Goal: Task Accomplishment & Management: Manage account settings

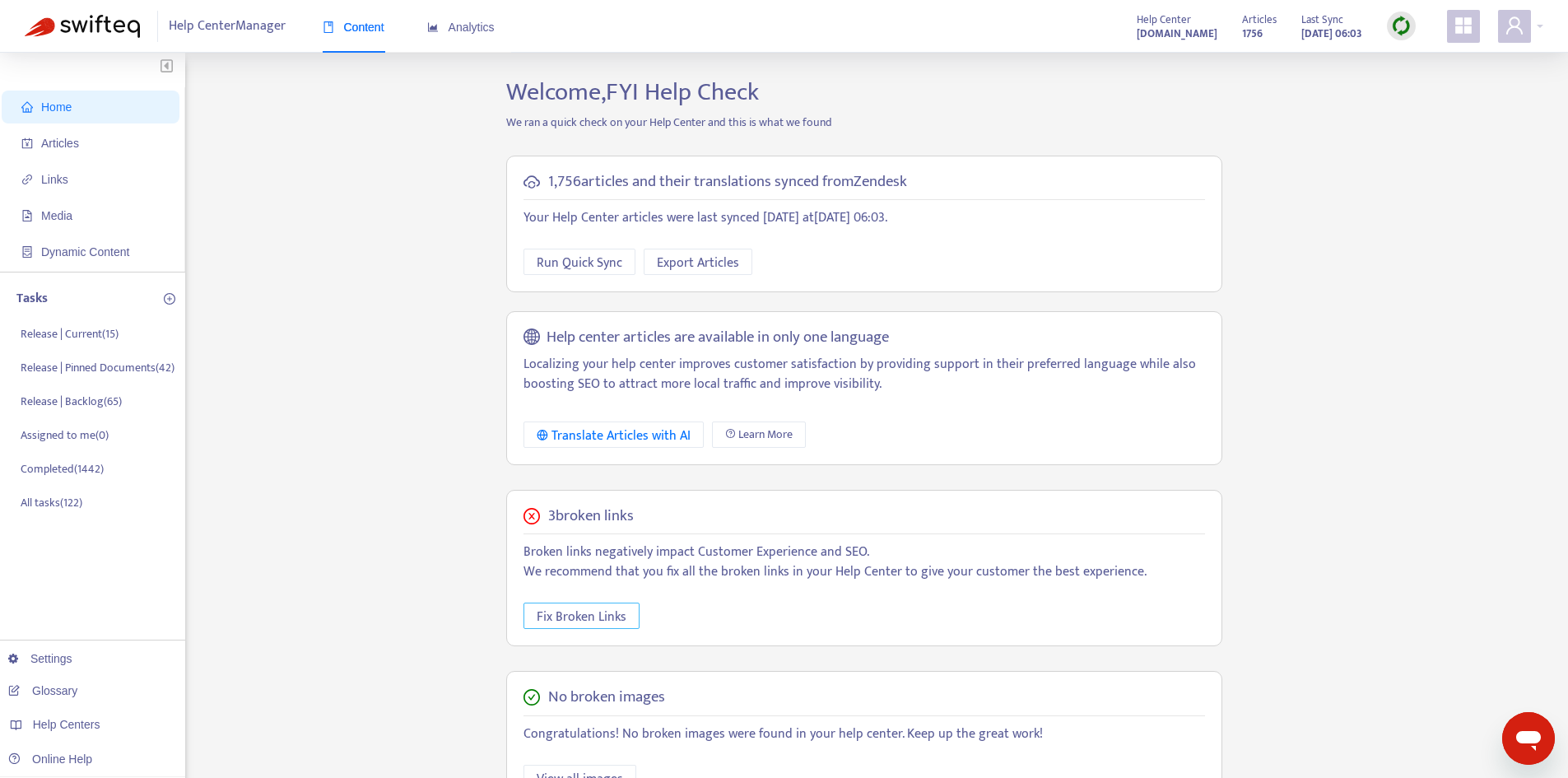
click at [591, 612] on span "Fix Broken Links" at bounding box center [582, 618] width 90 height 21
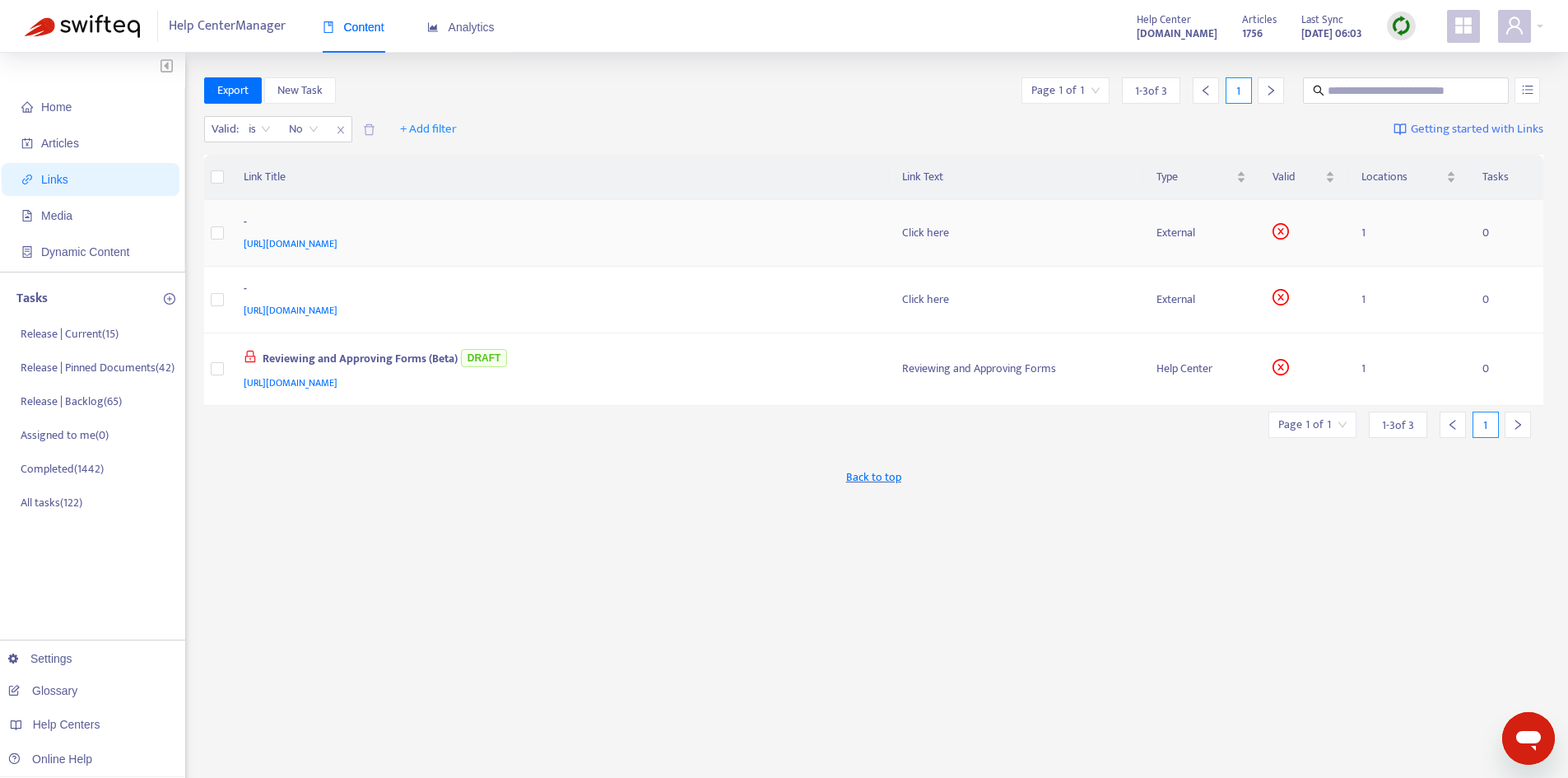
click at [338, 242] on span "https://support.fyi.app/hc/article_attachments/50833154815129" at bounding box center [290, 243] width 94 height 16
click at [1081, 250] on td "Click here" at bounding box center [1016, 233] width 255 height 67
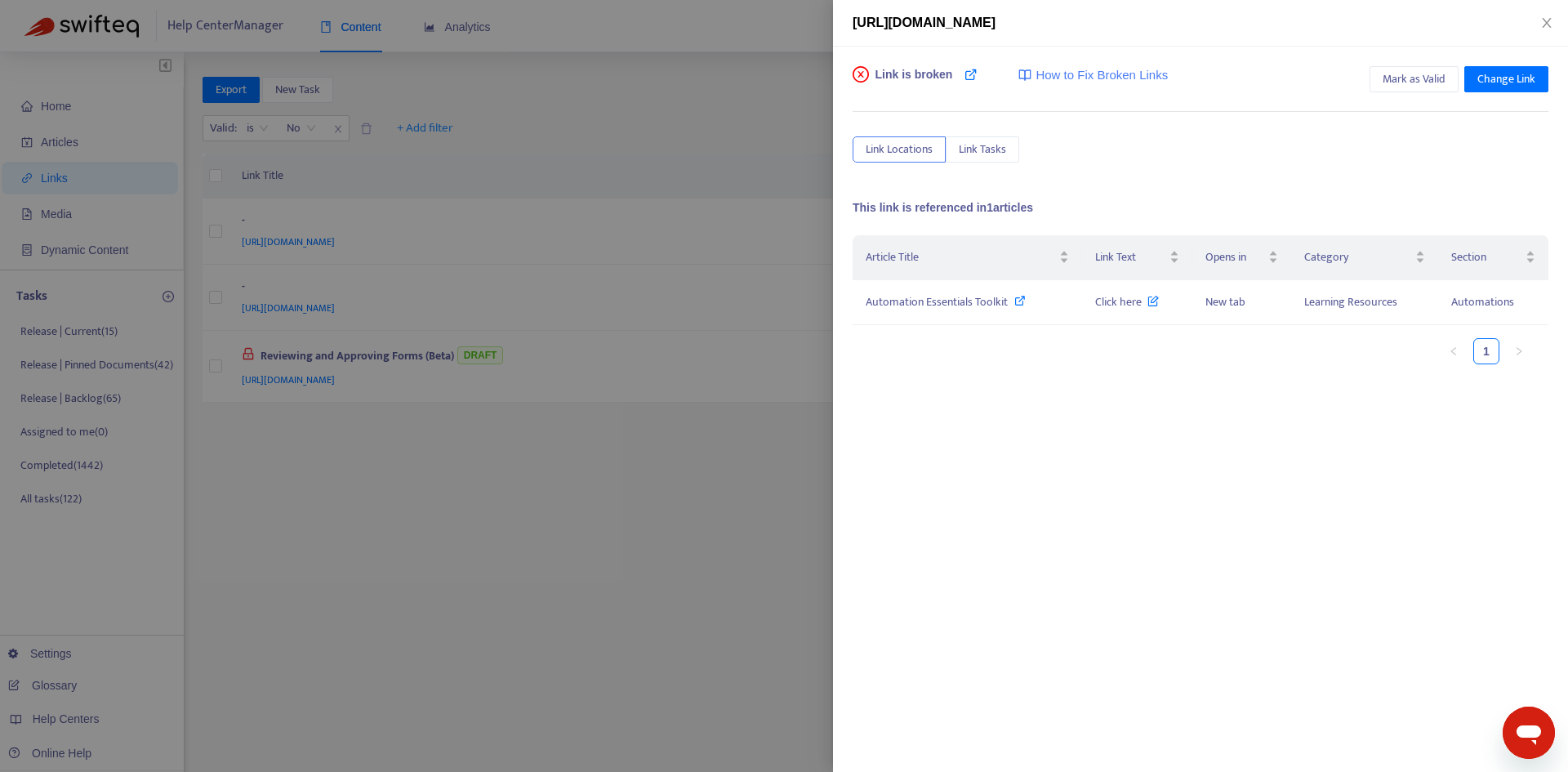
click at [596, 307] on div at bounding box center [784, 386] width 1568 height 772
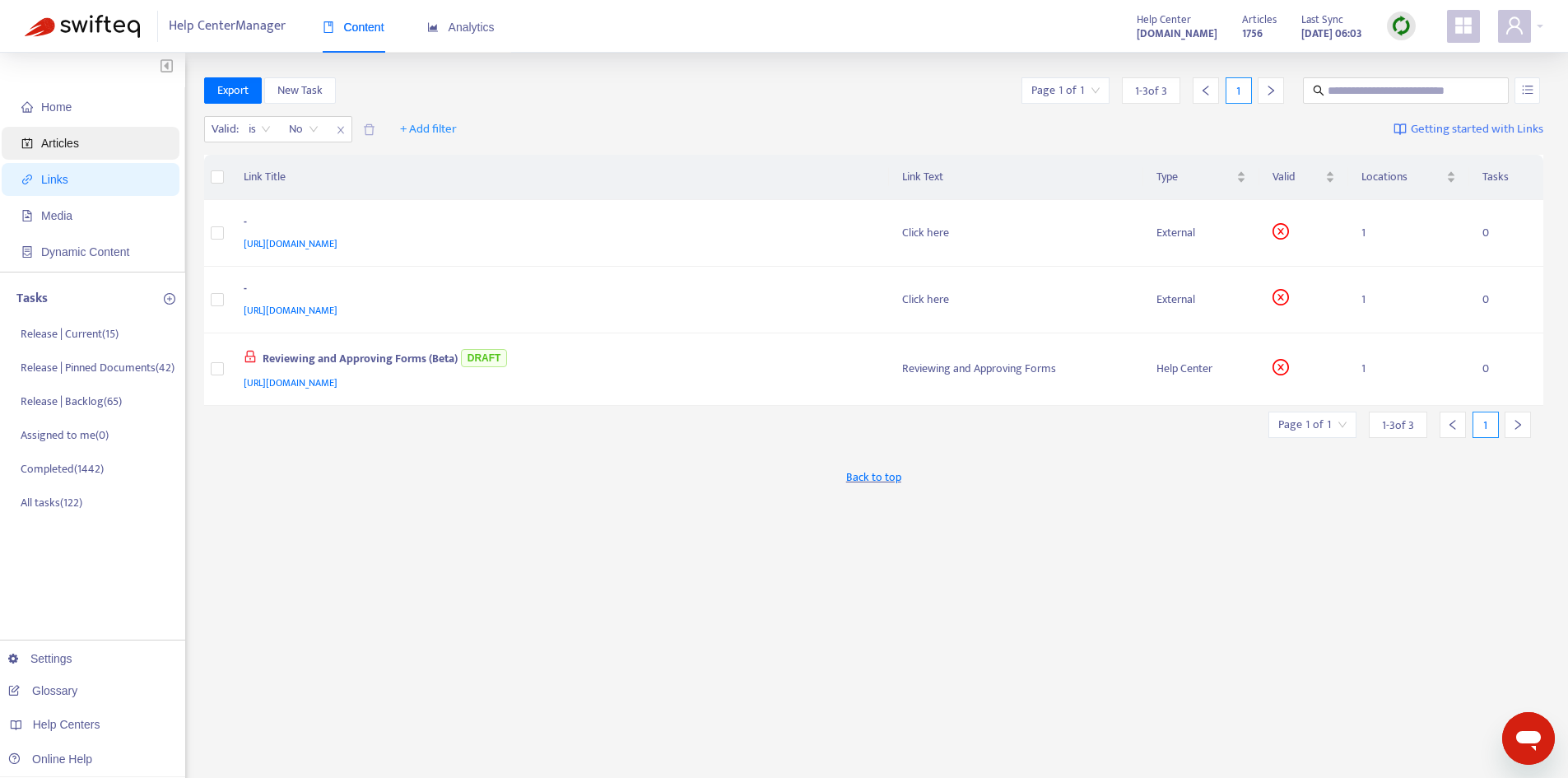
click at [59, 149] on span "Articles" at bounding box center [61, 143] width 38 height 13
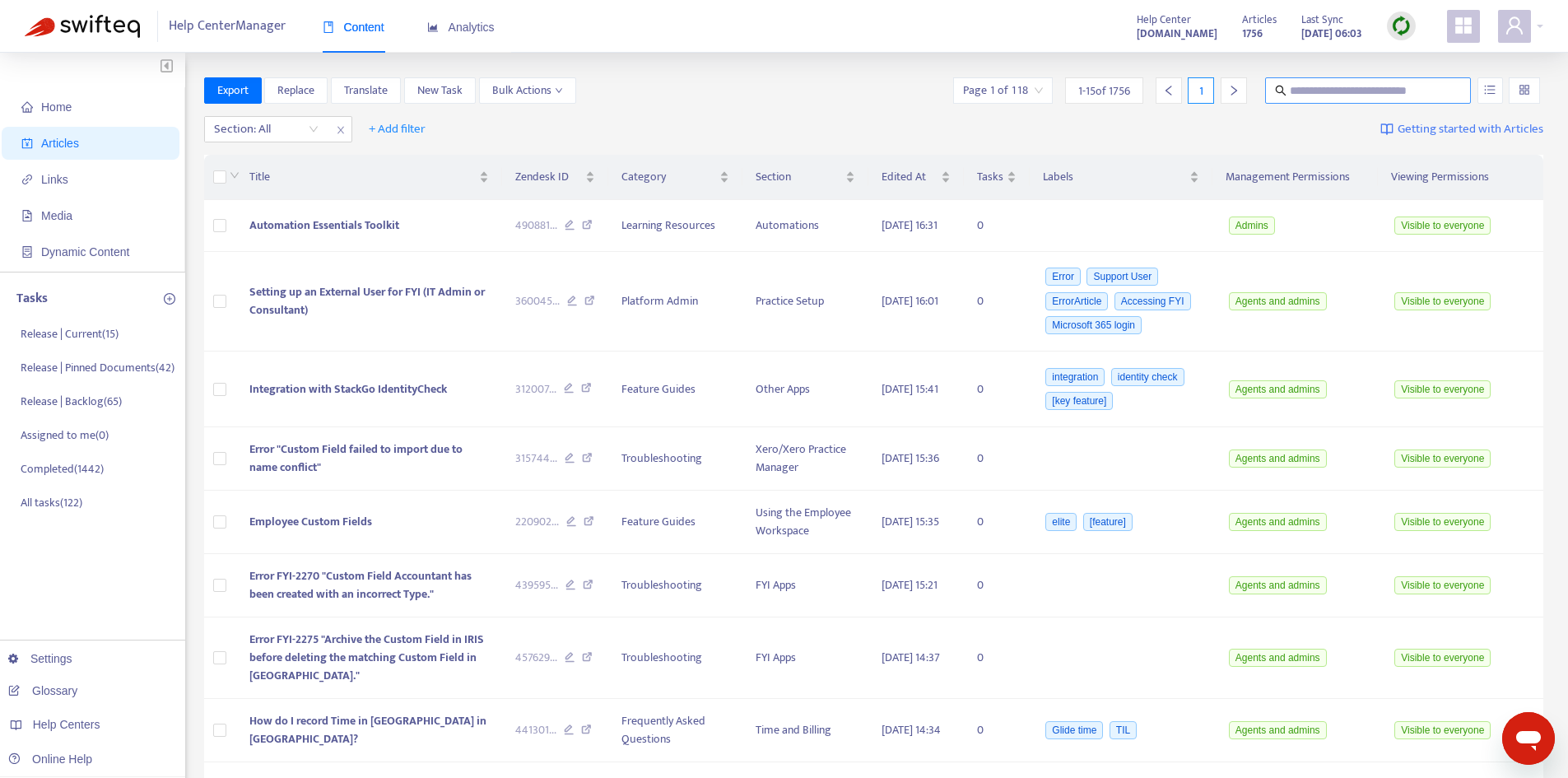
click at [1288, 93] on span at bounding box center [1368, 90] width 206 height 26
type input "**********"
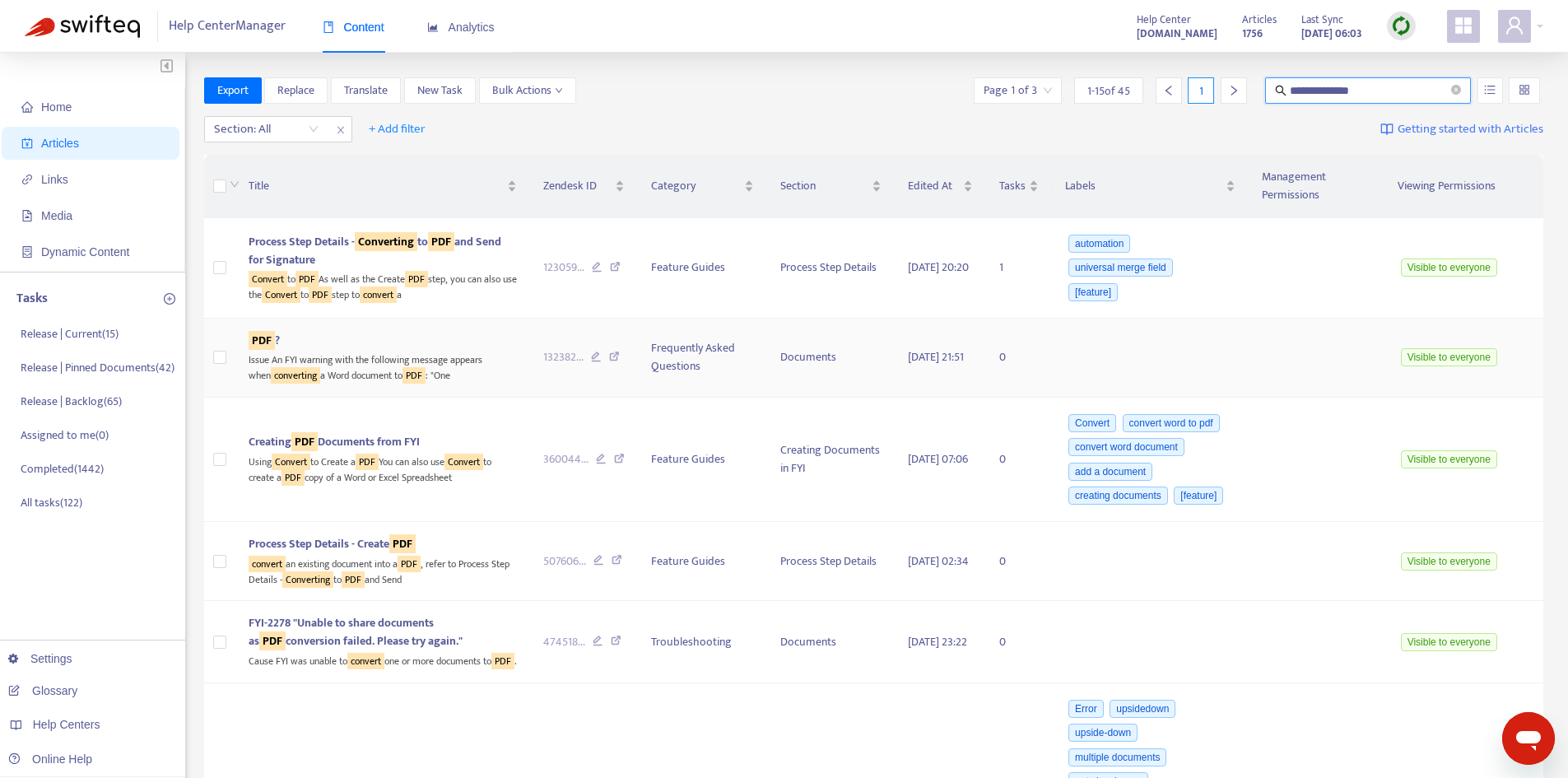
click at [364, 333] on div "PDF ?" at bounding box center [383, 340] width 268 height 18
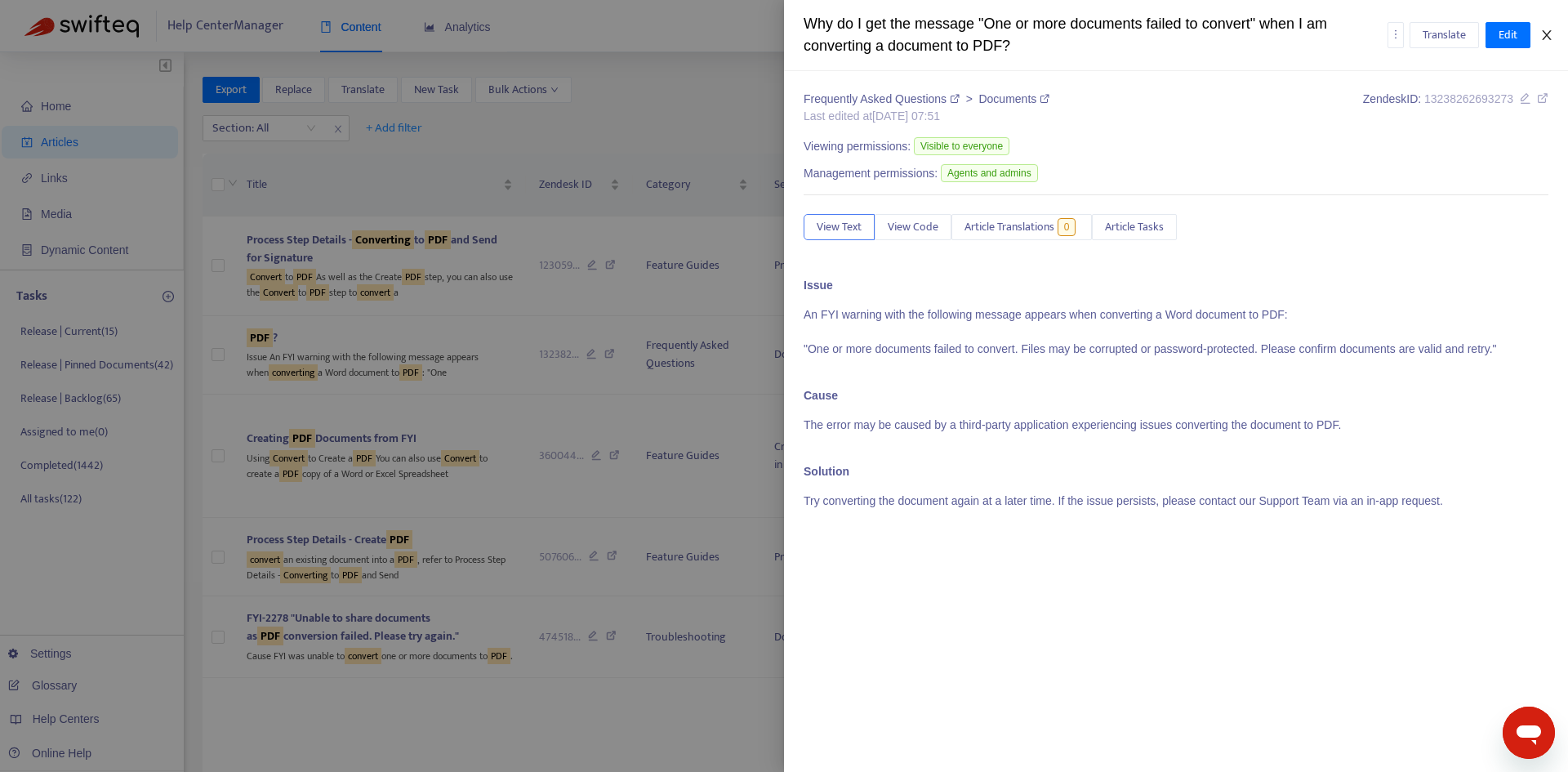
click at [1547, 28] on button "Close" at bounding box center [1547, 35] width 23 height 15
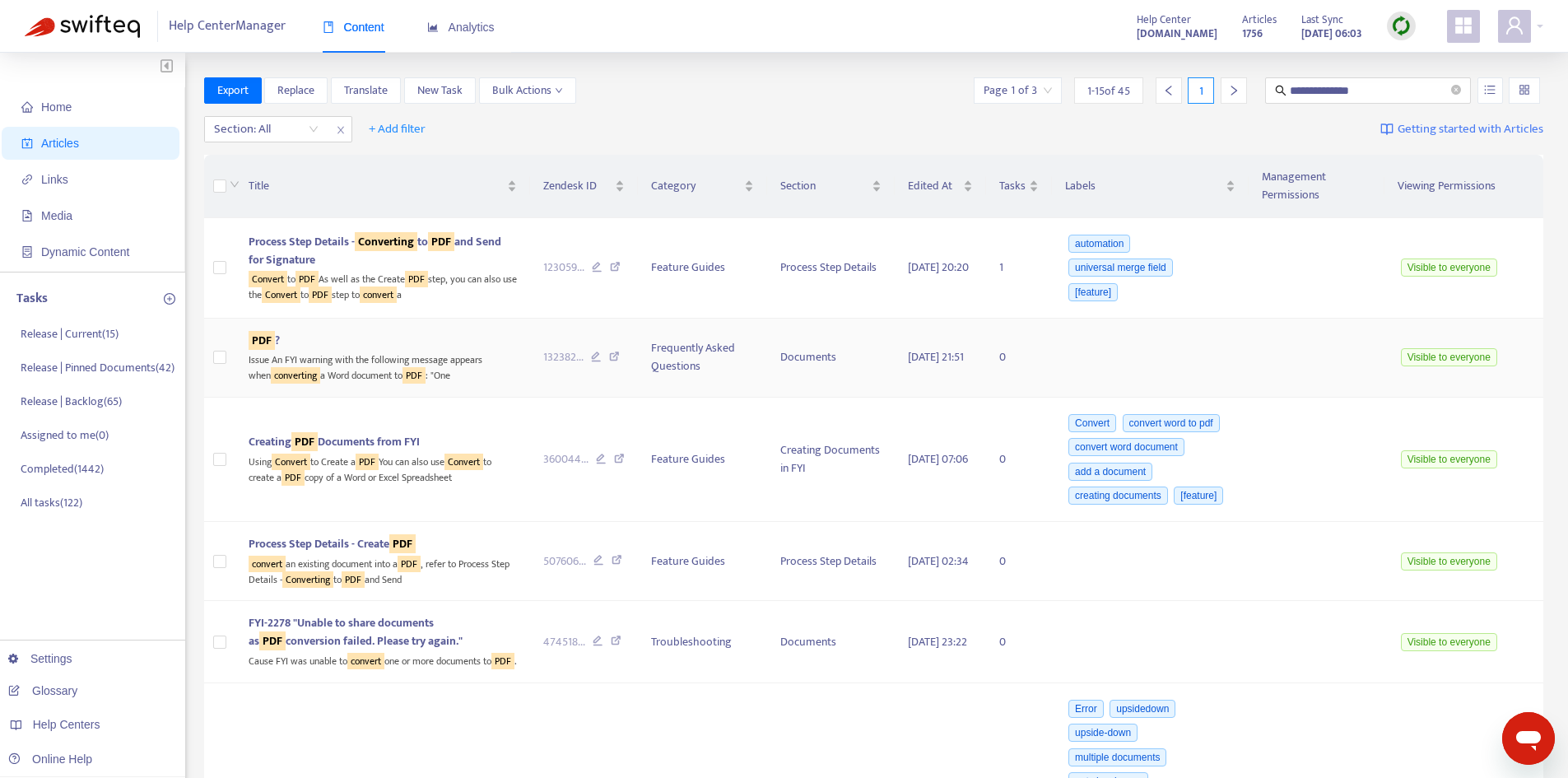
click at [300, 347] on div "PDF ?" at bounding box center [383, 340] width 268 height 18
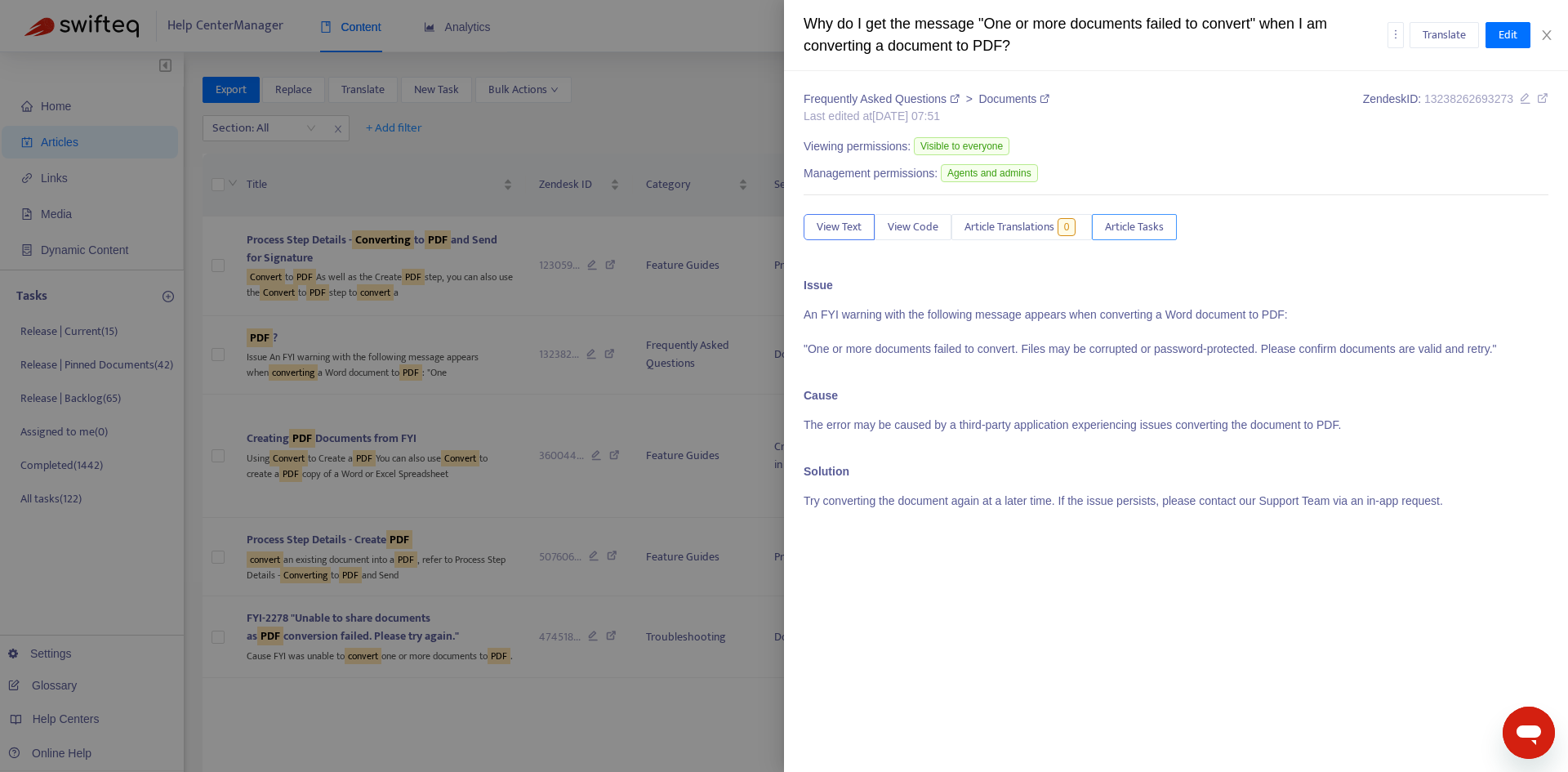
click at [1136, 217] on button "Article Tasks" at bounding box center [1134, 227] width 85 height 26
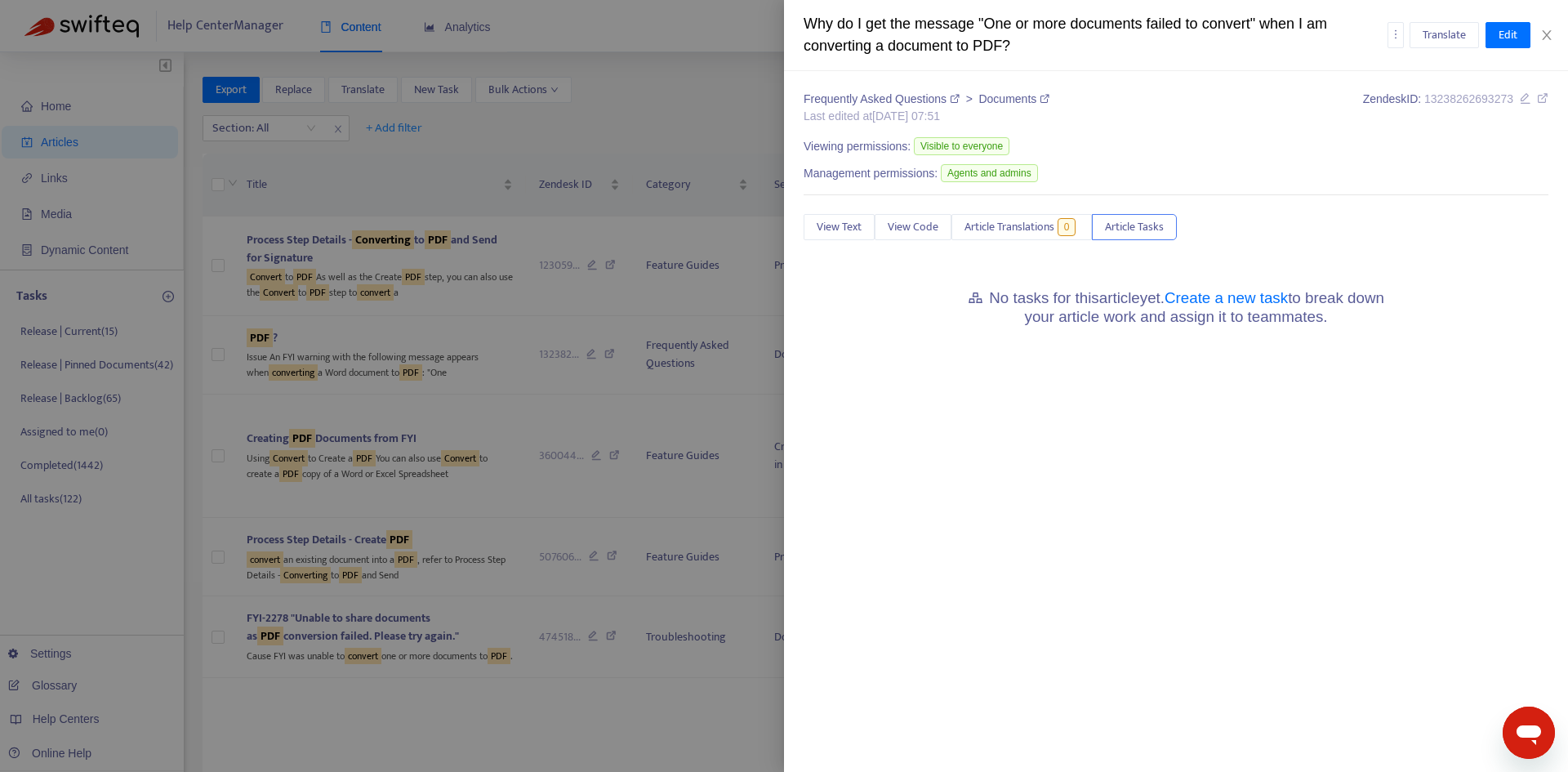
click at [1241, 310] on h5 "No tasks for this article yet. Create a new task to break down your article wor…" at bounding box center [1175, 308] width 449 height 37
click at [1245, 297] on link "Create a new task" at bounding box center [1227, 298] width 124 height 17
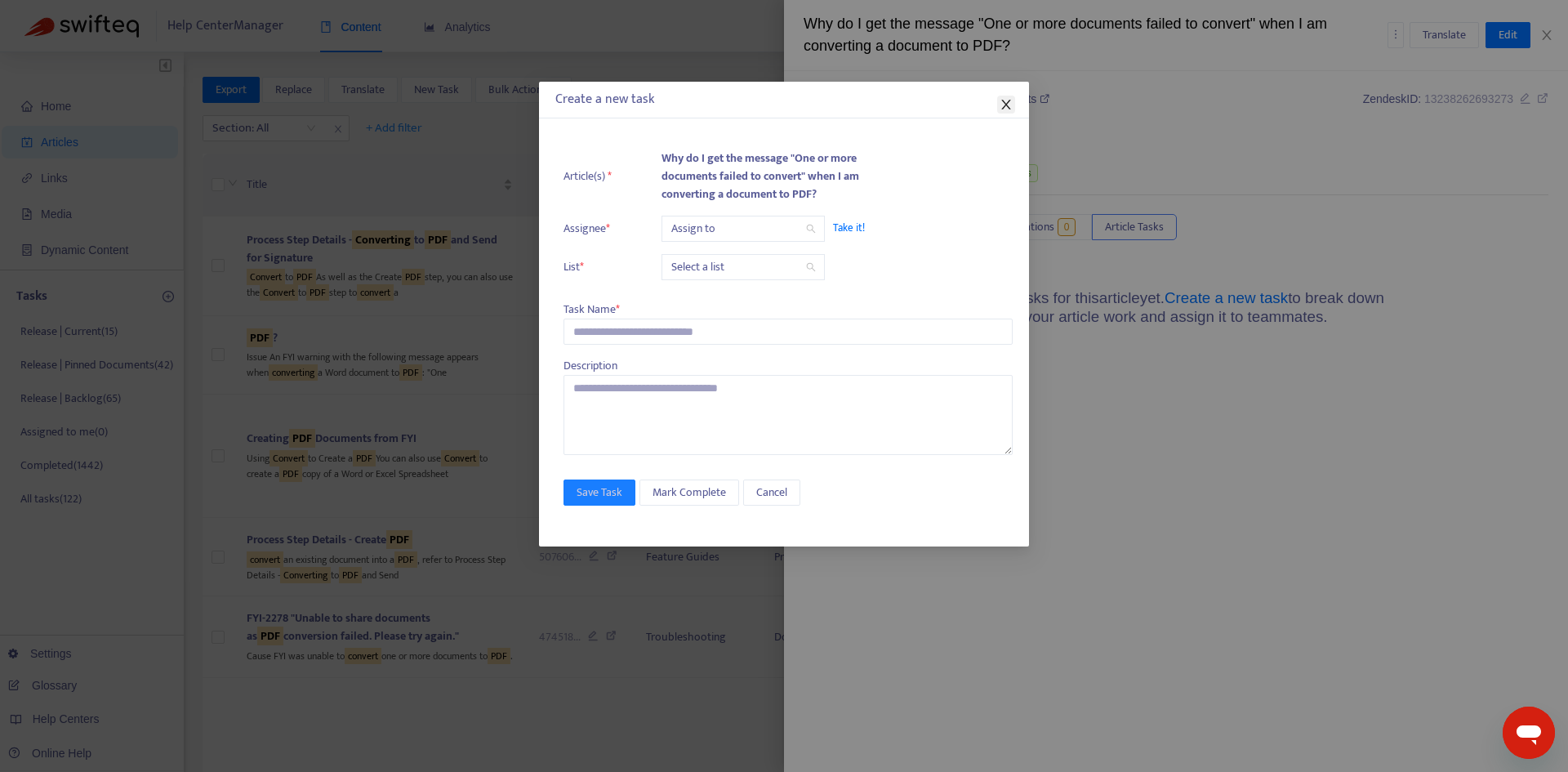
click at [1013, 104] on span "Close" at bounding box center [1006, 104] width 18 height 13
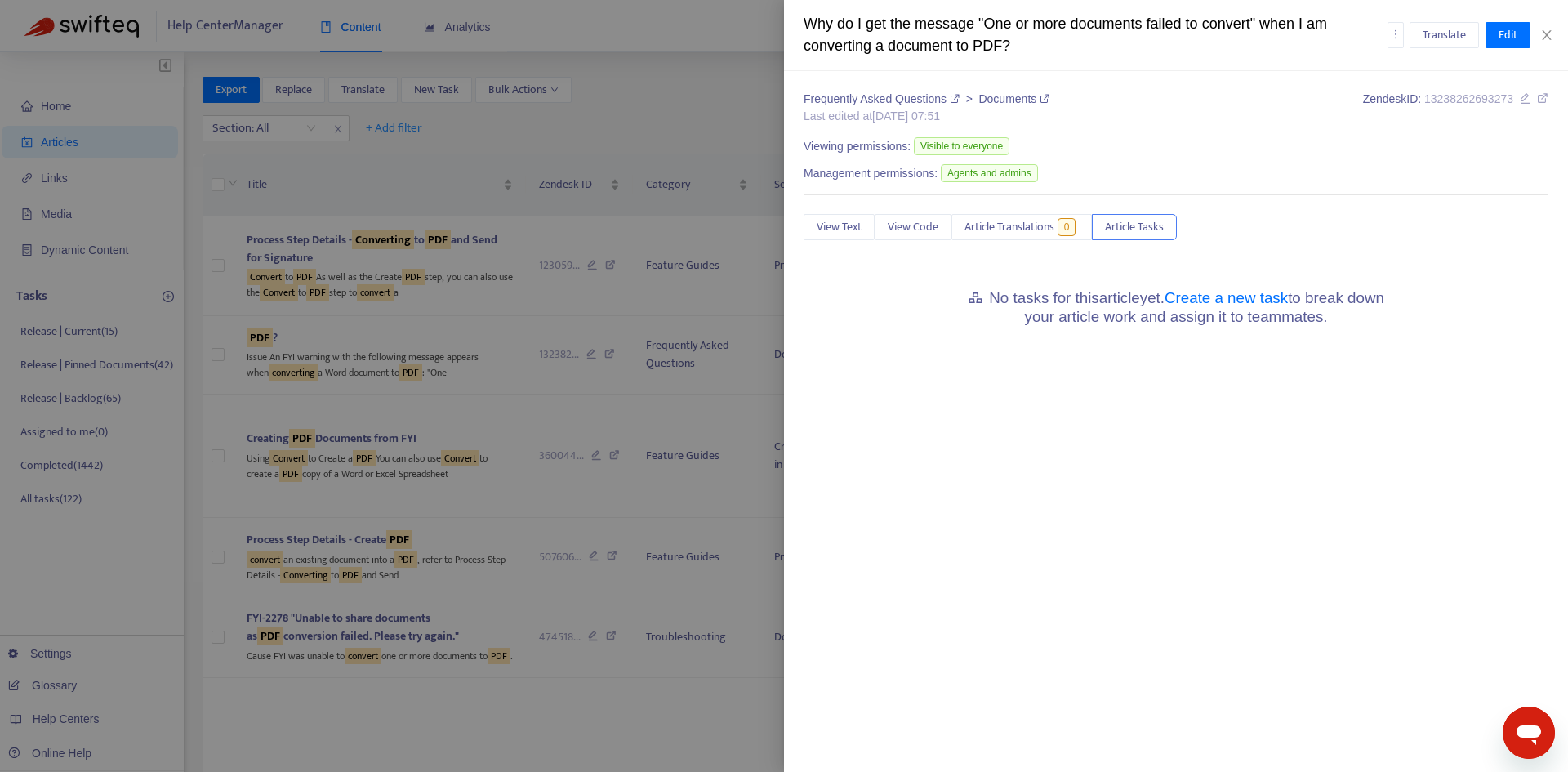
drag, startPoint x: 1547, startPoint y: 27, endPoint x: 1482, endPoint y: 52, distance: 69.6
click at [1547, 27] on div "Translate Edit" at bounding box center [1468, 35] width 162 height 26
click at [1541, 36] on icon "close" at bounding box center [1547, 34] width 13 height 13
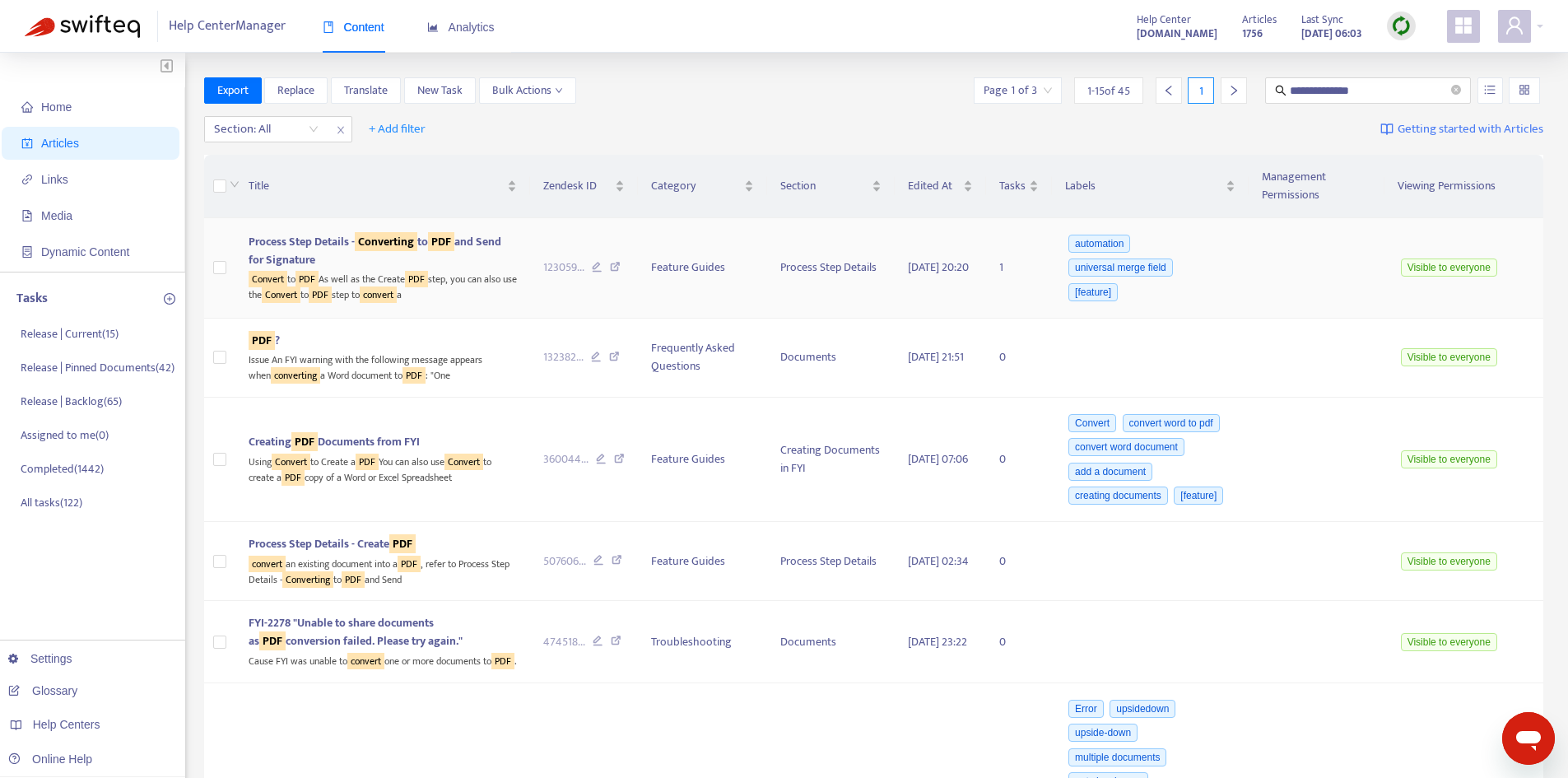
click at [455, 241] on sqkw "PDF" at bounding box center [441, 242] width 26 height 19
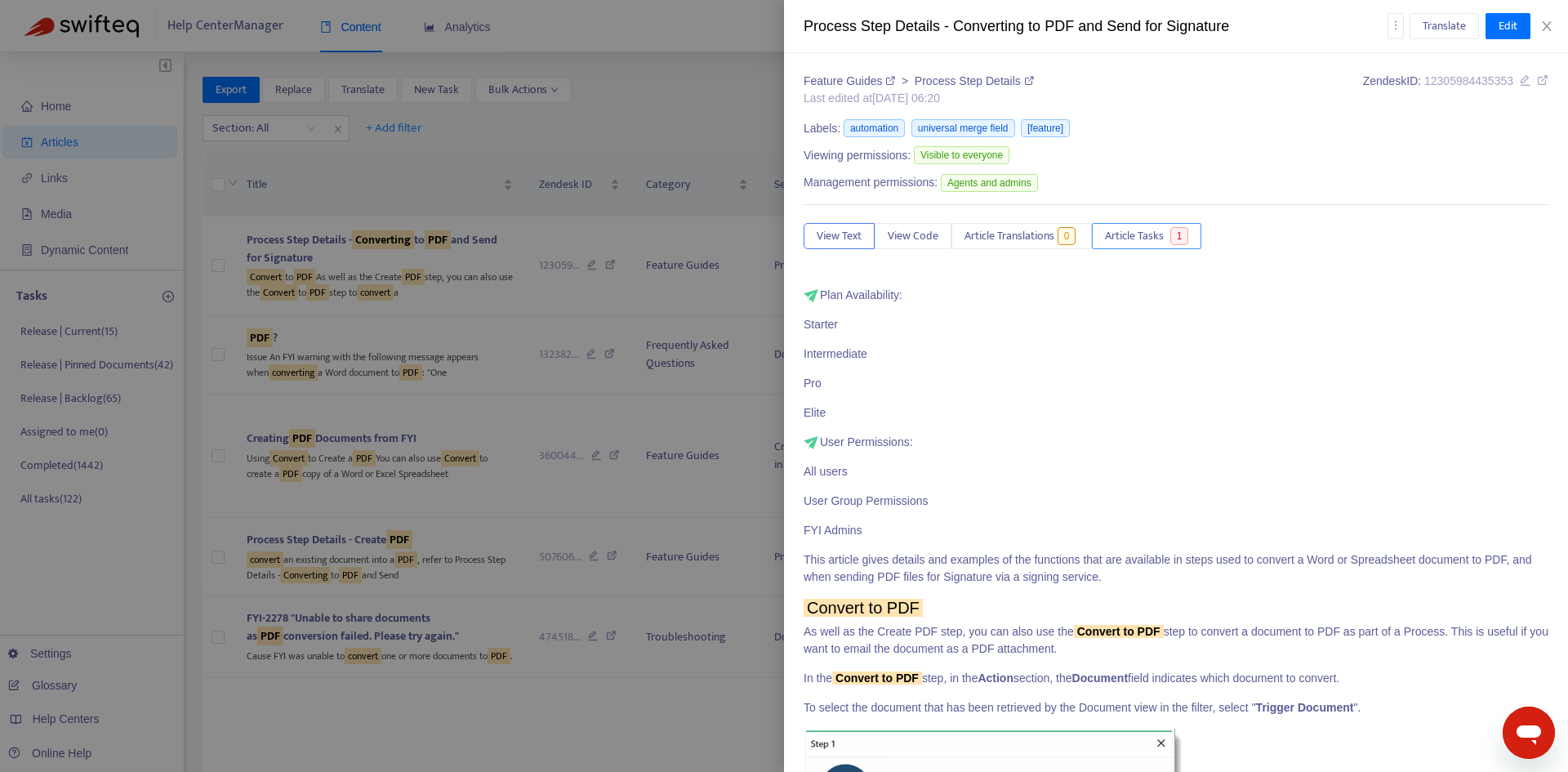
click at [1138, 235] on span "Article Tasks" at bounding box center [1134, 236] width 58 height 18
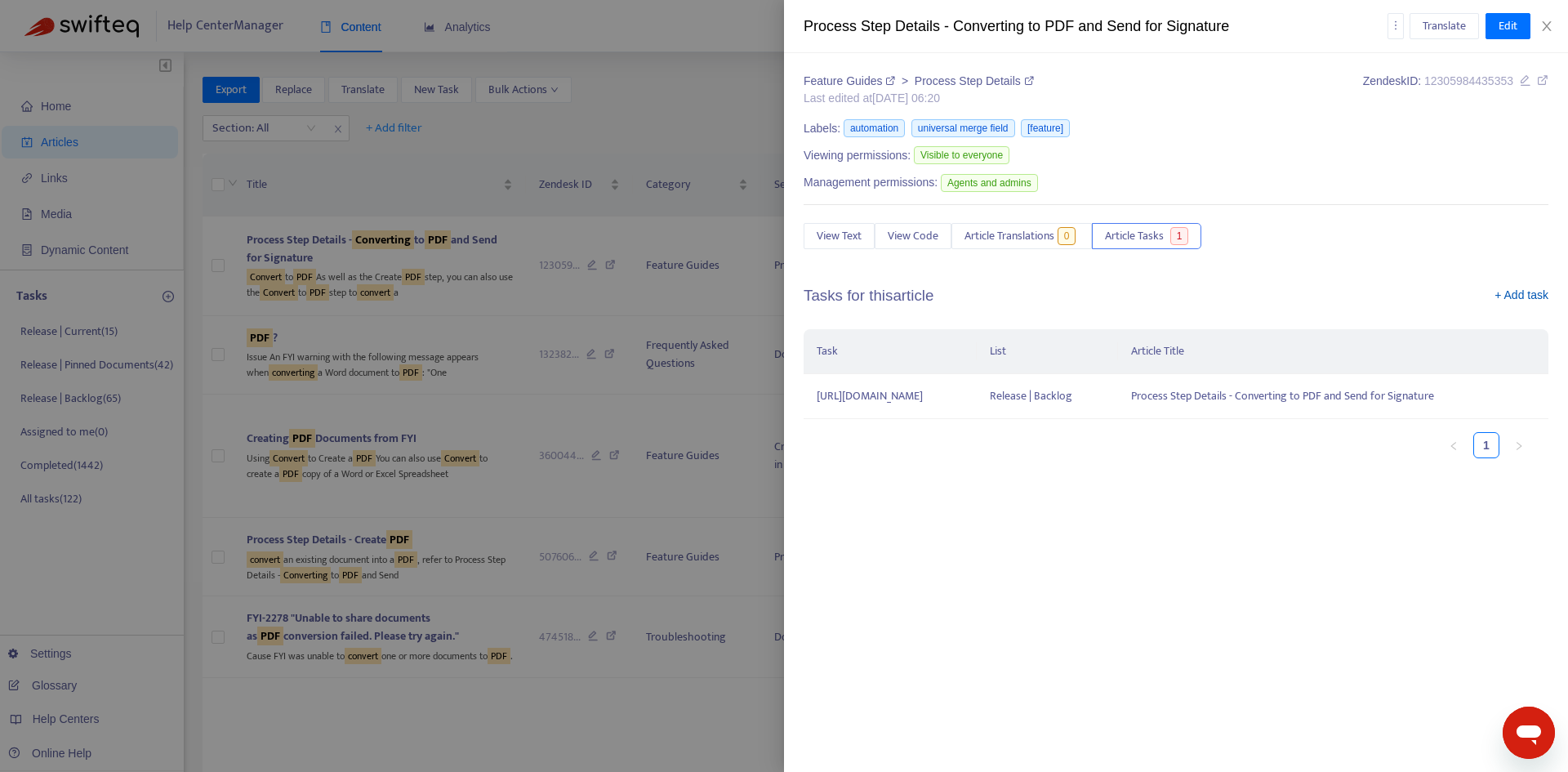
click at [1499, 290] on link "+ Add task" at bounding box center [1522, 299] width 54 height 25
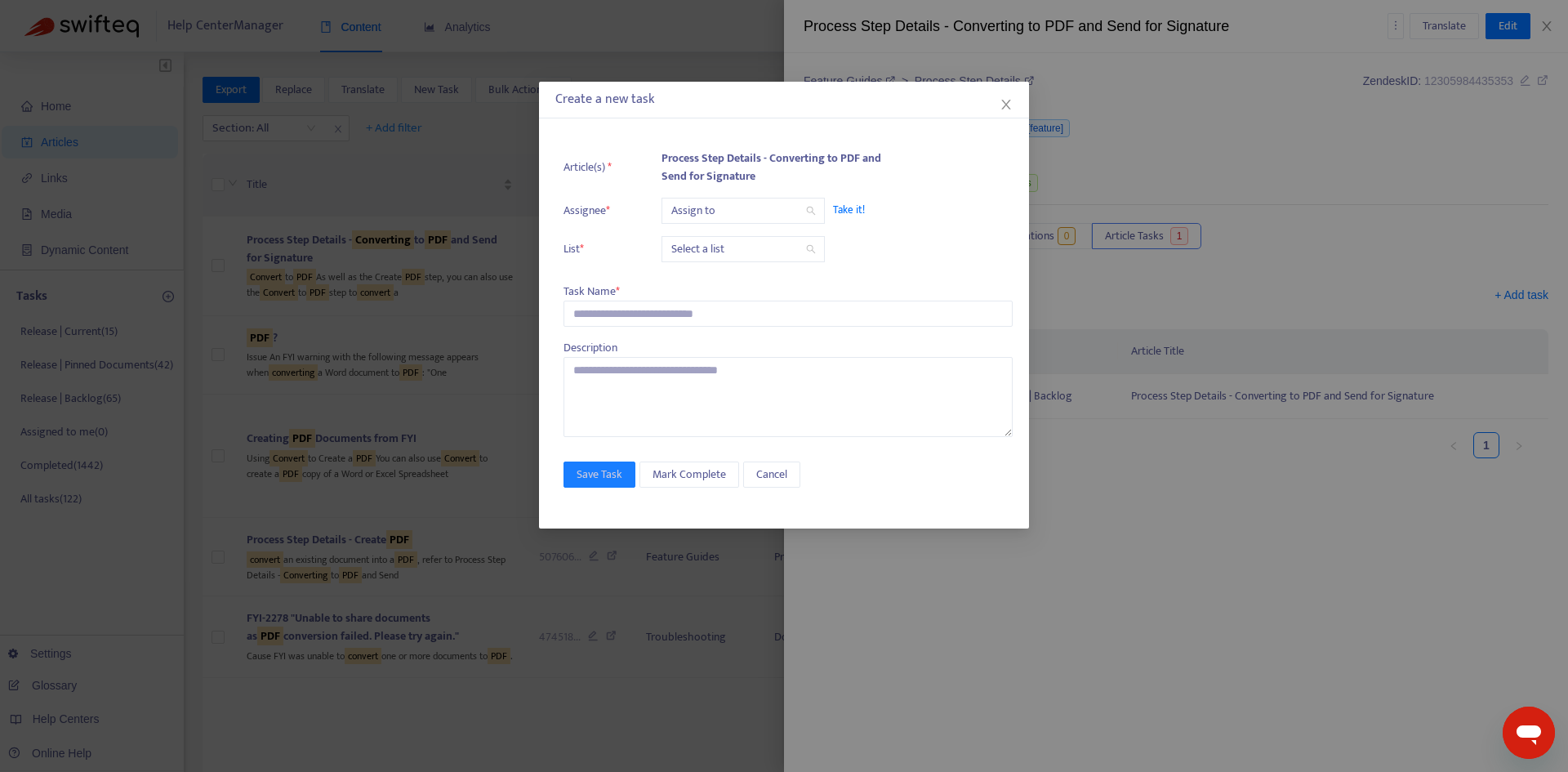
click at [701, 201] on input "search" at bounding box center [742, 211] width 143 height 25
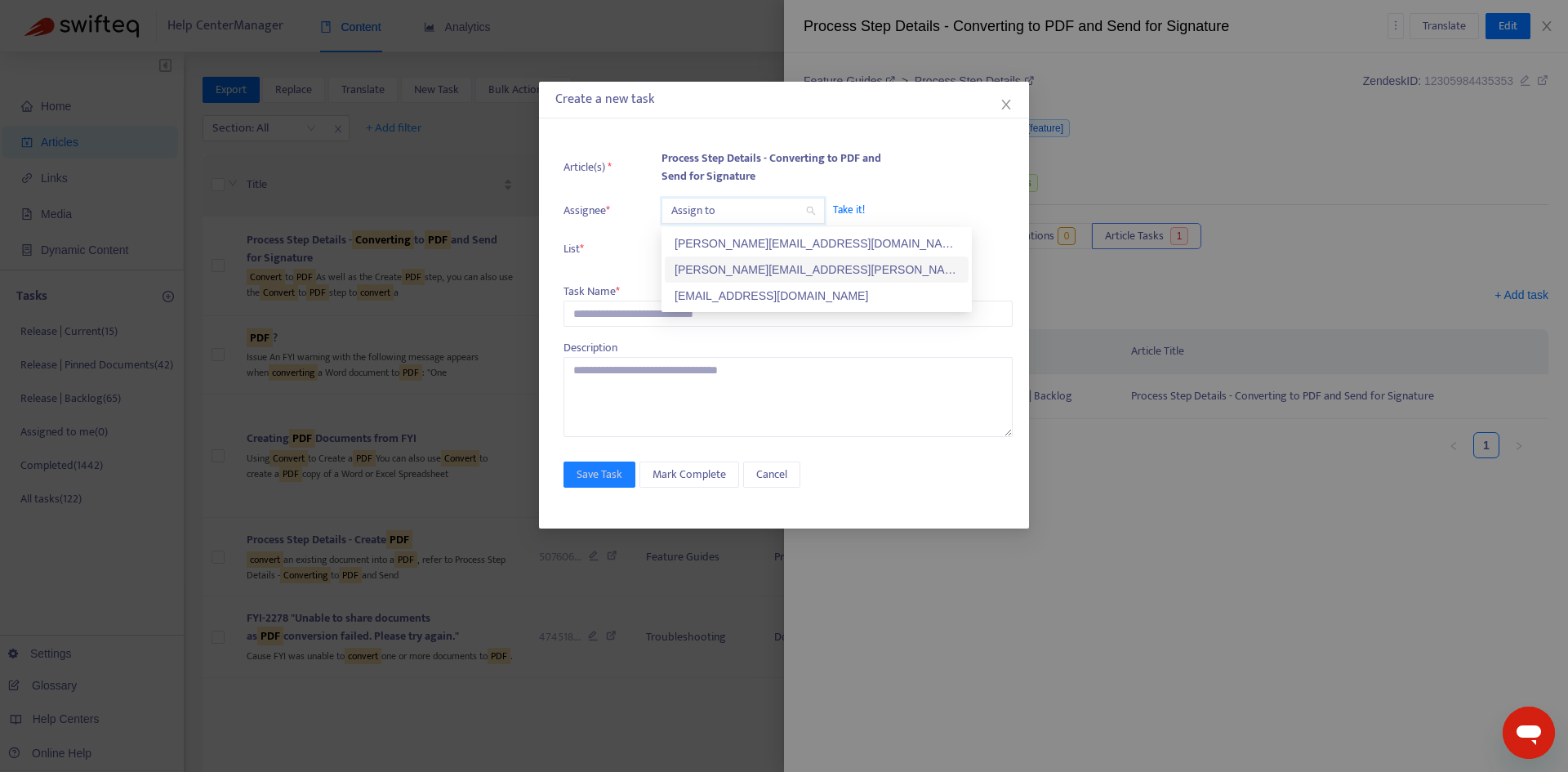
click at [700, 263] on div "[PERSON_NAME][EMAIL_ADDRESS][PERSON_NAME][DOMAIN_NAME]" at bounding box center [816, 269] width 284 height 18
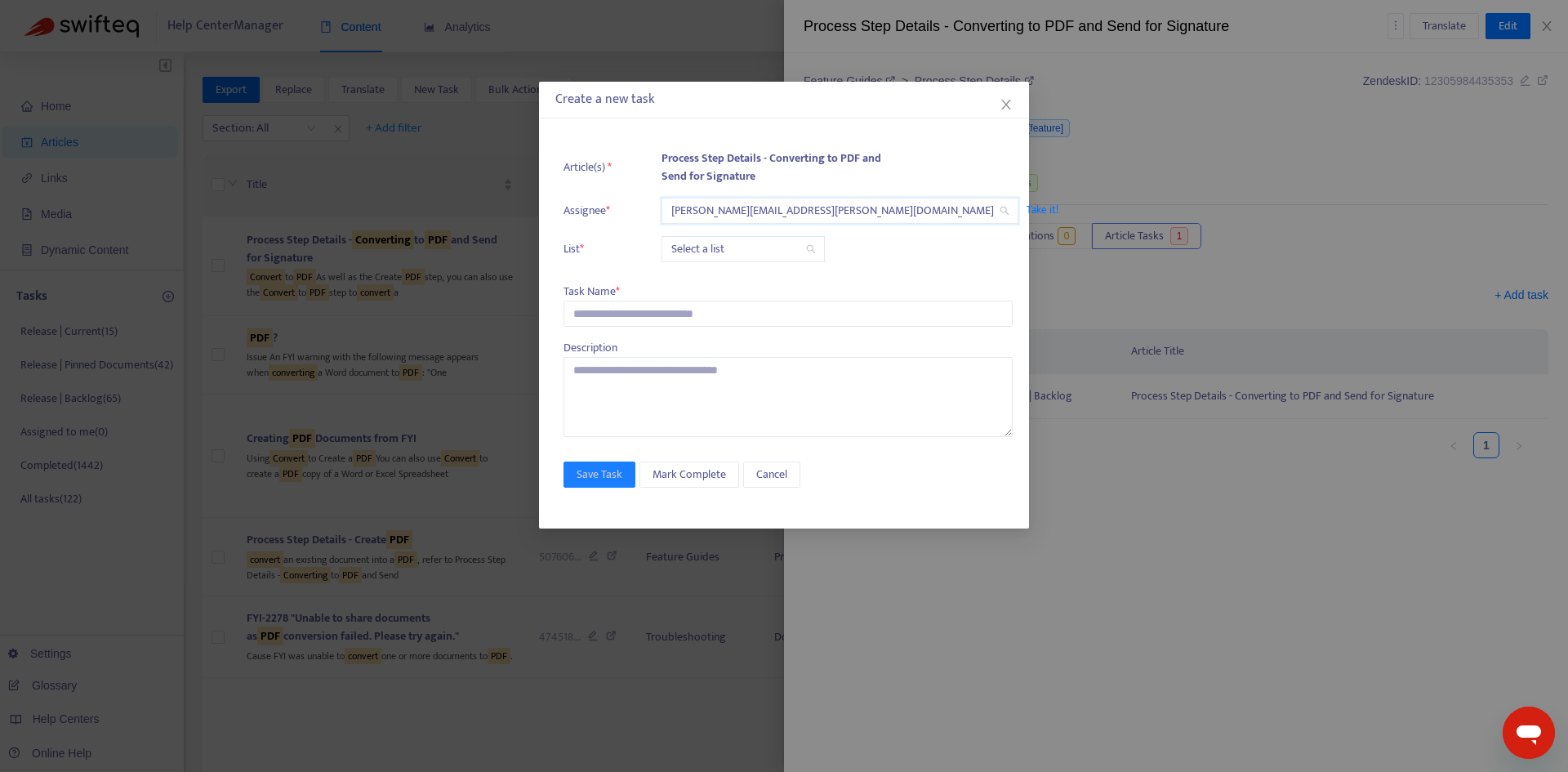
click at [697, 251] on input "search" at bounding box center [742, 249] width 143 height 25
click at [700, 285] on div "Release | Current" at bounding box center [816, 282] width 284 height 18
click at [656, 306] on input "text" at bounding box center [788, 314] width 449 height 26
paste input "**********"
type input "**********"
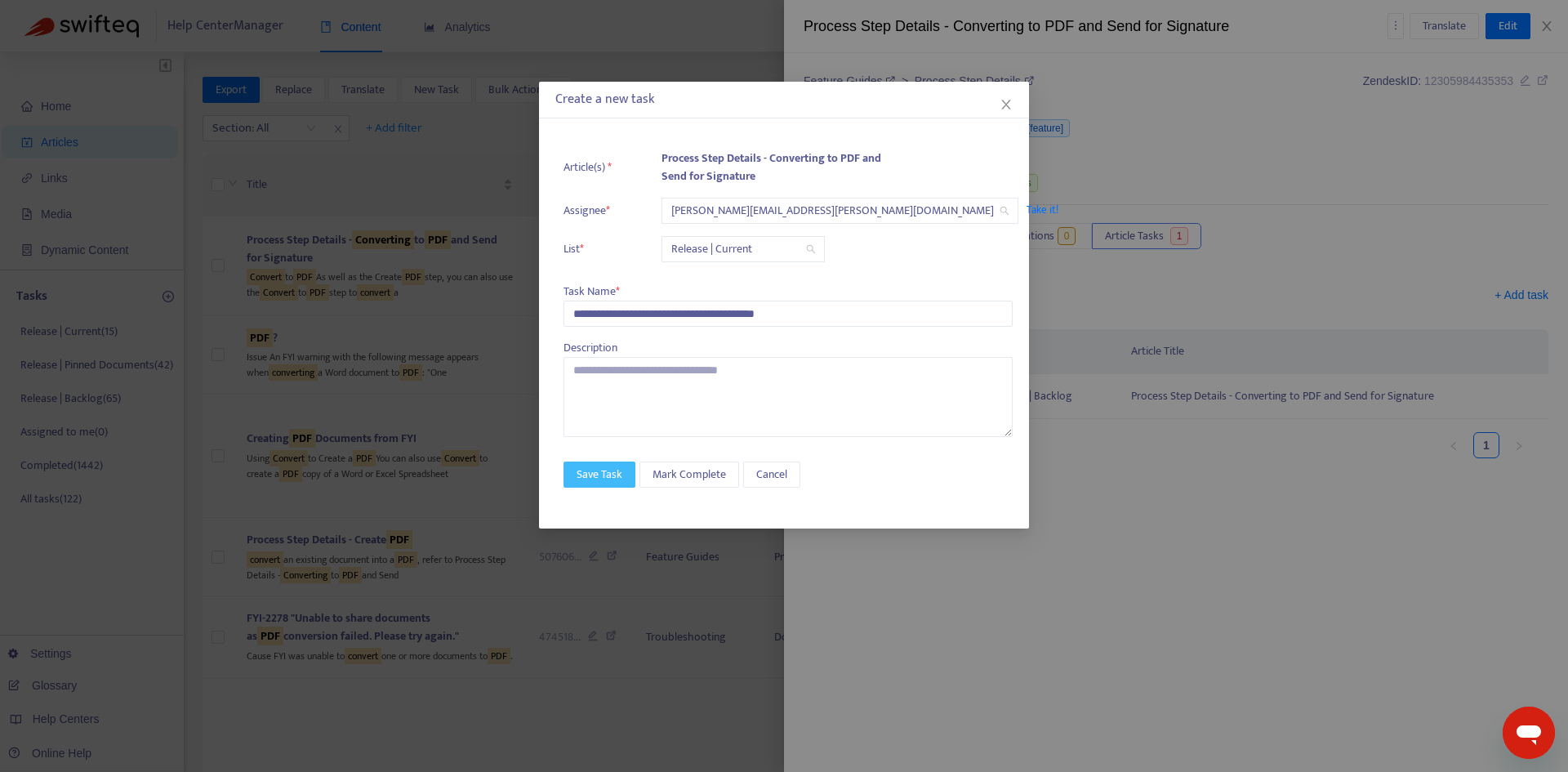
click at [598, 475] on span "Save Task" at bounding box center [599, 475] width 46 height 18
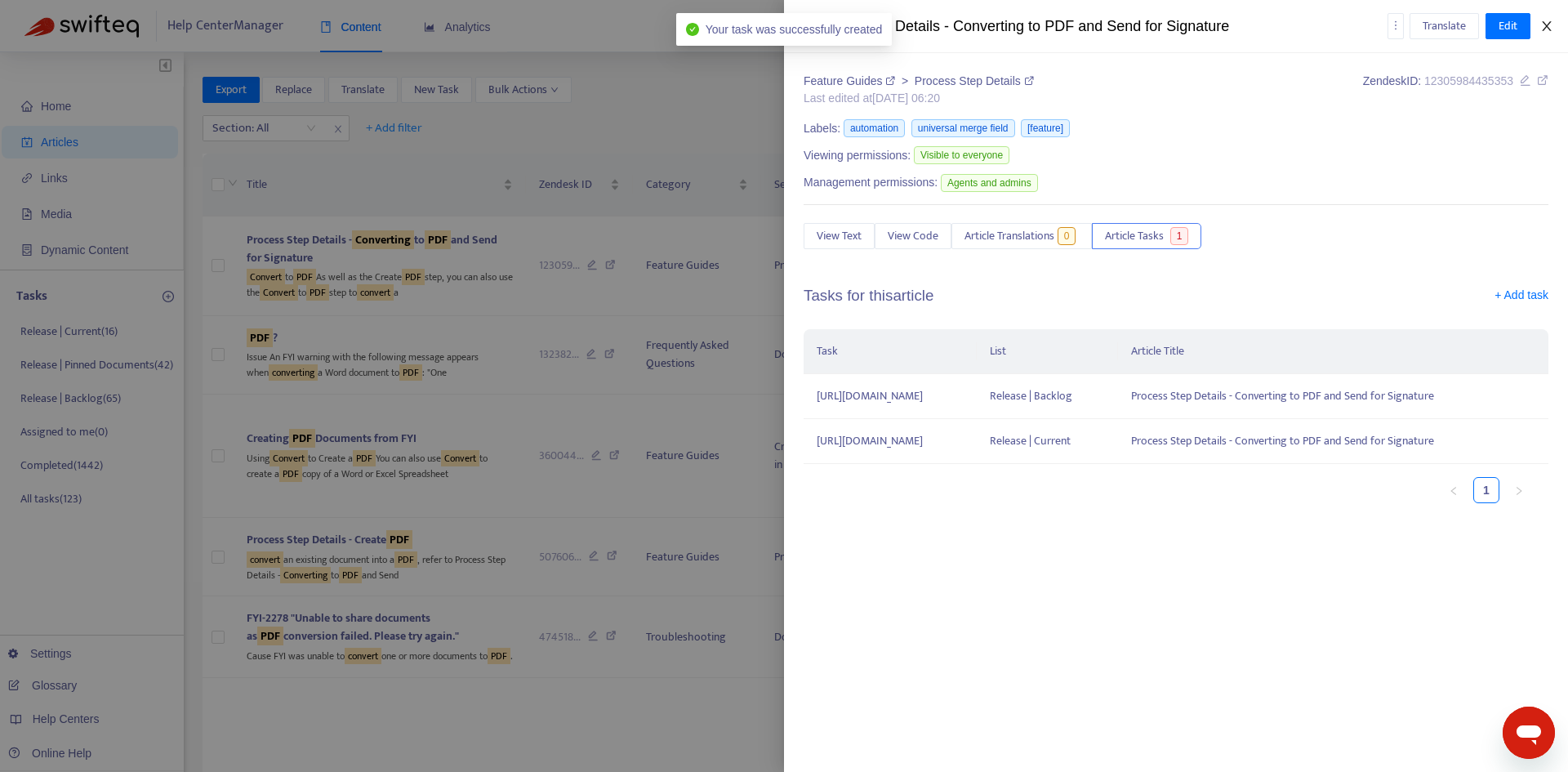
click at [1547, 26] on icon "close" at bounding box center [1547, 26] width 13 height 13
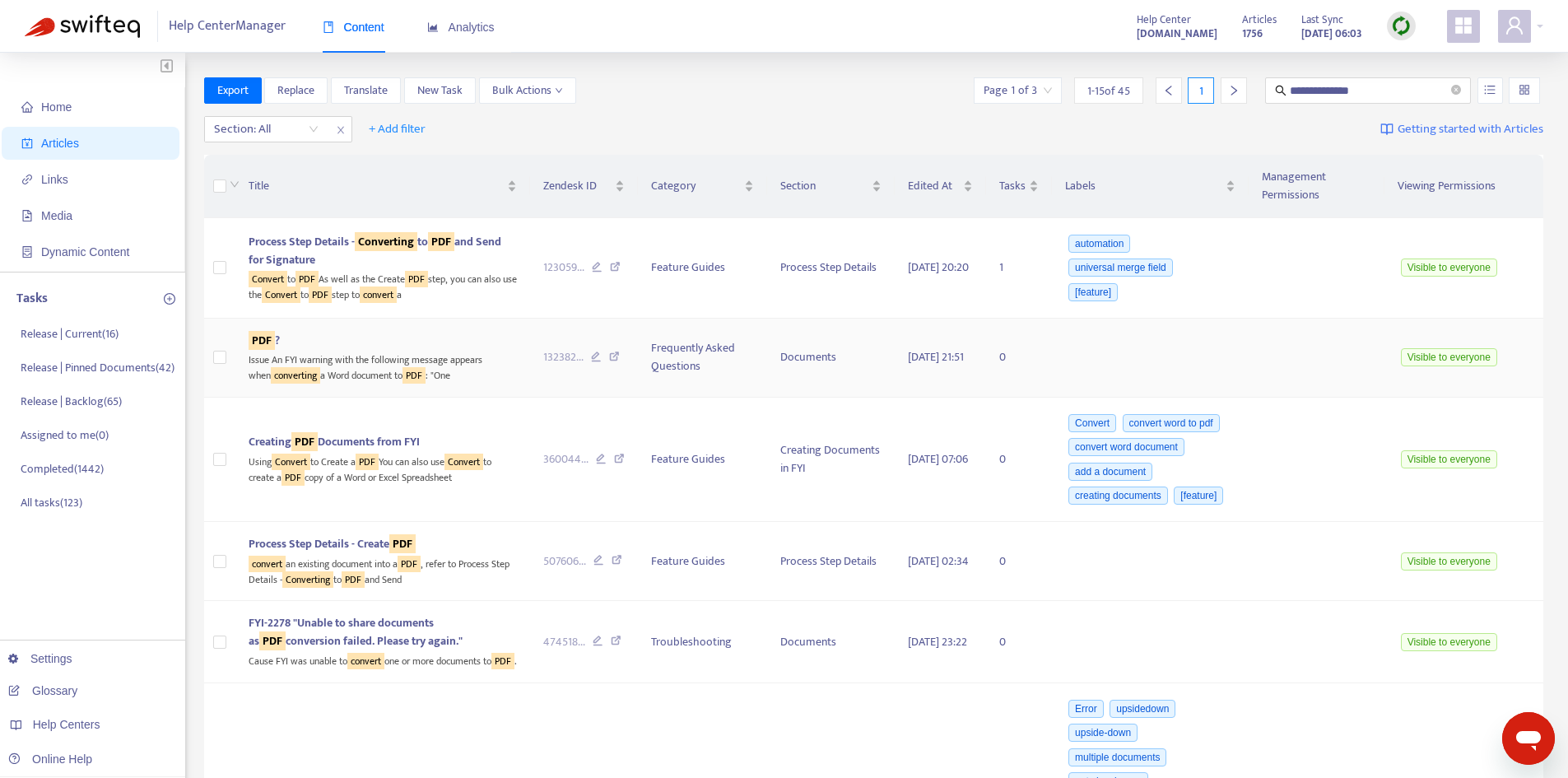
click at [338, 344] on div "PDF ?" at bounding box center [383, 340] width 268 height 18
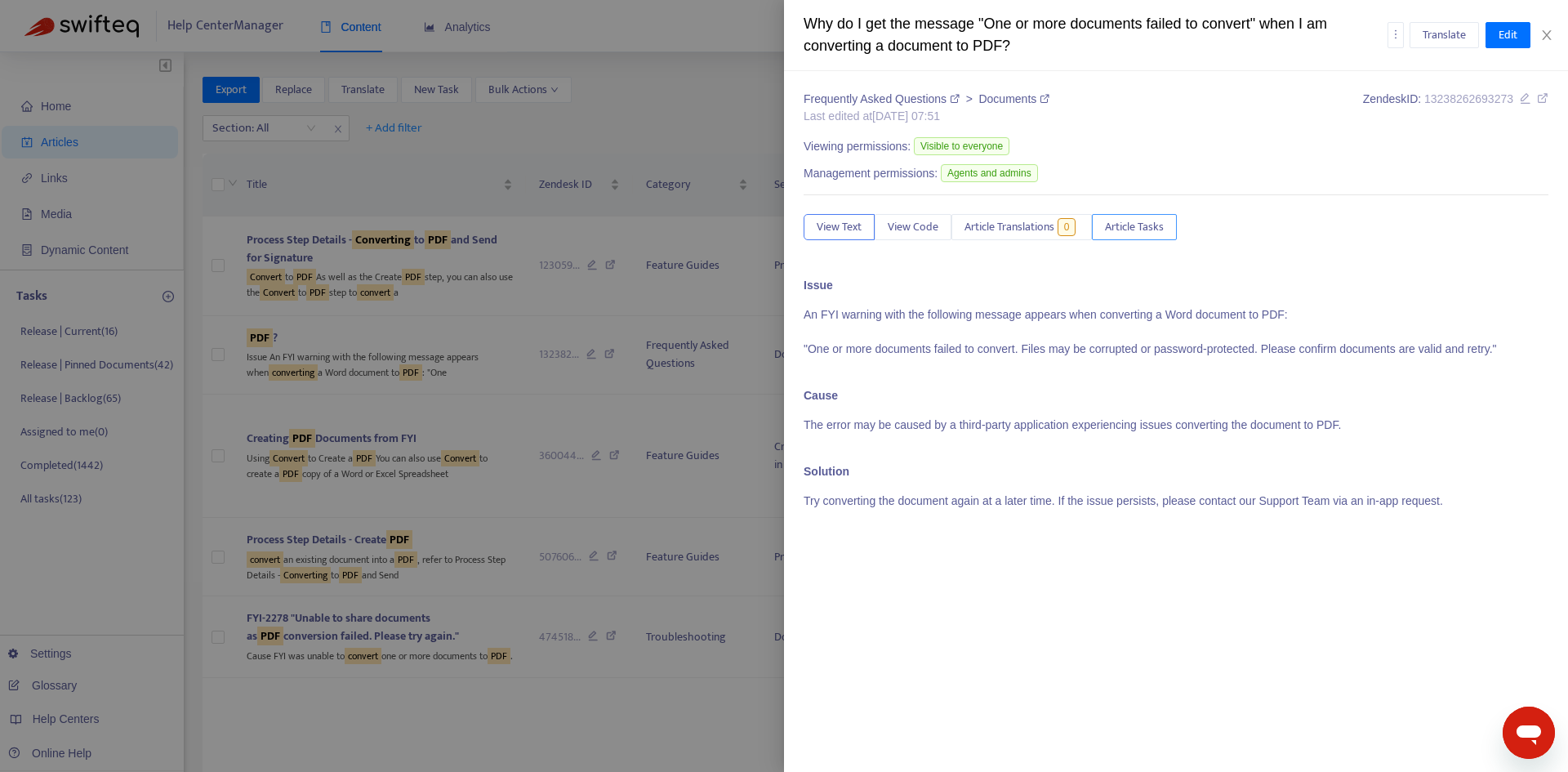
click at [1143, 226] on span "Article Tasks" at bounding box center [1134, 227] width 58 height 18
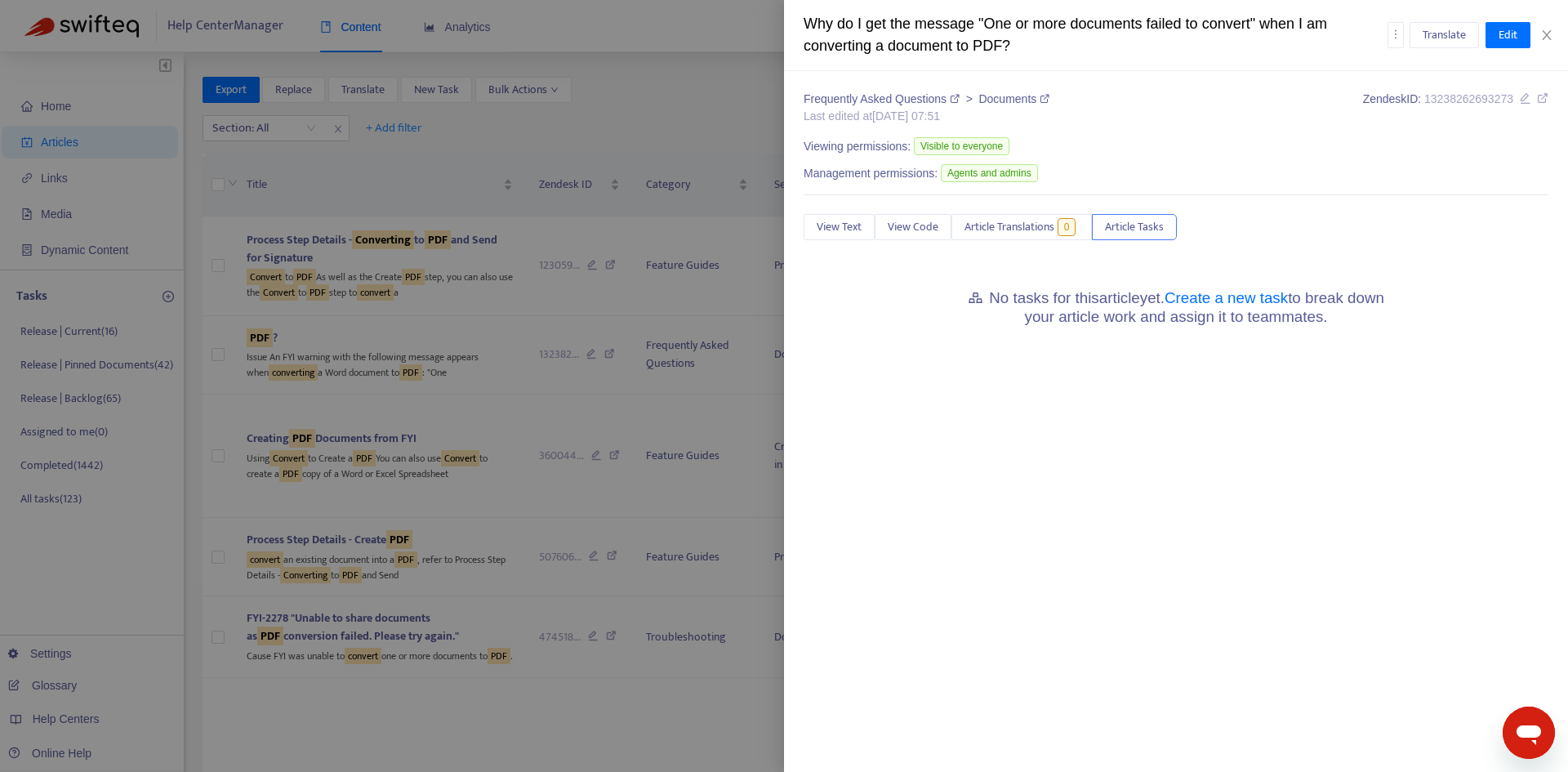
click at [1242, 284] on div "No tasks for this article yet. Create a new task to break down your article wor…" at bounding box center [1175, 304] width 745 height 56
click at [1243, 298] on link "Create a new task" at bounding box center [1227, 298] width 124 height 17
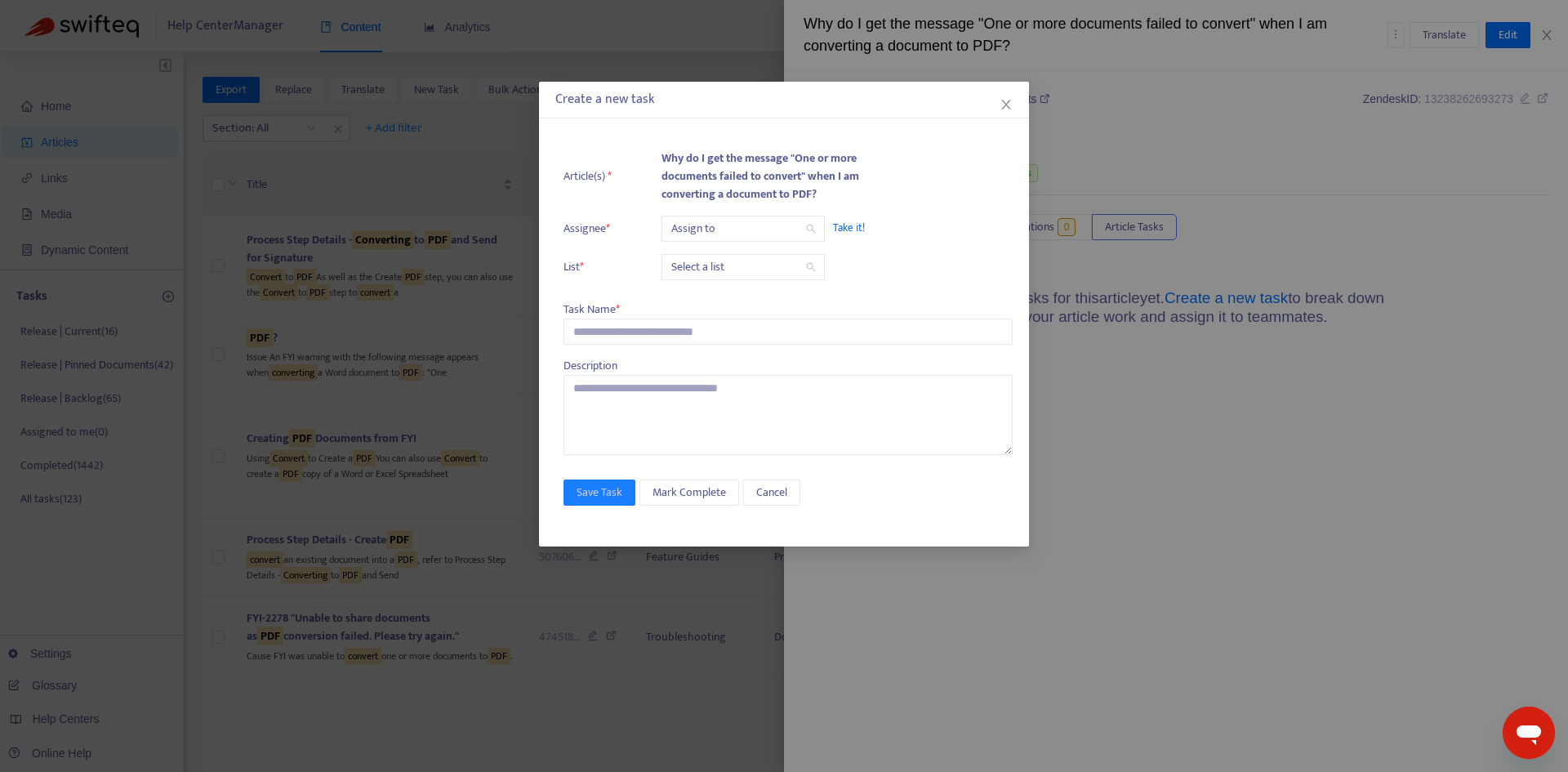
click at [747, 236] on input "search" at bounding box center [742, 229] width 143 height 25
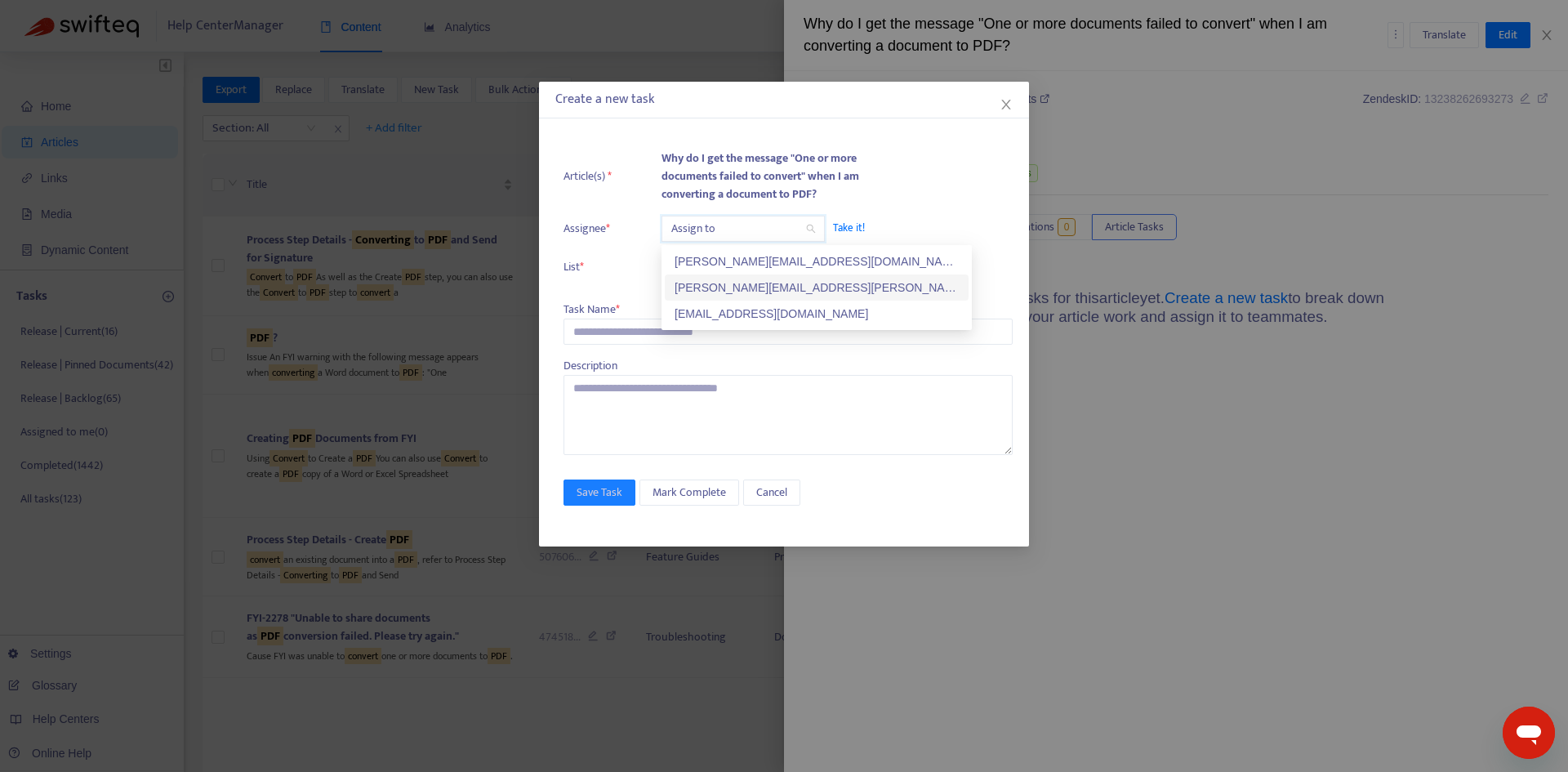
click at [739, 285] on div "[PERSON_NAME][EMAIL_ADDRESS][PERSON_NAME][DOMAIN_NAME]" at bounding box center [816, 287] width 284 height 18
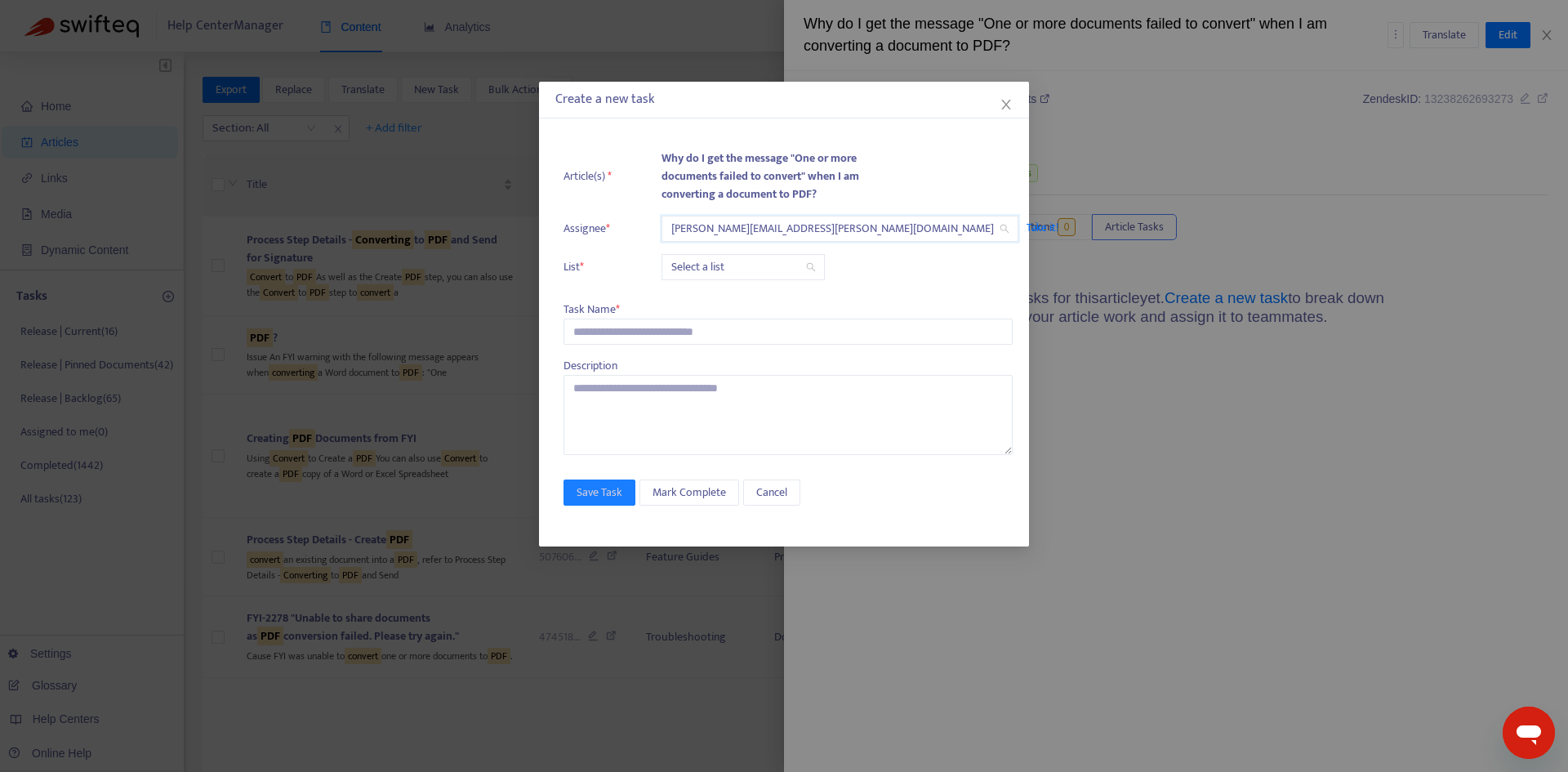
click at [715, 274] on input "search" at bounding box center [742, 267] width 143 height 25
click at [720, 302] on div "Release | Current" at bounding box center [816, 299] width 284 height 18
click at [624, 343] on input "text" at bounding box center [788, 332] width 449 height 26
paste input "**********"
type input "**********"
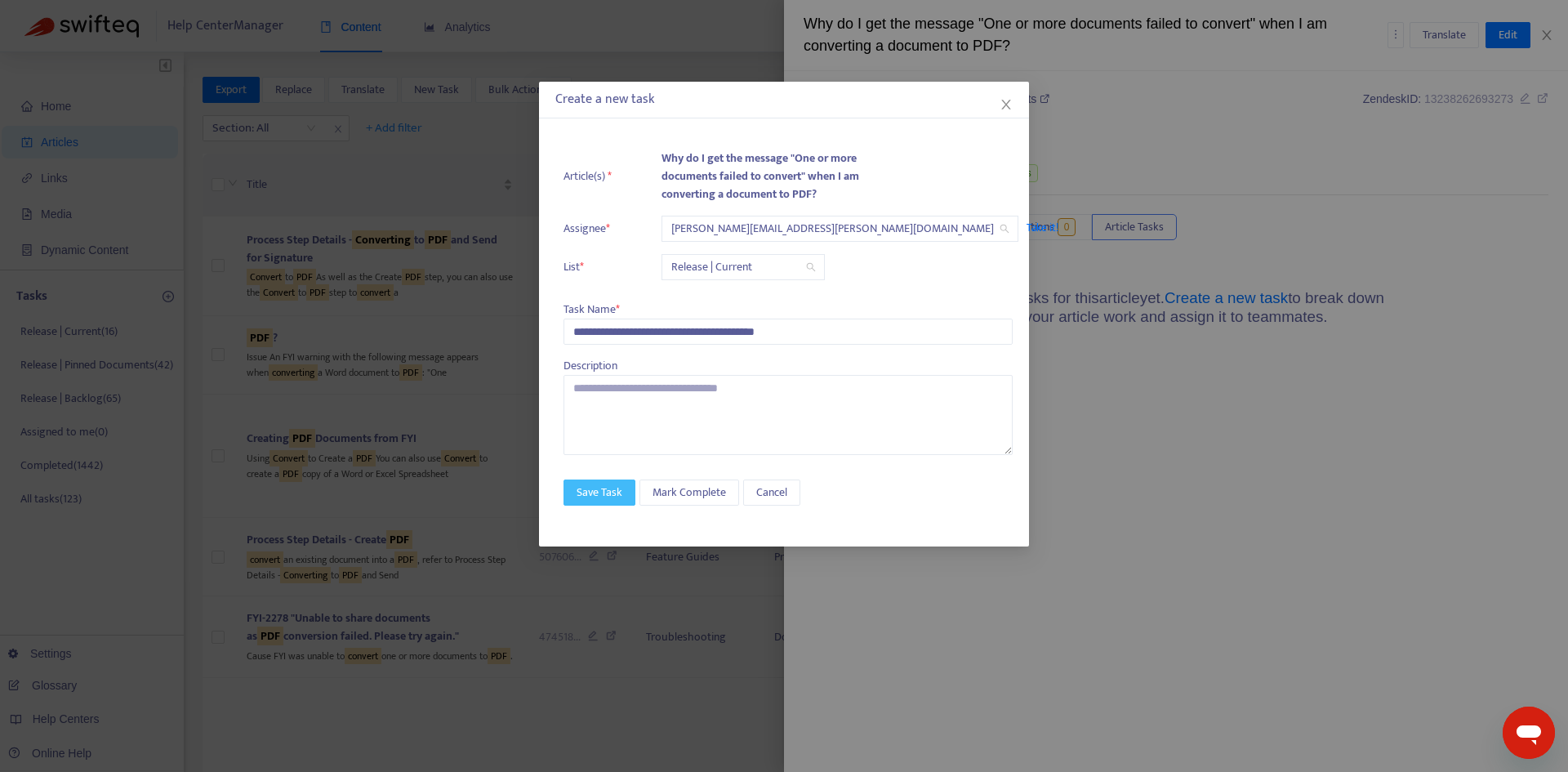
click at [597, 493] on span "Save Task" at bounding box center [599, 493] width 46 height 18
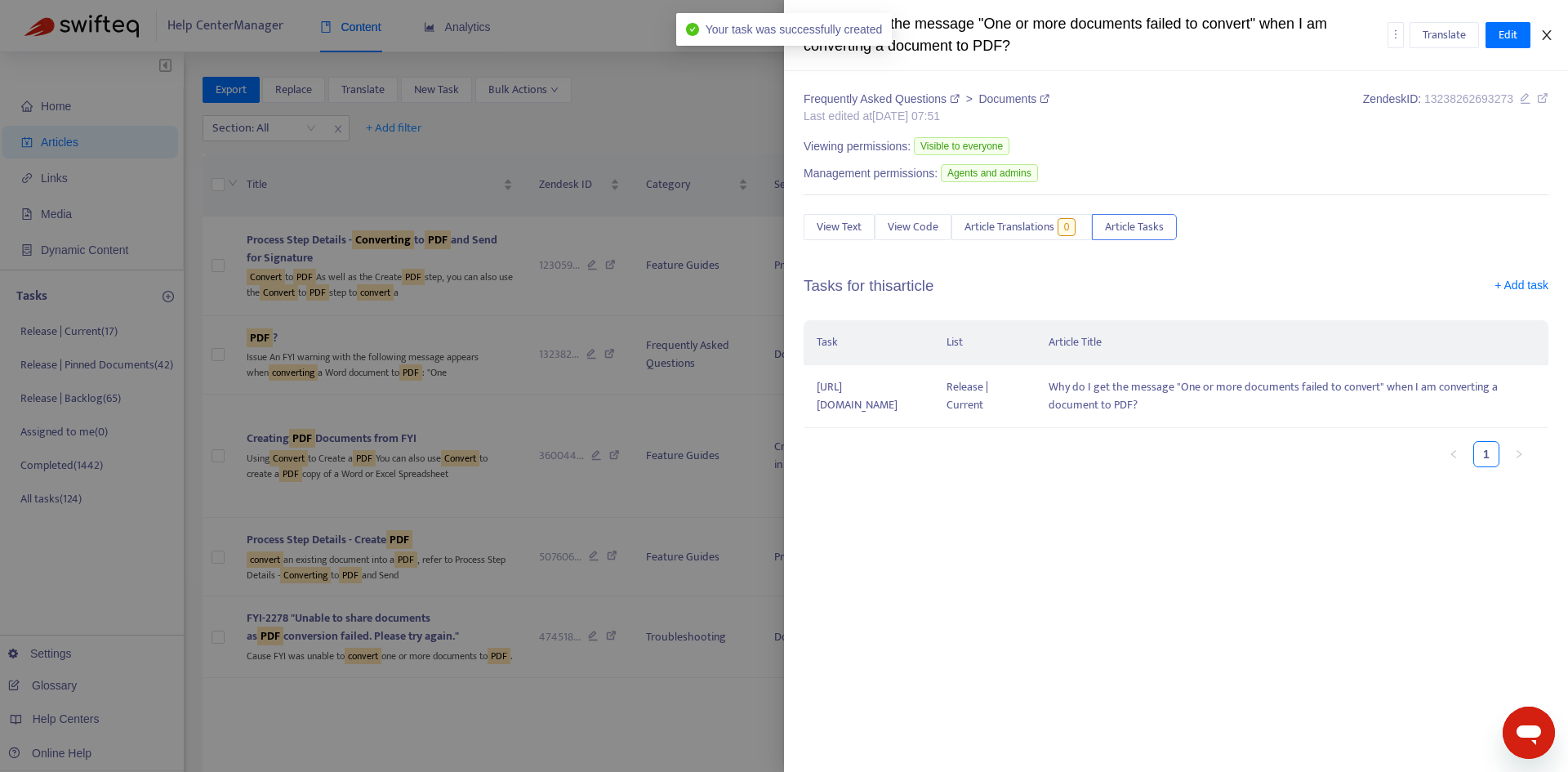
click at [1547, 41] on button "Close" at bounding box center [1547, 35] width 23 height 15
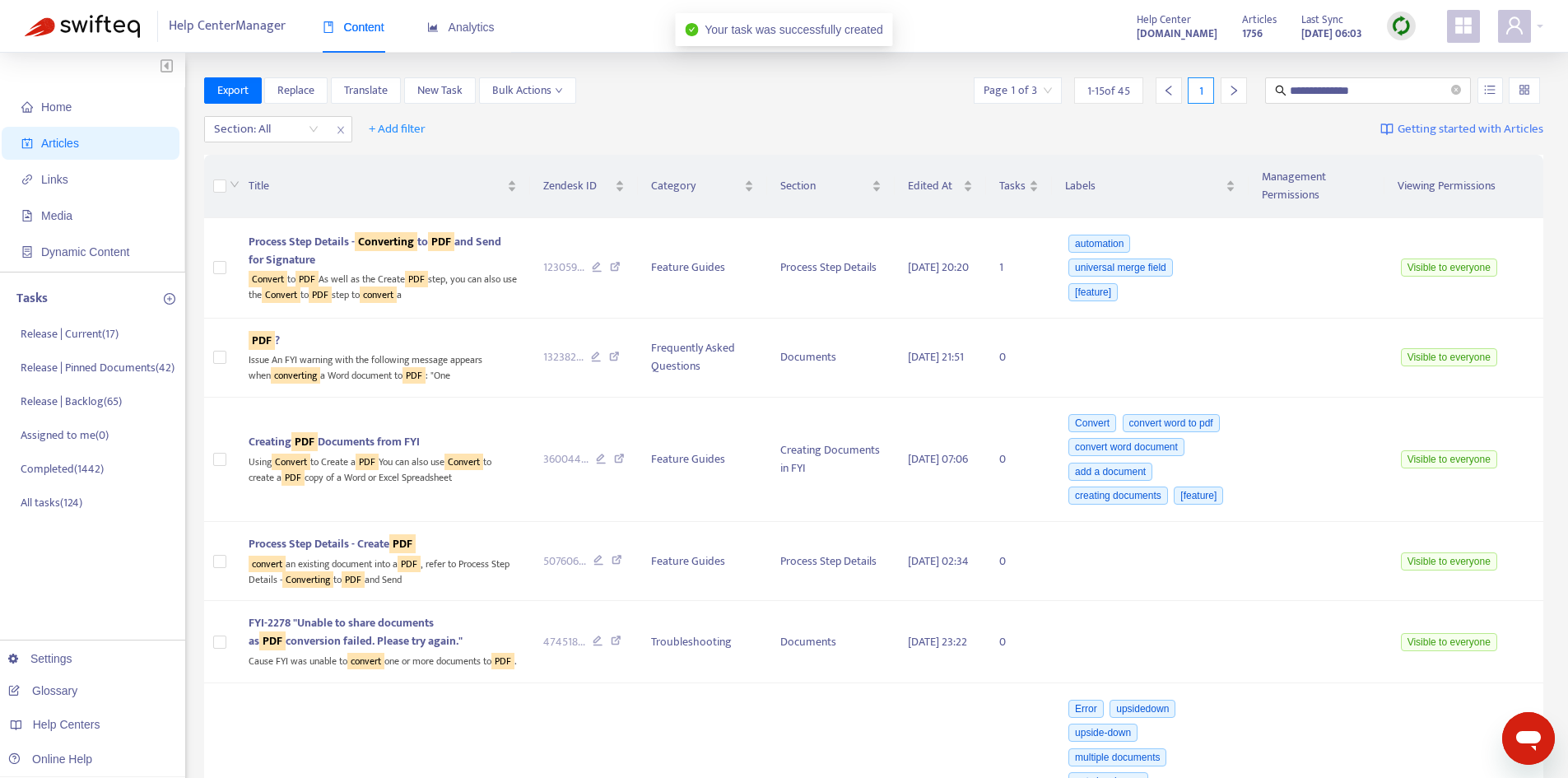
scroll to position [82, 0]
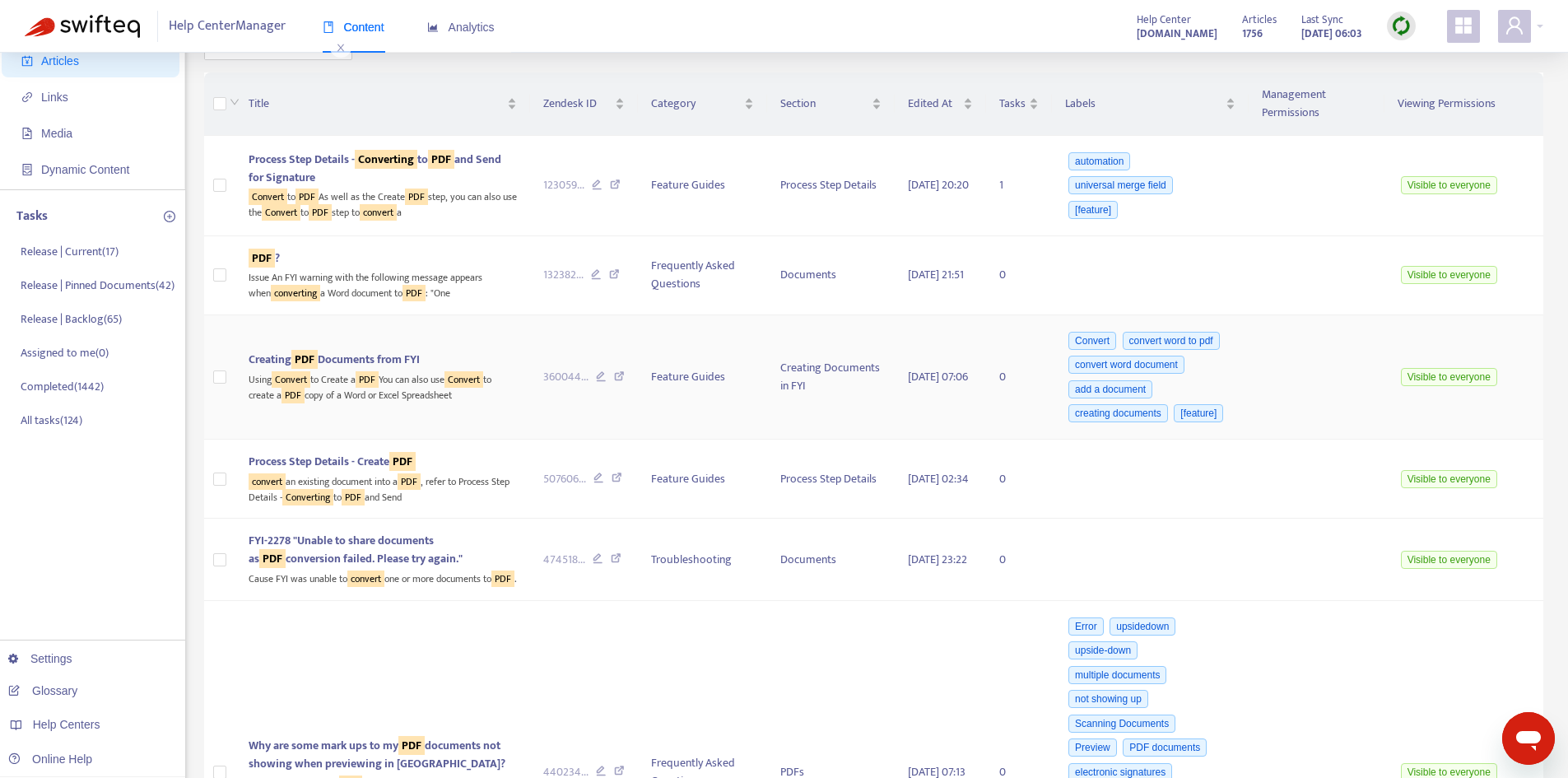
drag, startPoint x: 361, startPoint y: 388, endPoint x: 409, endPoint y: 382, distance: 48.4
click at [361, 369] on span "Creating PDF Documents from FYI" at bounding box center [334, 360] width 171 height 19
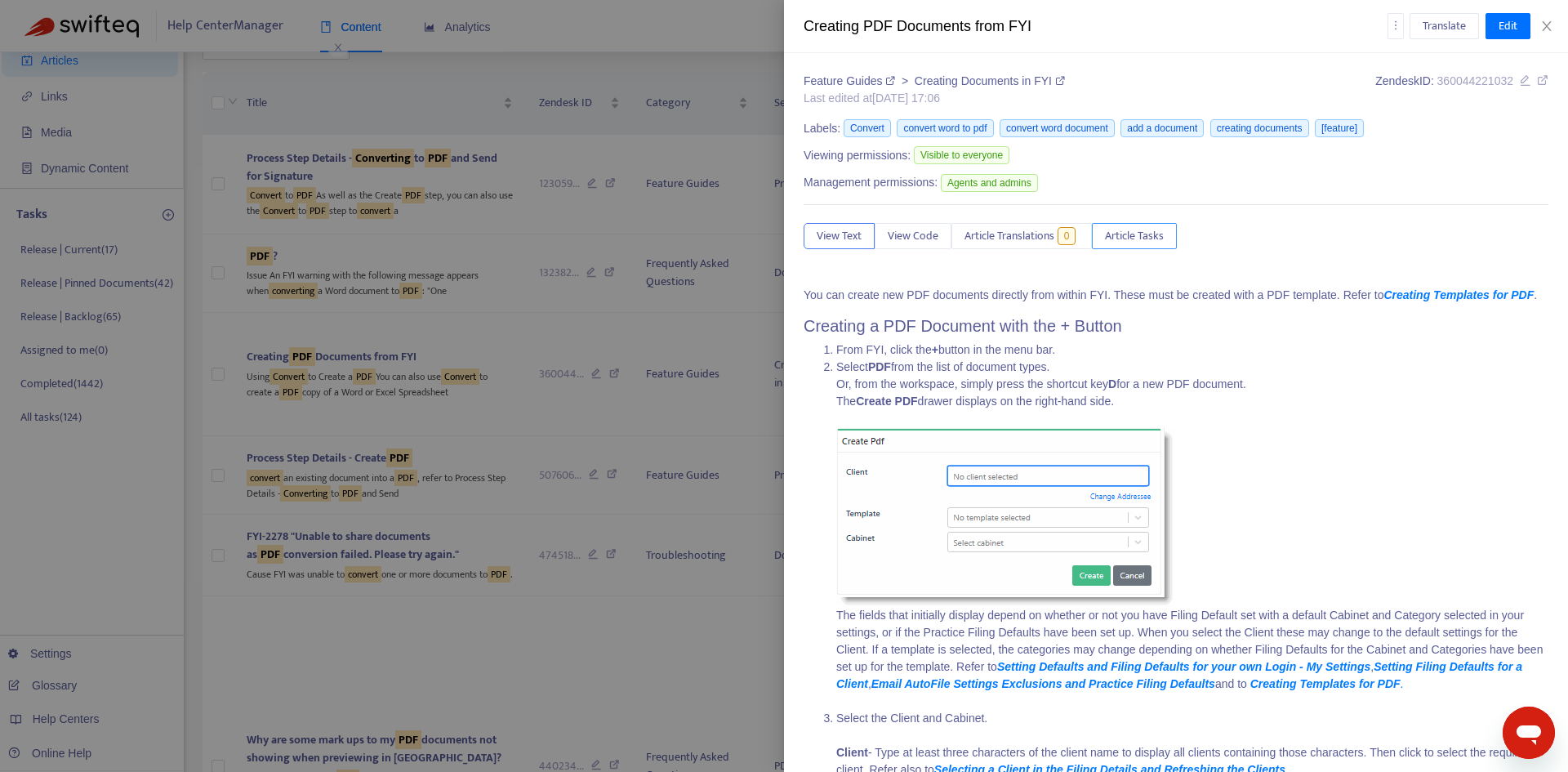
click at [1133, 230] on span "Article Tasks" at bounding box center [1134, 236] width 58 height 18
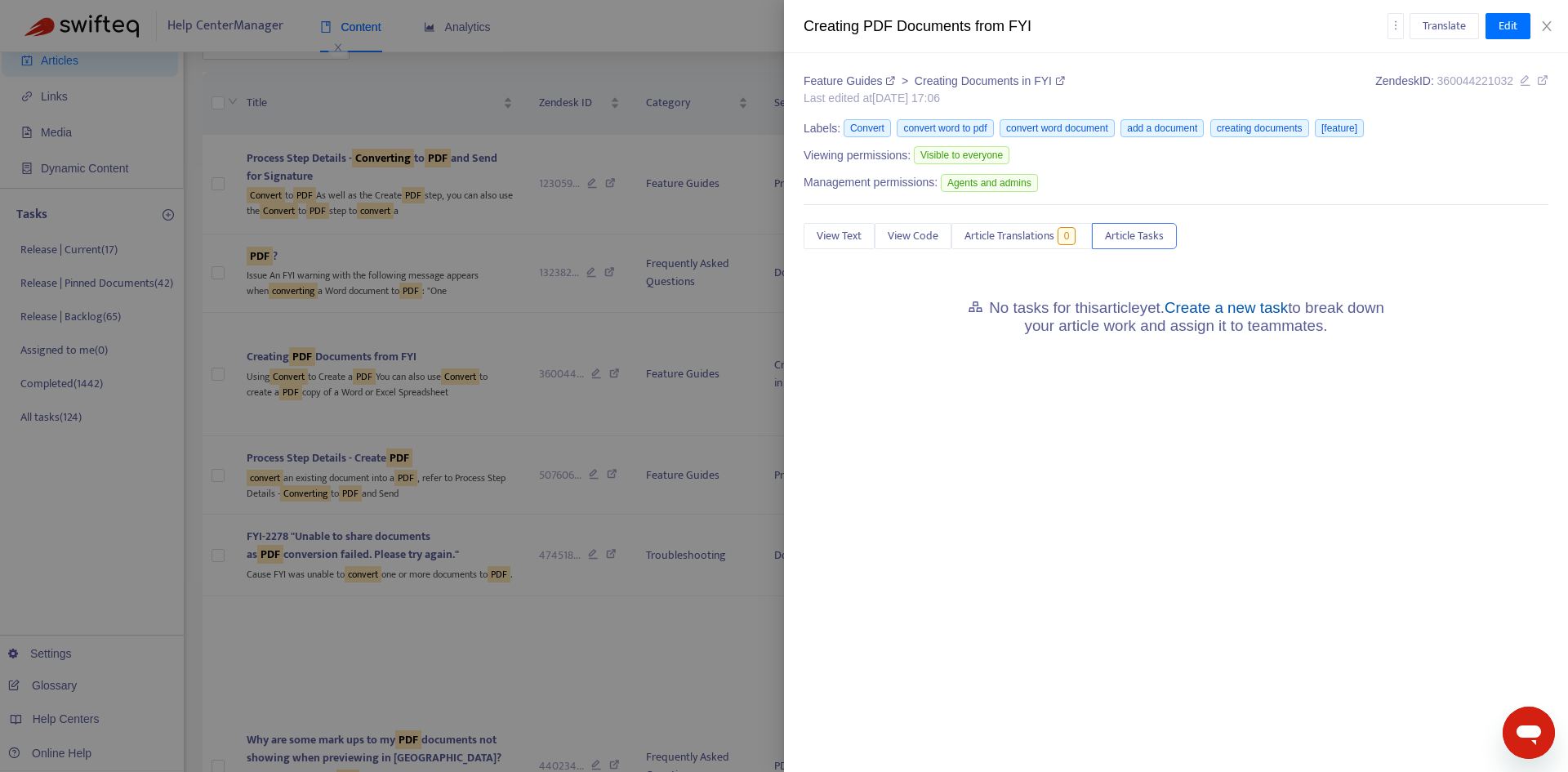
click at [1260, 303] on link "Create a new task" at bounding box center [1227, 308] width 124 height 17
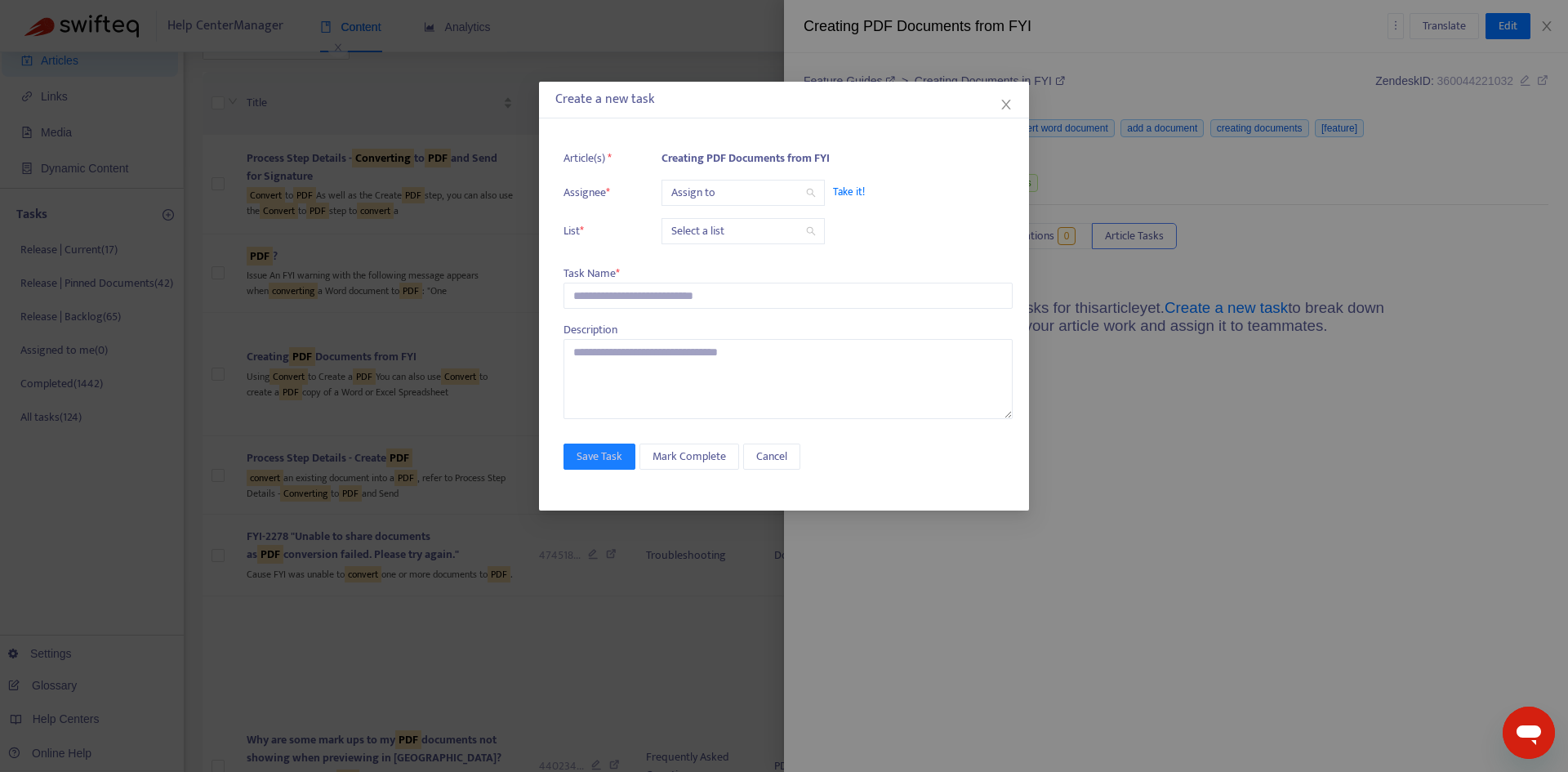
click at [701, 190] on input "search" at bounding box center [742, 193] width 143 height 25
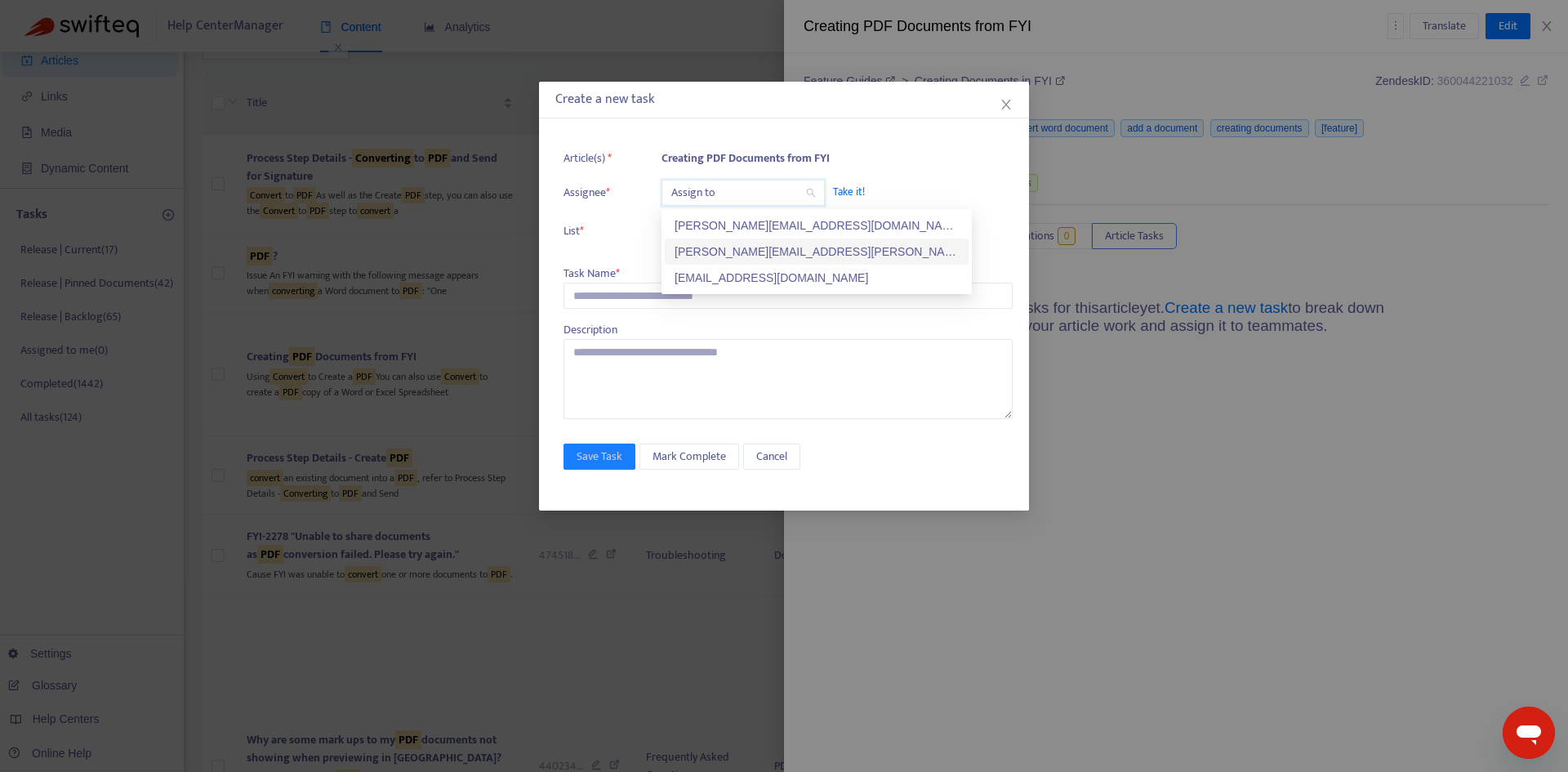
click at [708, 250] on div "[PERSON_NAME][EMAIL_ADDRESS][PERSON_NAME][DOMAIN_NAME]" at bounding box center [816, 251] width 284 height 18
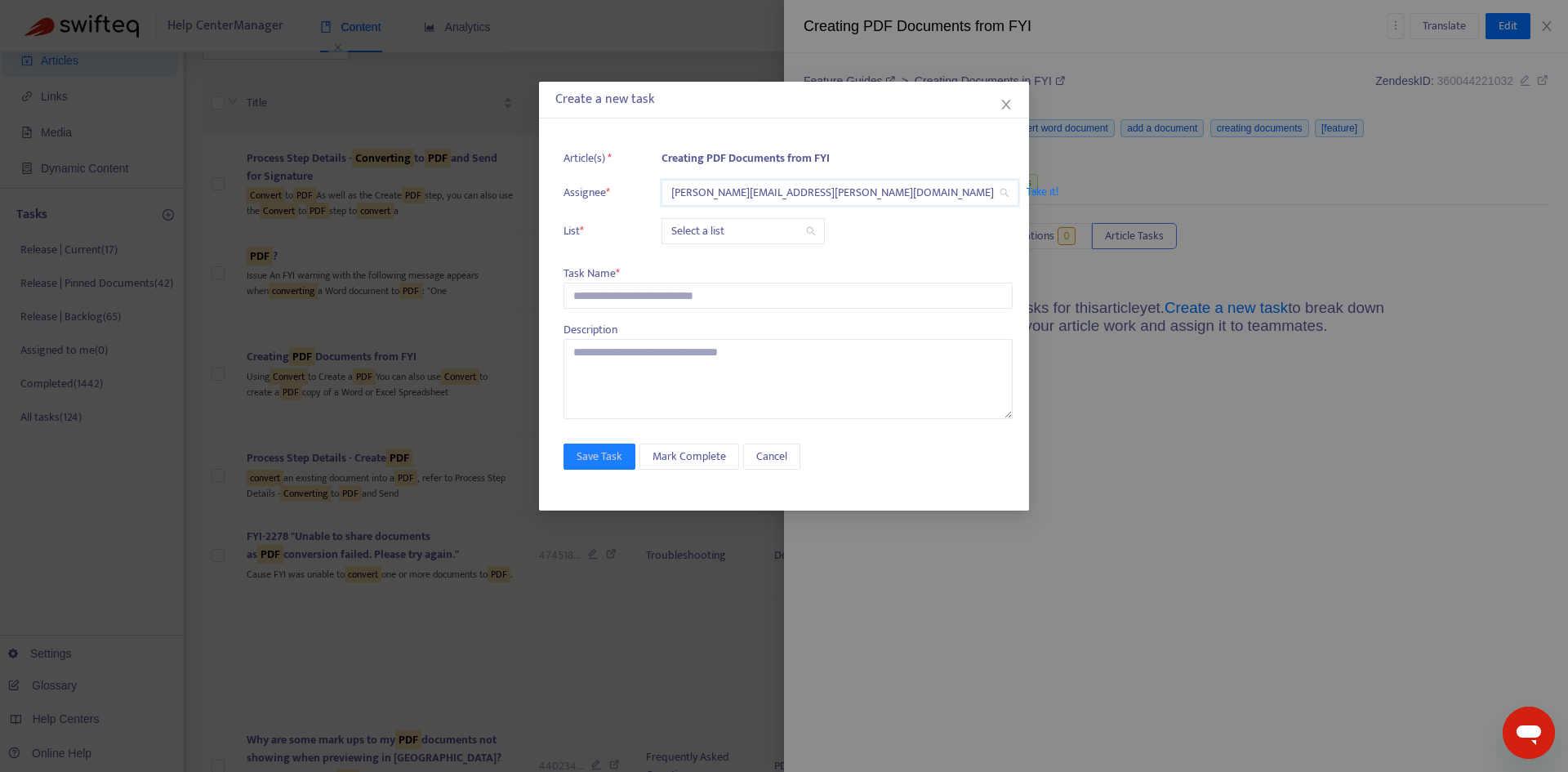
click at [701, 231] on input "search" at bounding box center [742, 231] width 143 height 25
click at [705, 258] on div "Release | Current" at bounding box center [816, 264] width 284 height 18
click at [625, 290] on input "text" at bounding box center [788, 296] width 449 height 26
paste input "**********"
type input "**********"
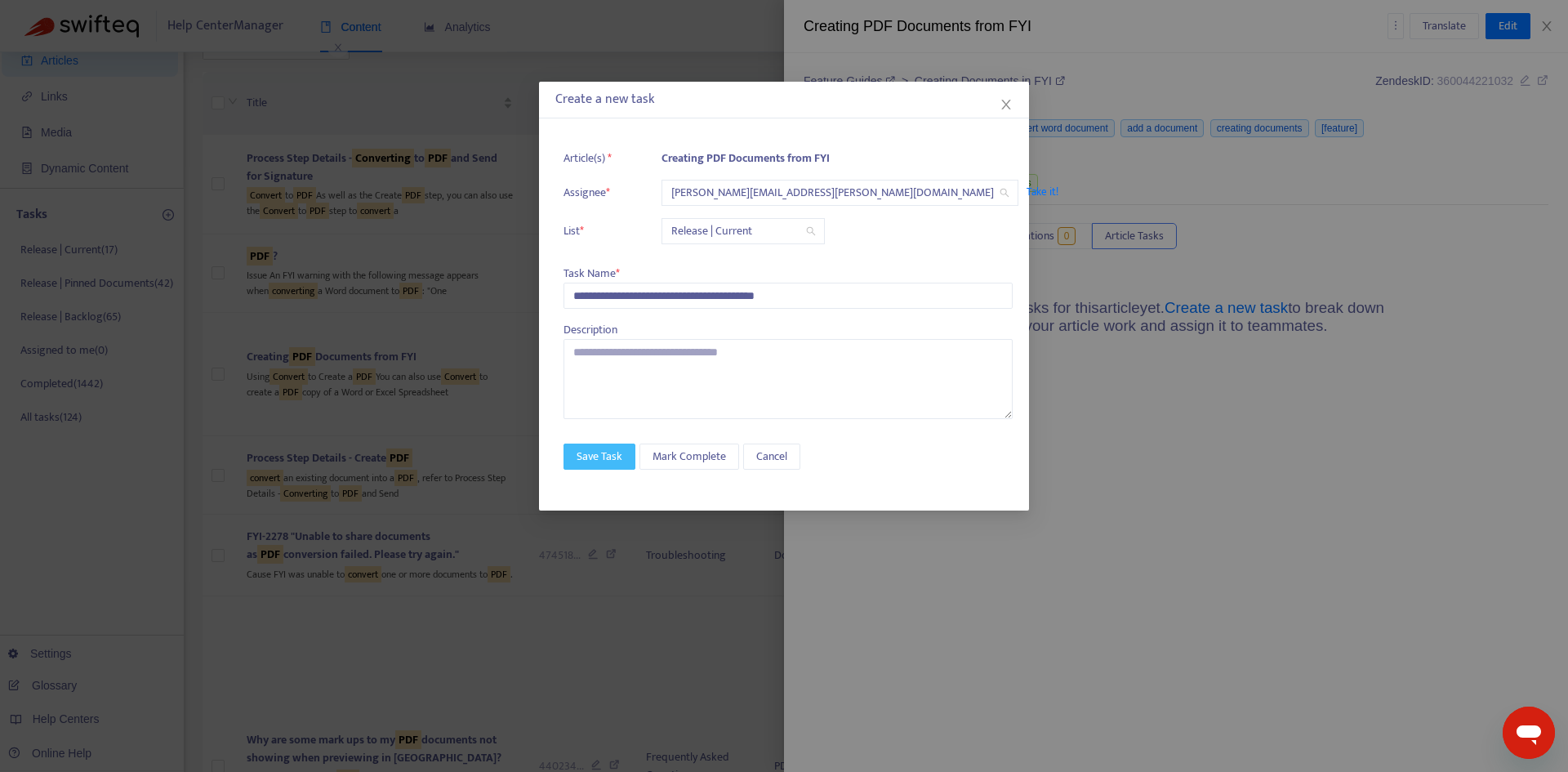
click at [609, 450] on span "Save Task" at bounding box center [599, 456] width 46 height 18
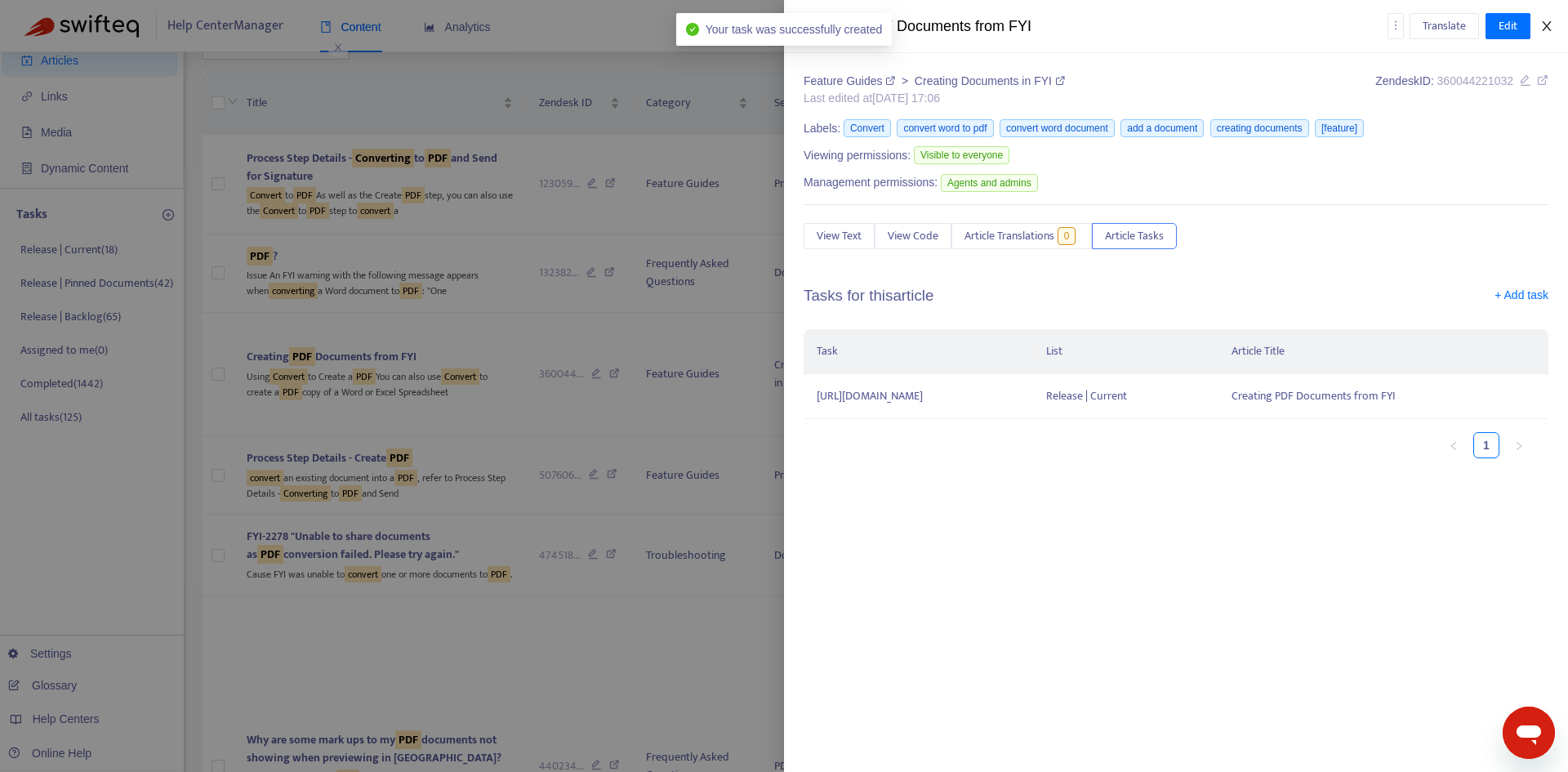
drag, startPoint x: 1554, startPoint y: 28, endPoint x: 1369, endPoint y: 94, distance: 196.4
click at [1553, 28] on button "Close" at bounding box center [1547, 27] width 23 height 15
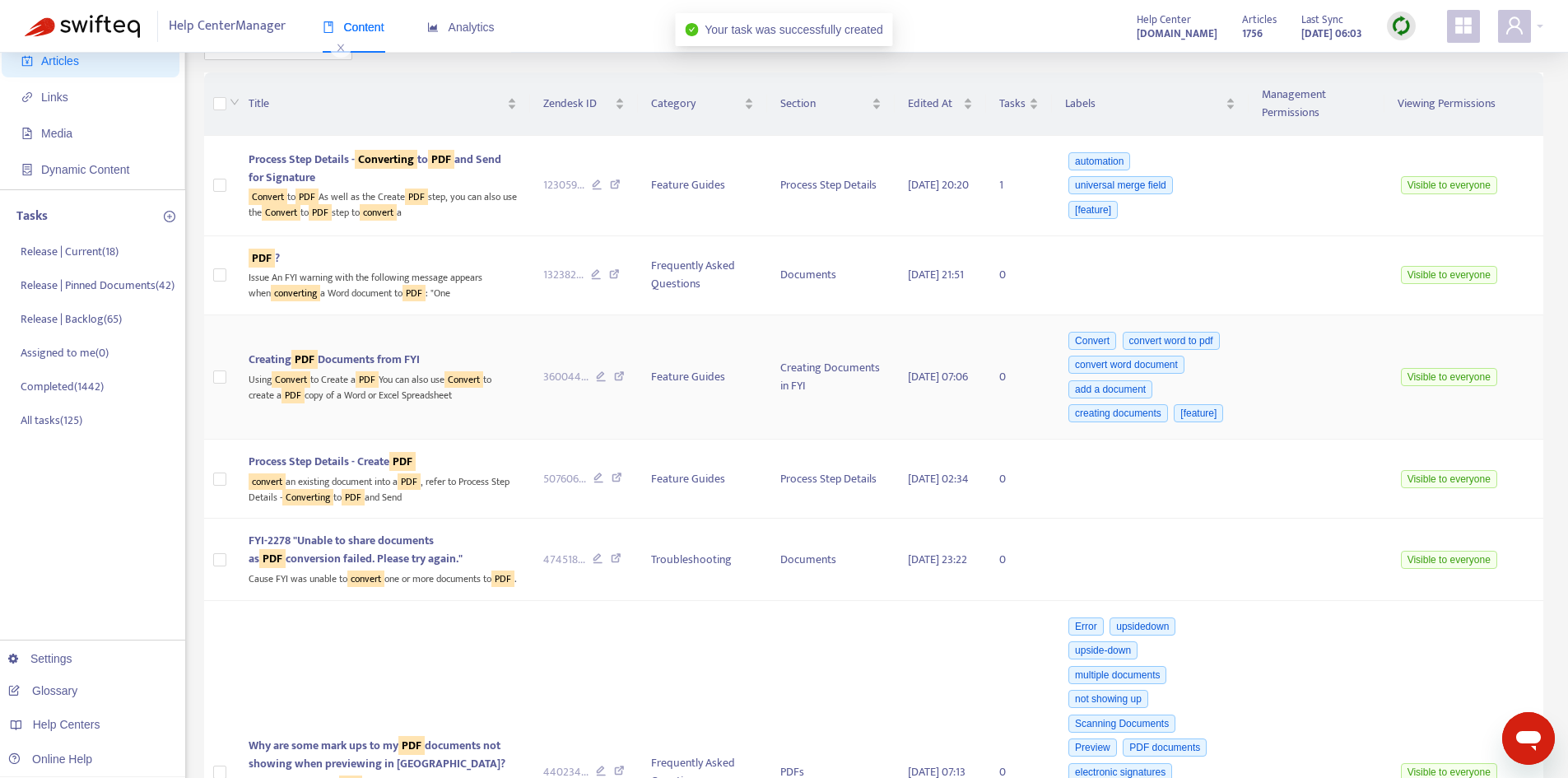
click at [430, 399] on div "Using Convert to Create a PDF You can also use Convert to create a PDF copy of …" at bounding box center [383, 386] width 268 height 34
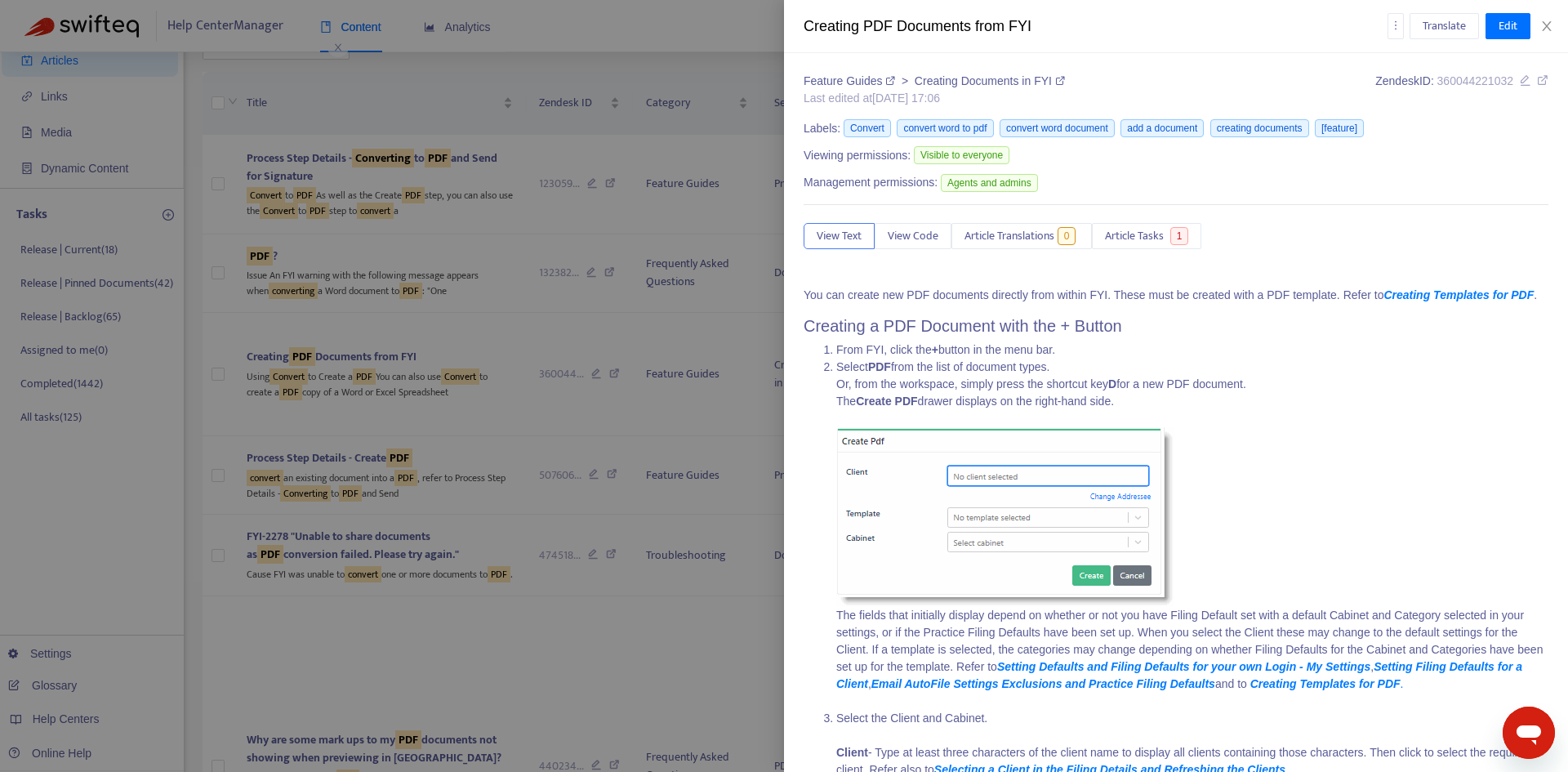
drag, startPoint x: 1547, startPoint y: 34, endPoint x: 1342, endPoint y: 129, distance: 225.9
click at [1547, 34] on div "Translate Edit" at bounding box center [1468, 26] width 162 height 26
click at [317, 504] on div at bounding box center [784, 386] width 1568 height 772
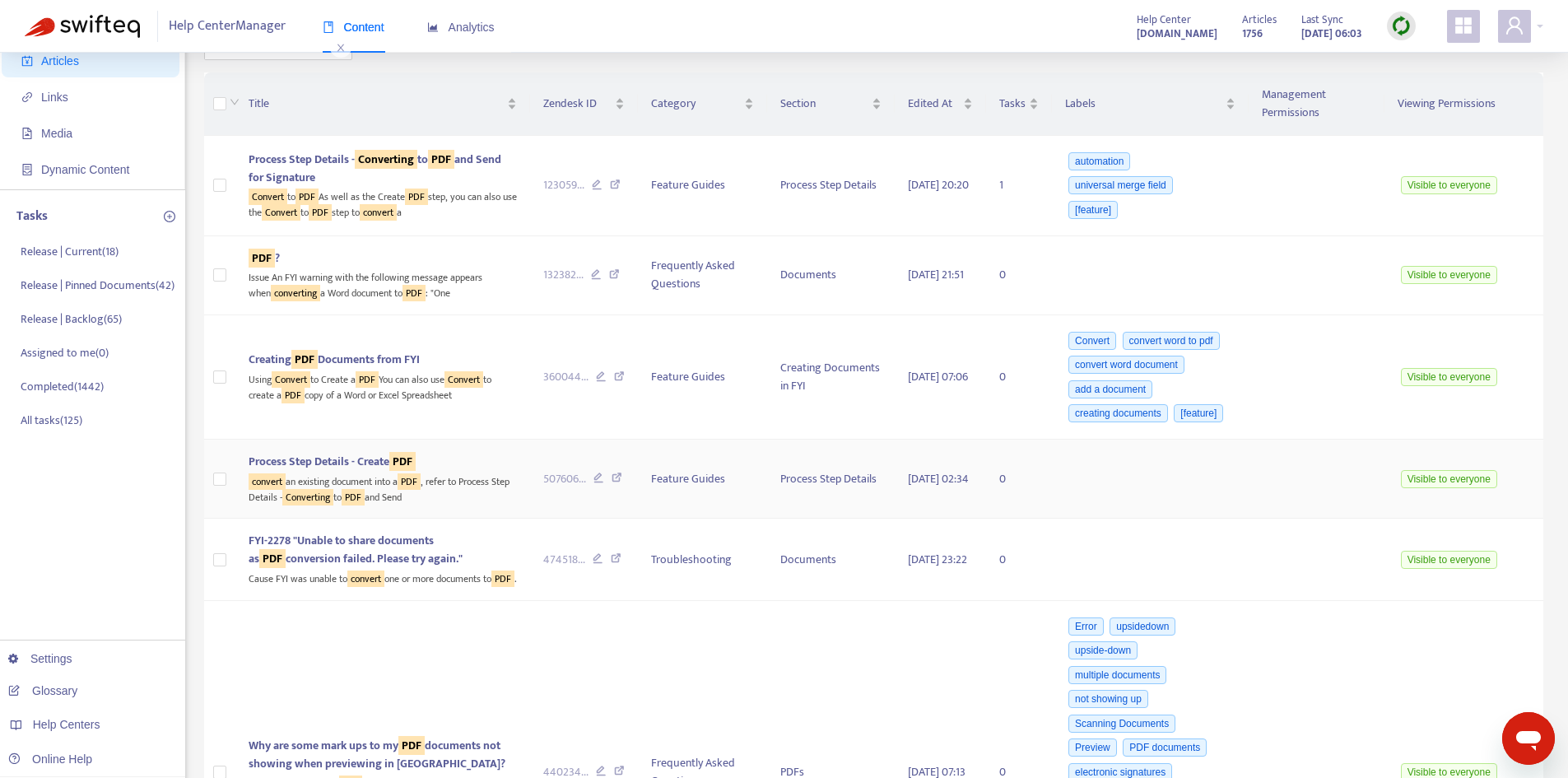
click at [343, 471] on span "Process Step Details - Create PDF" at bounding box center [332, 462] width 167 height 19
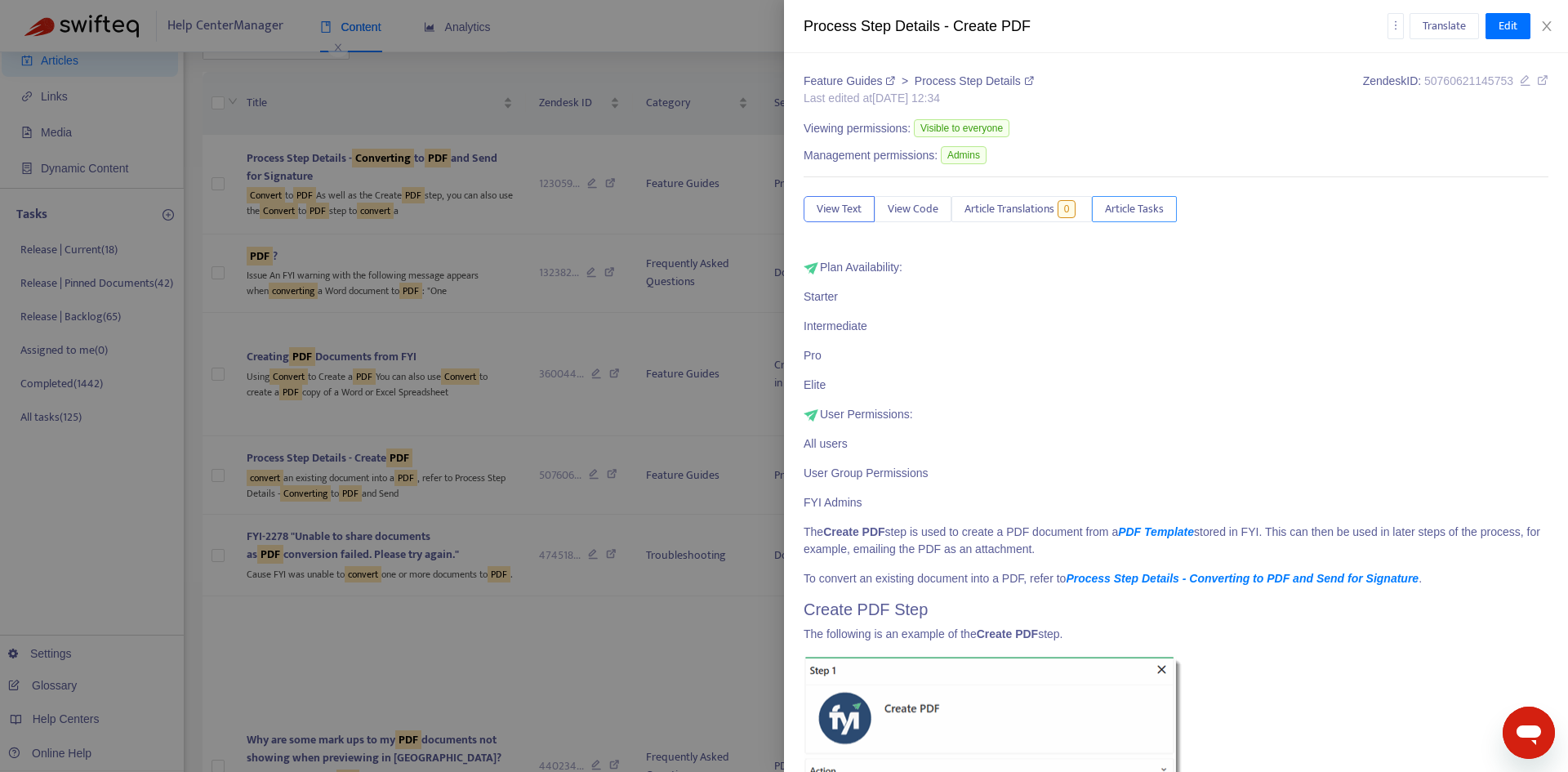
click at [1126, 207] on span "Article Tasks" at bounding box center [1134, 209] width 58 height 18
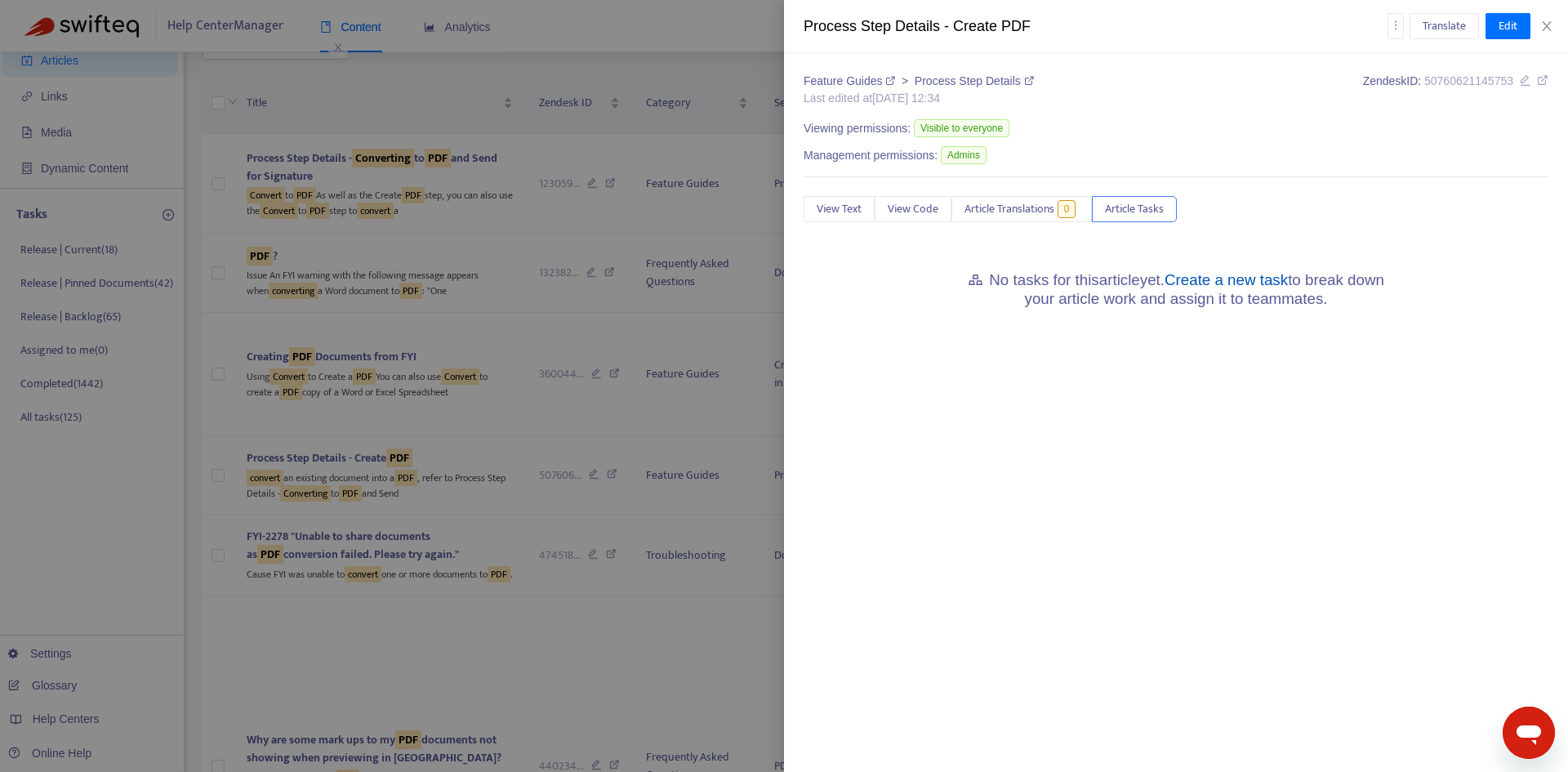
click at [1243, 273] on link "Create a new task" at bounding box center [1227, 280] width 124 height 17
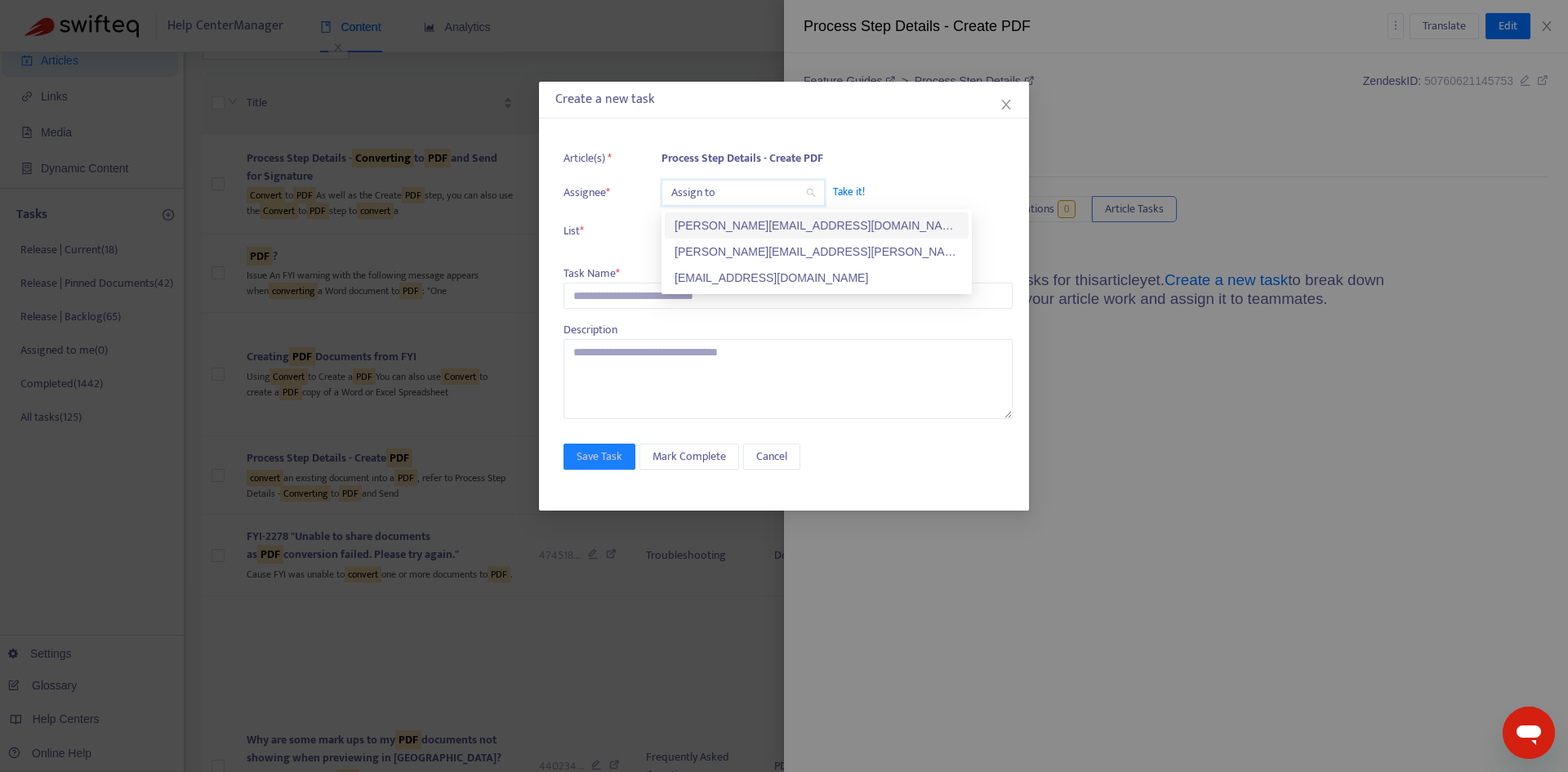
click at [698, 190] on input "search" at bounding box center [742, 193] width 143 height 25
click at [715, 257] on div "[PERSON_NAME][EMAIL_ADDRESS][PERSON_NAME][DOMAIN_NAME]" at bounding box center [816, 251] width 284 height 18
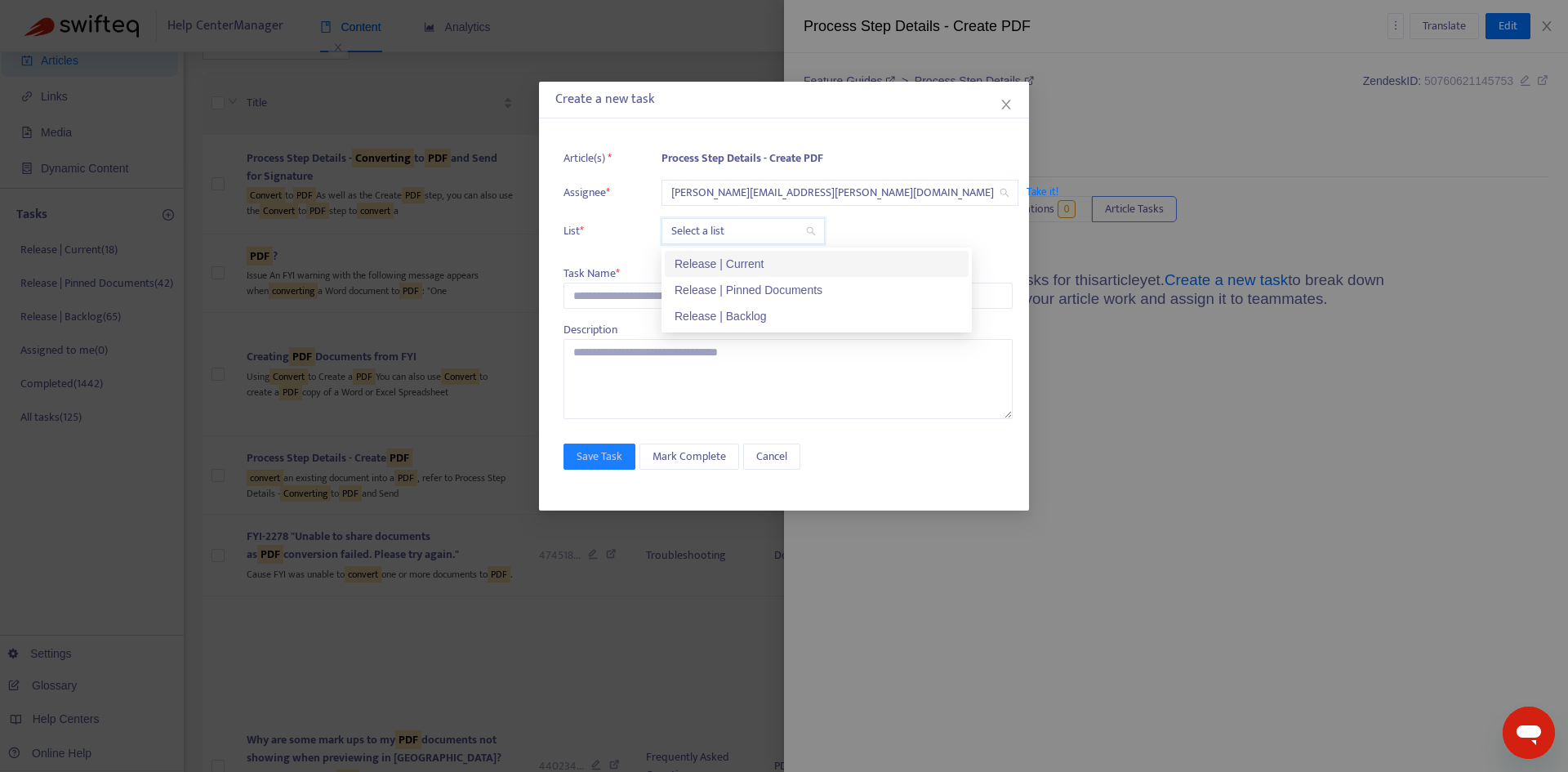
click at [702, 234] on input "search" at bounding box center [742, 231] width 143 height 25
click at [702, 257] on div "Release | Current" at bounding box center [816, 264] width 284 height 18
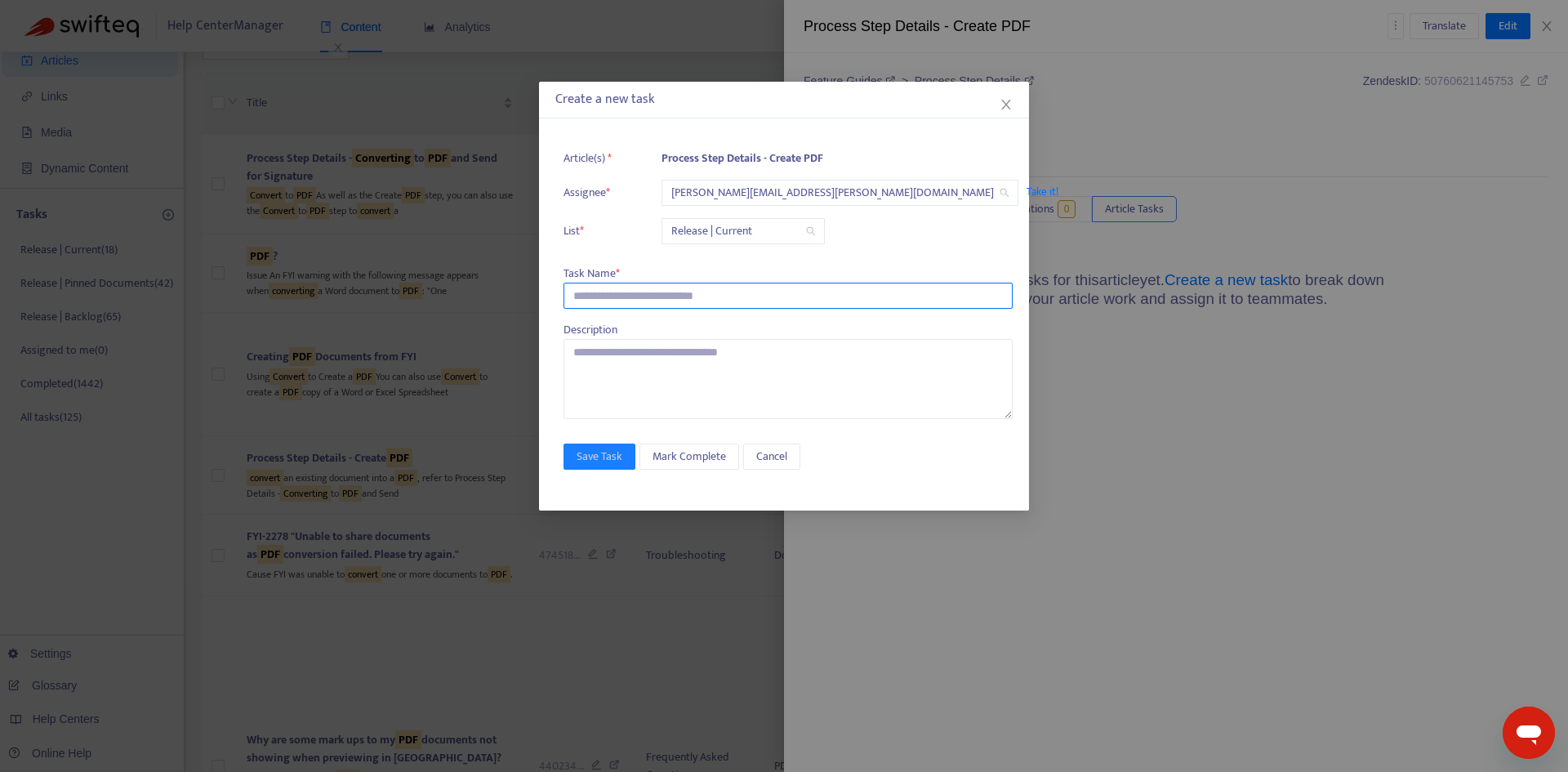
click at [630, 303] on input "text" at bounding box center [788, 296] width 449 height 26
paste input "**********"
type input "**********"
click at [593, 444] on button "Save Task" at bounding box center [600, 456] width 72 height 26
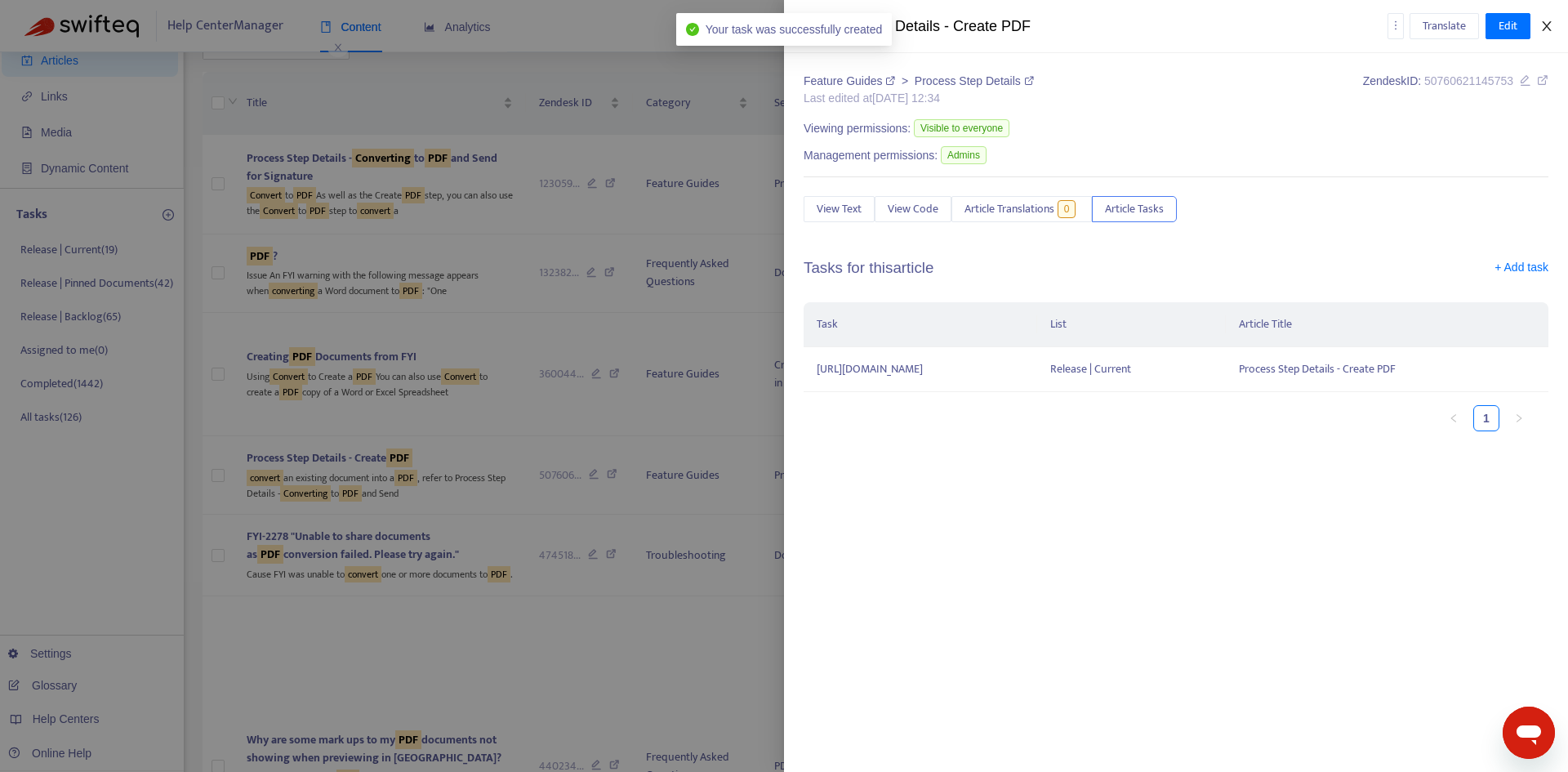
click at [1546, 24] on icon "close" at bounding box center [1547, 26] width 9 height 9
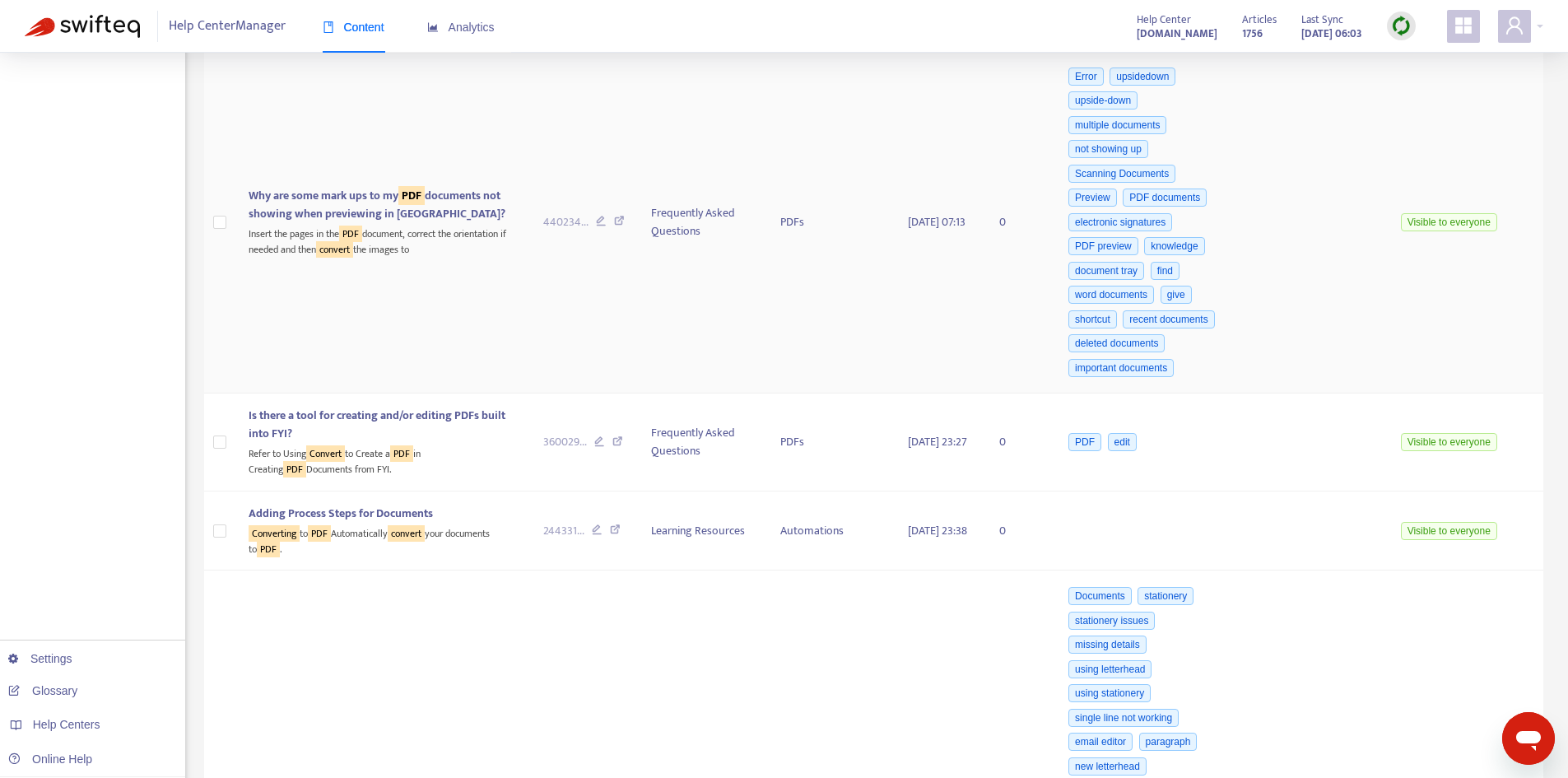
scroll to position [658, 0]
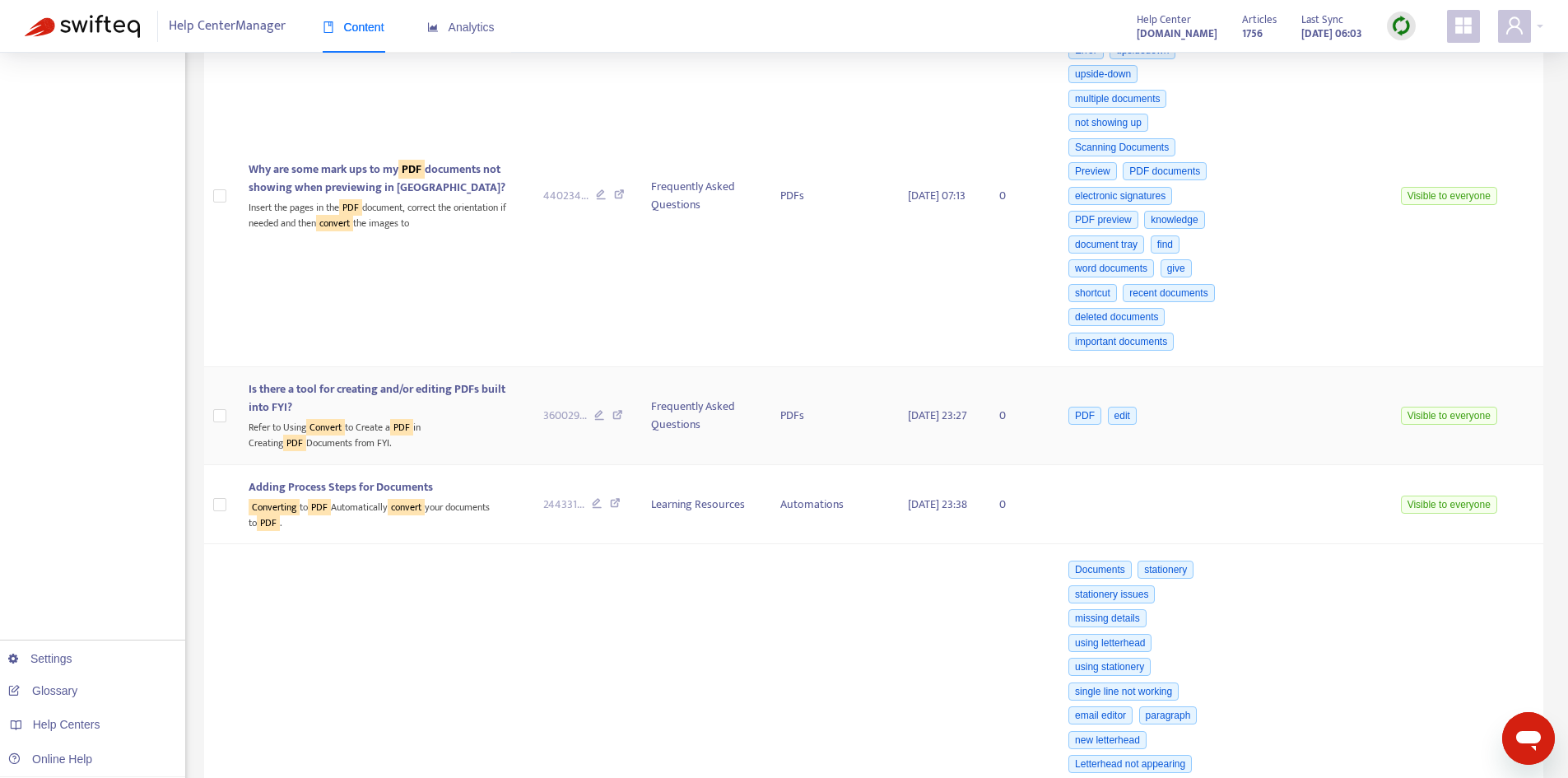
click at [428, 417] on div "Is there a tool for creating and/or editing PDFs built into FYI?" at bounding box center [383, 399] width 268 height 36
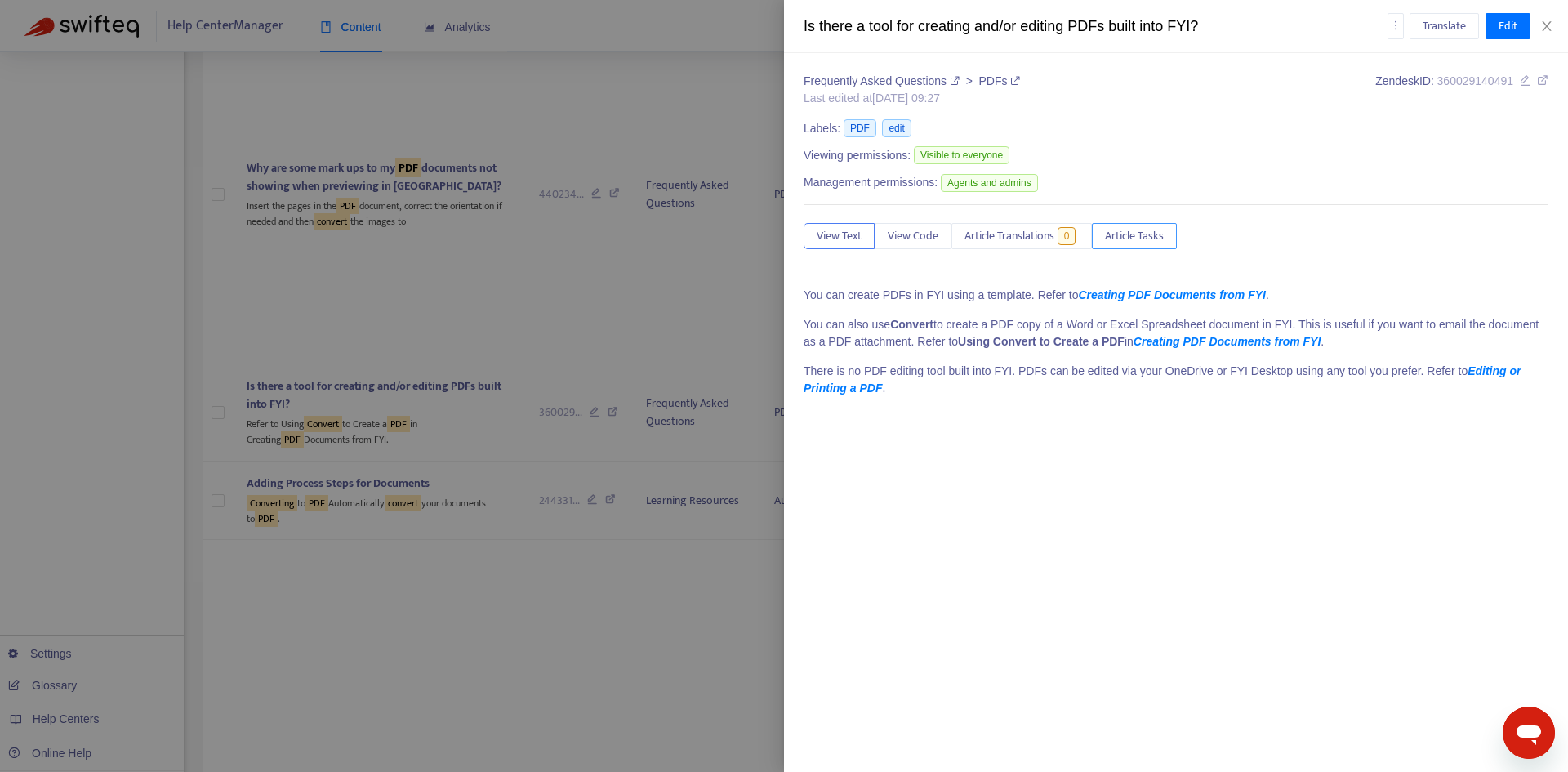
click at [1148, 236] on span "Article Tasks" at bounding box center [1134, 236] width 58 height 18
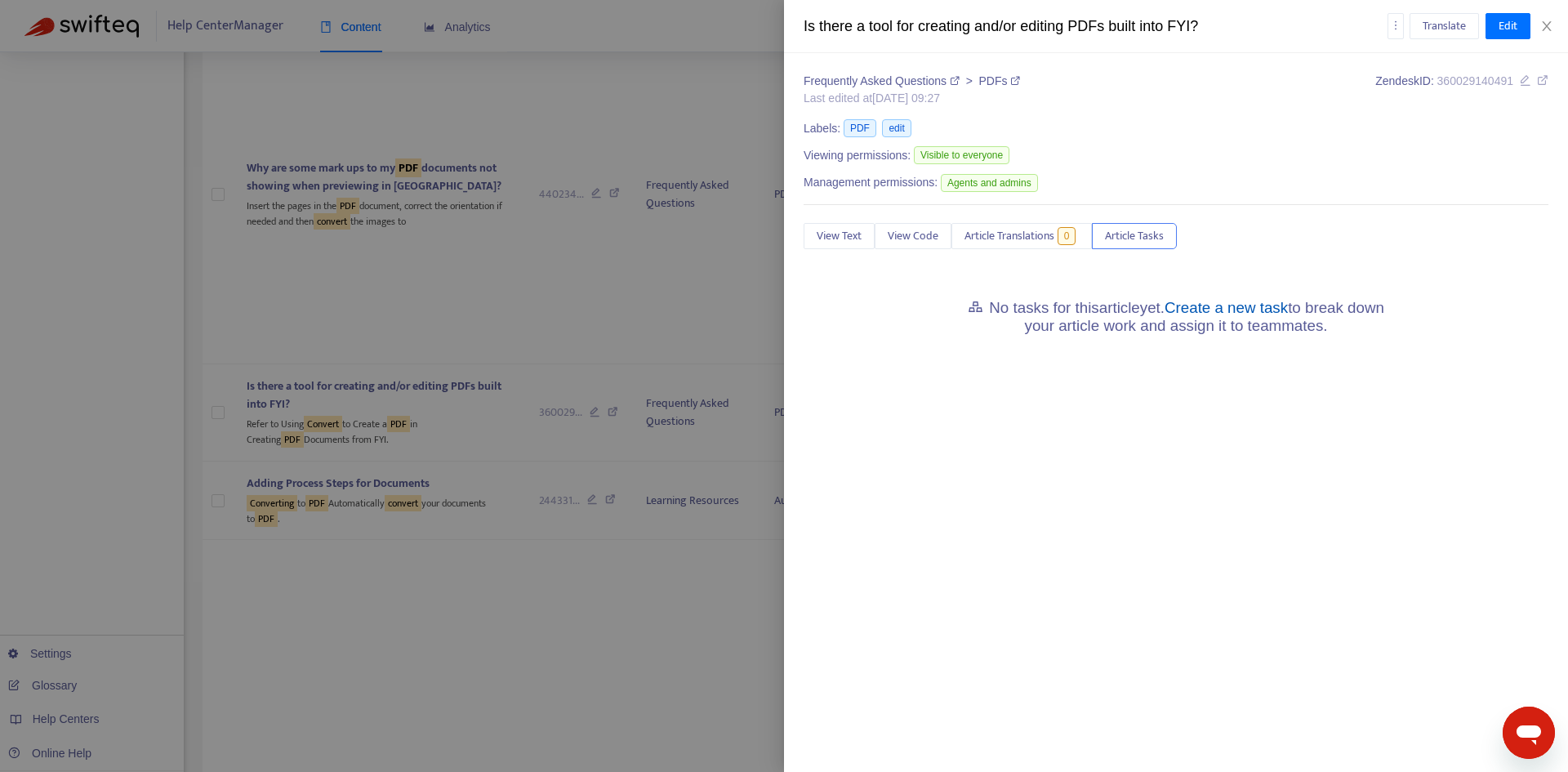
click at [1223, 305] on link "Create a new task" at bounding box center [1227, 308] width 124 height 17
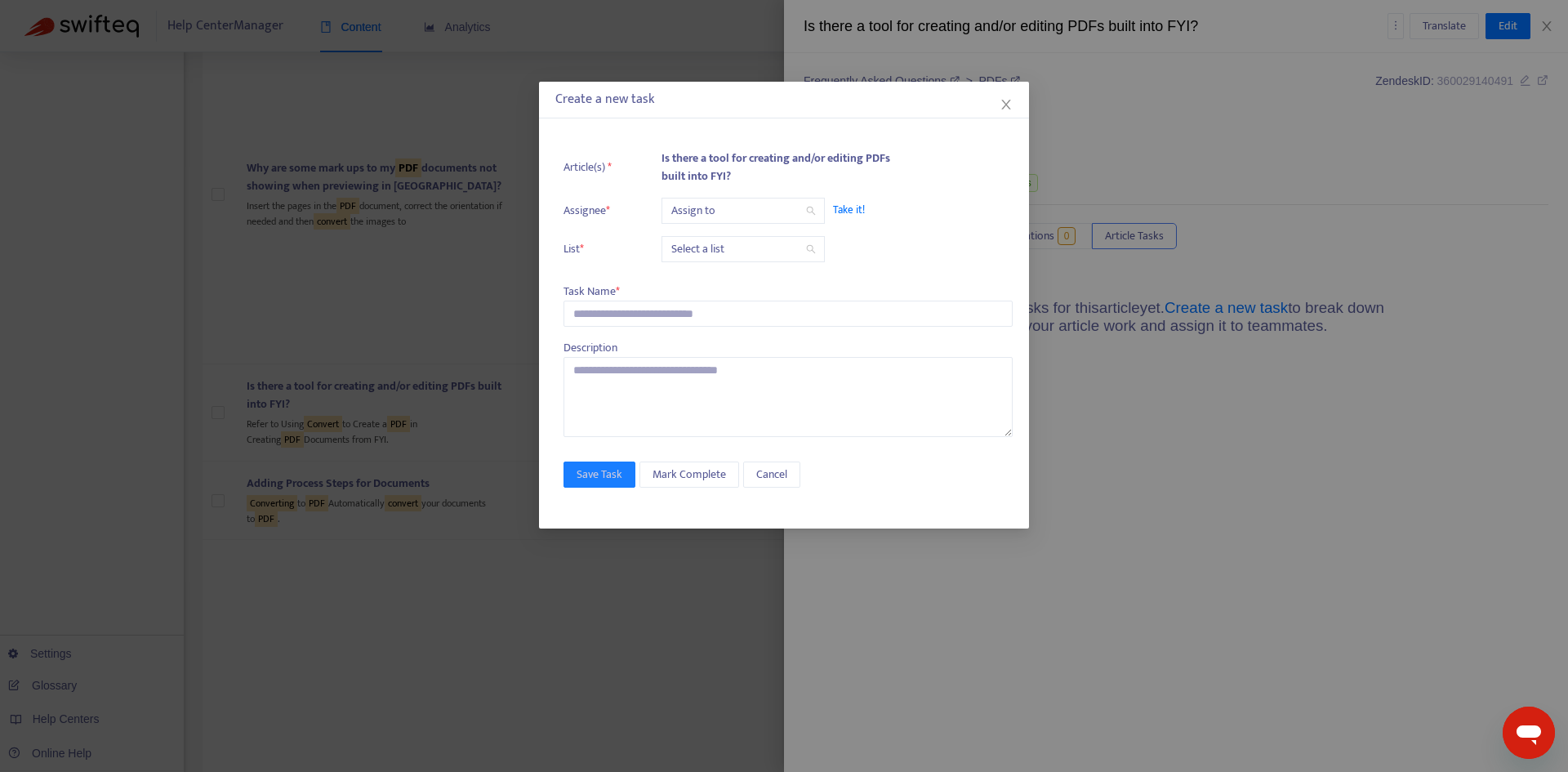
click at [733, 208] on input "search" at bounding box center [742, 211] width 143 height 25
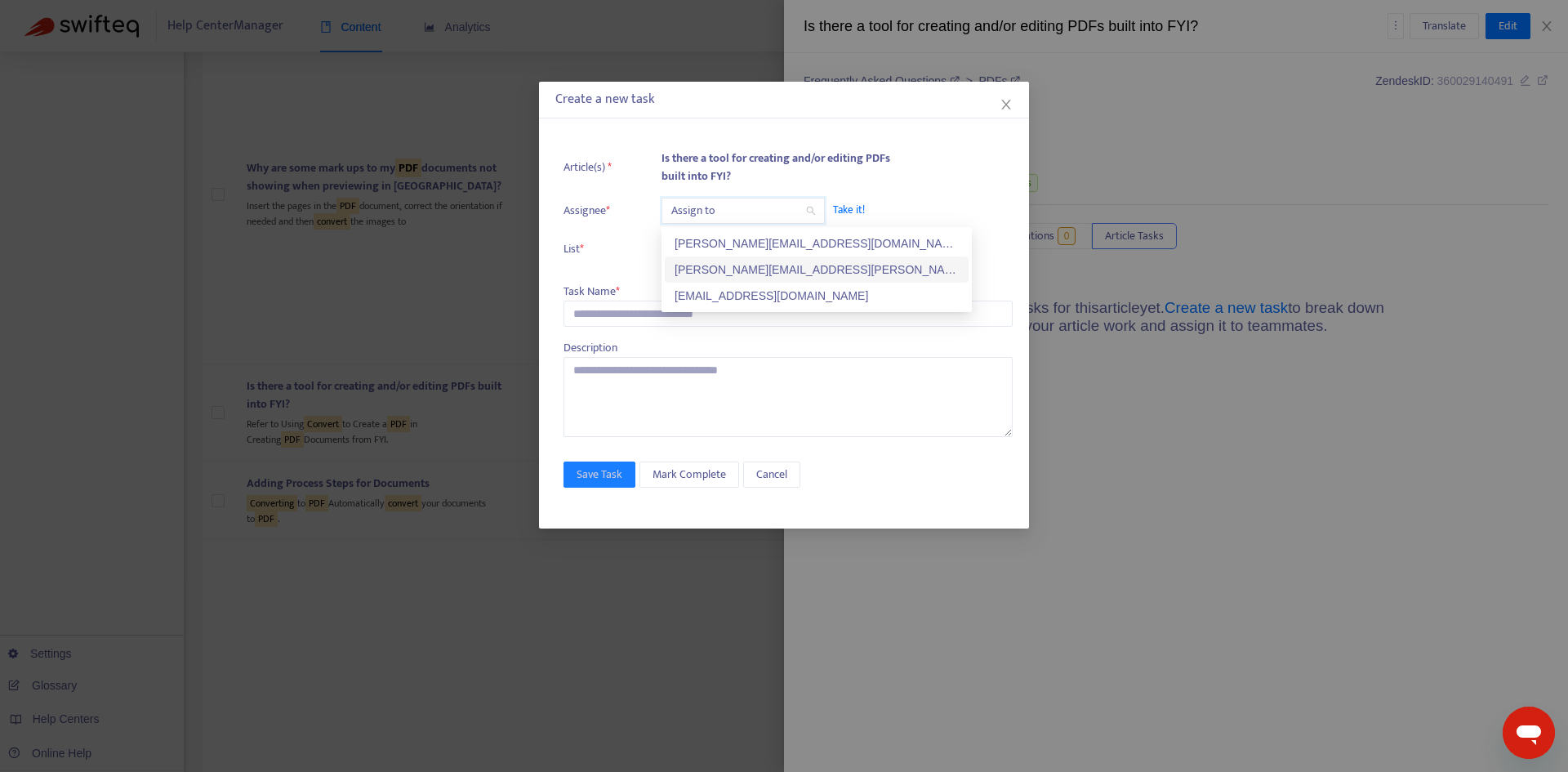
click at [714, 260] on div "[PERSON_NAME][EMAIL_ADDRESS][PERSON_NAME][DOMAIN_NAME]" at bounding box center [817, 269] width 304 height 26
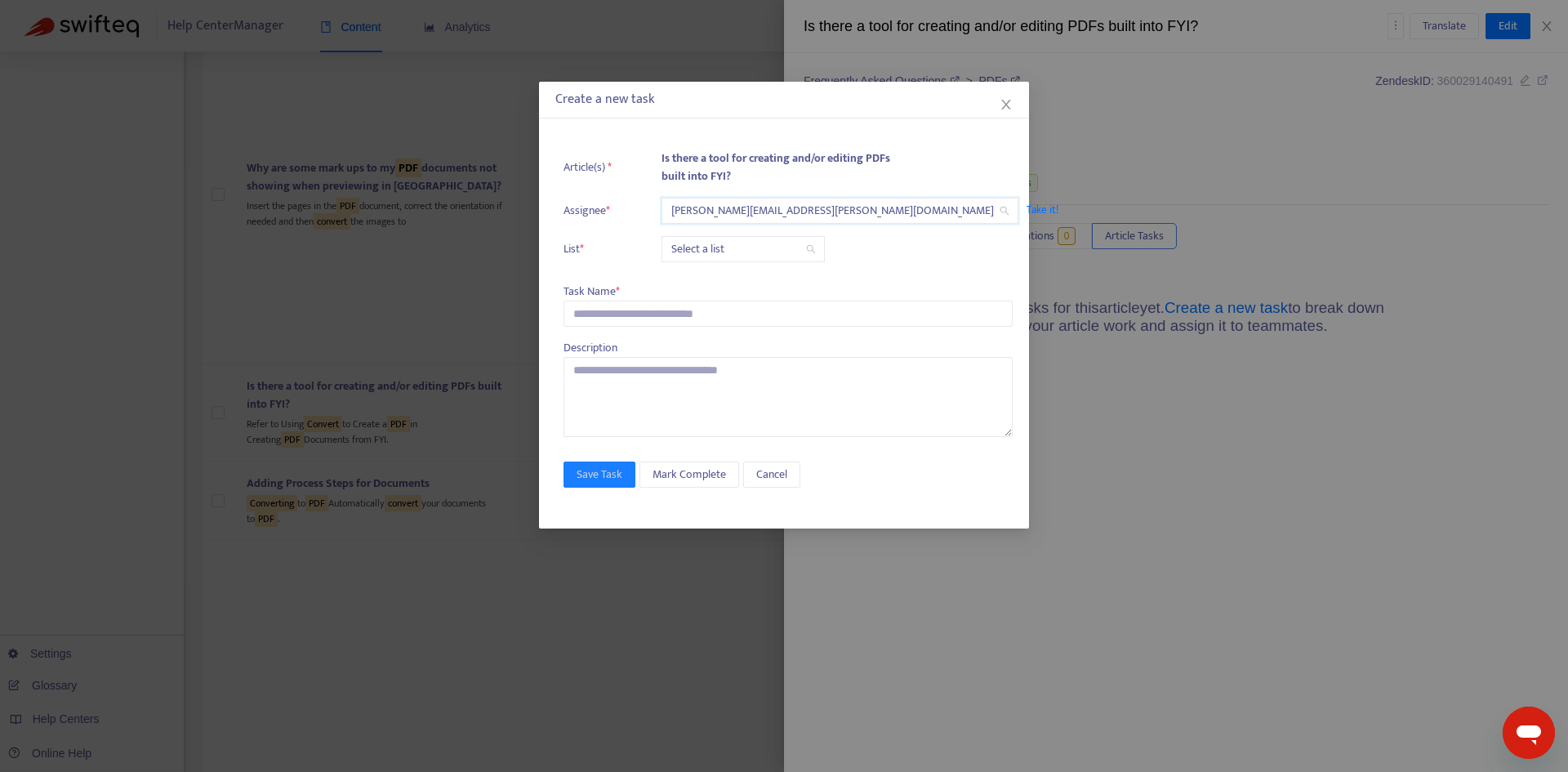
click at [704, 263] on ul "Article(s) * Is there a tool for creating and/or editing PDFs built into FYI? A…" at bounding box center [788, 205] width 449 height 129
click at [710, 253] on input "search" at bounding box center [742, 249] width 143 height 25
click at [705, 279] on div "Release | Current" at bounding box center [816, 282] width 284 height 18
click at [644, 316] on input "text" at bounding box center [788, 314] width 449 height 26
paste input "**********"
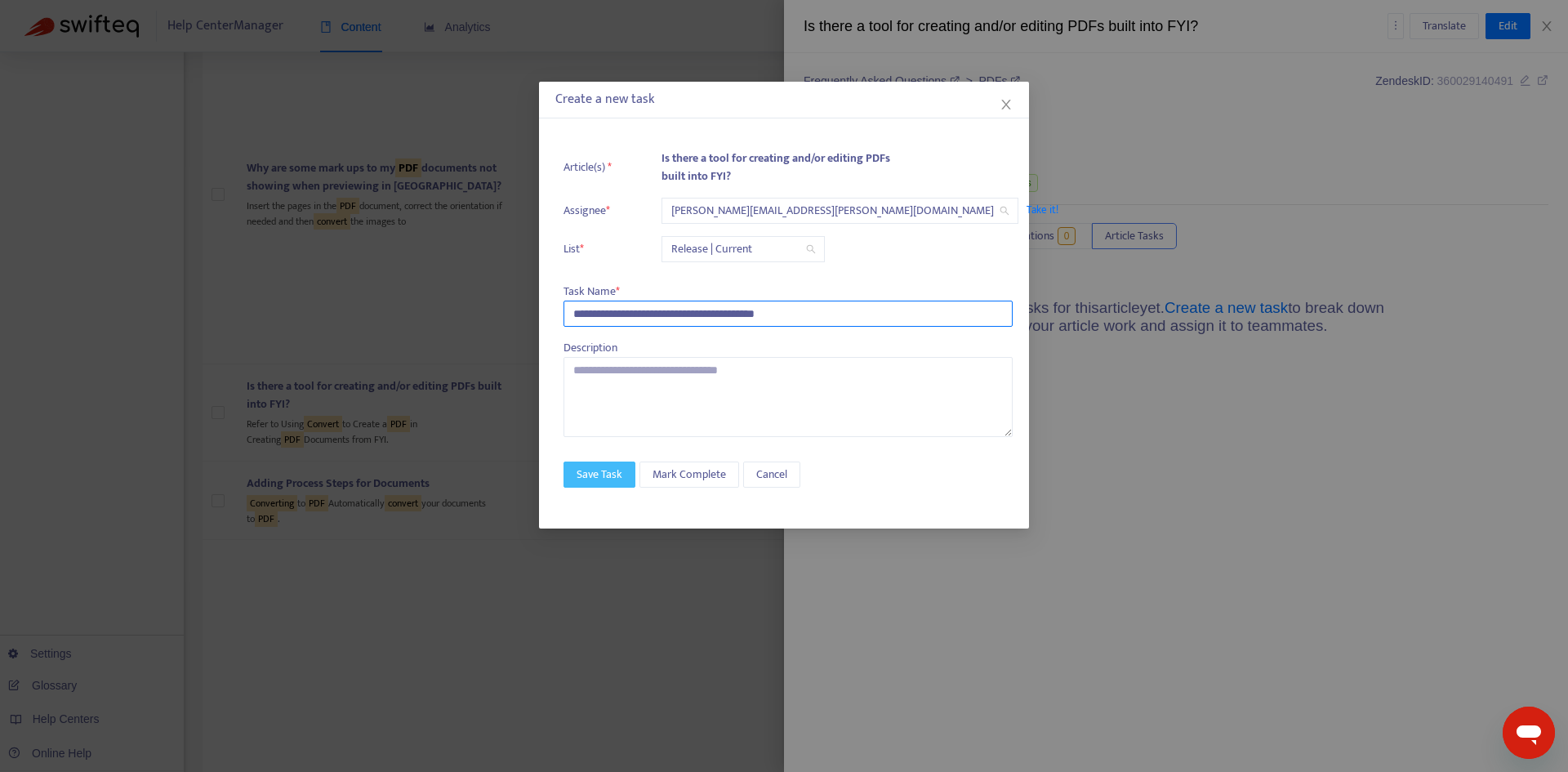
type input "**********"
click at [597, 470] on span "Save Task" at bounding box center [599, 475] width 46 height 18
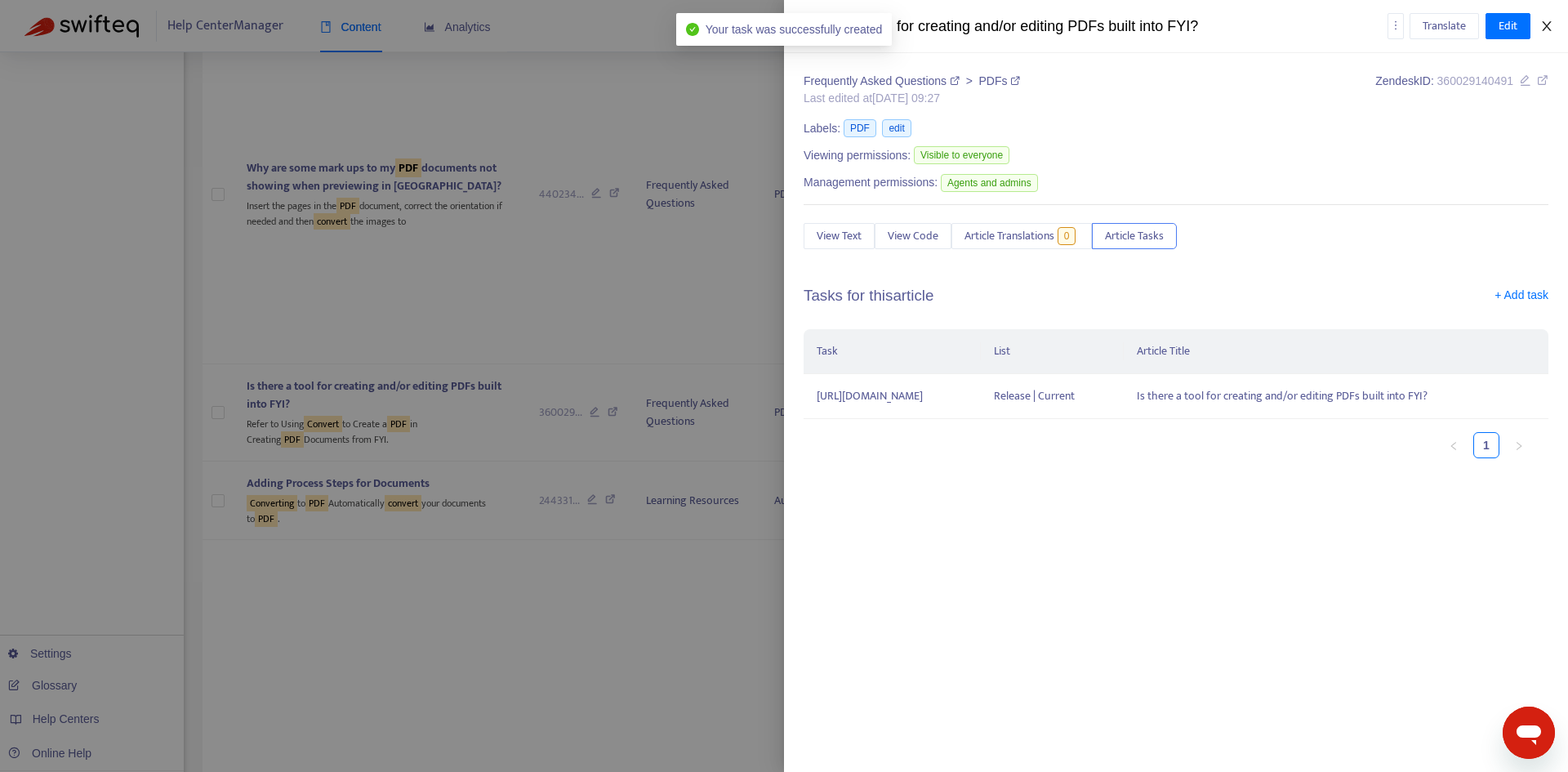
click at [1550, 21] on icon "close" at bounding box center [1547, 26] width 13 height 13
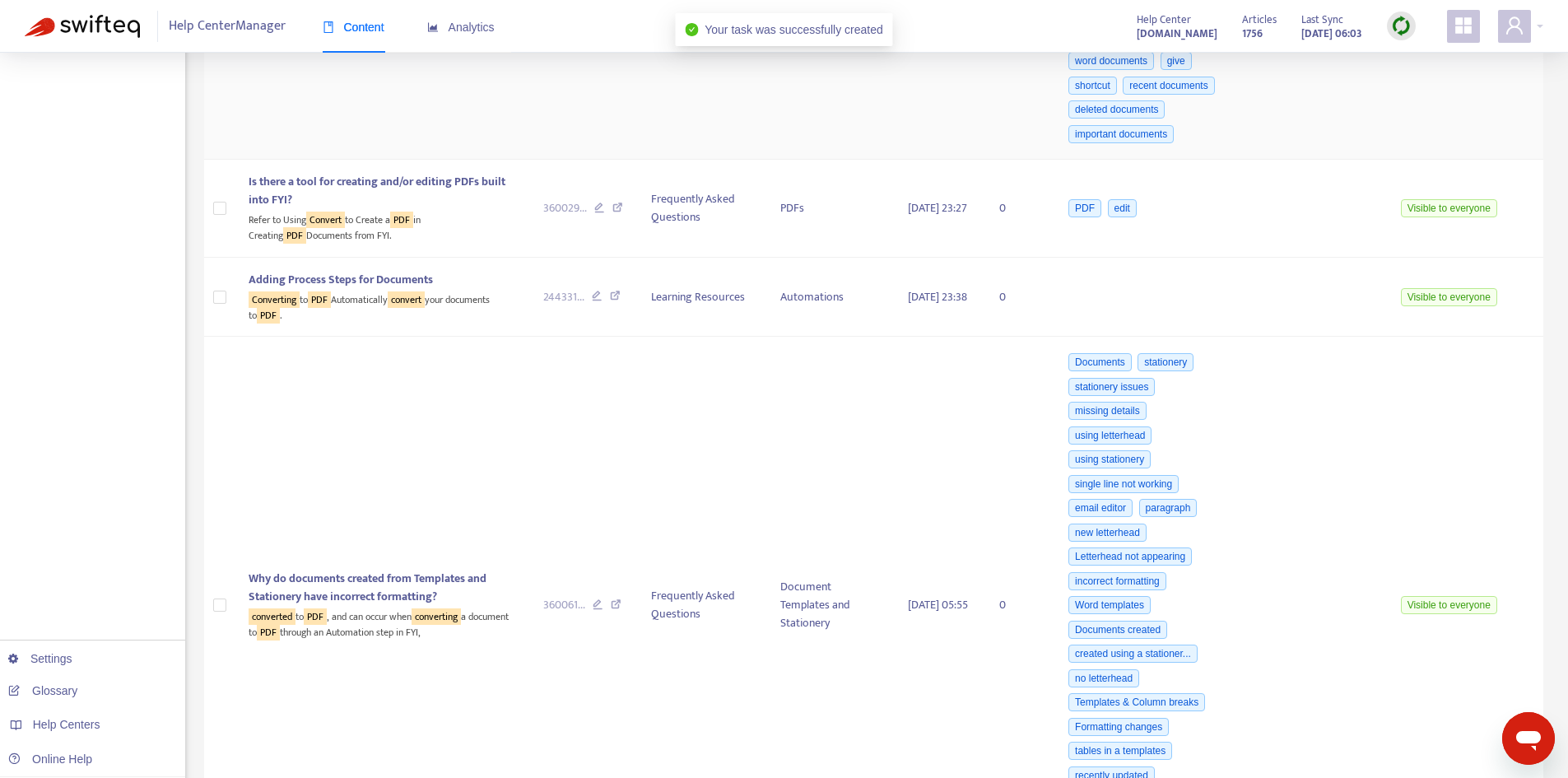
scroll to position [906, 0]
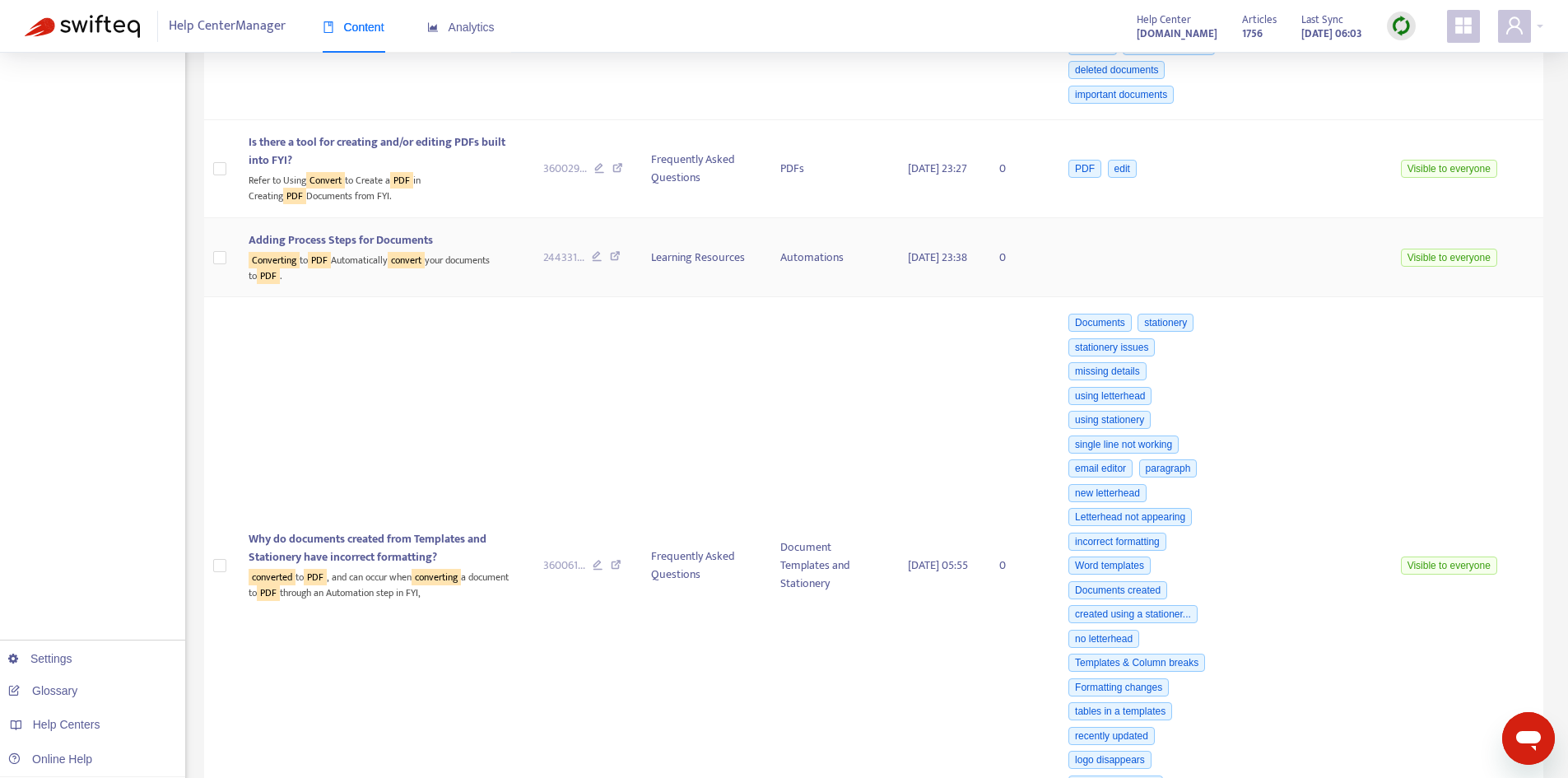
click at [391, 283] on div "Converting to PDF Automatically convert your documents to PDF ." at bounding box center [383, 266] width 268 height 34
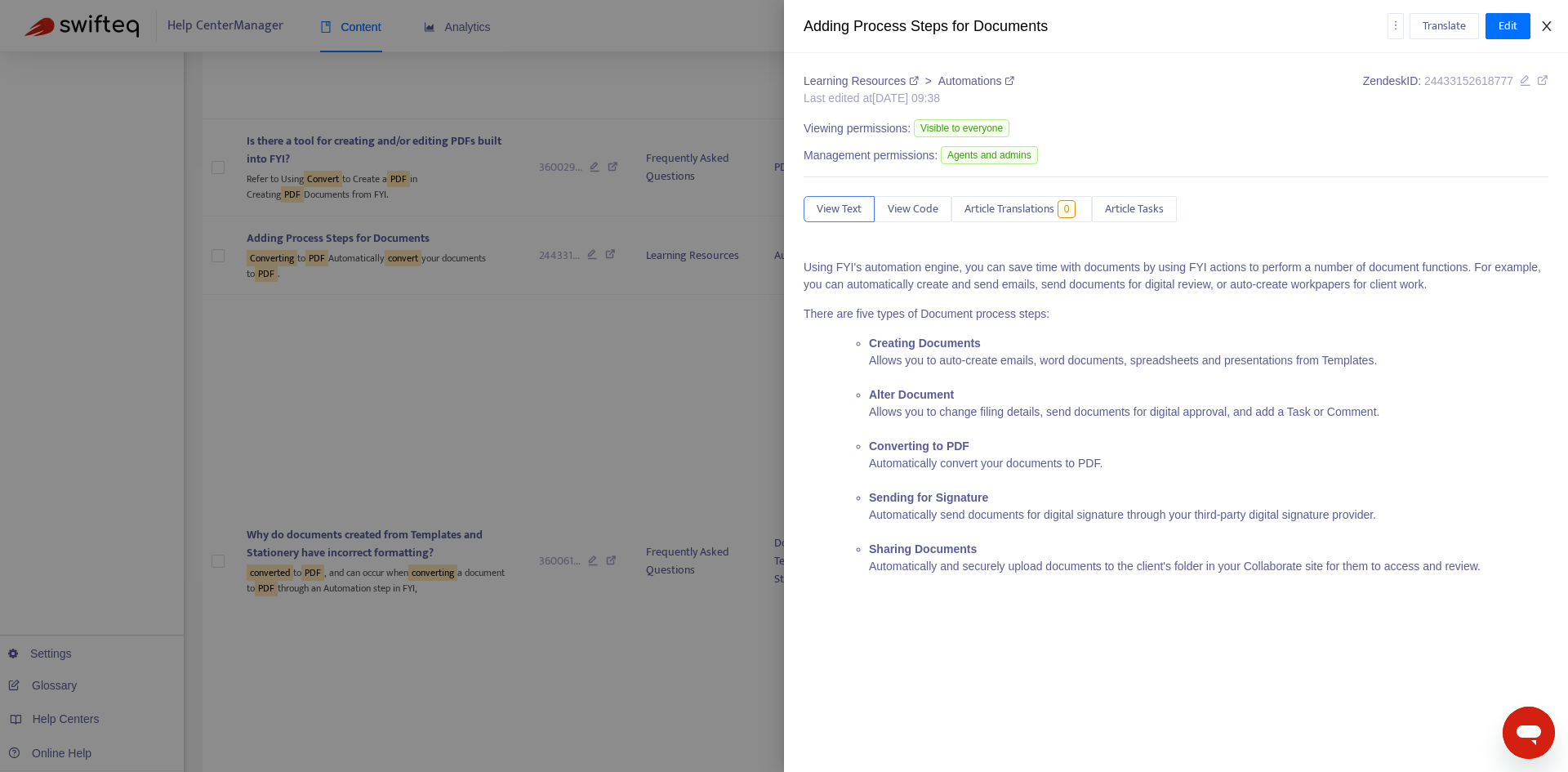
click at [1553, 19] on button "Close" at bounding box center [1547, 27] width 23 height 15
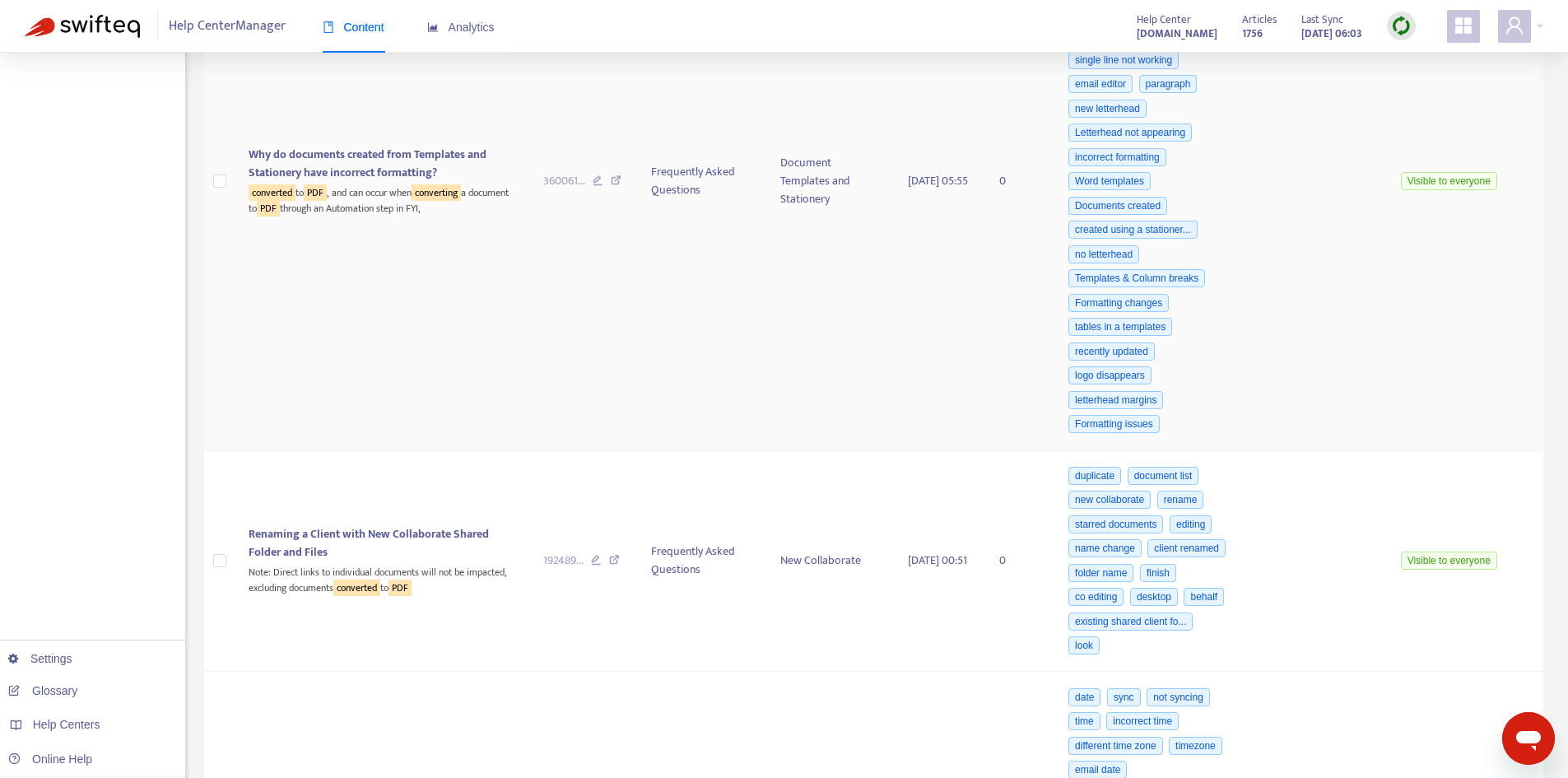
scroll to position [1318, 0]
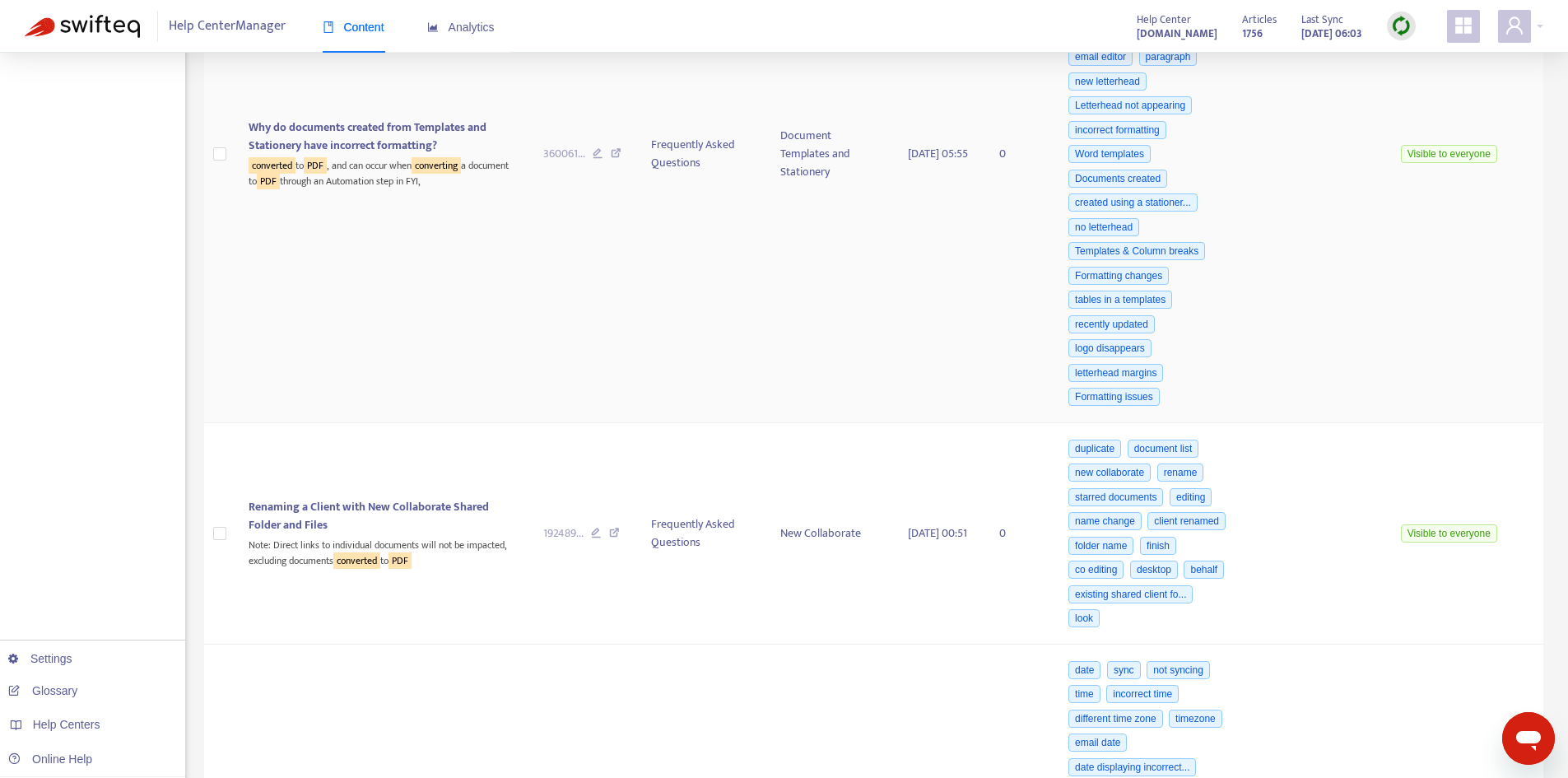
click at [384, 155] on span "Why do documents created from Templates and Stationery have incorrect formattin…" at bounding box center [367, 136] width 238 height 37
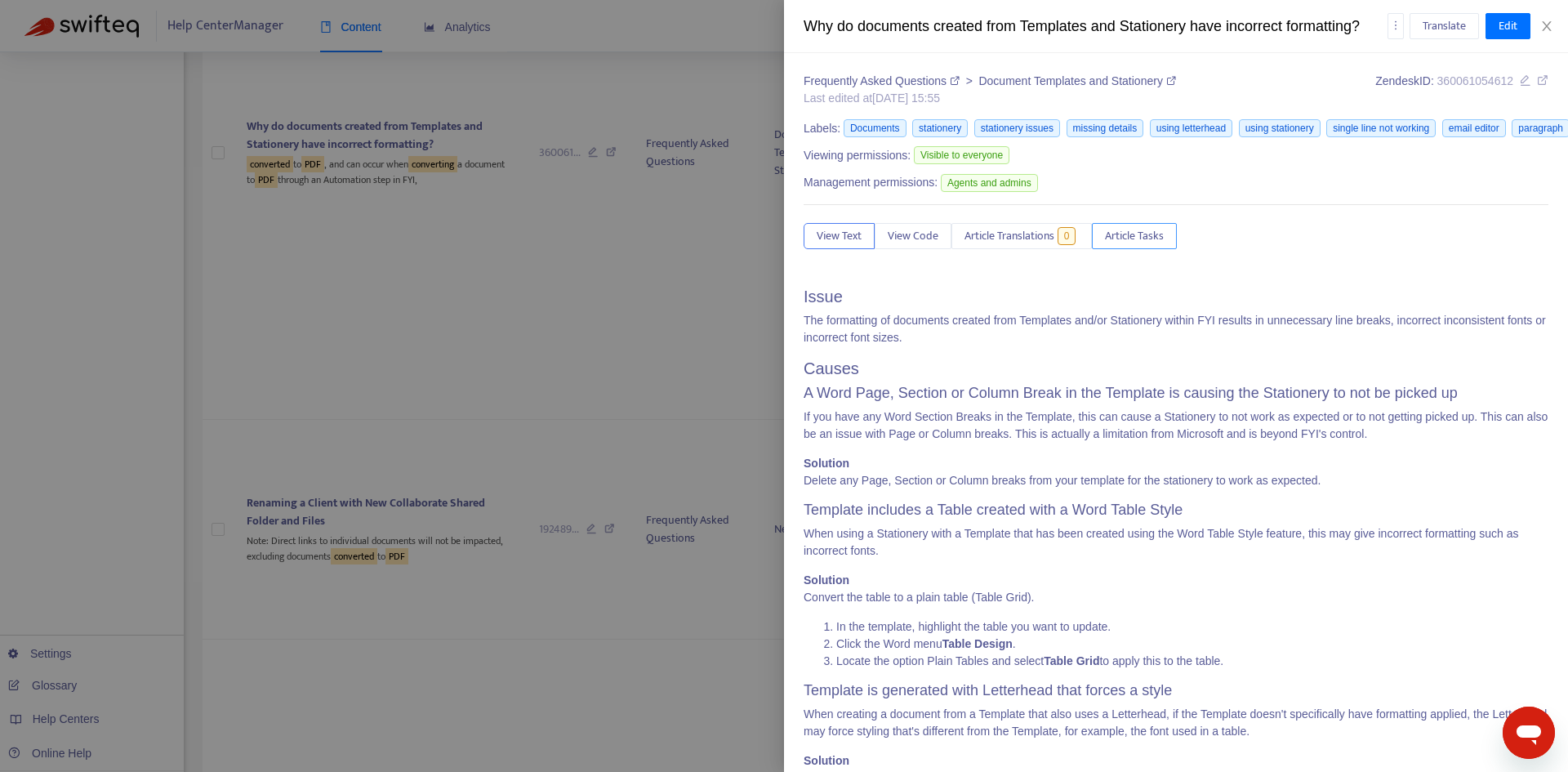
click at [1144, 239] on span "Article Tasks" at bounding box center [1134, 236] width 58 height 18
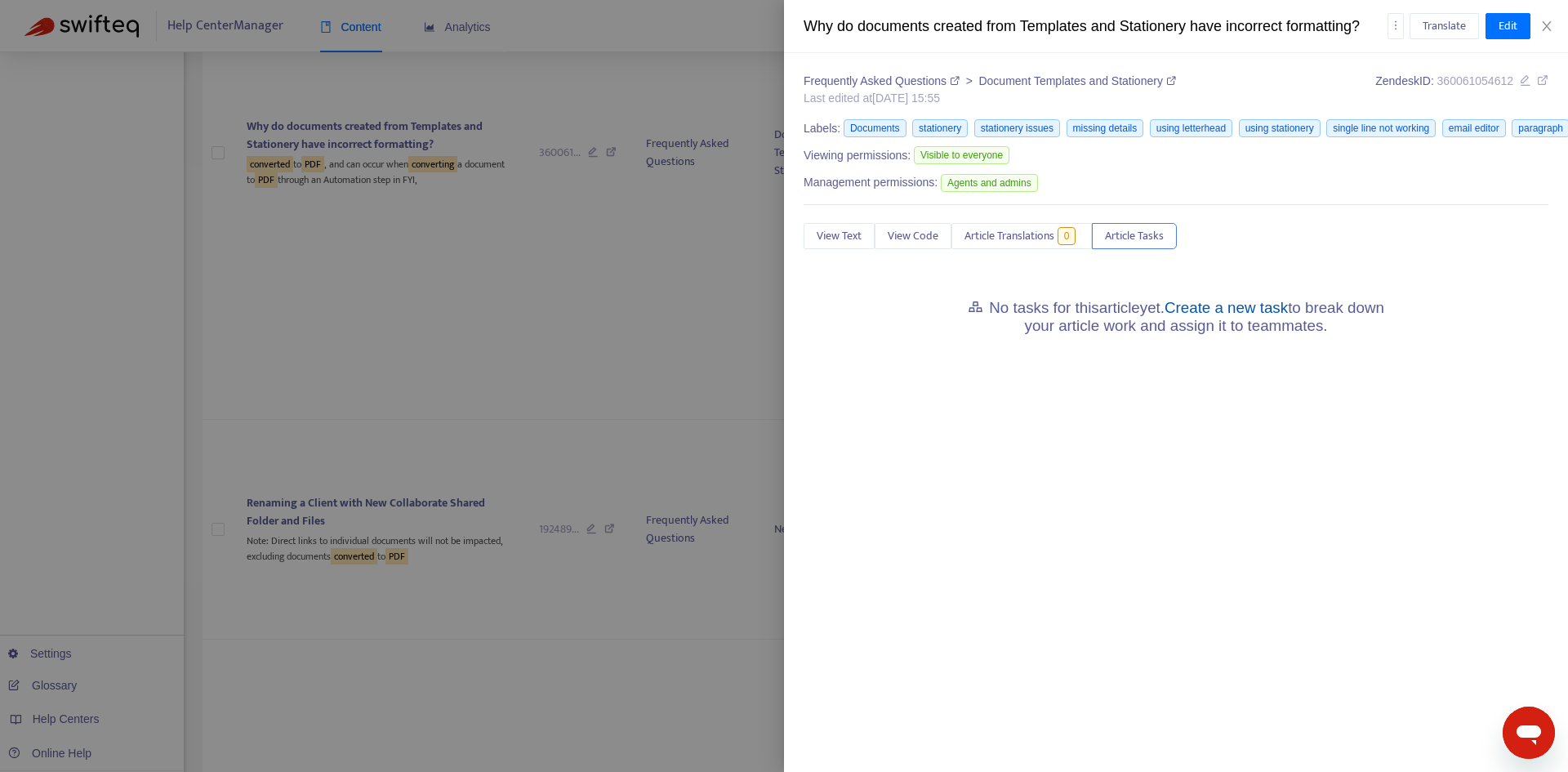
click at [1221, 304] on link "Create a new task" at bounding box center [1227, 308] width 124 height 17
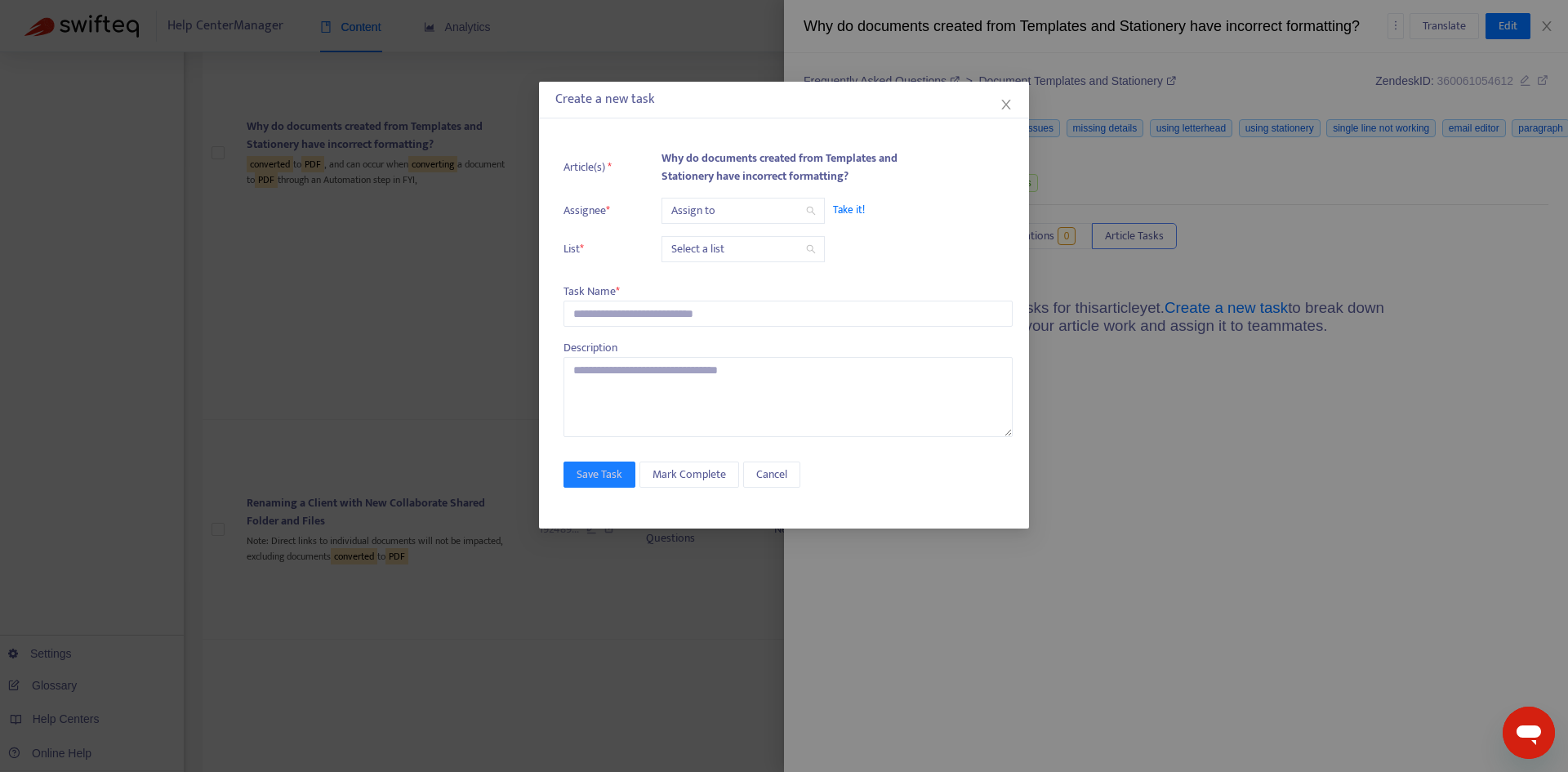
click at [705, 209] on input "search" at bounding box center [742, 211] width 143 height 25
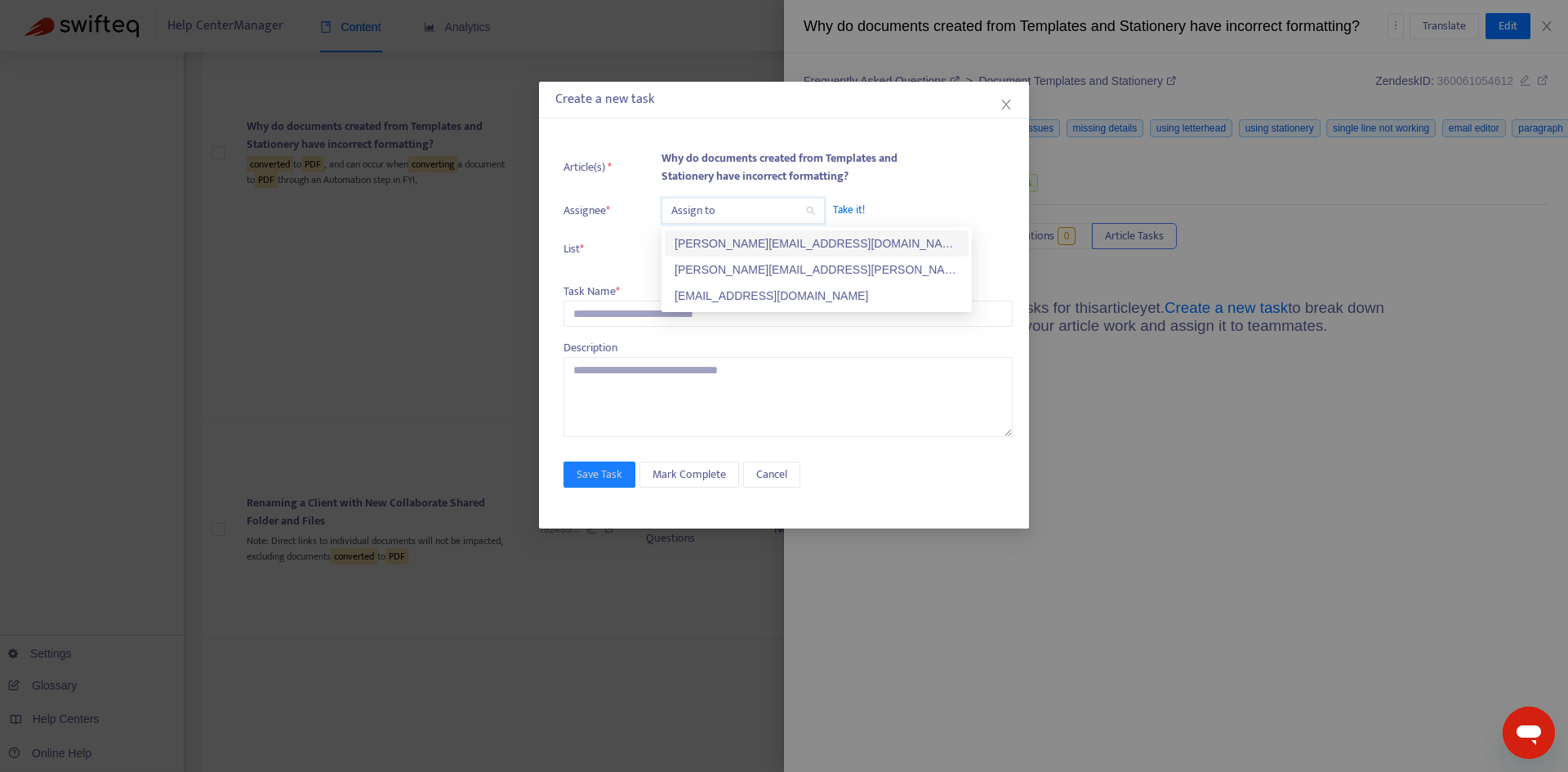
click at [703, 256] on div "[PERSON_NAME][EMAIL_ADDRESS][DOMAIN_NAME]" at bounding box center [817, 243] width 304 height 26
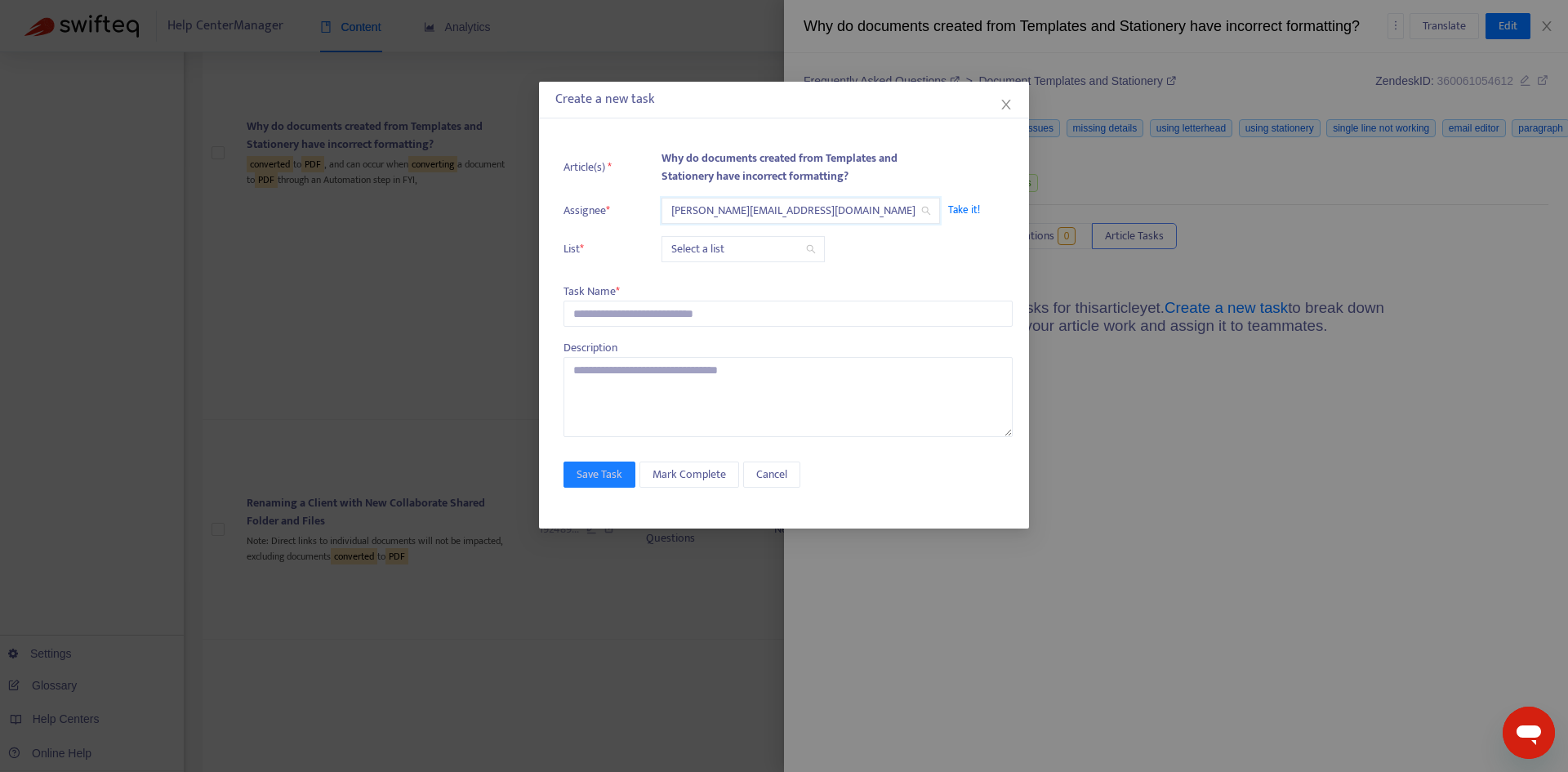
click at [707, 229] on ul "Article(s) * Why do documents created from Templates and Stationery have incorr…" at bounding box center [788, 205] width 449 height 129
click at [715, 211] on span "[PERSON_NAME][EMAIL_ADDRESS][DOMAIN_NAME]" at bounding box center [800, 211] width 259 height 25
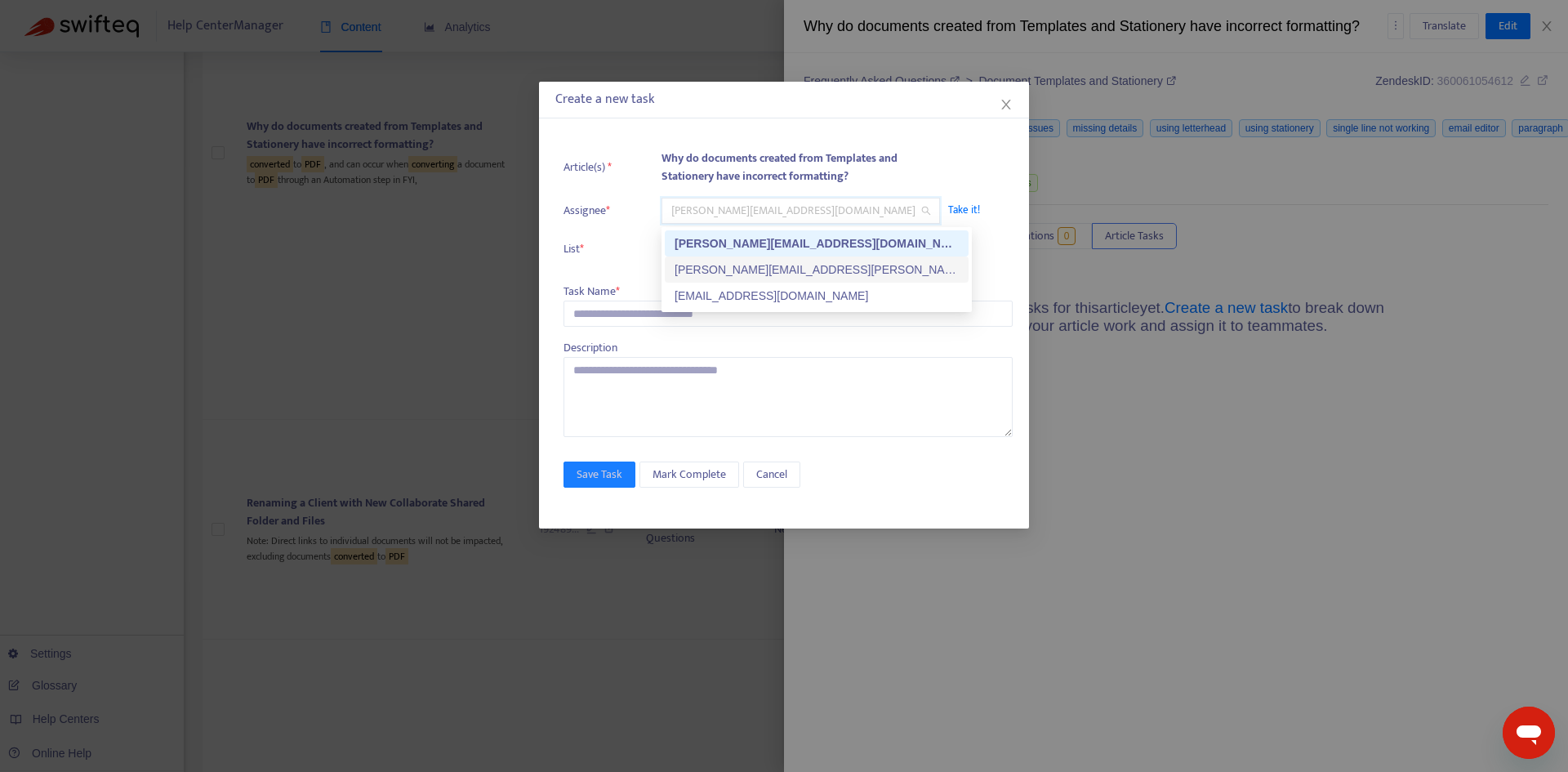
click at [710, 271] on div "[PERSON_NAME][EMAIL_ADDRESS][PERSON_NAME][DOMAIN_NAME]" at bounding box center [816, 269] width 284 height 18
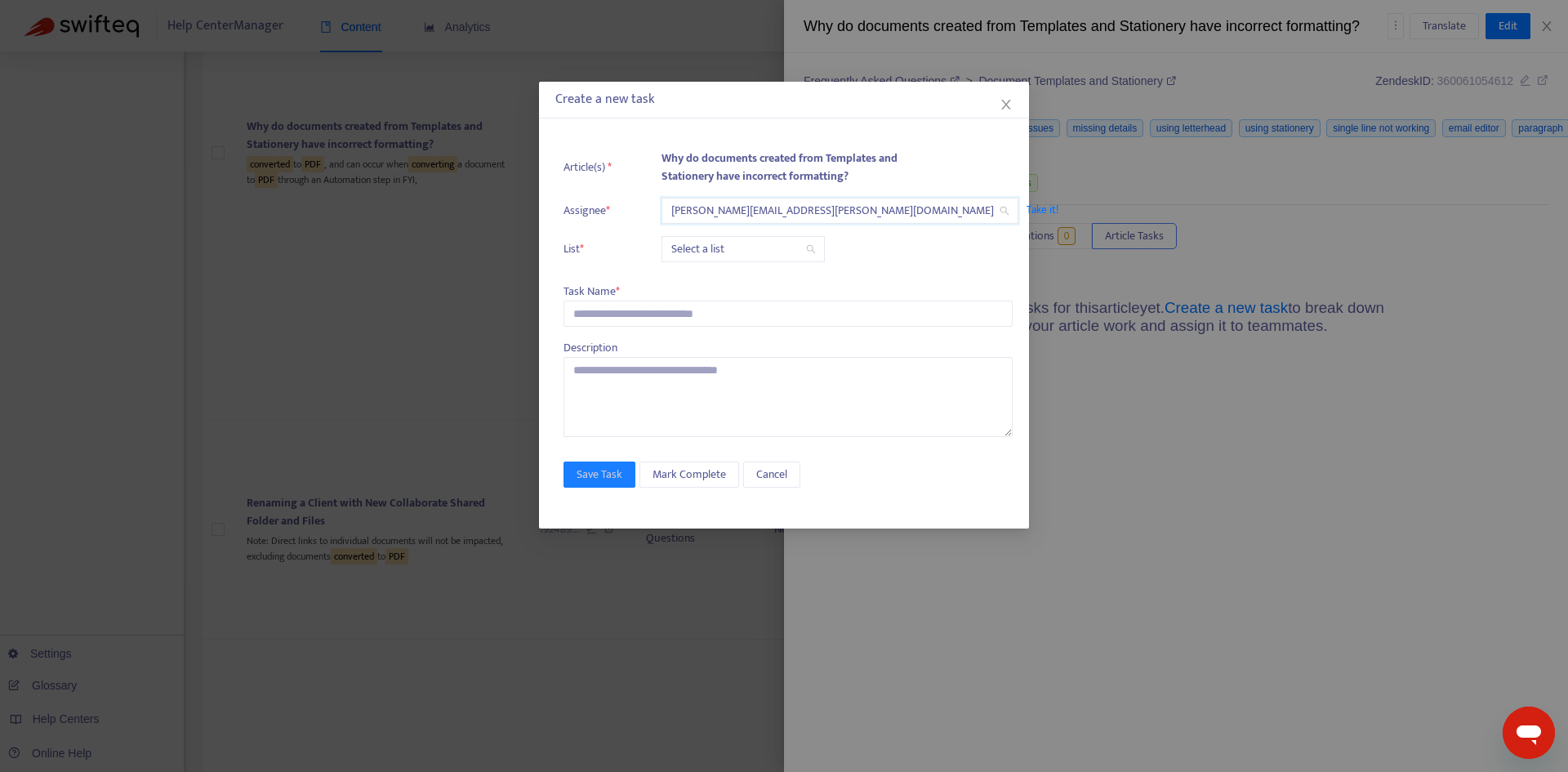
click at [708, 249] on input "search" at bounding box center [742, 249] width 143 height 25
click at [701, 306] on div "Release | Pinned Documents" at bounding box center [816, 308] width 284 height 18
click at [688, 273] on div "Article(s) * Why do documents created from Templates and Stationery have incorr…" at bounding box center [788, 289] width 449 height 296
click at [720, 244] on span "Release | Pinned Documents" at bounding box center [745, 249] width 149 height 25
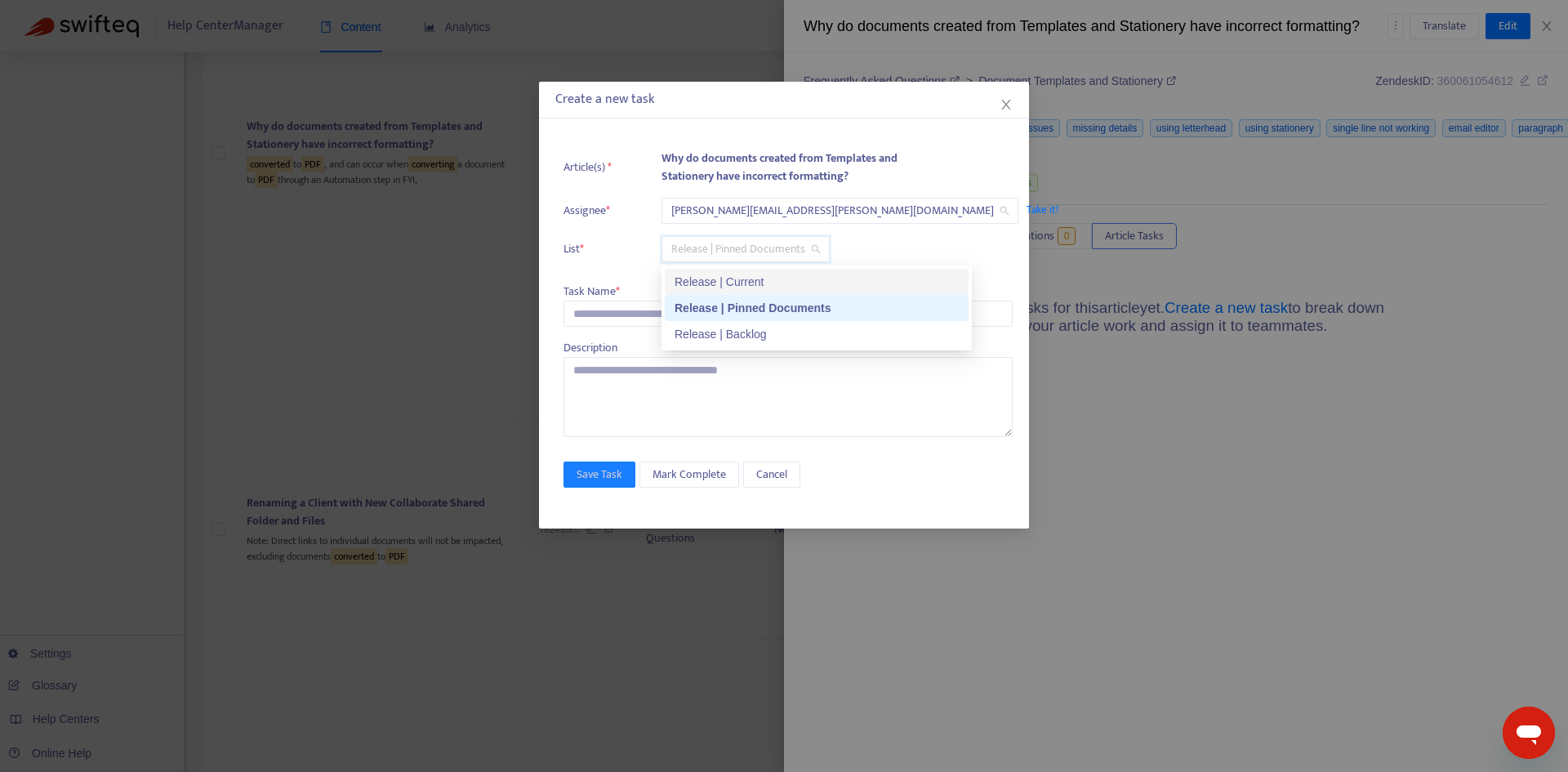
click at [717, 273] on div "Release | Current" at bounding box center [816, 282] width 284 height 18
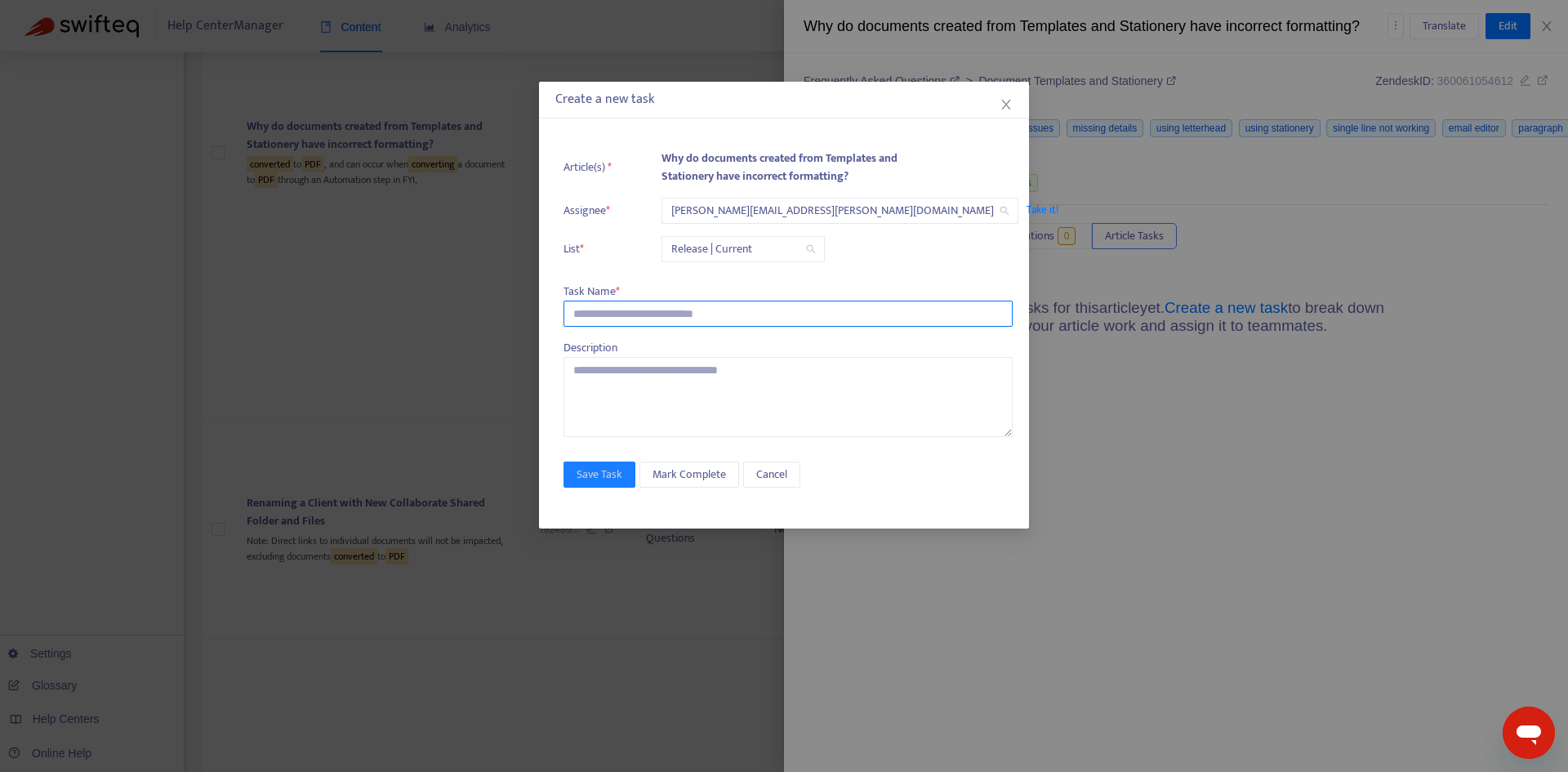
click at [658, 312] on input "text" at bounding box center [788, 314] width 449 height 26
paste input "**********"
type input "**********"
click at [623, 475] on button "Save Task" at bounding box center [600, 475] width 72 height 26
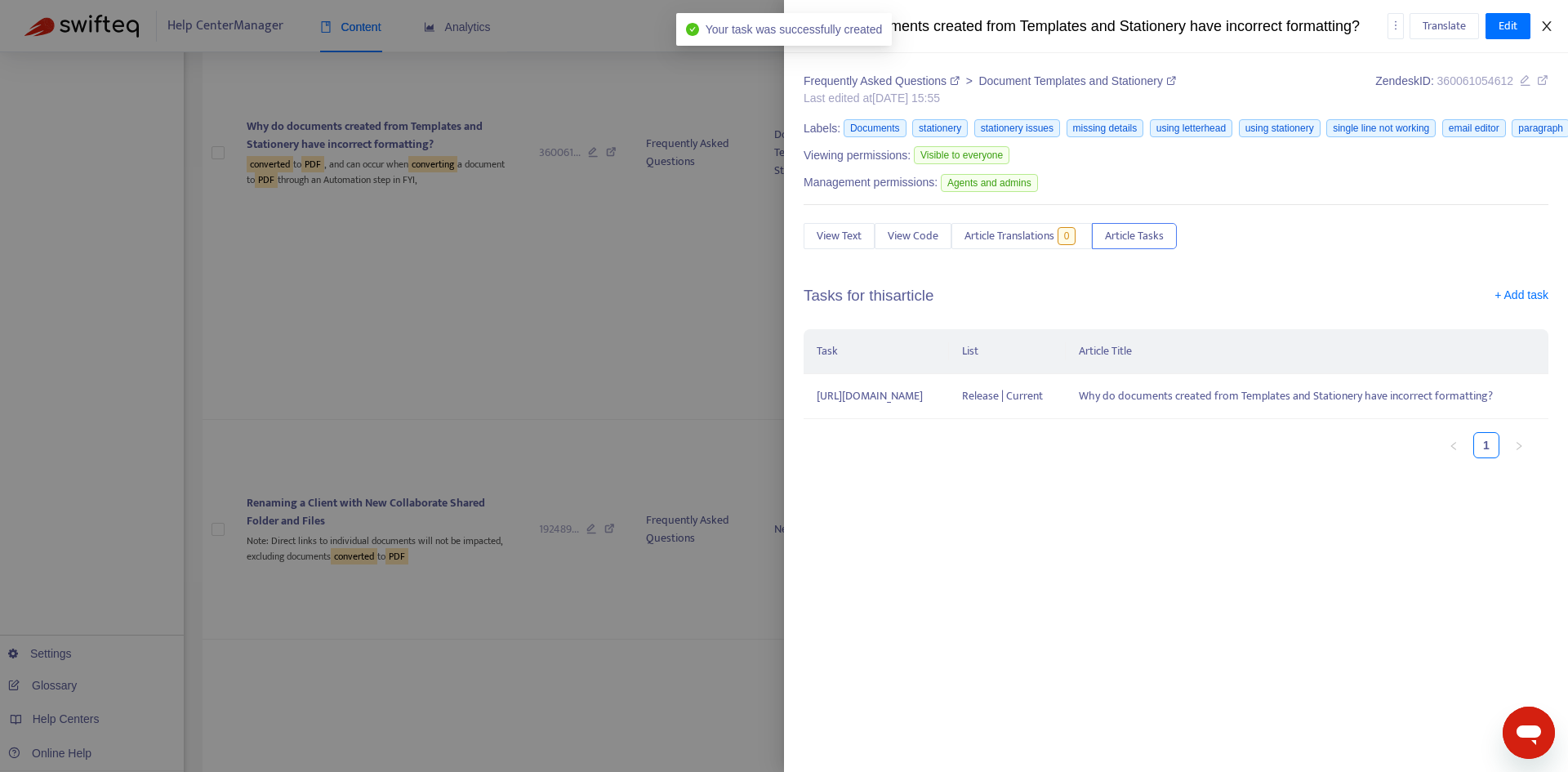
click at [1547, 29] on icon "close" at bounding box center [1547, 26] width 13 height 13
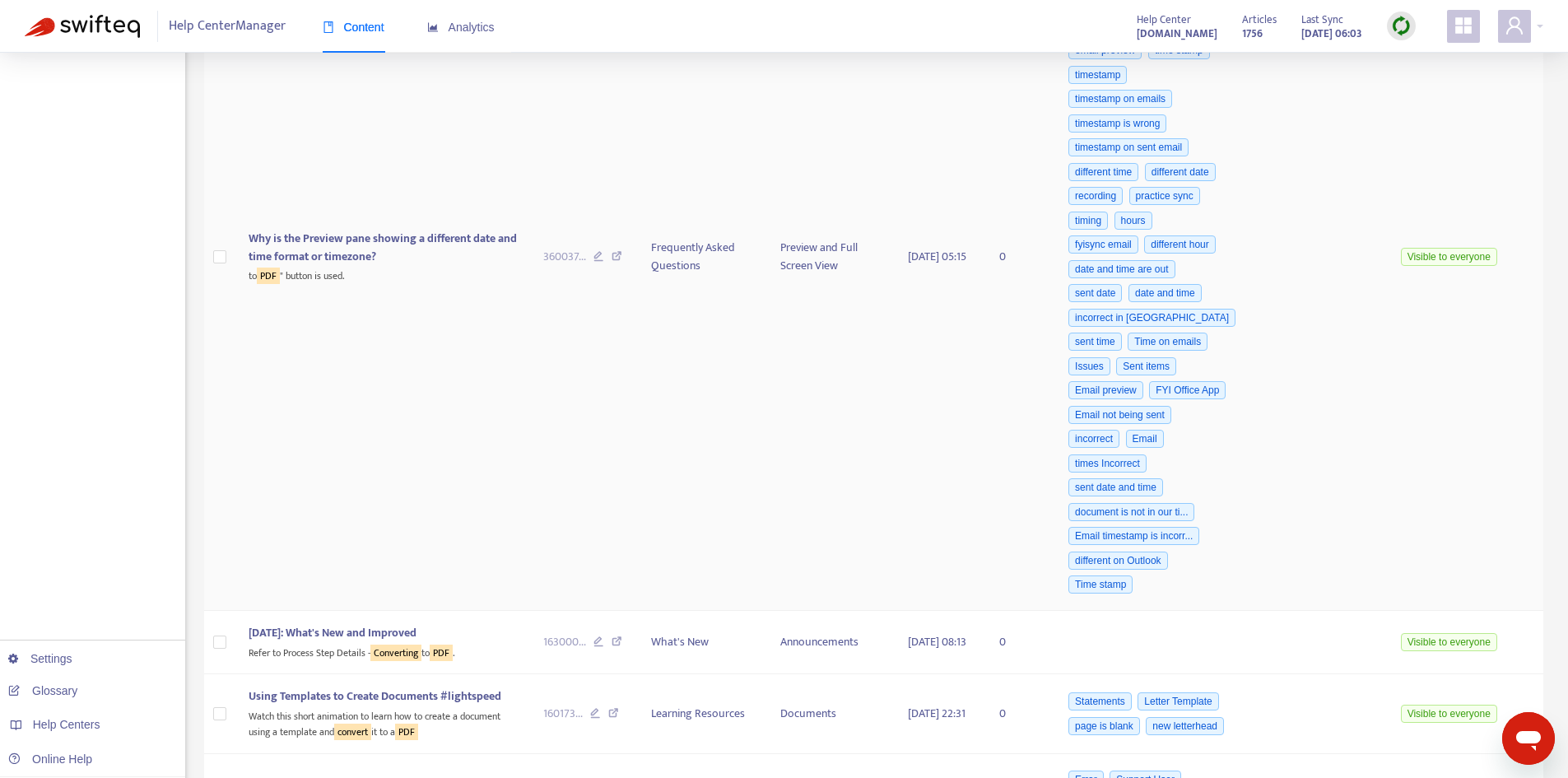
scroll to position [2142, 0]
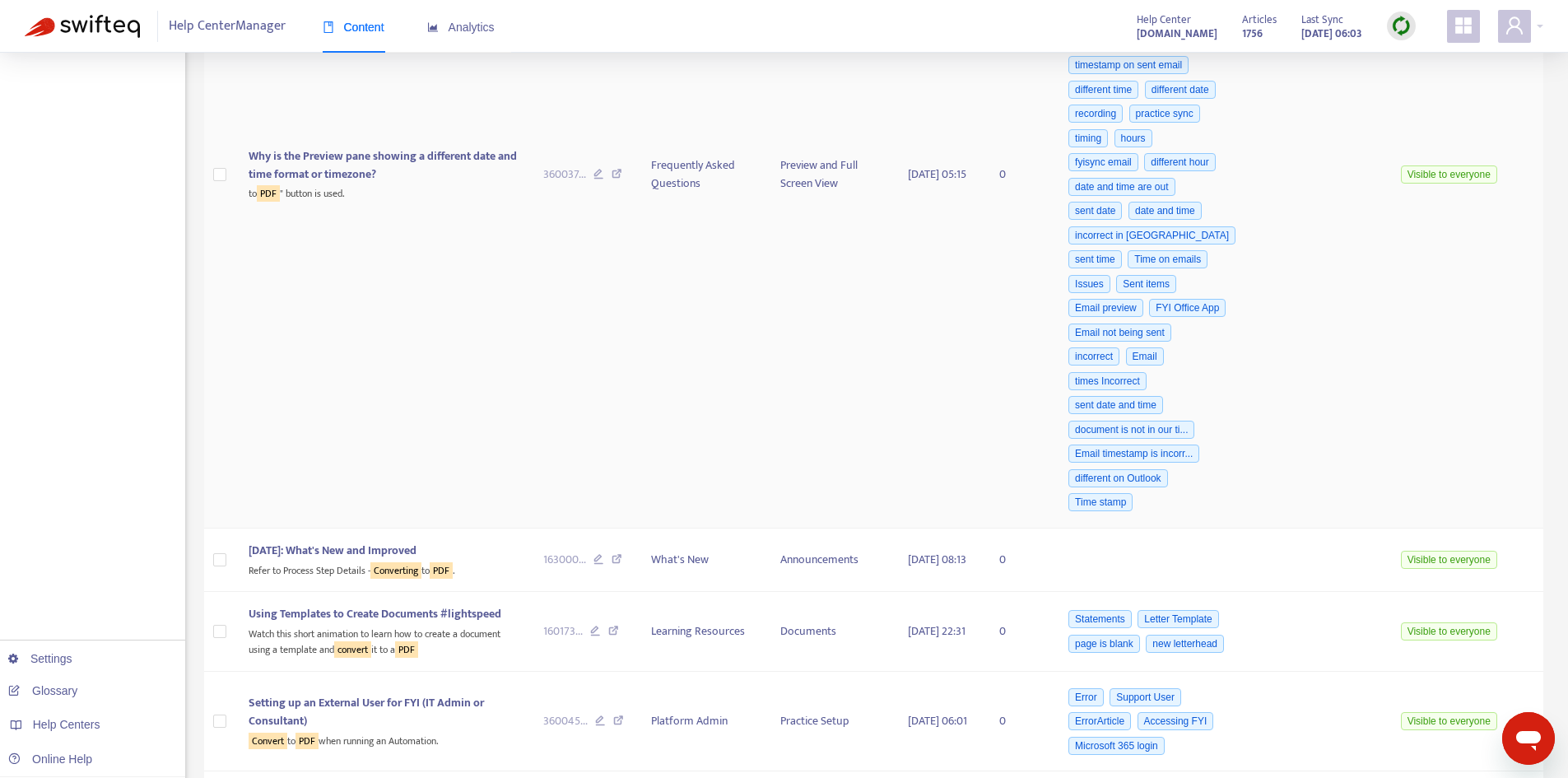
click at [379, 301] on td "Why is the Preview pane showing a different date and time format or timezone? t…" at bounding box center [383, 175] width 294 height 708
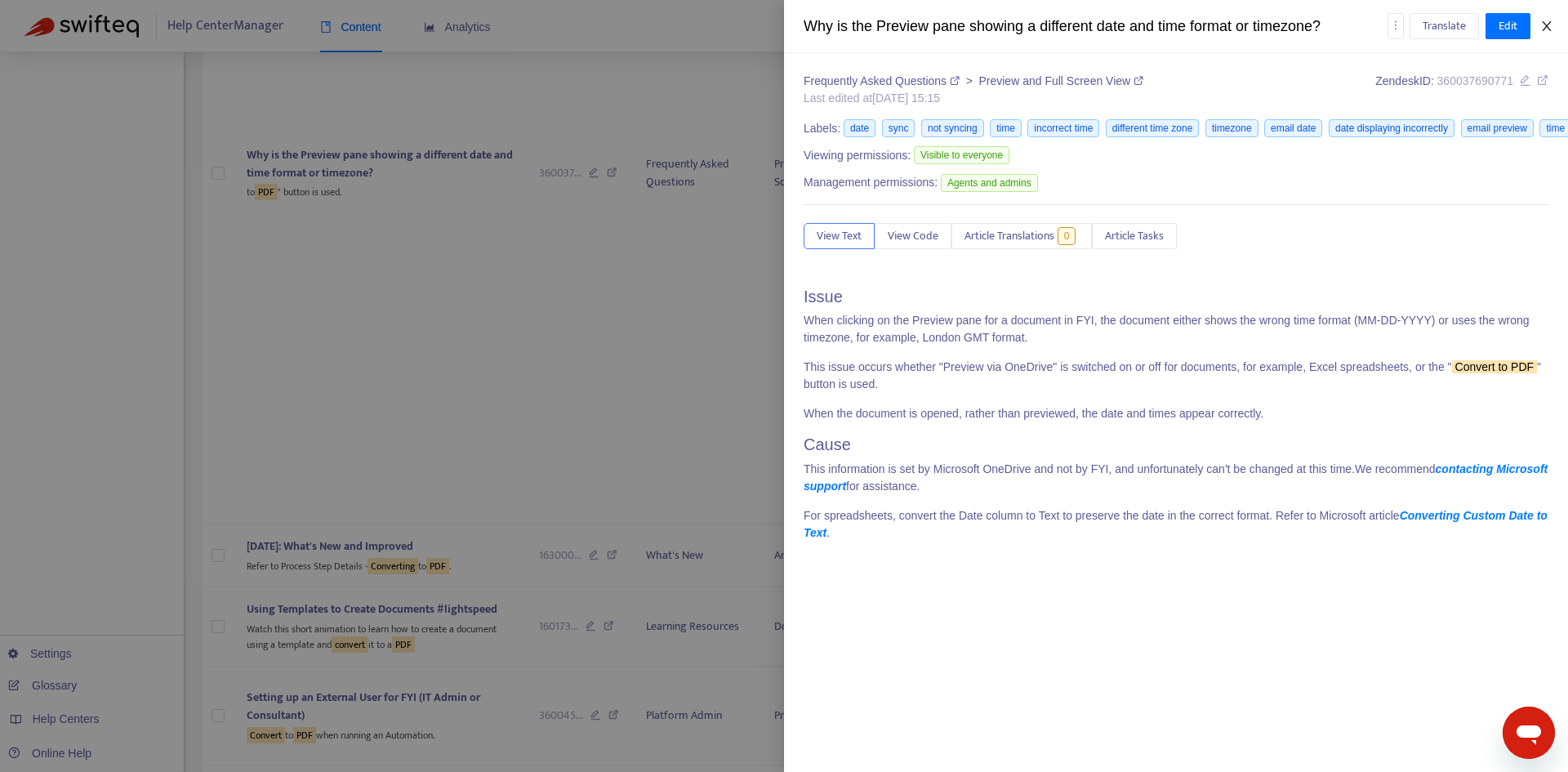
click at [1549, 27] on icon "close" at bounding box center [1547, 26] width 13 height 13
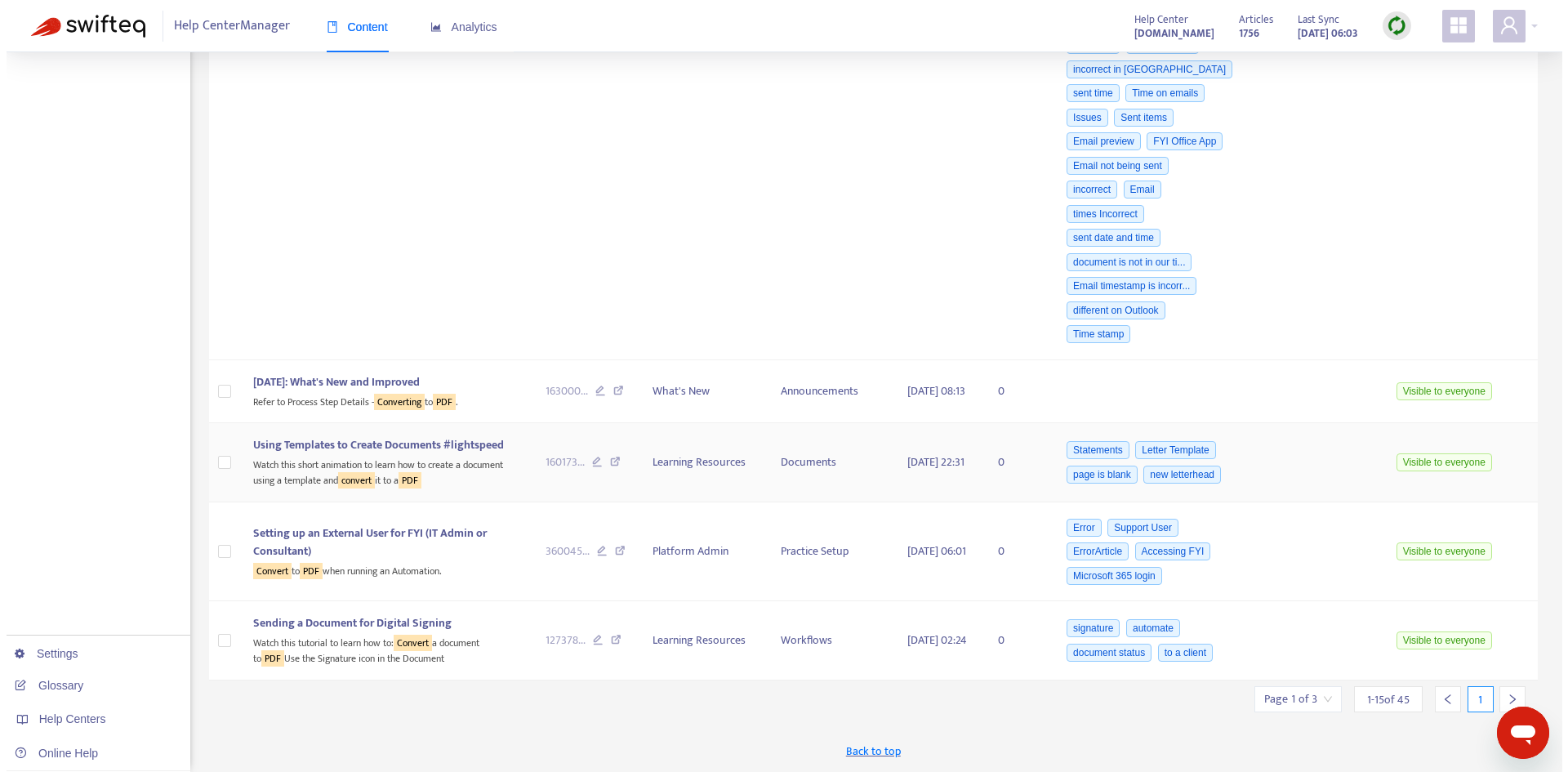
scroll to position [2401, 0]
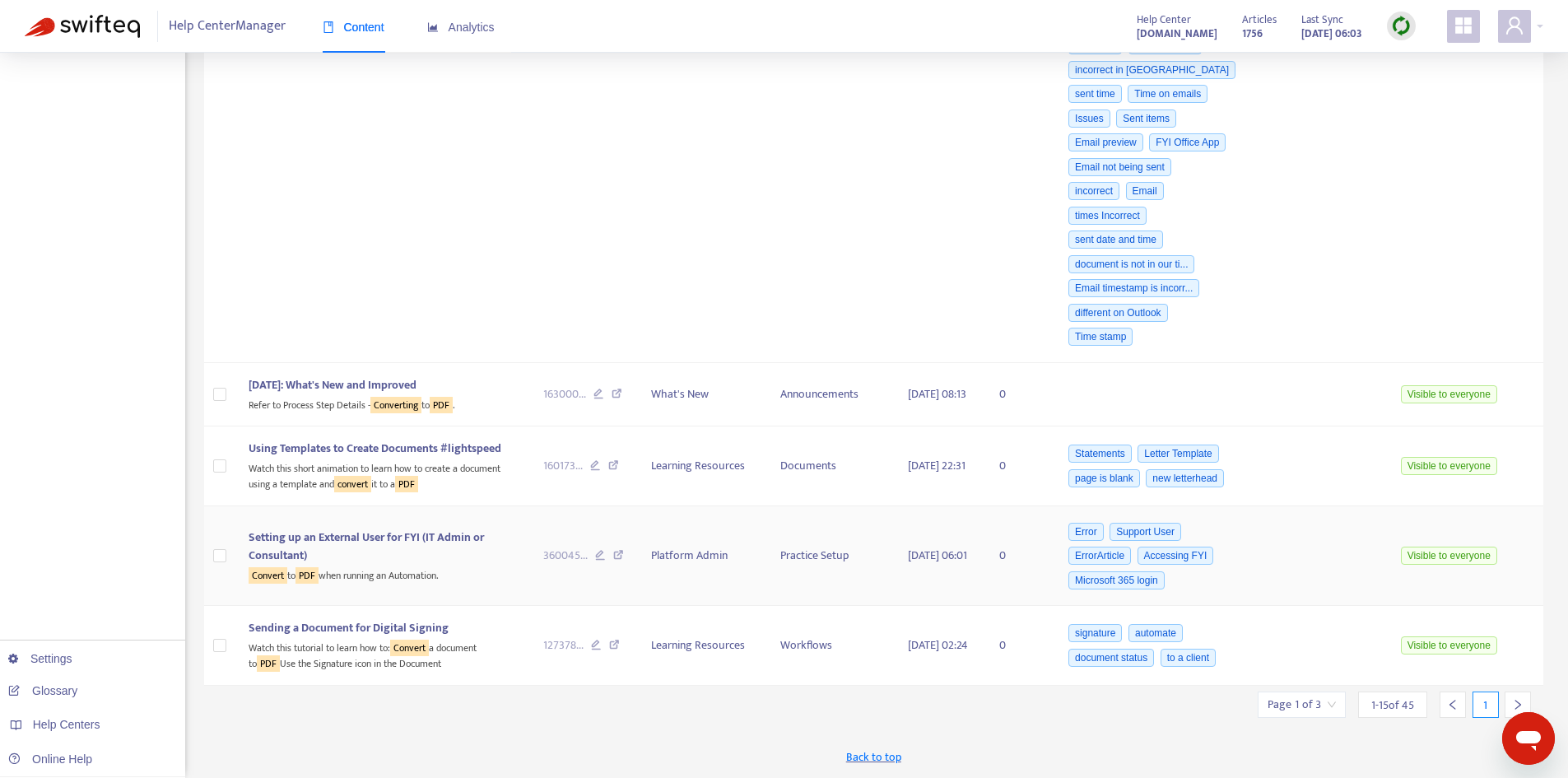
click at [383, 566] on div "Convert to PDF when running an Automation." at bounding box center [383, 574] width 268 height 19
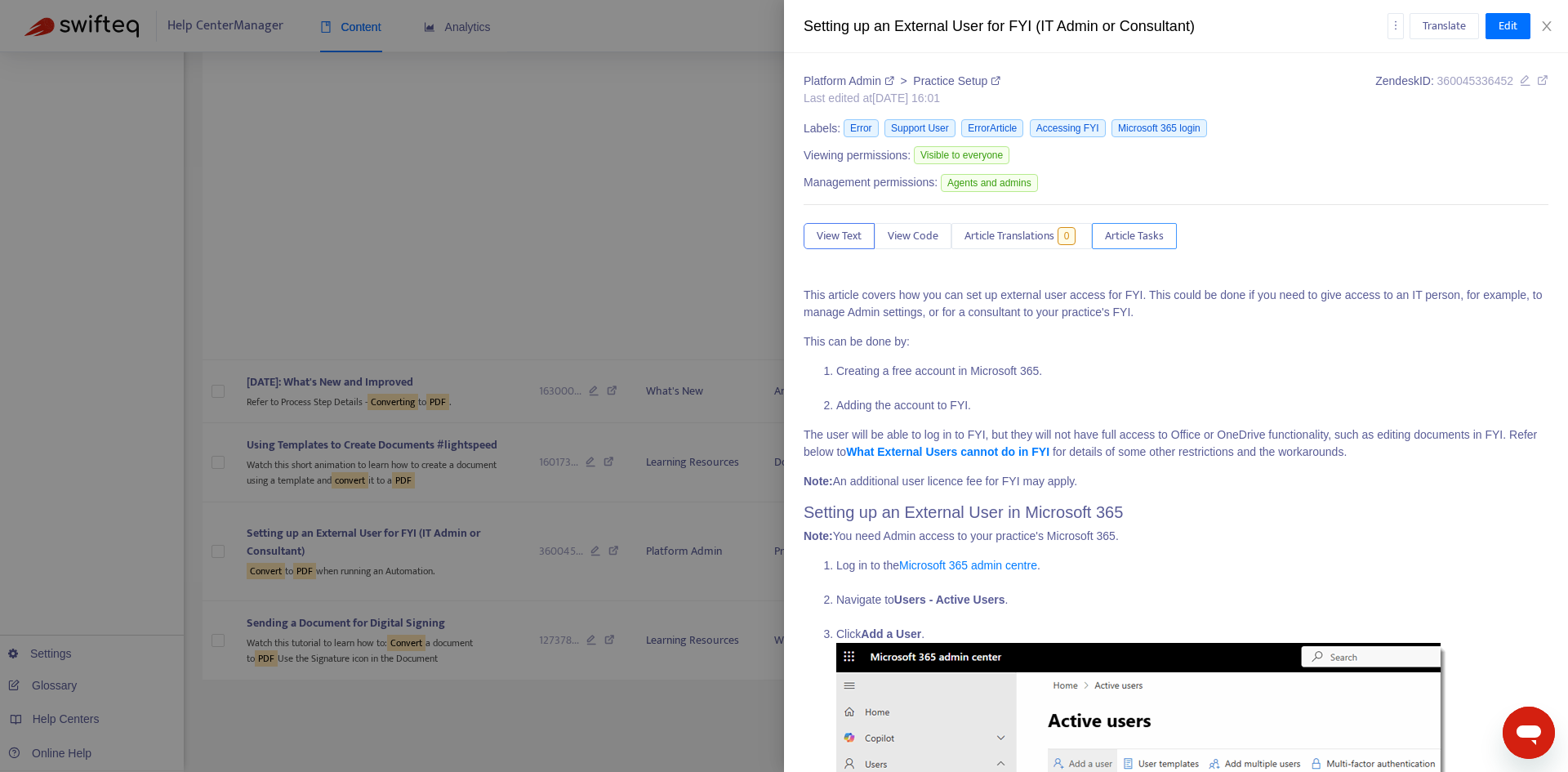
click at [1164, 242] on span "Article Tasks" at bounding box center [1134, 236] width 58 height 18
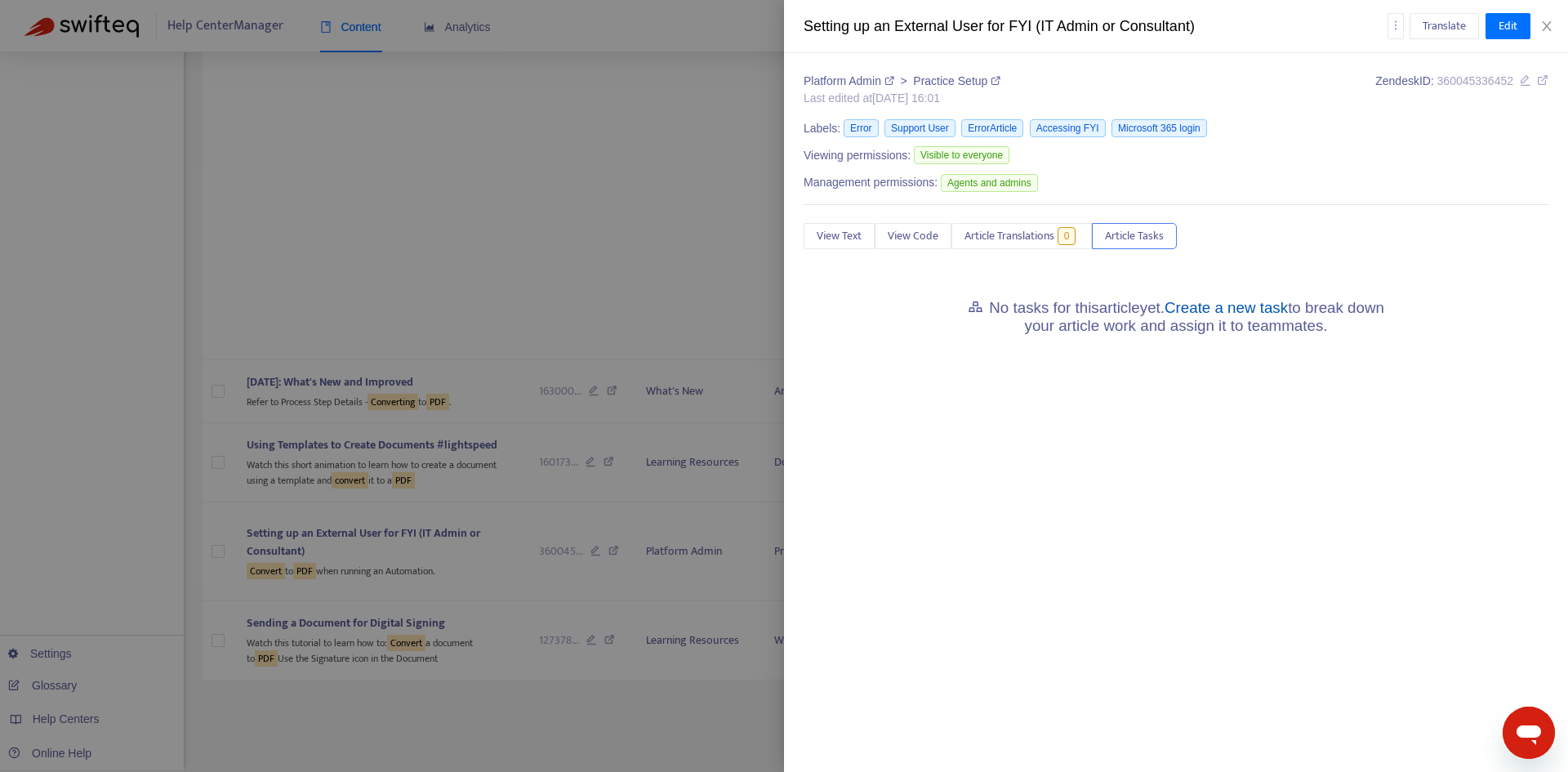
click at [1211, 305] on link "Create a new task" at bounding box center [1227, 308] width 124 height 17
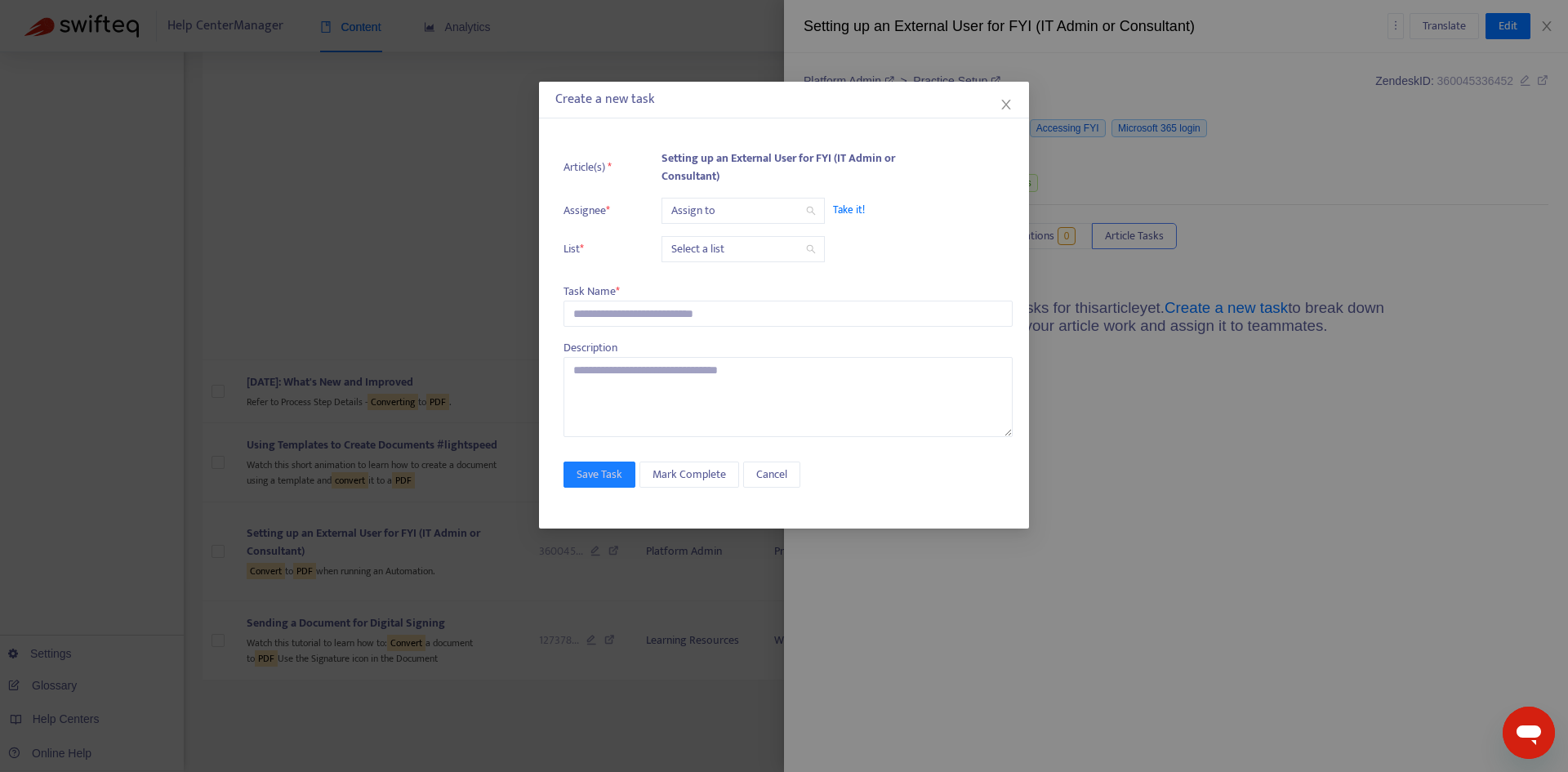
click at [729, 208] on input "search" at bounding box center [742, 211] width 143 height 25
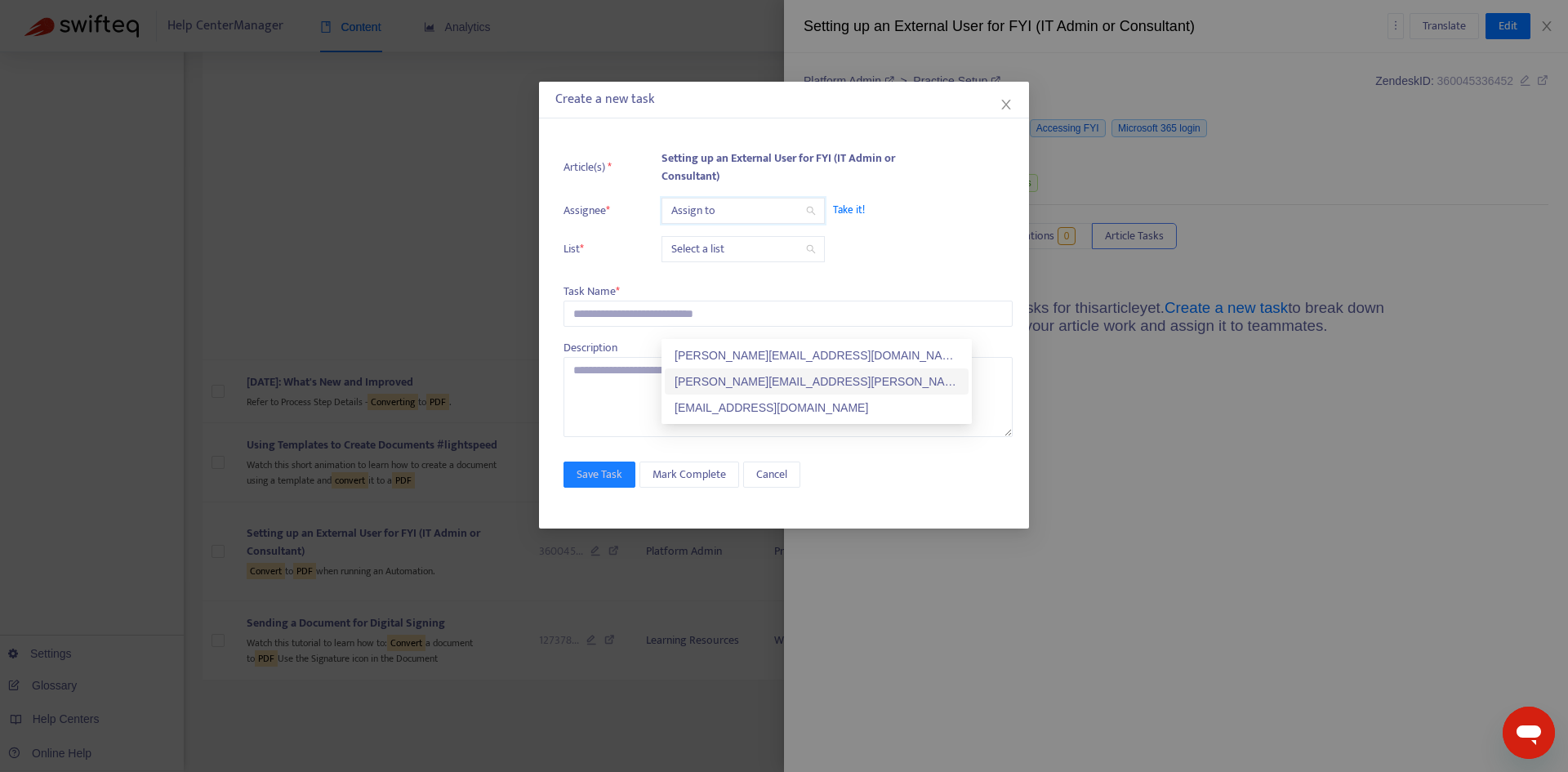
click at [718, 372] on div "[PERSON_NAME][EMAIL_ADDRESS][PERSON_NAME][DOMAIN_NAME]" at bounding box center [816, 381] width 284 height 18
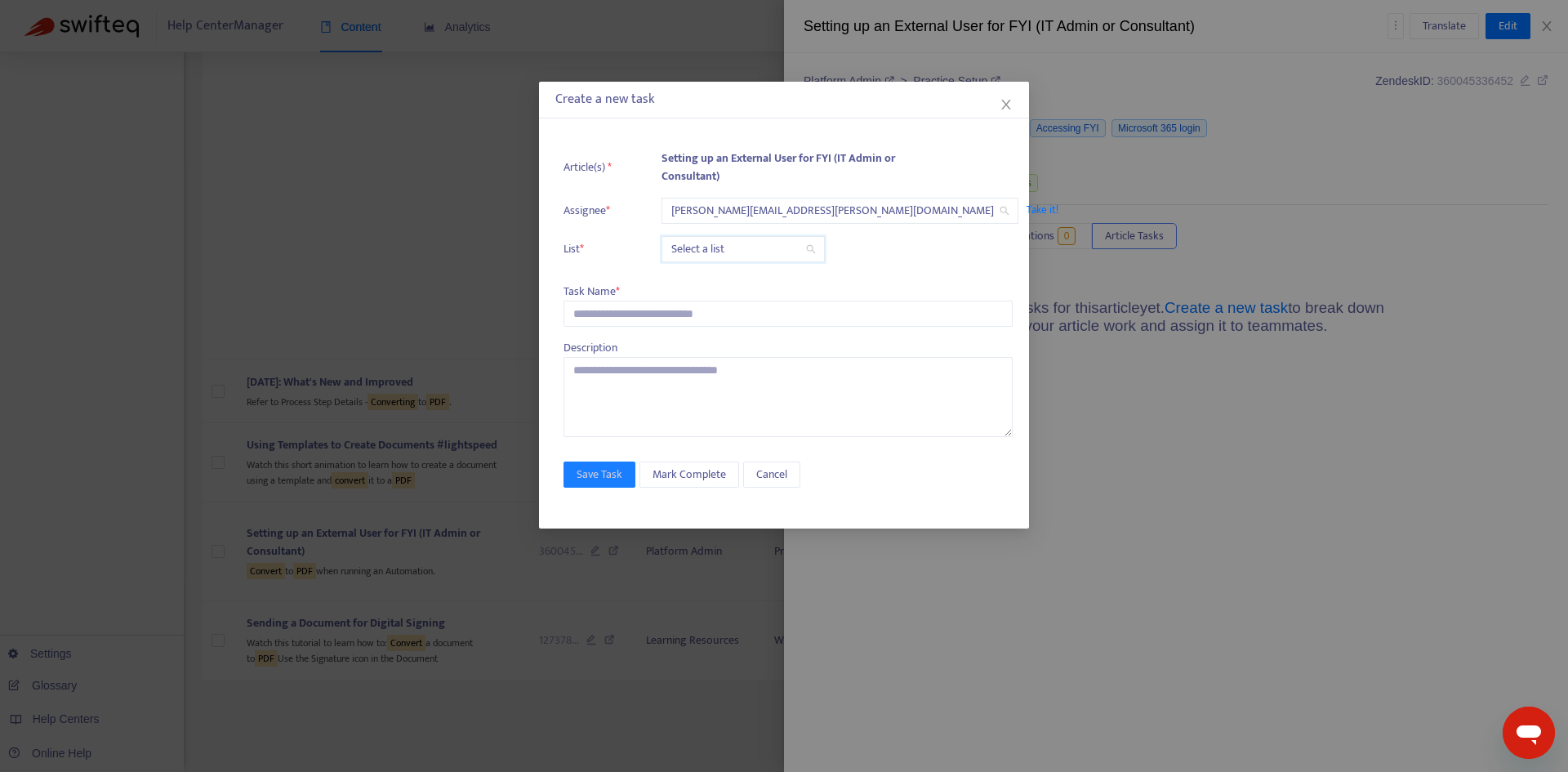
click at [702, 248] on input "search" at bounding box center [742, 249] width 143 height 25
click at [702, 385] on div "Release | Current" at bounding box center [816, 394] width 284 height 18
click at [620, 324] on input "text" at bounding box center [788, 314] width 449 height 26
paste input "**********"
type input "**********"
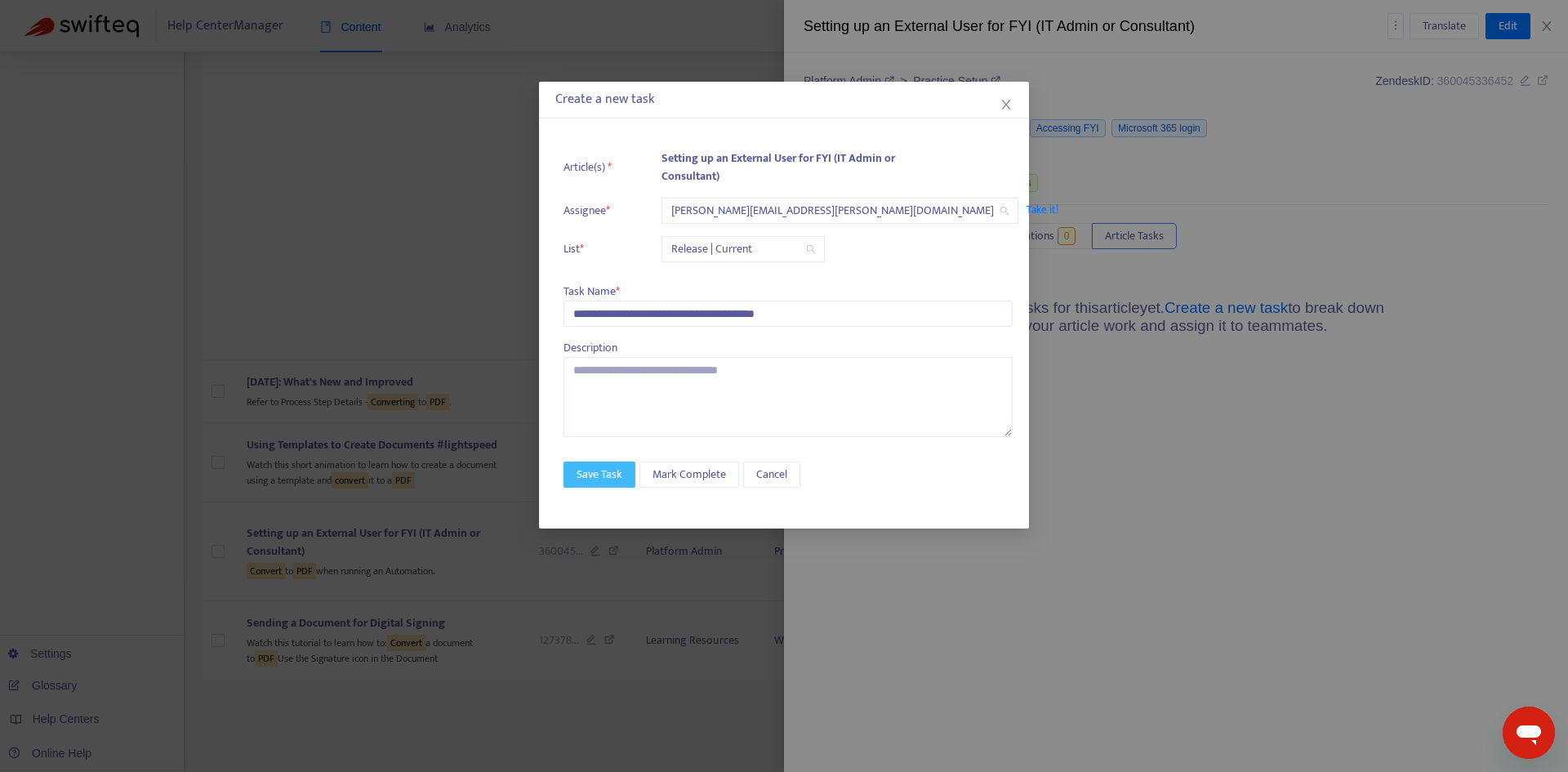
click at [585, 469] on span "Save Task" at bounding box center [599, 475] width 46 height 18
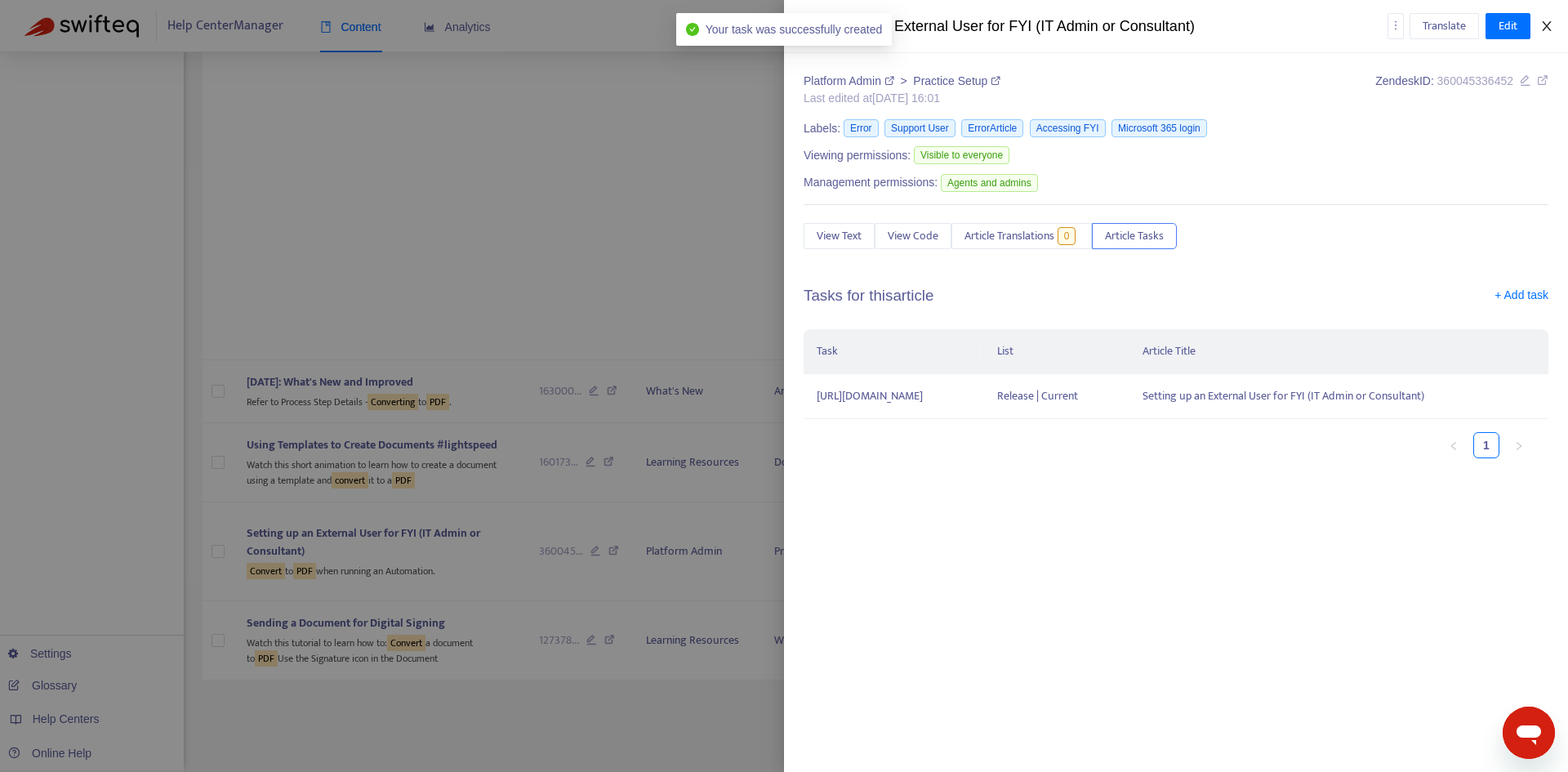
click at [1547, 26] on icon "close" at bounding box center [1547, 26] width 13 height 13
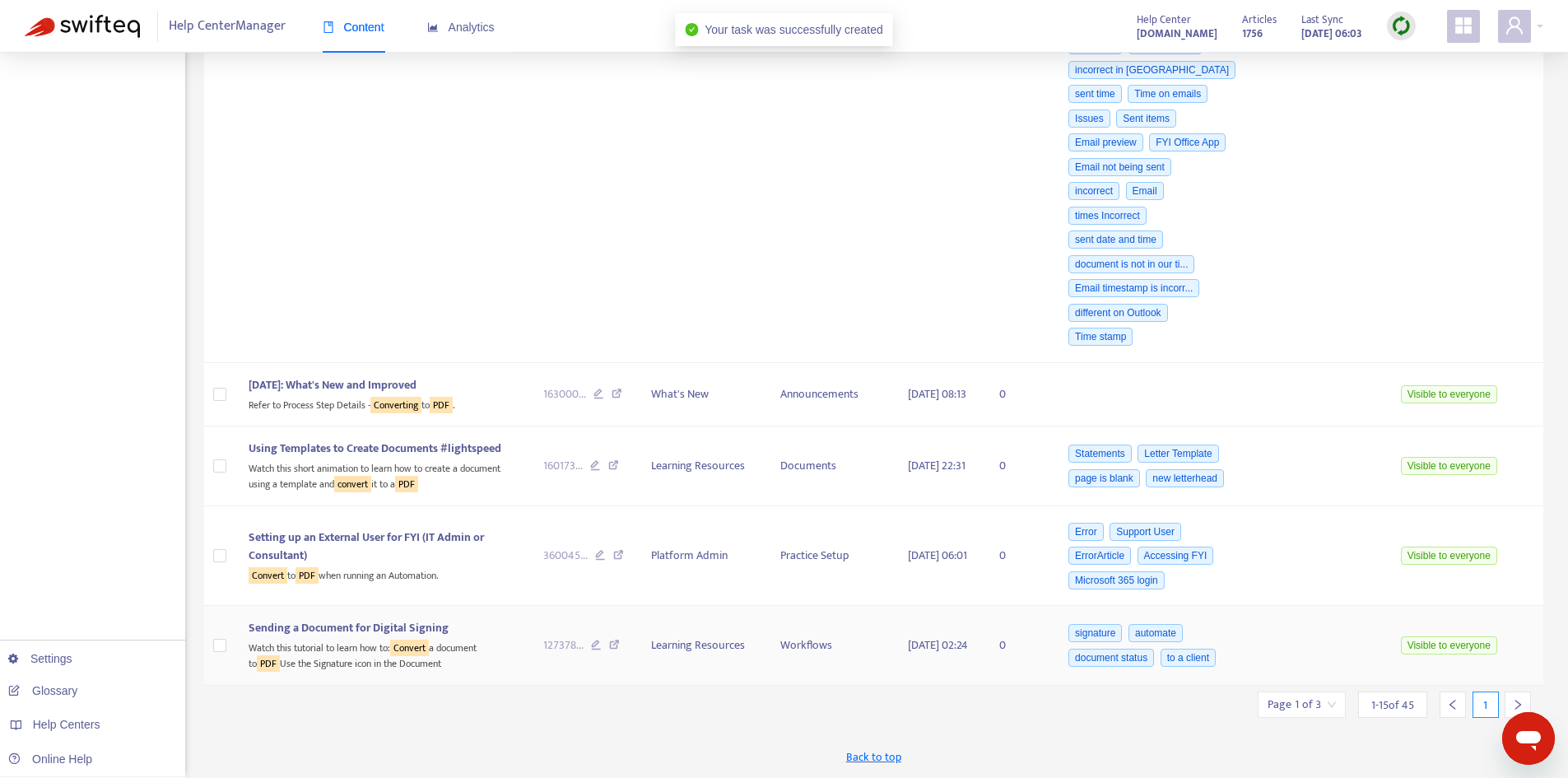
click at [373, 619] on span "Sending a Document for Digital Signing" at bounding box center [348, 628] width 200 height 19
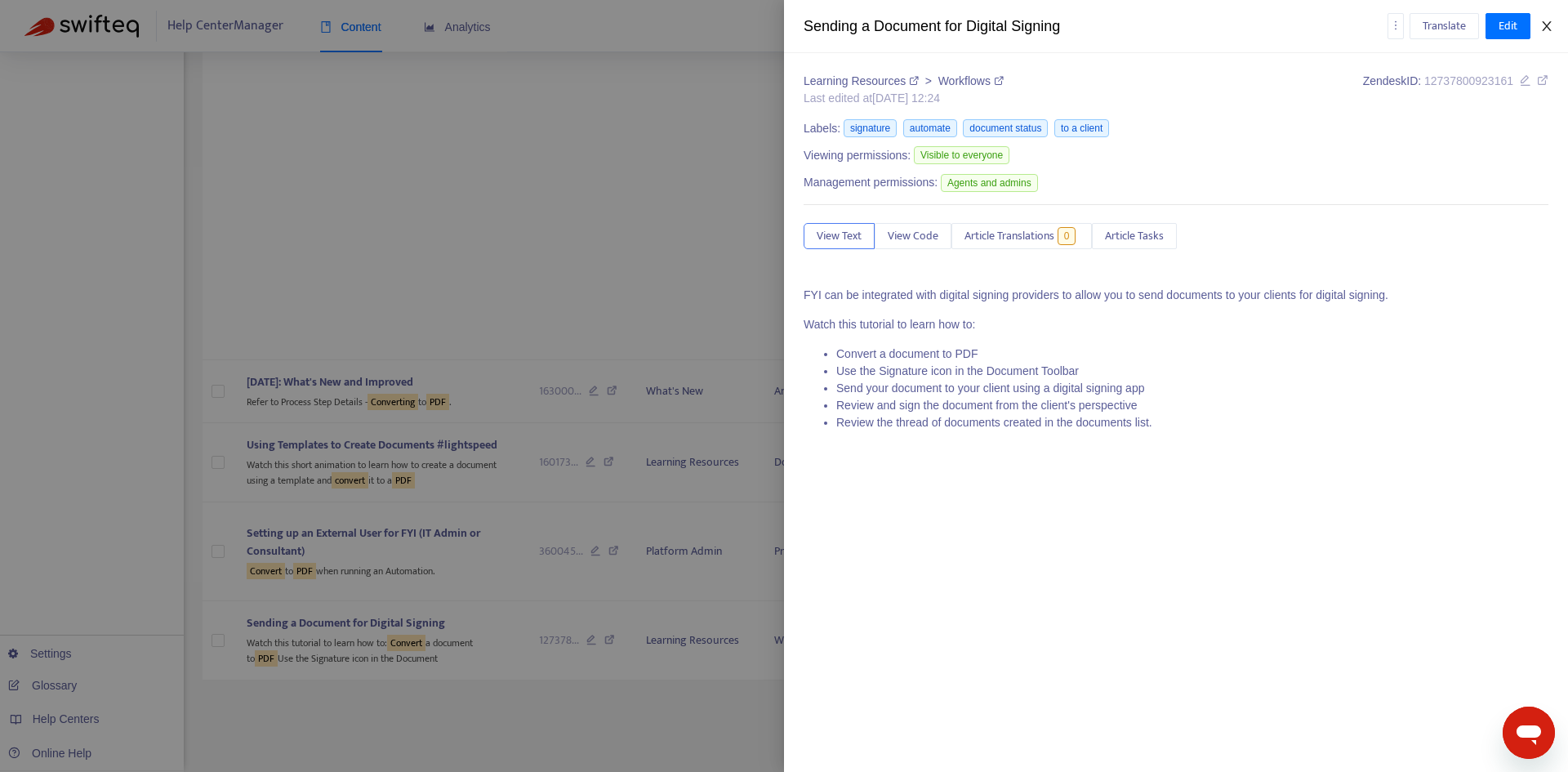
click at [1558, 32] on button "Close" at bounding box center [1547, 27] width 23 height 15
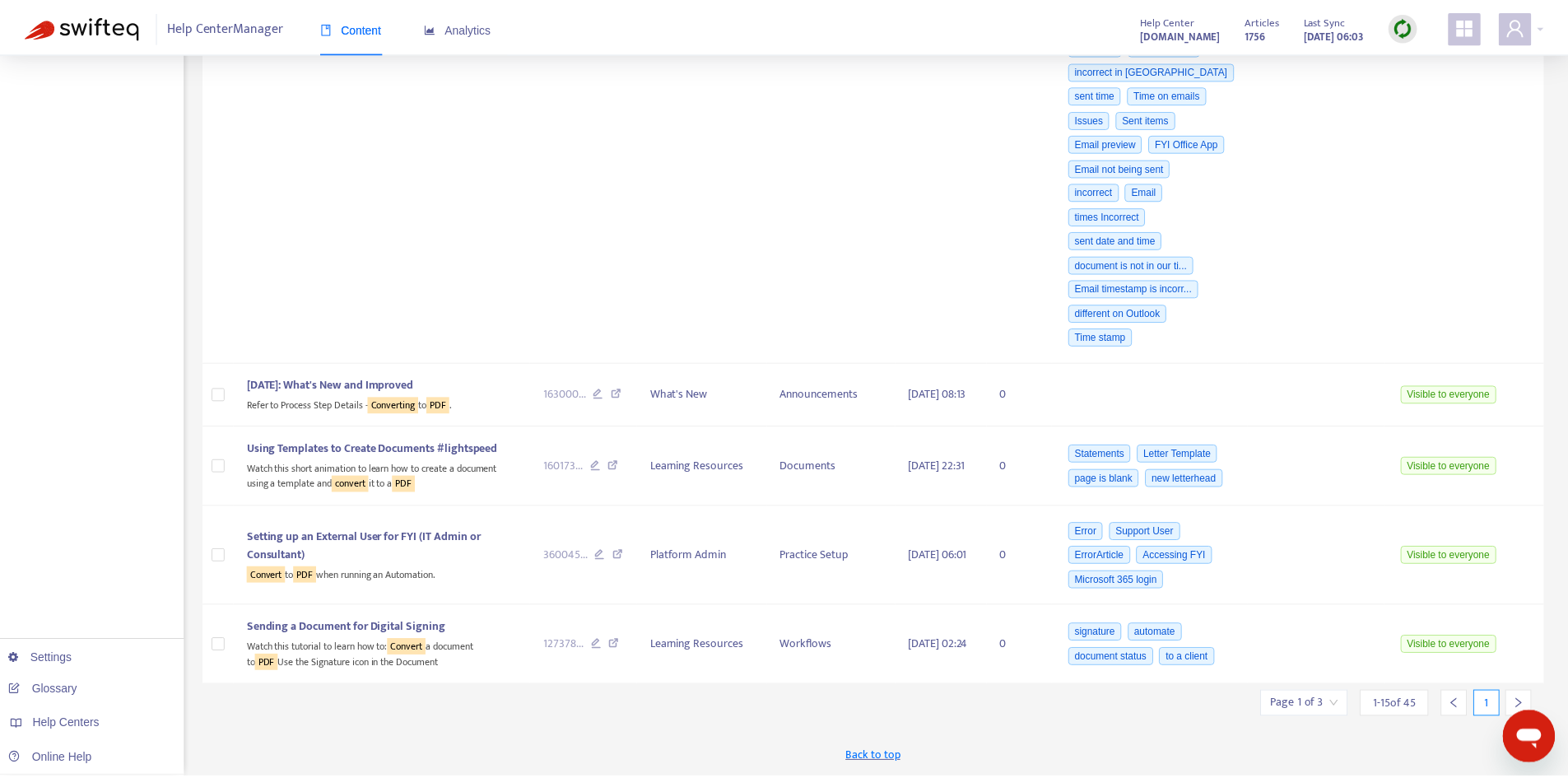
scroll to position [2387, 0]
click at [1308, 717] on input "search" at bounding box center [1301, 704] width 68 height 25
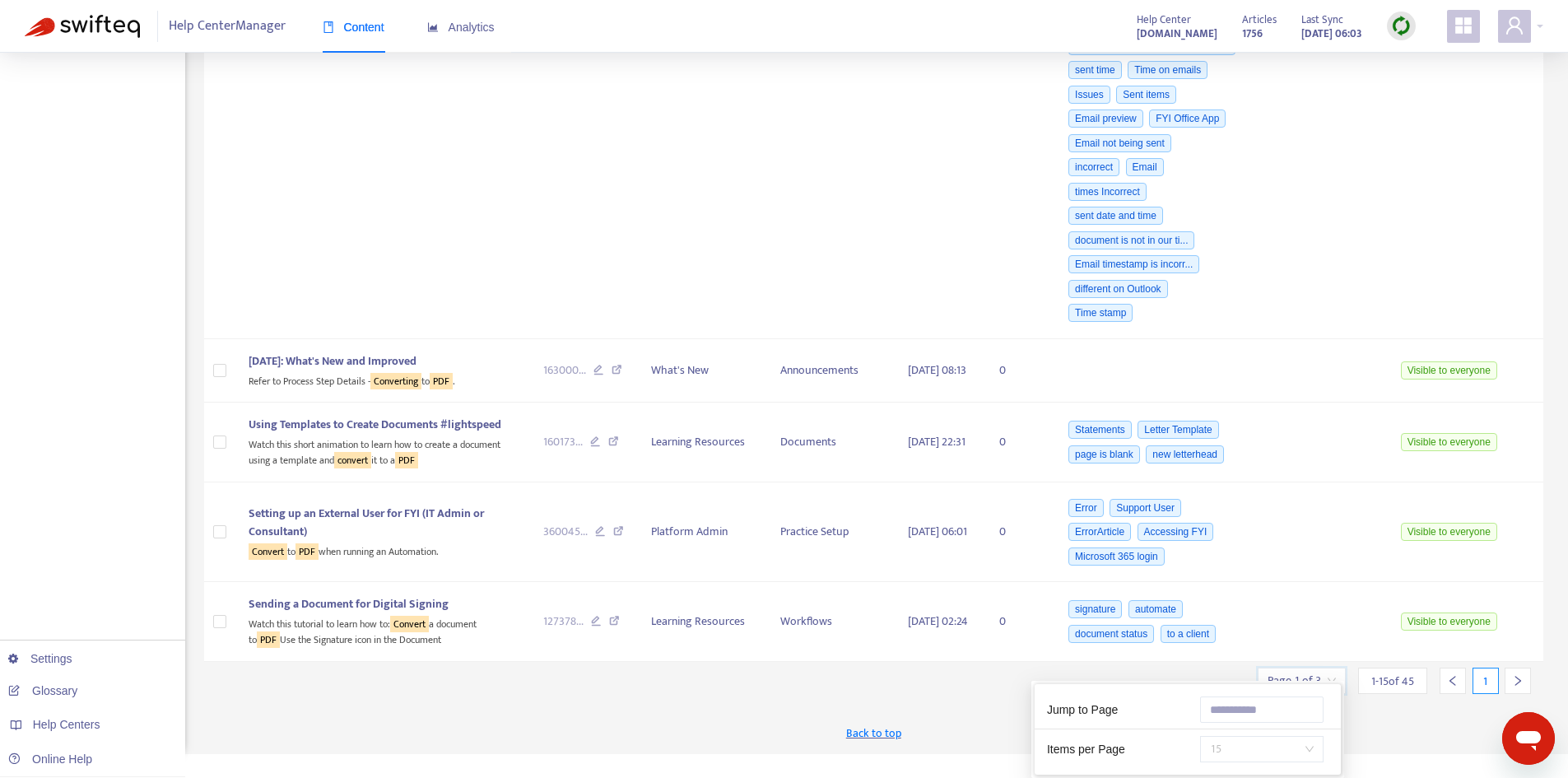
click at [1261, 737] on span "15" at bounding box center [1261, 749] width 104 height 25
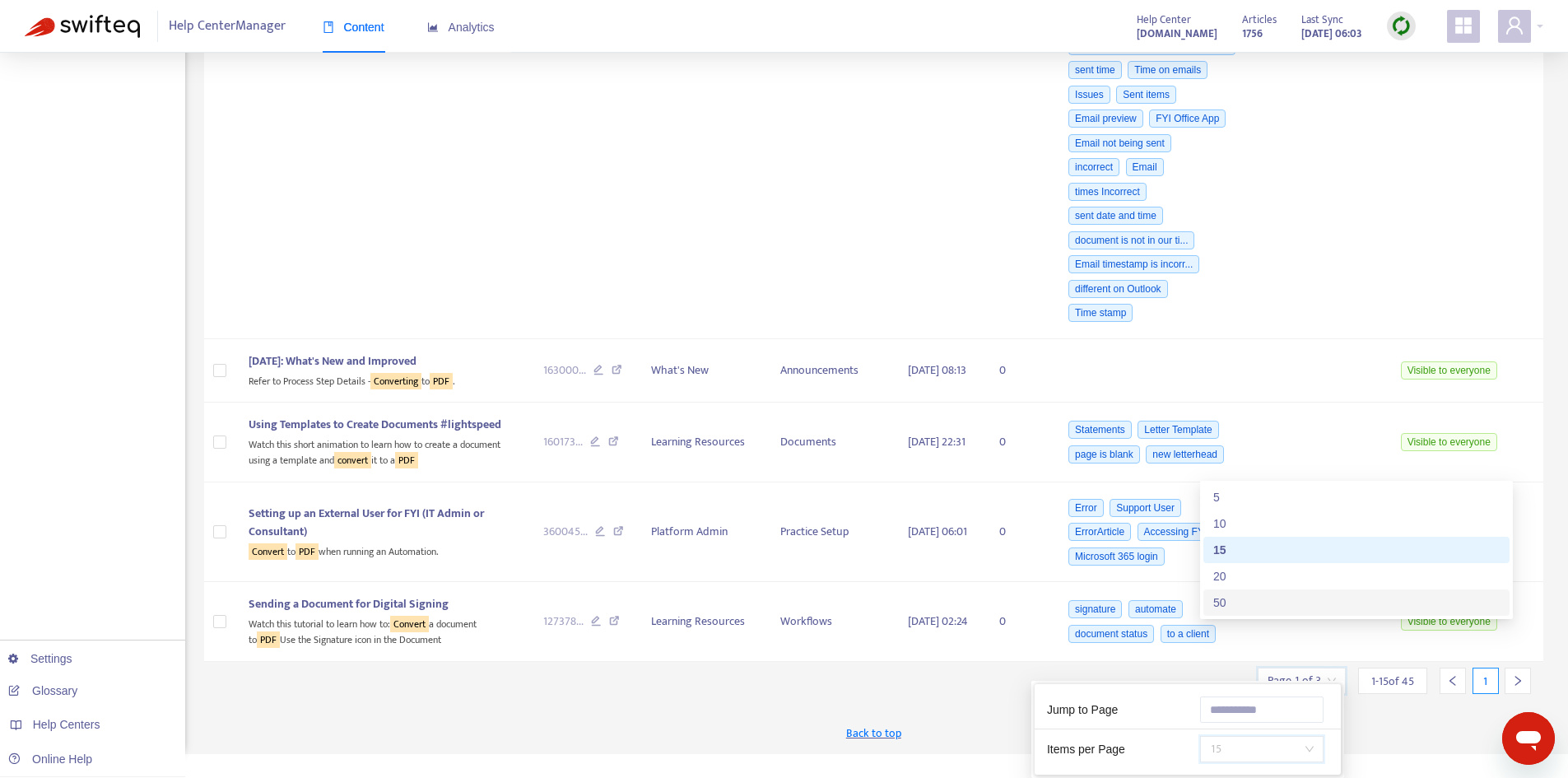
click at [1236, 612] on div "50" at bounding box center [1356, 602] width 287 height 18
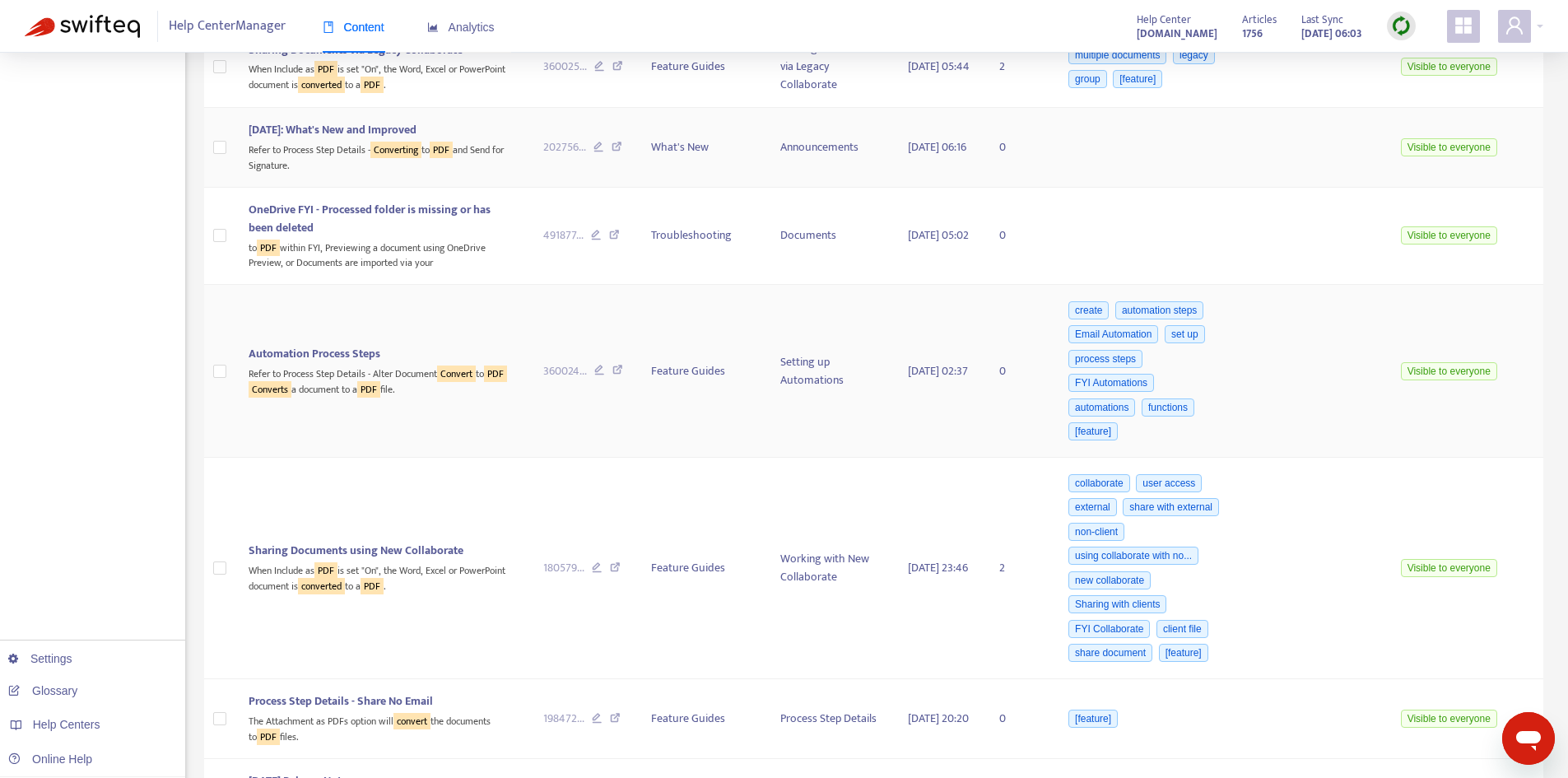
scroll to position [3293, 0]
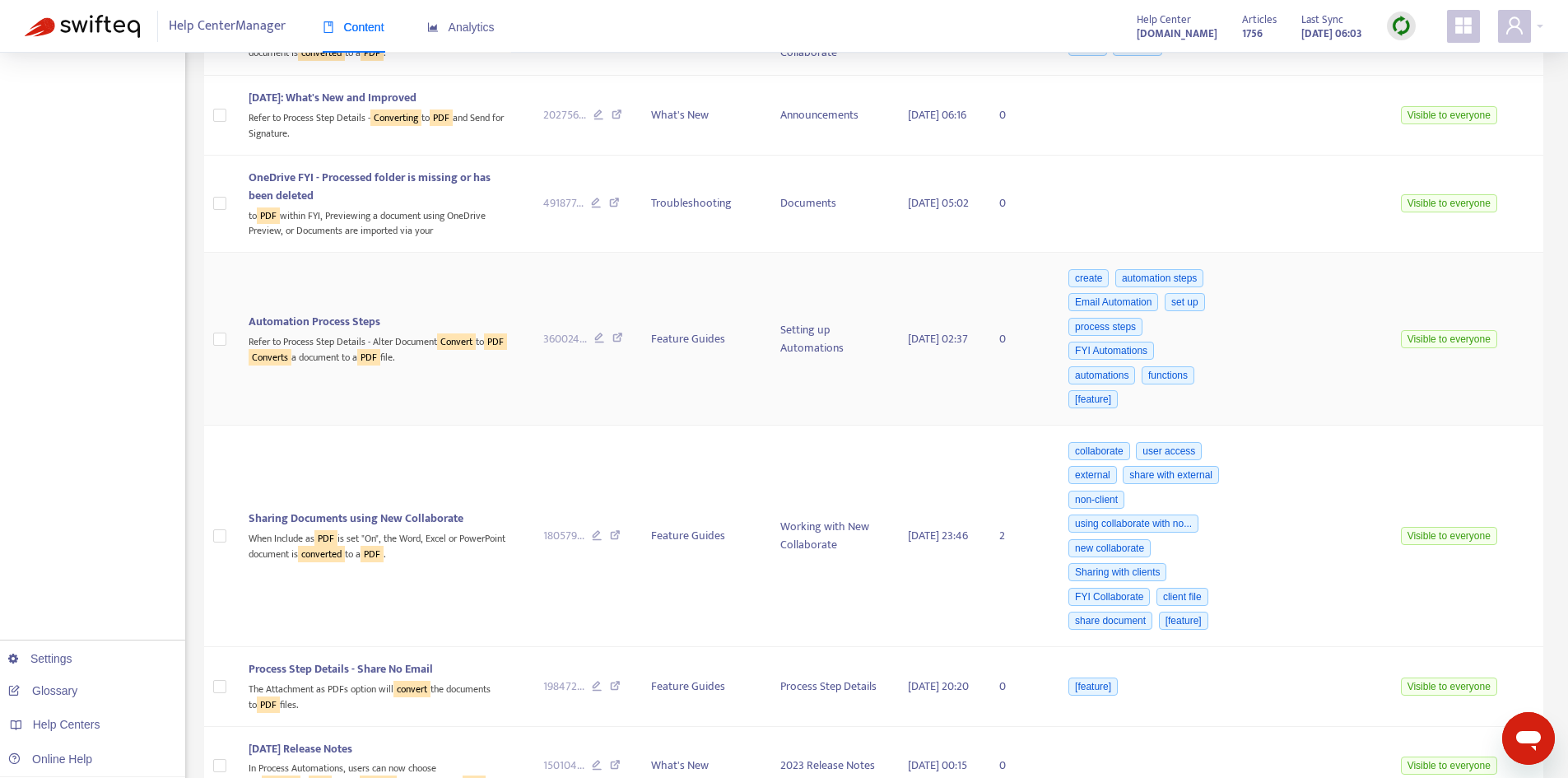
click at [351, 331] on span "Automation Process Steps" at bounding box center [314, 321] width 132 height 19
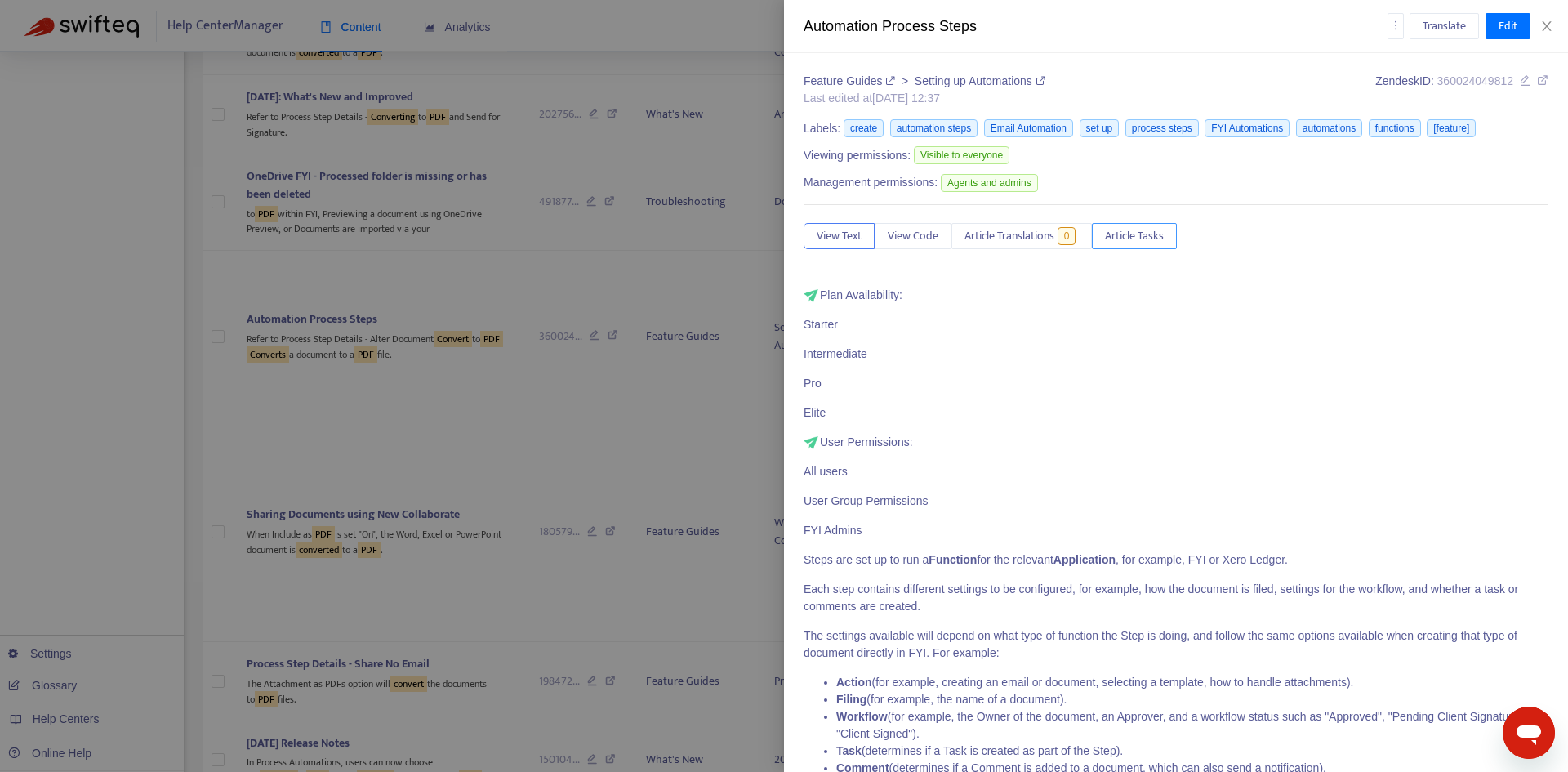
click at [1128, 236] on span "Article Tasks" at bounding box center [1134, 236] width 58 height 18
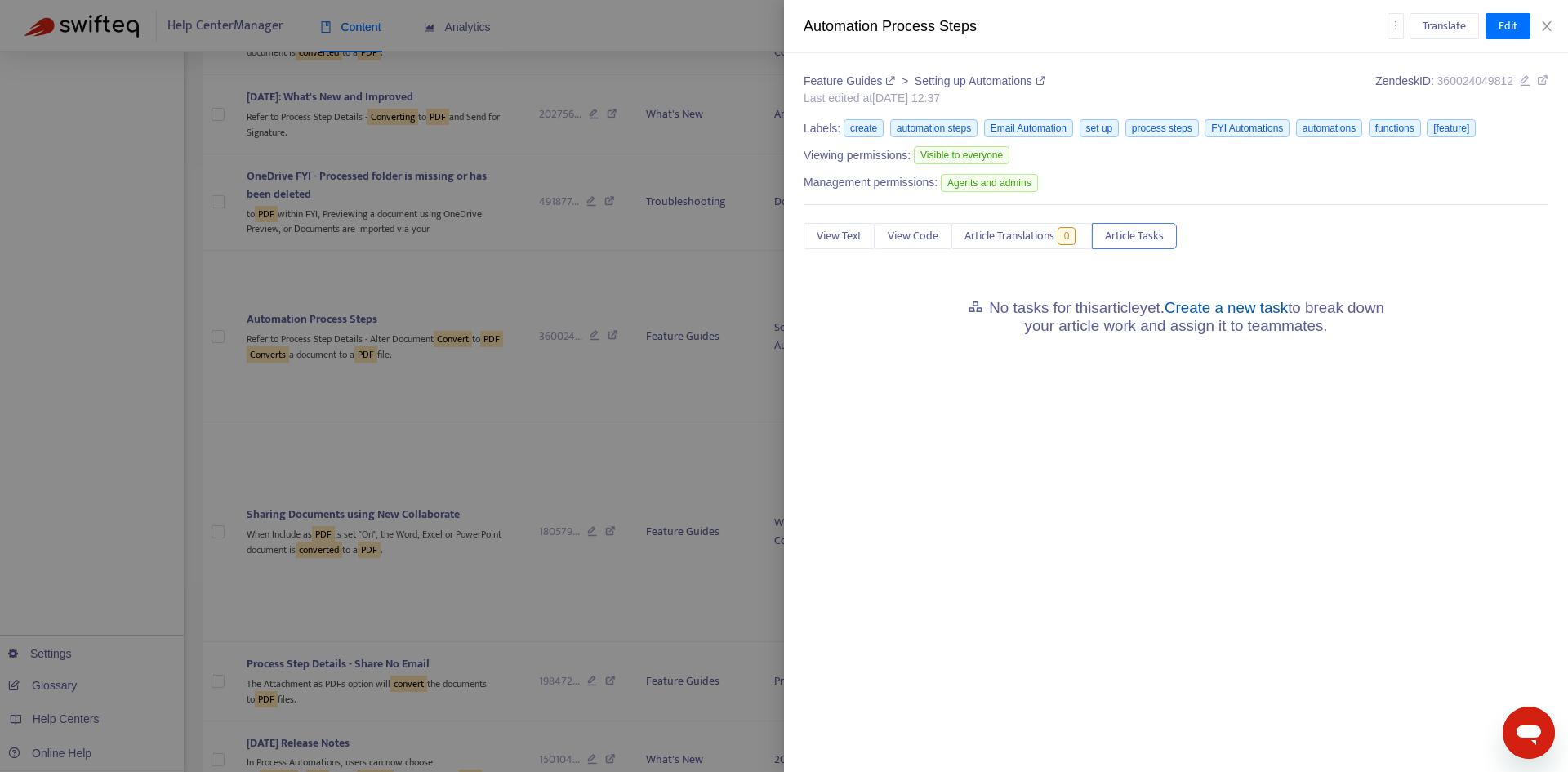
click at [1248, 299] on link "Create a new task" at bounding box center [1227, 308] width 124 height 17
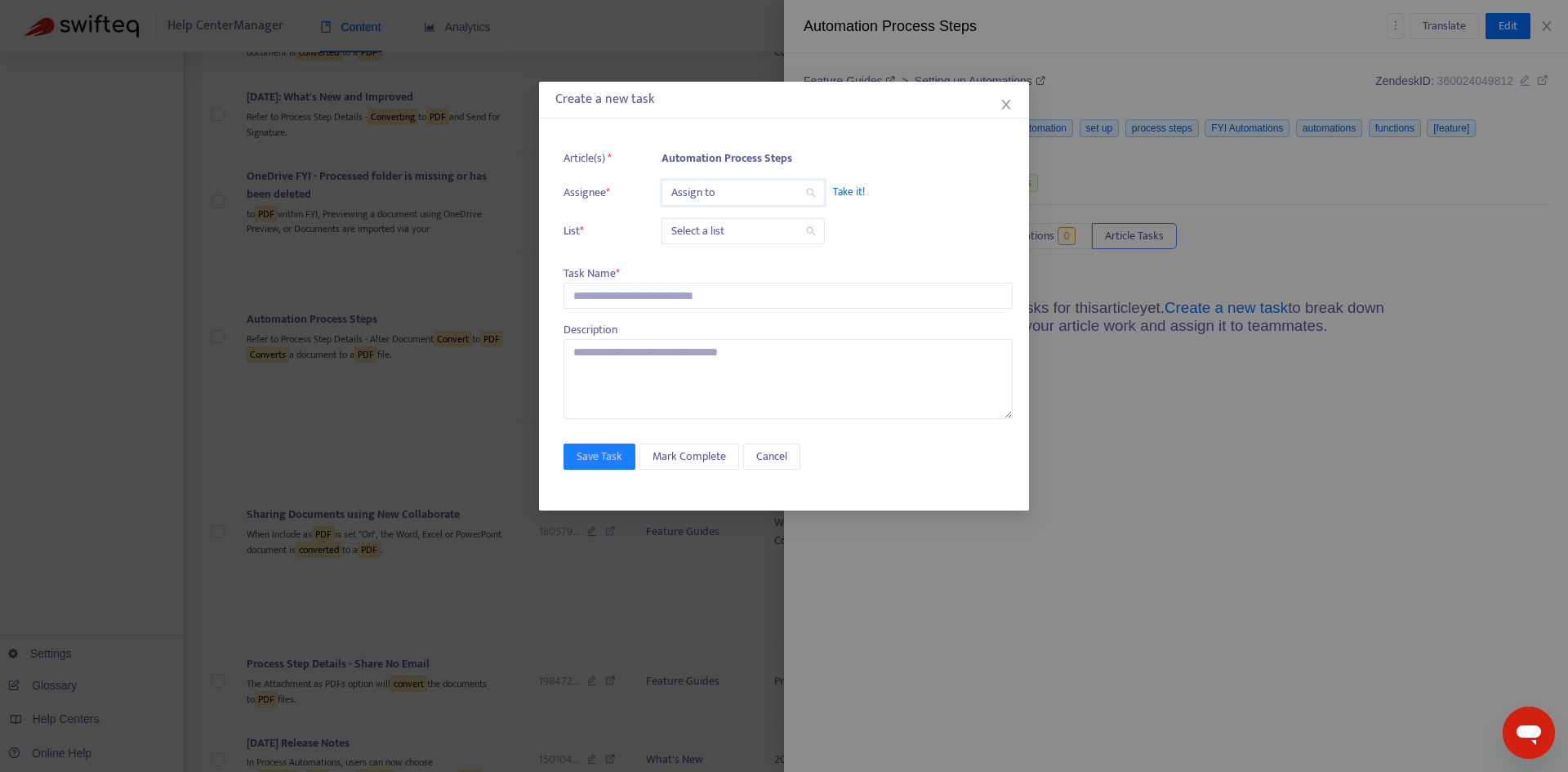
click at [717, 195] on input "search" at bounding box center [742, 193] width 143 height 25
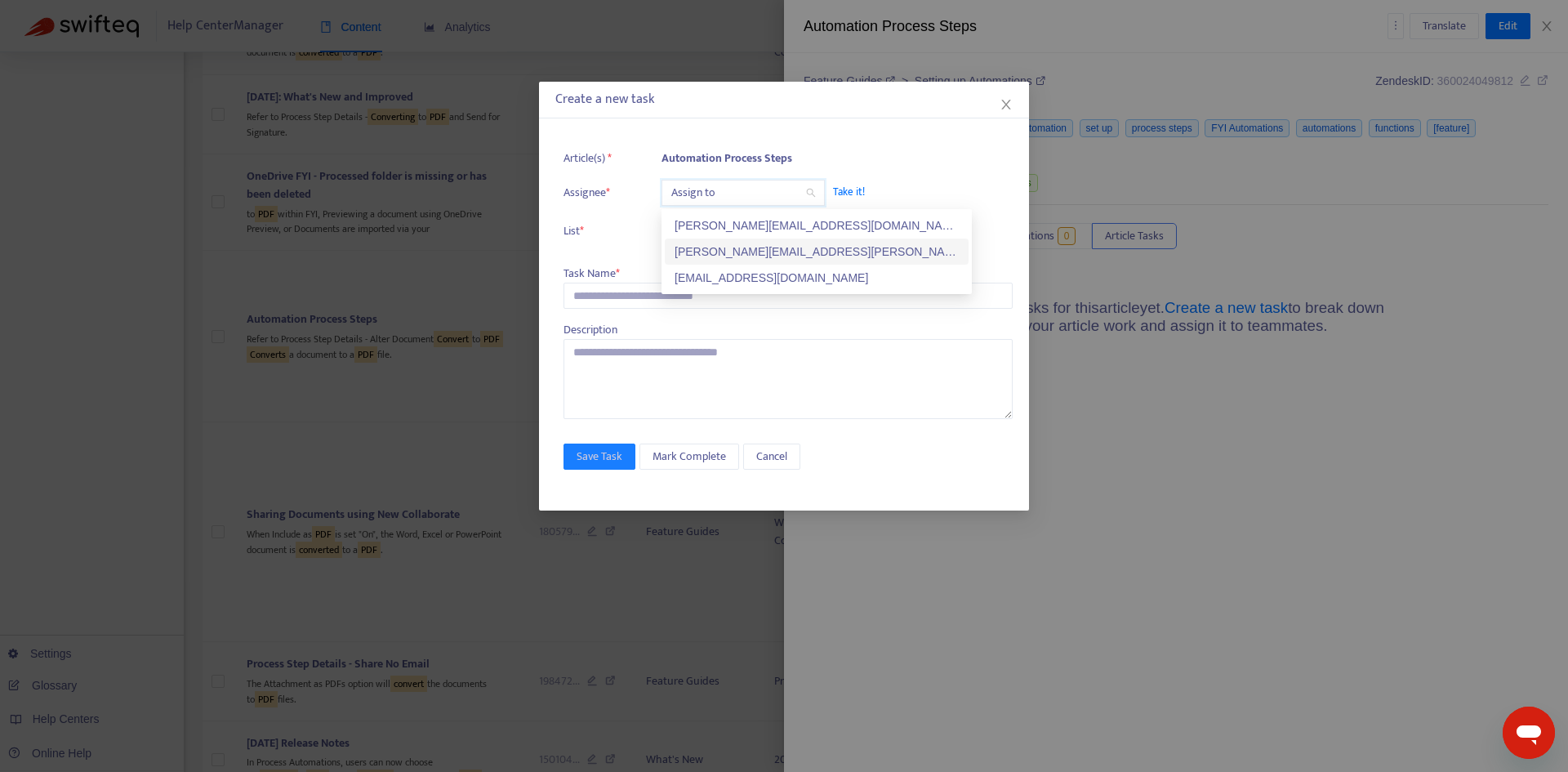
click at [710, 250] on div "[PERSON_NAME][EMAIL_ADDRESS][PERSON_NAME][DOMAIN_NAME]" at bounding box center [816, 251] width 284 height 18
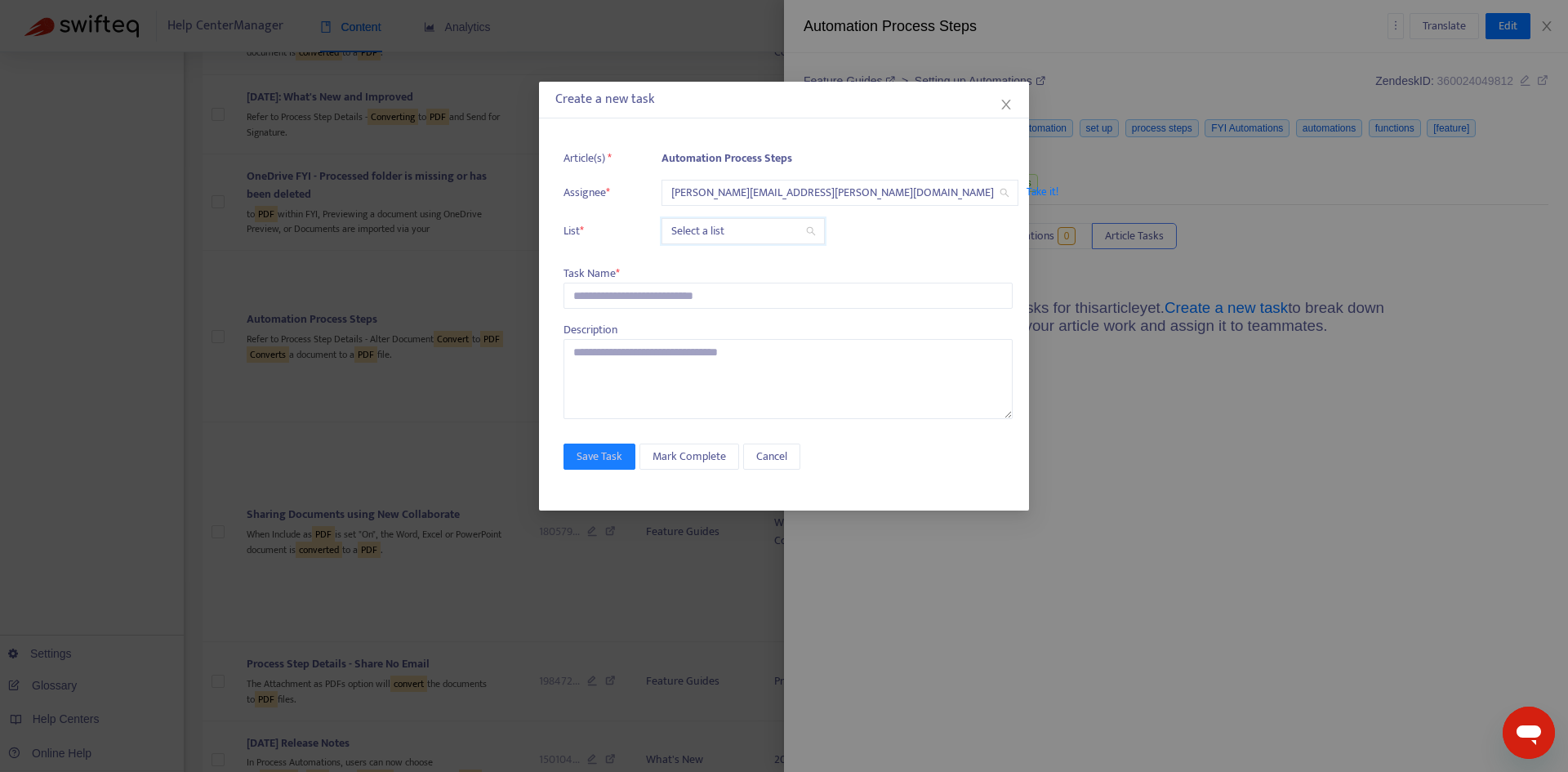
click at [705, 224] on input "search" at bounding box center [742, 231] width 143 height 25
click at [715, 252] on div "Release | Current" at bounding box center [817, 264] width 304 height 26
click at [609, 291] on input "text" at bounding box center [788, 296] width 449 height 26
paste input "**********"
type input "**********"
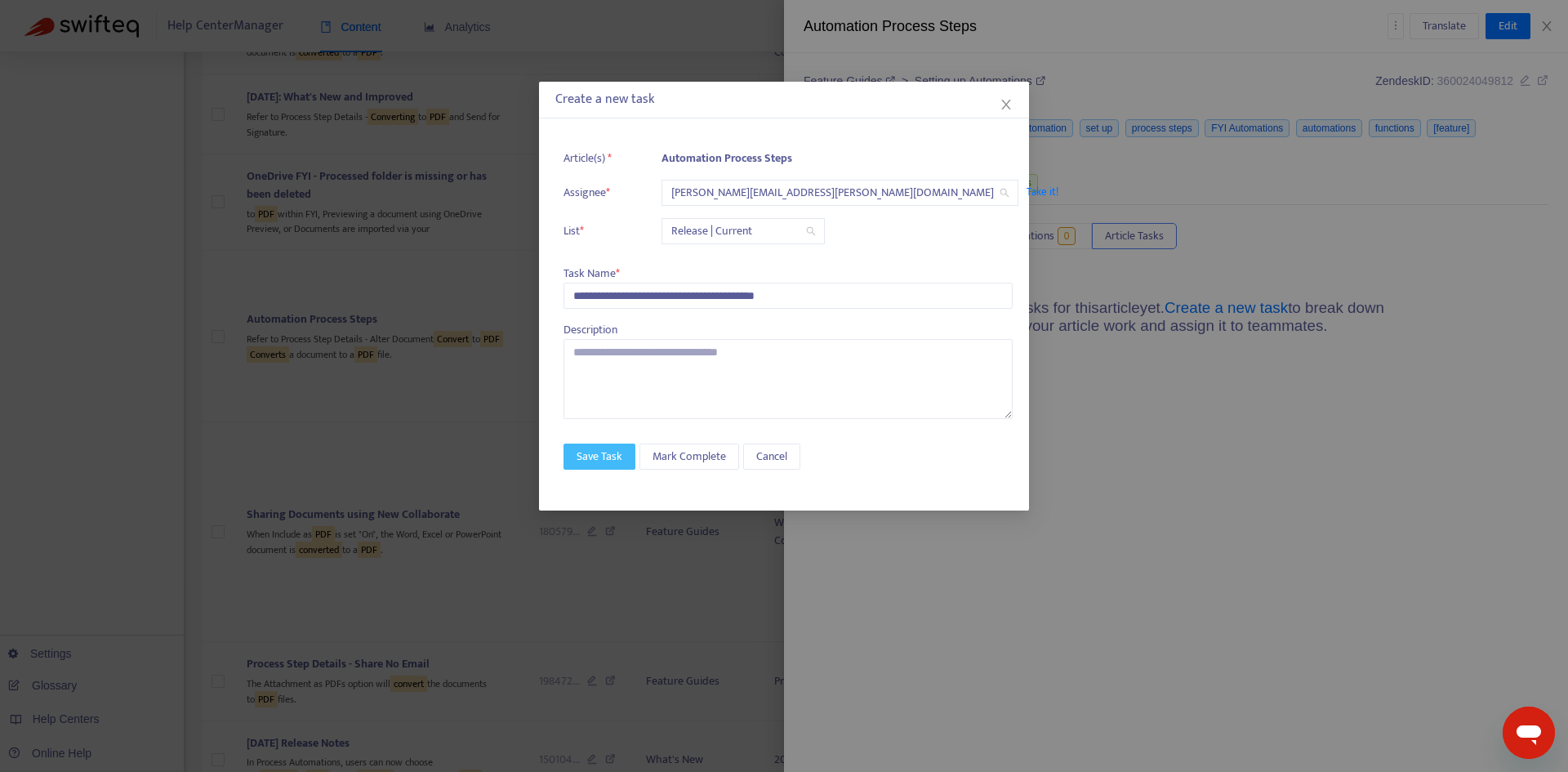
click at [607, 450] on span "Save Task" at bounding box center [599, 456] width 46 height 18
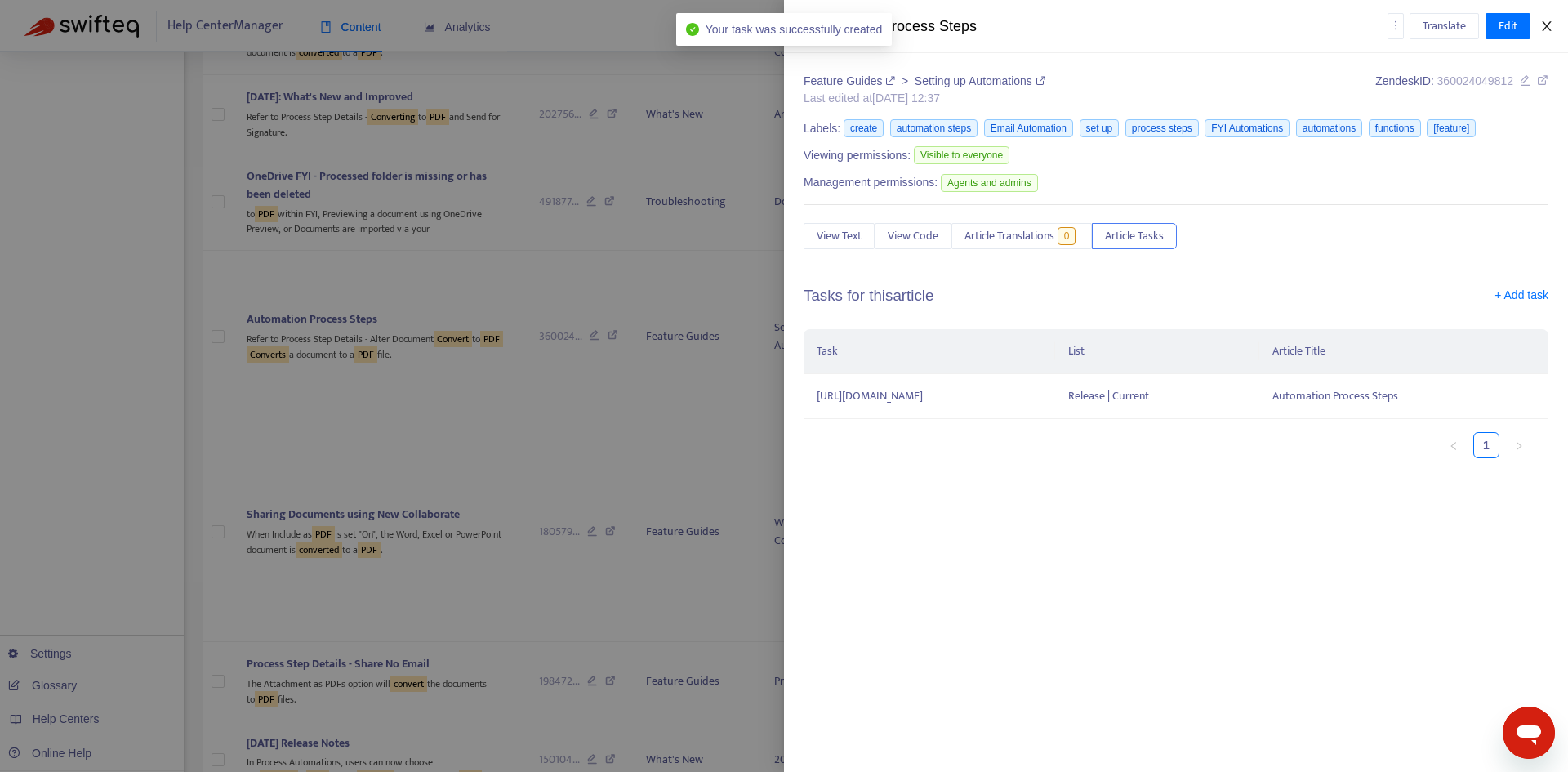
click at [1548, 26] on icon "close" at bounding box center [1547, 26] width 13 height 13
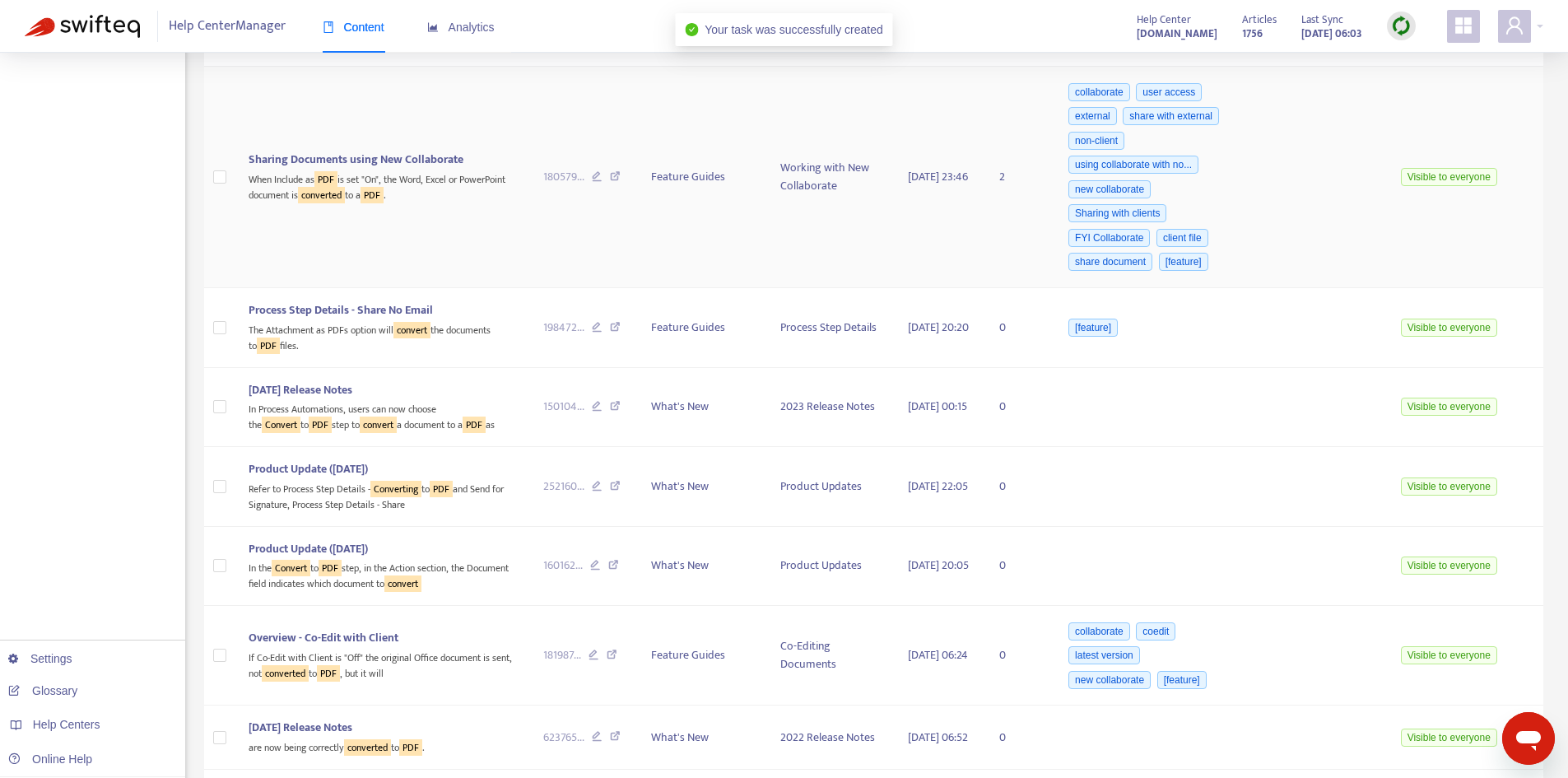
scroll to position [3705, 0]
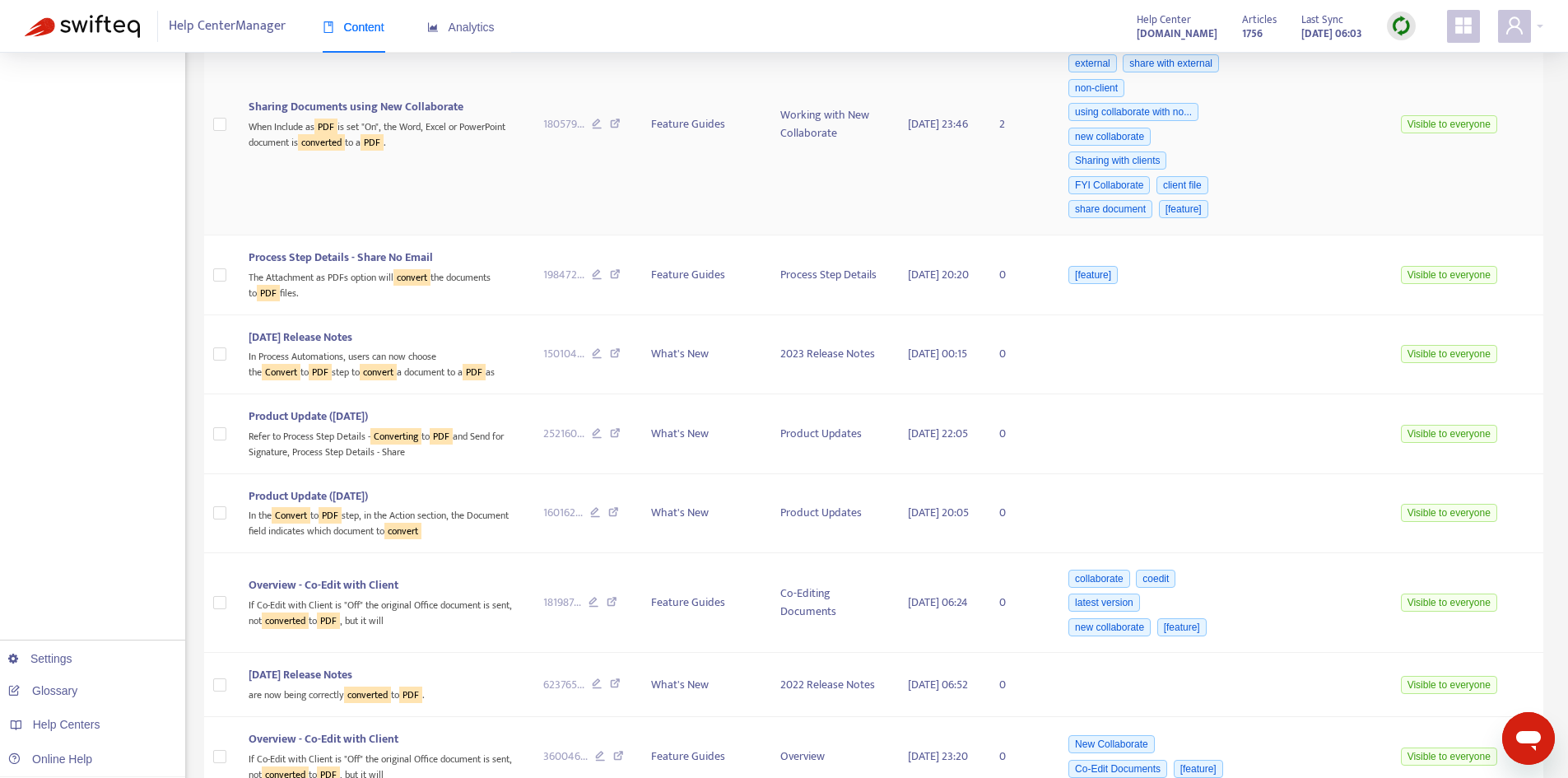
click at [403, 150] on div "When Include as PDF is set "On", the Word, Excel or PowerPoint document is conv…" at bounding box center [383, 133] width 268 height 34
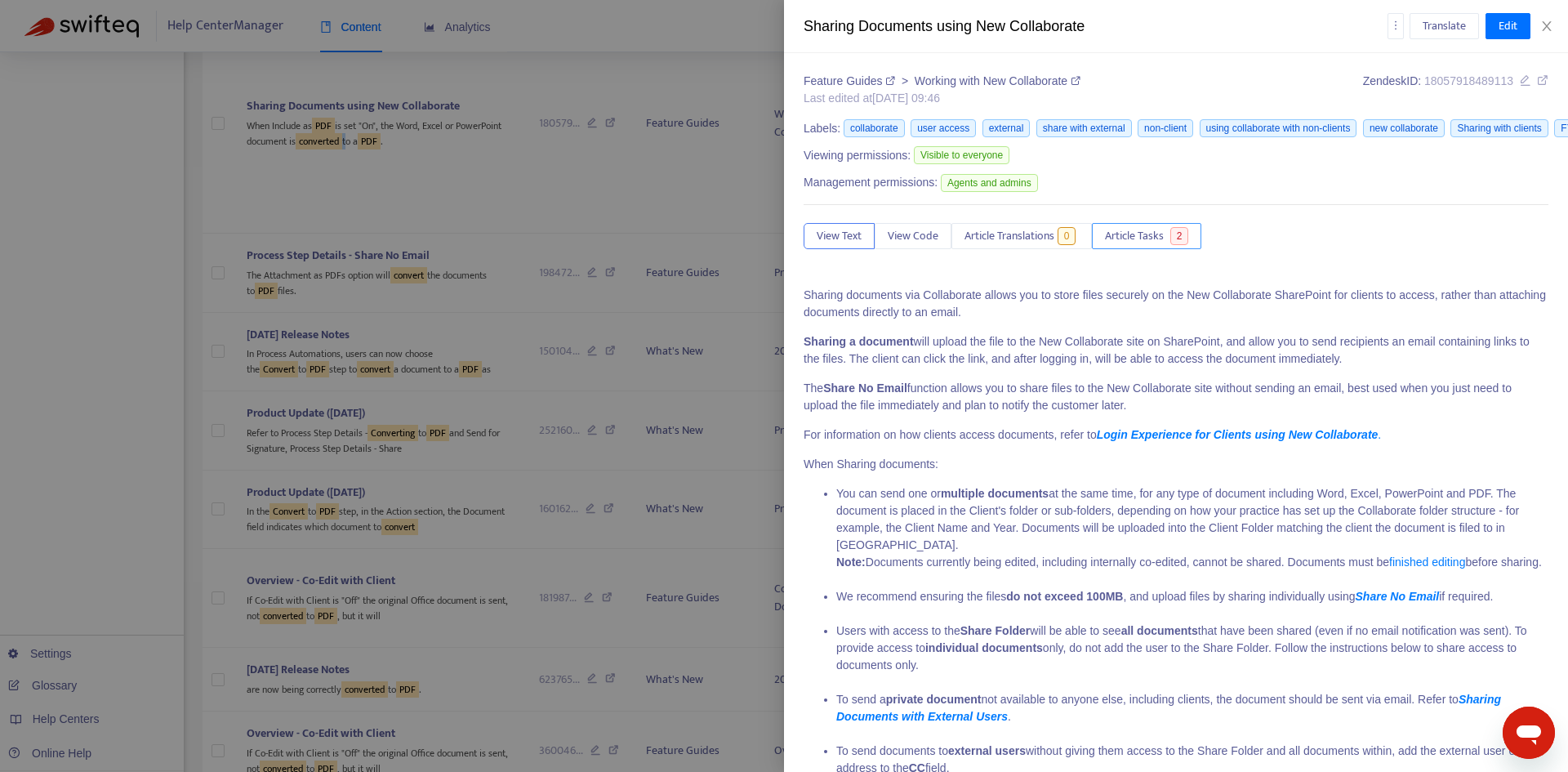
click at [1148, 224] on button "Article Tasks 2" at bounding box center [1146, 236] width 109 height 26
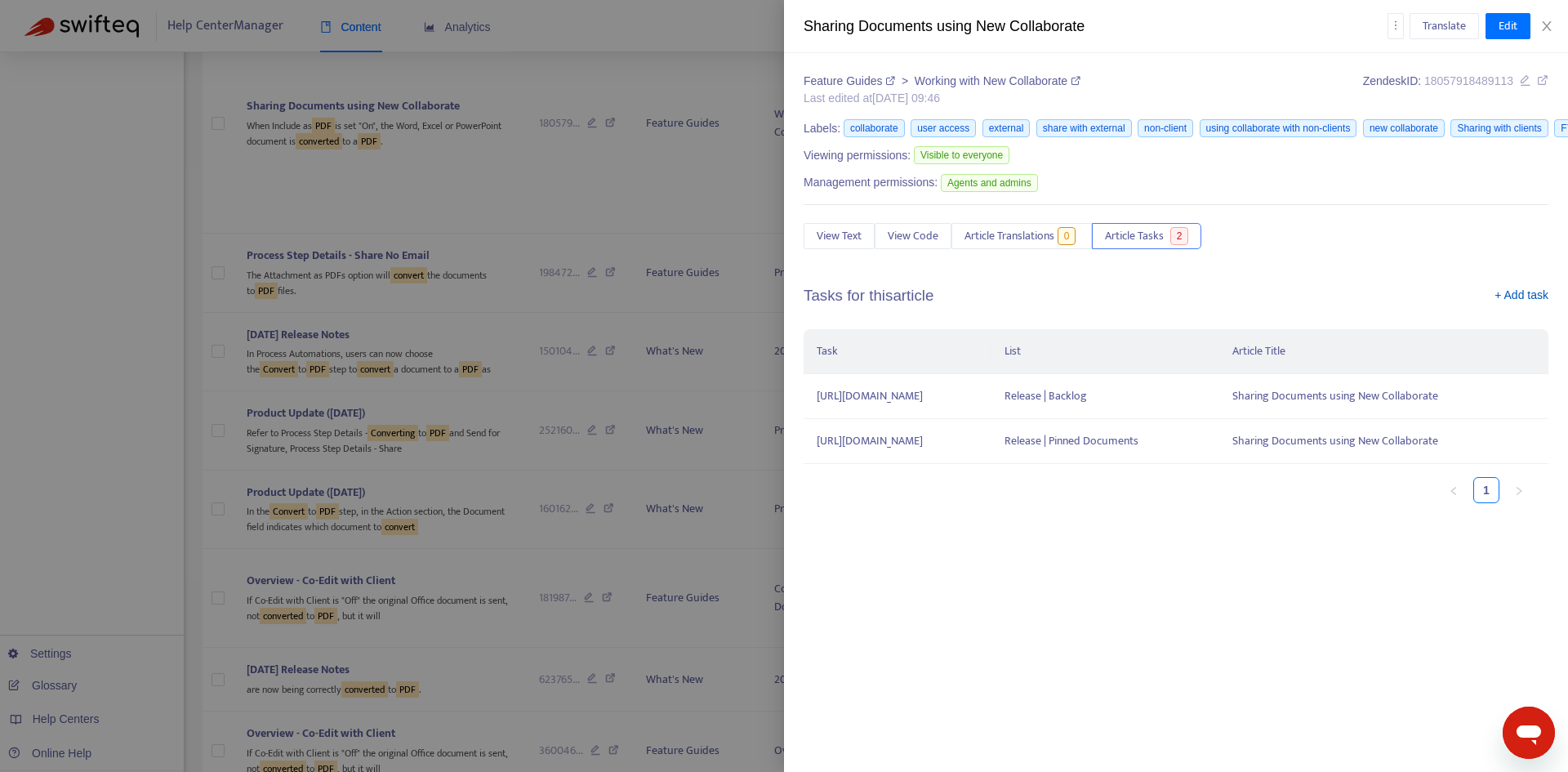
click at [1508, 293] on link "+ Add task" at bounding box center [1522, 299] width 54 height 25
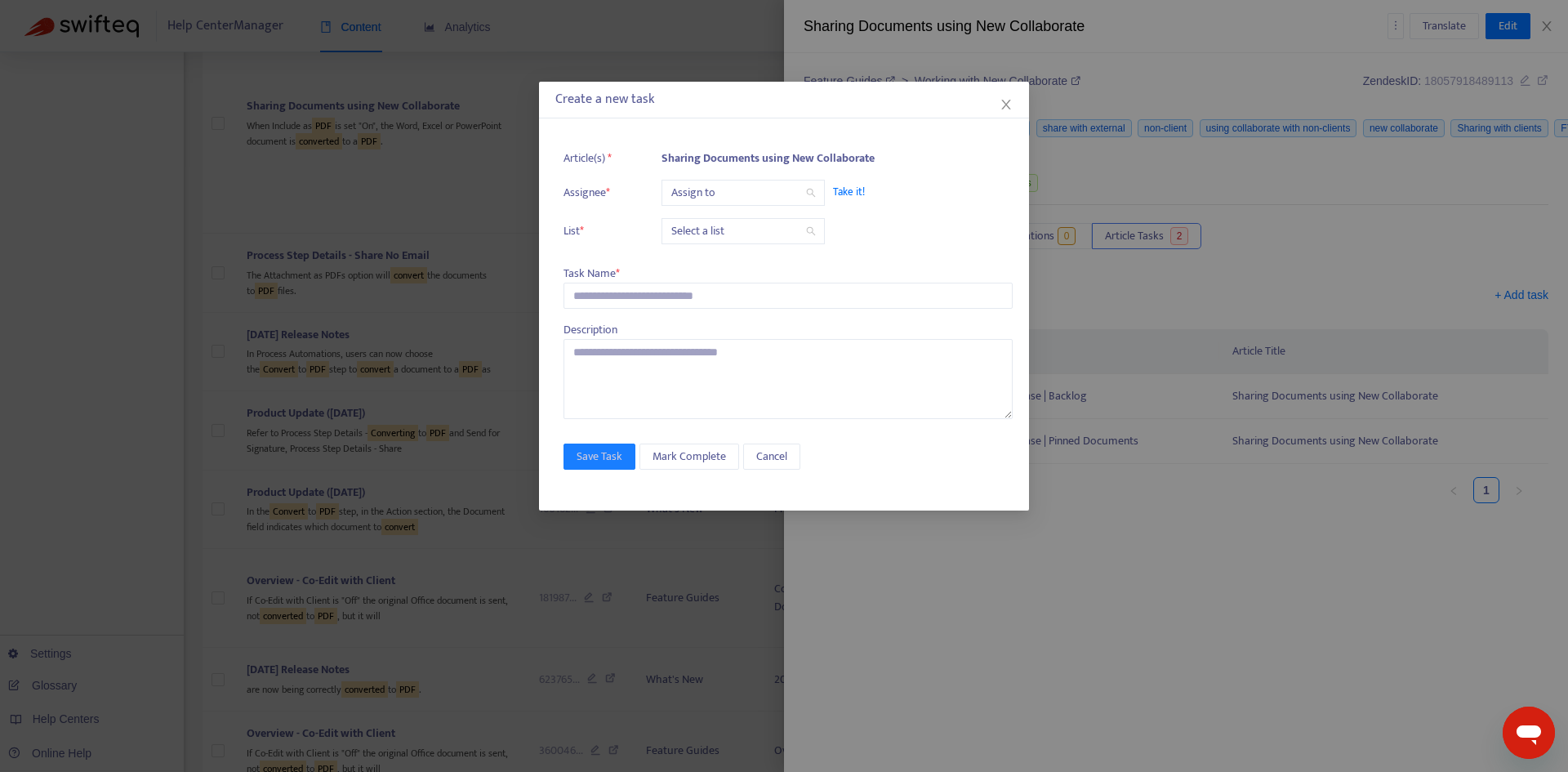
click at [717, 198] on input "search" at bounding box center [742, 193] width 143 height 25
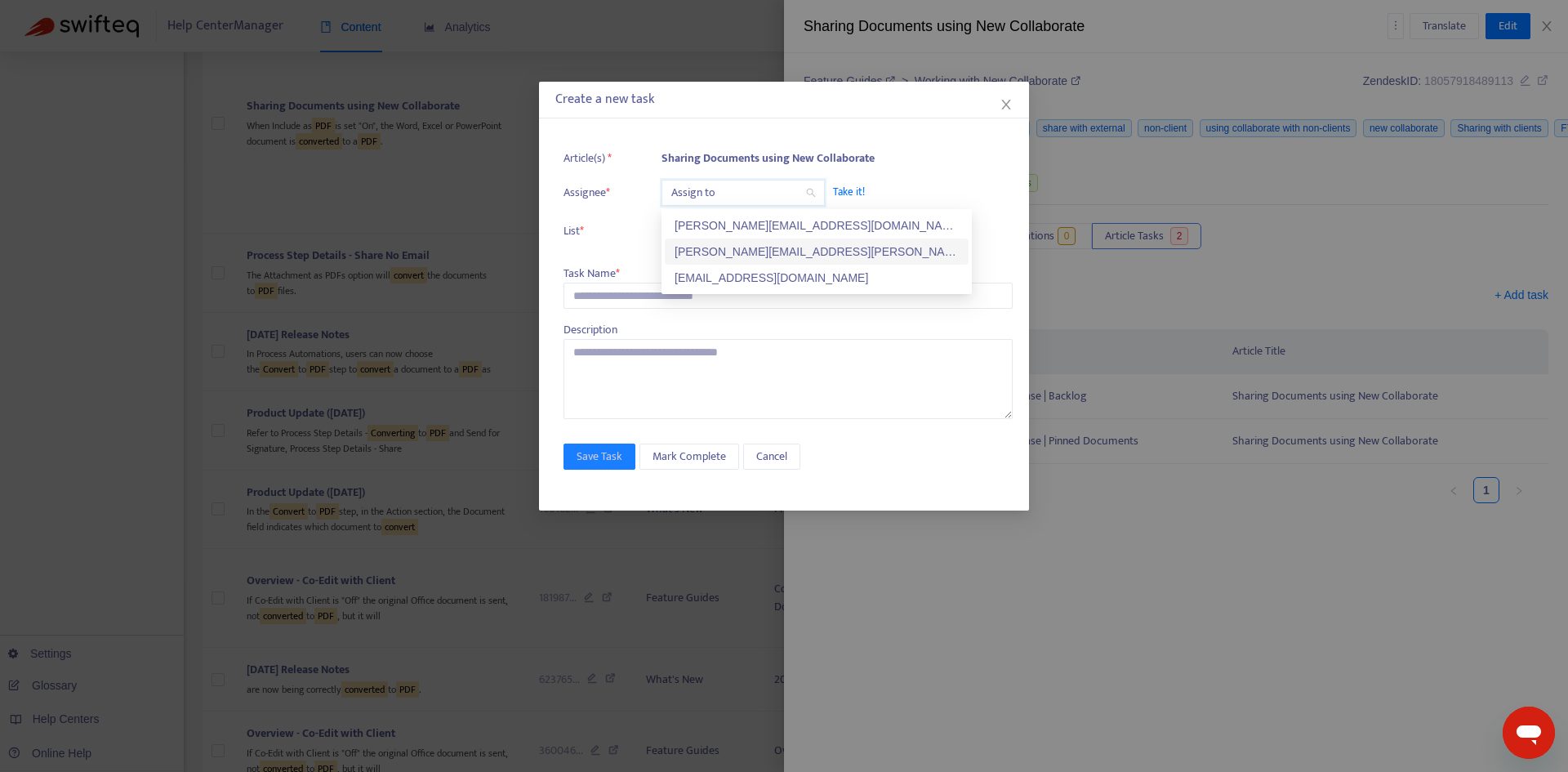
click at [710, 242] on div "[PERSON_NAME][EMAIL_ADDRESS][PERSON_NAME][DOMAIN_NAME]" at bounding box center [816, 251] width 284 height 18
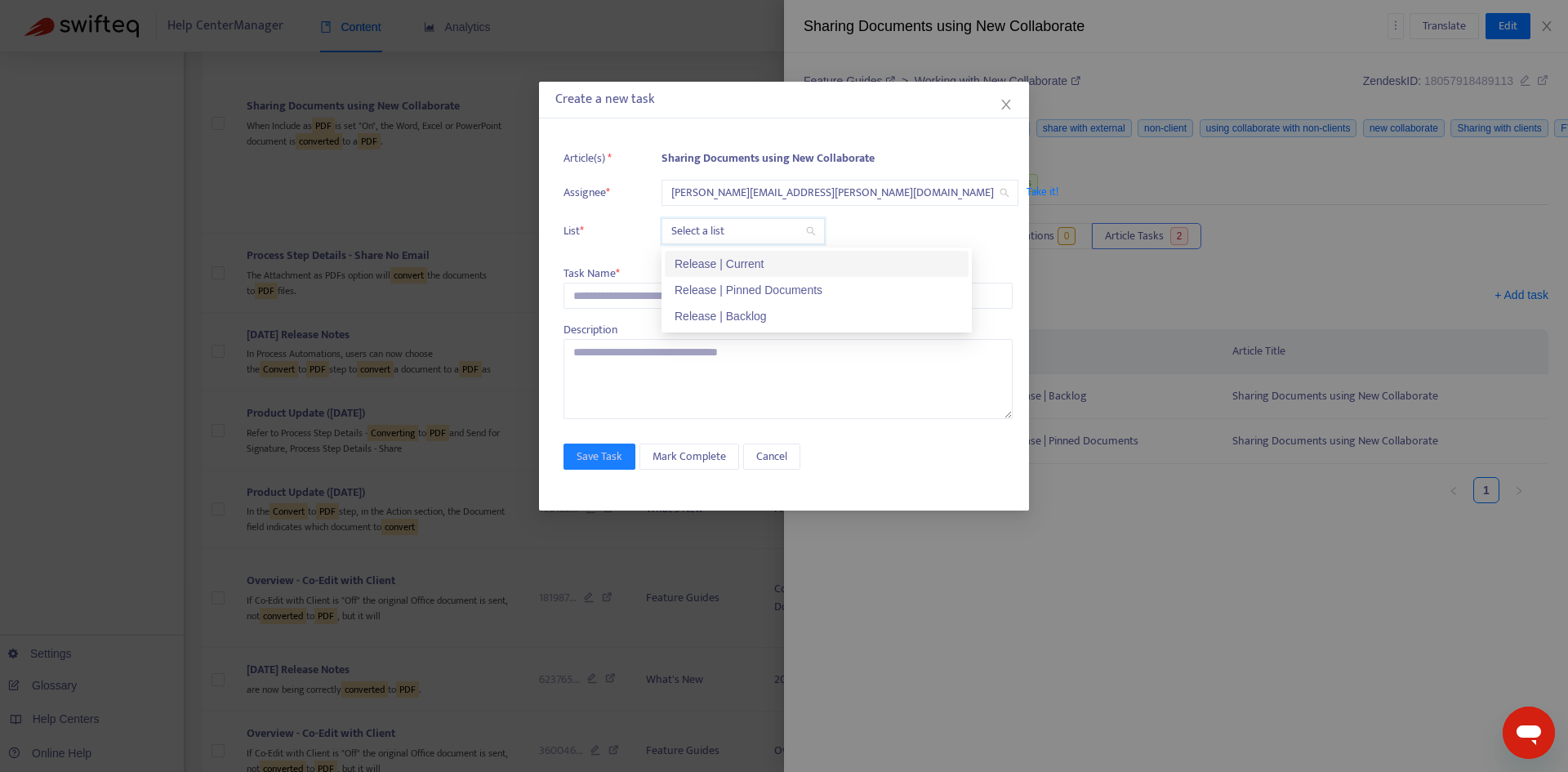
click at [706, 235] on input "search" at bounding box center [742, 231] width 143 height 25
click at [711, 256] on div "Release | Current" at bounding box center [816, 264] width 284 height 18
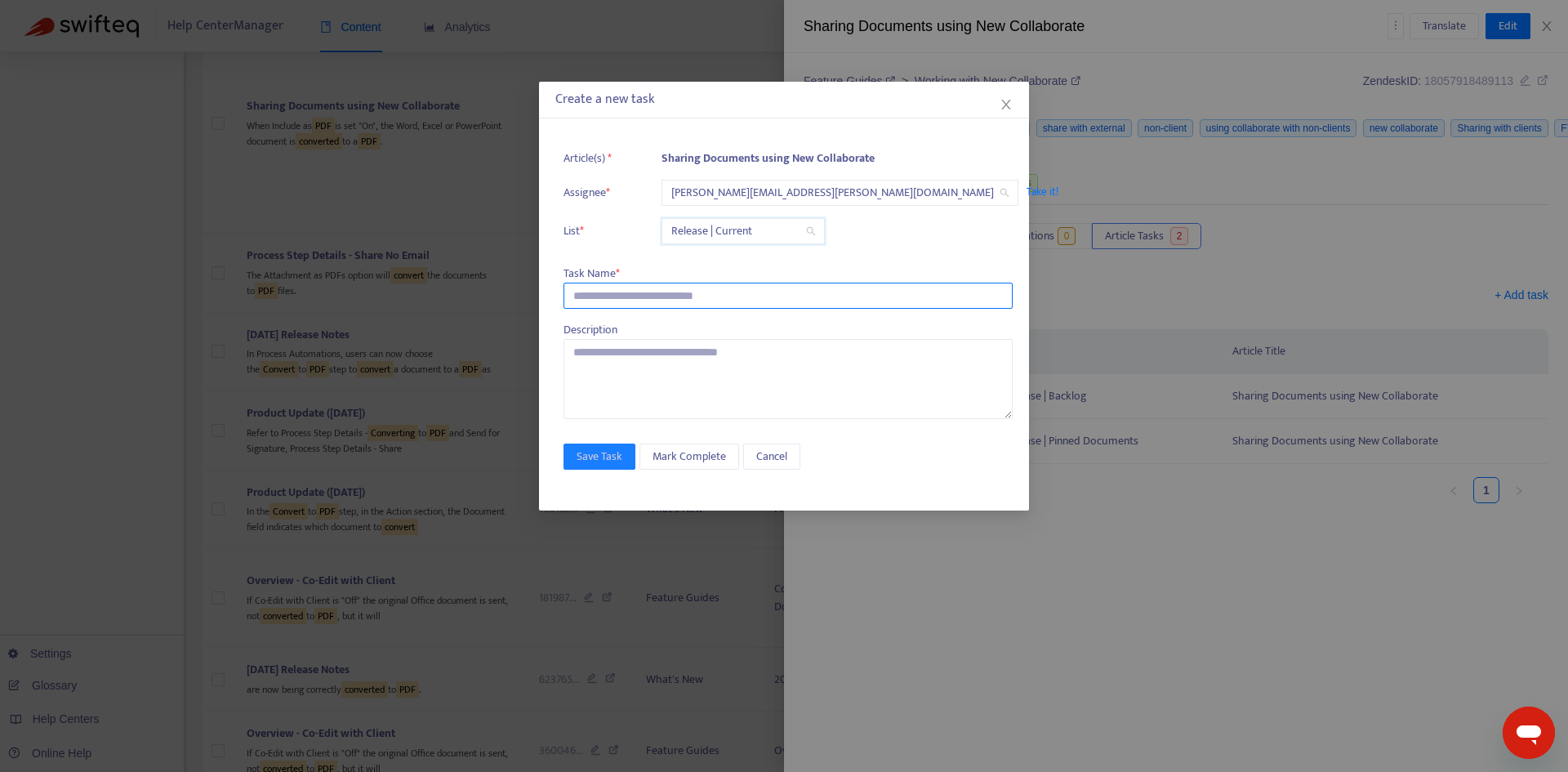
click at [631, 286] on input "text" at bounding box center [788, 296] width 449 height 26
paste input "**********"
type input "**********"
click at [597, 448] on span "Save Task" at bounding box center [599, 456] width 46 height 18
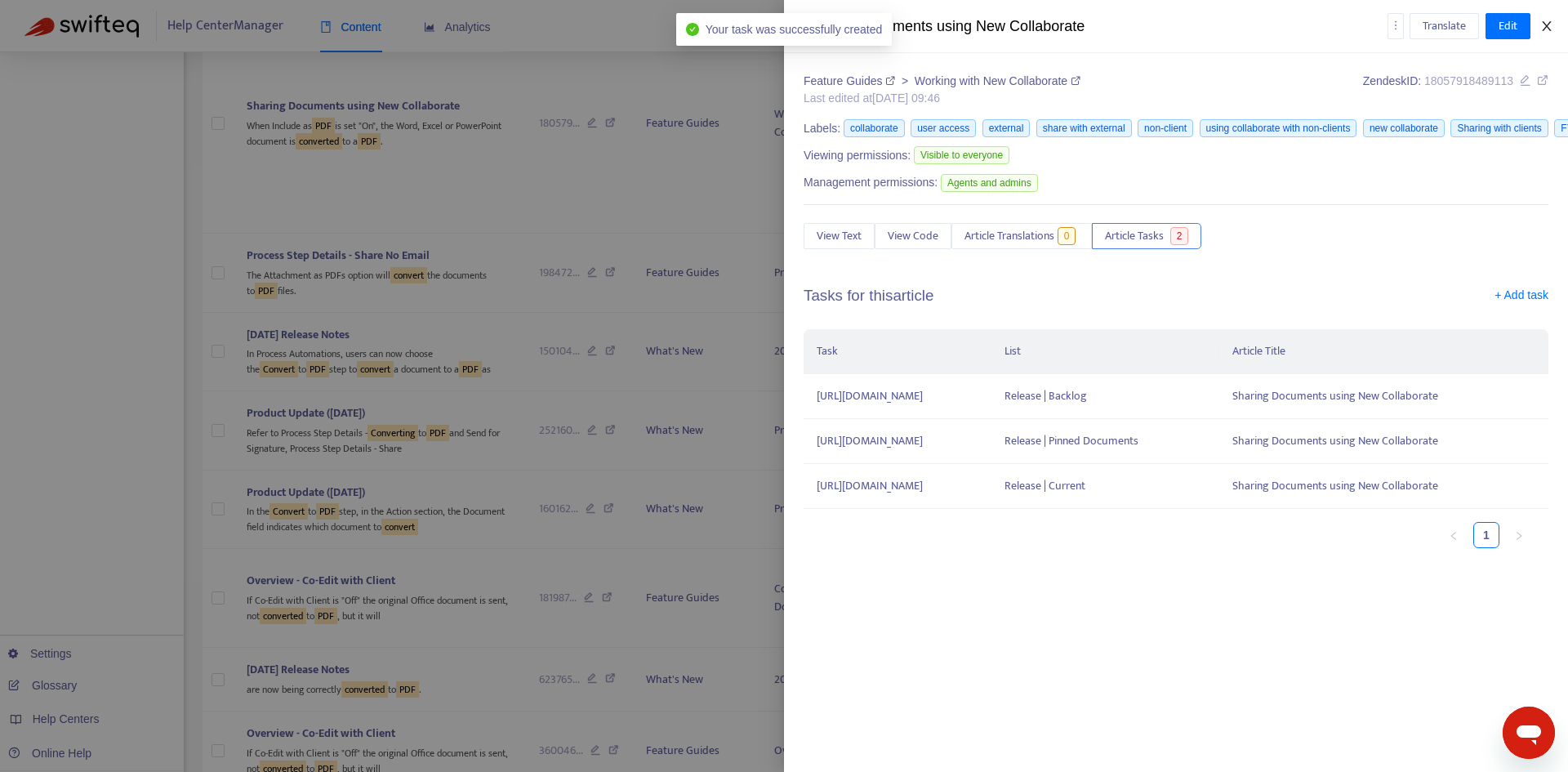
click at [1539, 31] on button "Close" at bounding box center [1547, 27] width 23 height 15
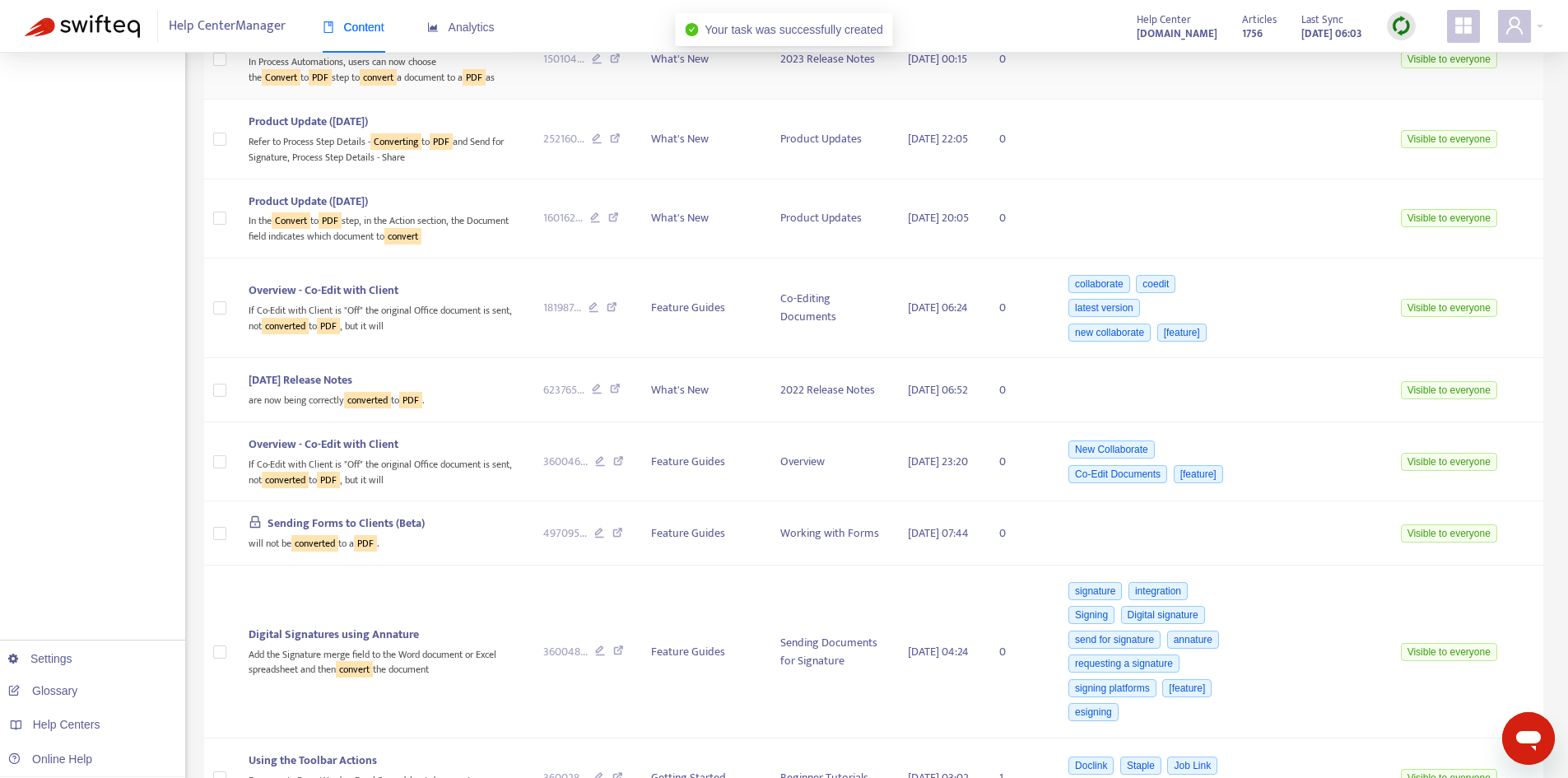
scroll to position [4034, 0]
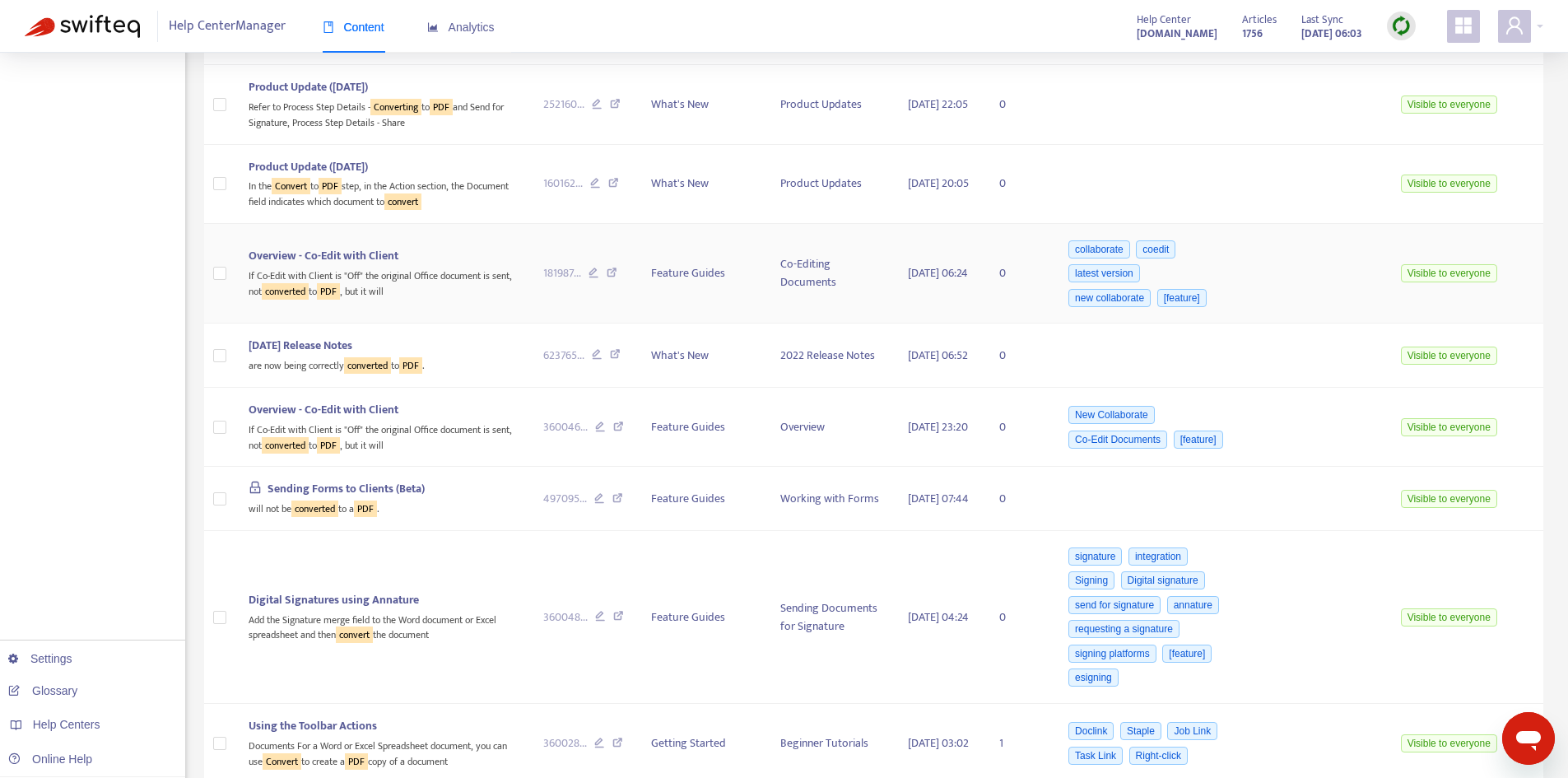
click at [345, 299] on div "If Co-Edit with Client is "Off" the original Office document is sent, not conve…" at bounding box center [383, 282] width 268 height 34
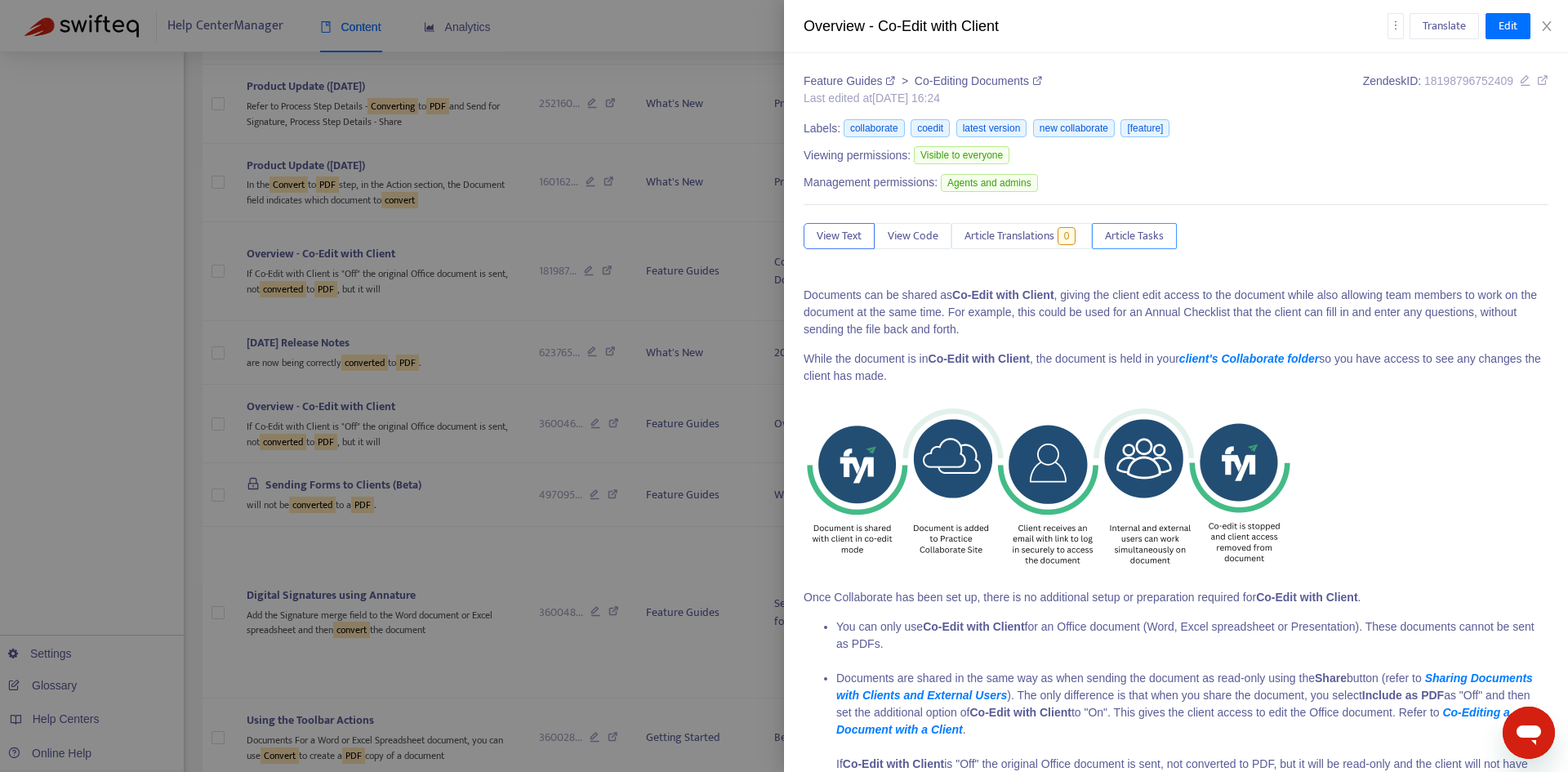
click at [1138, 232] on span "Article Tasks" at bounding box center [1134, 236] width 58 height 18
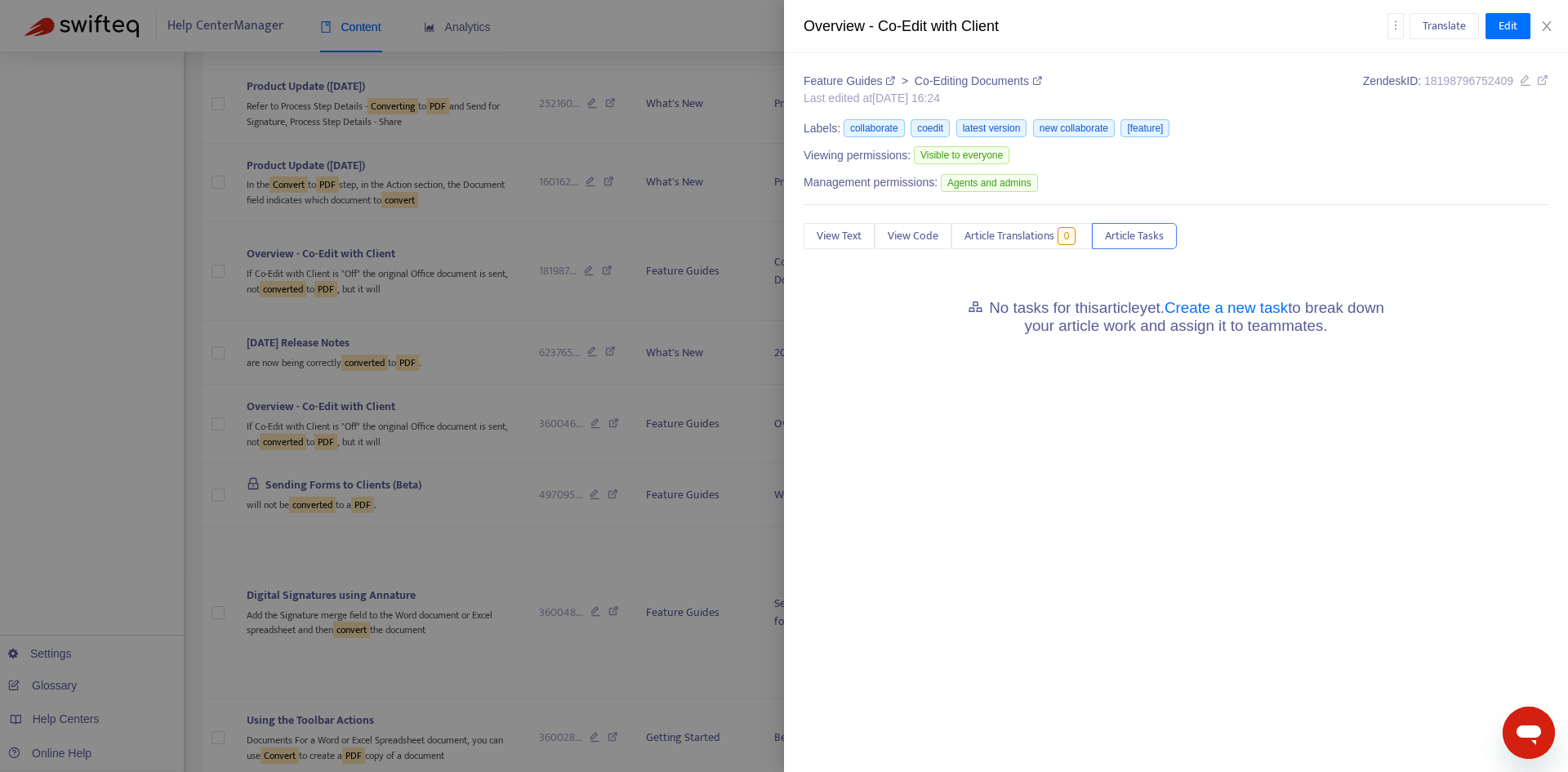
click at [1243, 294] on div "No tasks for this article yet. Create a new task to break down your article wor…" at bounding box center [1175, 315] width 745 height 56
click at [1242, 306] on link "Create a new task" at bounding box center [1227, 308] width 124 height 17
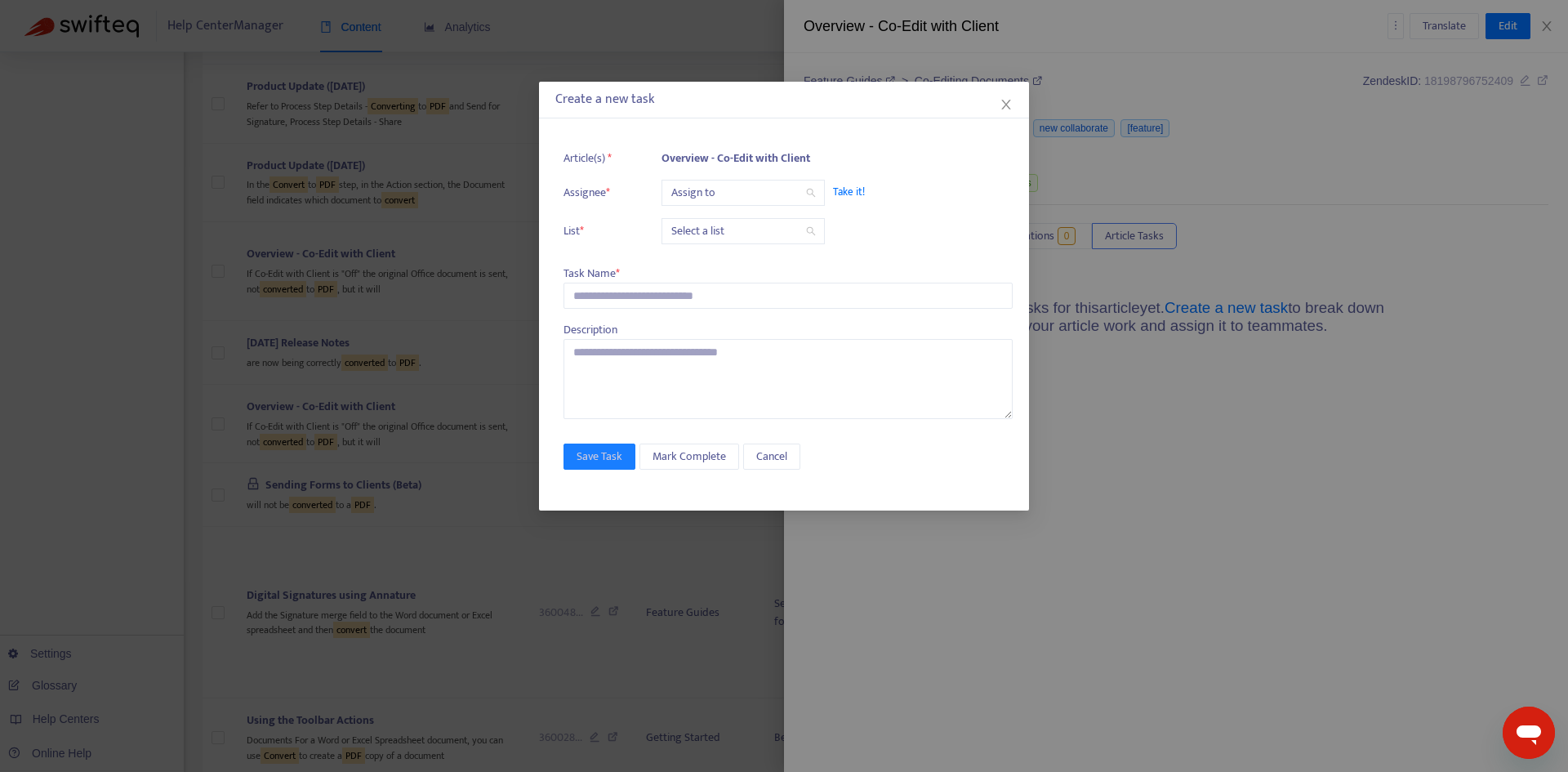
click at [729, 188] on input "search" at bounding box center [742, 193] width 143 height 25
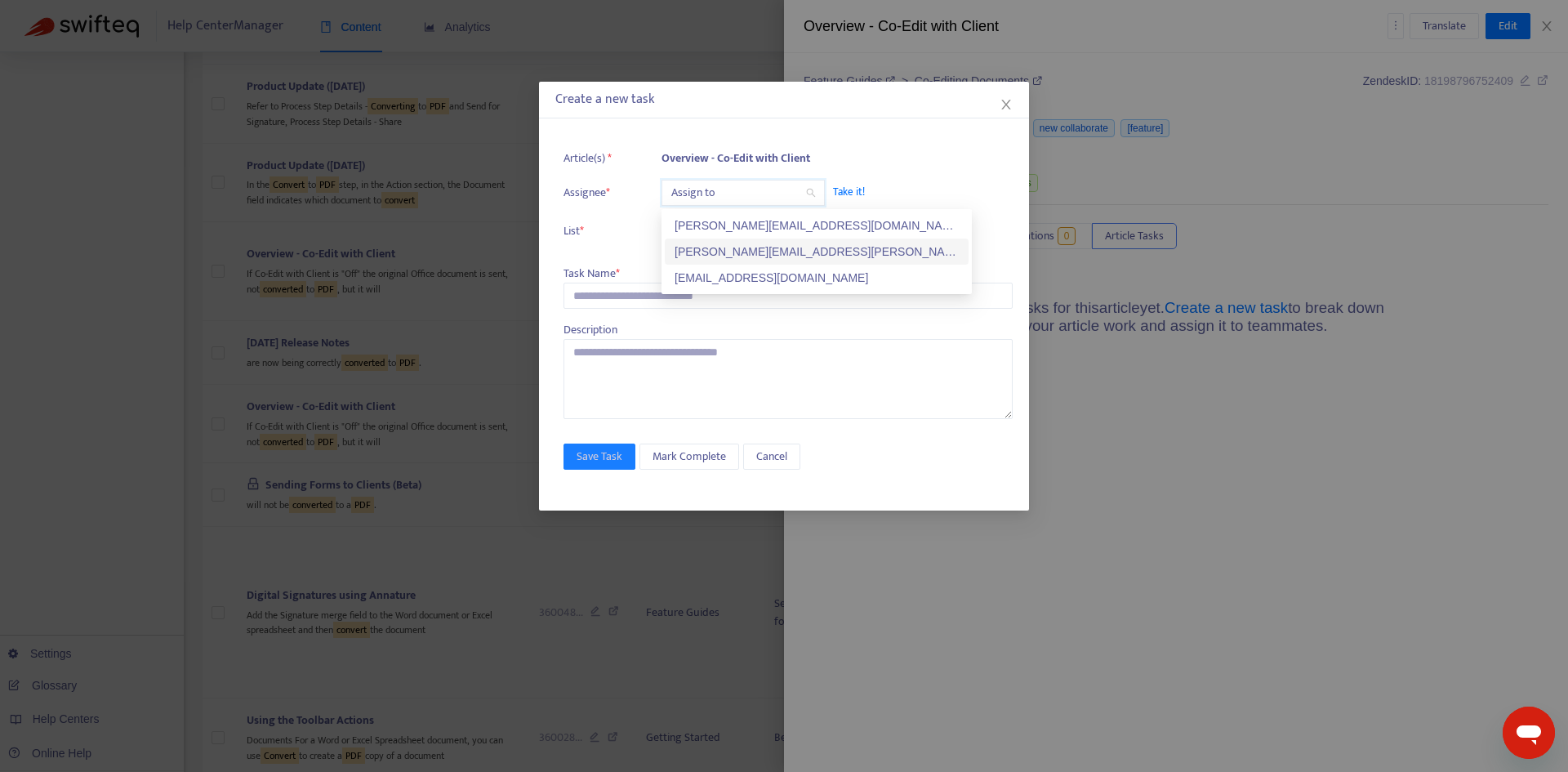
click at [722, 250] on div "[PERSON_NAME][EMAIL_ADDRESS][PERSON_NAME][DOMAIN_NAME]" at bounding box center [816, 251] width 284 height 18
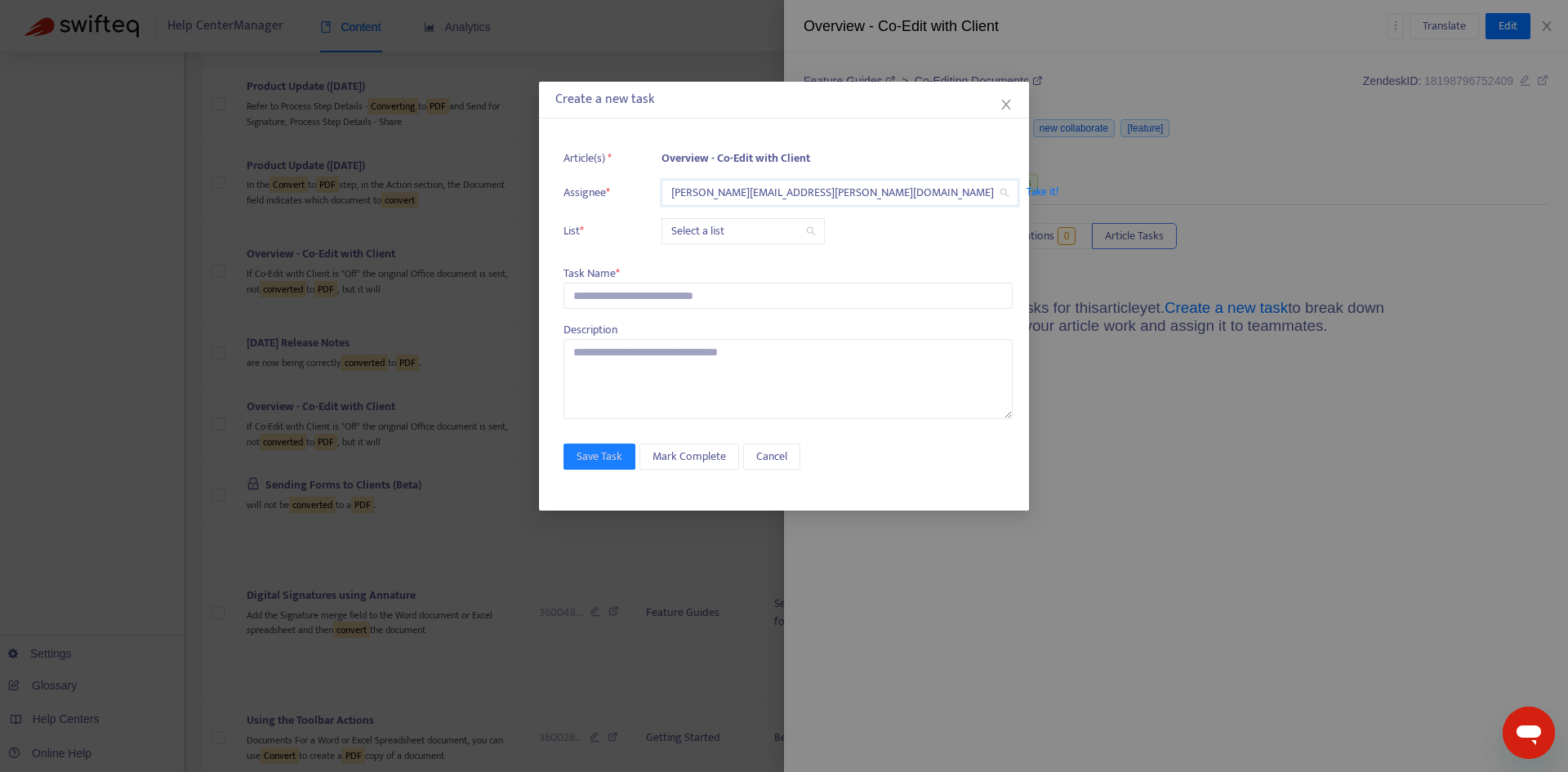
click at [693, 227] on input "search" at bounding box center [742, 231] width 143 height 25
click at [695, 260] on div "Release | Current" at bounding box center [816, 264] width 284 height 18
click at [637, 301] on input "text" at bounding box center [788, 296] width 449 height 26
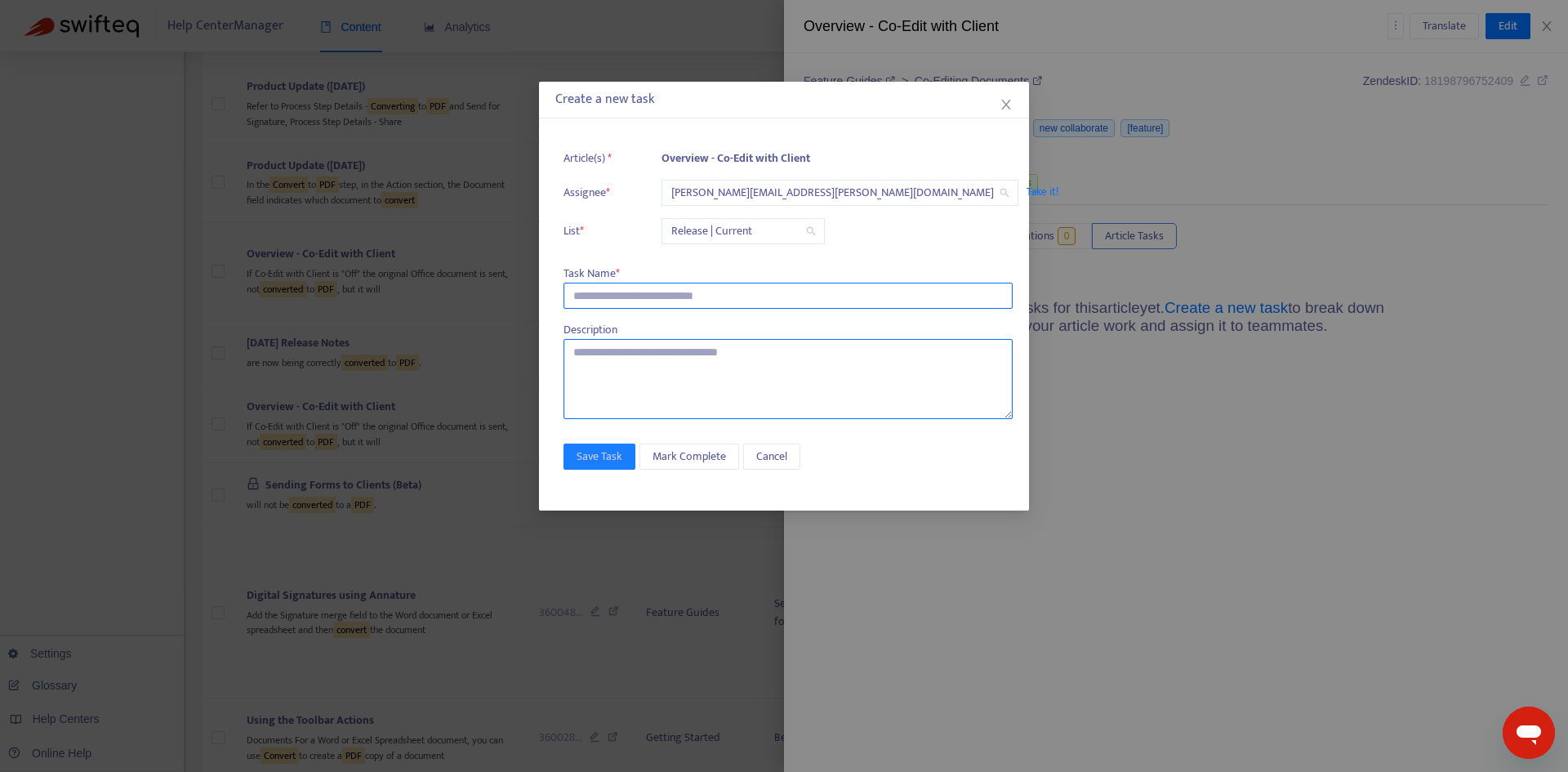
paste input "**********"
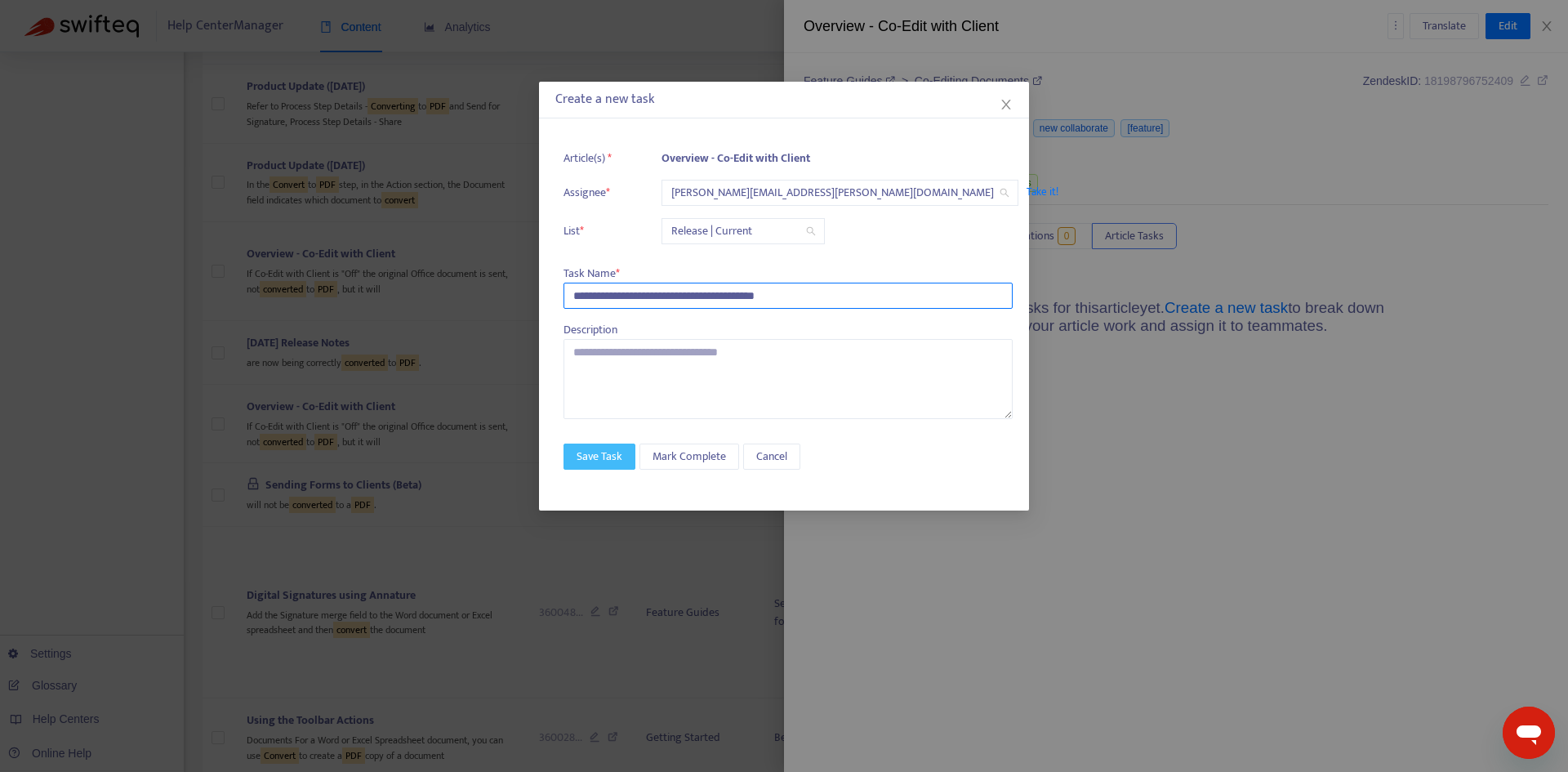
type input "**********"
click at [588, 463] on span "Save Task" at bounding box center [599, 456] width 46 height 18
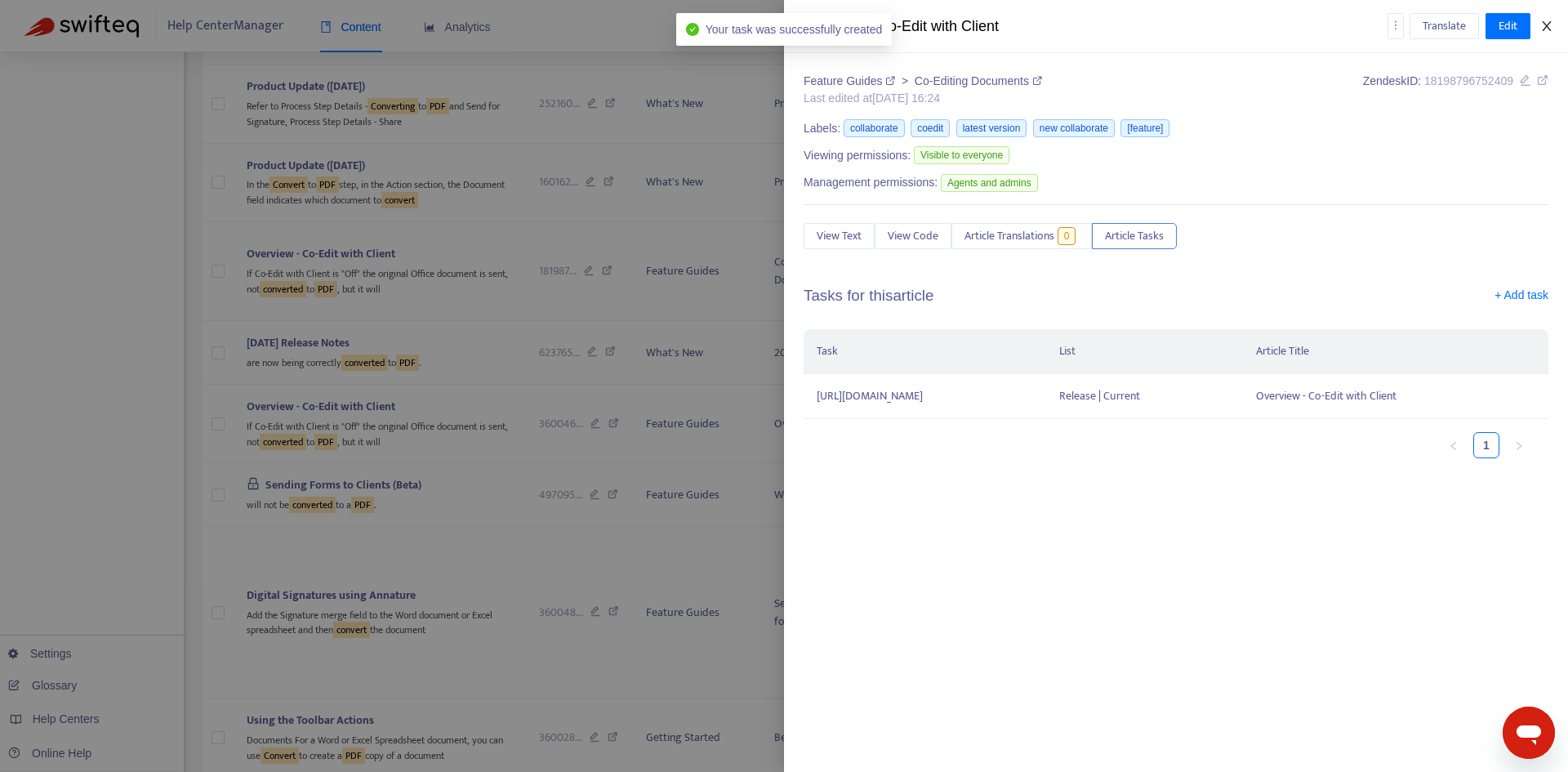
click at [1549, 24] on icon "close" at bounding box center [1547, 26] width 9 height 9
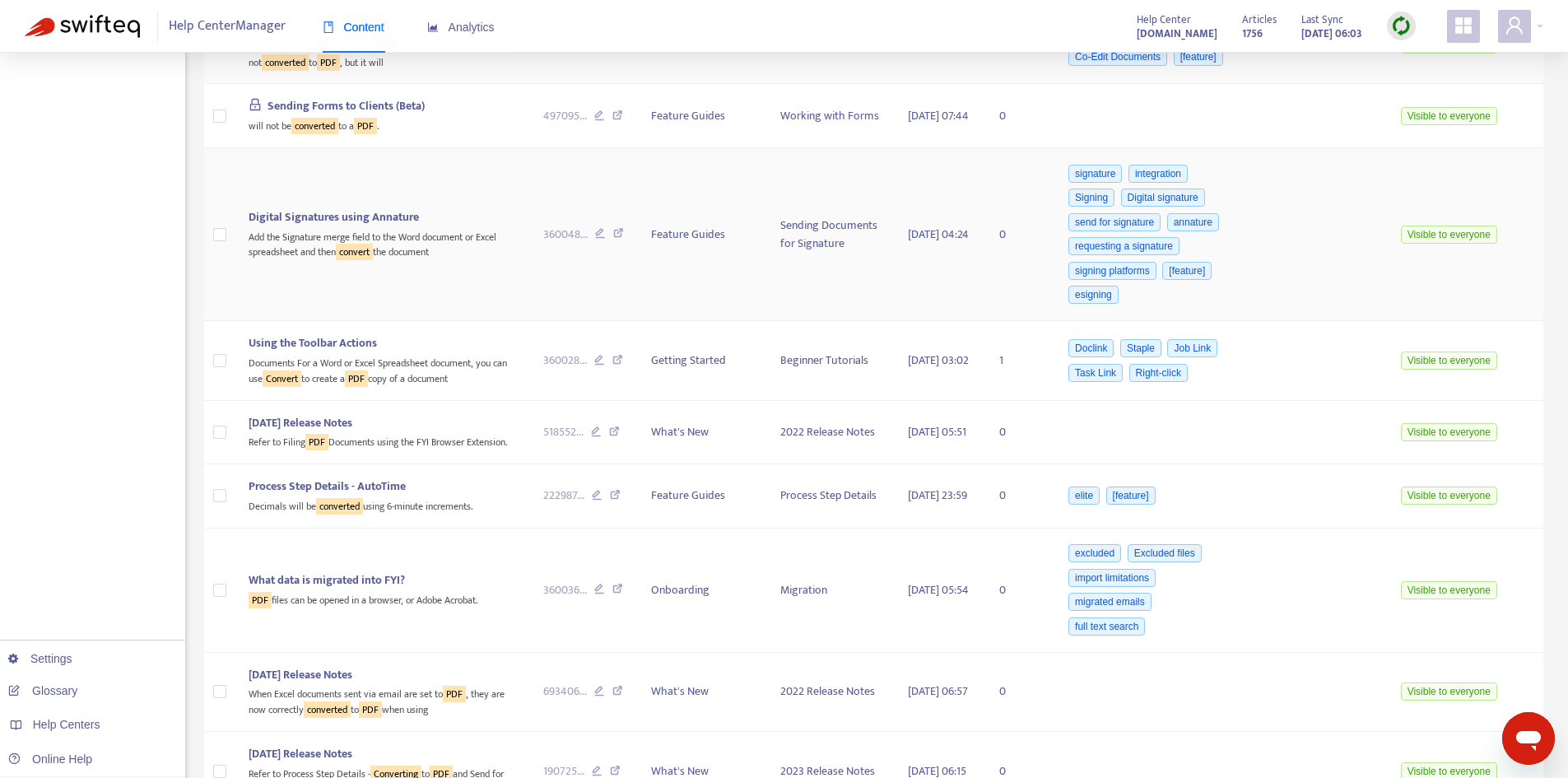
scroll to position [4445, 0]
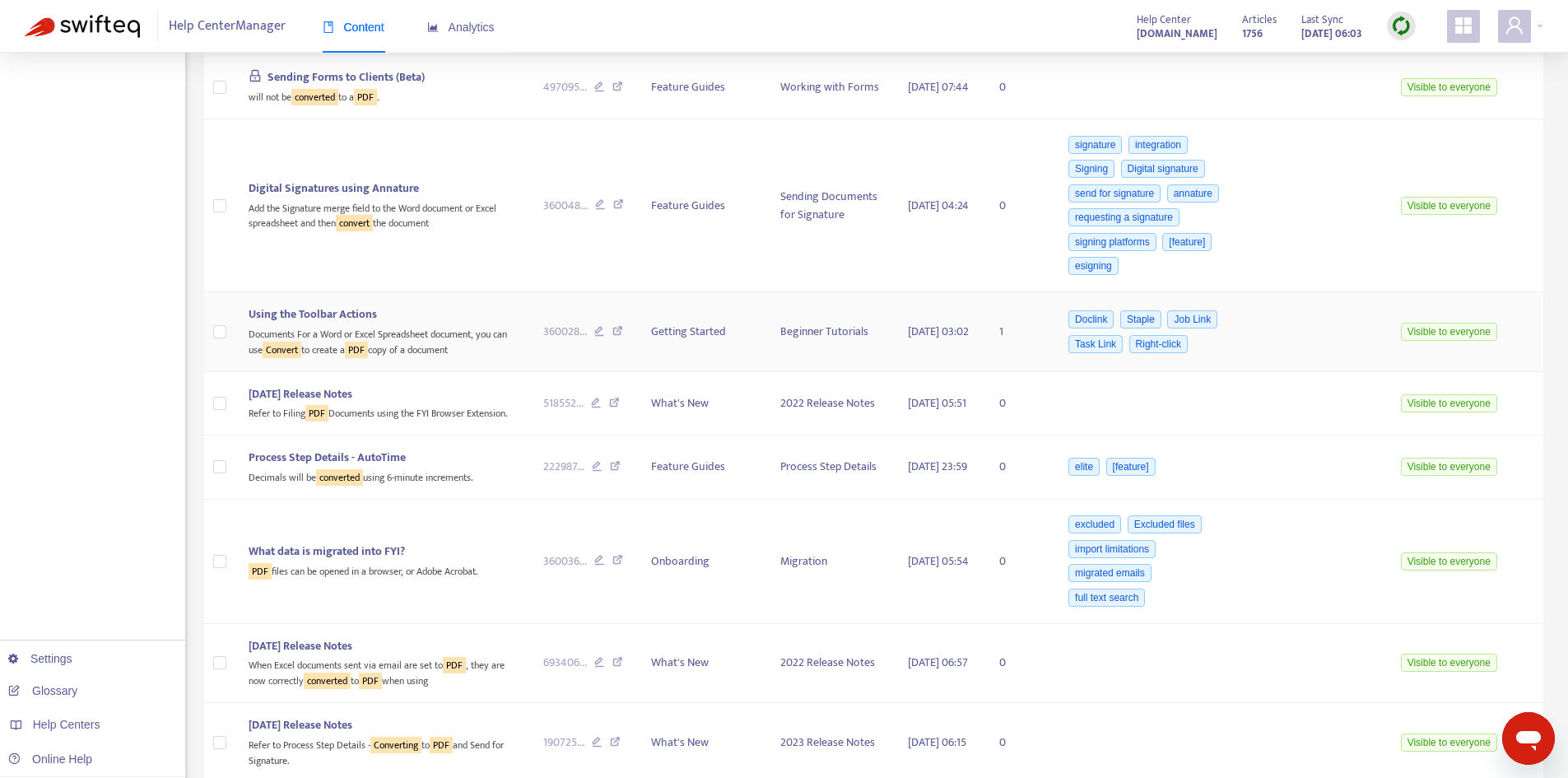
click at [377, 324] on span "Using the Toolbar Actions" at bounding box center [313, 314] width 128 height 19
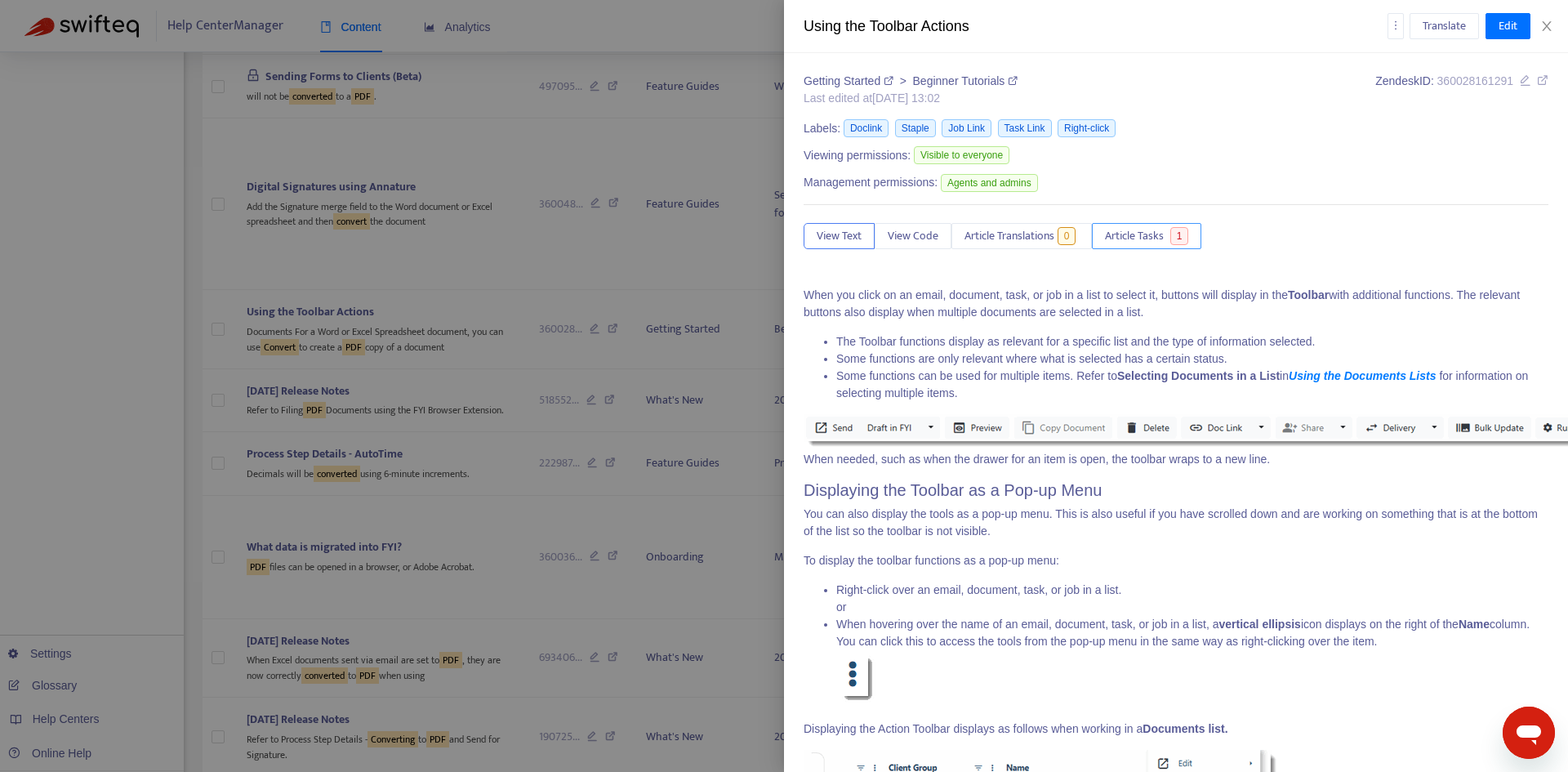
click at [1136, 229] on span "Article Tasks" at bounding box center [1134, 236] width 58 height 18
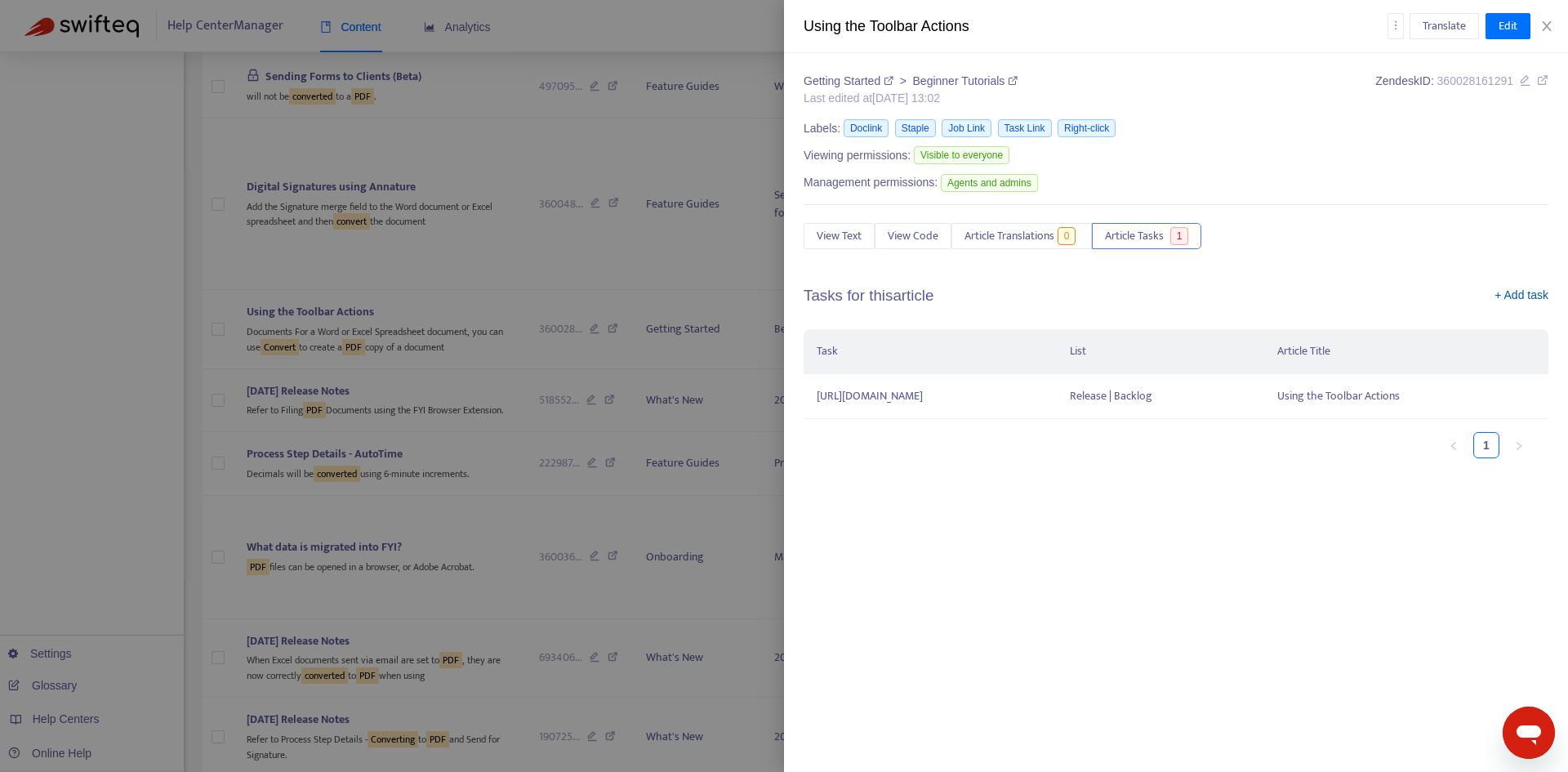
click at [1528, 291] on link "+ Add task" at bounding box center [1522, 299] width 54 height 25
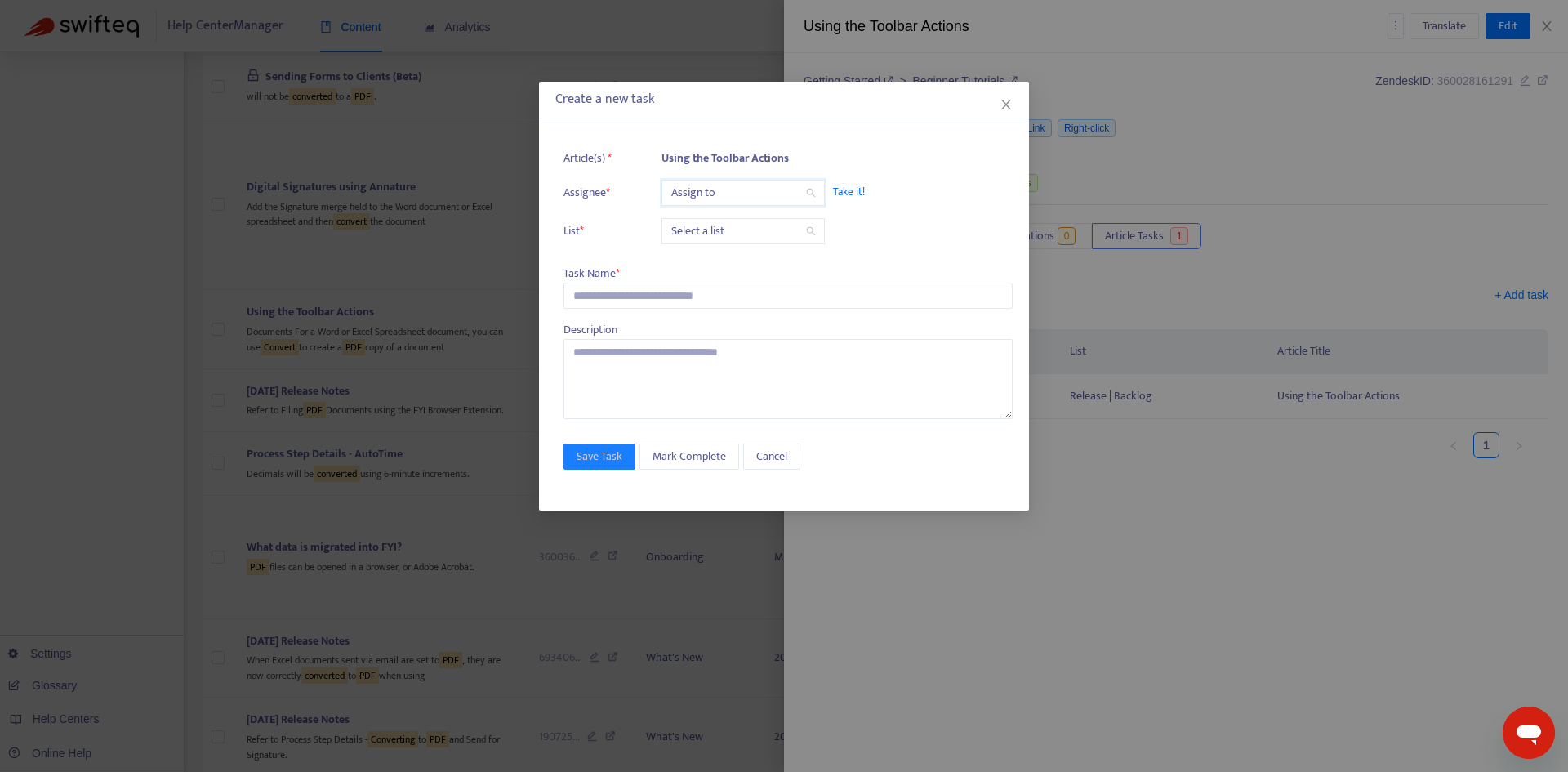
click at [736, 195] on input "search" at bounding box center [742, 193] width 143 height 25
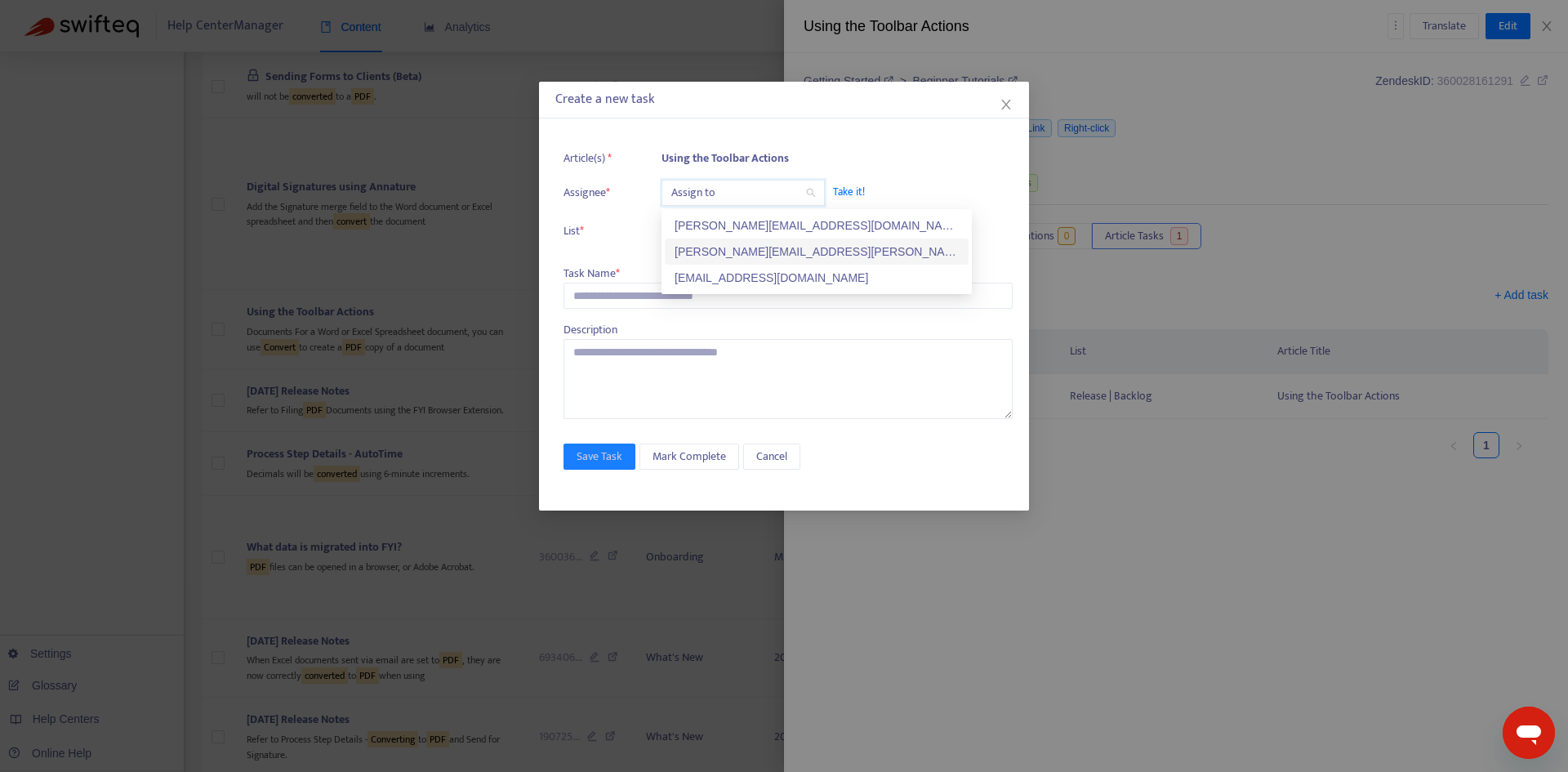
click at [719, 257] on div "[PERSON_NAME][EMAIL_ADDRESS][PERSON_NAME][DOMAIN_NAME]" at bounding box center [816, 251] width 284 height 18
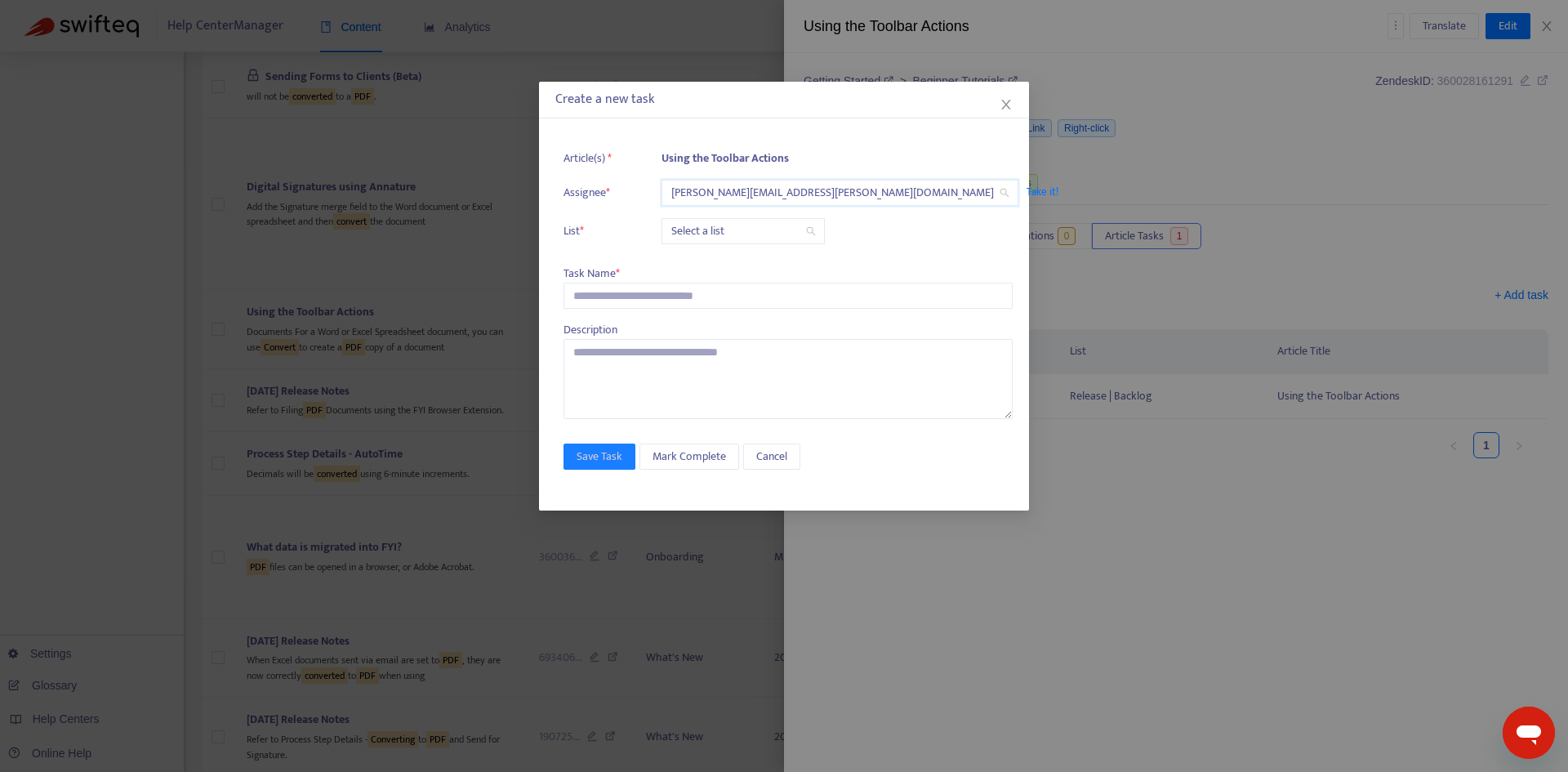
click at [708, 234] on input "search" at bounding box center [742, 231] width 143 height 25
click at [705, 257] on div "Release | Current" at bounding box center [816, 264] width 284 height 18
click at [685, 282] on div "Task Name *" at bounding box center [788, 273] width 449 height 18
click at [654, 301] on input "text" at bounding box center [788, 296] width 449 height 26
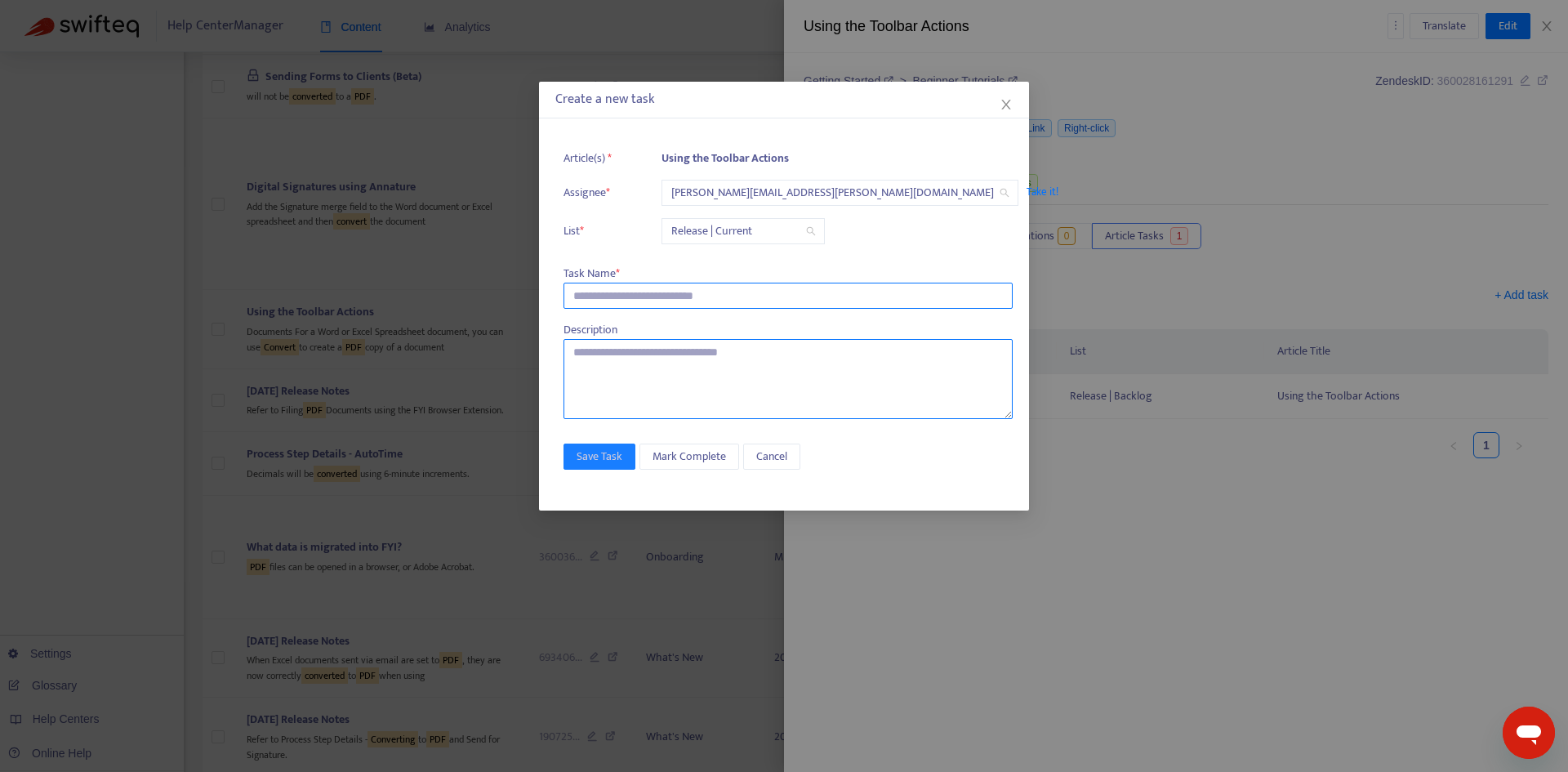
paste input "**********"
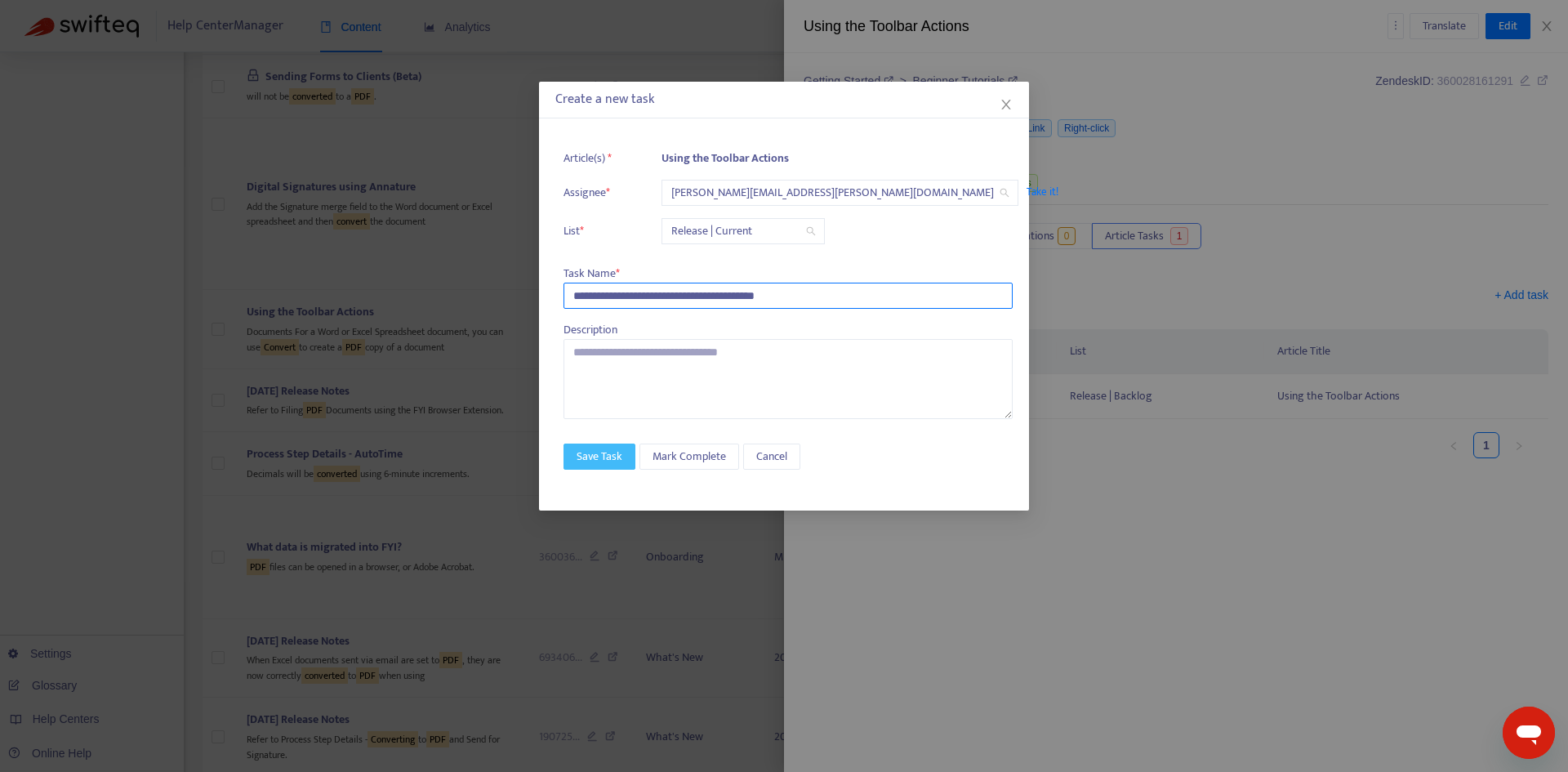
type input "**********"
click at [595, 450] on span "Save Task" at bounding box center [599, 456] width 46 height 18
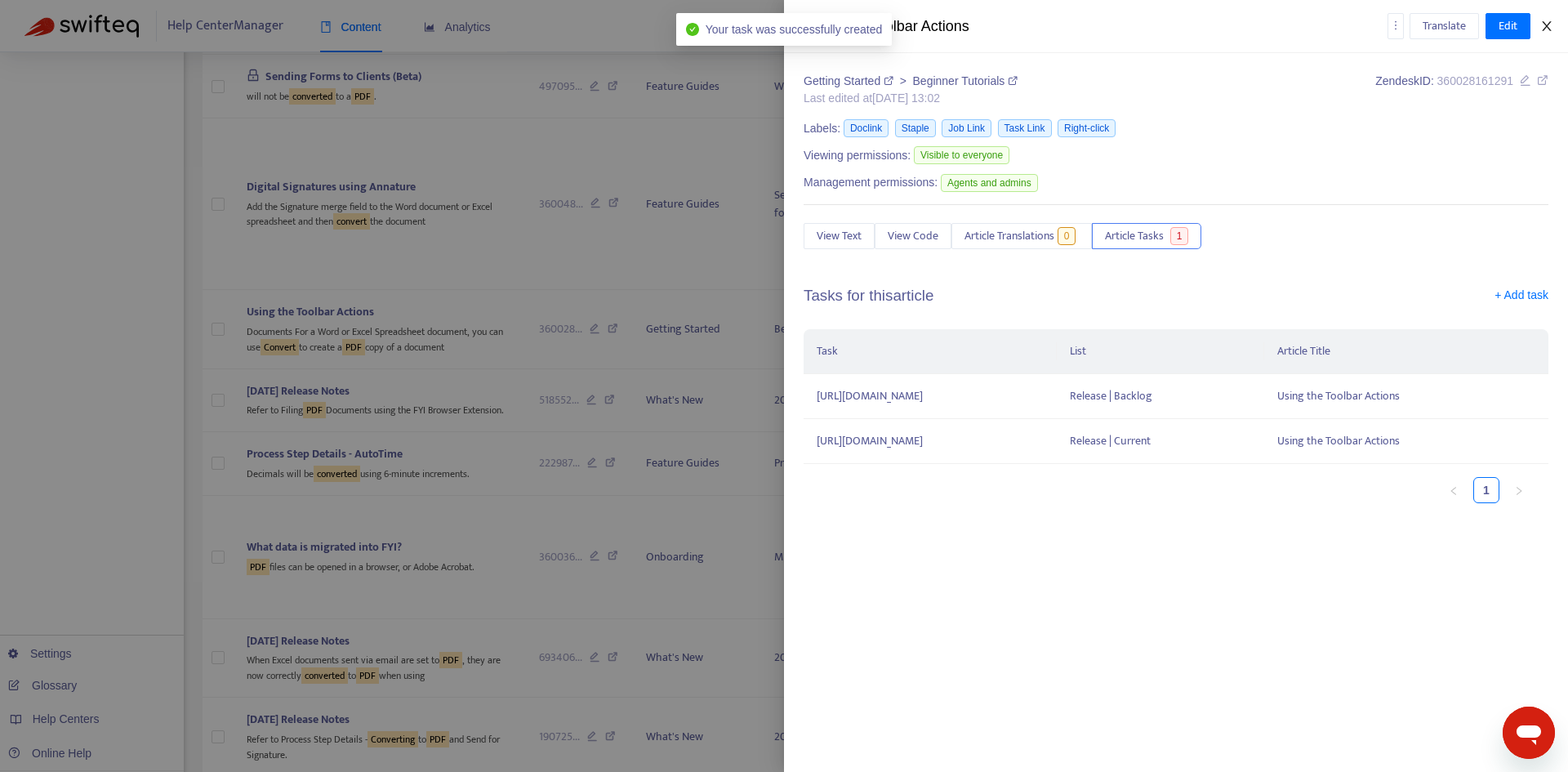
click at [1549, 27] on icon "close" at bounding box center [1547, 26] width 13 height 13
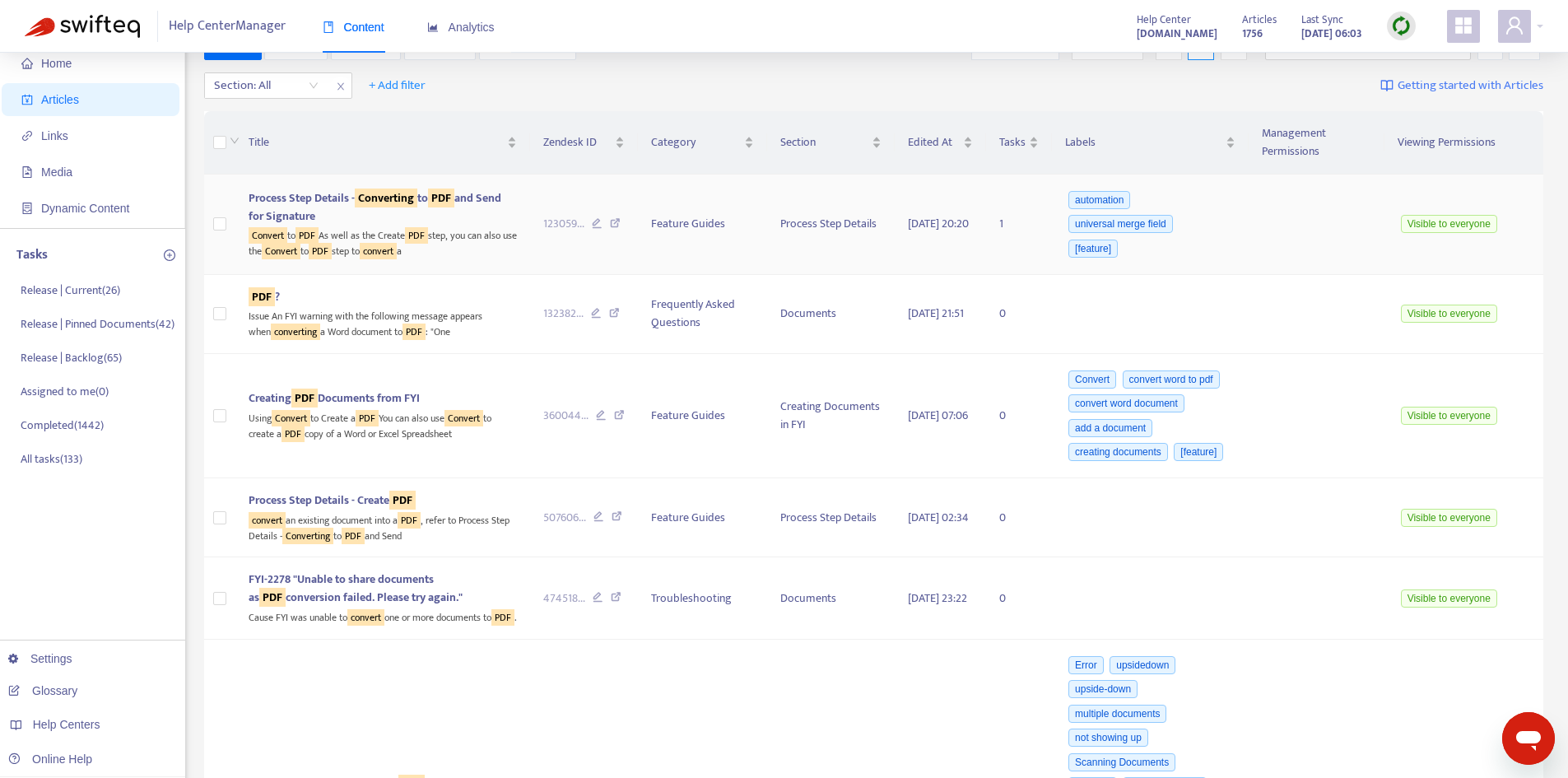
scroll to position [124, 0]
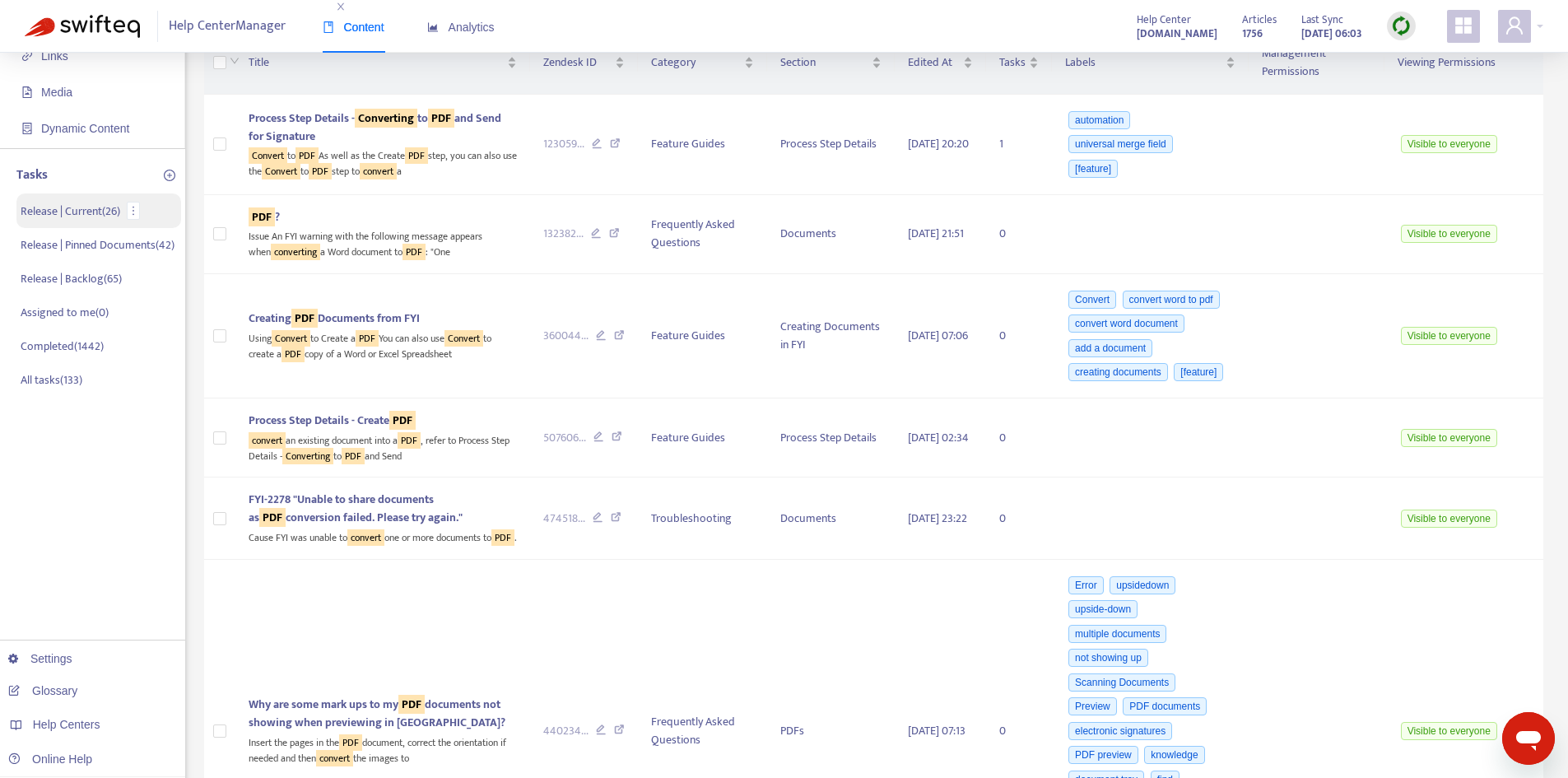
click at [71, 209] on p "Release | Current ( 26 )" at bounding box center [70, 211] width 100 height 17
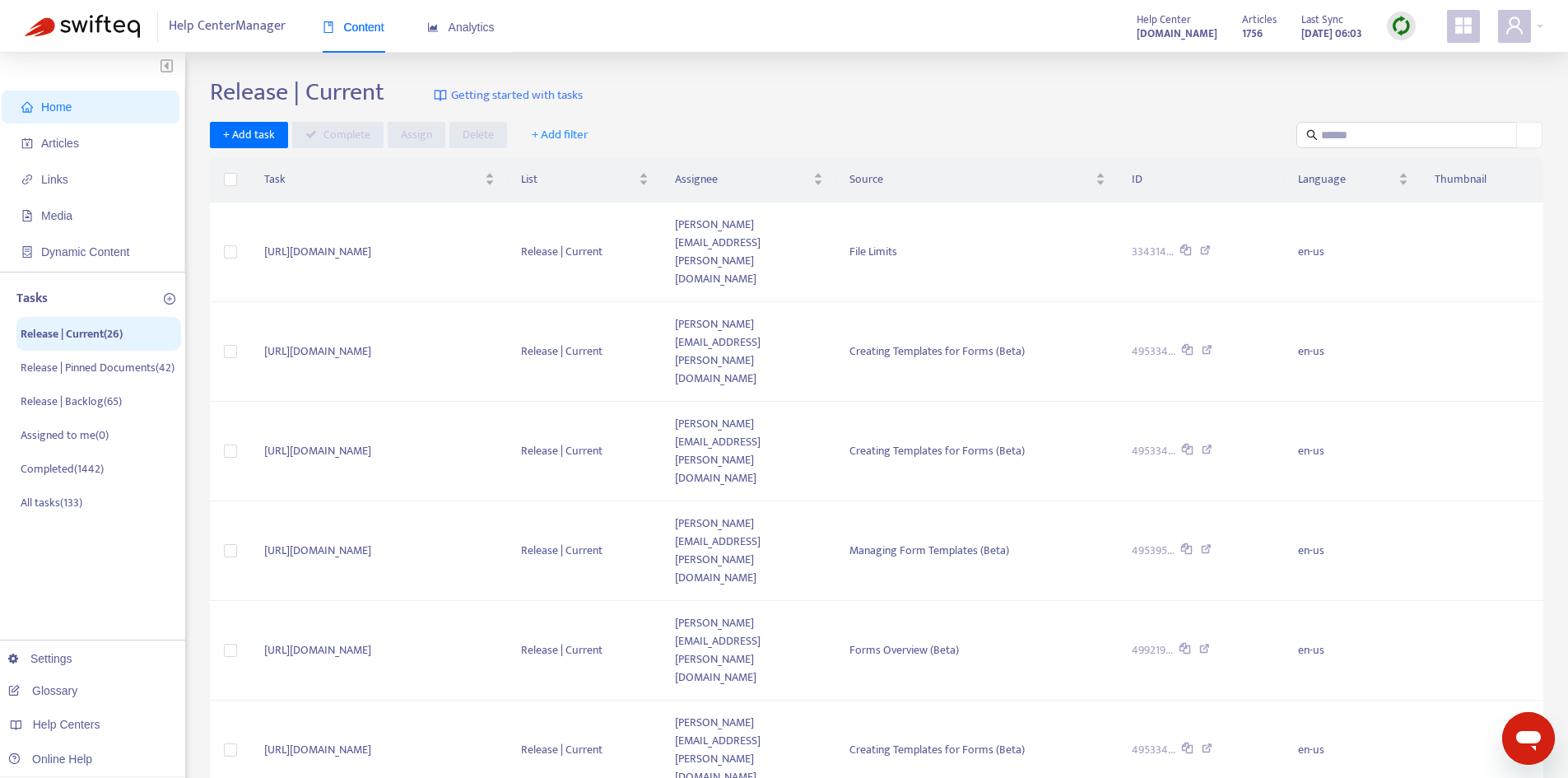
click at [558, 133] on span "+ Add filter" at bounding box center [560, 134] width 57 height 20
click at [567, 218] on span "Assignee" at bounding box center [571, 220] width 81 height 18
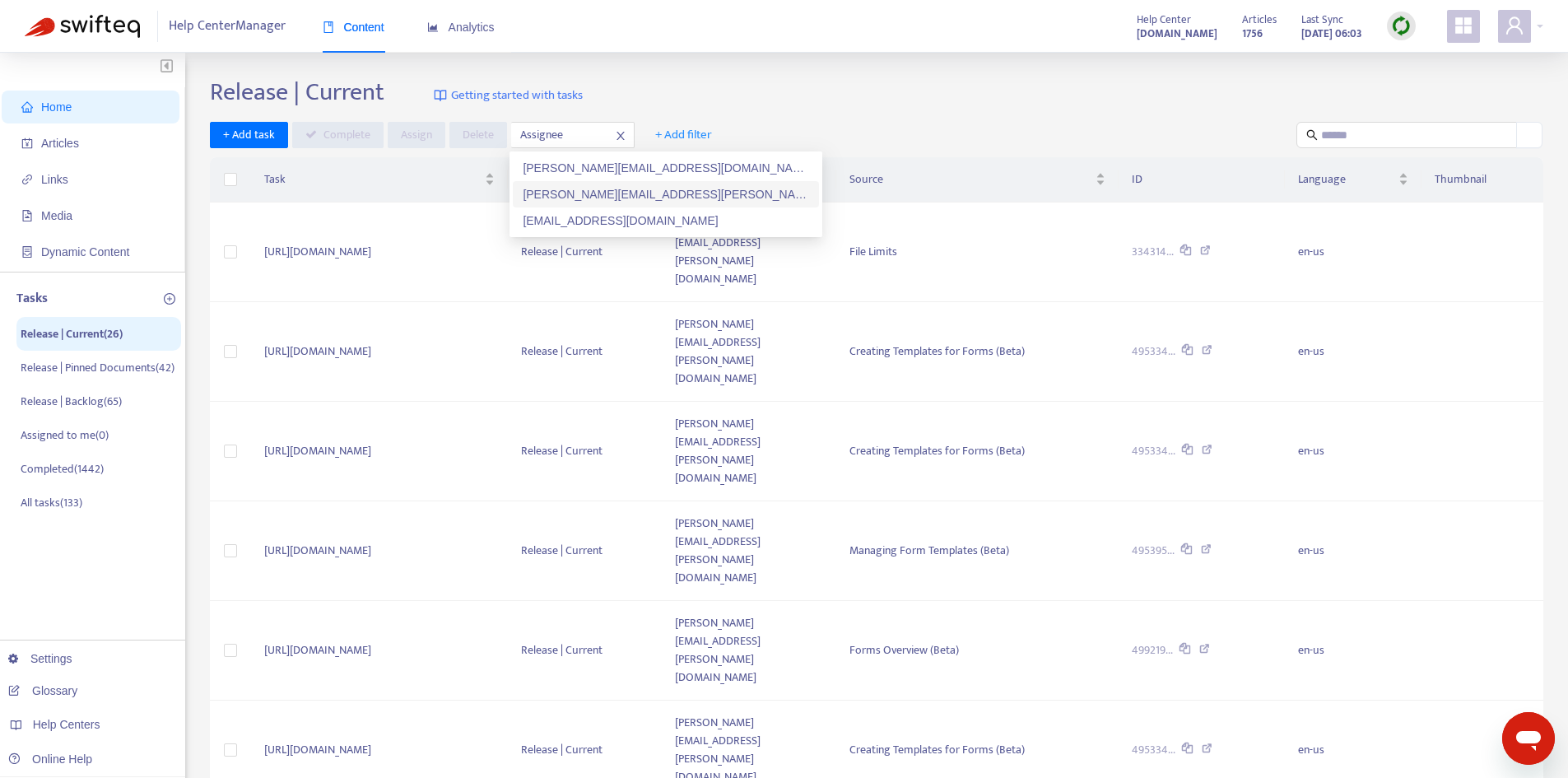
click at [610, 194] on div "[PERSON_NAME][EMAIL_ADDRESS][PERSON_NAME][DOMAIN_NAME]" at bounding box center [666, 194] width 287 height 18
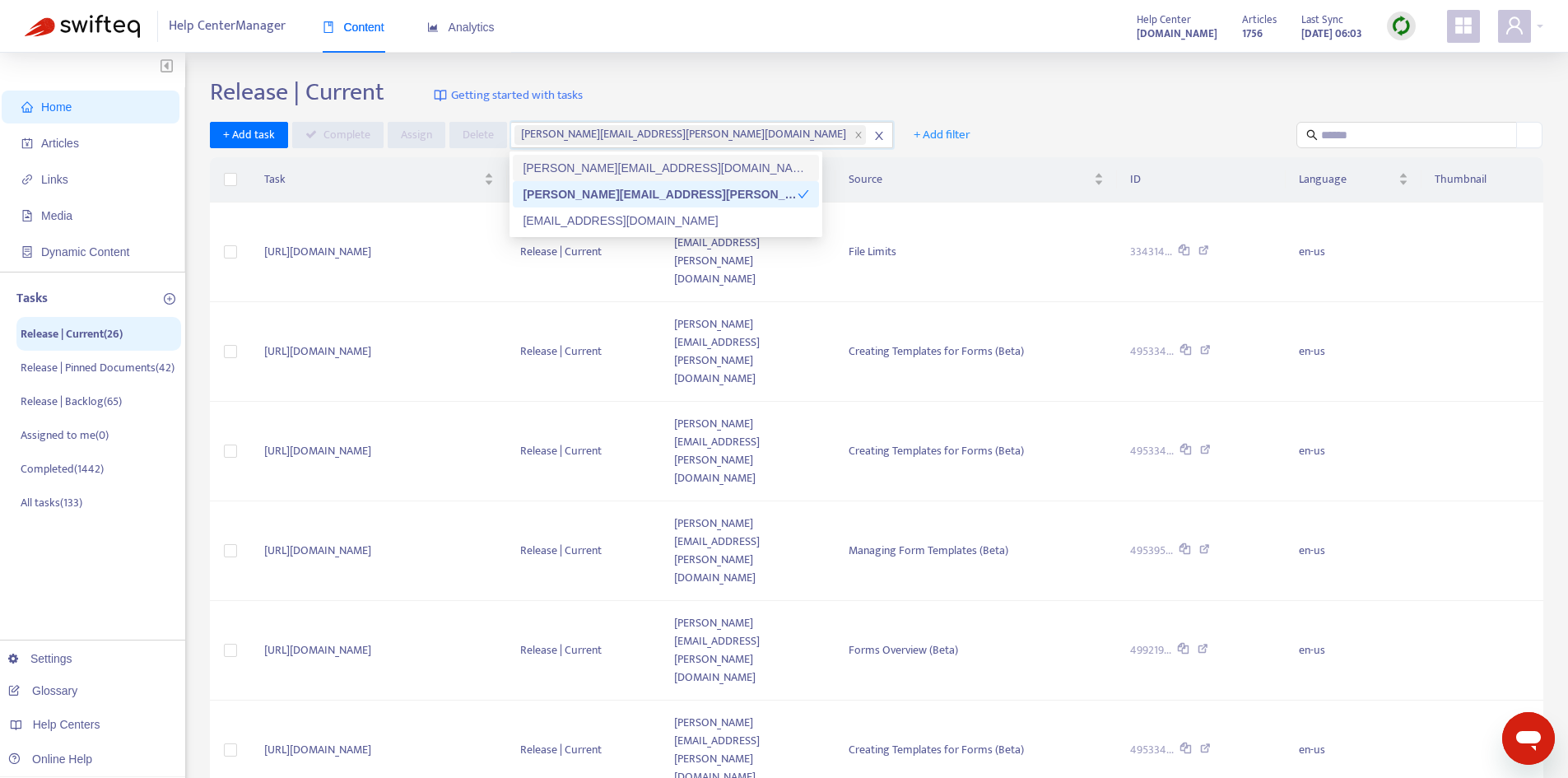
click at [874, 107] on div "Release | Current Getting started with tasks" at bounding box center [876, 95] width 1333 height 36
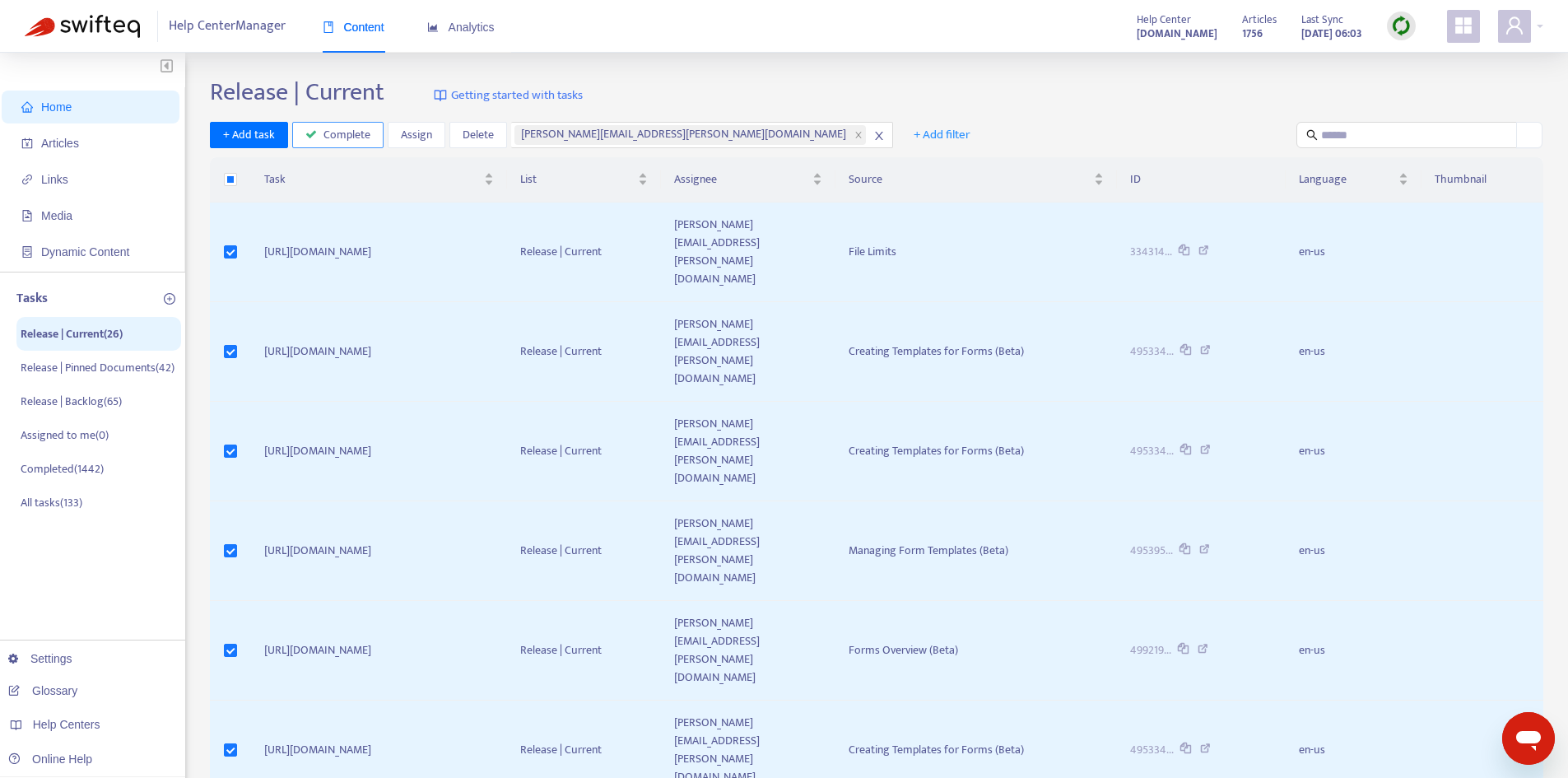
click at [339, 126] on span "Complete" at bounding box center [347, 134] width 47 height 18
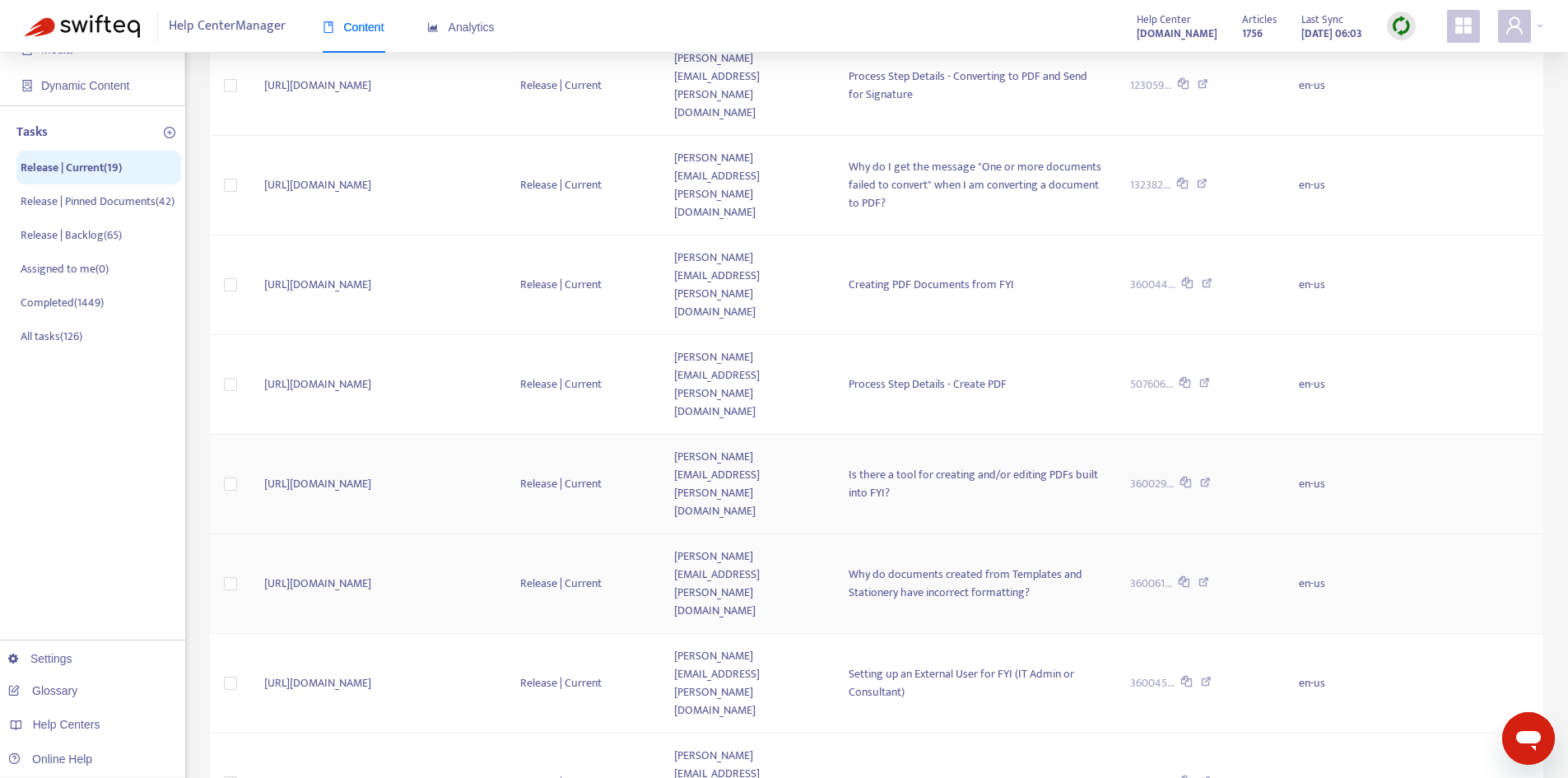
scroll to position [247, 0]
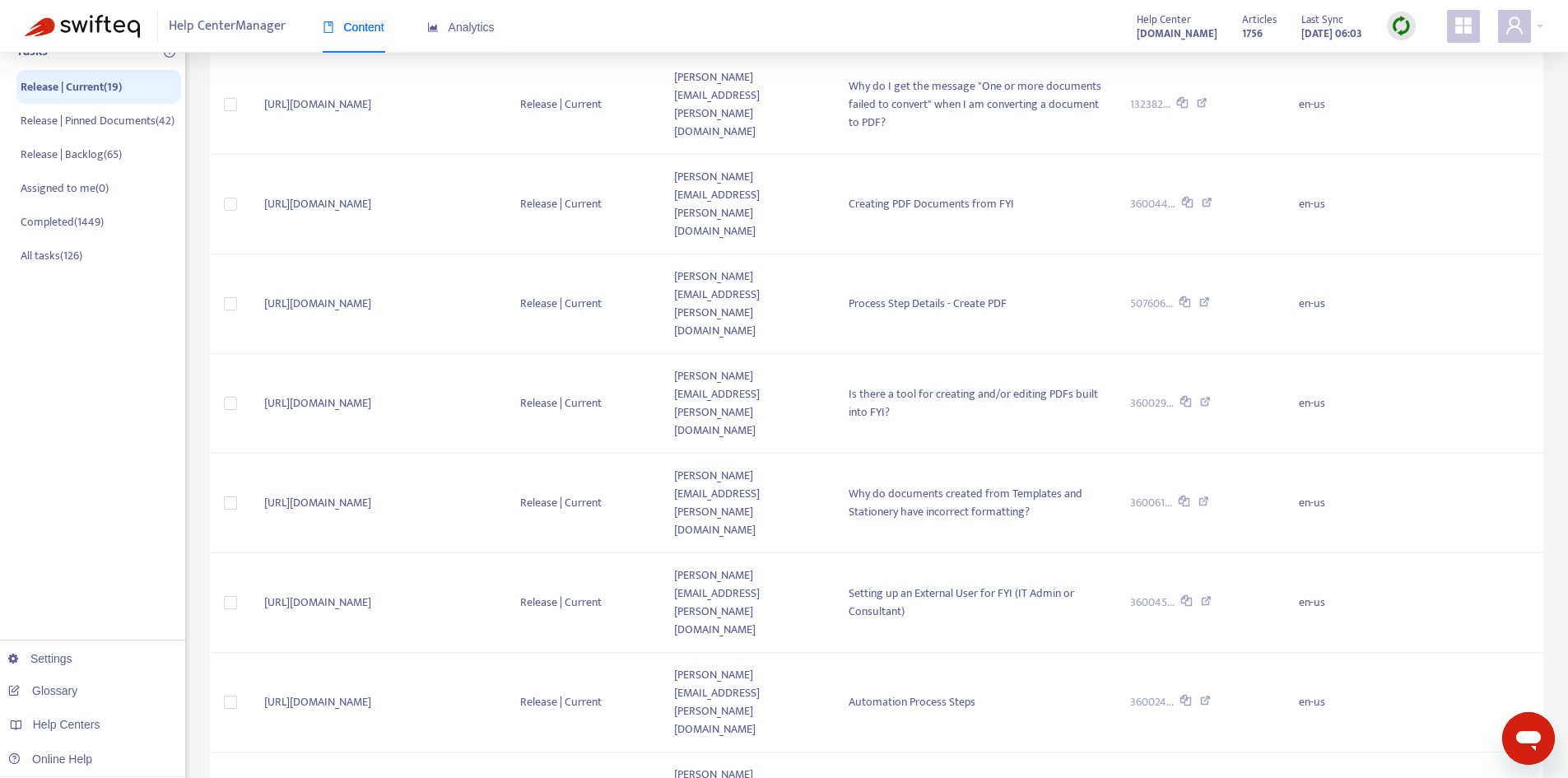
click at [1266, 634] on span "10" at bounding box center [1262, 636] width 104 height 25
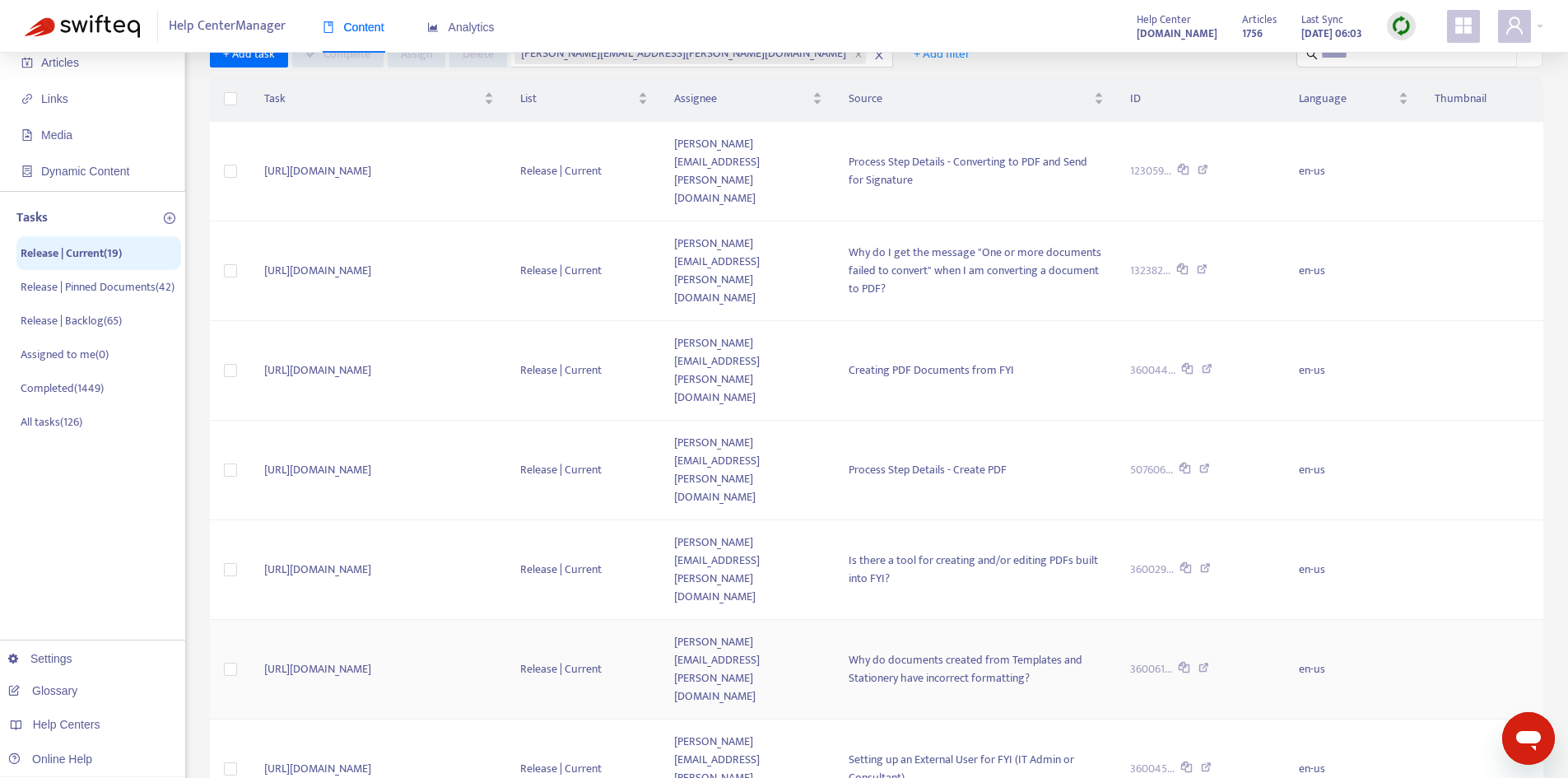
scroll to position [0, 0]
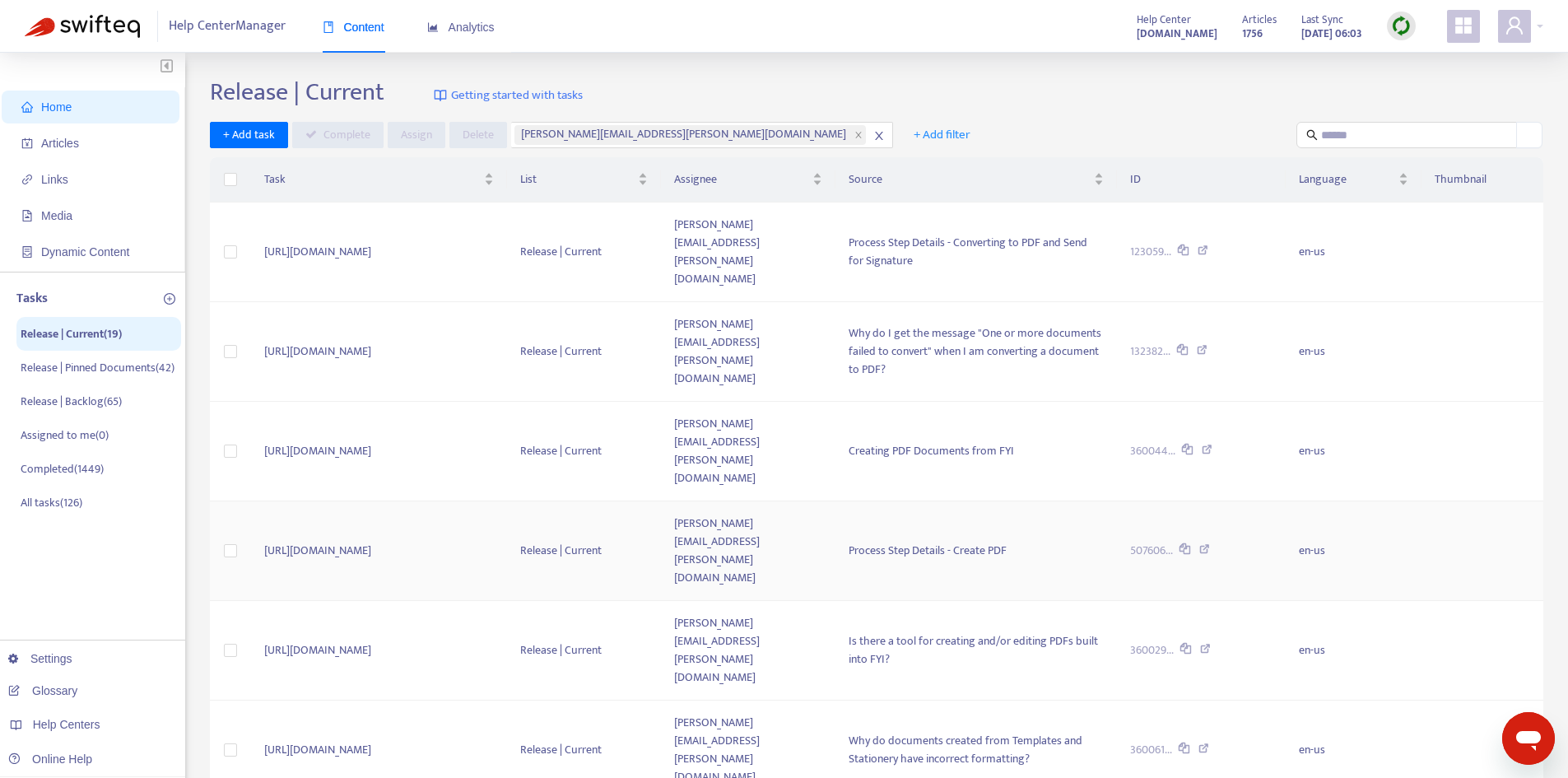
click at [477, 502] on td "[URL][DOMAIN_NAME]" at bounding box center [379, 551] width 256 height 100
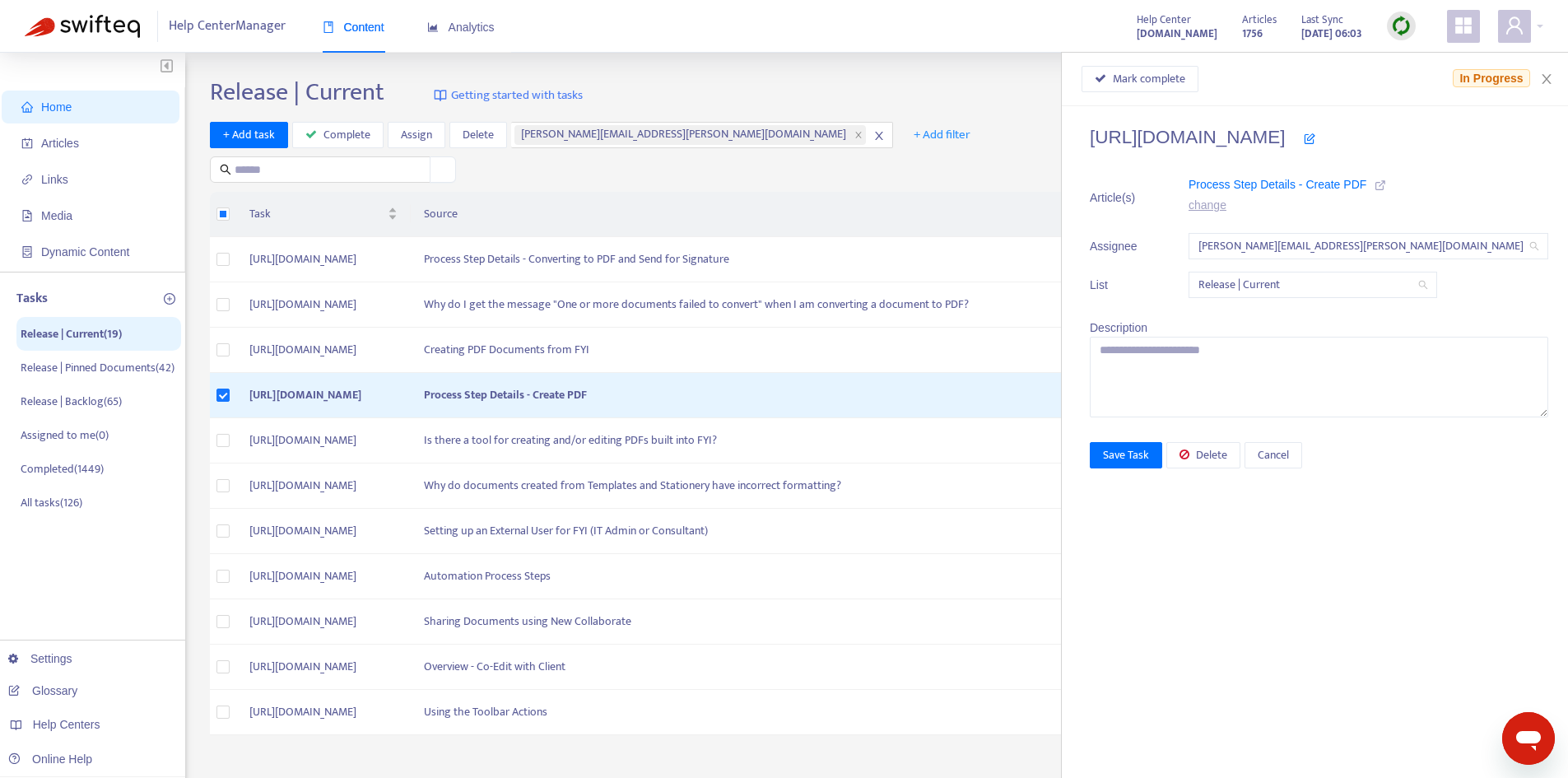
click at [1386, 182] on icon at bounding box center [1380, 185] width 11 height 11
click at [1550, 75] on icon "close" at bounding box center [1546, 79] width 9 height 10
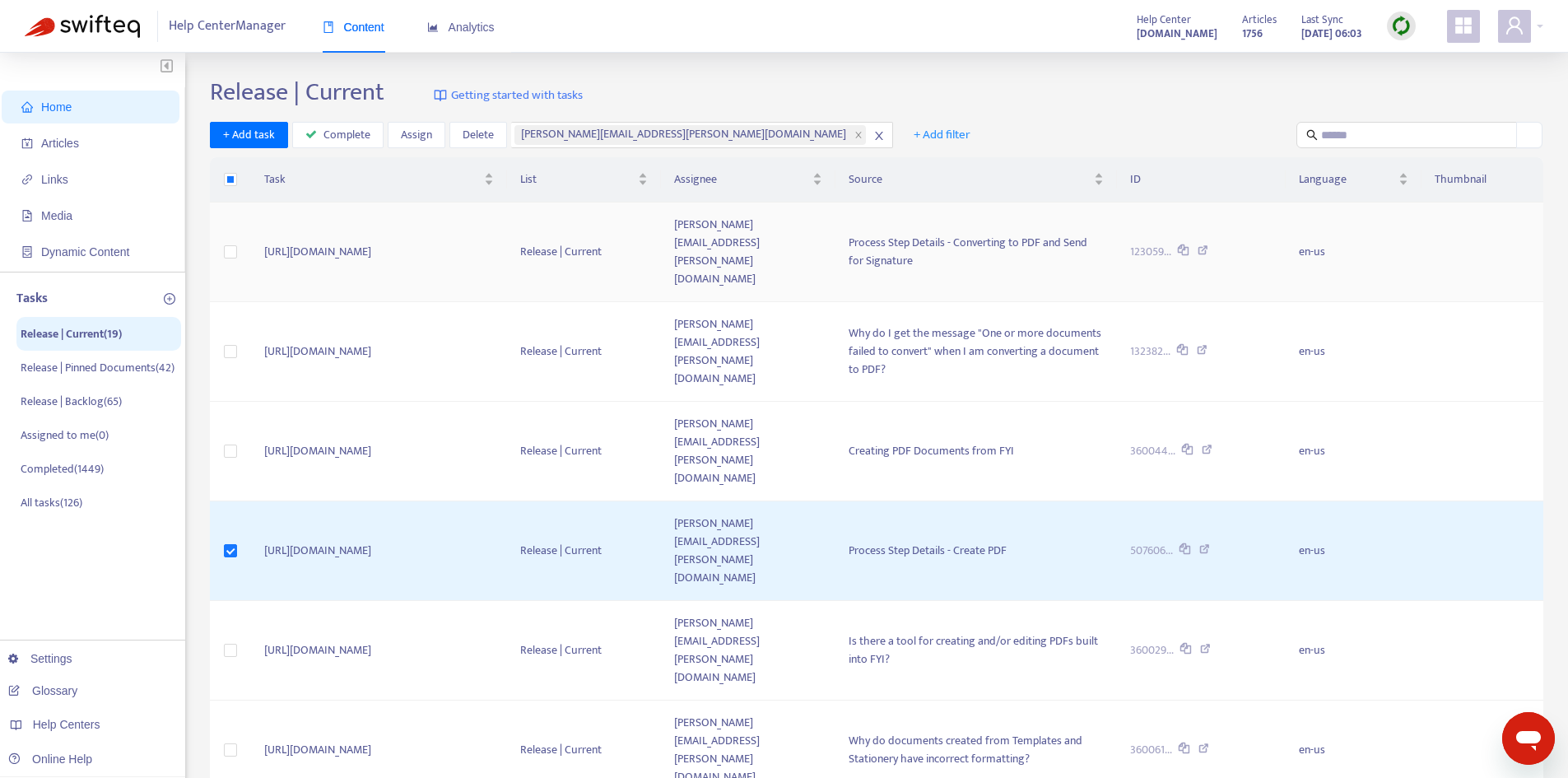
click at [478, 224] on td "[URL][DOMAIN_NAME]" at bounding box center [379, 252] width 256 height 100
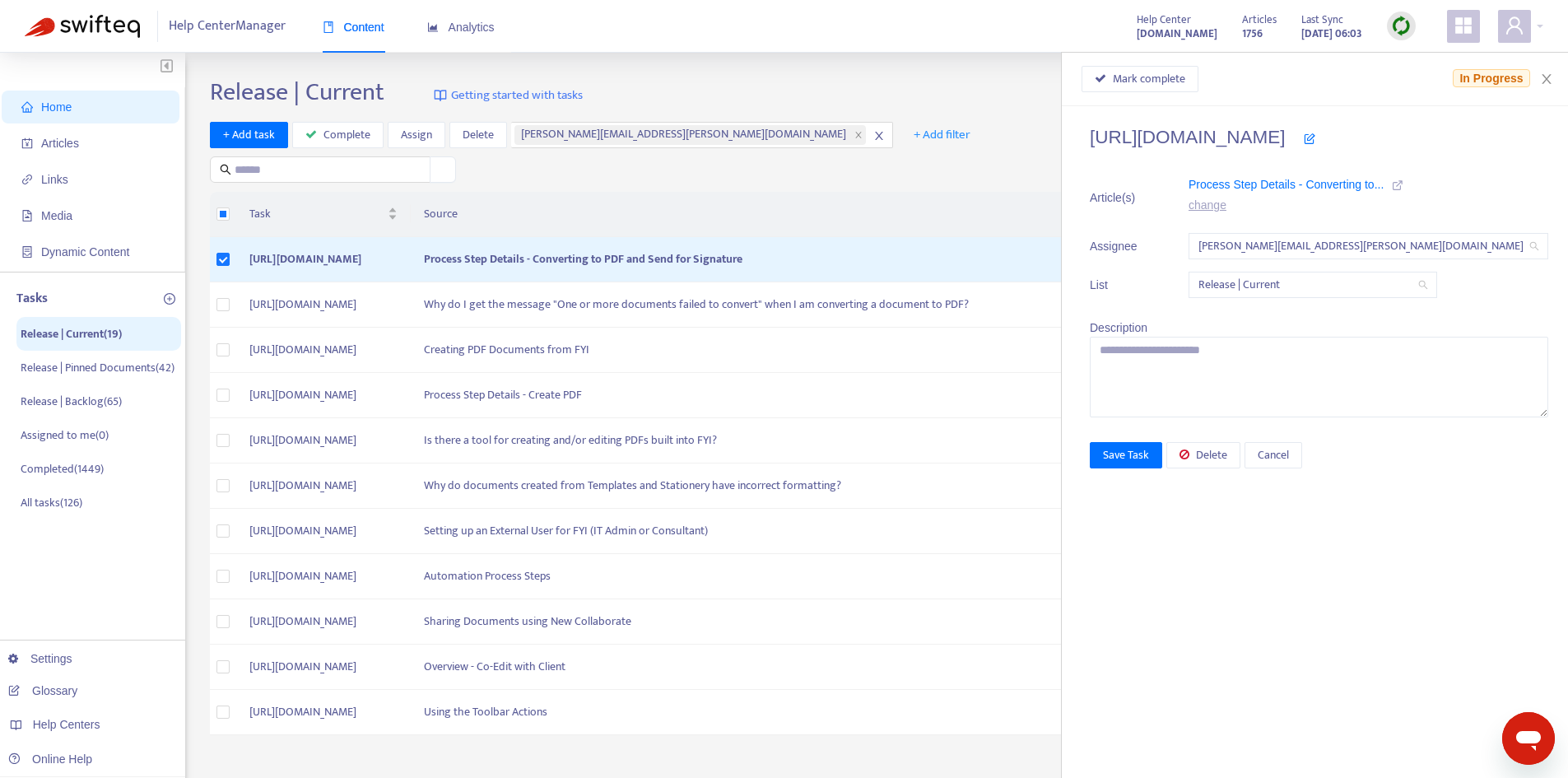
click at [1315, 139] on icon at bounding box center [1309, 138] width 11 height 11
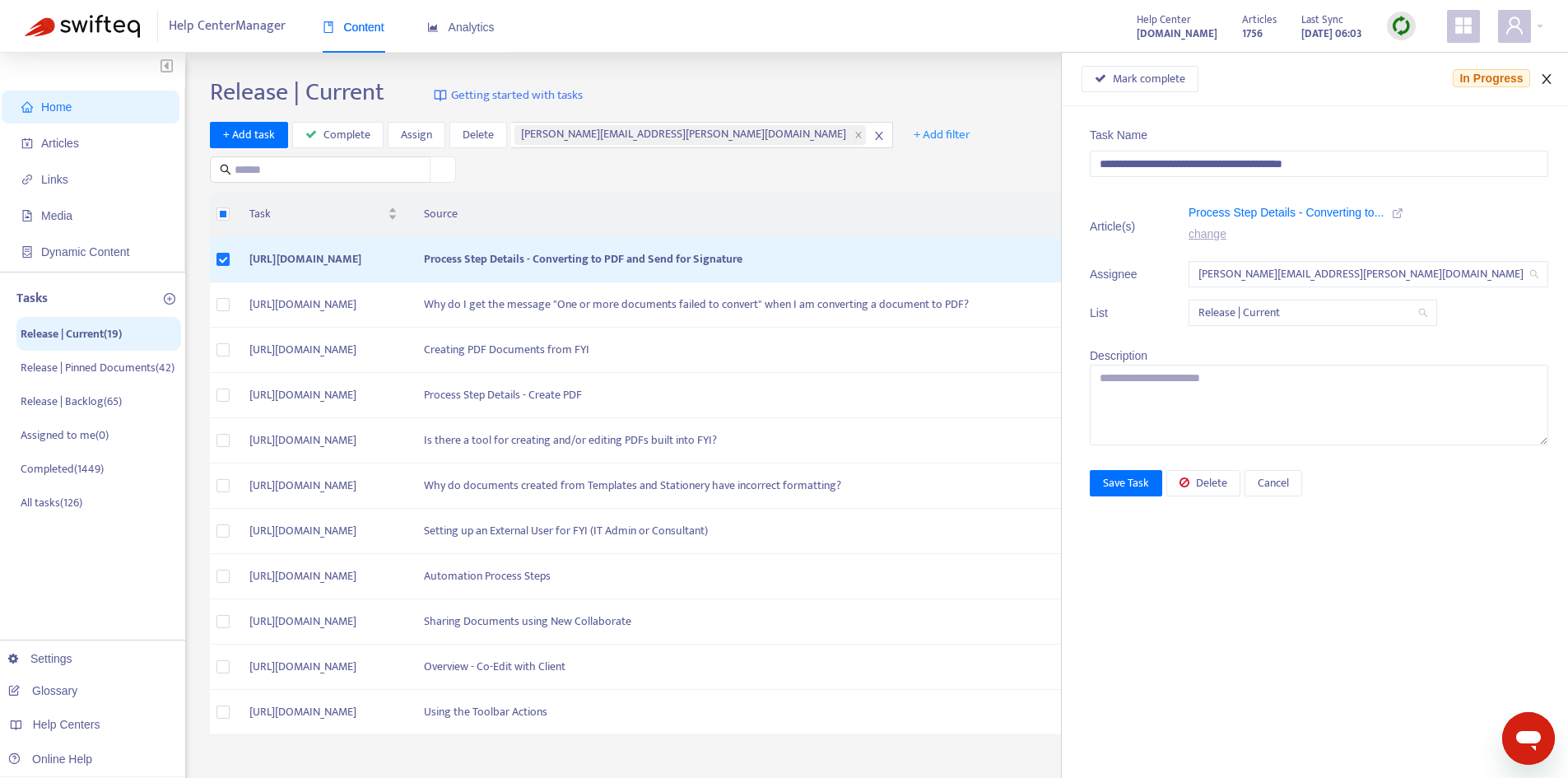
click at [1555, 77] on button "Close" at bounding box center [1546, 80] width 23 height 16
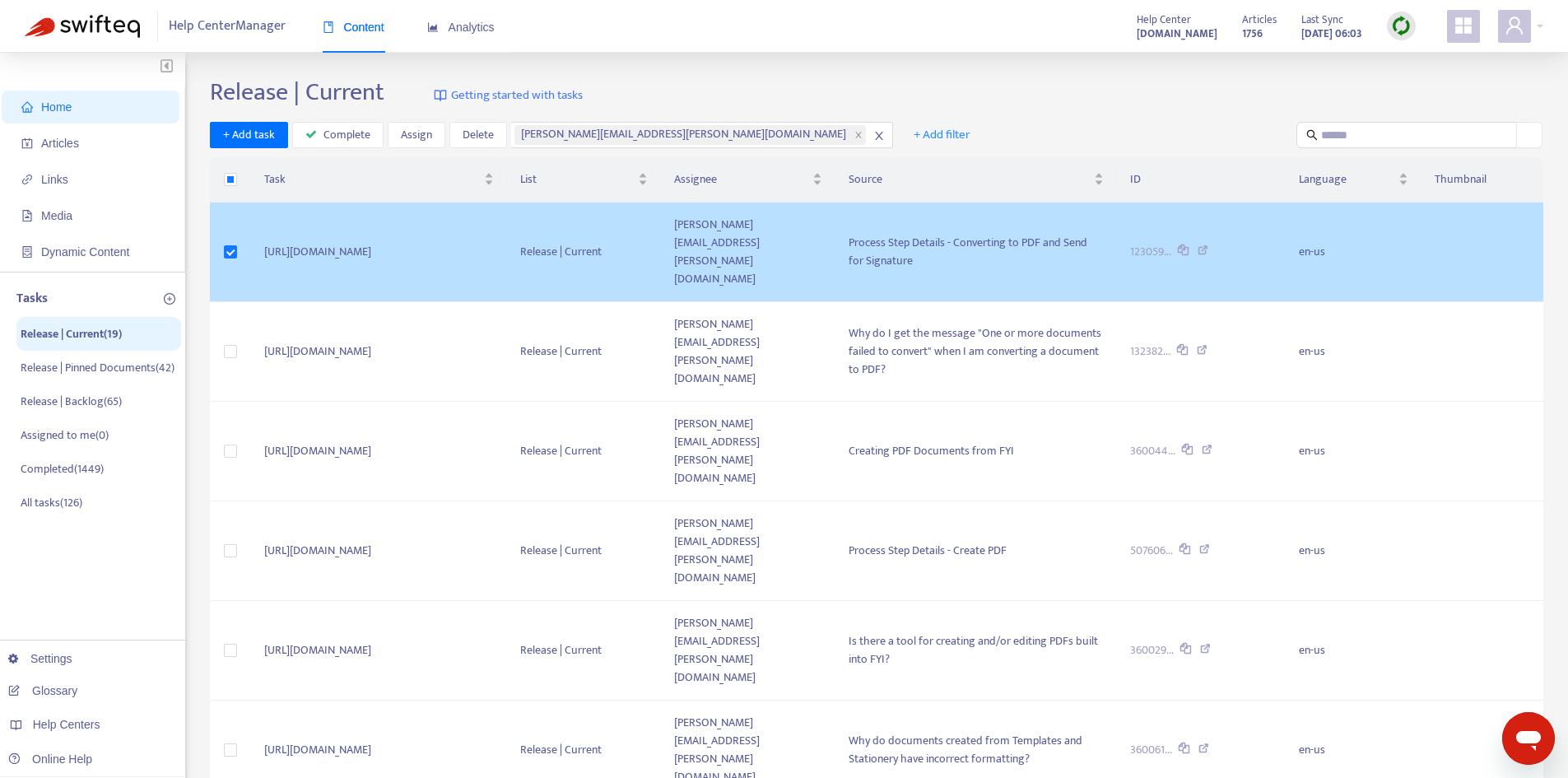
click at [416, 231] on td "[URL][DOMAIN_NAME]" at bounding box center [379, 252] width 256 height 100
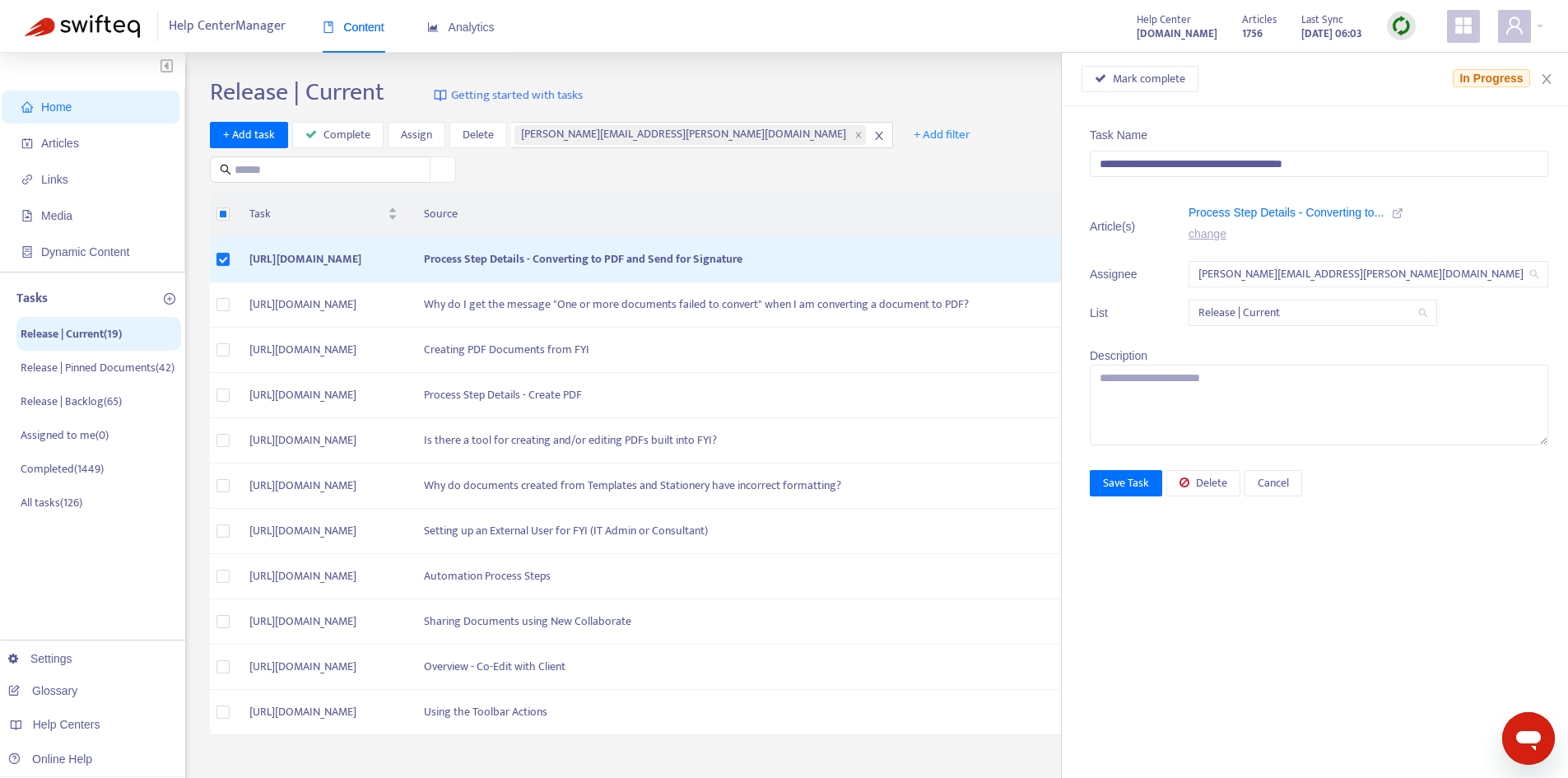
click at [1403, 209] on icon at bounding box center [1397, 213] width 11 height 11
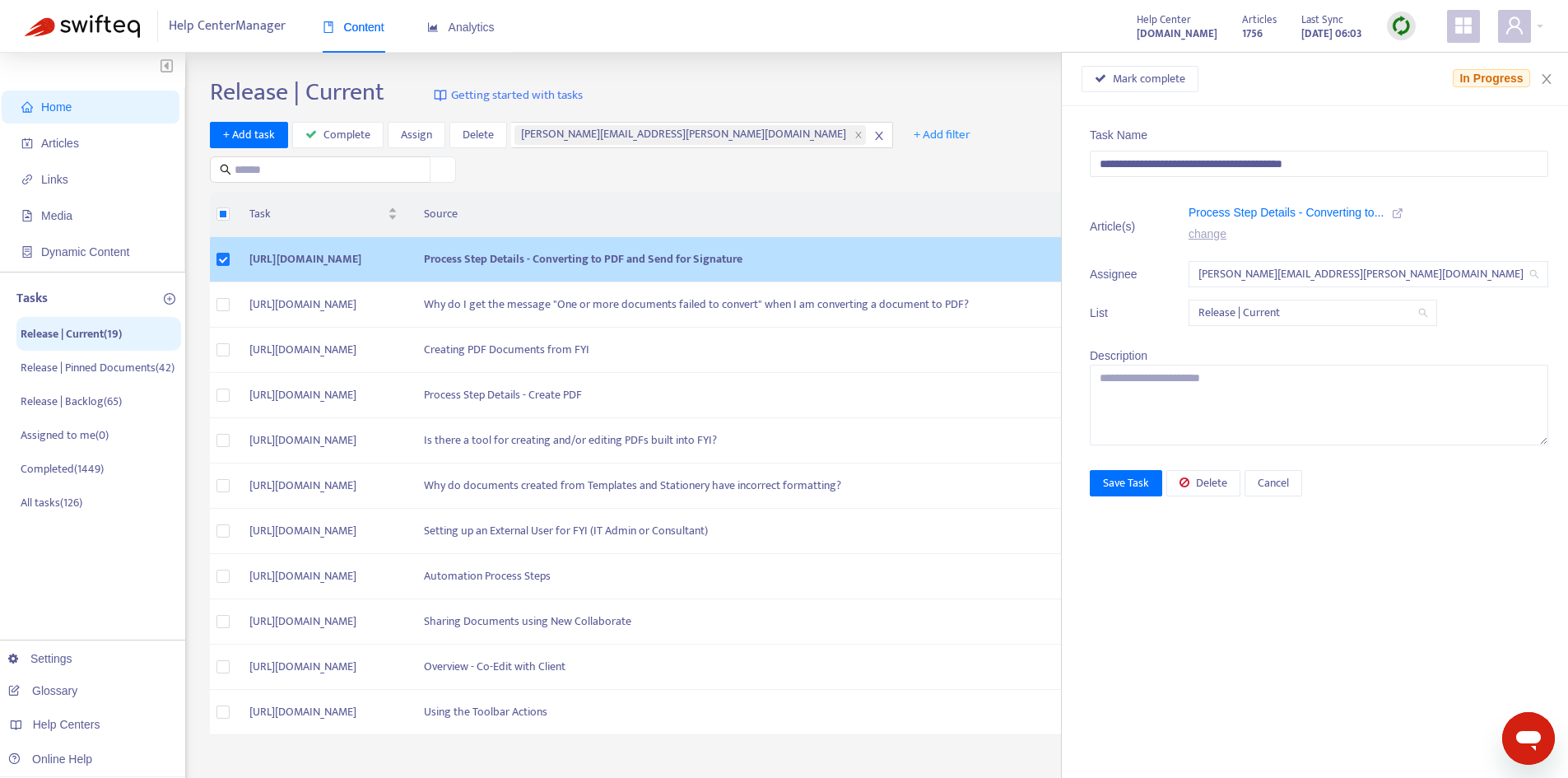
click at [386, 257] on td "[URL][DOMAIN_NAME]" at bounding box center [324, 260] width 175 height 45
click at [604, 257] on td "Process Step Details - Converting to PDF and Send for Signature" at bounding box center [771, 260] width 721 height 45
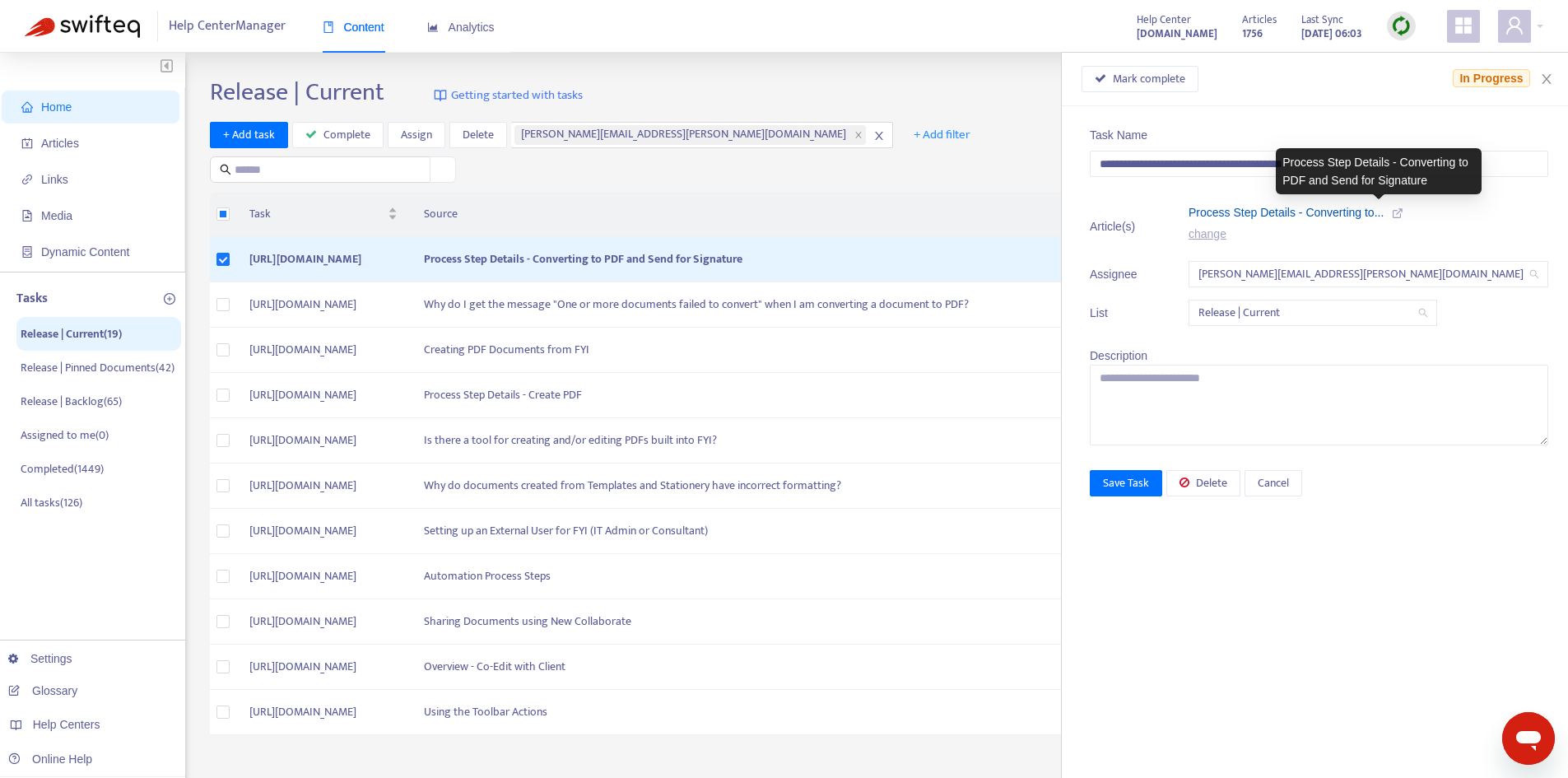
click at [1365, 214] on span "Process Step Details - Converting to..." at bounding box center [1286, 212] width 195 height 13
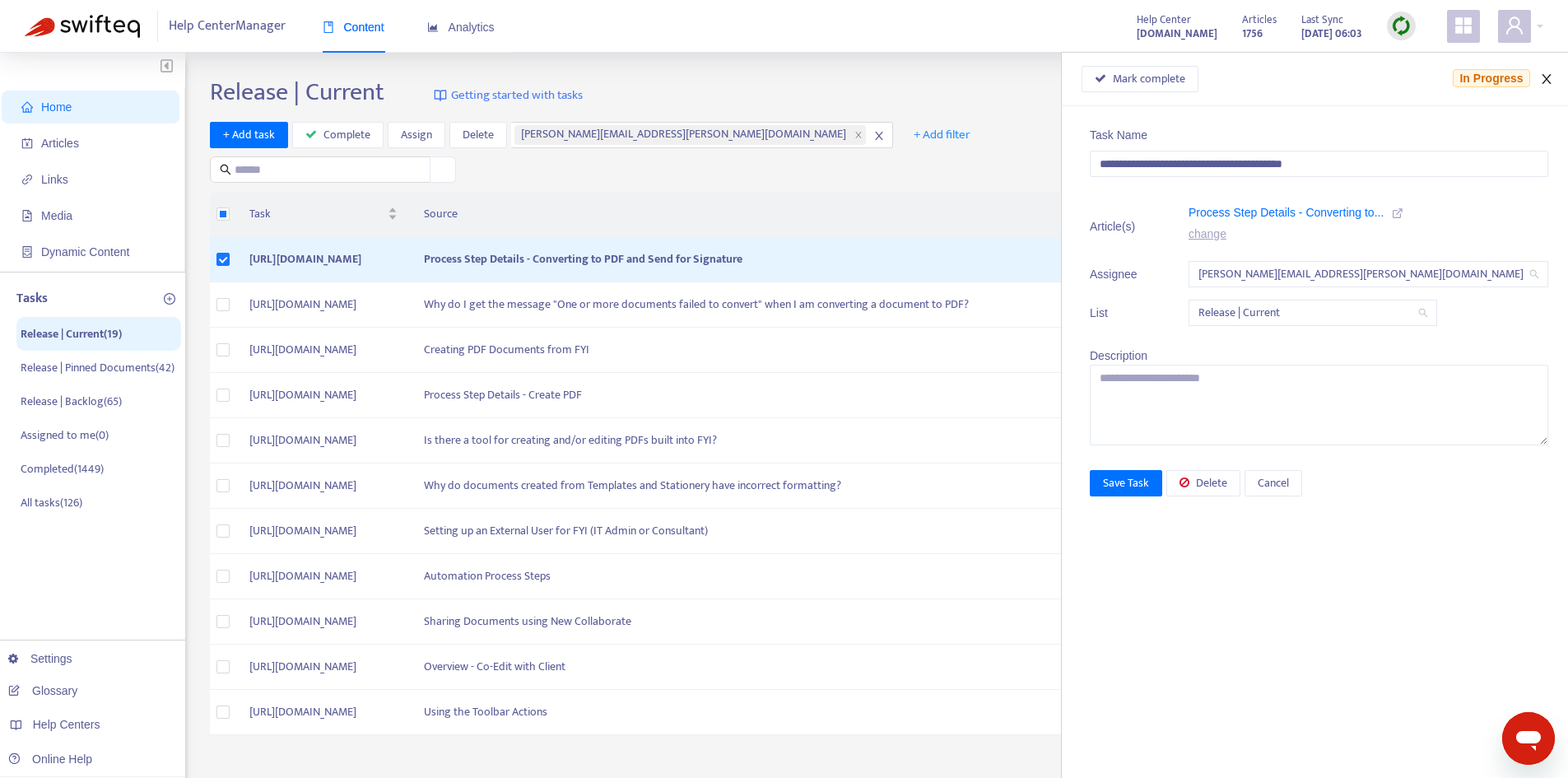
click at [1551, 76] on icon "close" at bounding box center [1546, 79] width 13 height 13
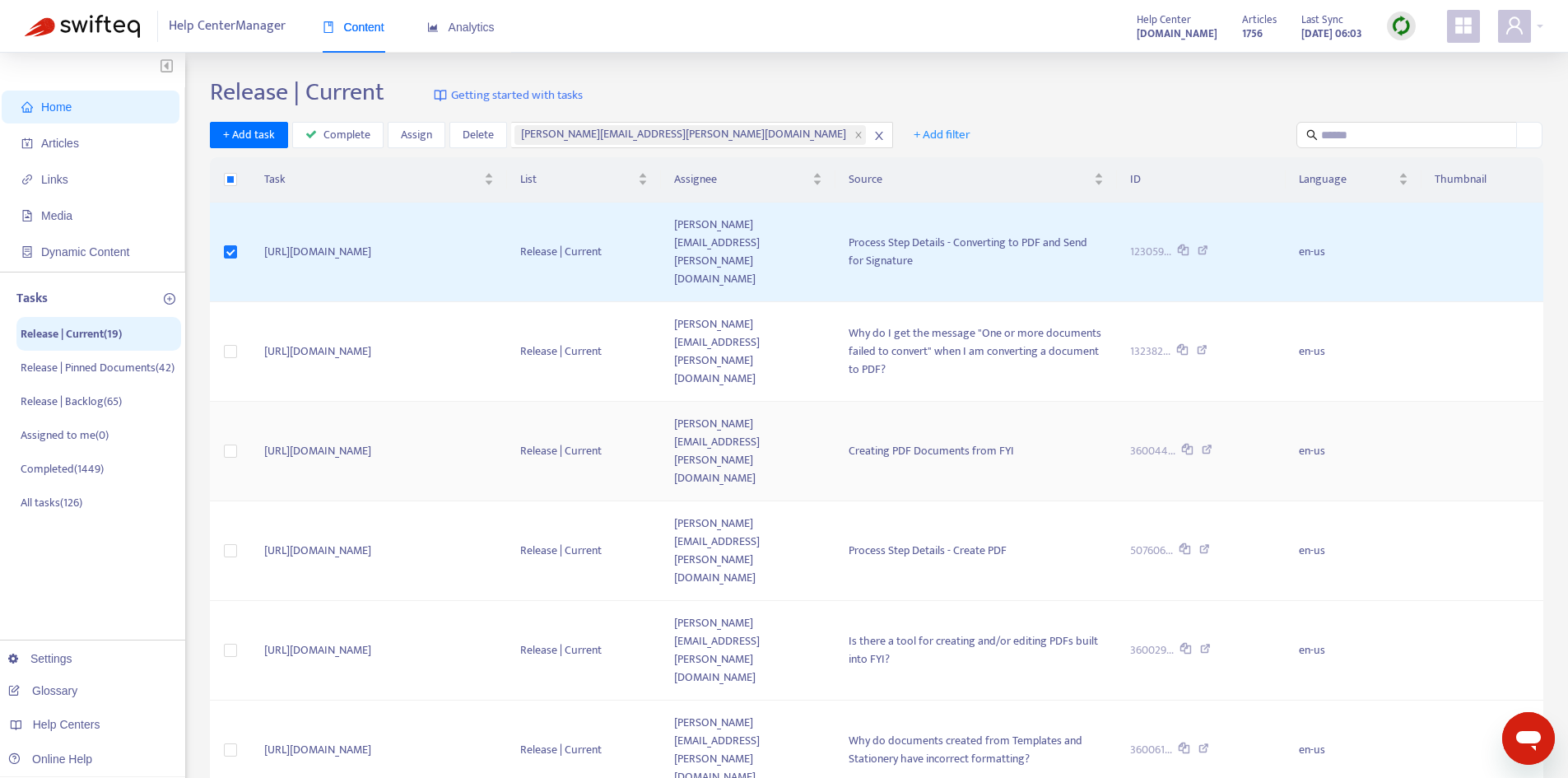
click at [341, 402] on td "[URL][DOMAIN_NAME]" at bounding box center [379, 451] width 256 height 100
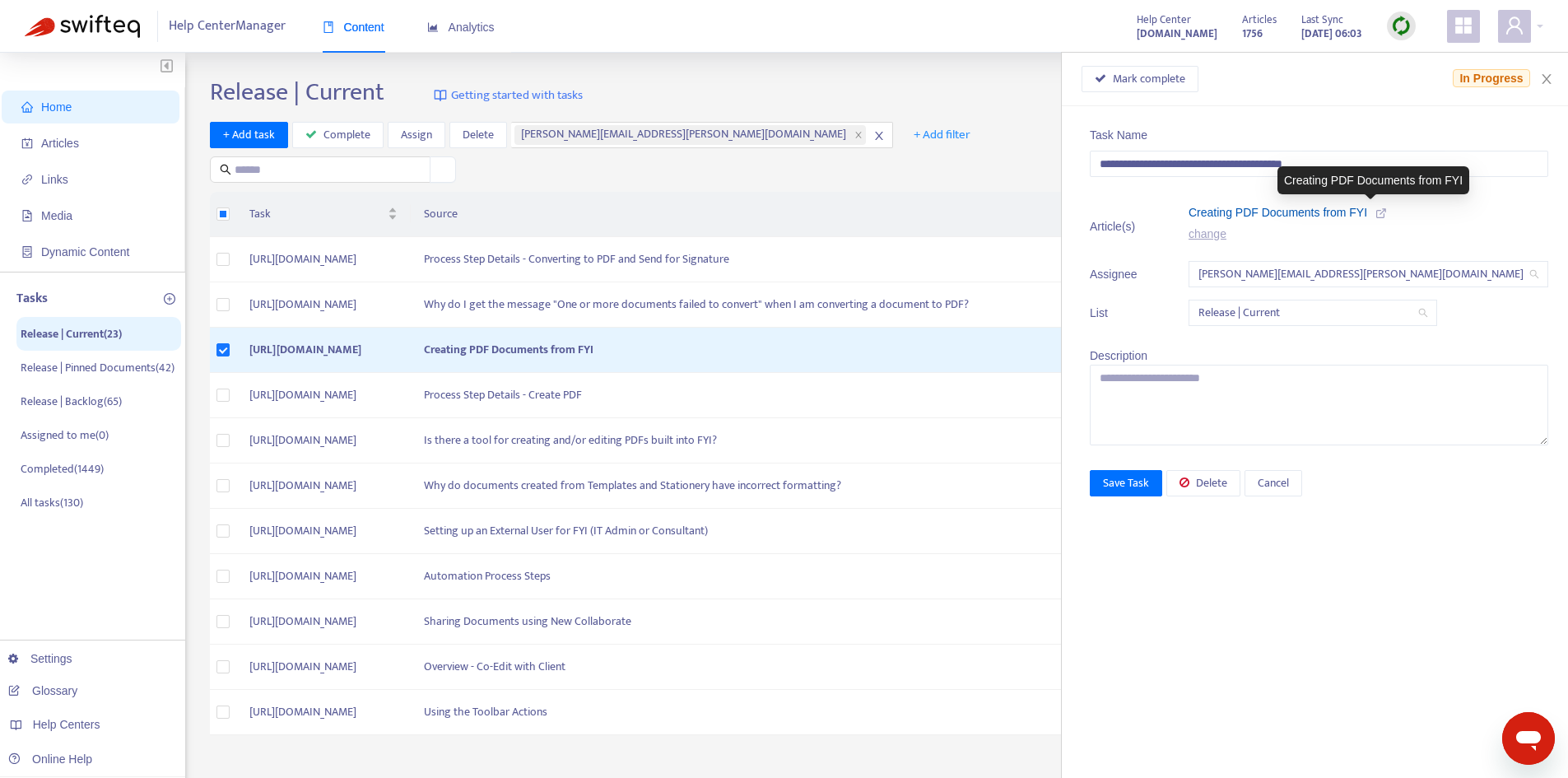
click at [1367, 213] on span "Creating PDF Documents from FYI" at bounding box center [1278, 212] width 178 height 13
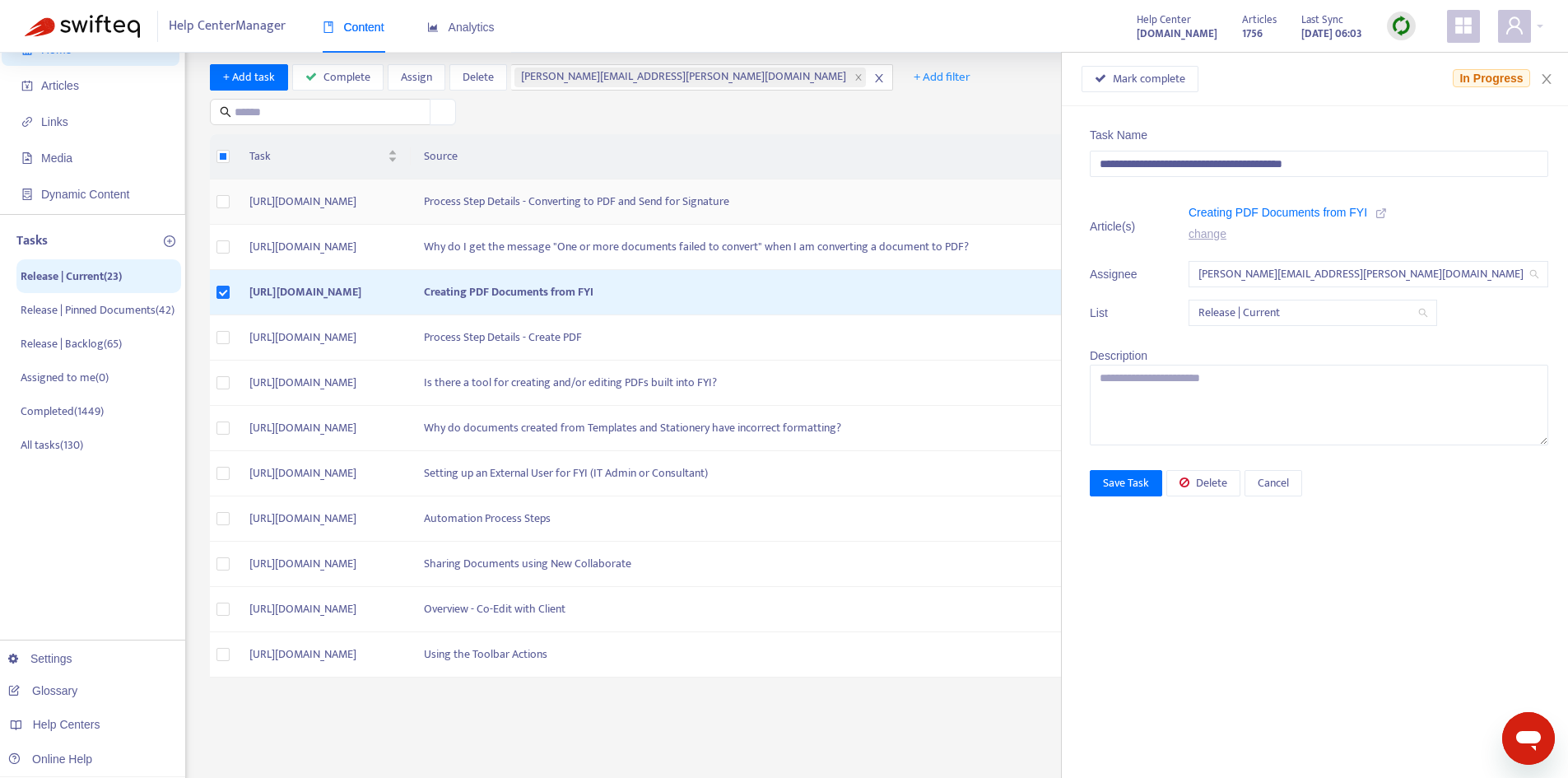
scroll to position [82, 0]
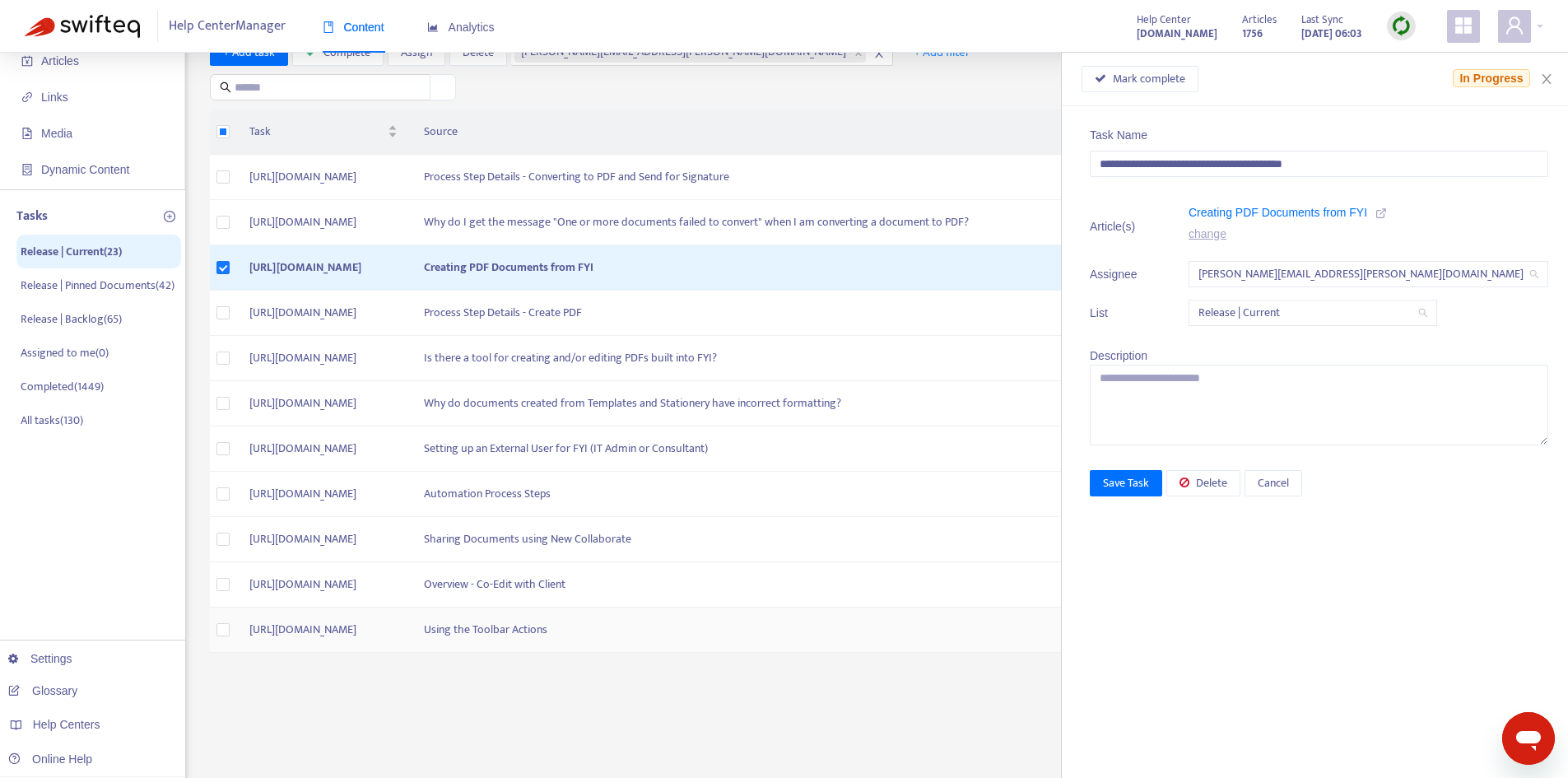
click at [354, 619] on td "[URL][DOMAIN_NAME]" at bounding box center [324, 631] width 175 height 45
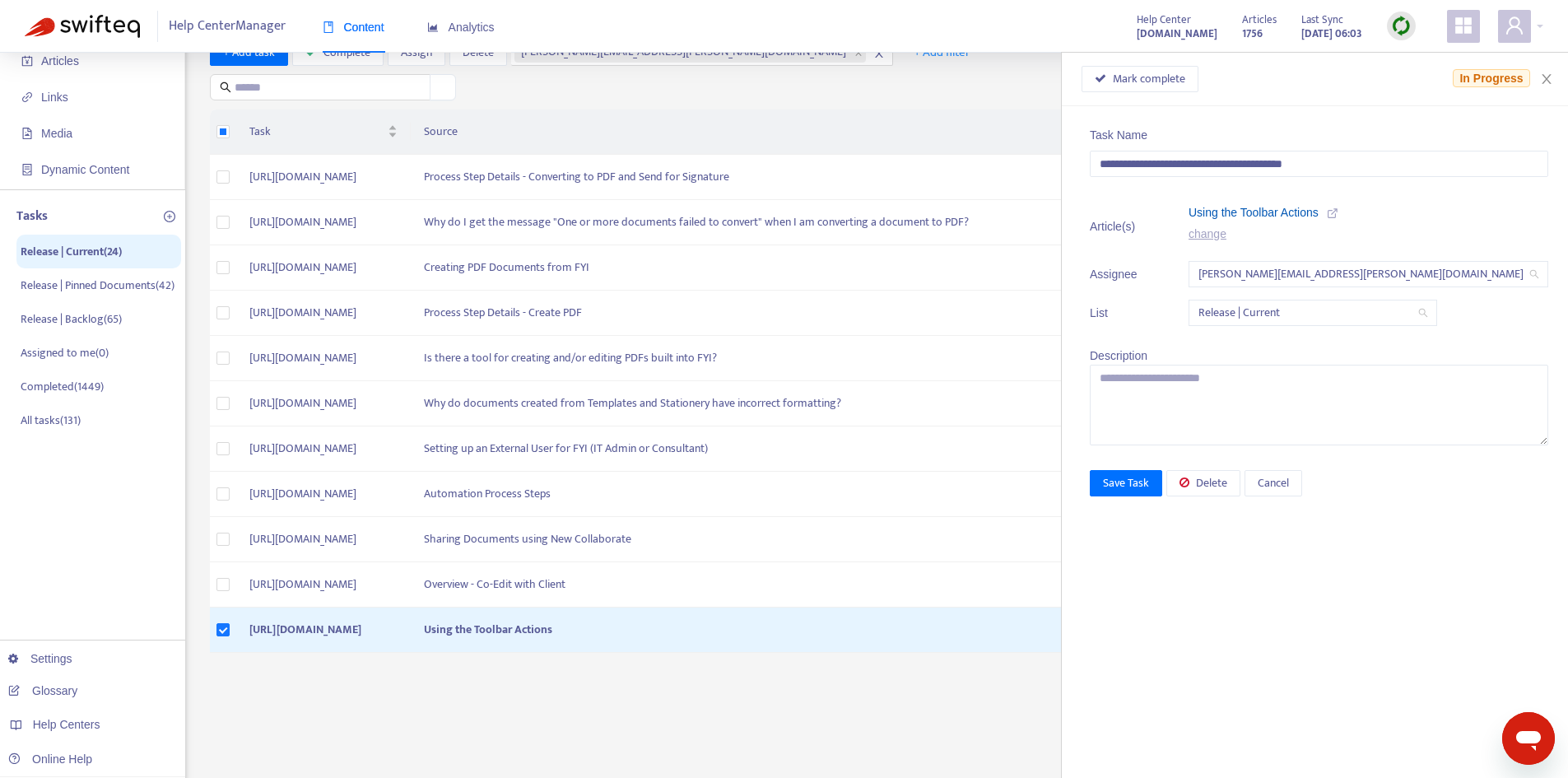
click at [1319, 217] on span "Using the Toolbar Actions" at bounding box center [1254, 212] width 130 height 13
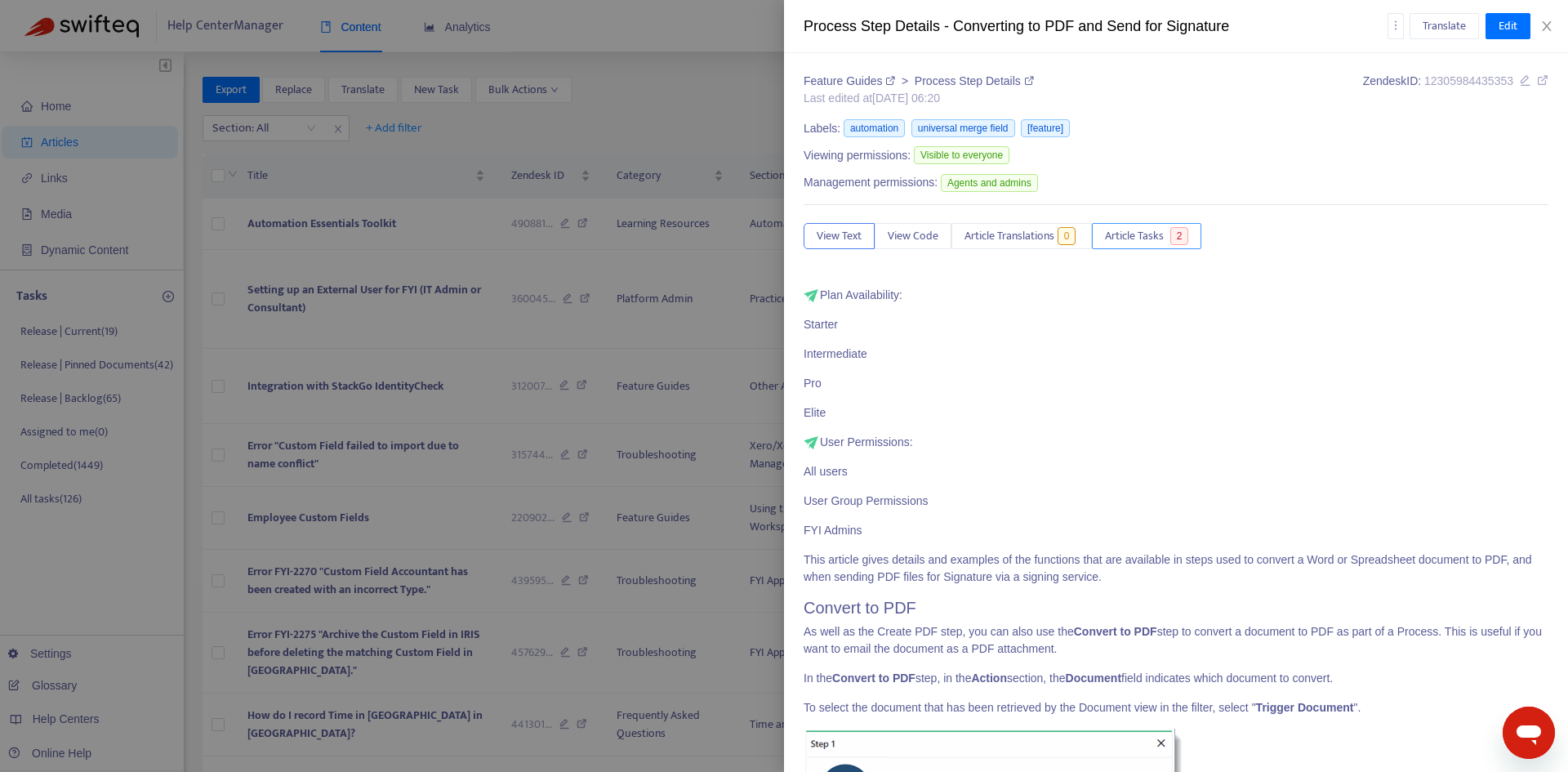
click at [1149, 238] on span "Article Tasks" at bounding box center [1134, 236] width 58 height 18
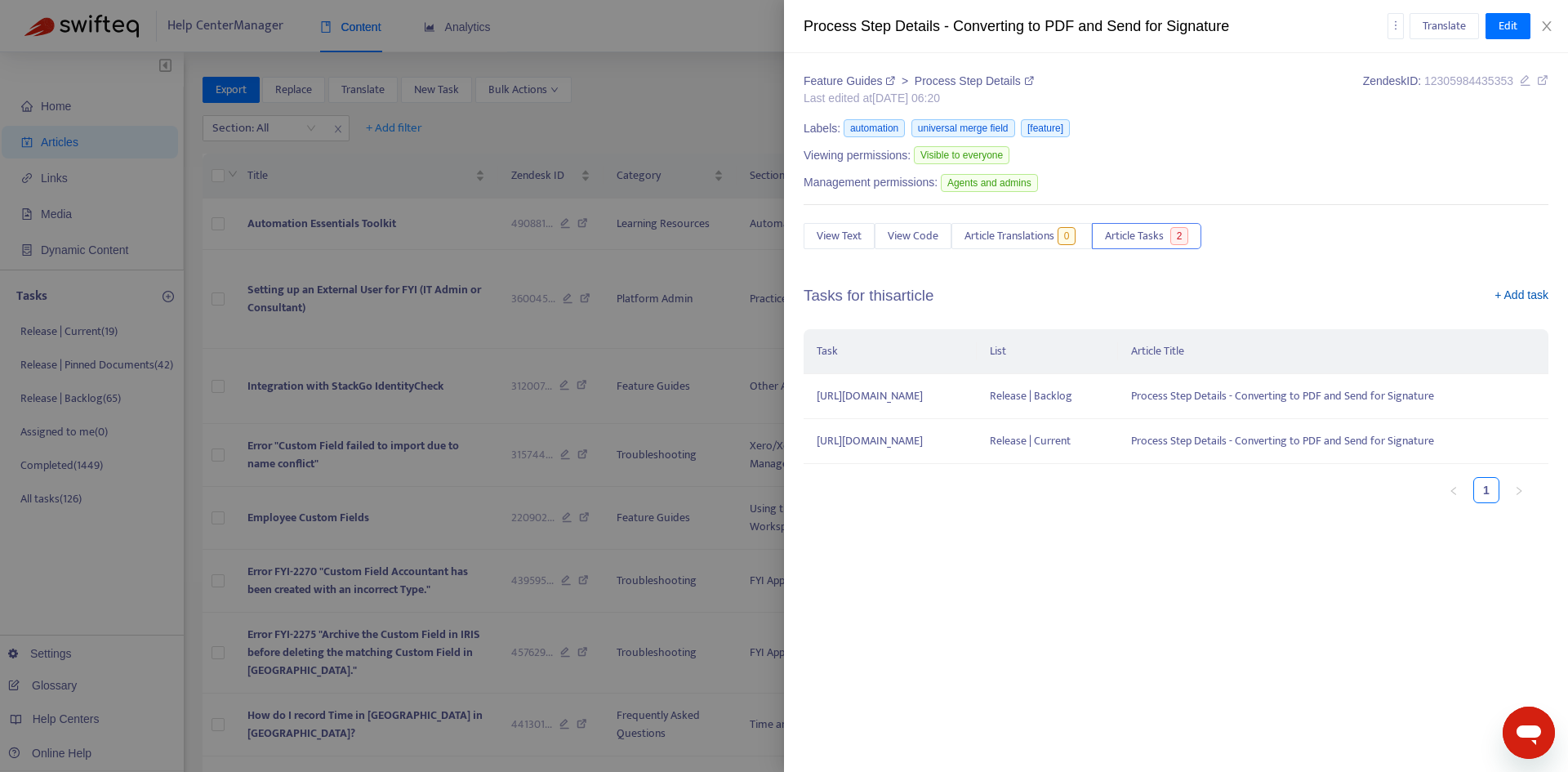
click at [1506, 295] on link "+ Add task" at bounding box center [1522, 299] width 54 height 25
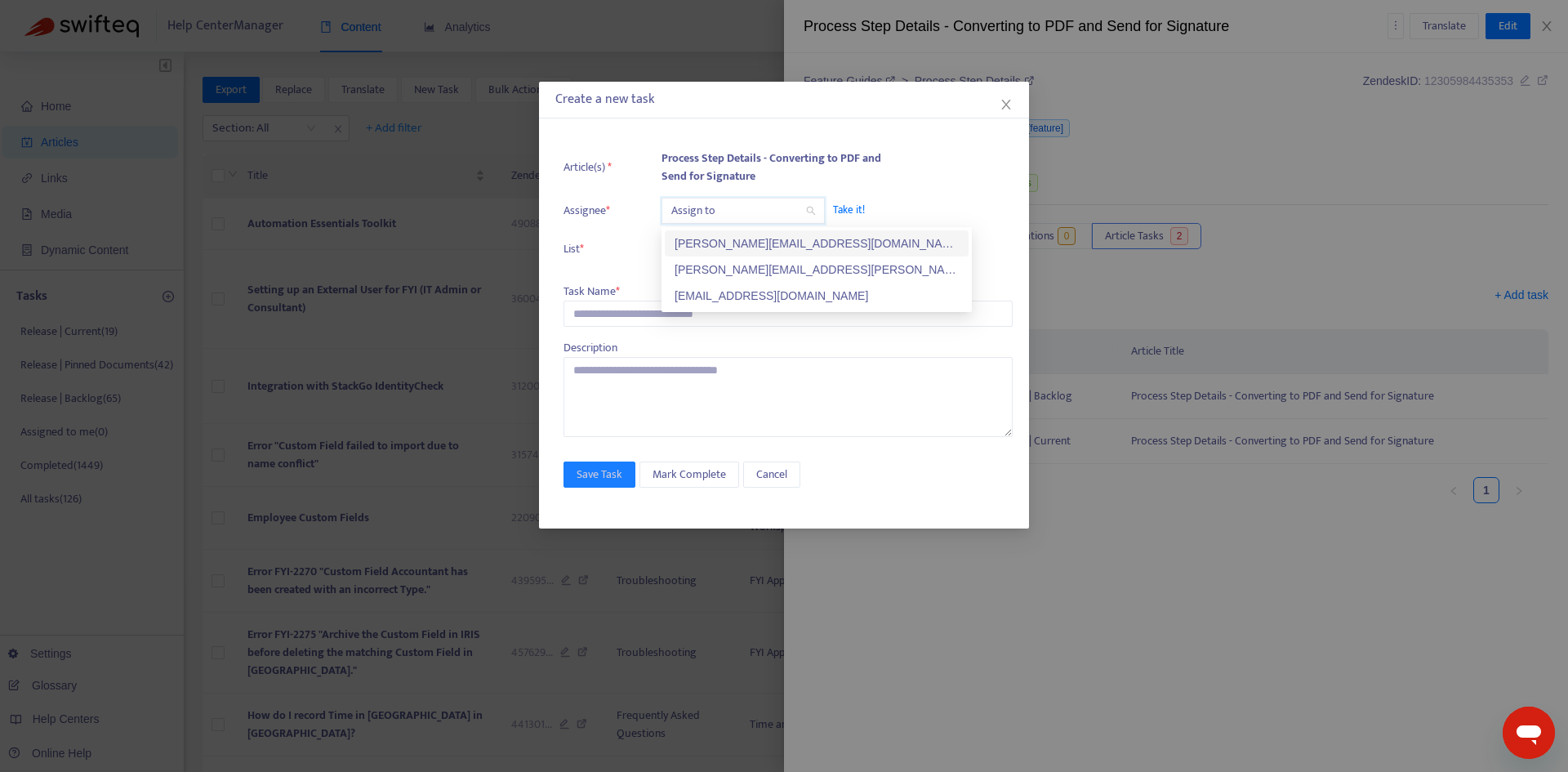
click at [696, 206] on input "search" at bounding box center [742, 211] width 143 height 25
click at [710, 263] on div "[PERSON_NAME][EMAIL_ADDRESS][PERSON_NAME][DOMAIN_NAME]" at bounding box center [816, 269] width 284 height 18
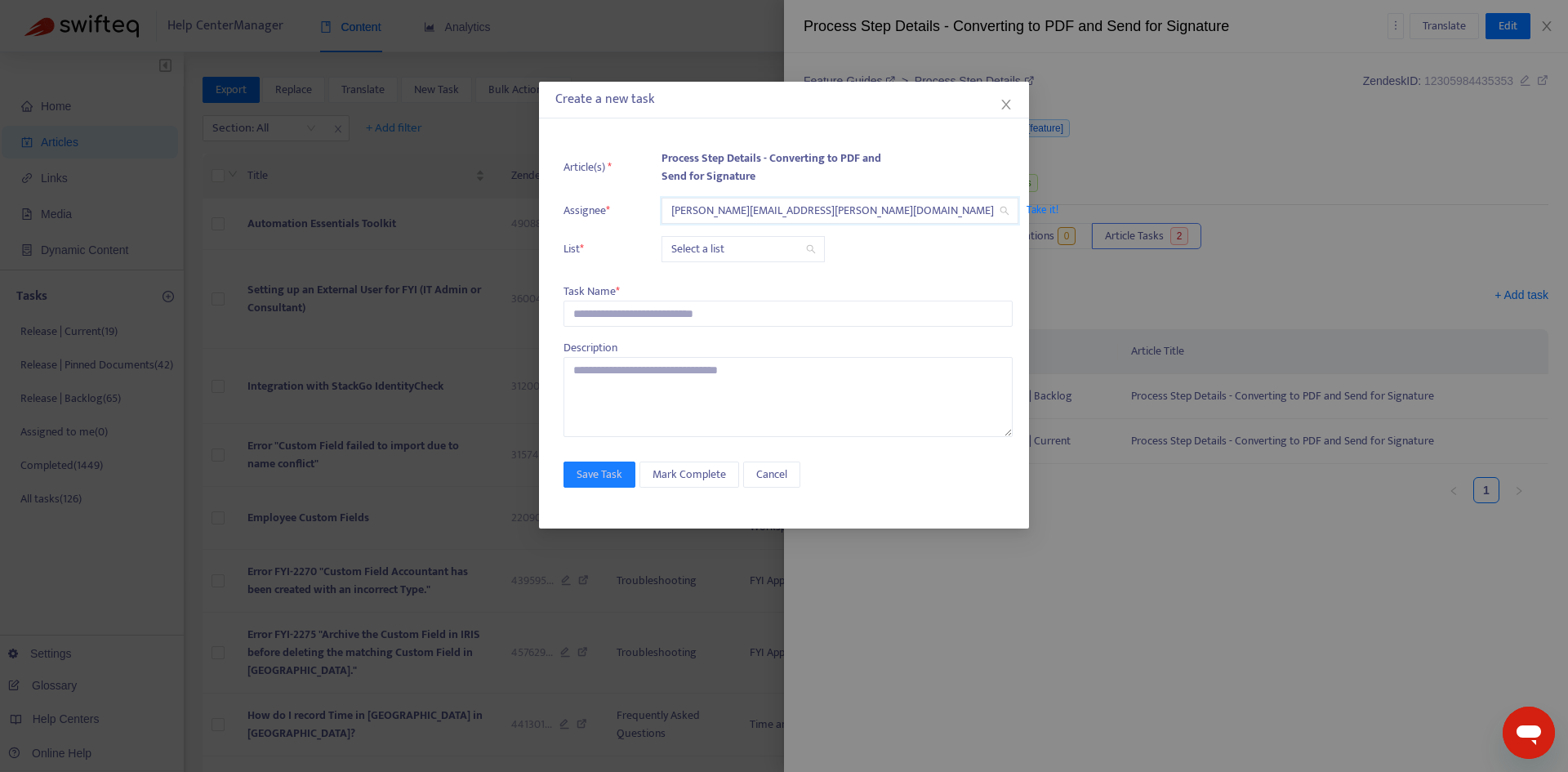
click at [694, 246] on input "search" at bounding box center [742, 249] width 143 height 25
click at [700, 274] on div "Release | Current" at bounding box center [816, 282] width 284 height 18
click at [639, 314] on input "text" at bounding box center [788, 314] width 449 height 26
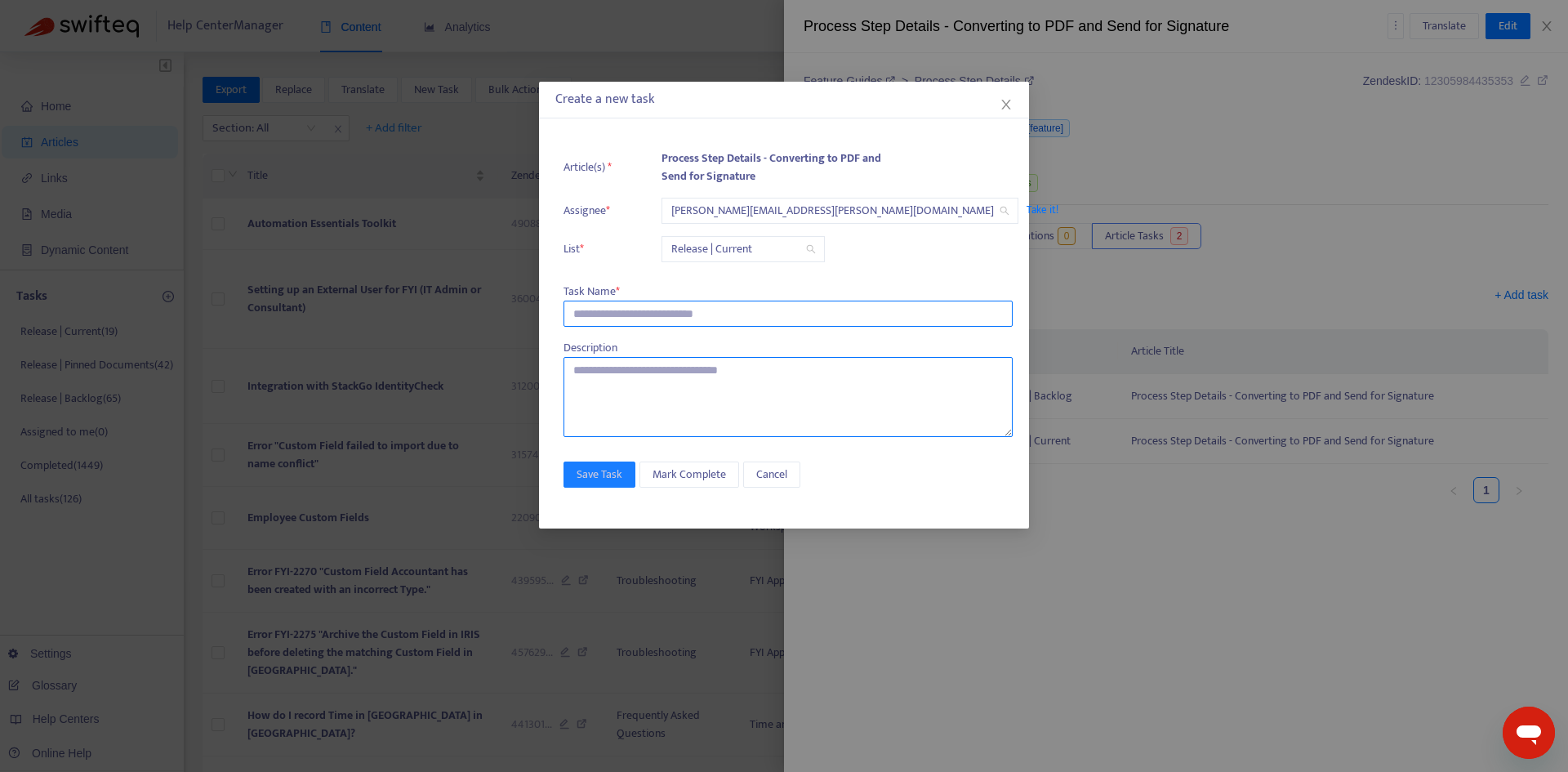
paste input "**********"
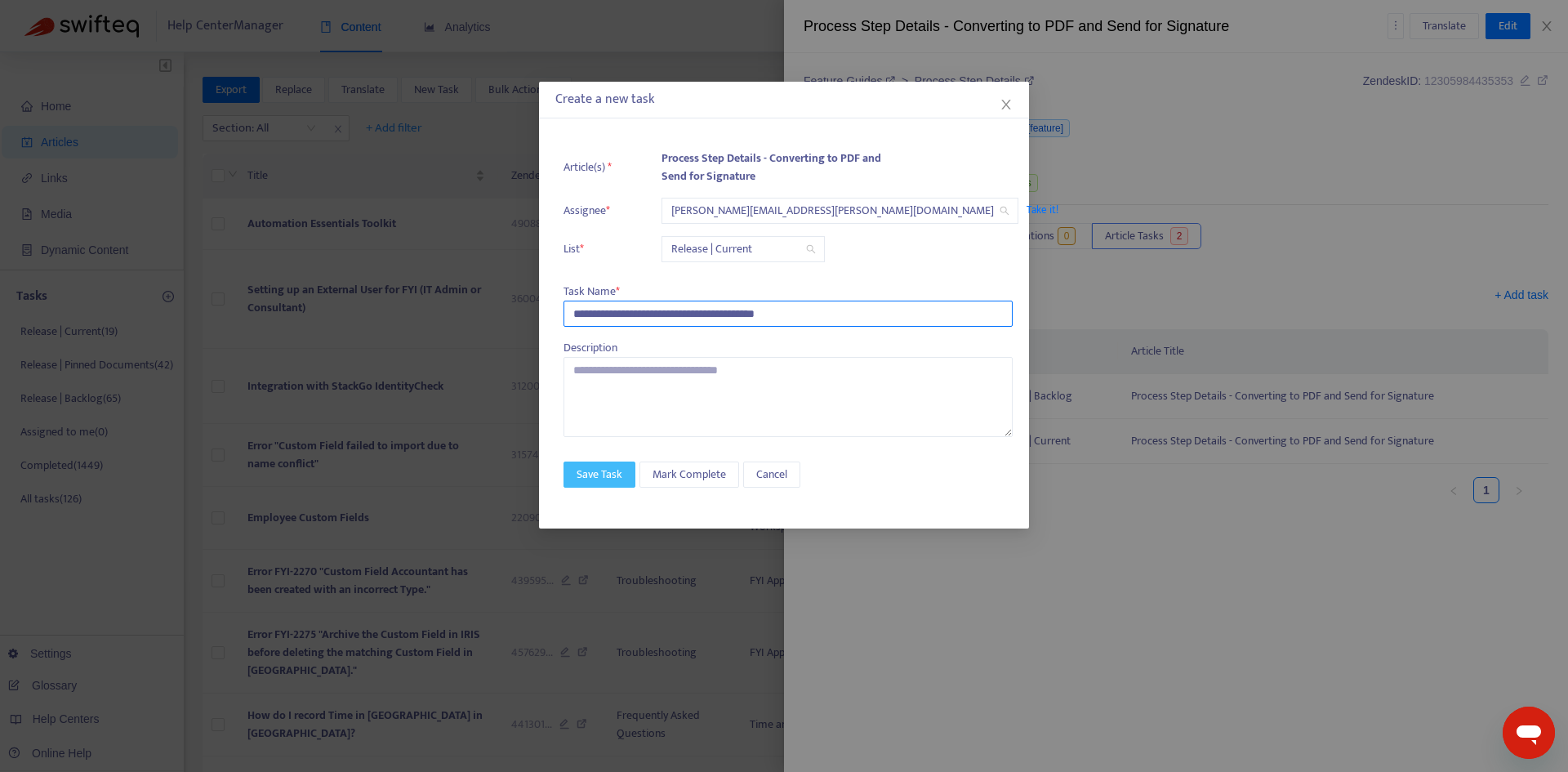
type input "**********"
click at [603, 483] on span "Save Task" at bounding box center [599, 475] width 46 height 18
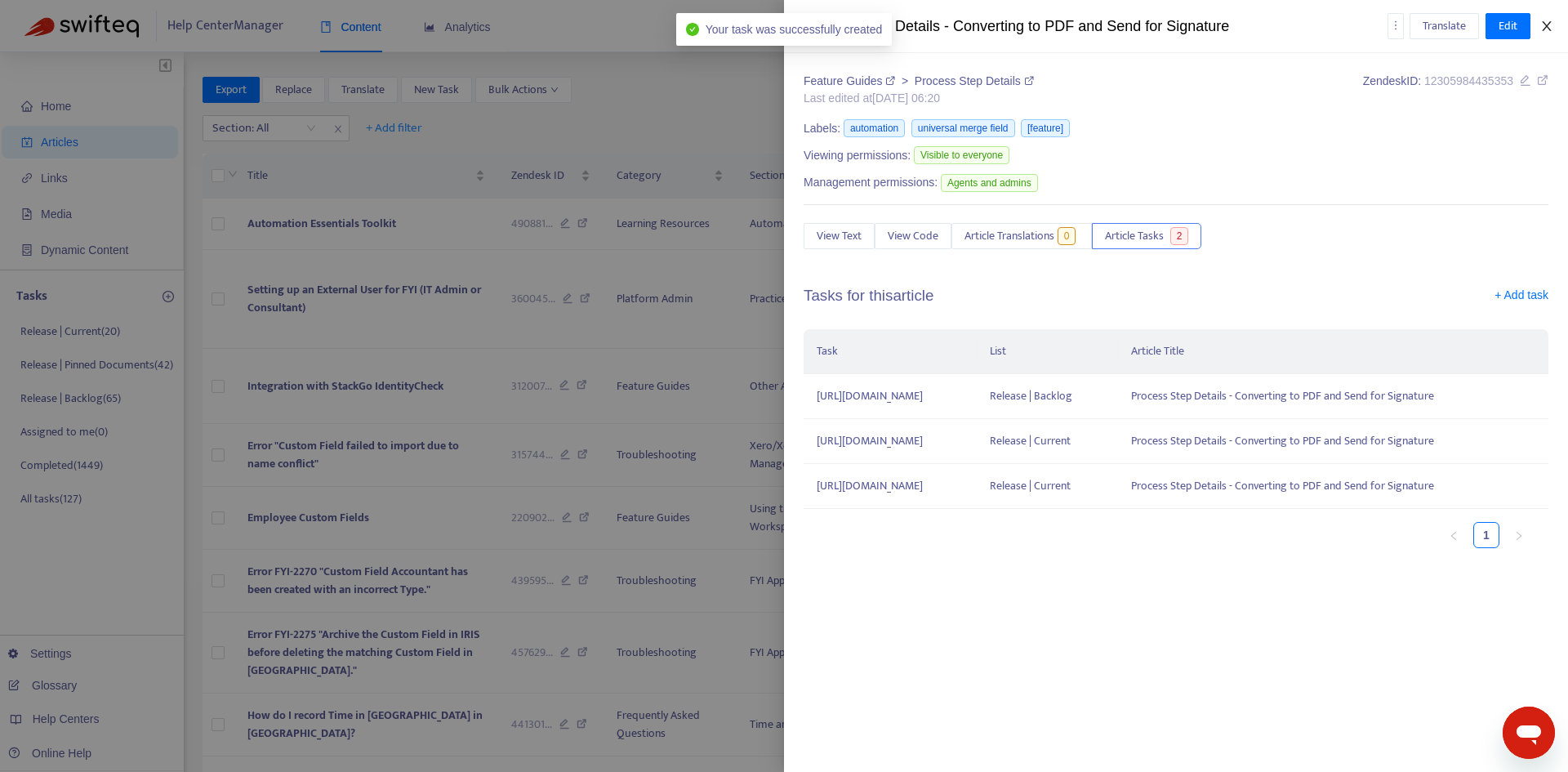
click at [1544, 30] on icon "close" at bounding box center [1547, 26] width 9 height 9
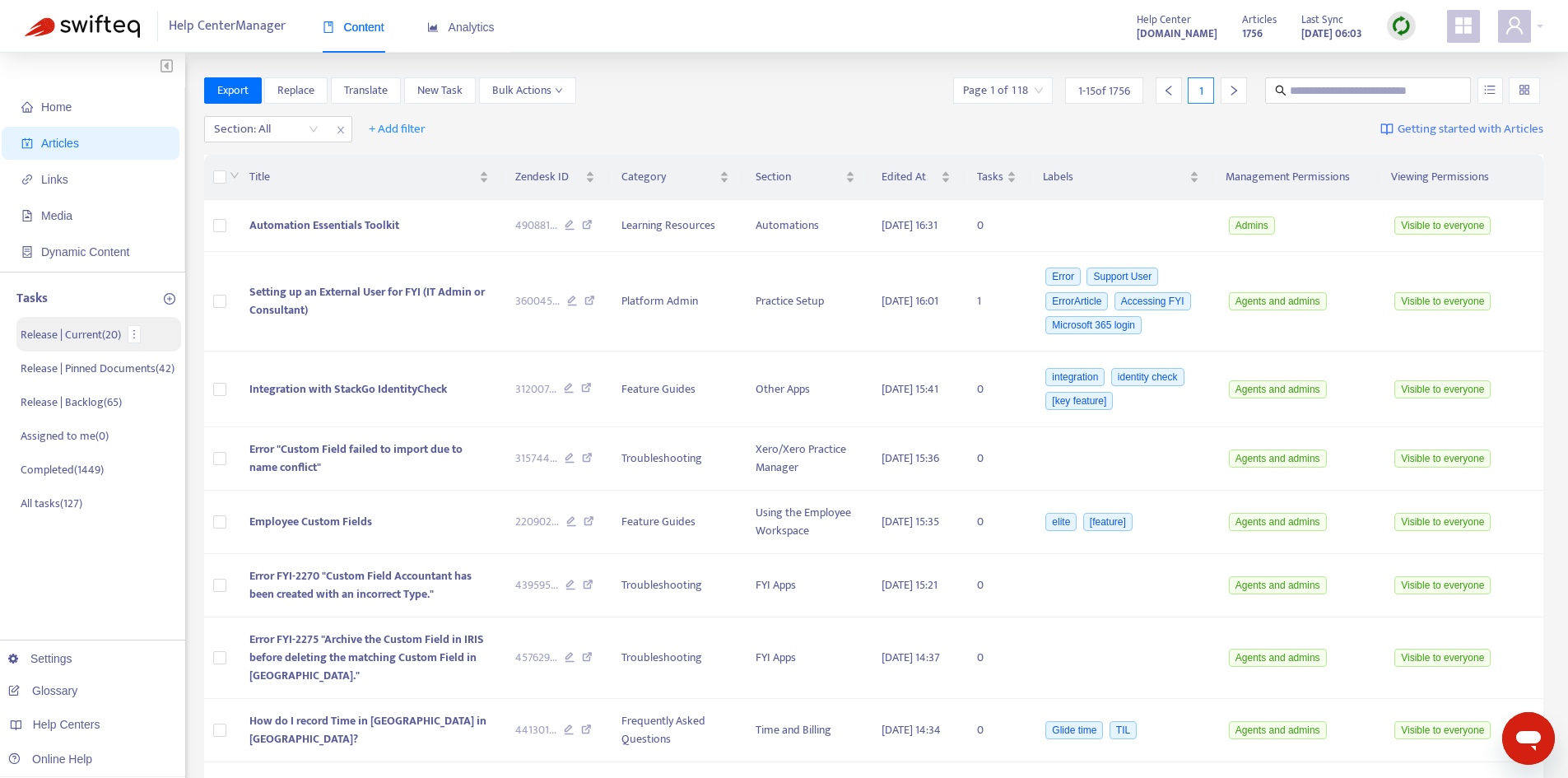
click at [92, 339] on p "Release | Current ( 20 )" at bounding box center [71, 334] width 100 height 17
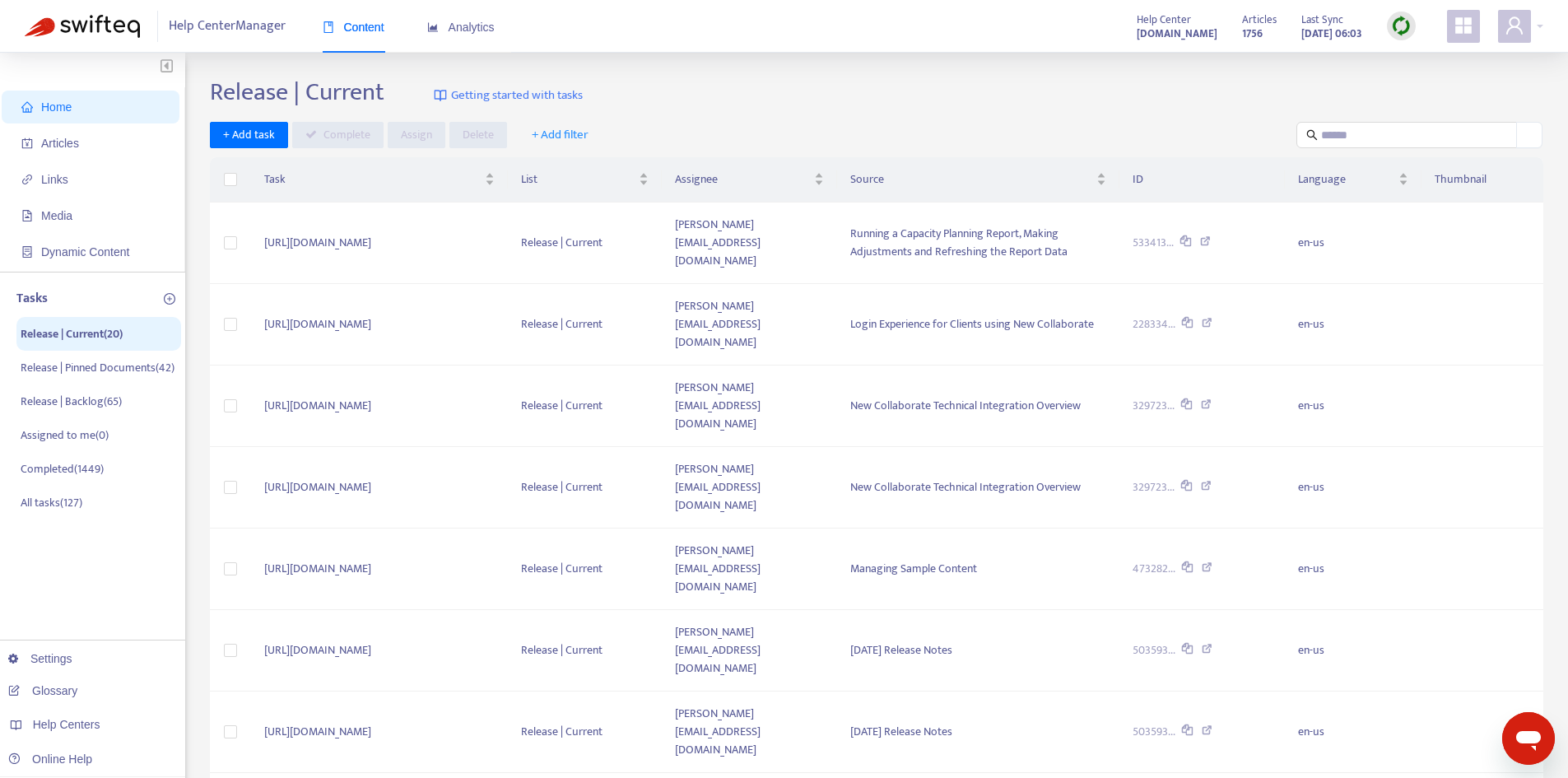
click at [549, 134] on span "+ Add filter" at bounding box center [560, 134] width 57 height 20
click at [560, 164] on span "Article Title" at bounding box center [571, 167] width 81 height 18
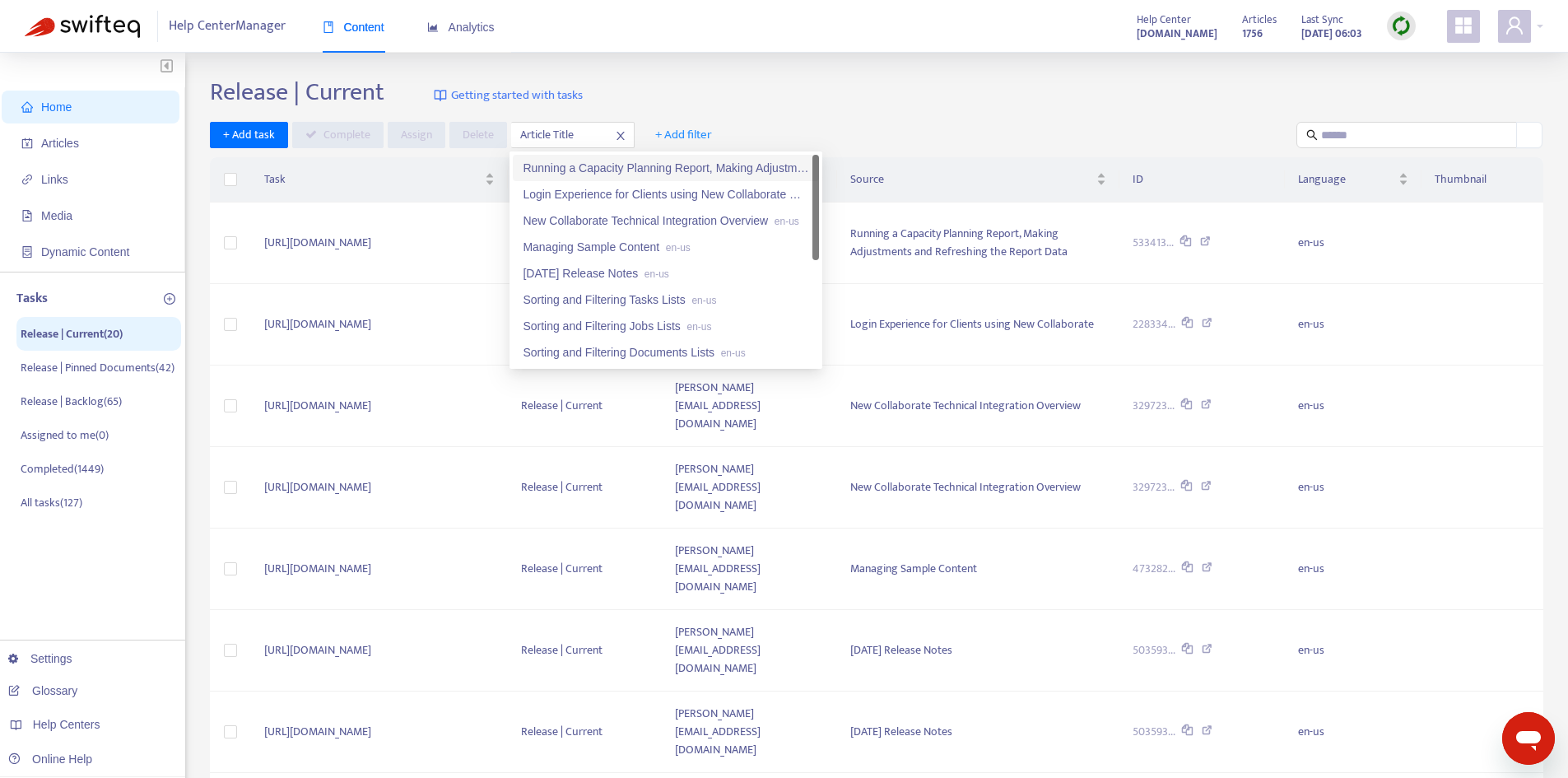
click at [709, 100] on div "Release | Current Getting started with tasks" at bounding box center [876, 95] width 1333 height 36
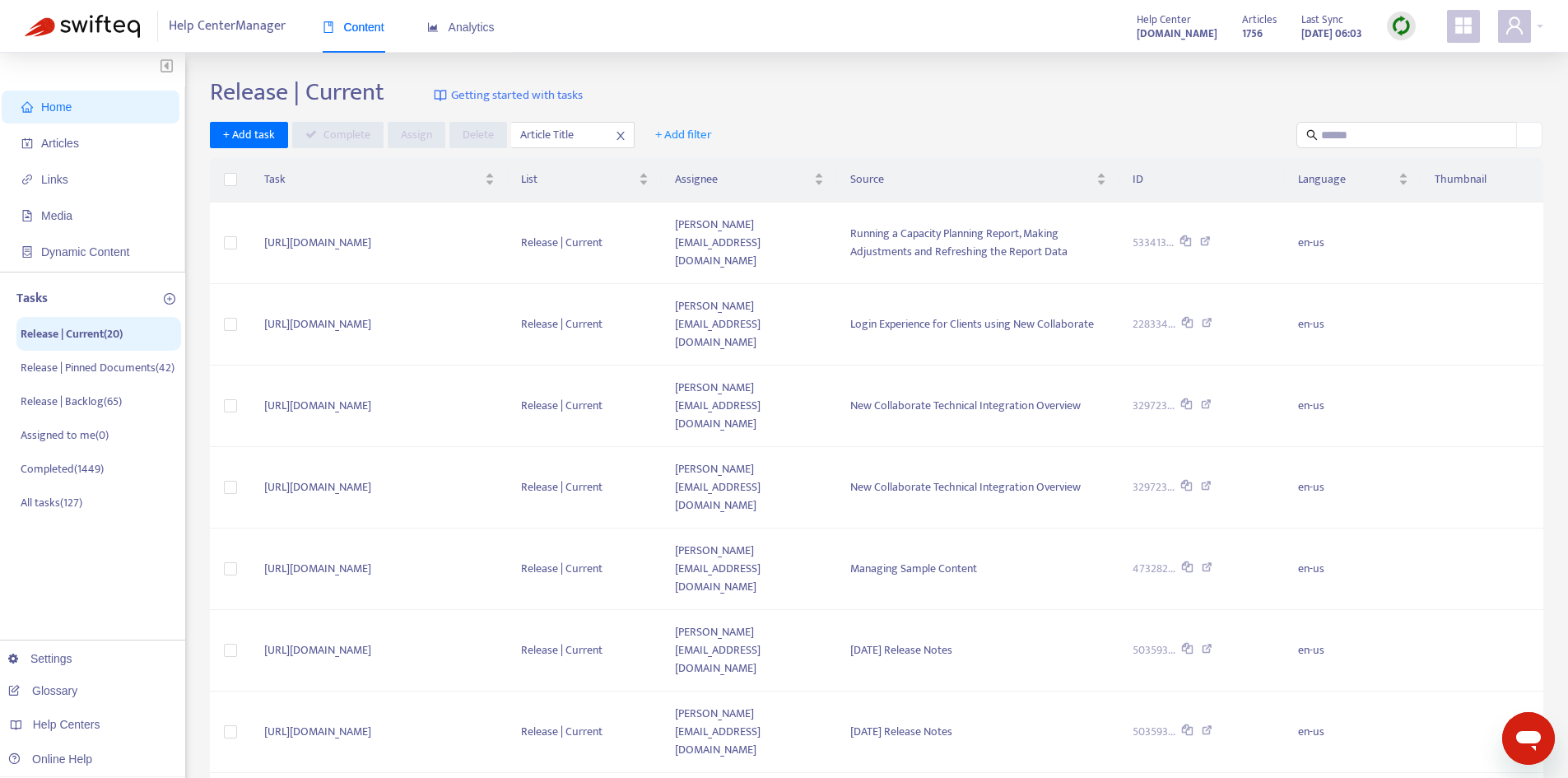
click at [615, 138] on icon "close" at bounding box center [620, 135] width 11 height 11
click at [558, 136] on span "+ Add filter" at bounding box center [560, 134] width 57 height 20
click at [551, 222] on span "Assignee" at bounding box center [571, 220] width 81 height 18
click at [565, 189] on div "[PERSON_NAME][EMAIL_ADDRESS][PERSON_NAME][DOMAIN_NAME]" at bounding box center [666, 194] width 287 height 18
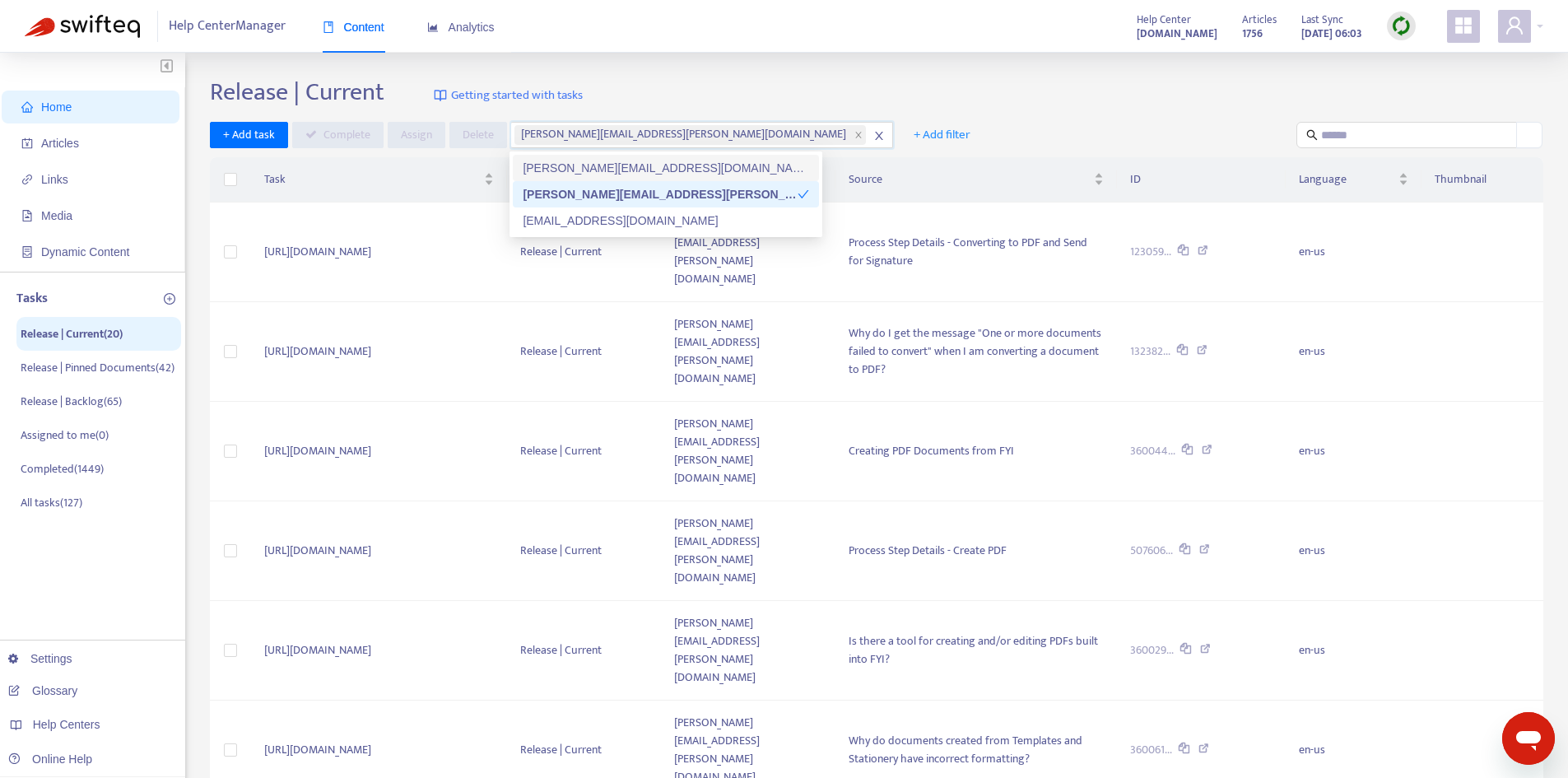
click at [810, 107] on div "Release | Current Getting started with tasks" at bounding box center [876, 95] width 1333 height 36
click at [492, 236] on td "[URL][DOMAIN_NAME]" at bounding box center [379, 252] width 256 height 100
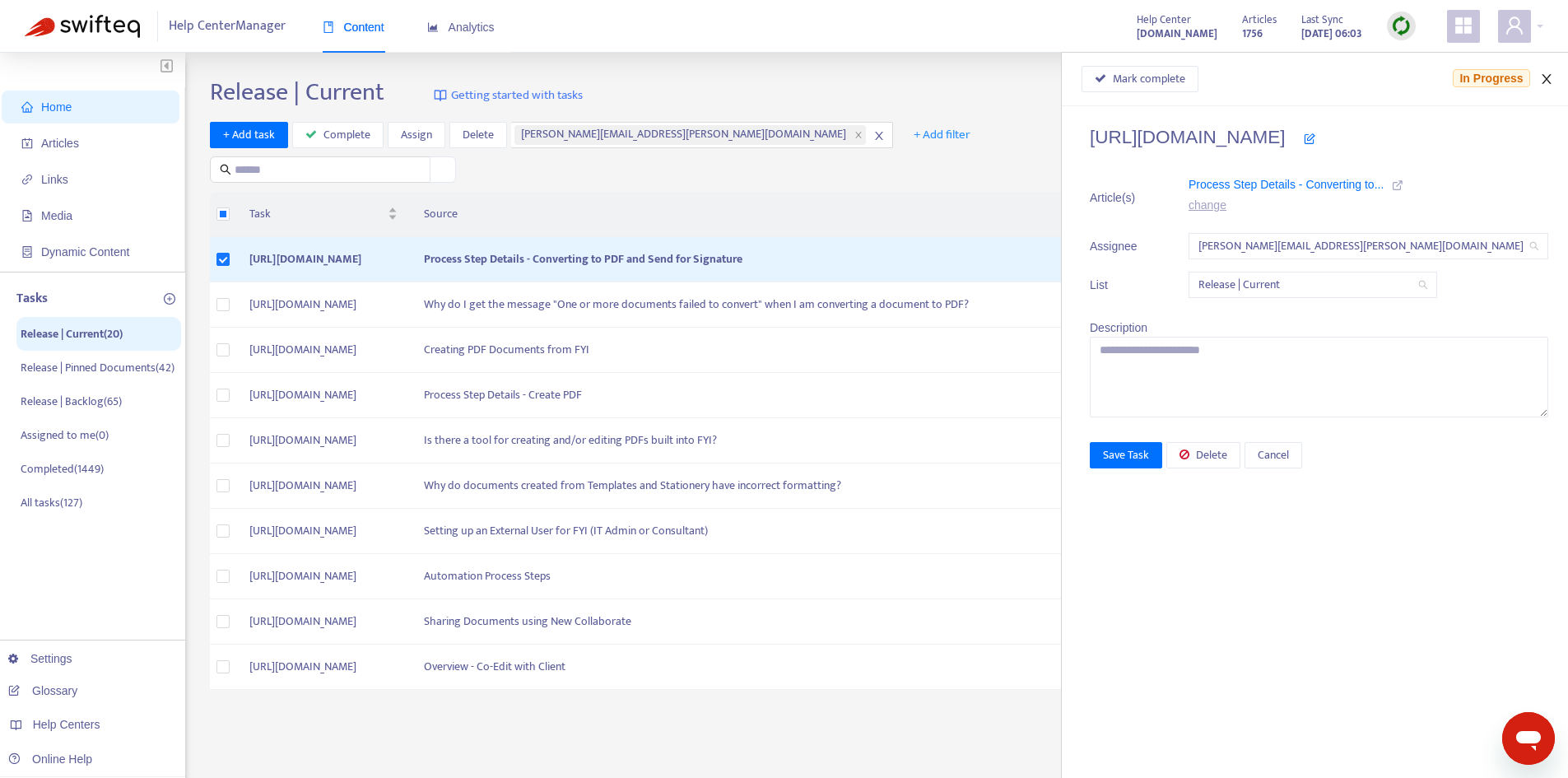
click at [1549, 77] on icon "close" at bounding box center [1546, 79] width 13 height 13
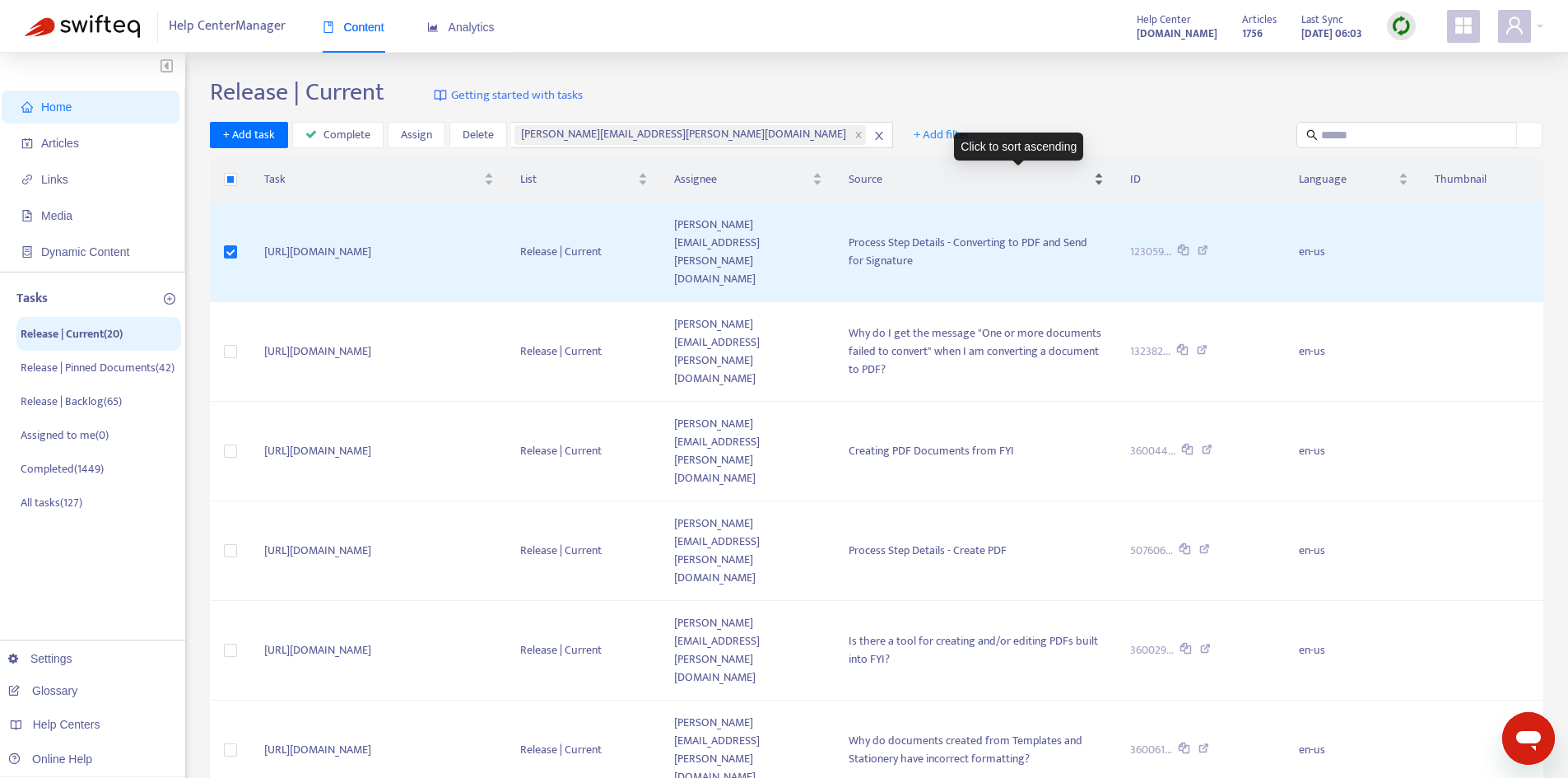
scroll to position [82, 0]
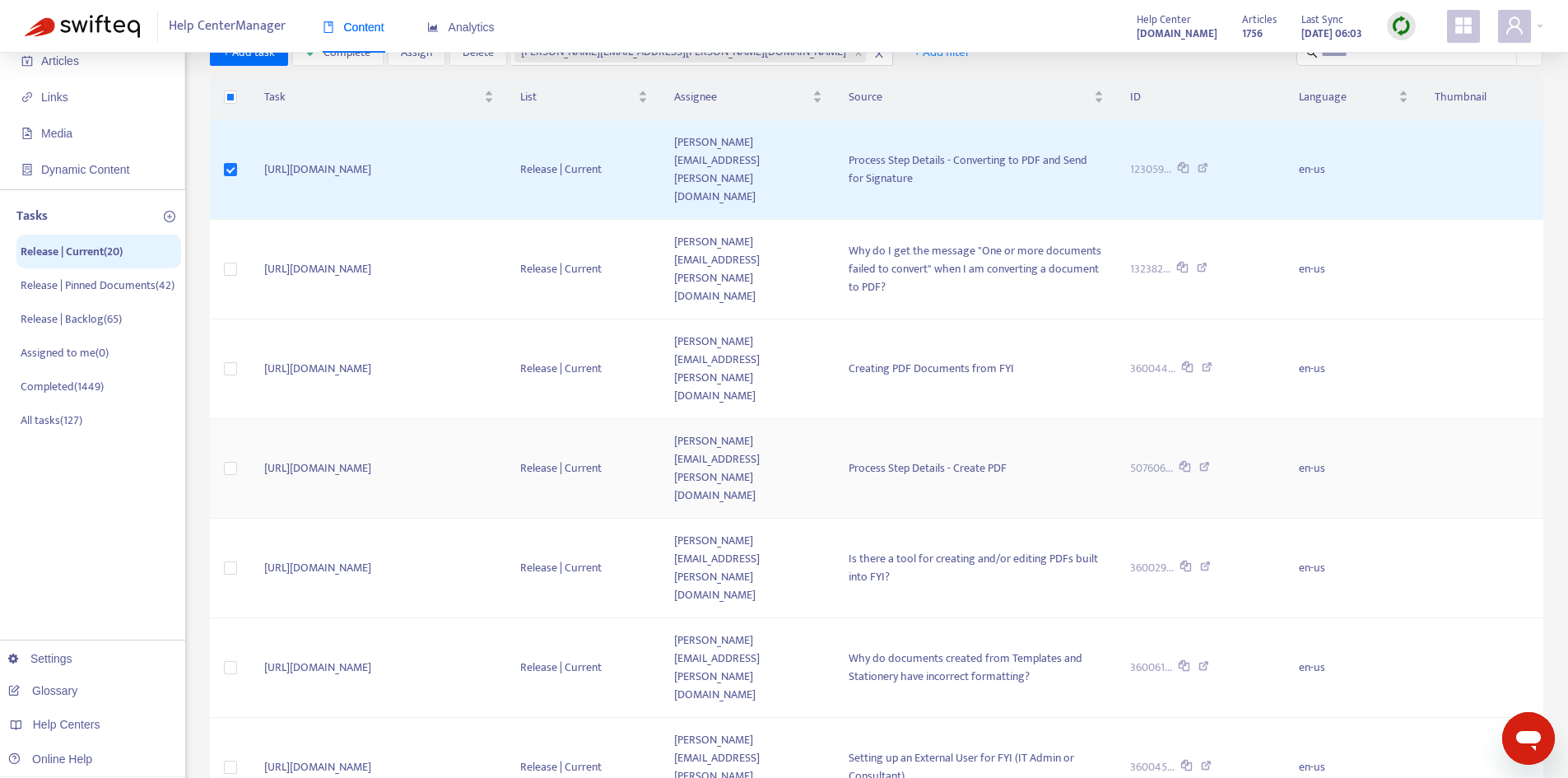
click at [443, 419] on td "[URL][DOMAIN_NAME]" at bounding box center [379, 469] width 256 height 100
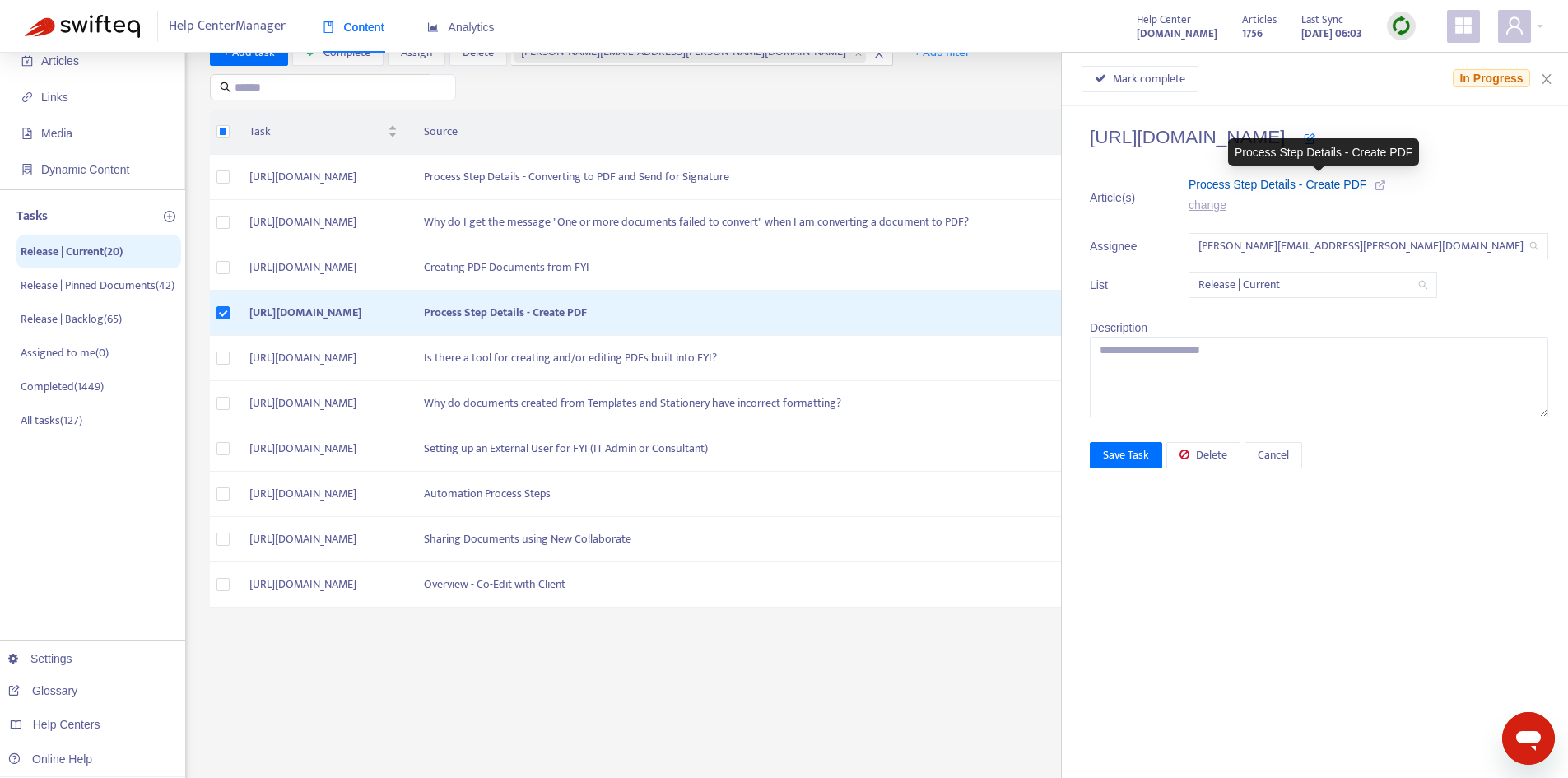
click at [1331, 187] on span "Process Step Details - Create PDF" at bounding box center [1277, 184] width 177 height 13
click at [1550, 78] on icon "close" at bounding box center [1546, 79] width 13 height 13
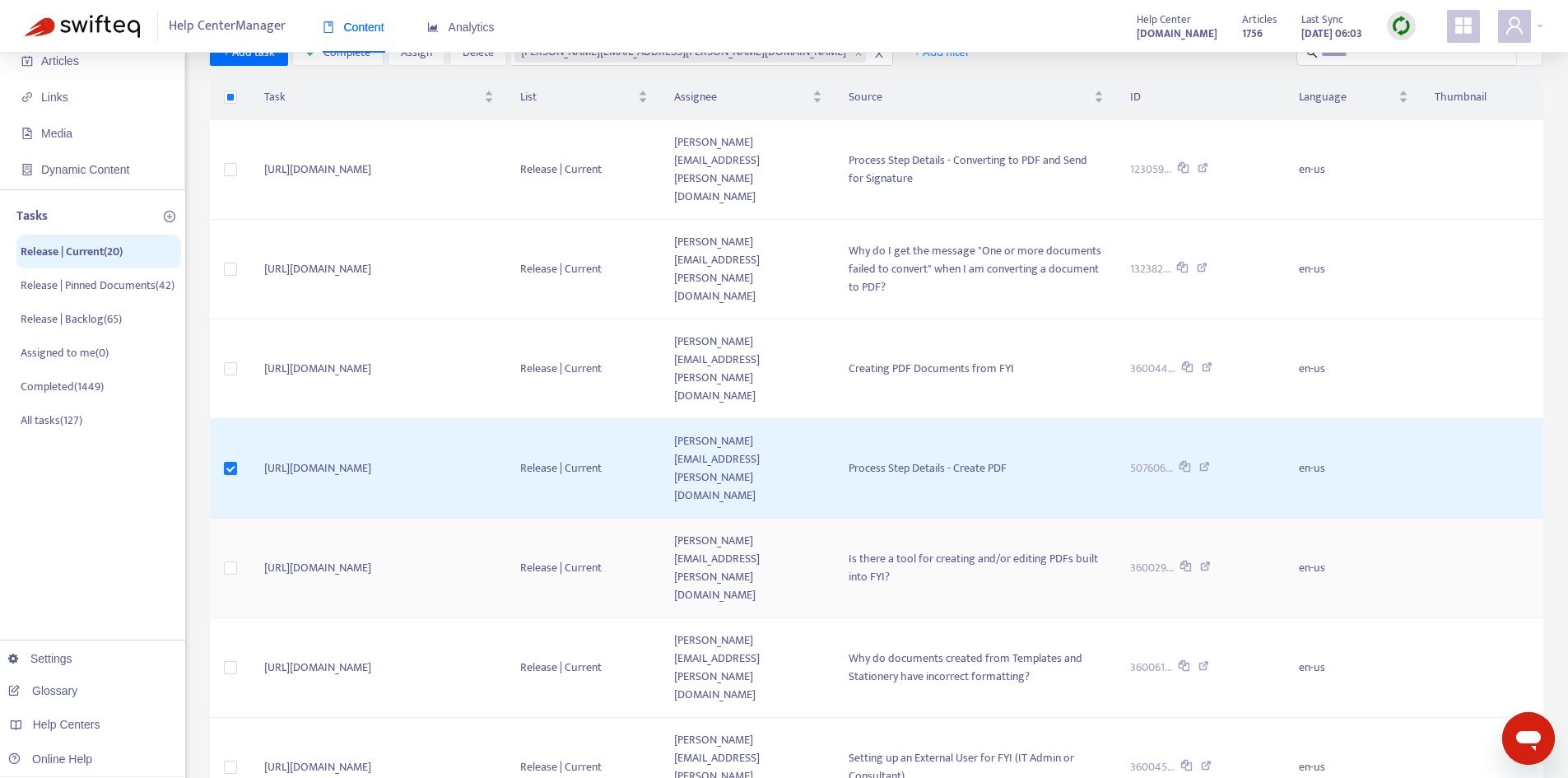
click at [403, 519] on td "[URL][DOMAIN_NAME]" at bounding box center [379, 568] width 256 height 100
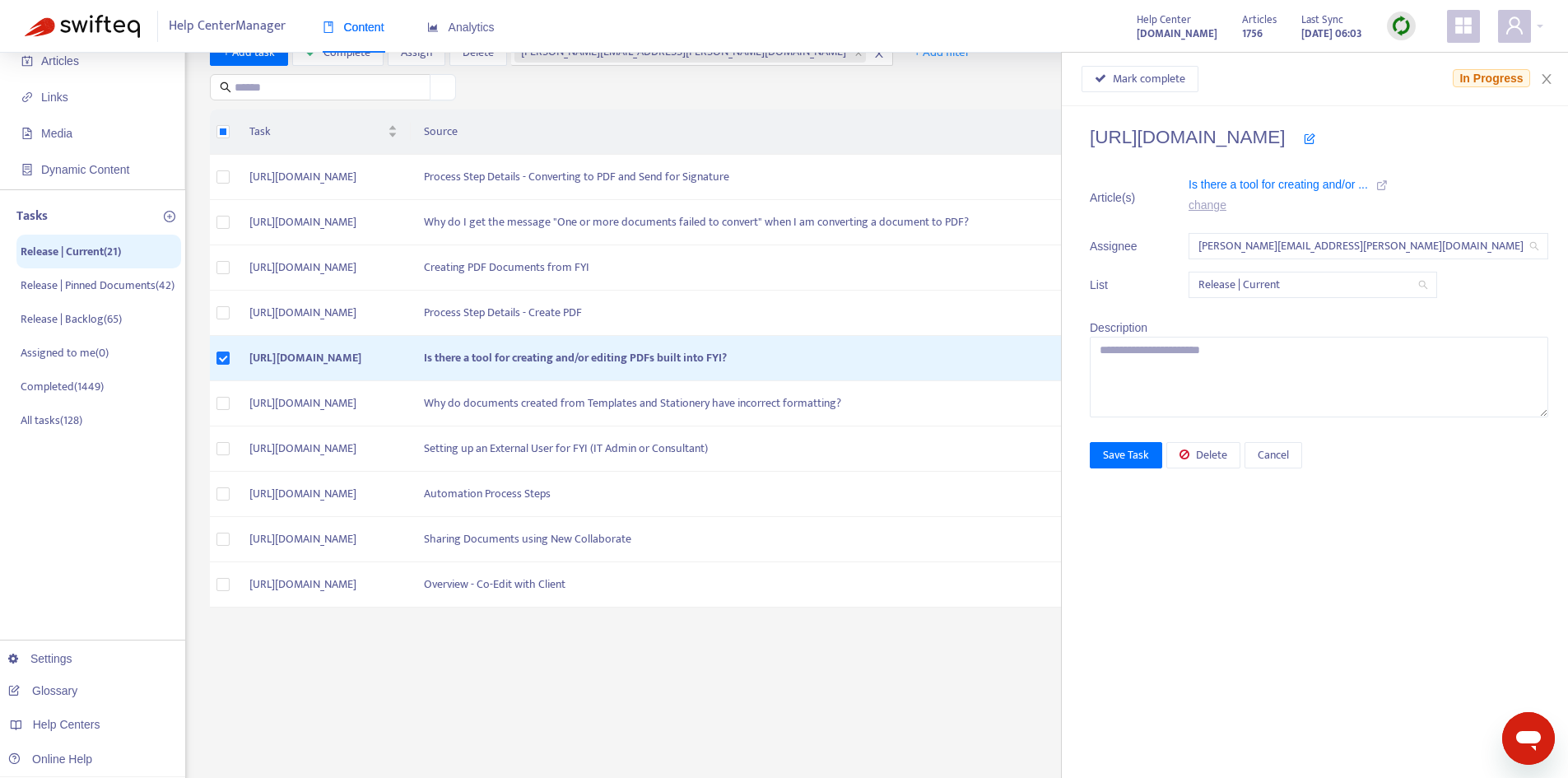
click at [1388, 185] on icon at bounding box center [1381, 185] width 11 height 11
click at [1345, 186] on span "Is there a tool for creating and/or ..." at bounding box center [1278, 184] width 179 height 13
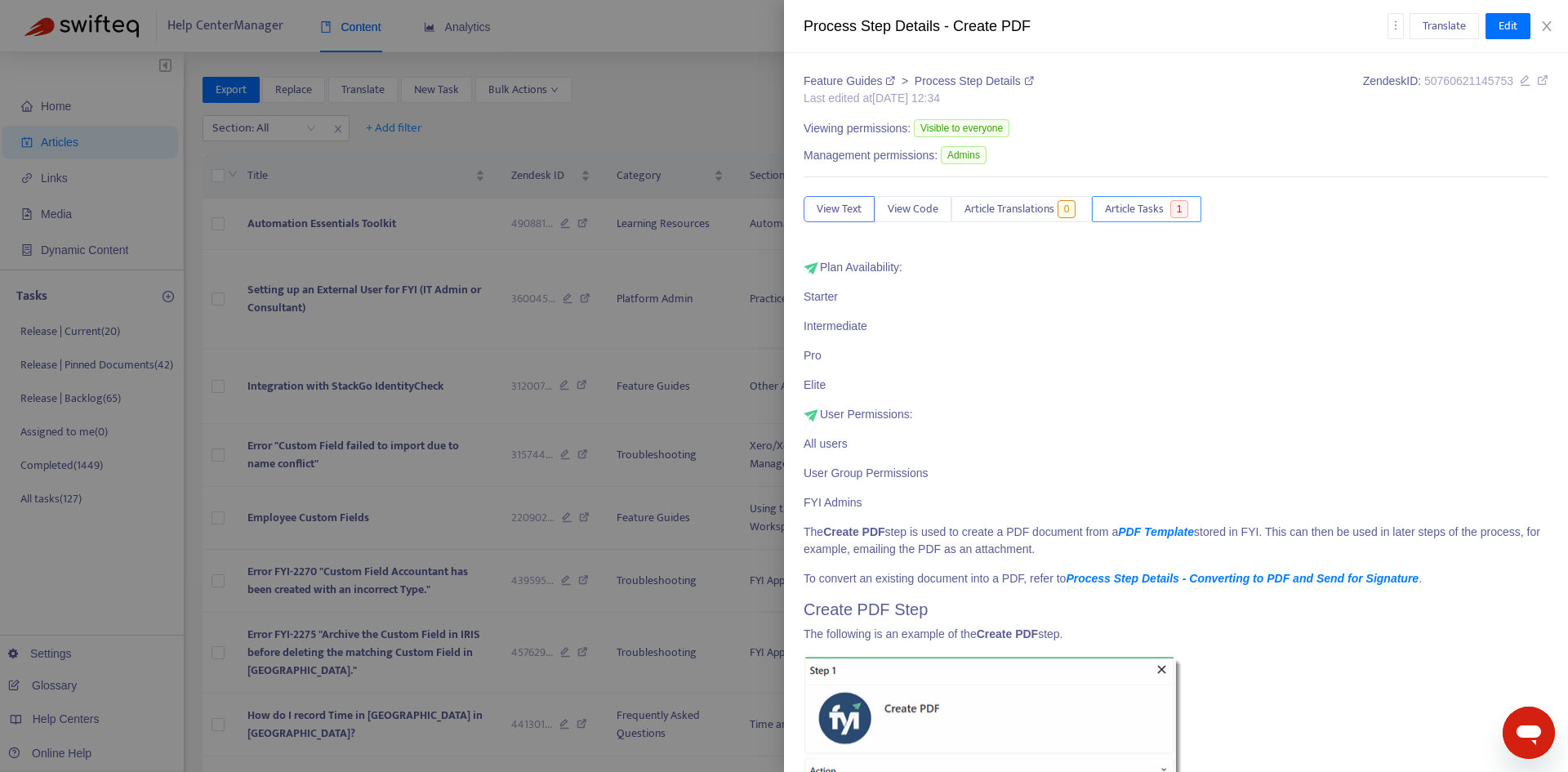
click at [1156, 211] on span "Article Tasks" at bounding box center [1134, 209] width 58 height 18
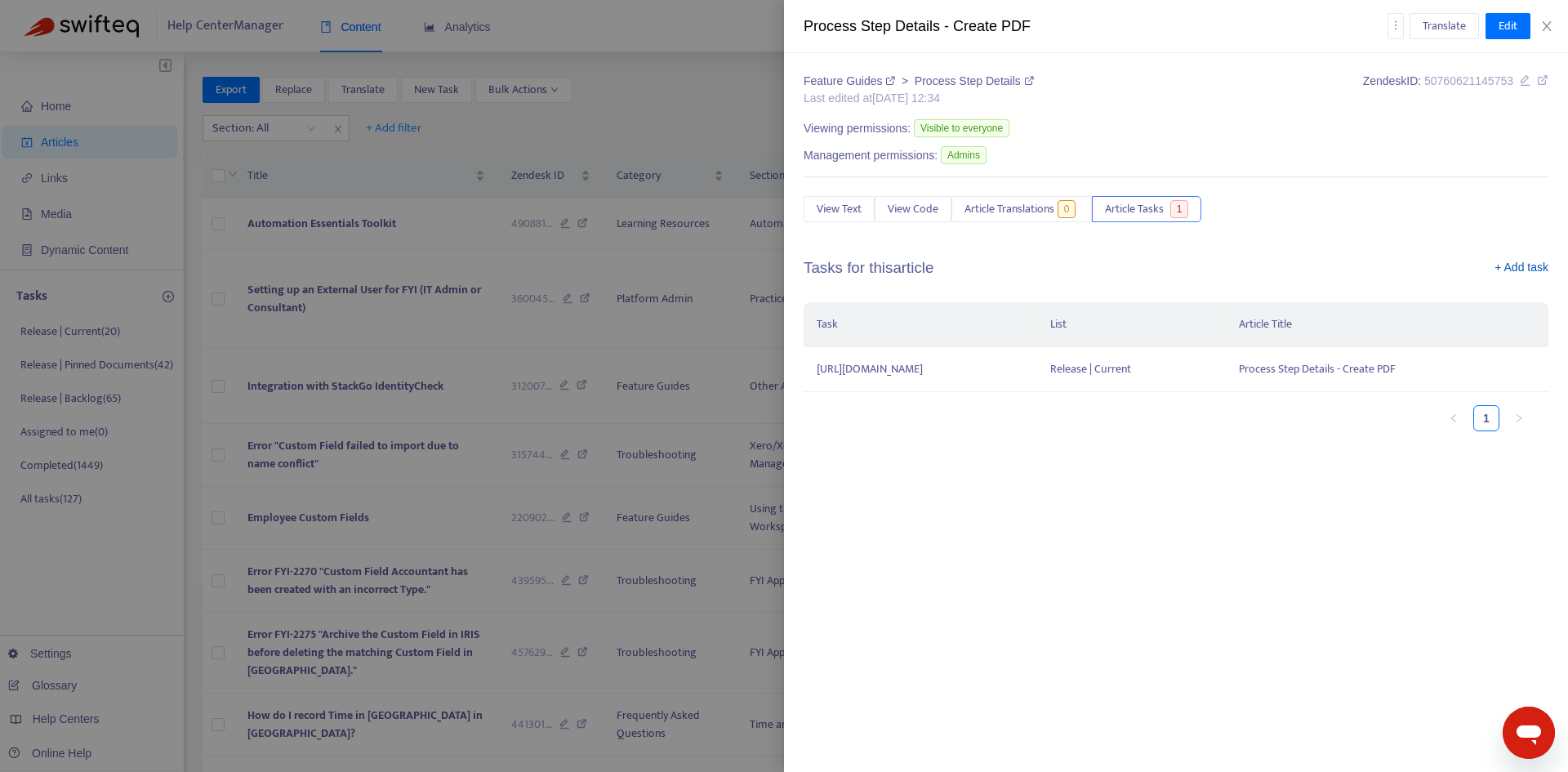
click at [1522, 265] on link "+ Add task" at bounding box center [1522, 271] width 54 height 25
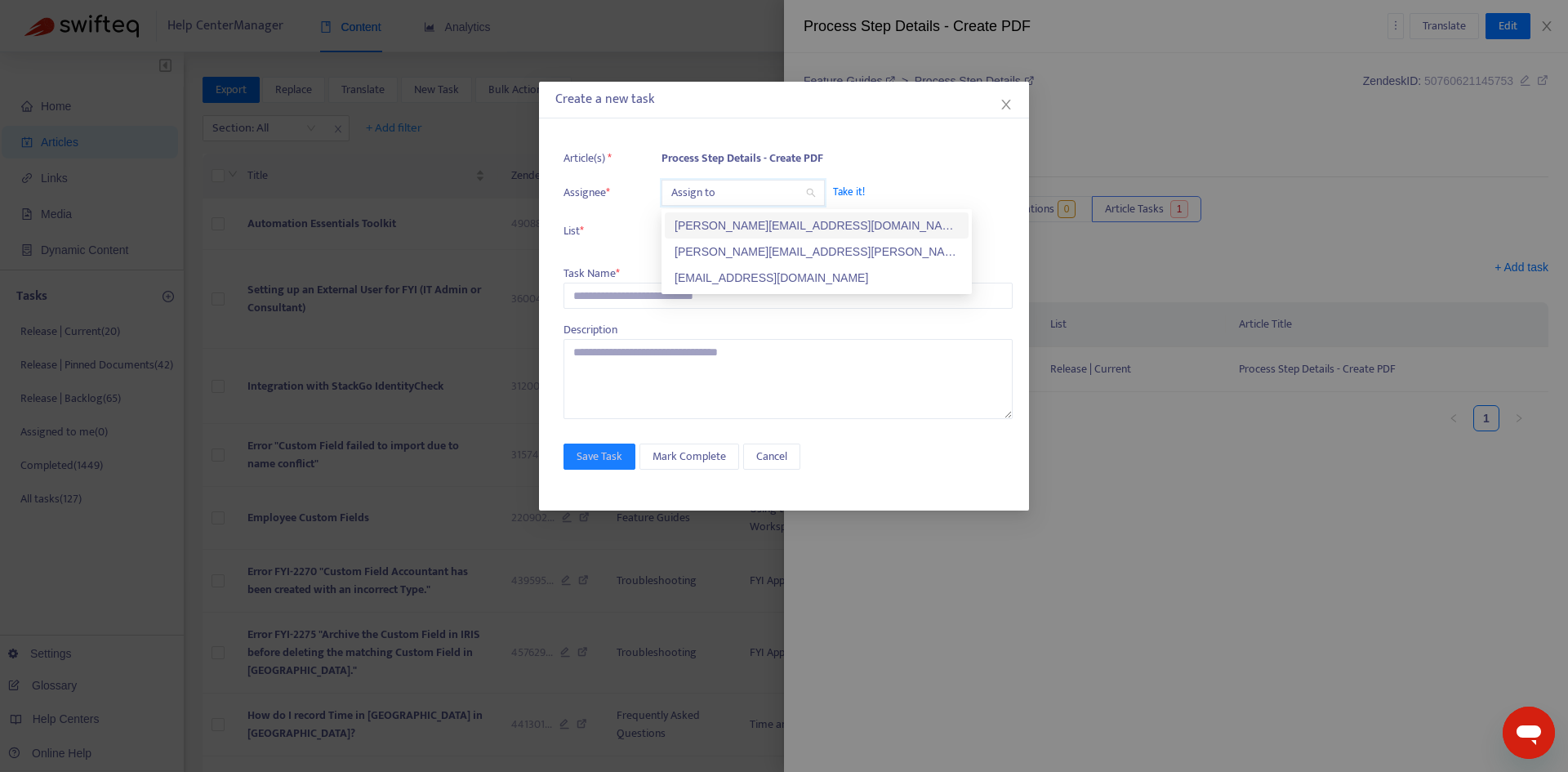
click at [709, 187] on input "search" at bounding box center [742, 193] width 143 height 25
click at [710, 242] on div "[PERSON_NAME][EMAIL_ADDRESS][PERSON_NAME][DOMAIN_NAME]" at bounding box center [817, 252] width 304 height 26
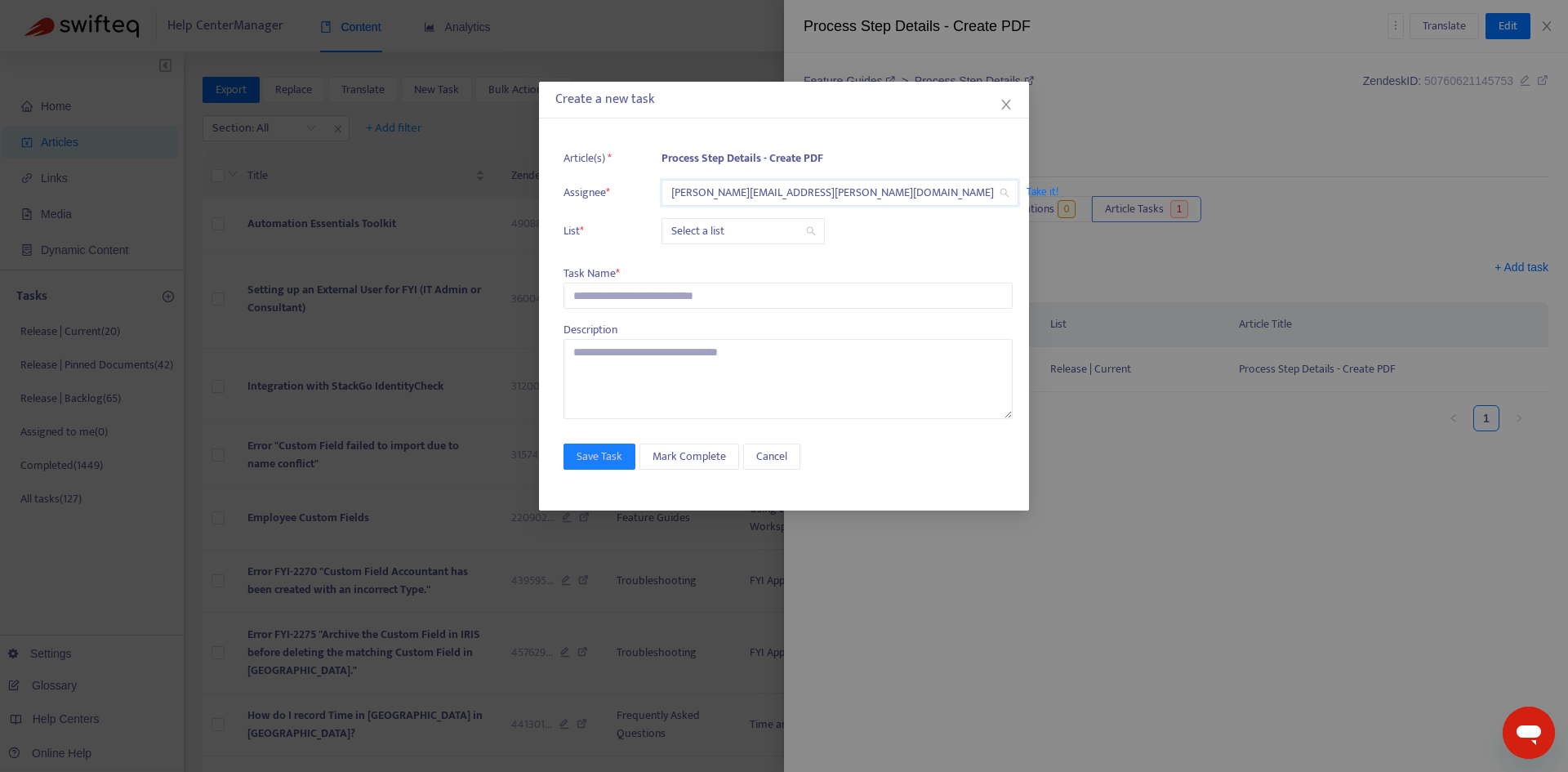
click at [710, 224] on input "search" at bounding box center [742, 231] width 143 height 25
click at [699, 259] on div "Release | Current" at bounding box center [816, 264] width 284 height 18
click at [631, 291] on input "text" at bounding box center [788, 296] width 449 height 26
paste input "**********"
type input "**********"
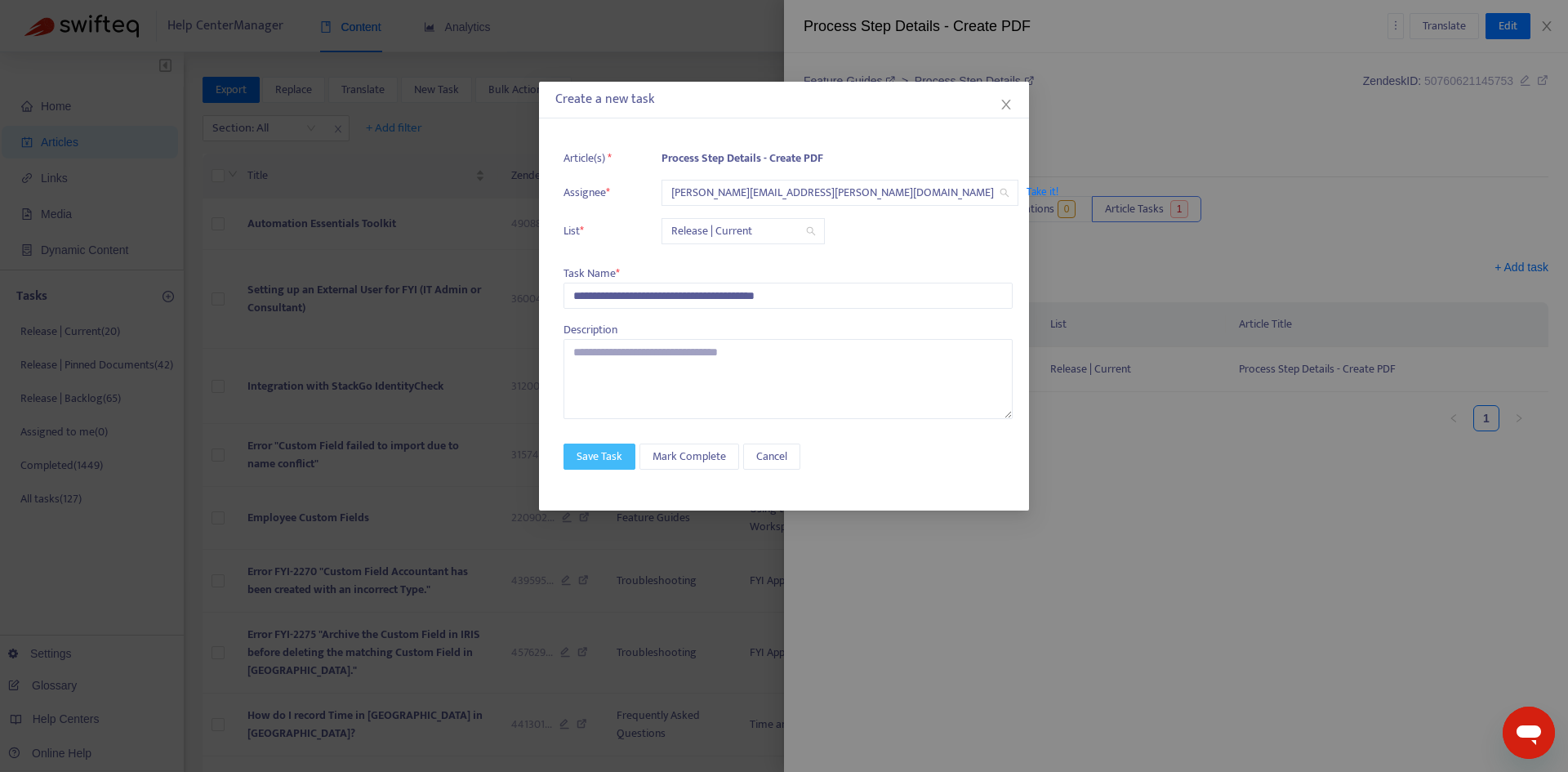
click at [585, 456] on span "Save Task" at bounding box center [599, 456] width 46 height 18
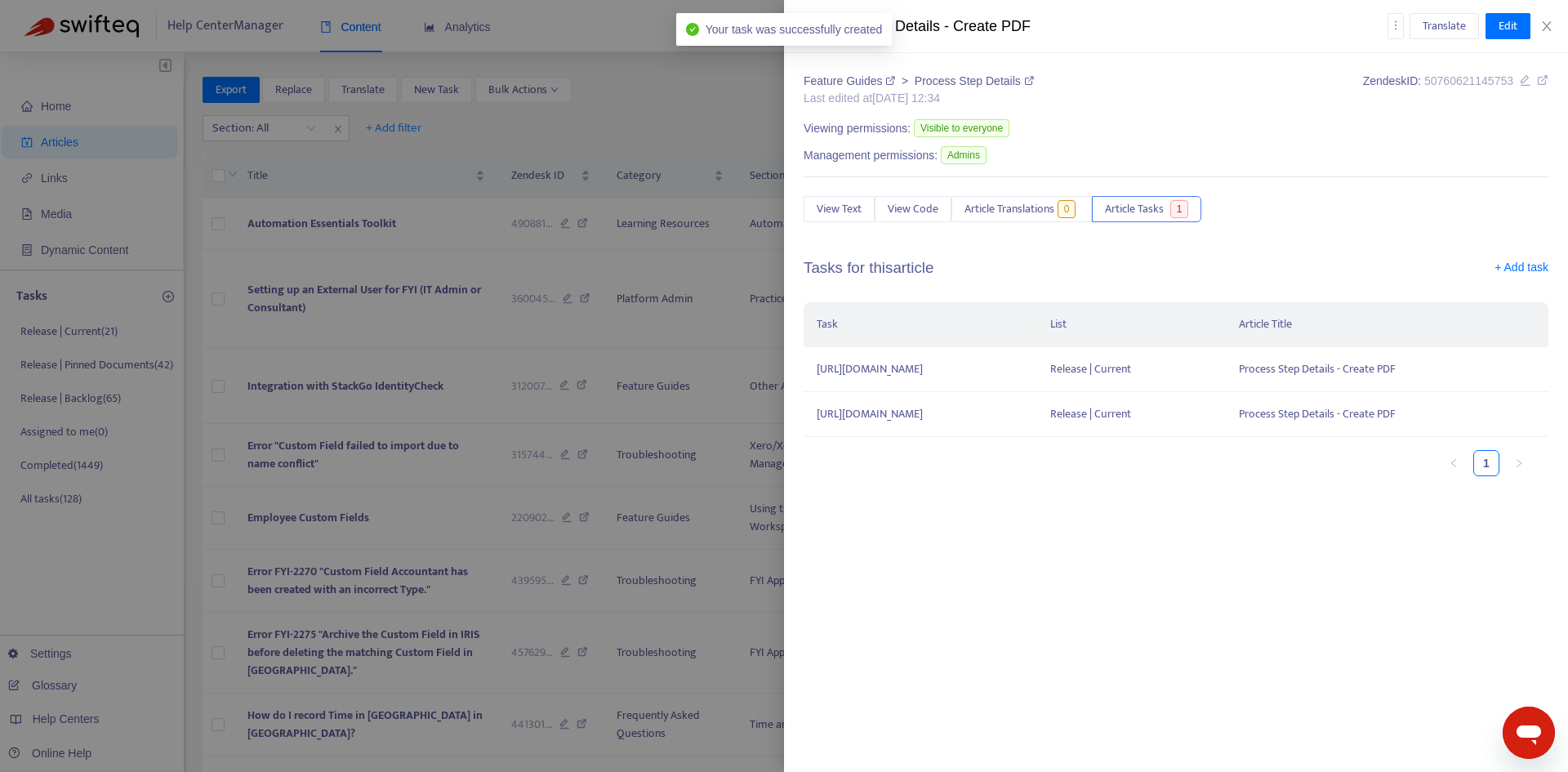
click at [1547, 75] on link at bounding box center [1542, 81] width 11 height 13
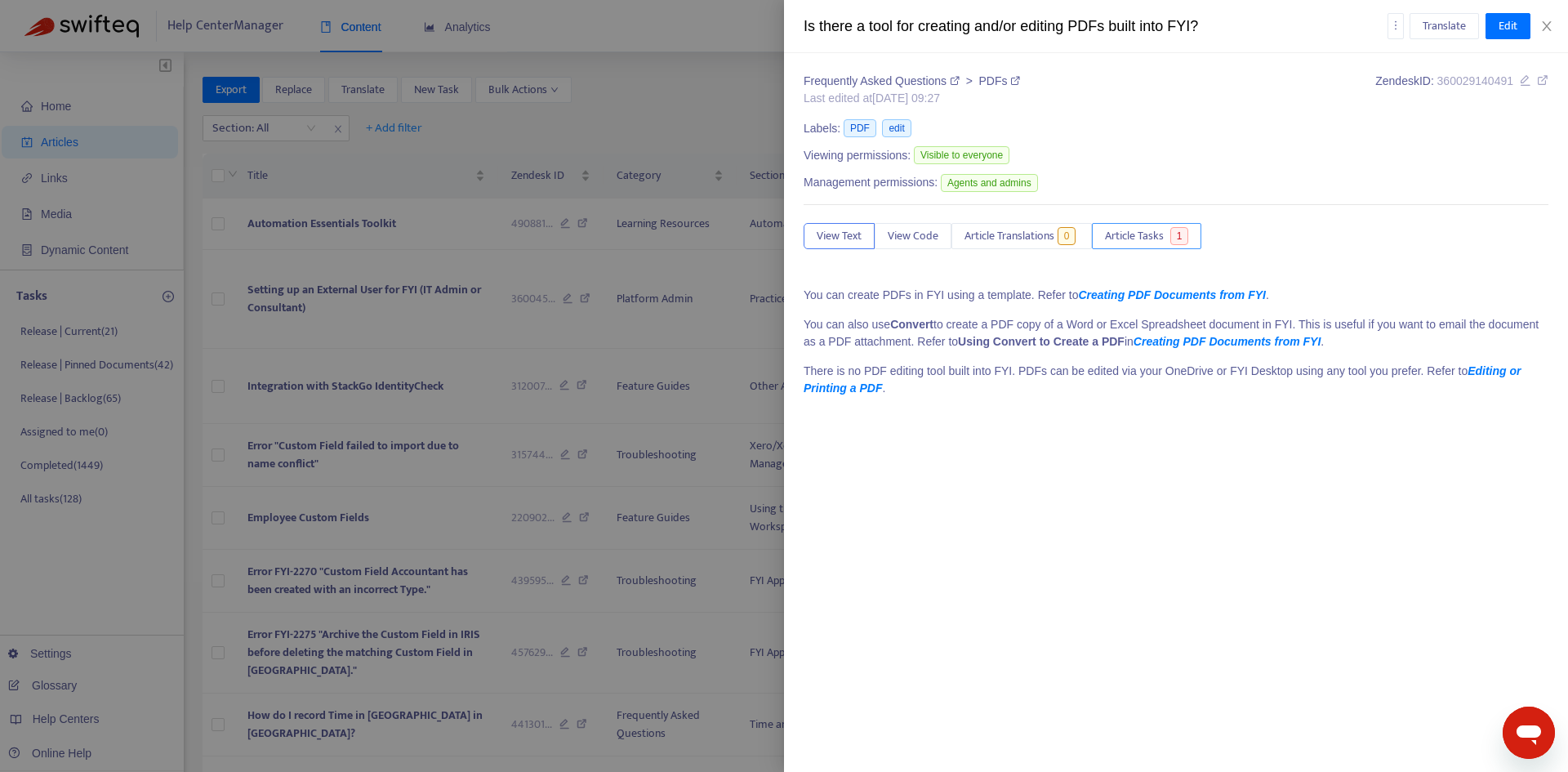
click at [1159, 233] on span "Article Tasks" at bounding box center [1134, 236] width 58 height 18
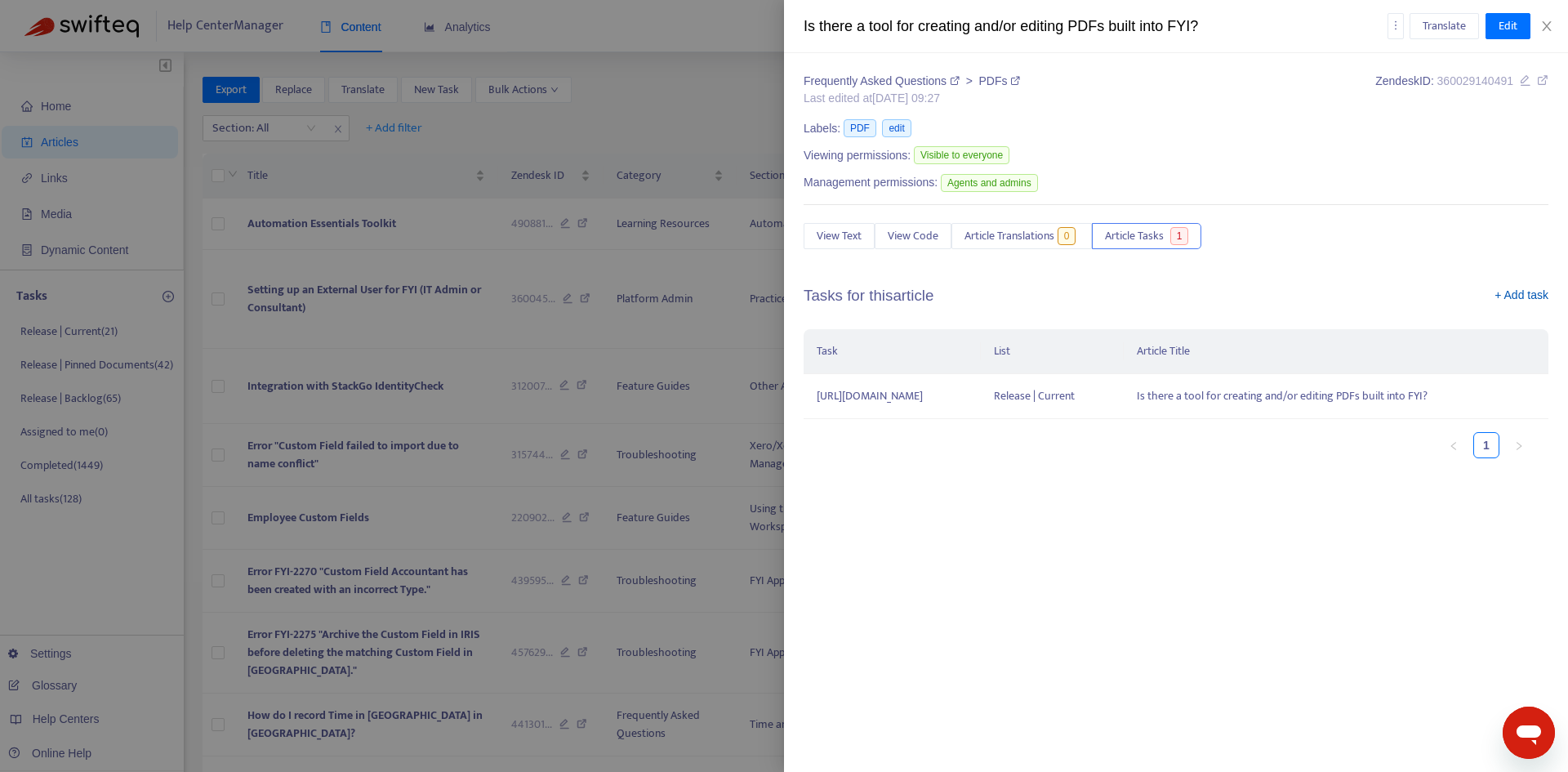
click at [1512, 298] on link "+ Add task" at bounding box center [1522, 299] width 54 height 25
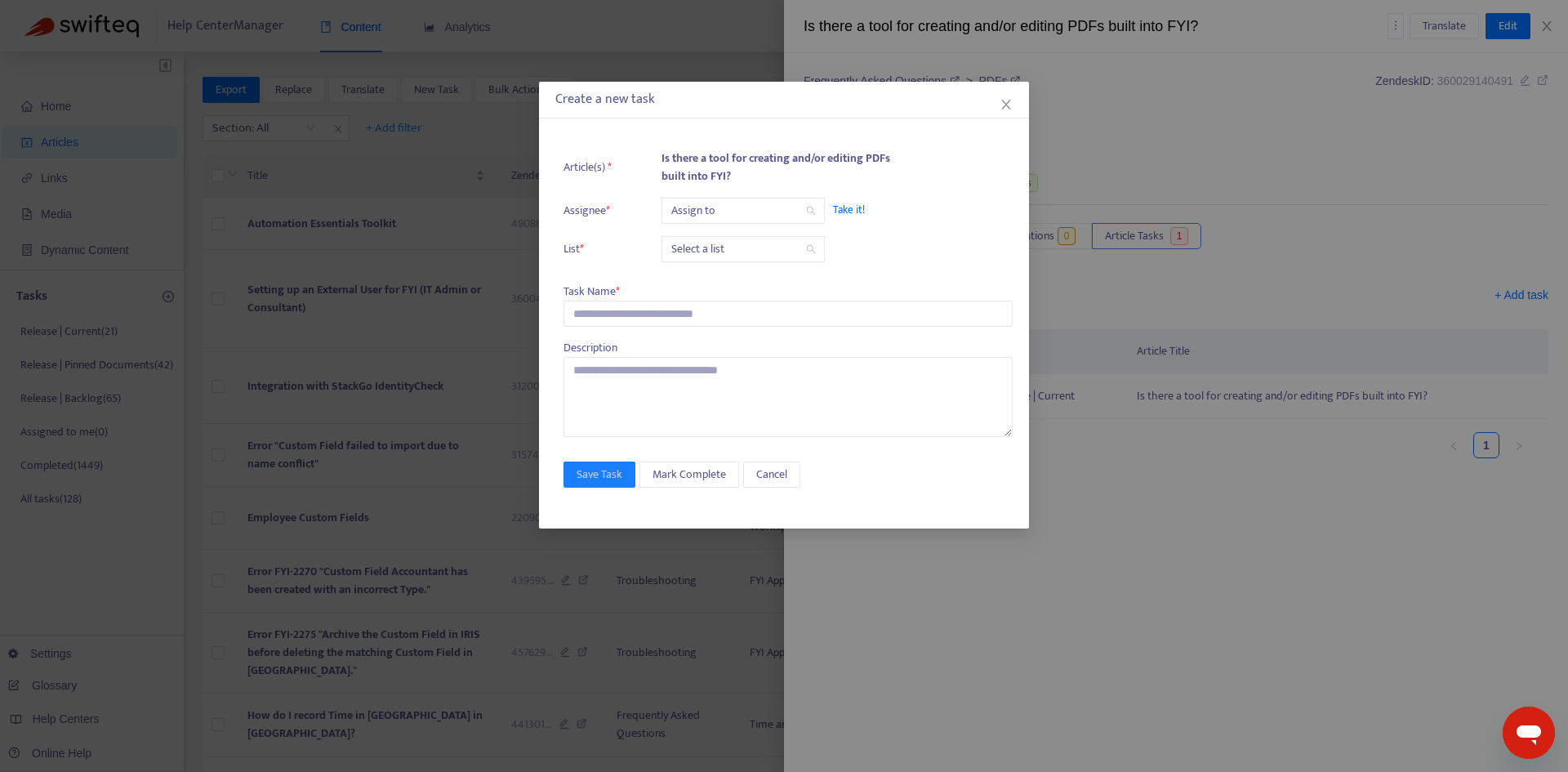
click at [712, 209] on input "search" at bounding box center [742, 211] width 143 height 25
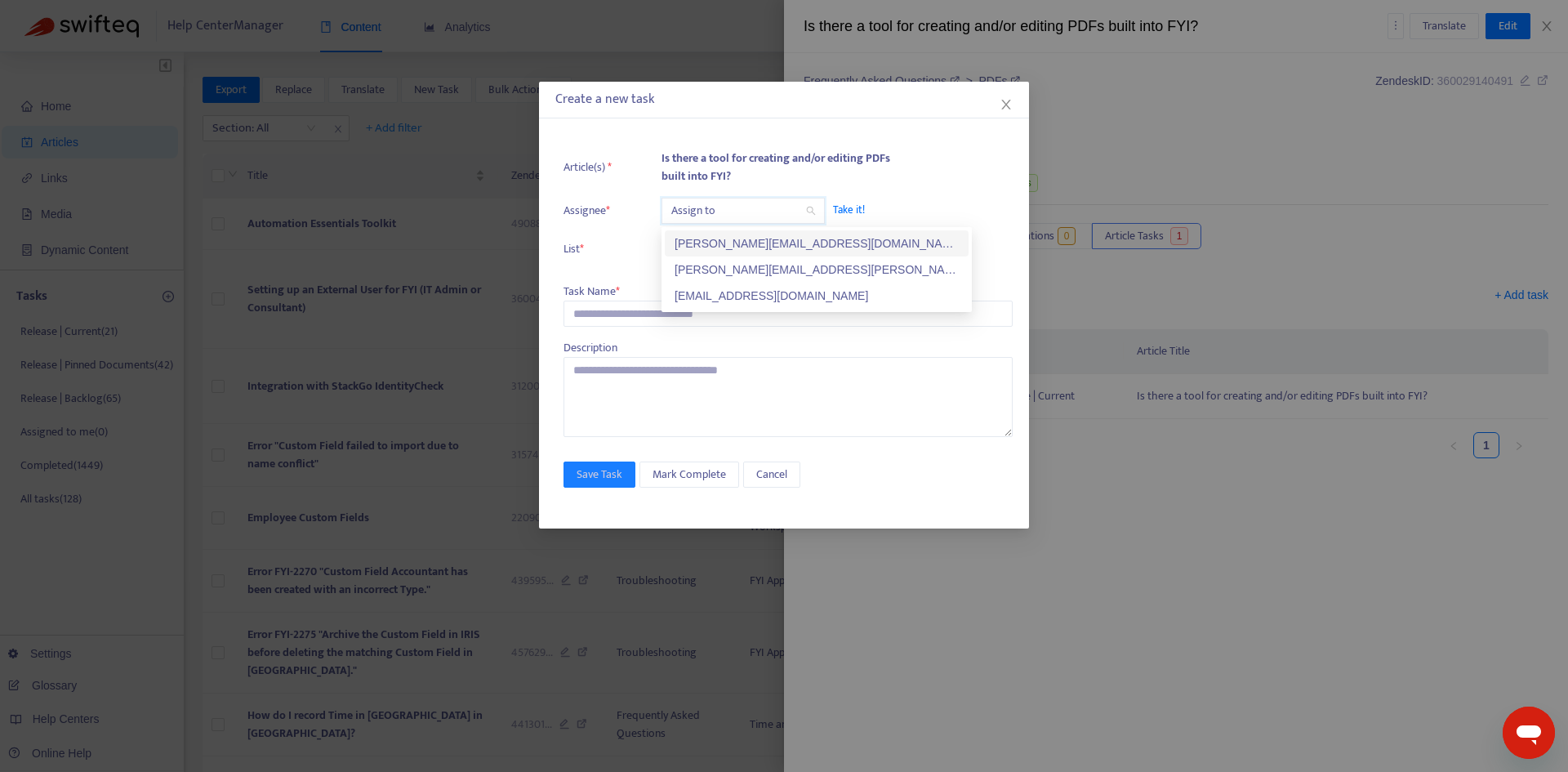
click at [703, 270] on div "[PERSON_NAME][EMAIL_ADDRESS][PERSON_NAME][DOMAIN_NAME]" at bounding box center [816, 269] width 284 height 18
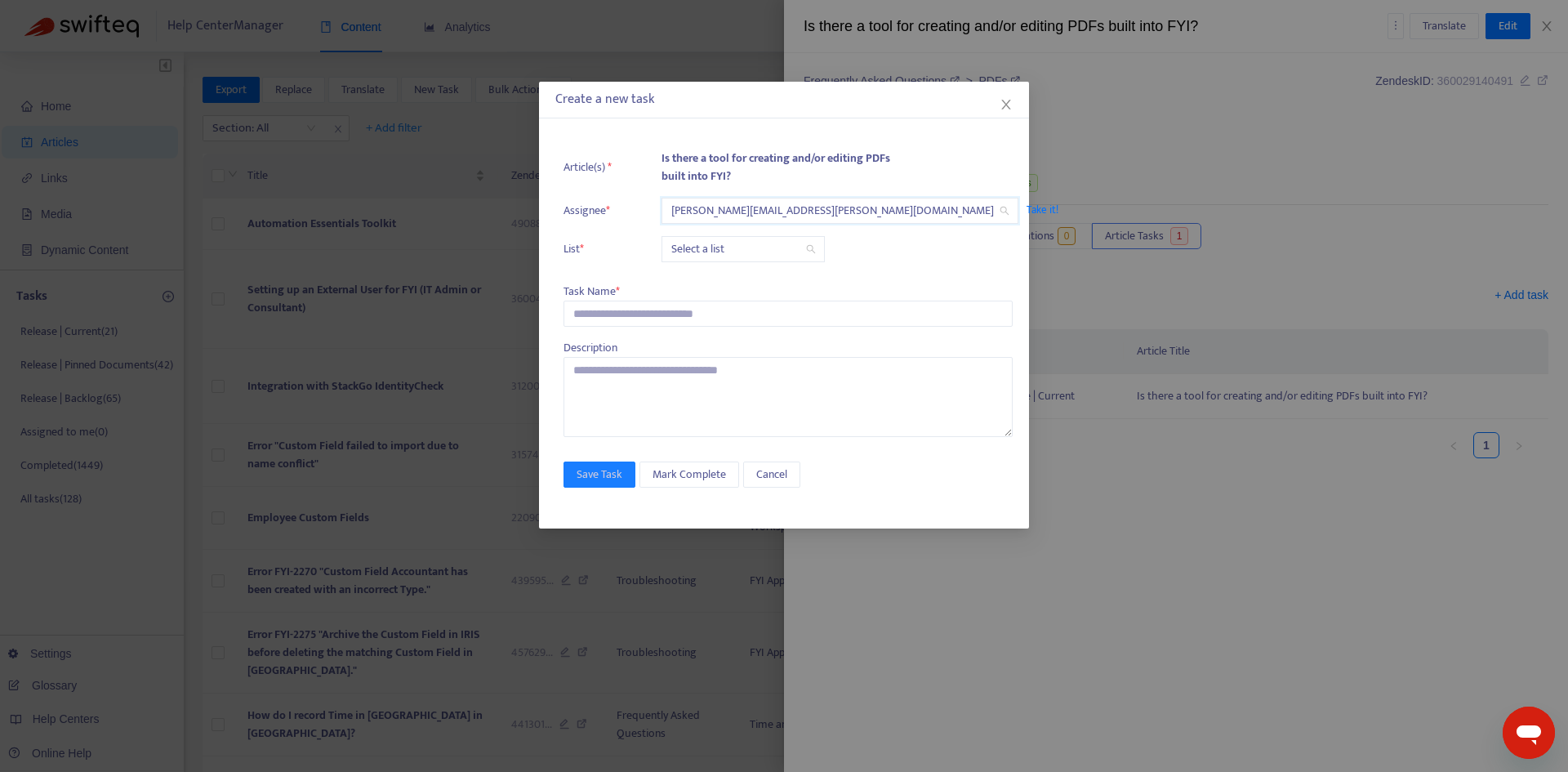
click at [703, 245] on input "search" at bounding box center [742, 249] width 143 height 25
drag, startPoint x: 698, startPoint y: 280, endPoint x: 650, endPoint y: 302, distance: 52.8
click at [697, 281] on div "Release | Current" at bounding box center [816, 282] width 284 height 18
click at [624, 318] on input "text" at bounding box center [788, 314] width 449 height 26
paste input "**********"
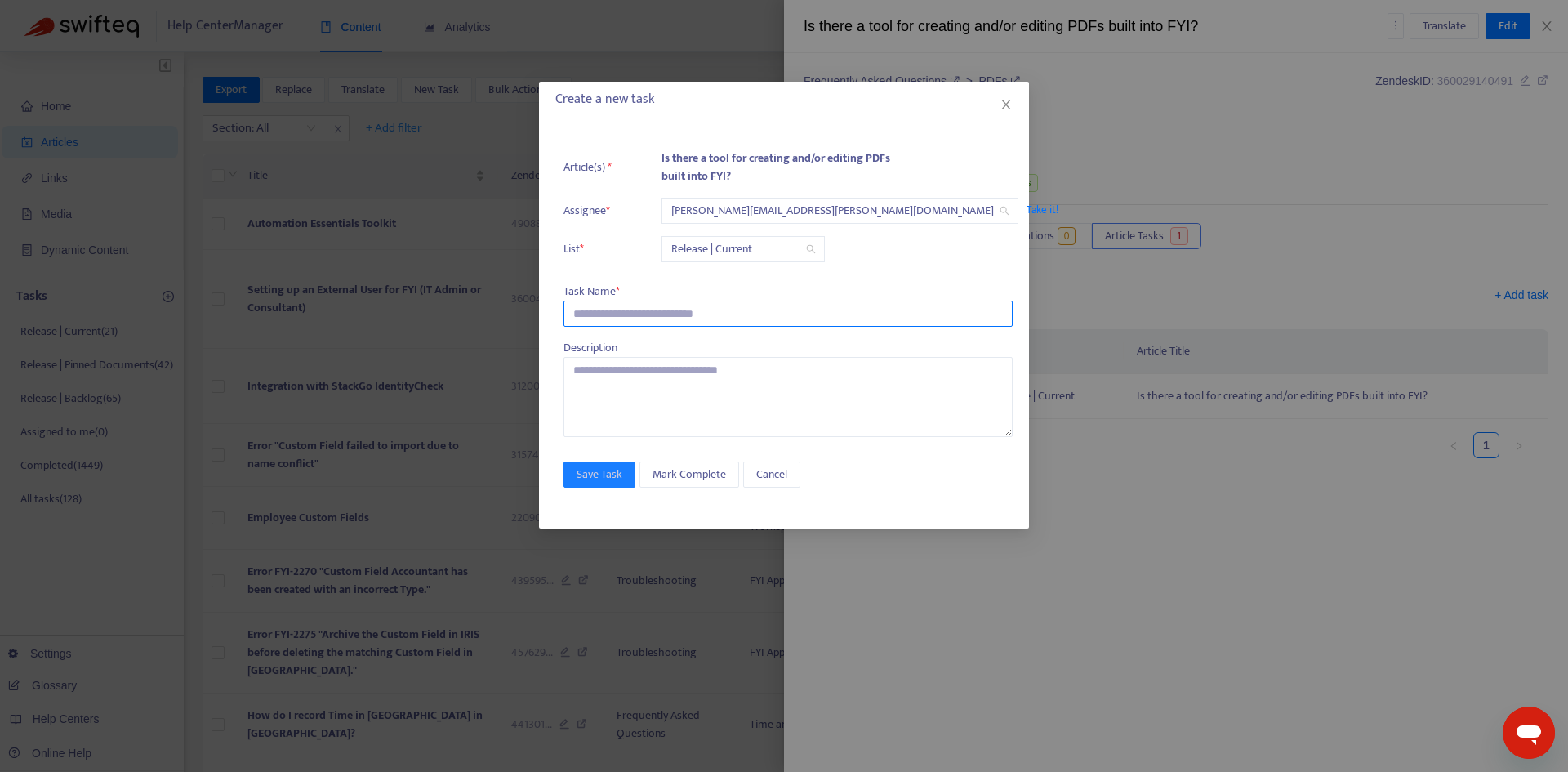
type input "**********"
click at [615, 312] on input "text" at bounding box center [788, 314] width 449 height 26
paste input "**********"
type input "**********"
click at [591, 466] on span "Save Task" at bounding box center [599, 475] width 46 height 18
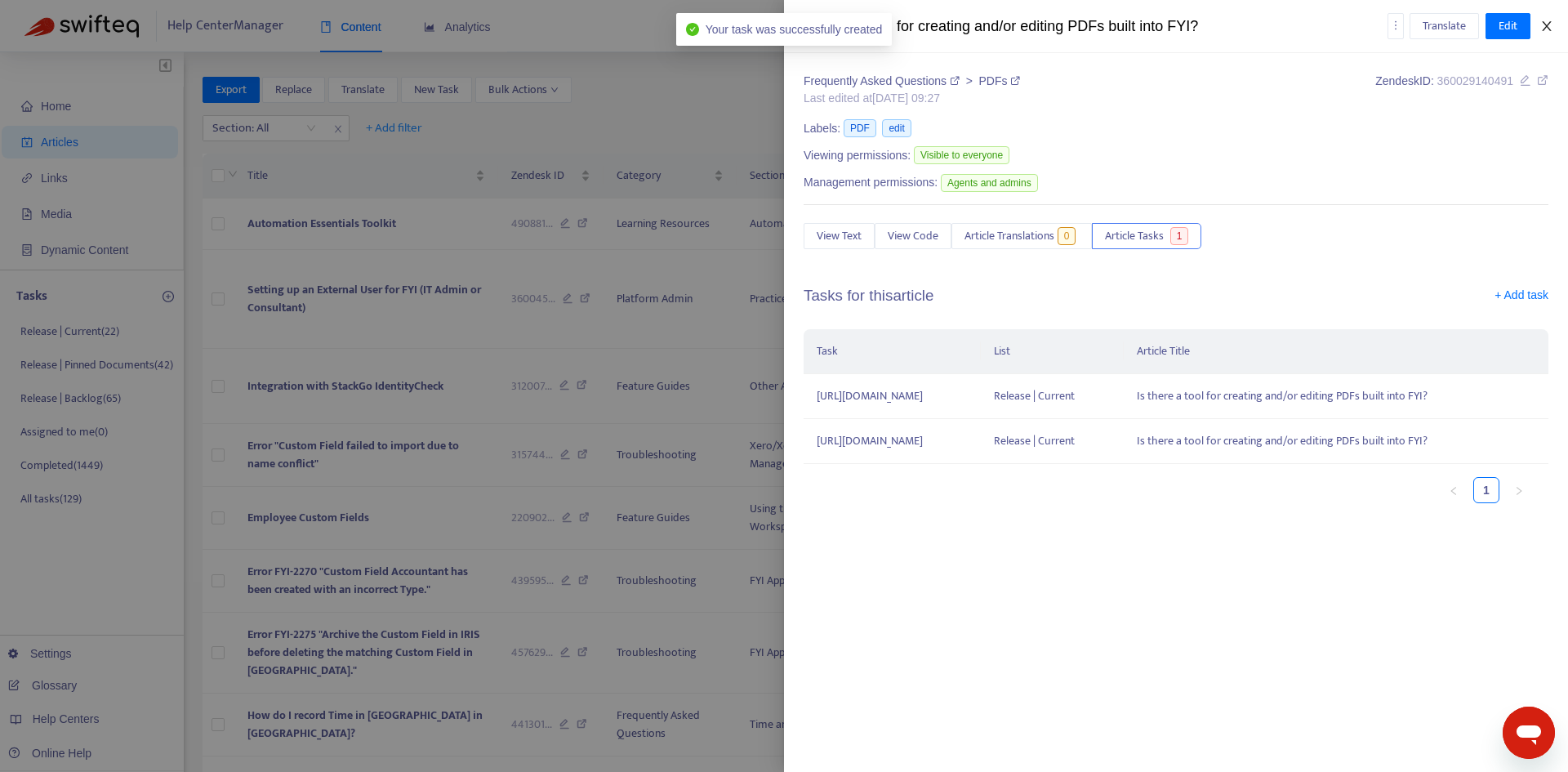
click at [1547, 22] on icon "close" at bounding box center [1547, 26] width 13 height 13
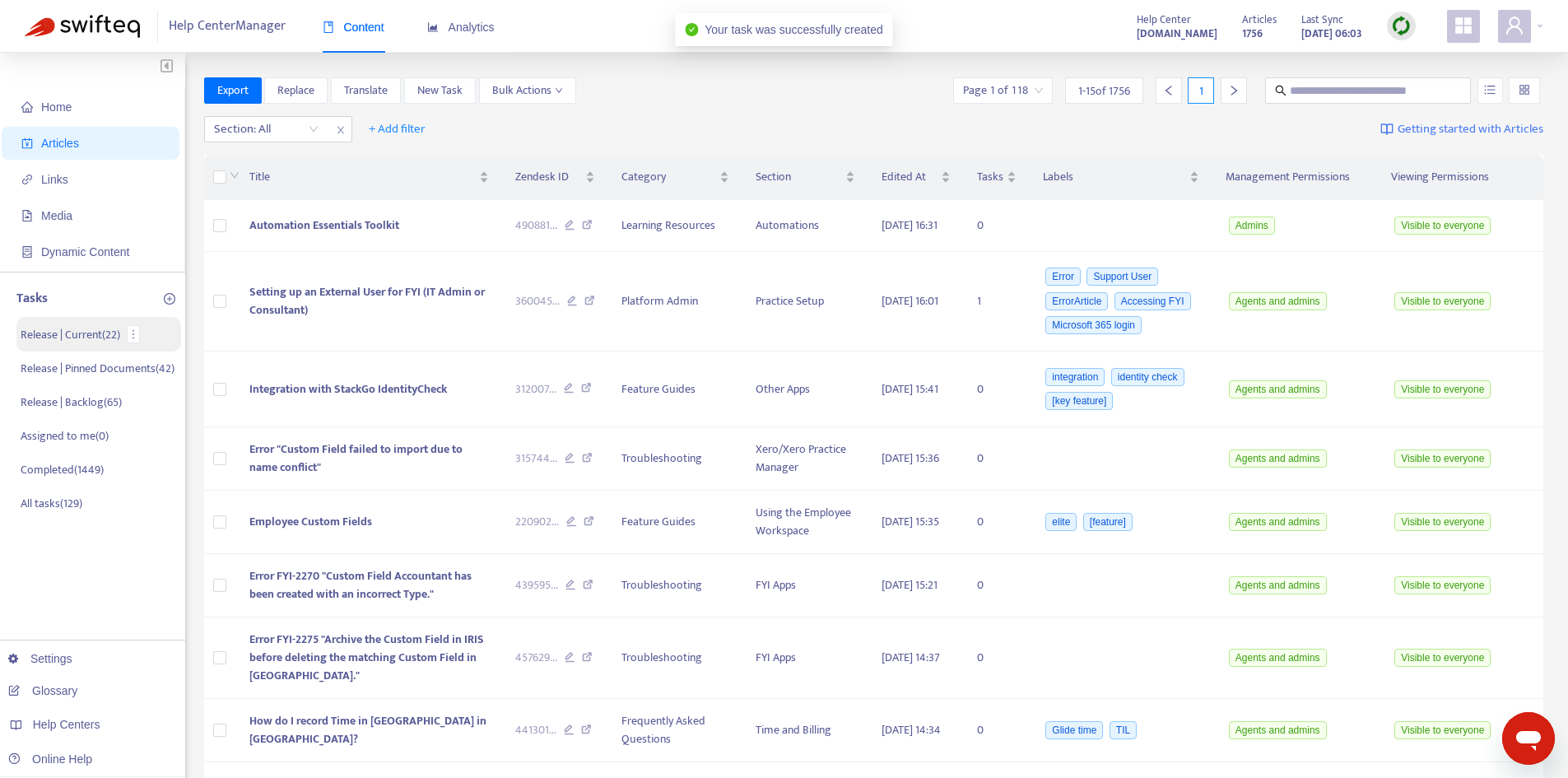
click at [100, 327] on p "Release | Current ( 22 )" at bounding box center [70, 334] width 100 height 17
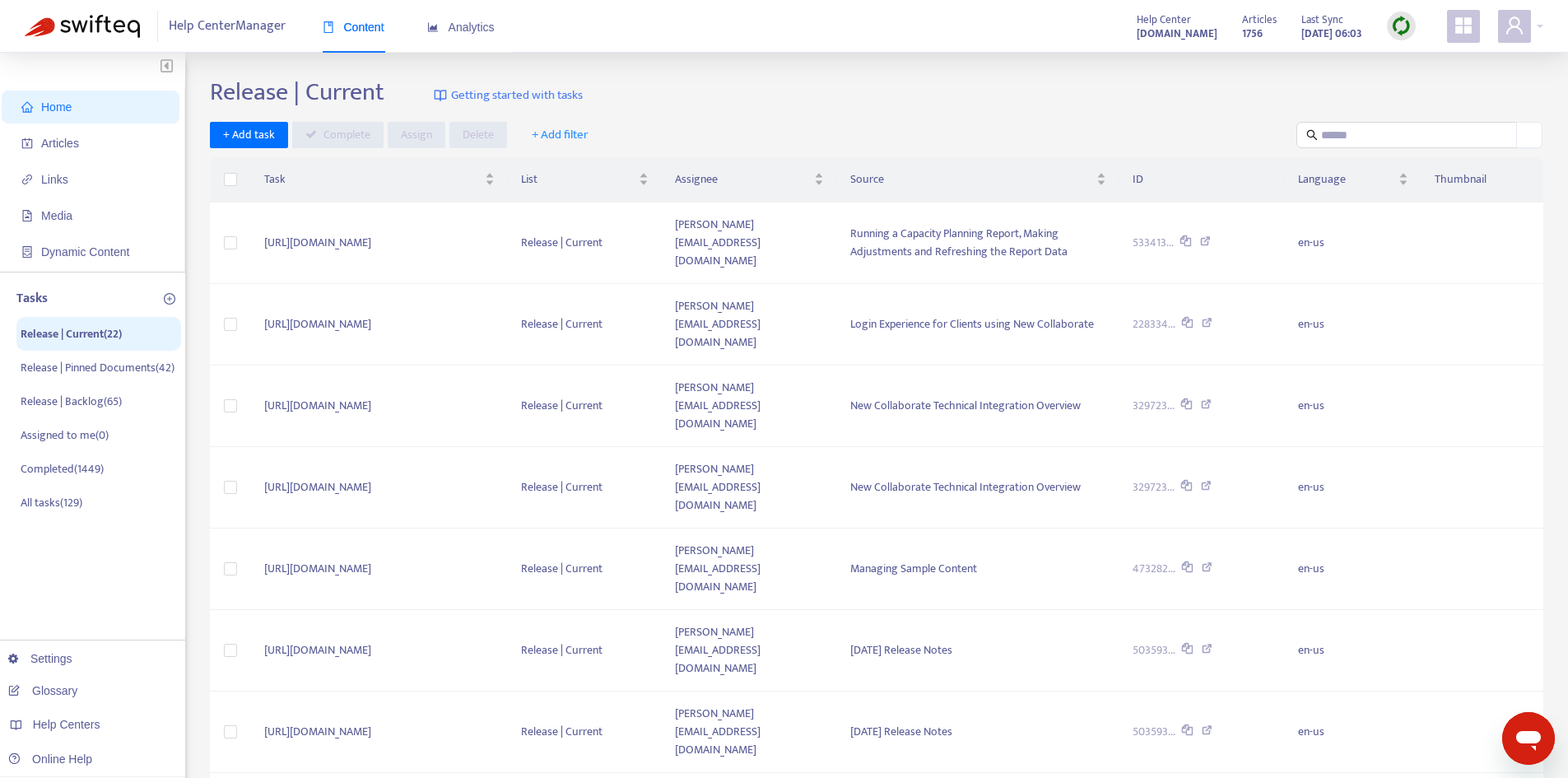
click at [571, 132] on span "+ Add filter" at bounding box center [560, 134] width 57 height 20
click at [581, 167] on span "Article Title" at bounding box center [571, 167] width 81 height 18
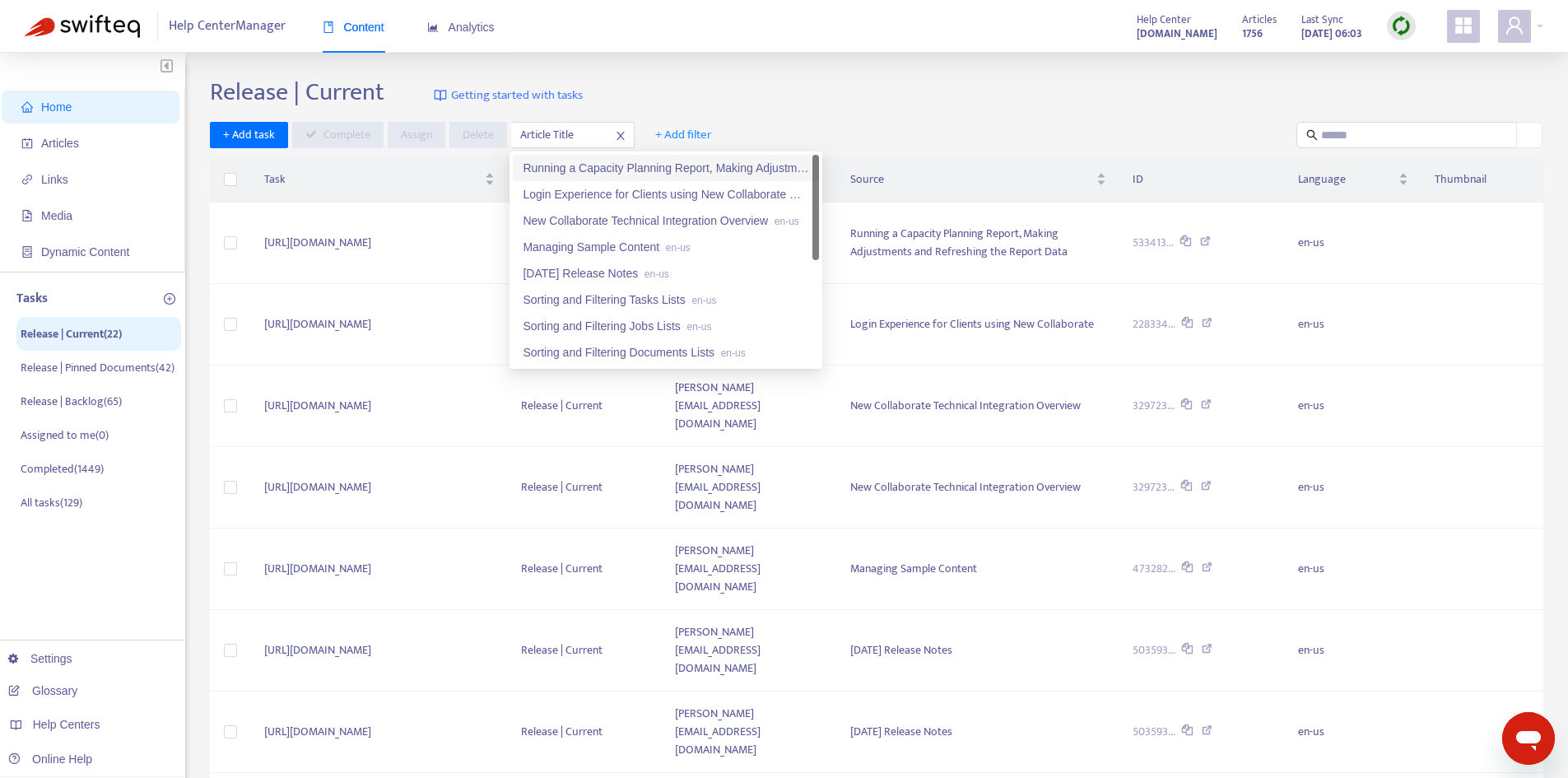
click at [621, 133] on icon "close" at bounding box center [621, 135] width 9 height 9
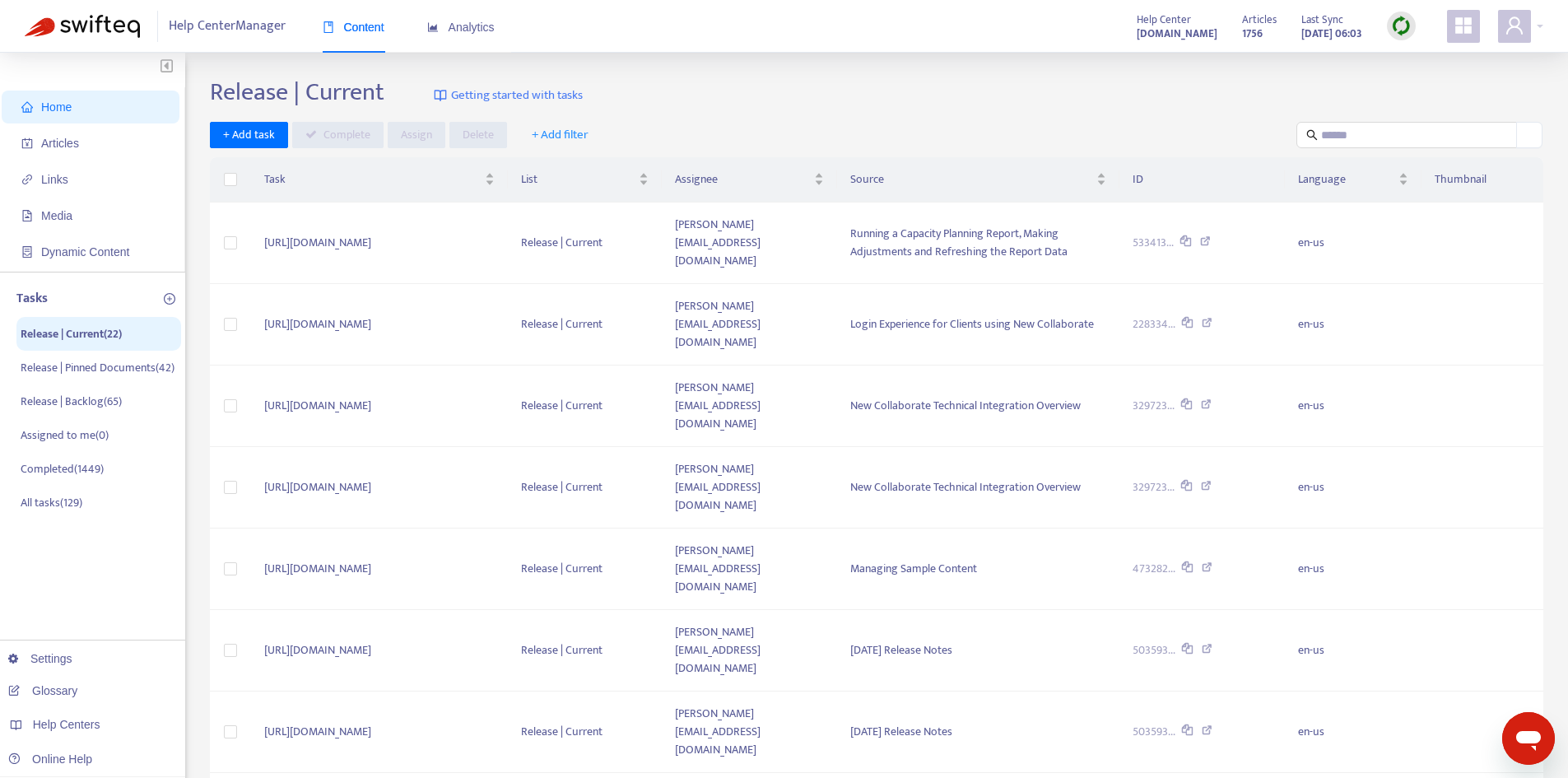
click at [551, 138] on span "+ Add filter" at bounding box center [560, 134] width 57 height 20
click at [558, 223] on span "Assignee" at bounding box center [571, 220] width 81 height 18
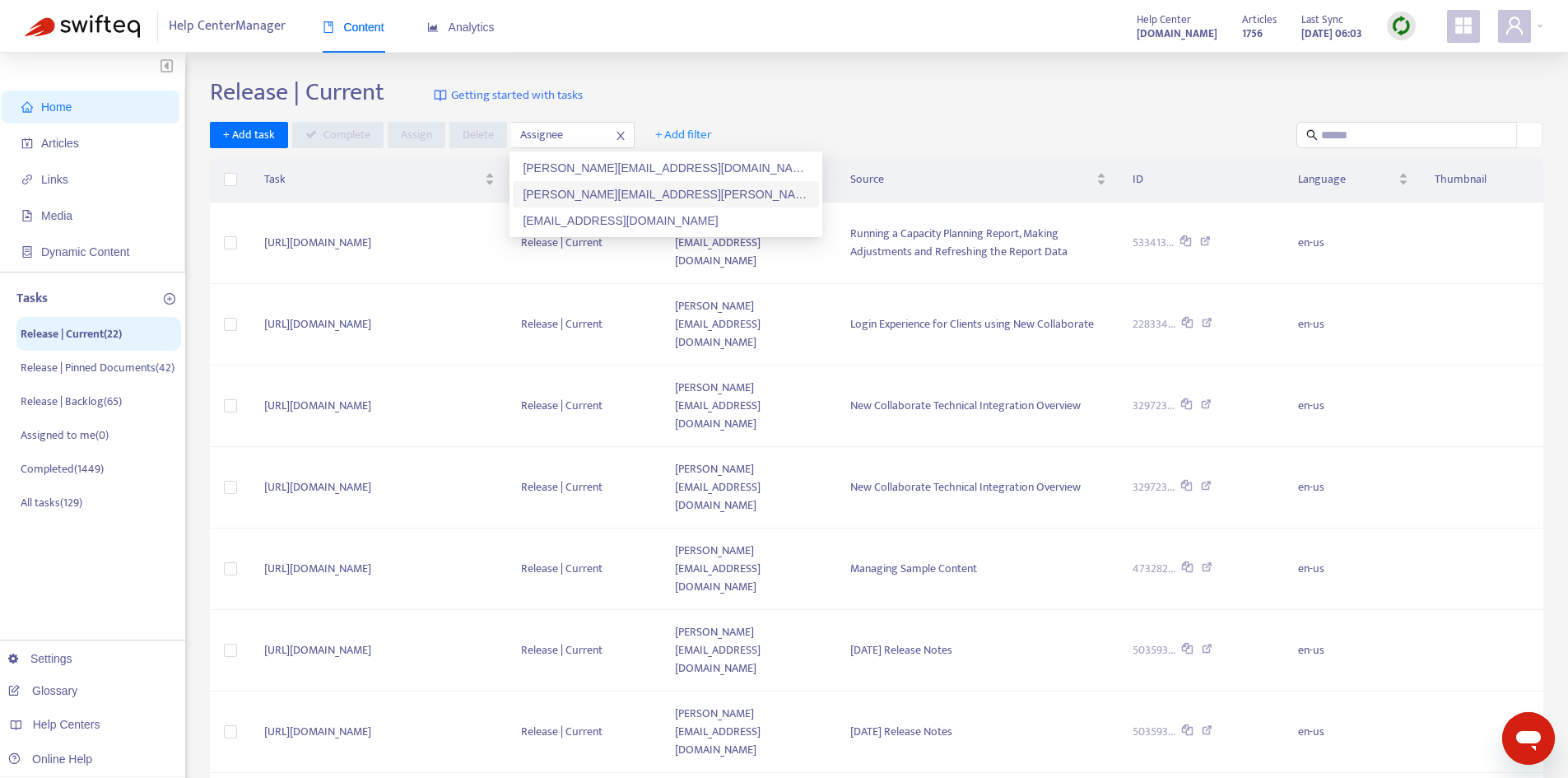
click at [565, 200] on div "[PERSON_NAME][EMAIL_ADDRESS][PERSON_NAME][DOMAIN_NAME]" at bounding box center [666, 194] width 287 height 18
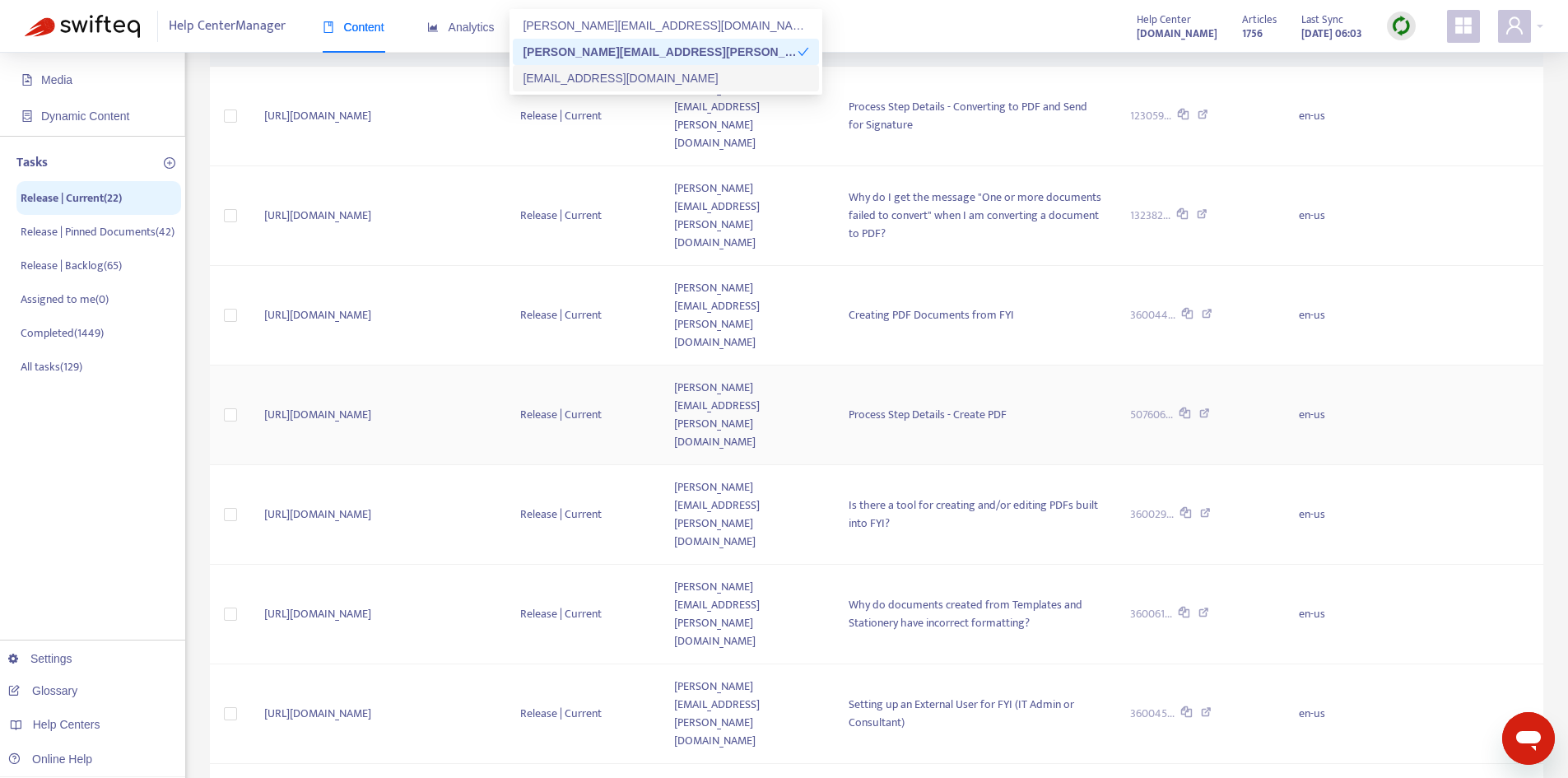
scroll to position [165, 0]
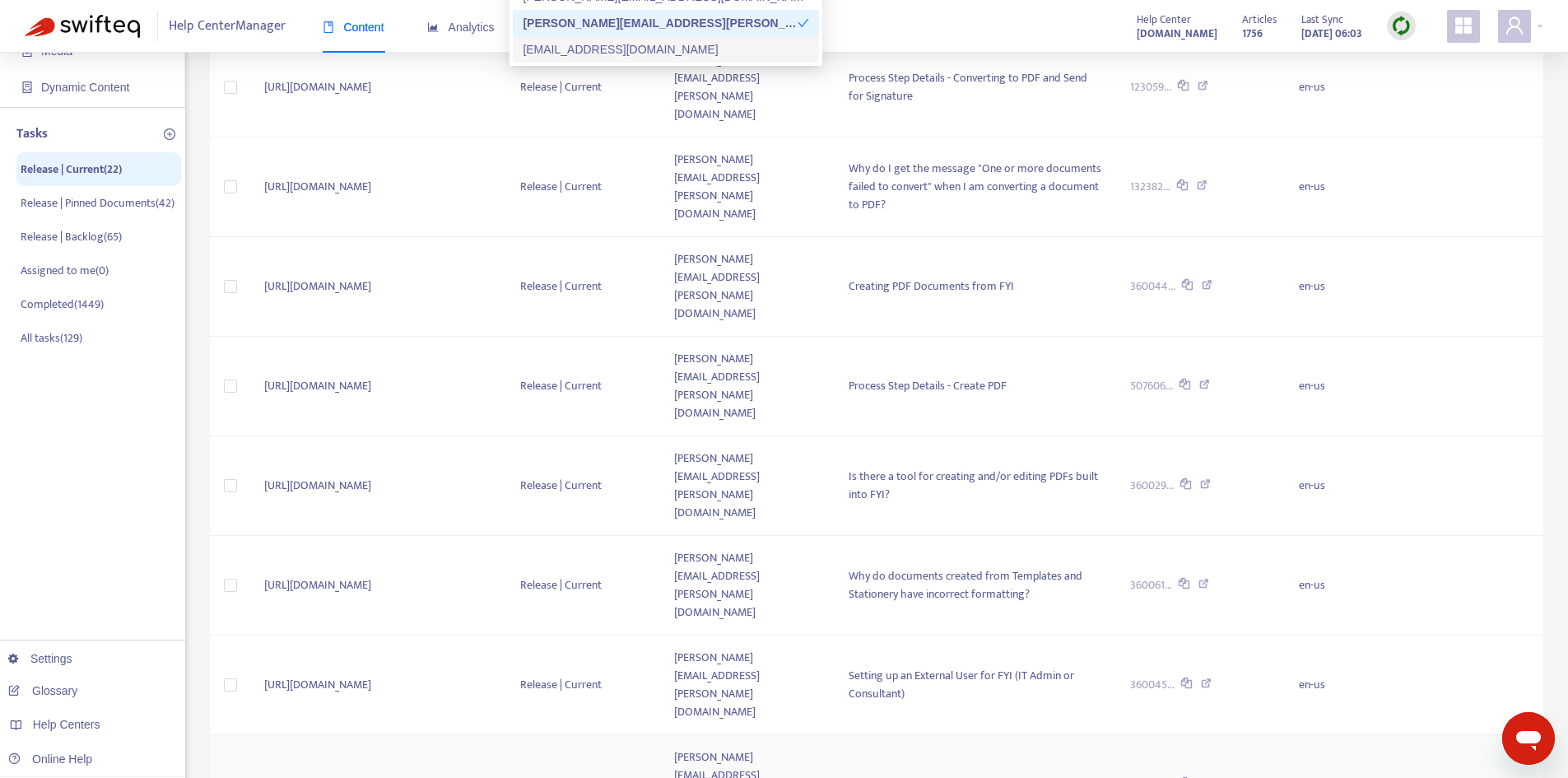
click at [429, 736] on td "[URL][DOMAIN_NAME]" at bounding box center [379, 785] width 256 height 100
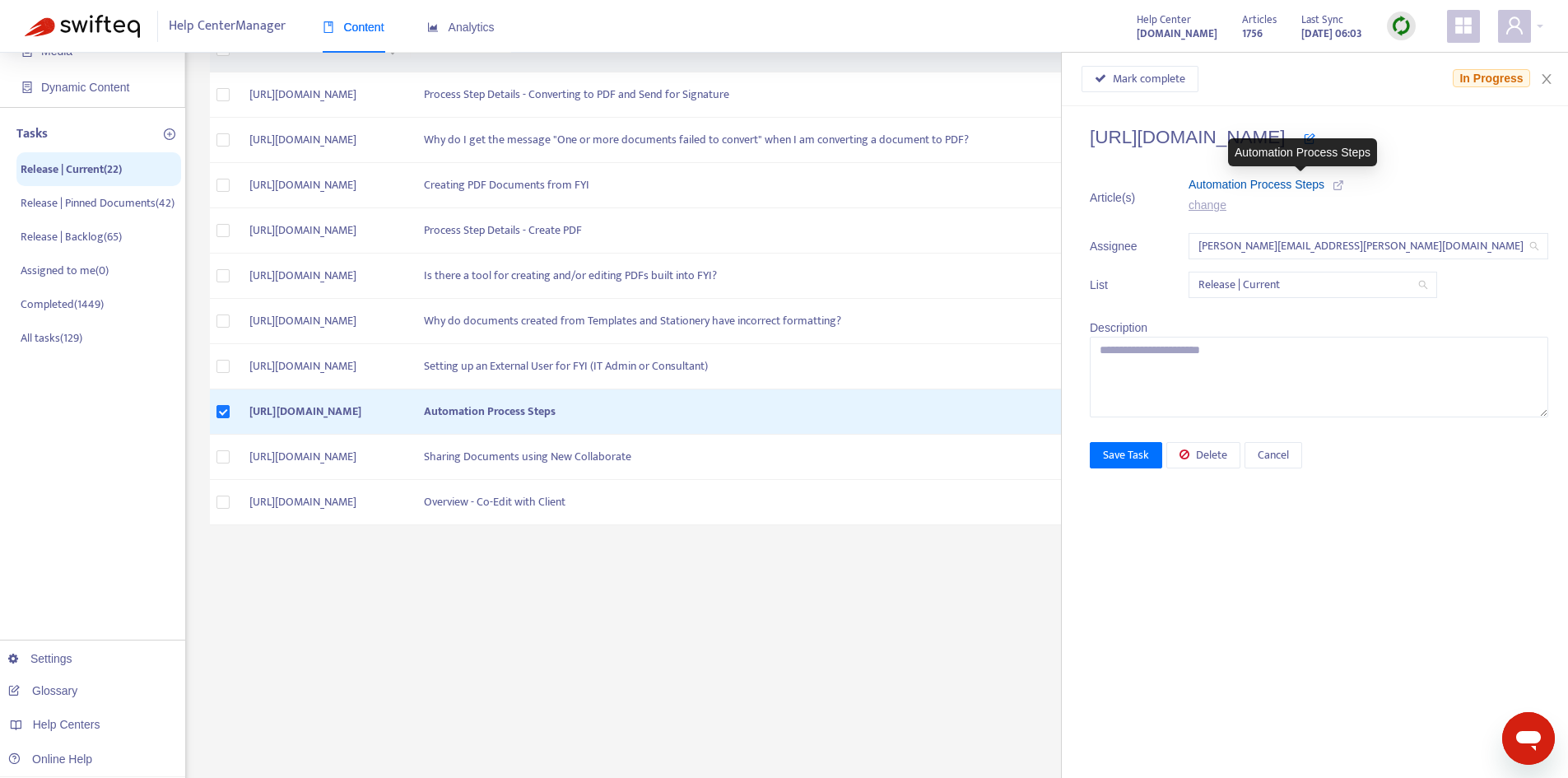
click at [1265, 188] on span "Automation Process Steps" at bounding box center [1256, 184] width 136 height 13
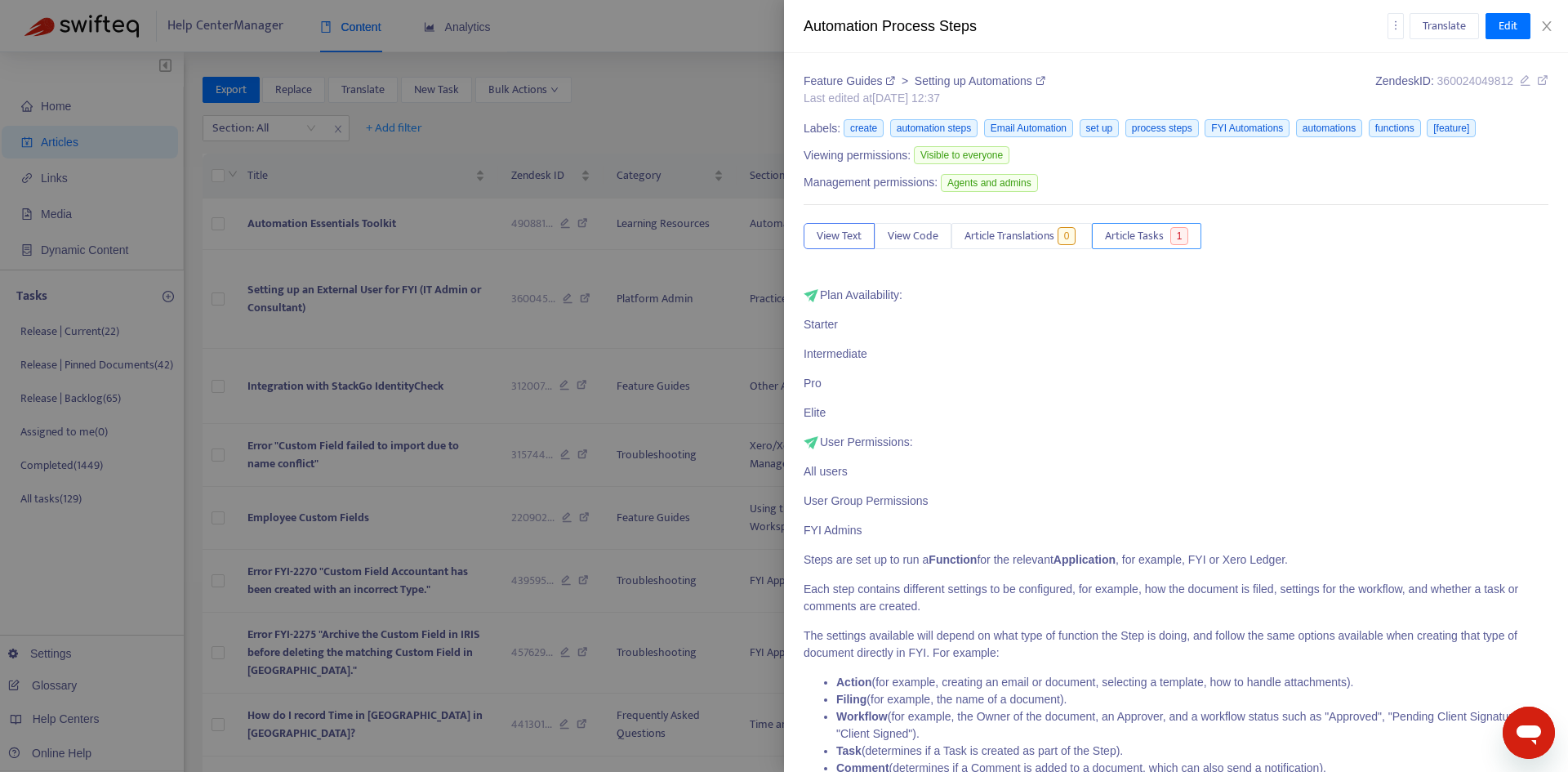
click at [1138, 234] on span "Article Tasks" at bounding box center [1134, 236] width 58 height 18
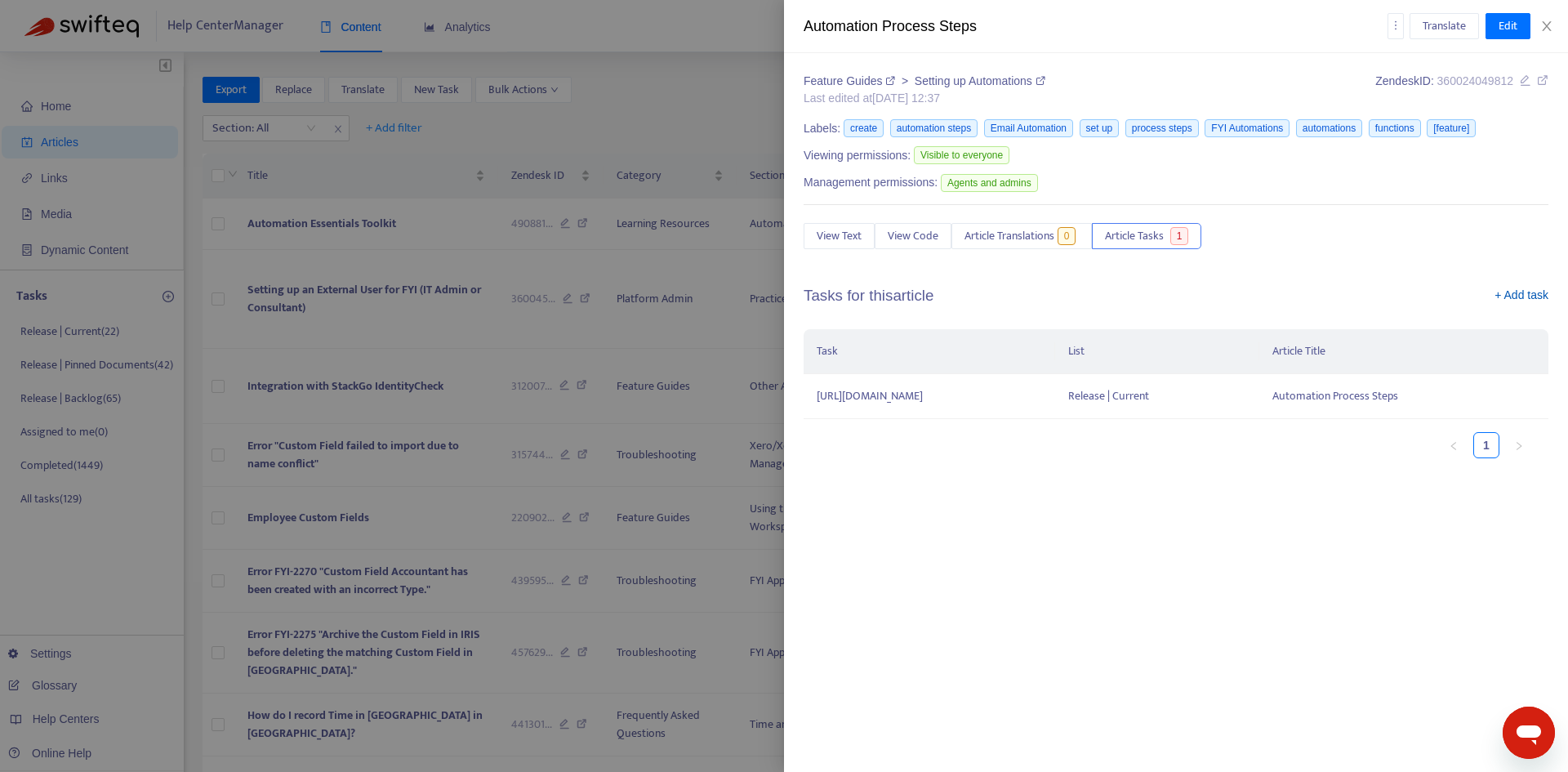
click at [1530, 297] on link "+ Add task" at bounding box center [1522, 299] width 54 height 25
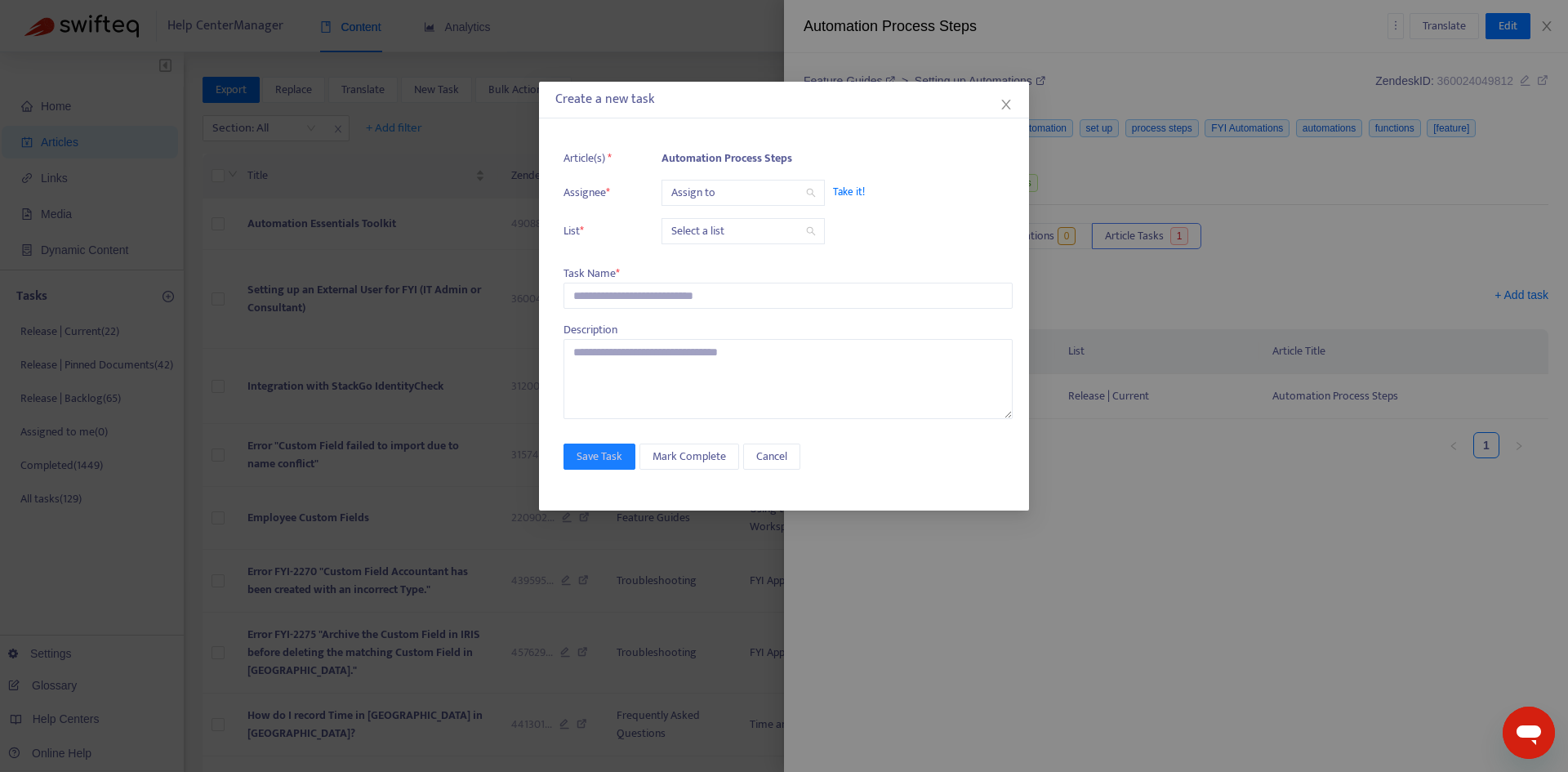
click at [723, 187] on input "search" at bounding box center [742, 193] width 143 height 25
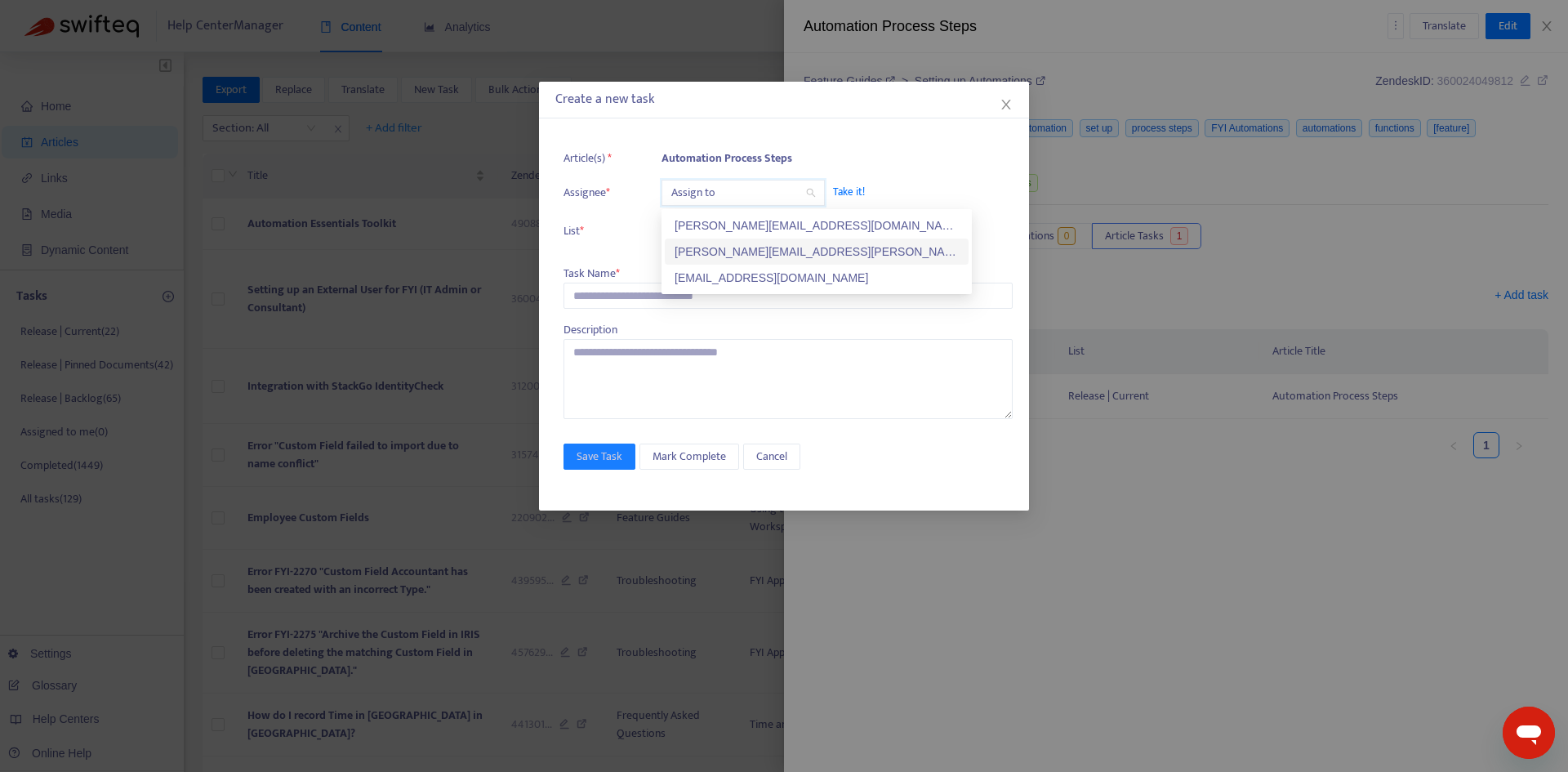
click at [707, 242] on div "[PERSON_NAME][EMAIL_ADDRESS][PERSON_NAME][DOMAIN_NAME]" at bounding box center [816, 251] width 284 height 18
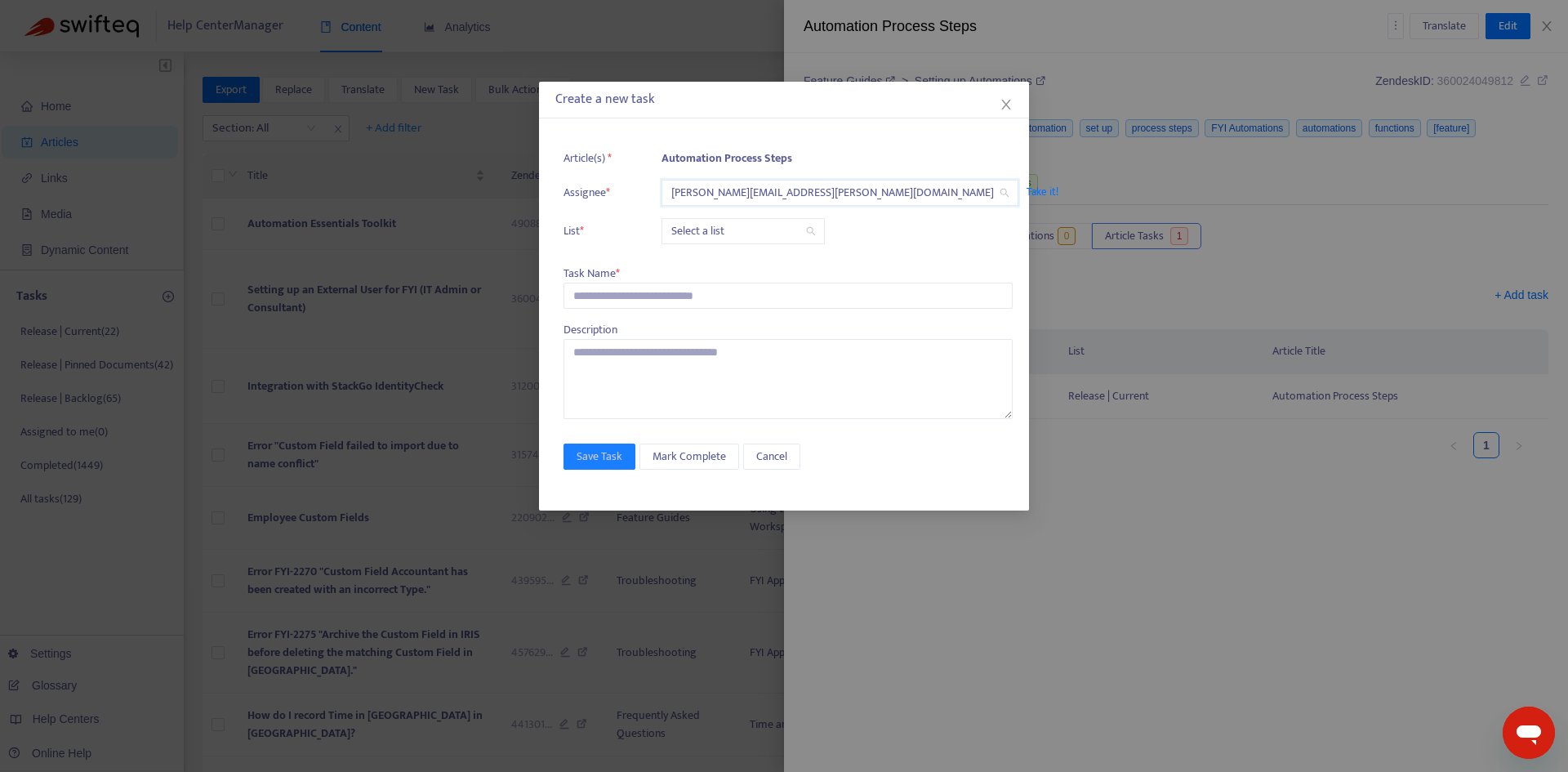
click at [705, 230] on input "search" at bounding box center [742, 231] width 143 height 25
click at [706, 263] on div "Release | Current" at bounding box center [816, 264] width 284 height 18
click at [668, 297] on input "text" at bounding box center [788, 296] width 449 height 26
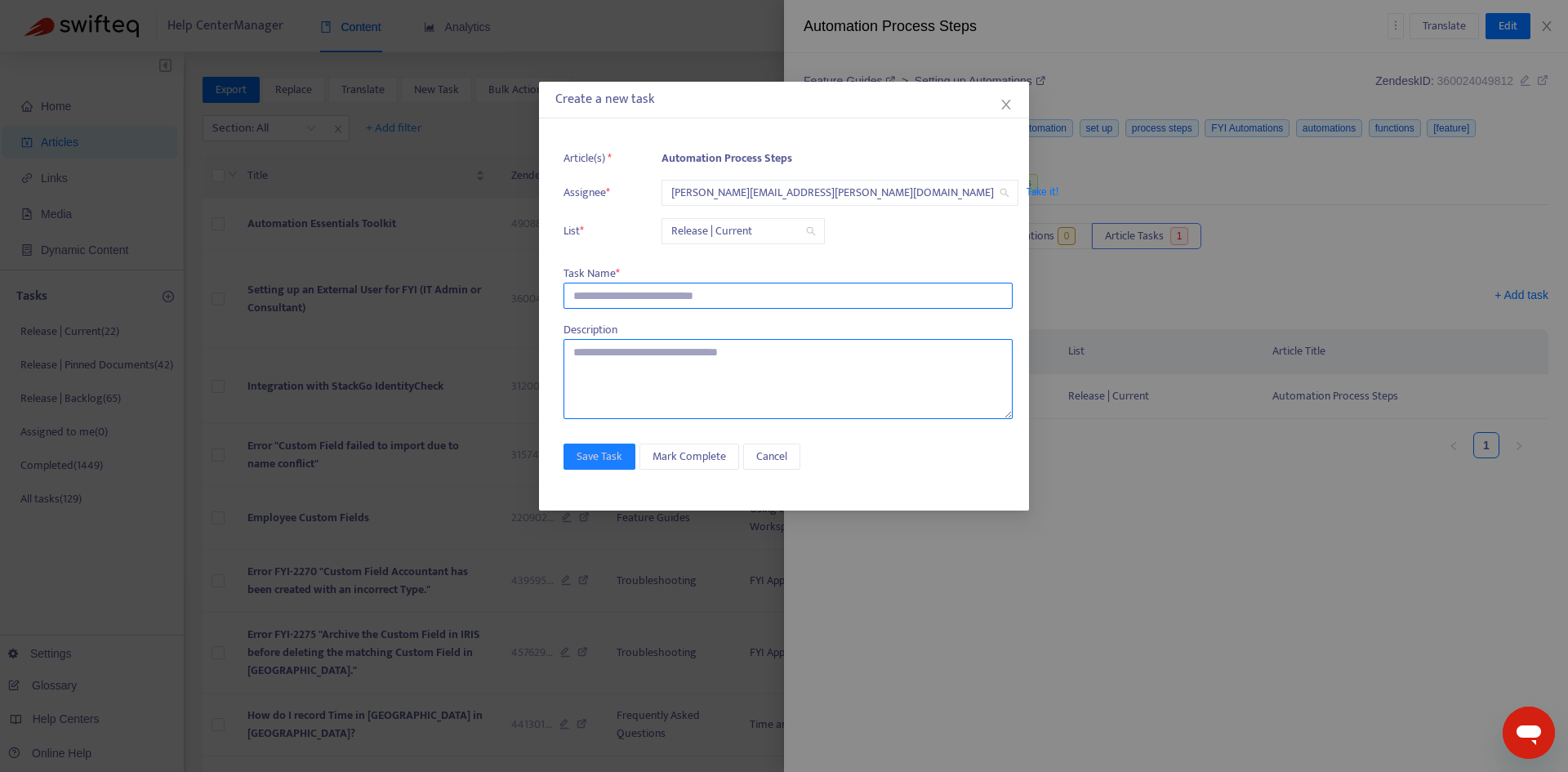
paste input "**********"
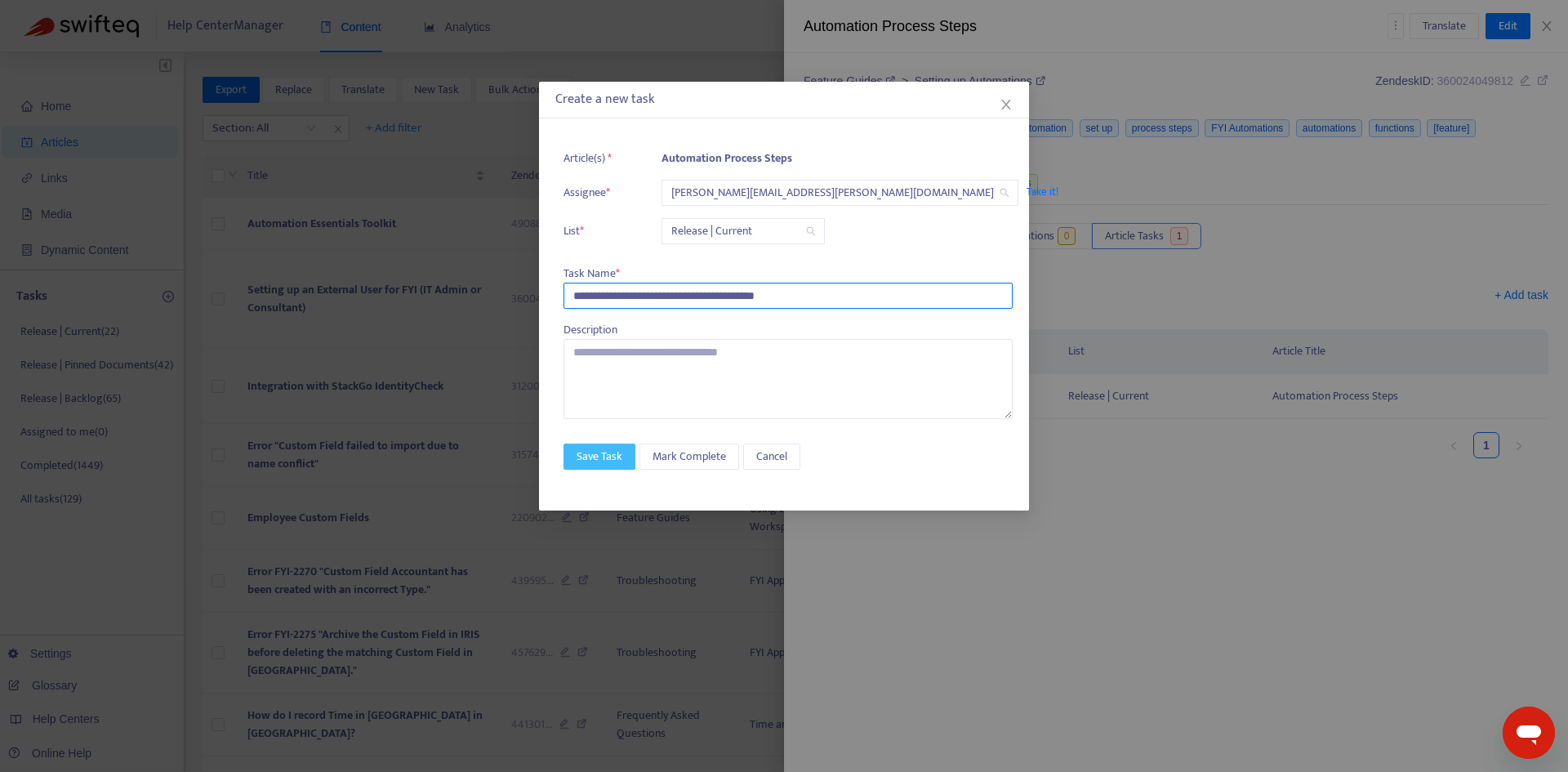
type input "**********"
click at [596, 457] on span "Save Task" at bounding box center [599, 456] width 46 height 18
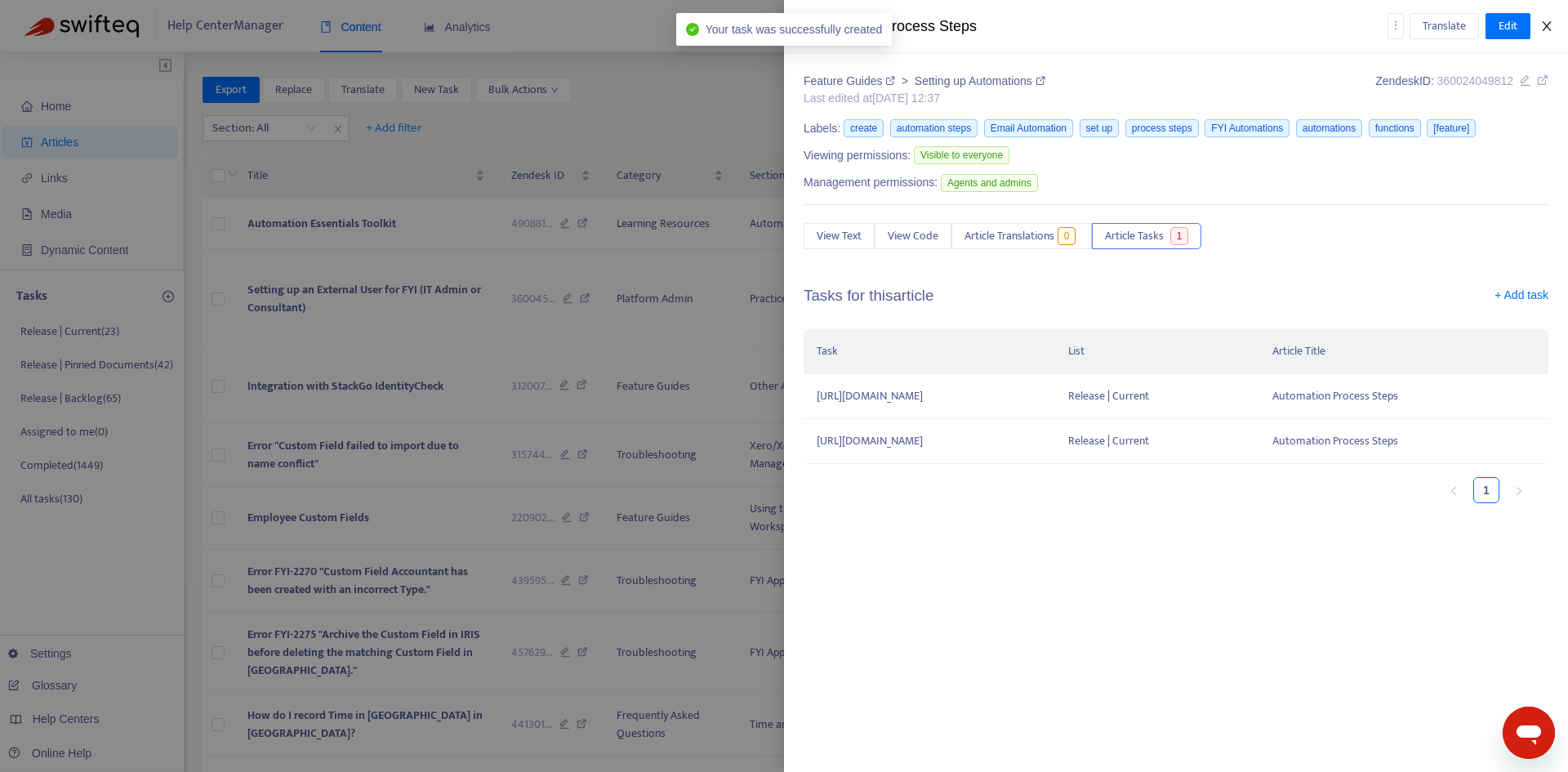
click at [1555, 24] on button "Close" at bounding box center [1547, 27] width 23 height 15
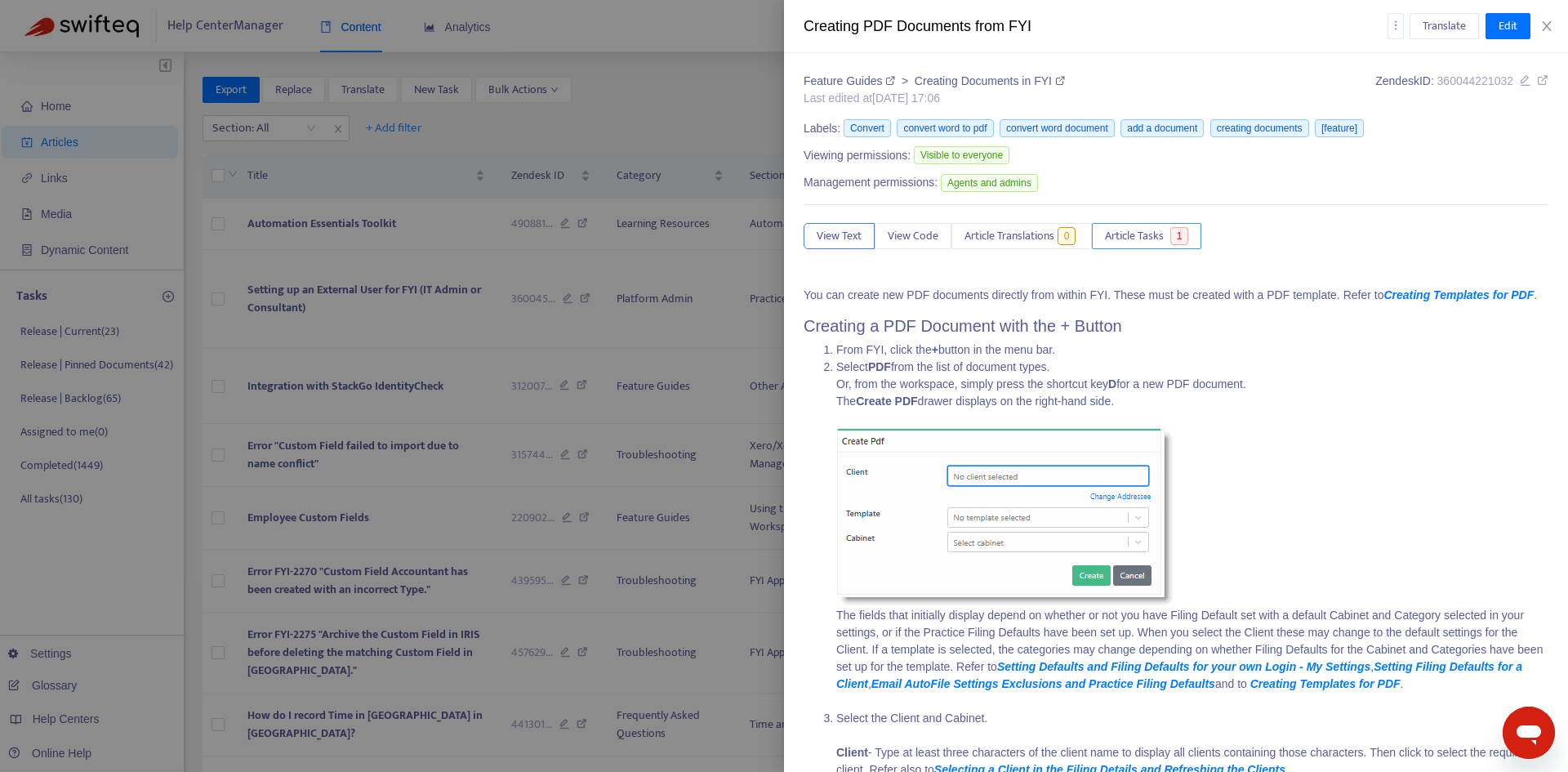
click at [1158, 237] on span "Article Tasks" at bounding box center [1134, 236] width 58 height 18
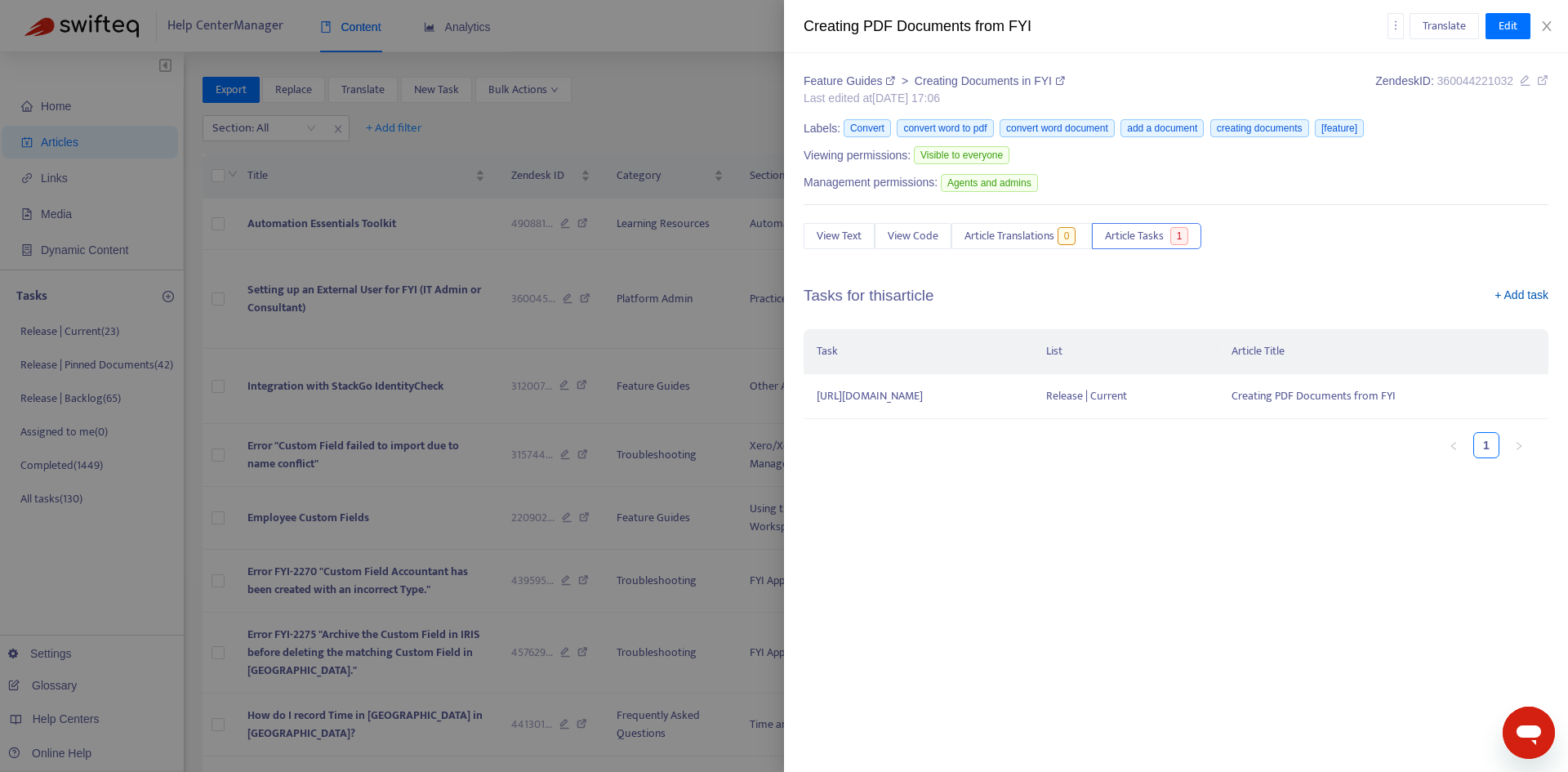
click at [1522, 295] on link "+ Add task" at bounding box center [1522, 299] width 54 height 25
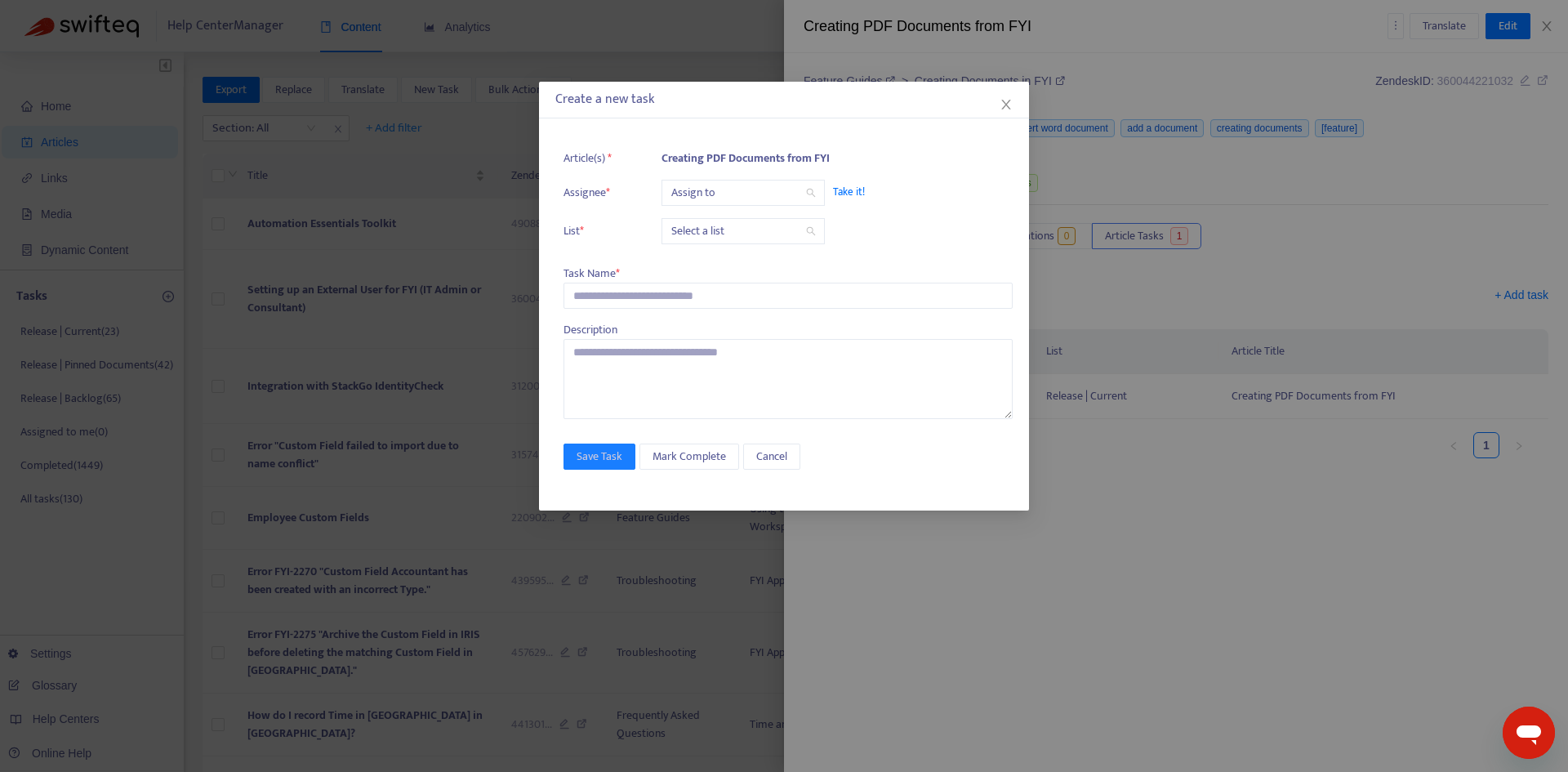
click at [718, 205] on input "search" at bounding box center [742, 193] width 143 height 25
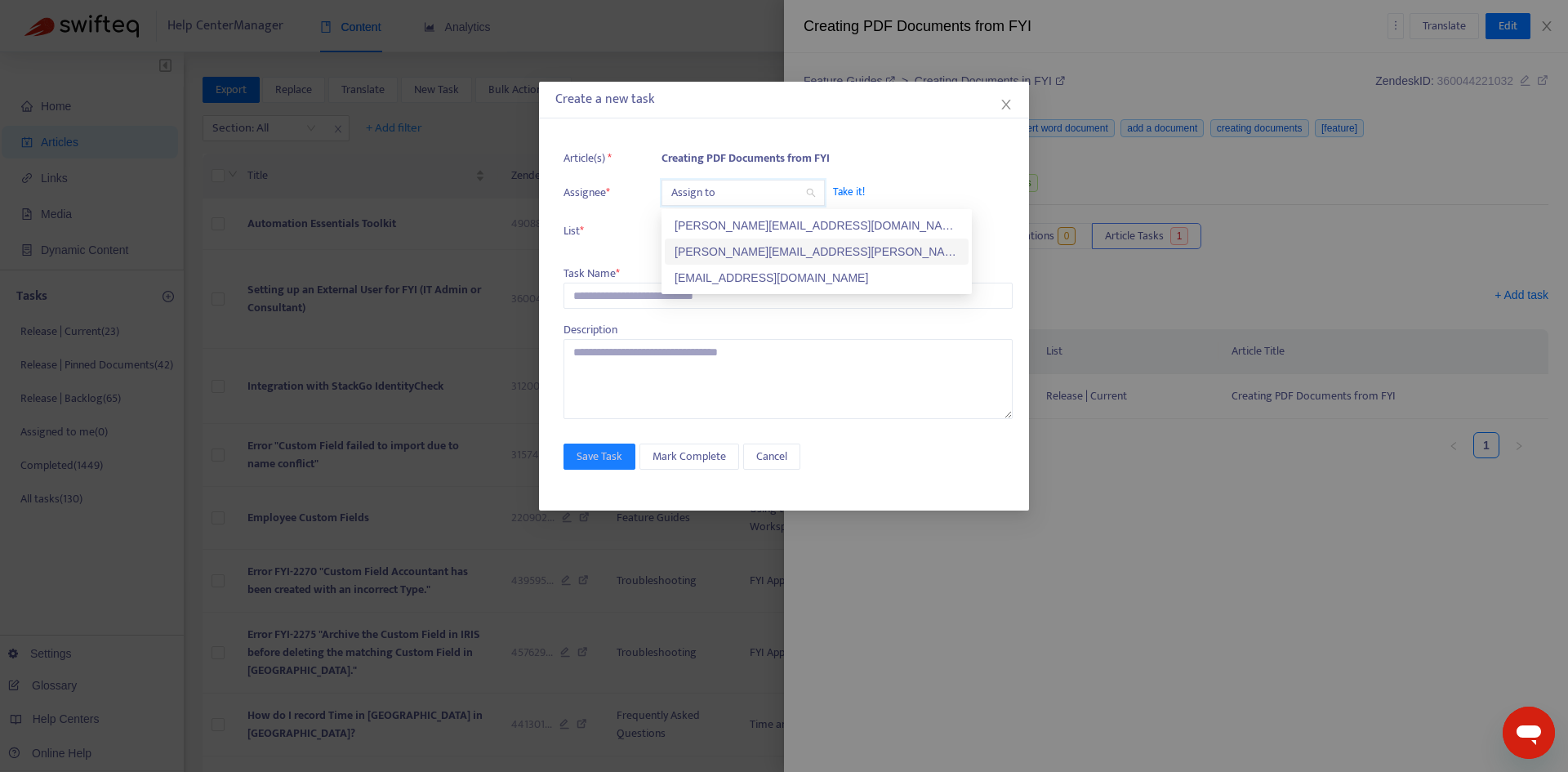
click at [705, 251] on div "[PERSON_NAME][EMAIL_ADDRESS][PERSON_NAME][DOMAIN_NAME]" at bounding box center [816, 251] width 284 height 18
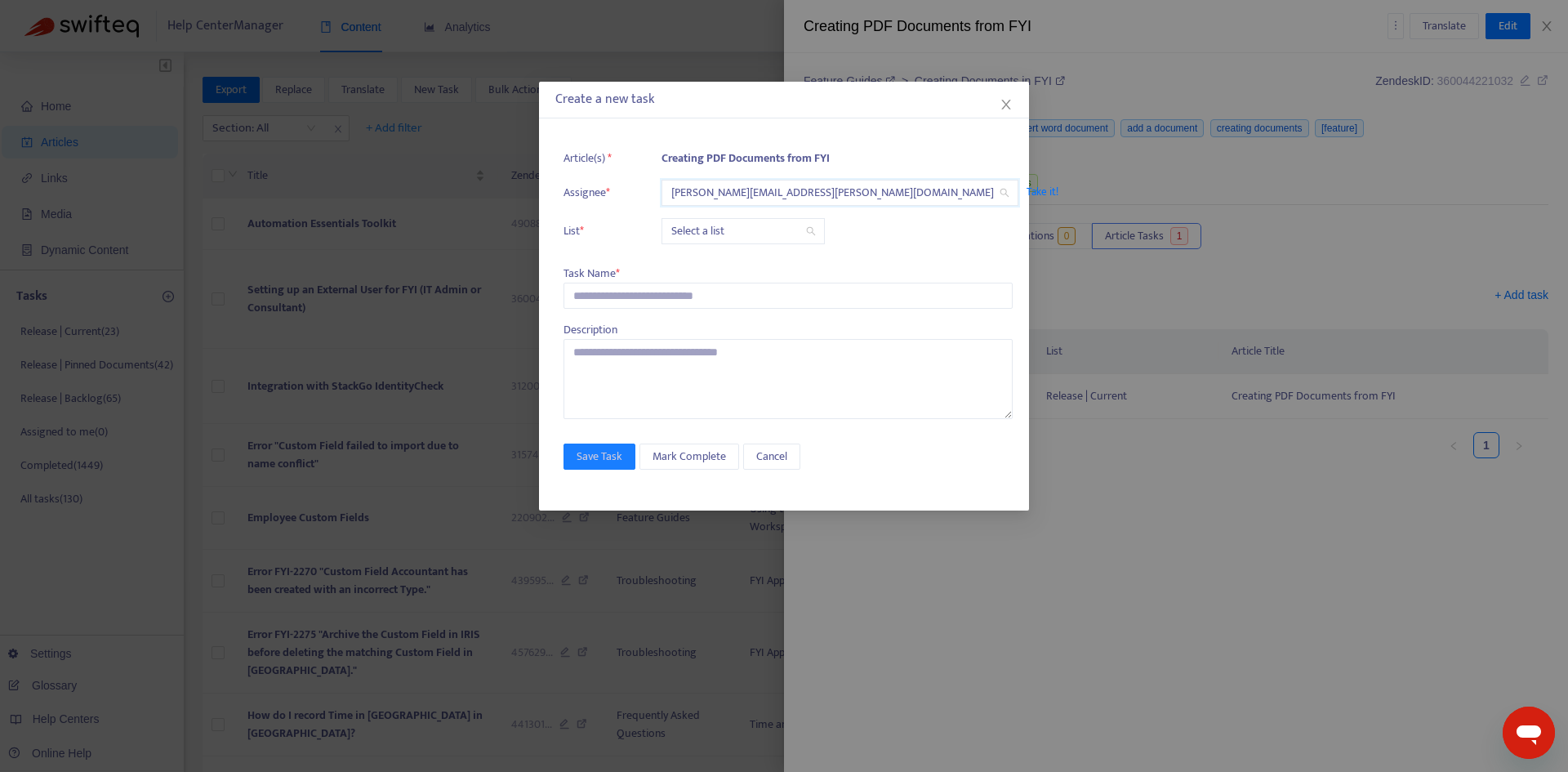
click at [706, 229] on input "search" at bounding box center [742, 231] width 143 height 25
click at [705, 254] on div "Release | Current" at bounding box center [817, 264] width 304 height 26
click at [630, 291] on input "text" at bounding box center [788, 296] width 449 height 26
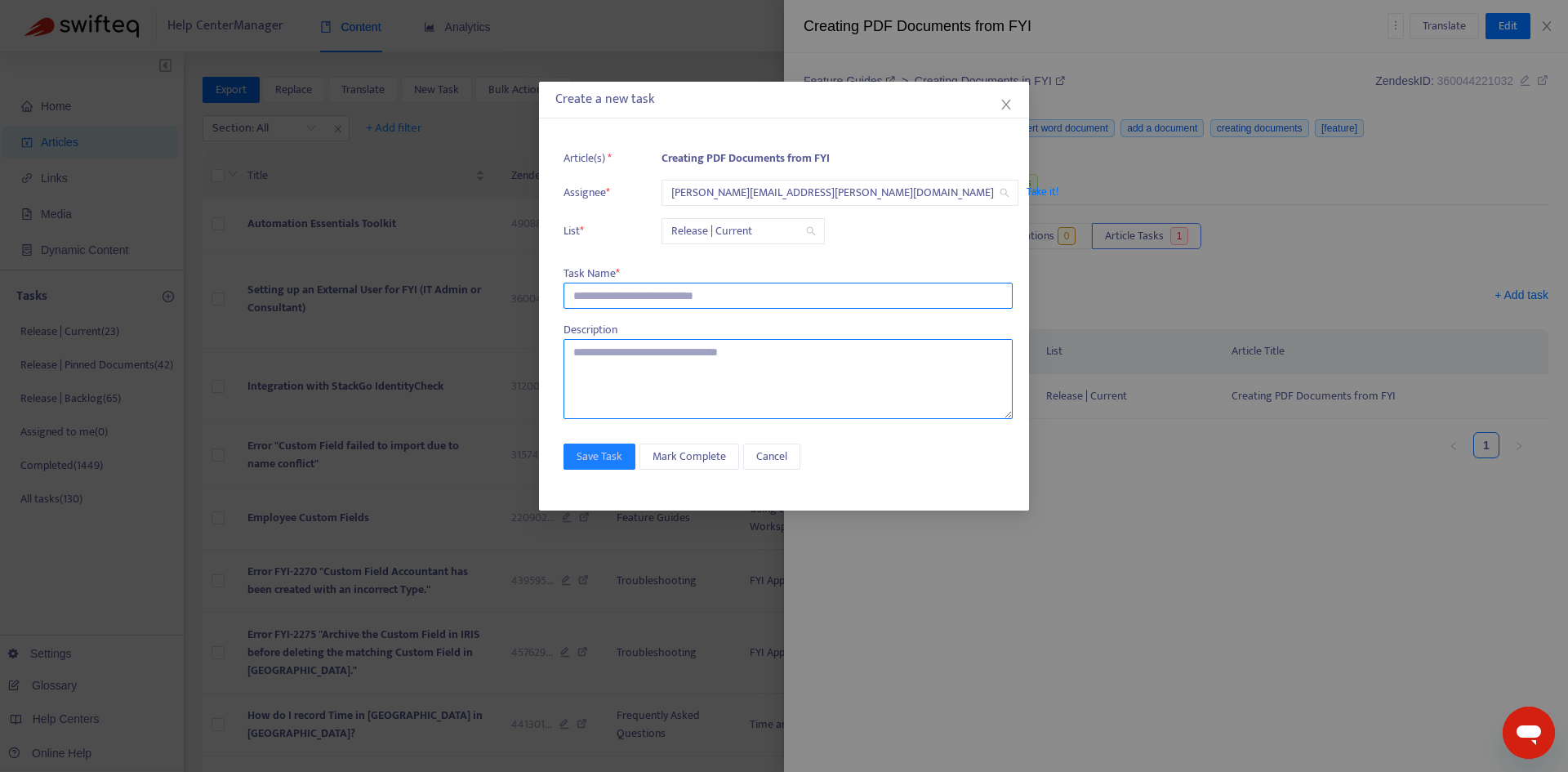
paste input "**********"
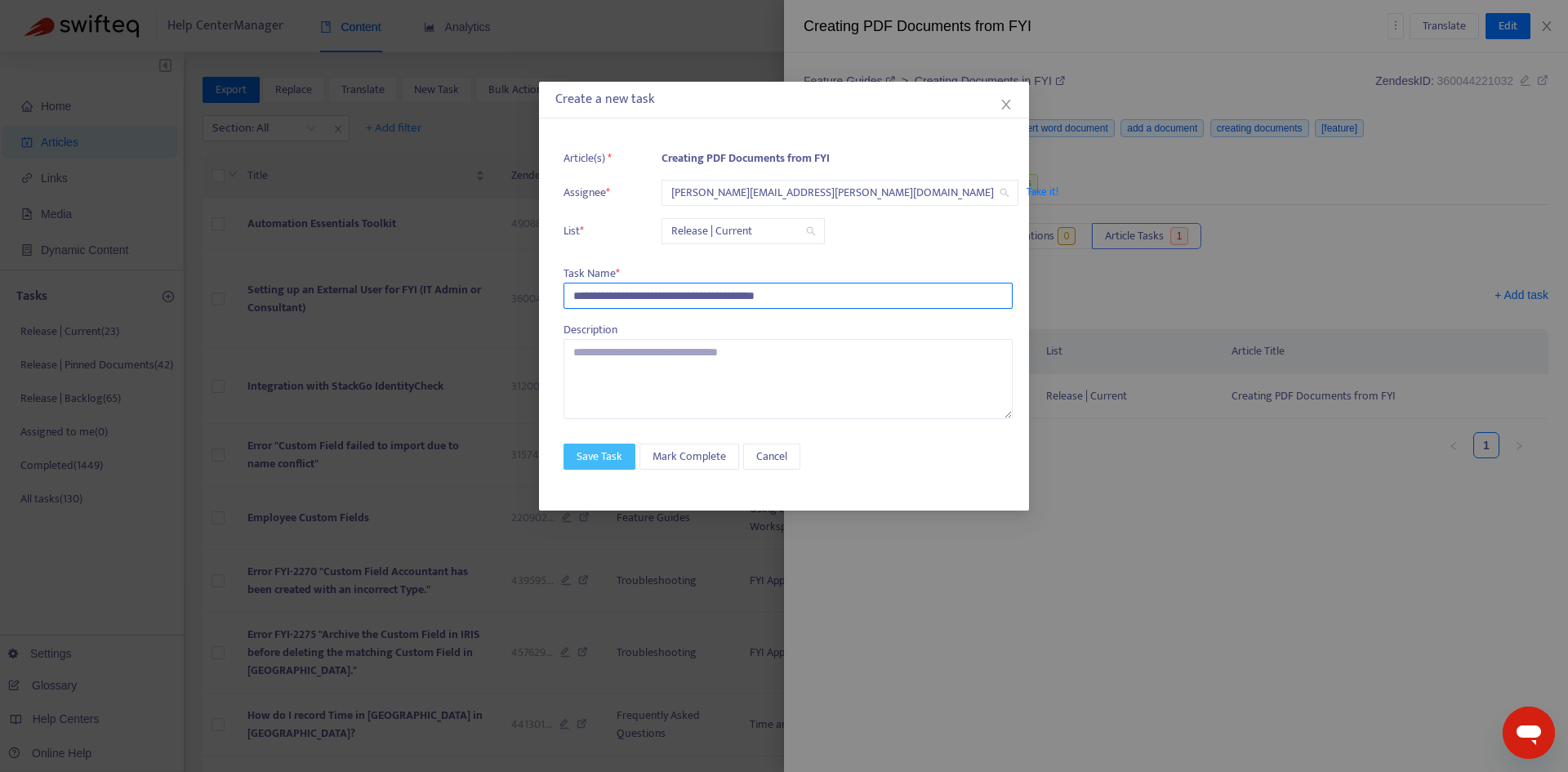
type input "**********"
click at [599, 452] on span "Save Task" at bounding box center [599, 456] width 46 height 18
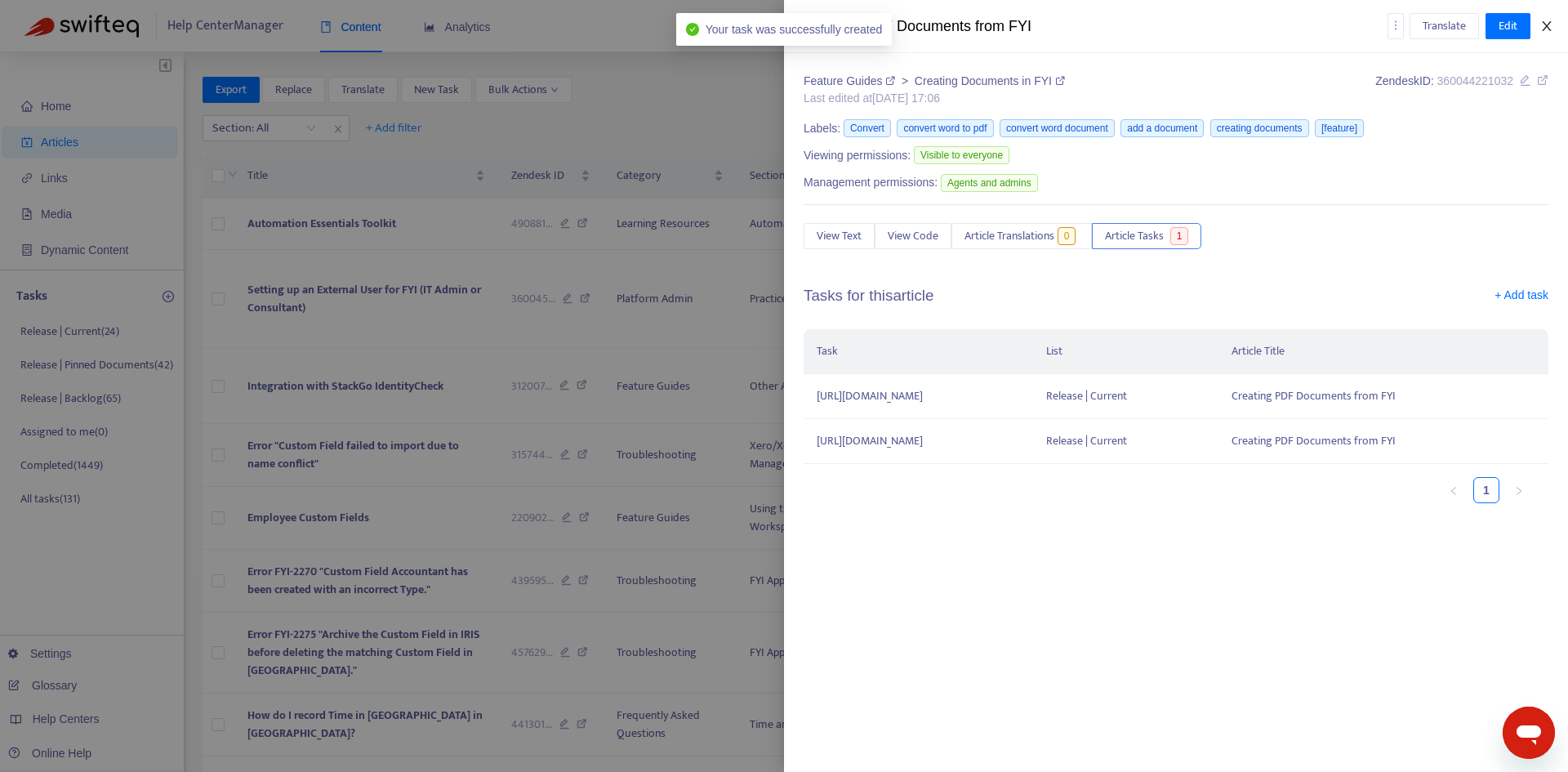
click at [1551, 26] on icon "close" at bounding box center [1547, 26] width 13 height 13
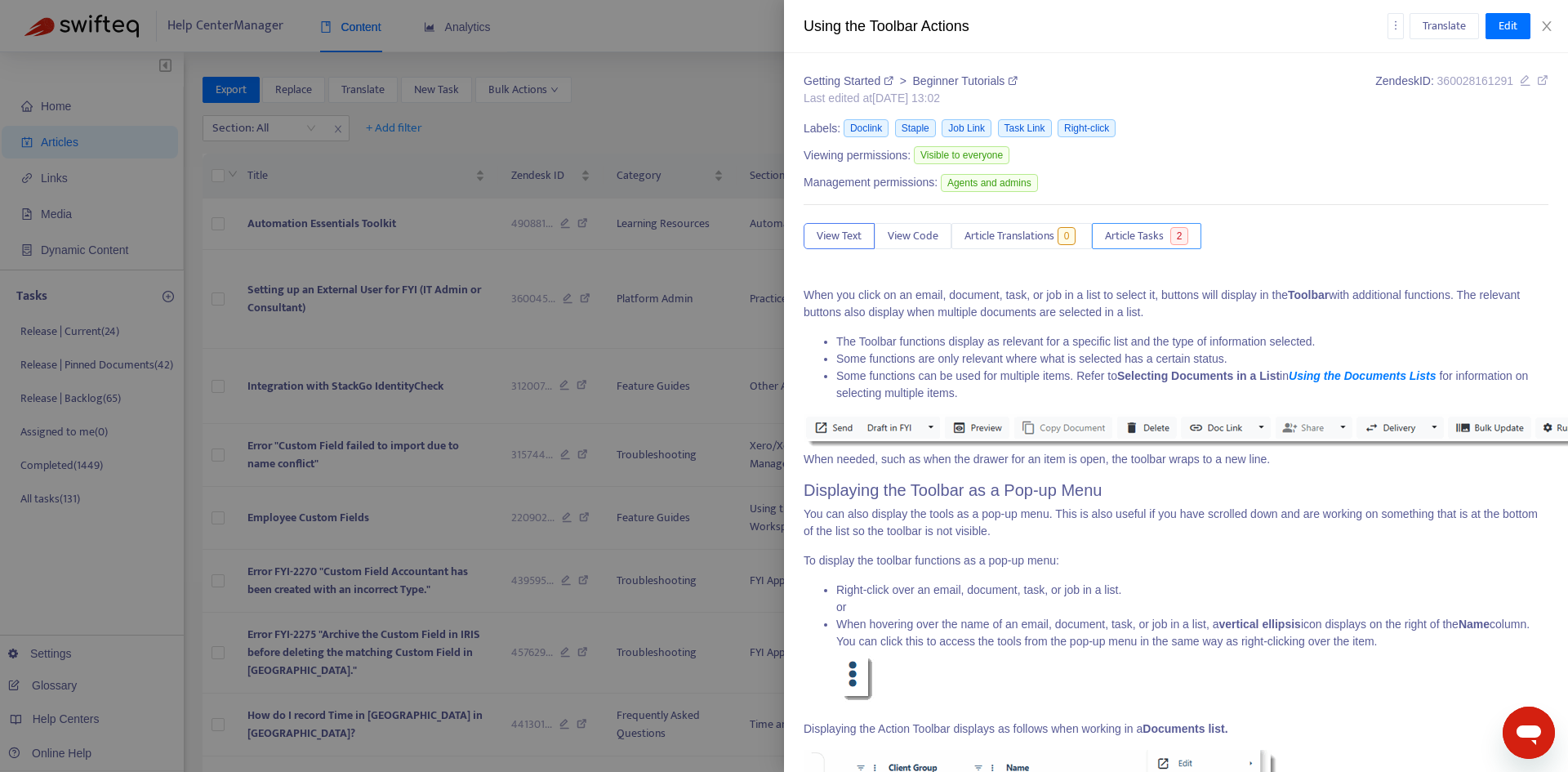
click at [1149, 241] on span "Article Tasks" at bounding box center [1134, 236] width 58 height 18
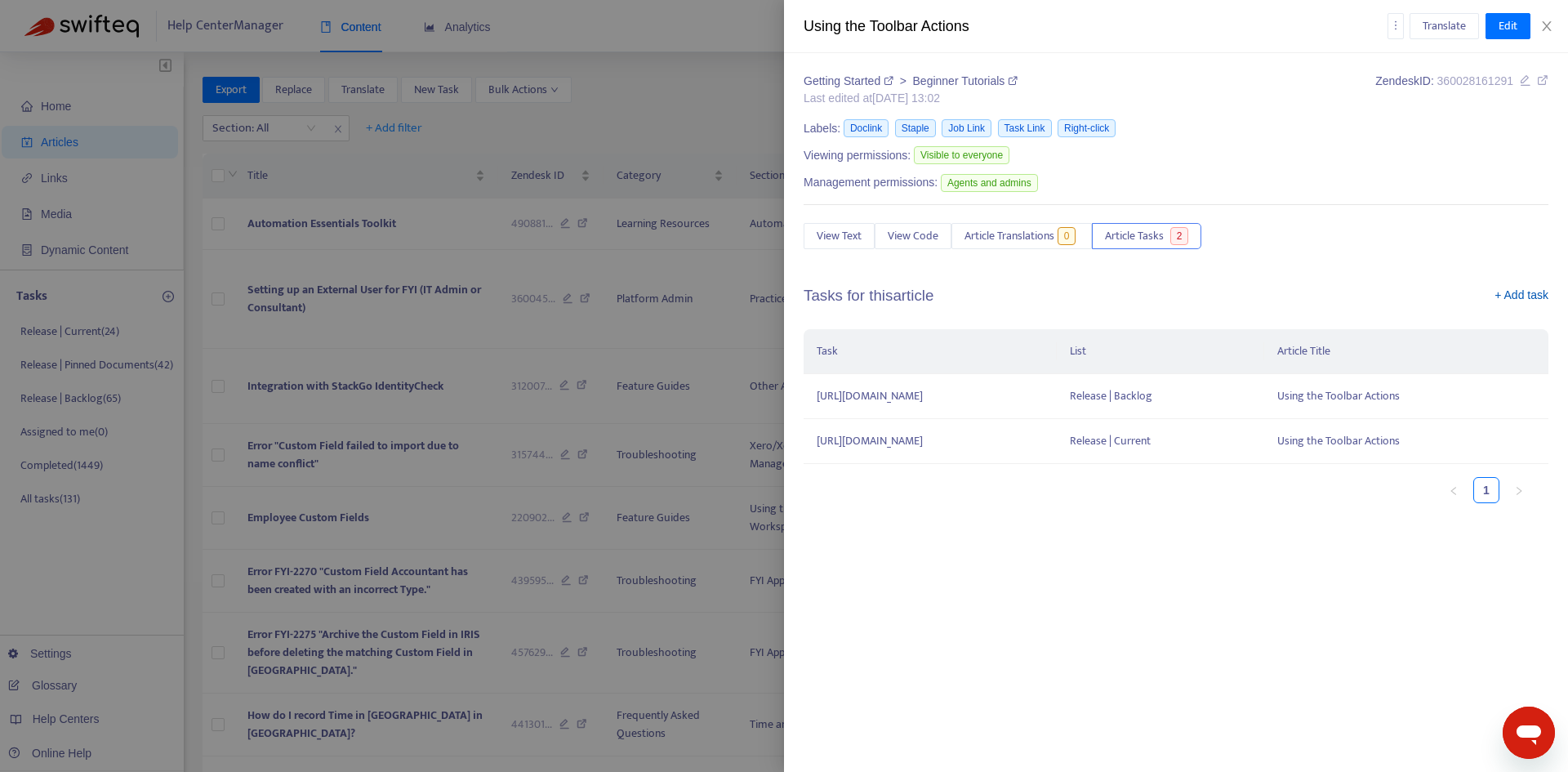
click at [1516, 291] on link "+ Add task" at bounding box center [1522, 299] width 54 height 25
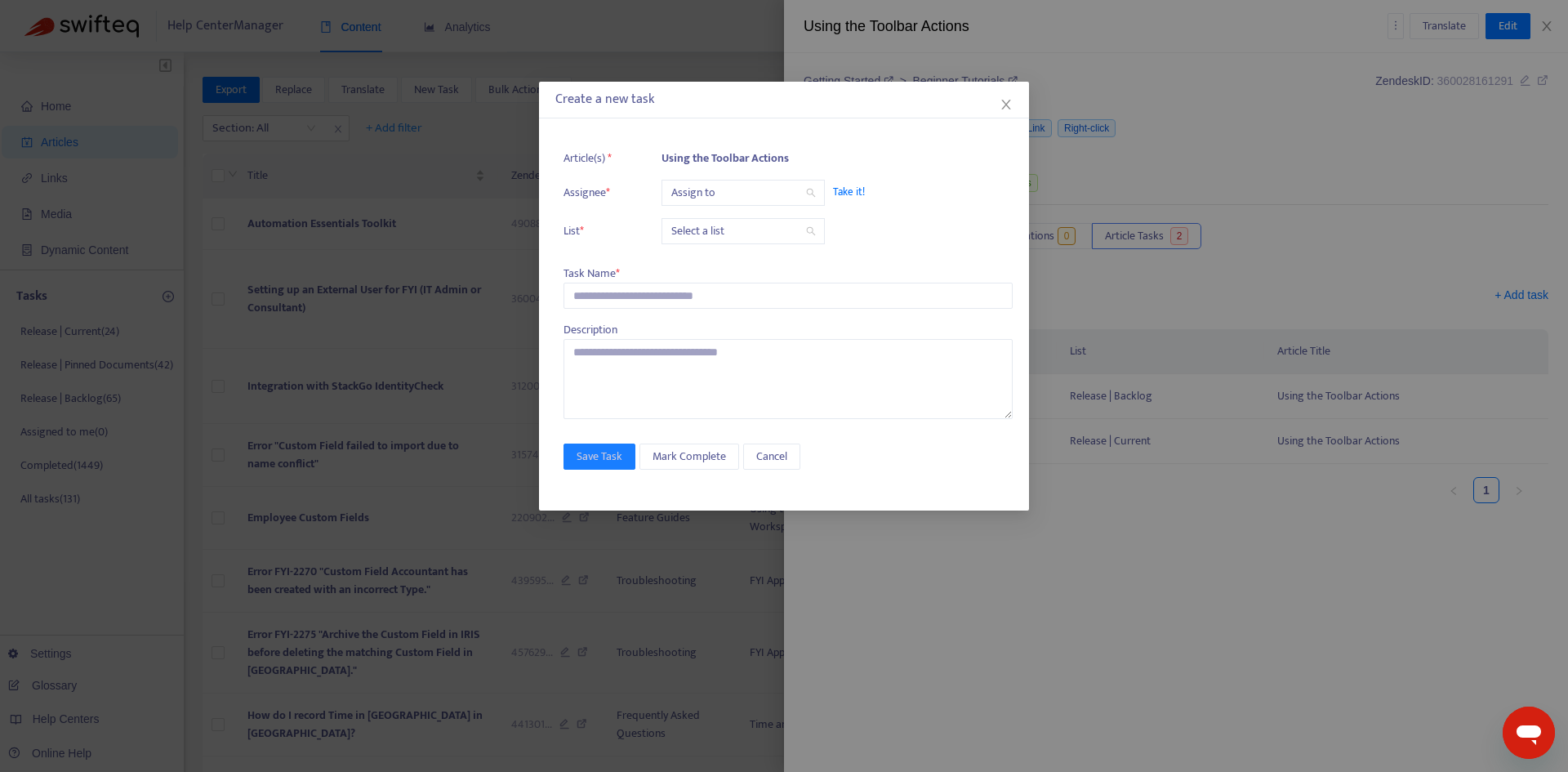
click at [710, 194] on input "search" at bounding box center [742, 193] width 143 height 25
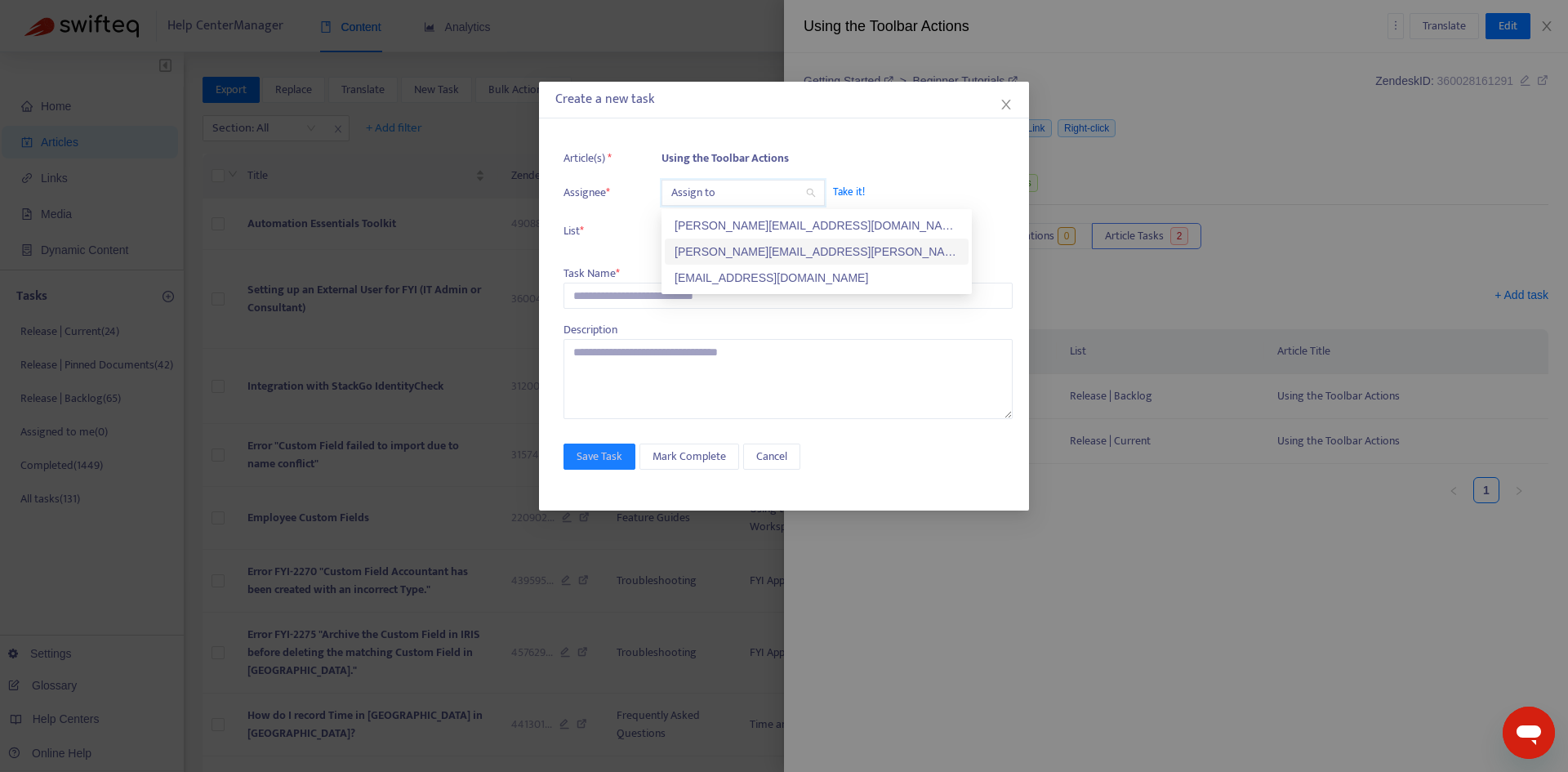
click at [704, 247] on div "[PERSON_NAME][EMAIL_ADDRESS][PERSON_NAME][DOMAIN_NAME]" at bounding box center [816, 251] width 284 height 18
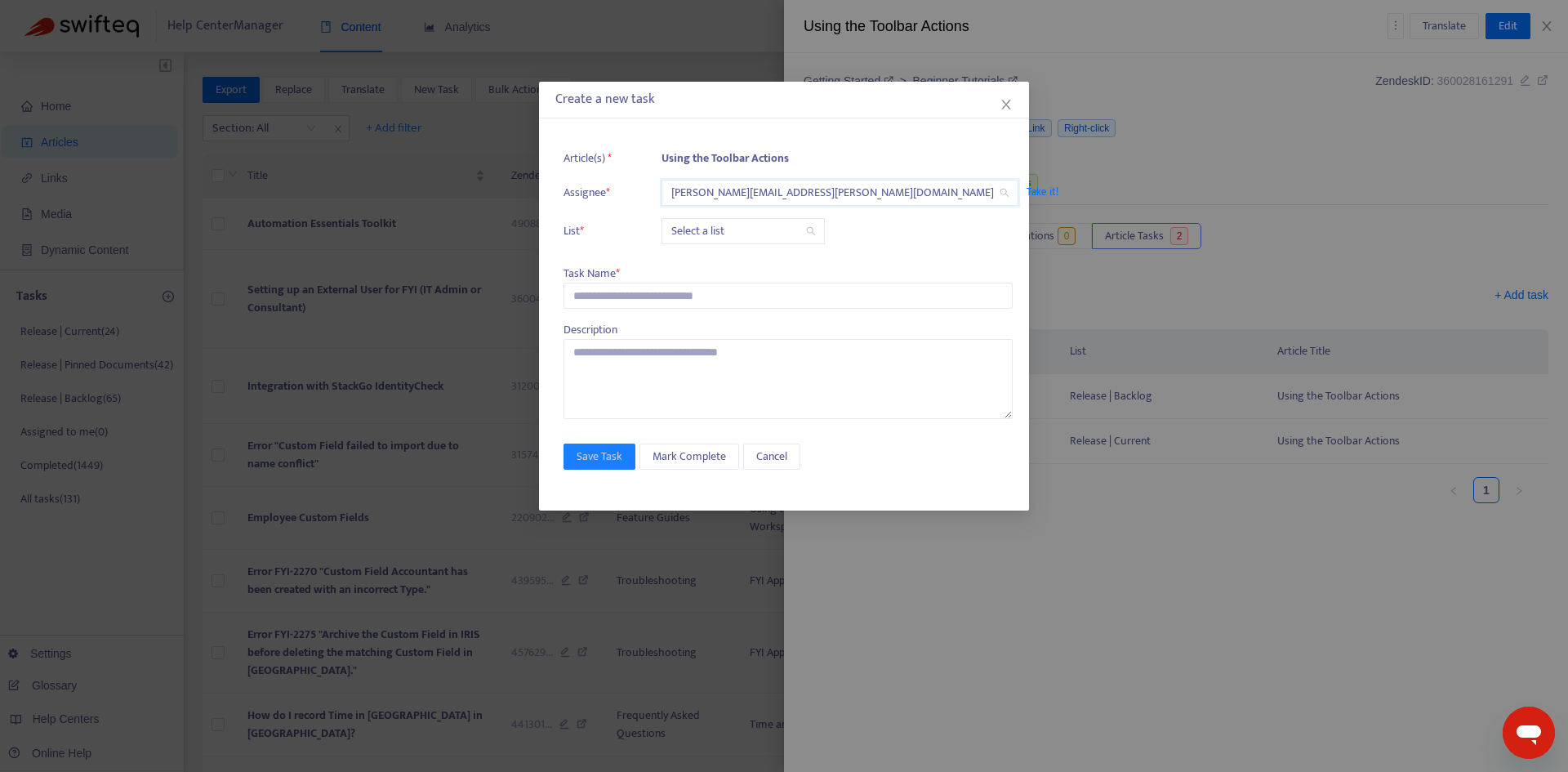
click at [701, 233] on input "search" at bounding box center [742, 231] width 143 height 25
drag, startPoint x: 694, startPoint y: 257, endPoint x: 646, endPoint y: 279, distance: 52.8
click at [693, 257] on div "Release | Current" at bounding box center [816, 264] width 284 height 18
click at [587, 300] on input "text" at bounding box center [788, 296] width 449 height 26
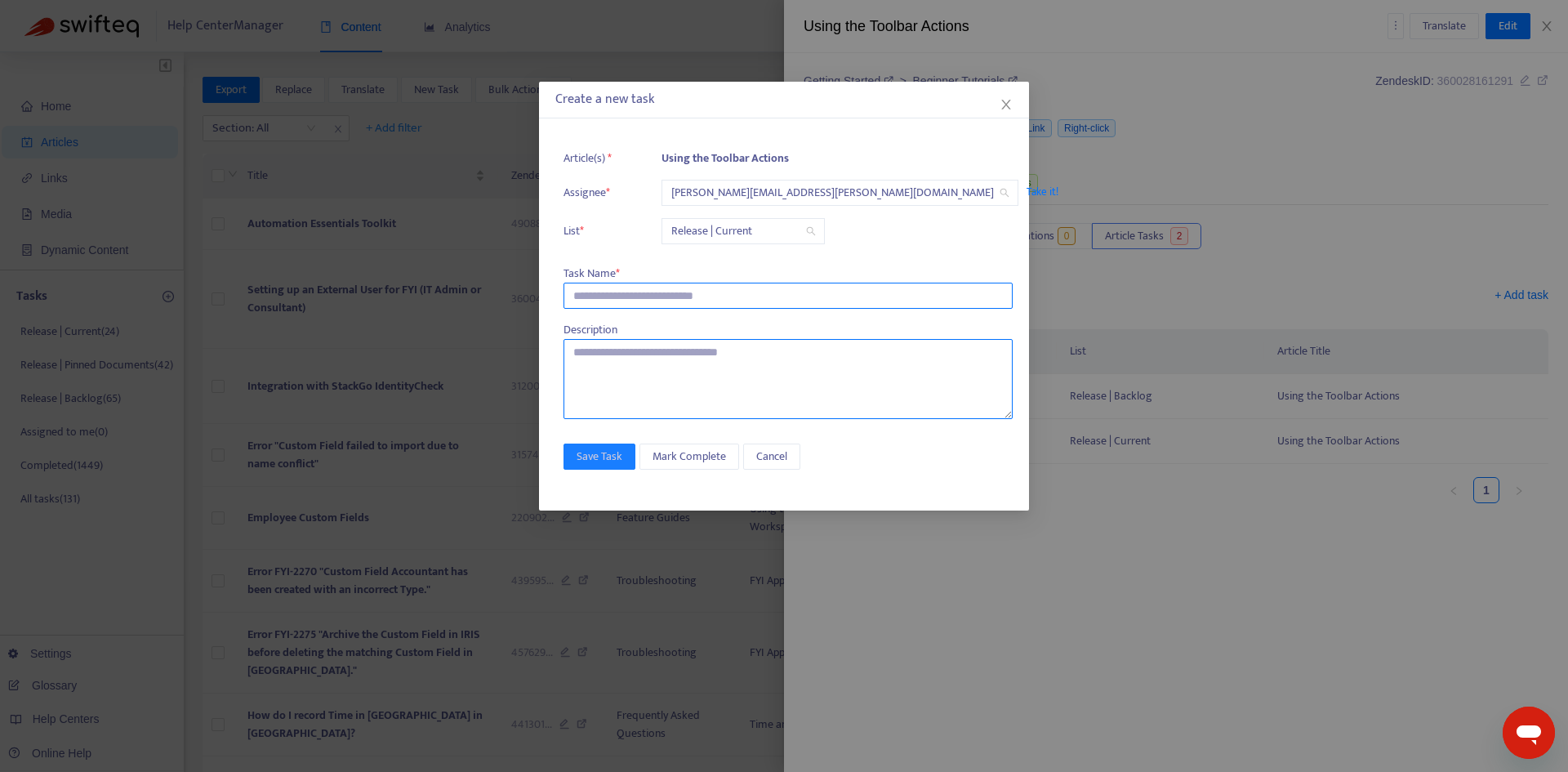
paste input "**********"
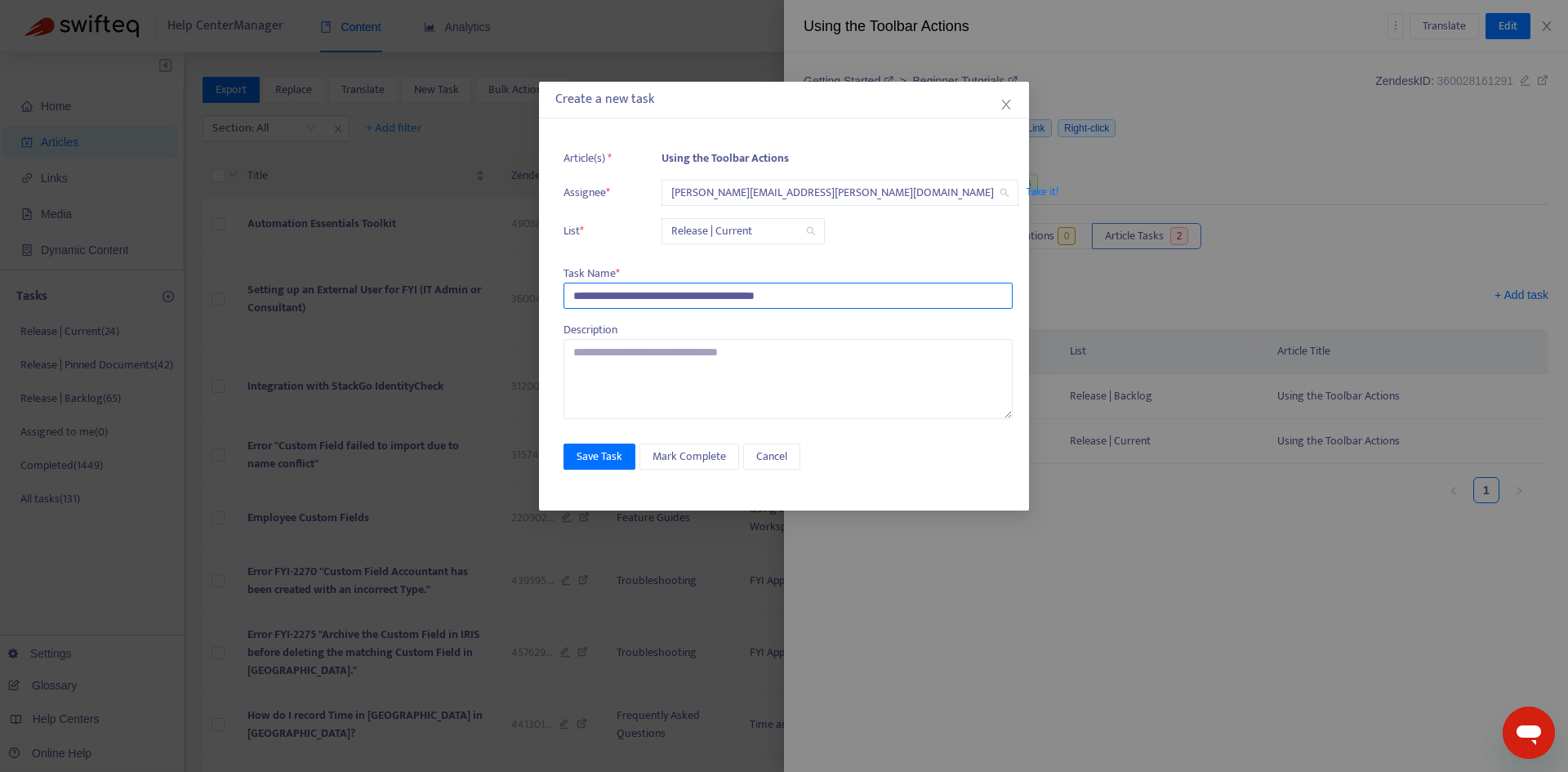
type input "**********"
click at [604, 441] on div "**********" at bounding box center [784, 317] width 490 height 386
click at [604, 451] on span "Save Task" at bounding box center [599, 456] width 46 height 18
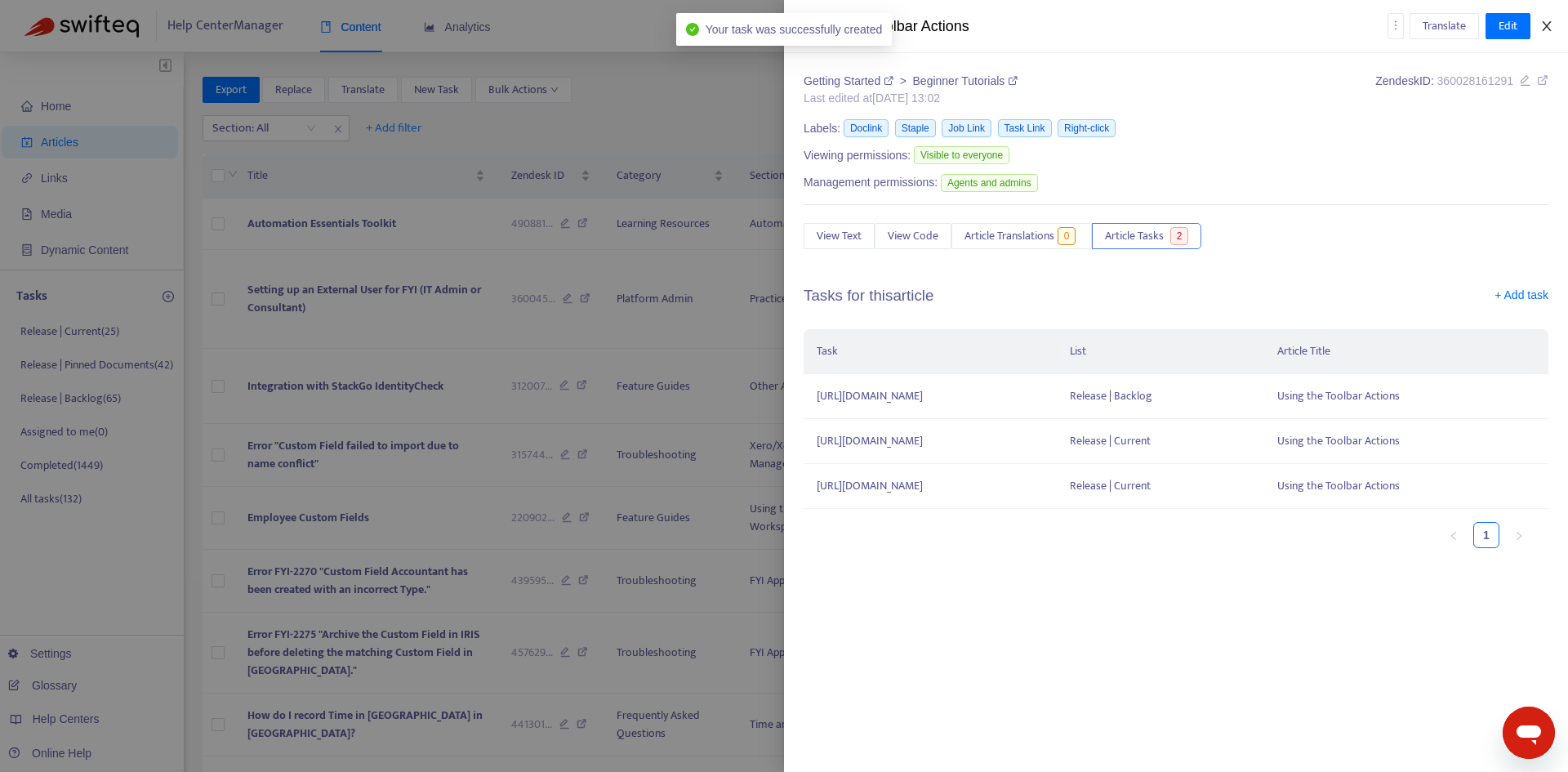
click at [1542, 26] on icon "close" at bounding box center [1547, 26] width 13 height 13
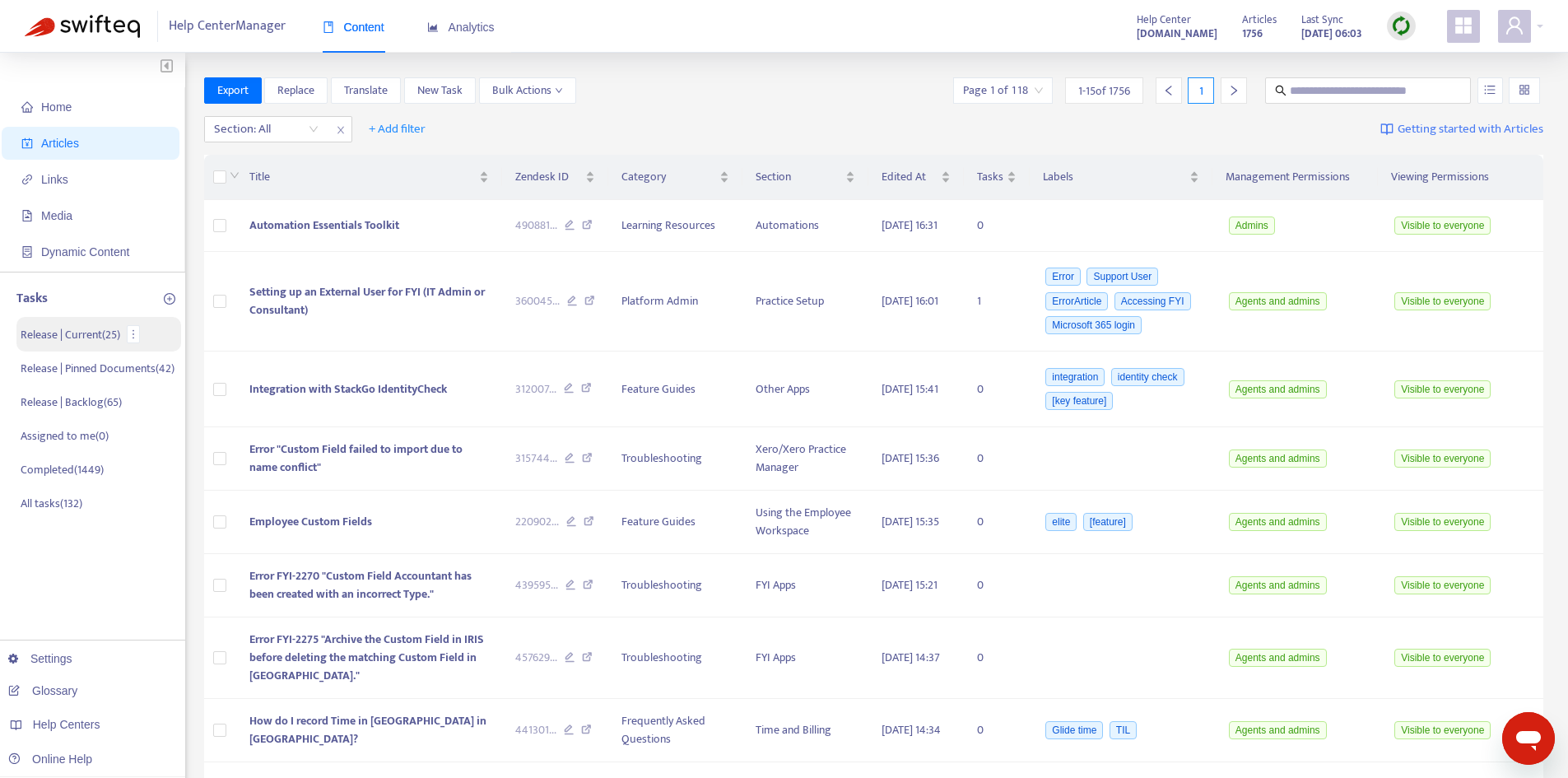
click at [78, 328] on p "Release | Current ( 25 )" at bounding box center [70, 334] width 100 height 17
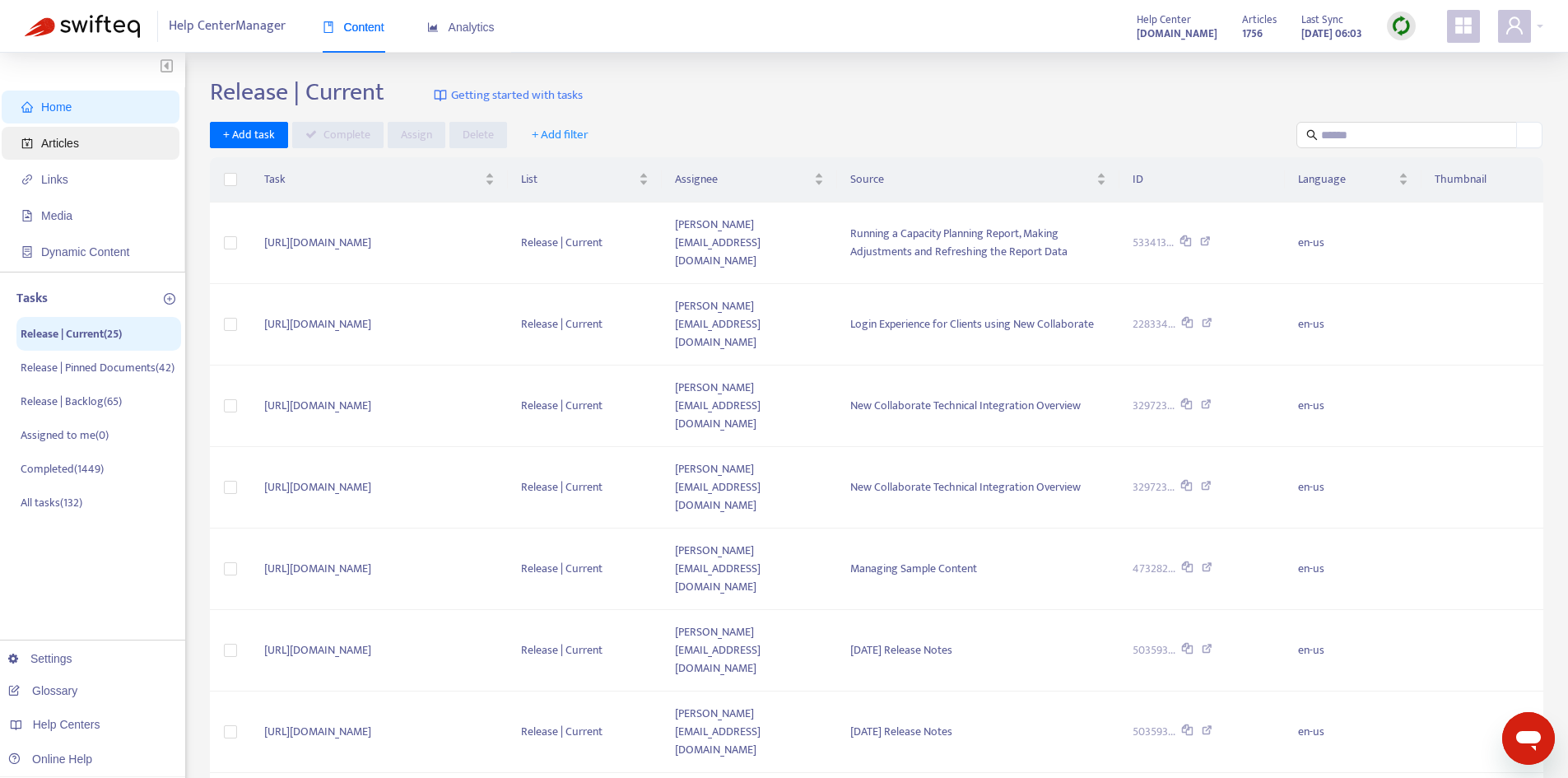
click at [79, 144] on span "Articles" at bounding box center [94, 143] width 145 height 33
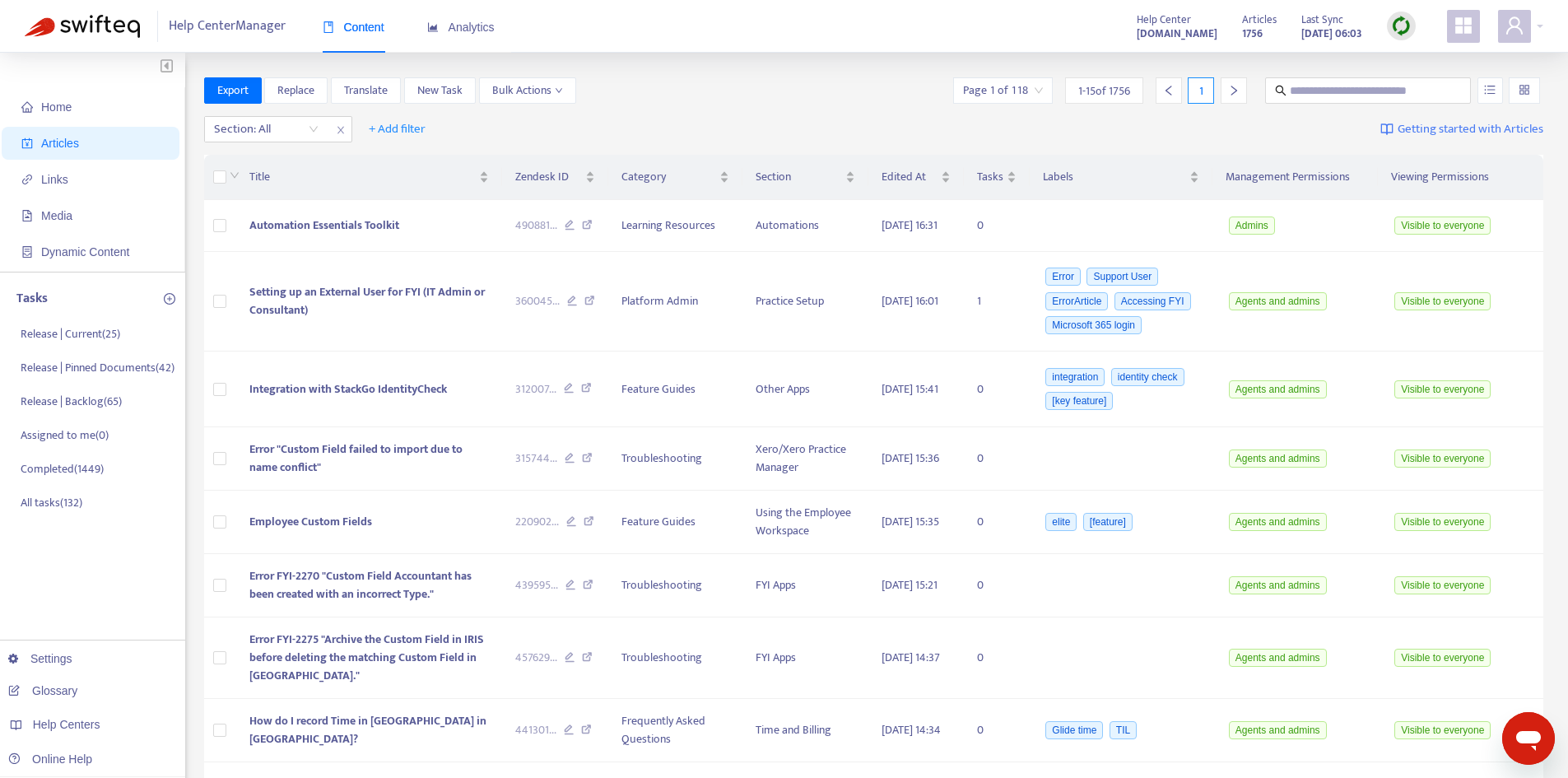
click at [94, 136] on span "Articles" at bounding box center [94, 143] width 145 height 33
click at [1310, 89] on input "text" at bounding box center [1369, 90] width 158 height 18
type input "*********"
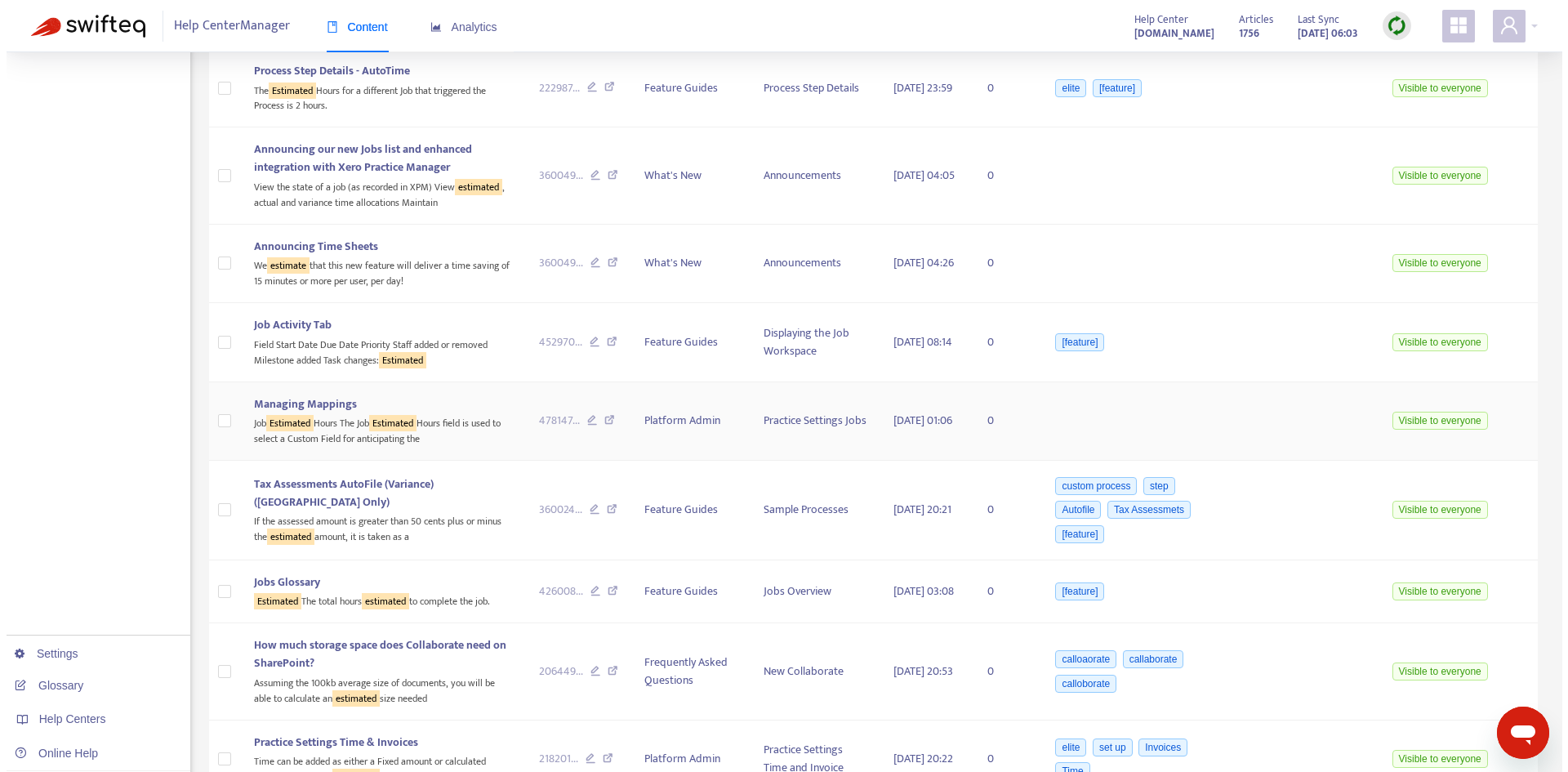
scroll to position [899, 0]
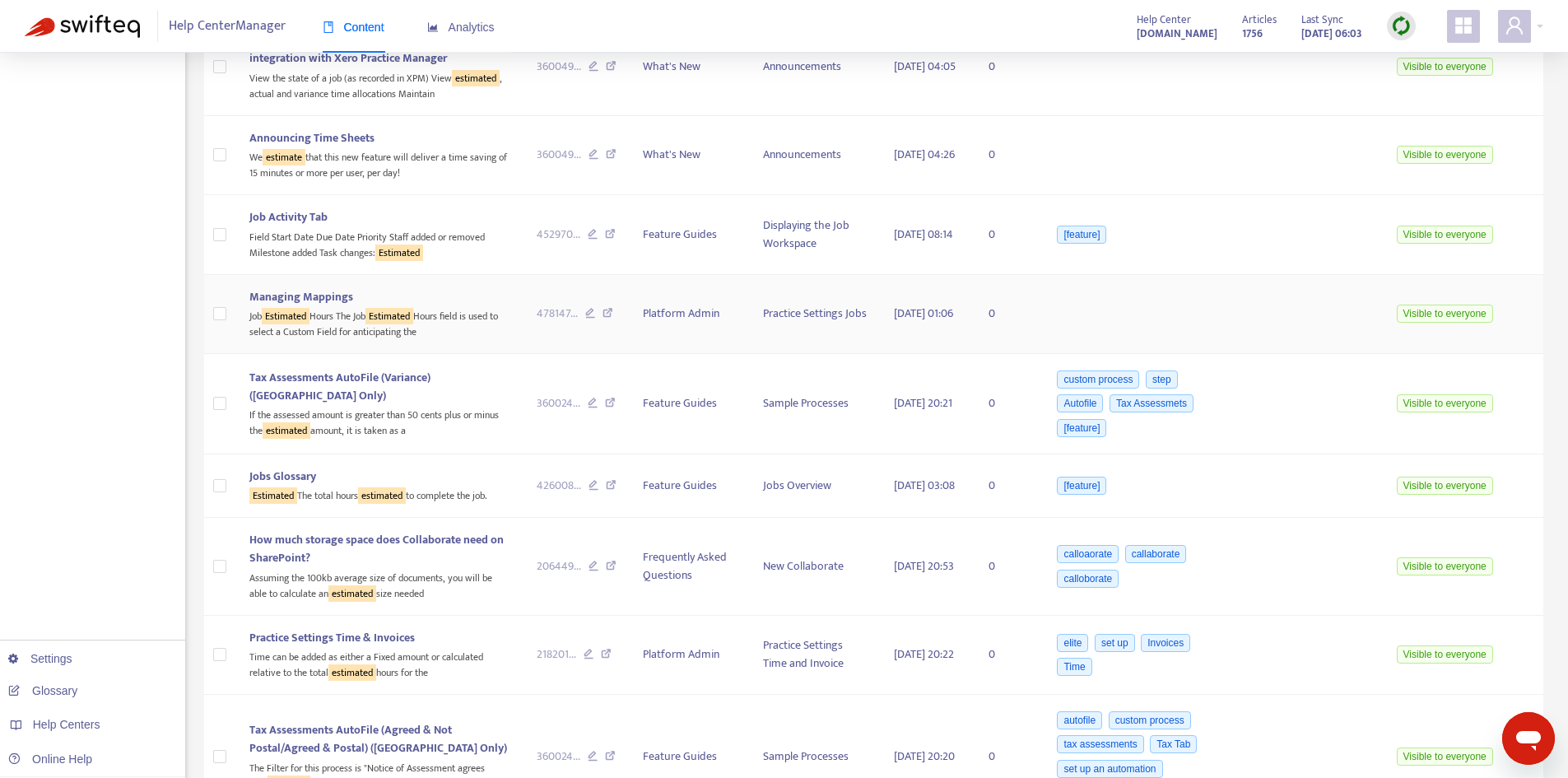
click at [357, 332] on div "Job Estimated Hours The Job Estimated Hours field is used to select a Custom Fi…" at bounding box center [379, 323] width 261 height 34
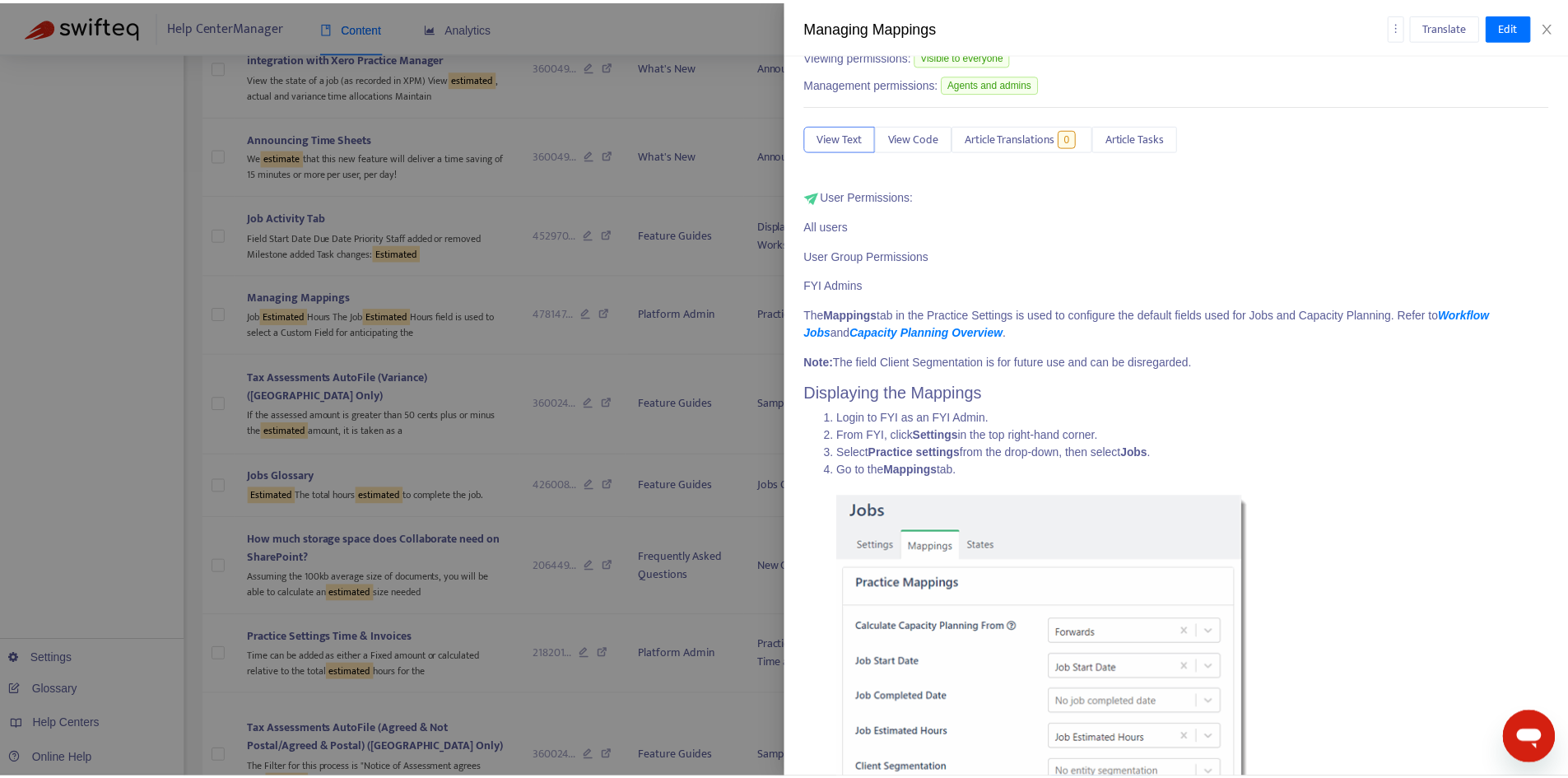
scroll to position [0, 0]
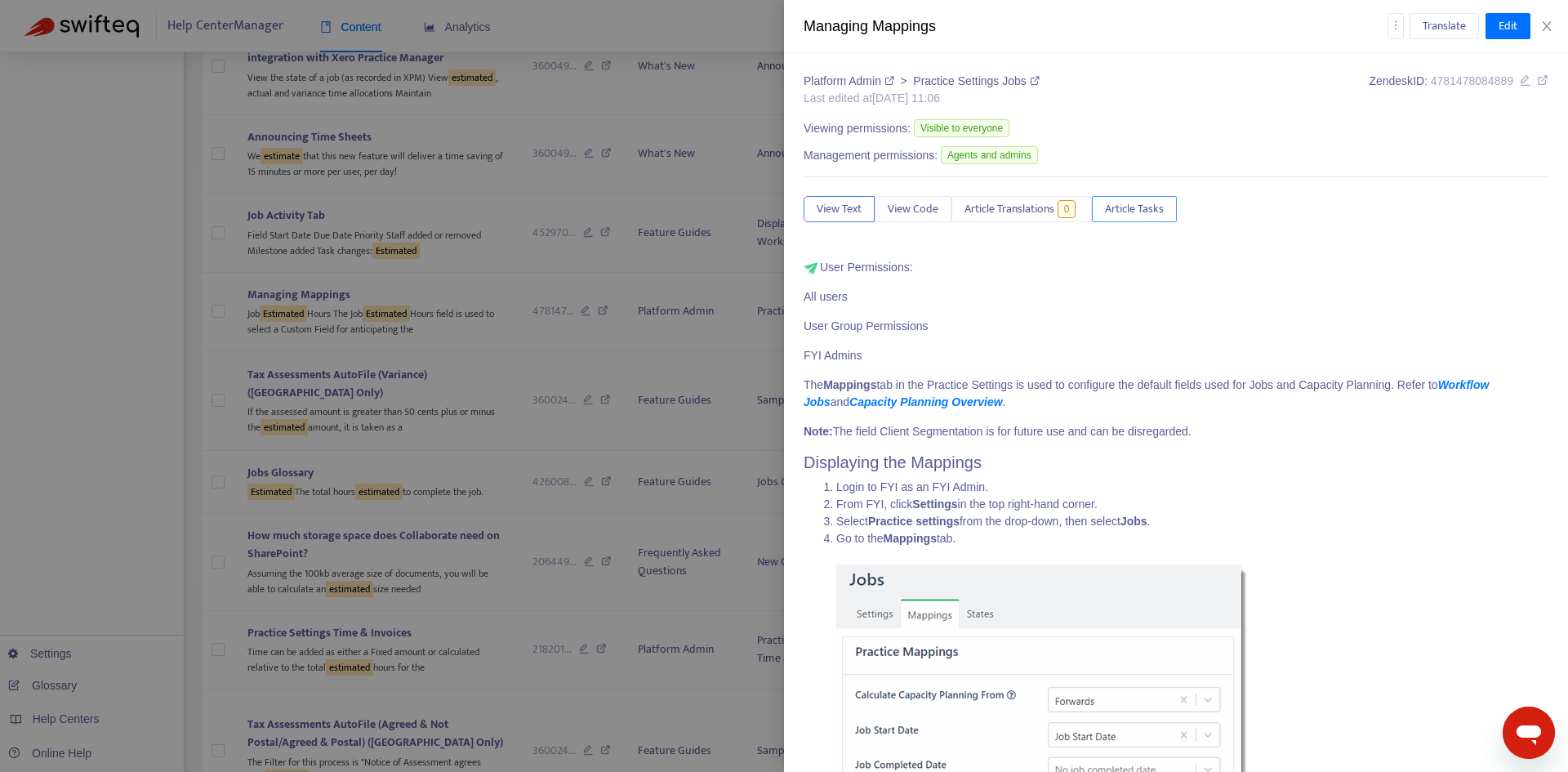
click at [1135, 199] on button "Article Tasks" at bounding box center [1134, 209] width 85 height 26
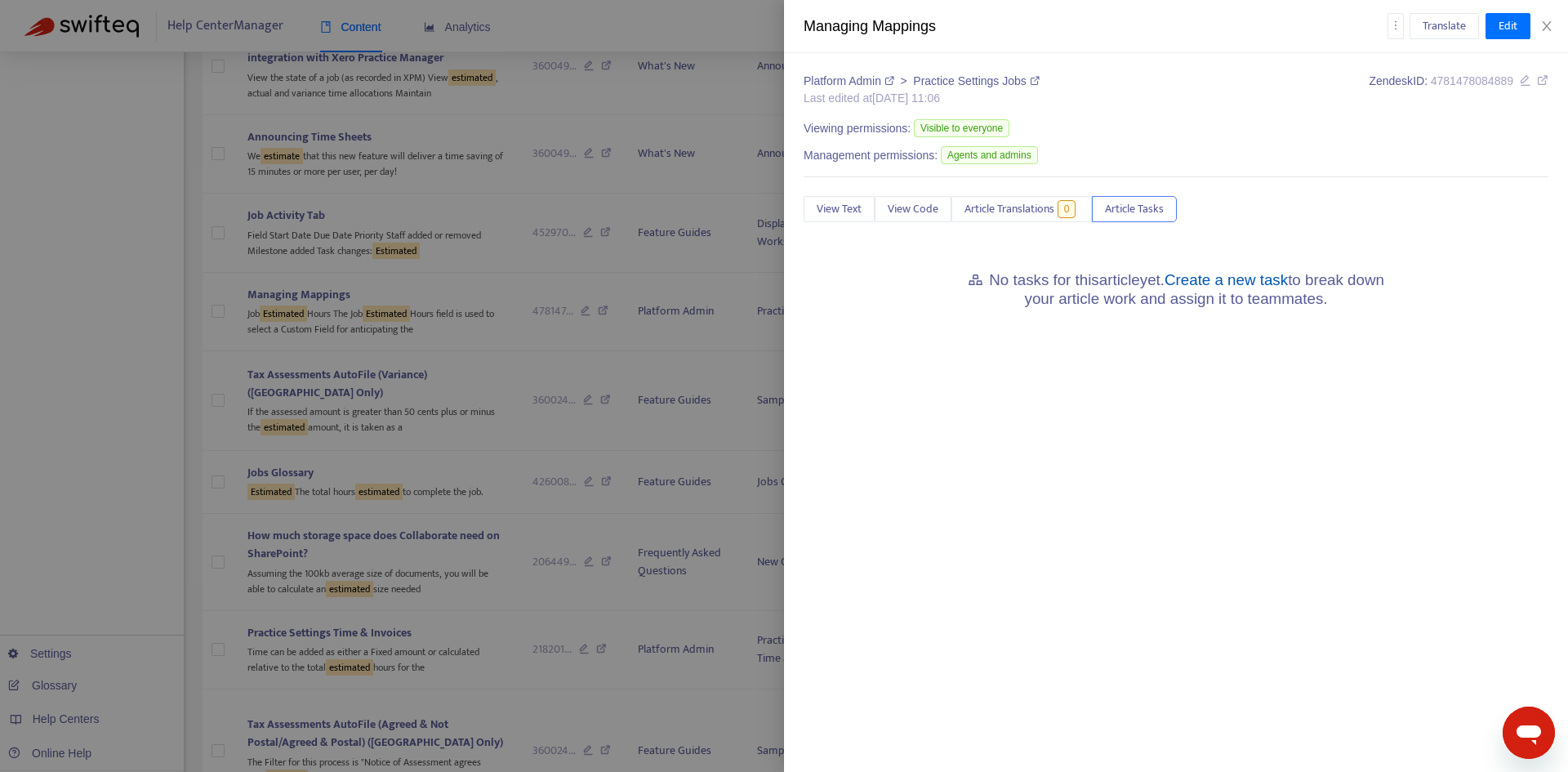
click at [1248, 285] on link "Create a new task" at bounding box center [1227, 280] width 124 height 17
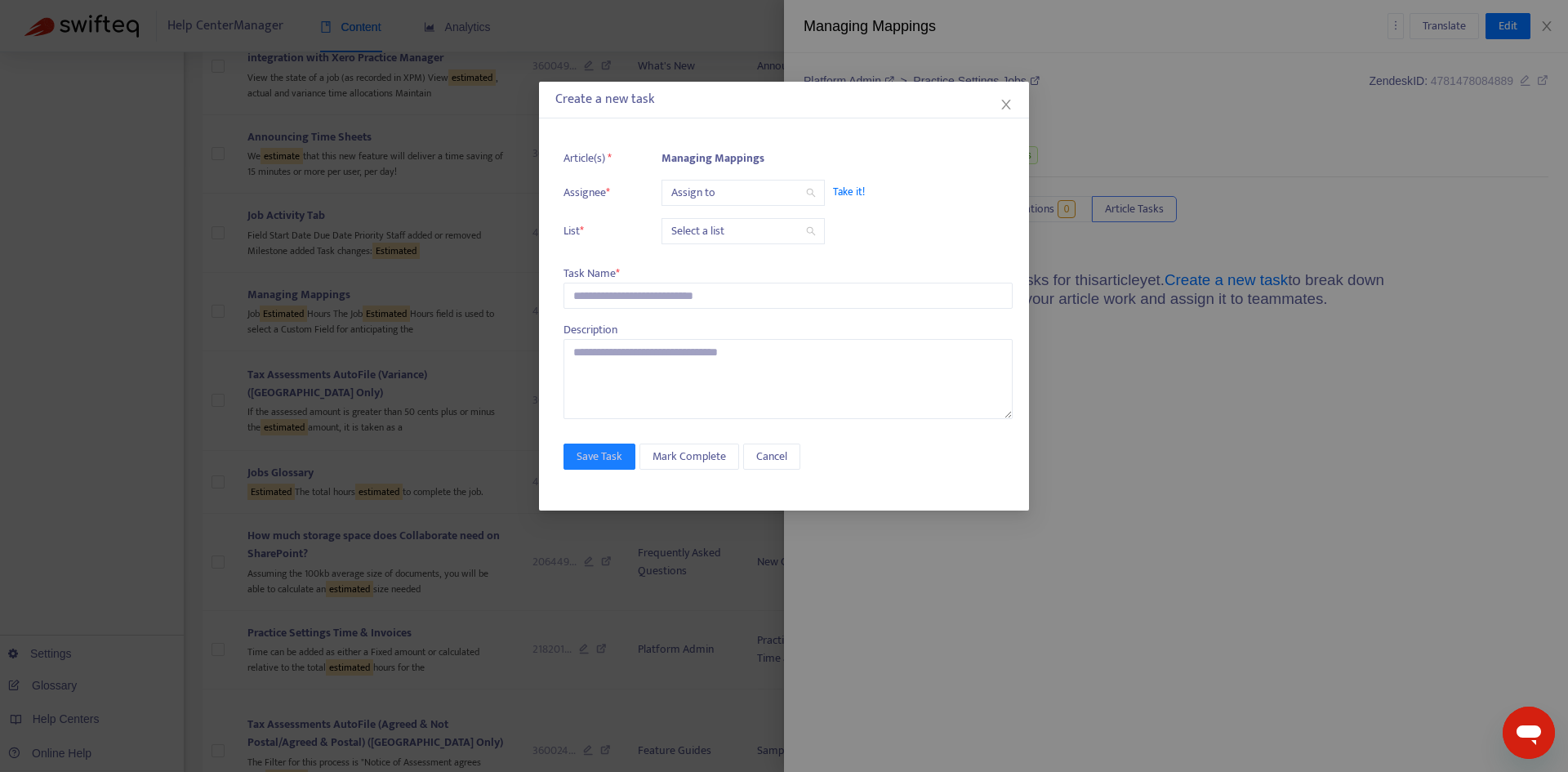
click at [681, 193] on input "search" at bounding box center [742, 193] width 143 height 25
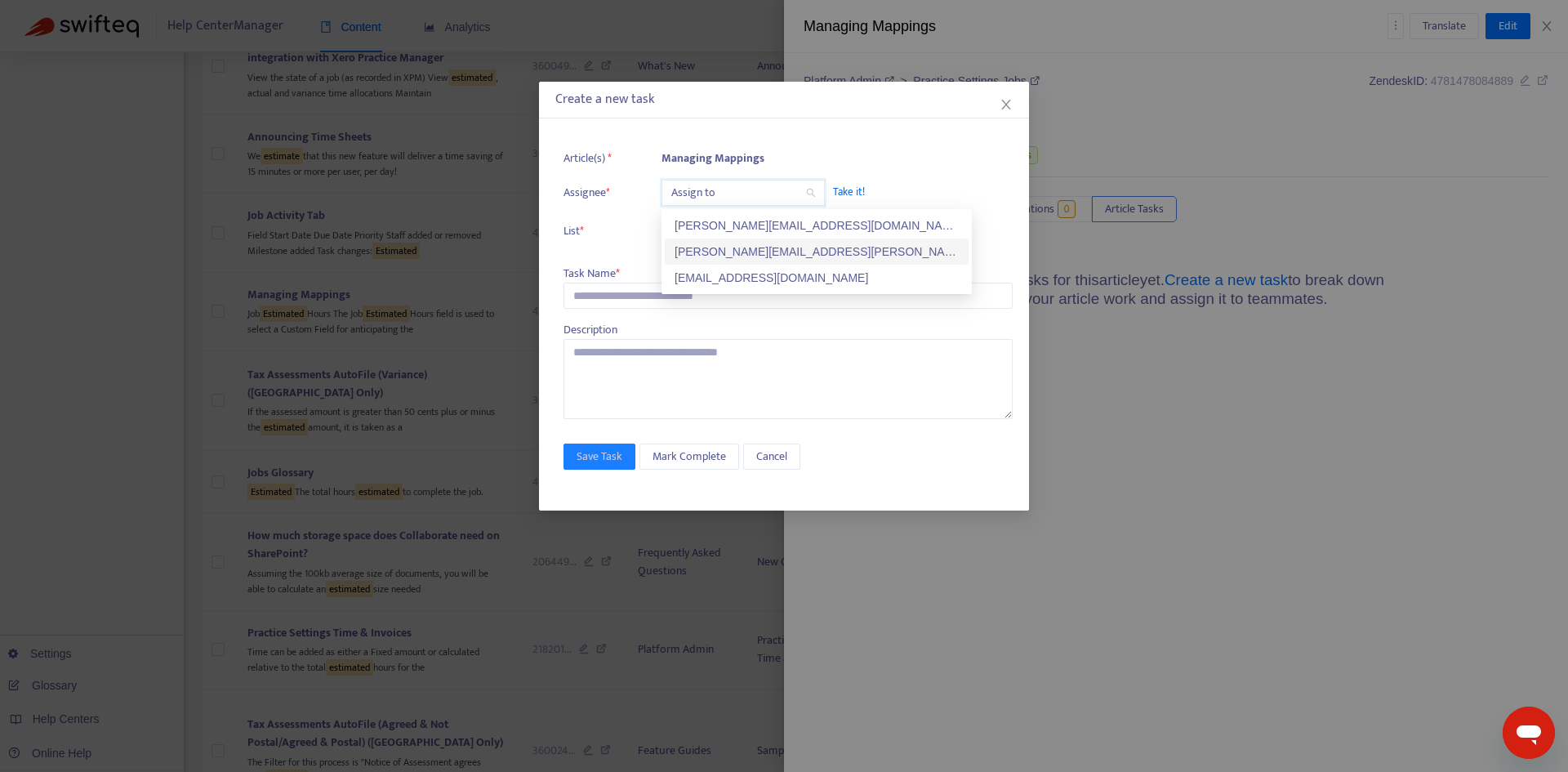
click at [705, 248] on div "[PERSON_NAME][EMAIL_ADDRESS][PERSON_NAME][DOMAIN_NAME]" at bounding box center [816, 251] width 284 height 18
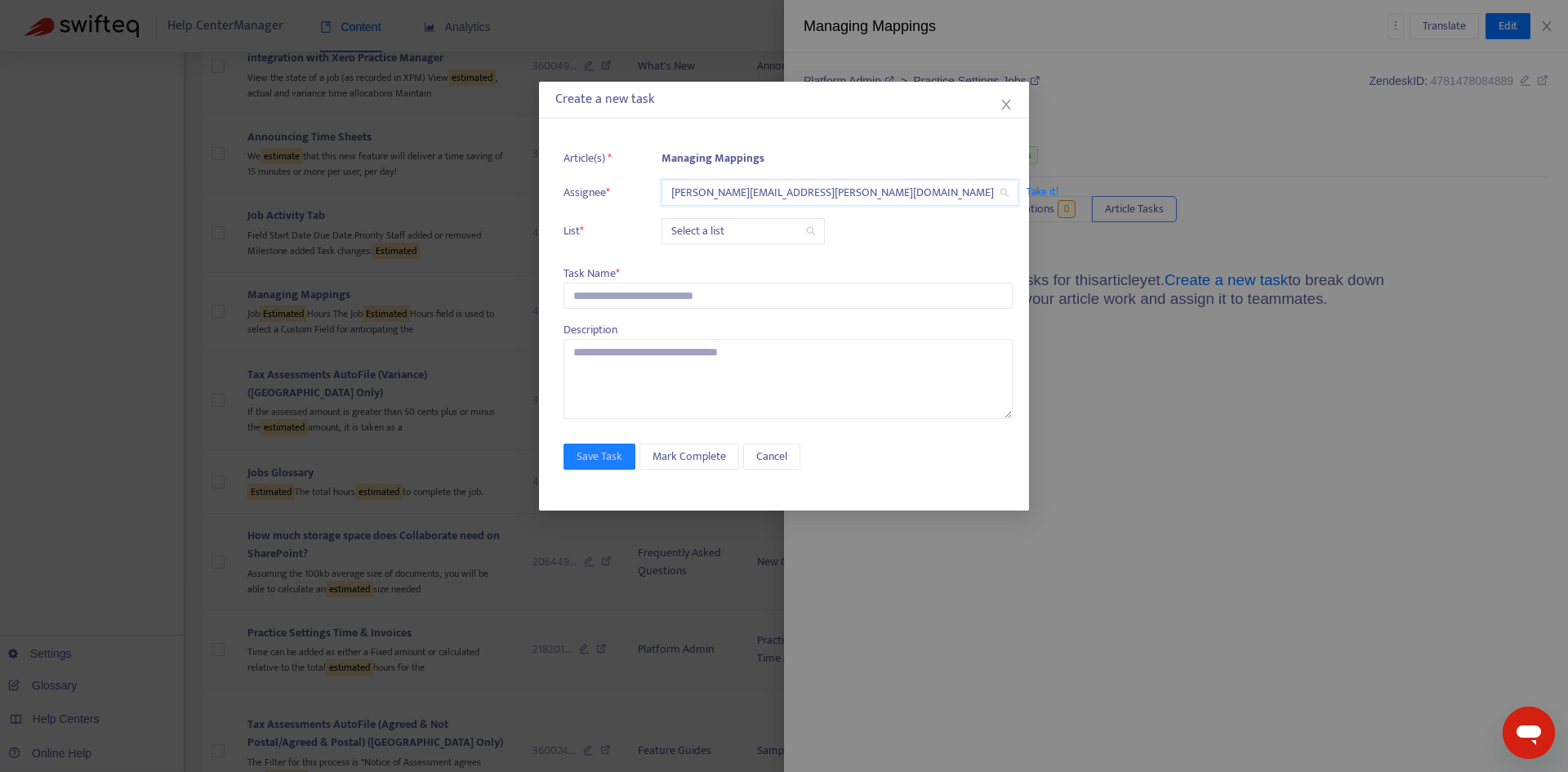
click at [699, 224] on input "search" at bounding box center [742, 231] width 143 height 25
click at [700, 256] on div "Release | Current" at bounding box center [816, 264] width 284 height 18
click at [623, 294] on input "text" at bounding box center [788, 296] width 449 height 26
paste input "**********"
type input "**********"
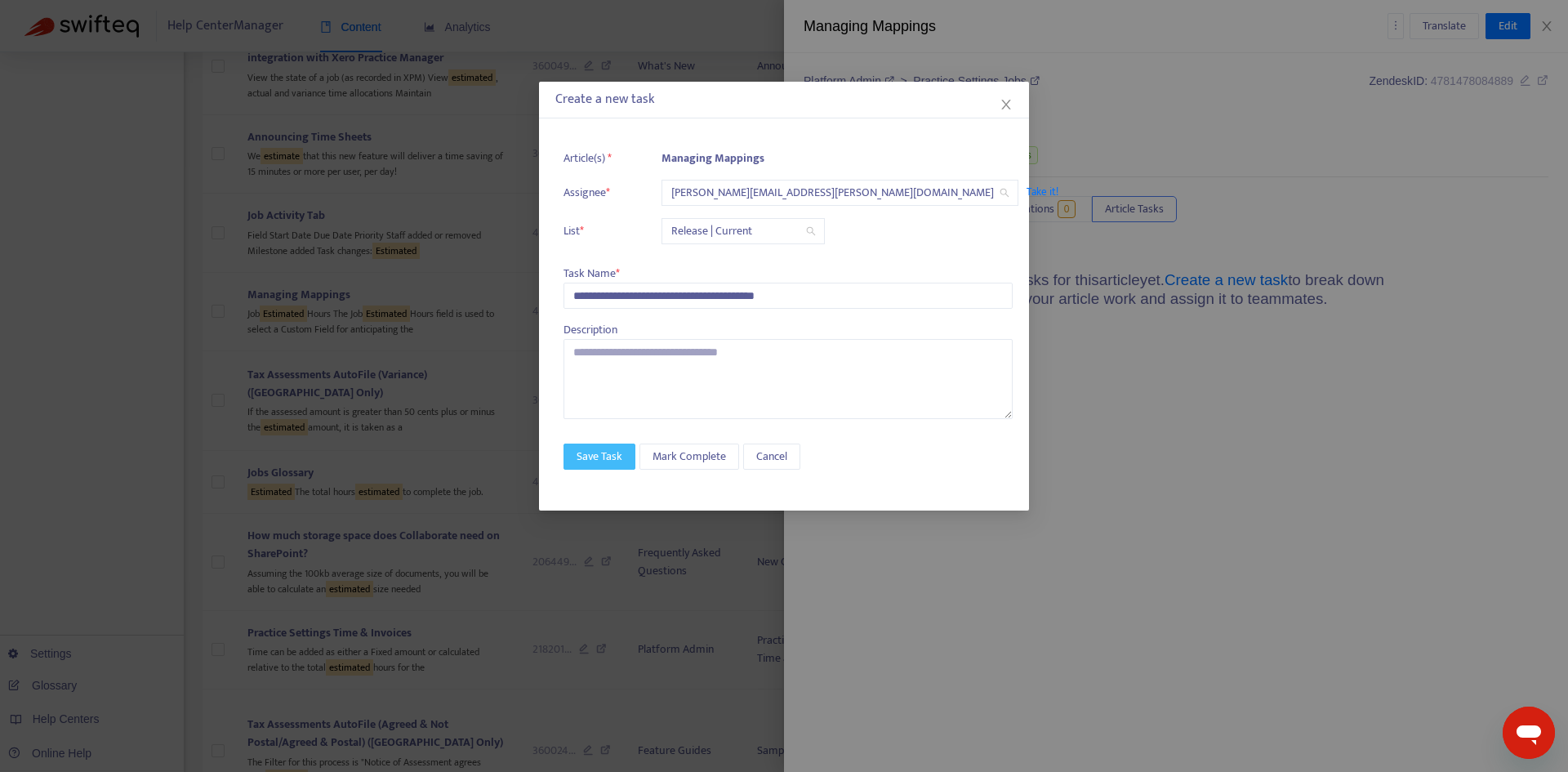
click at [605, 457] on span "Save Task" at bounding box center [599, 456] width 46 height 18
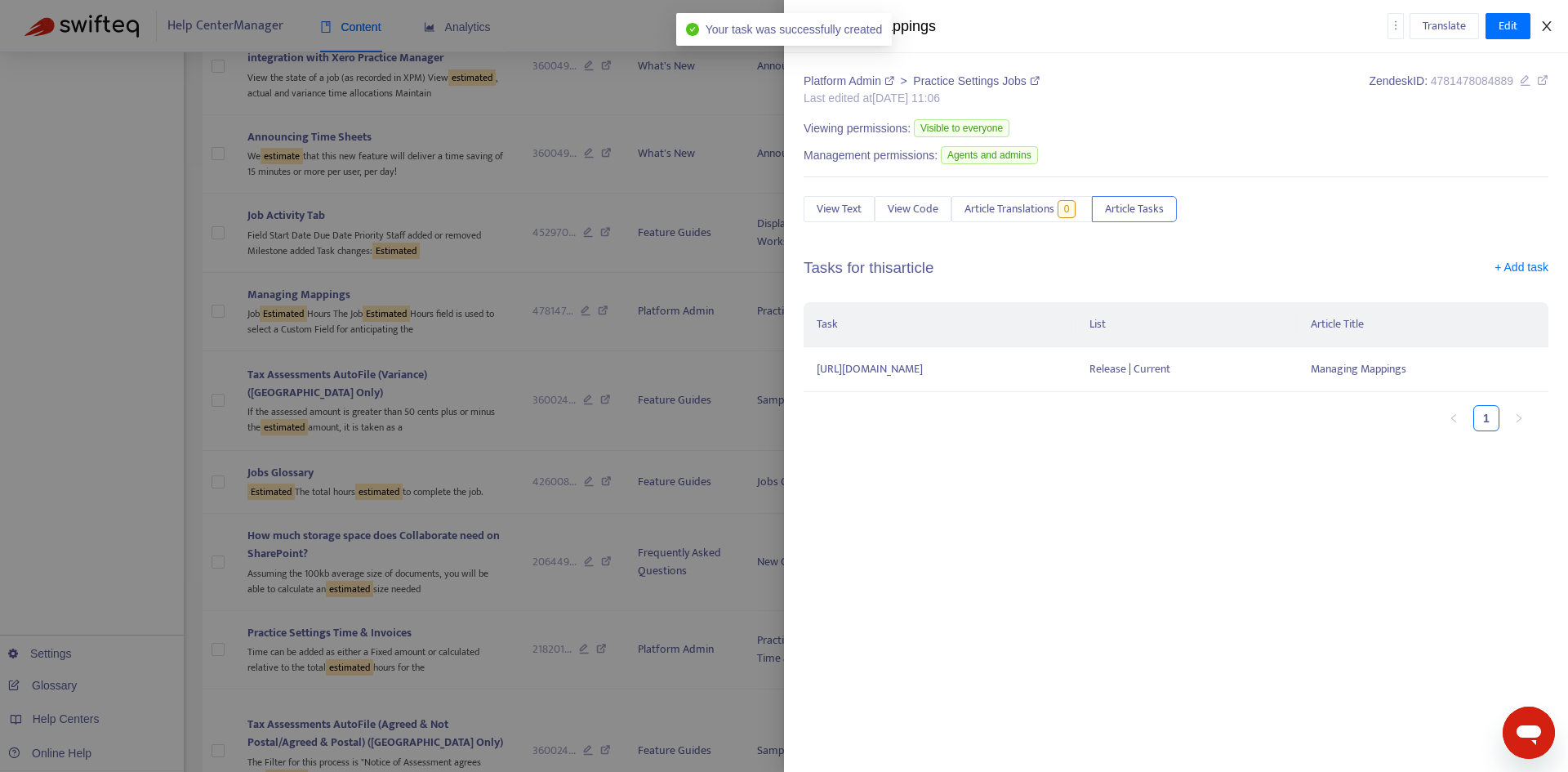
click at [1547, 31] on icon "close" at bounding box center [1547, 26] width 13 height 13
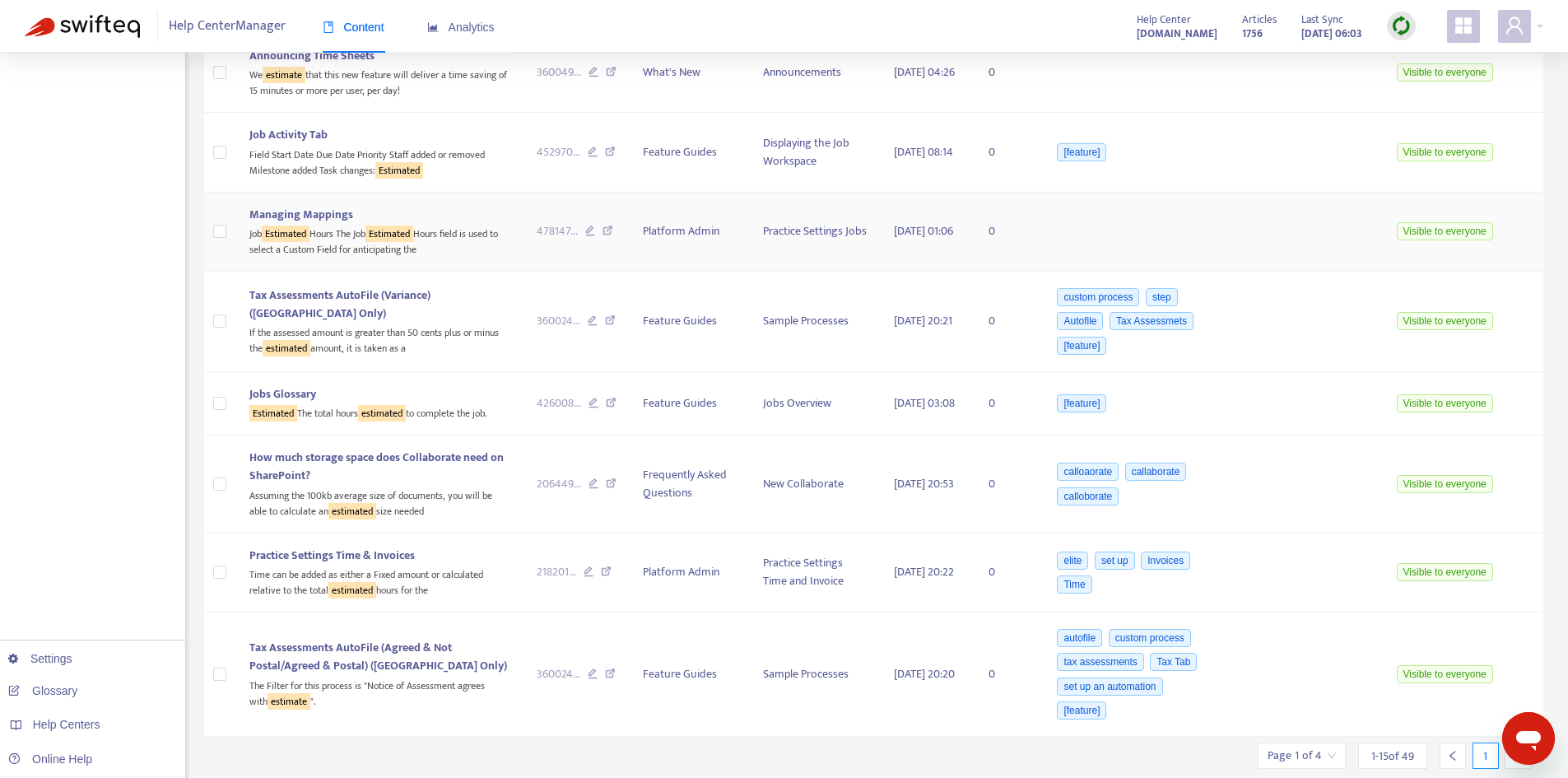
scroll to position [1060, 0]
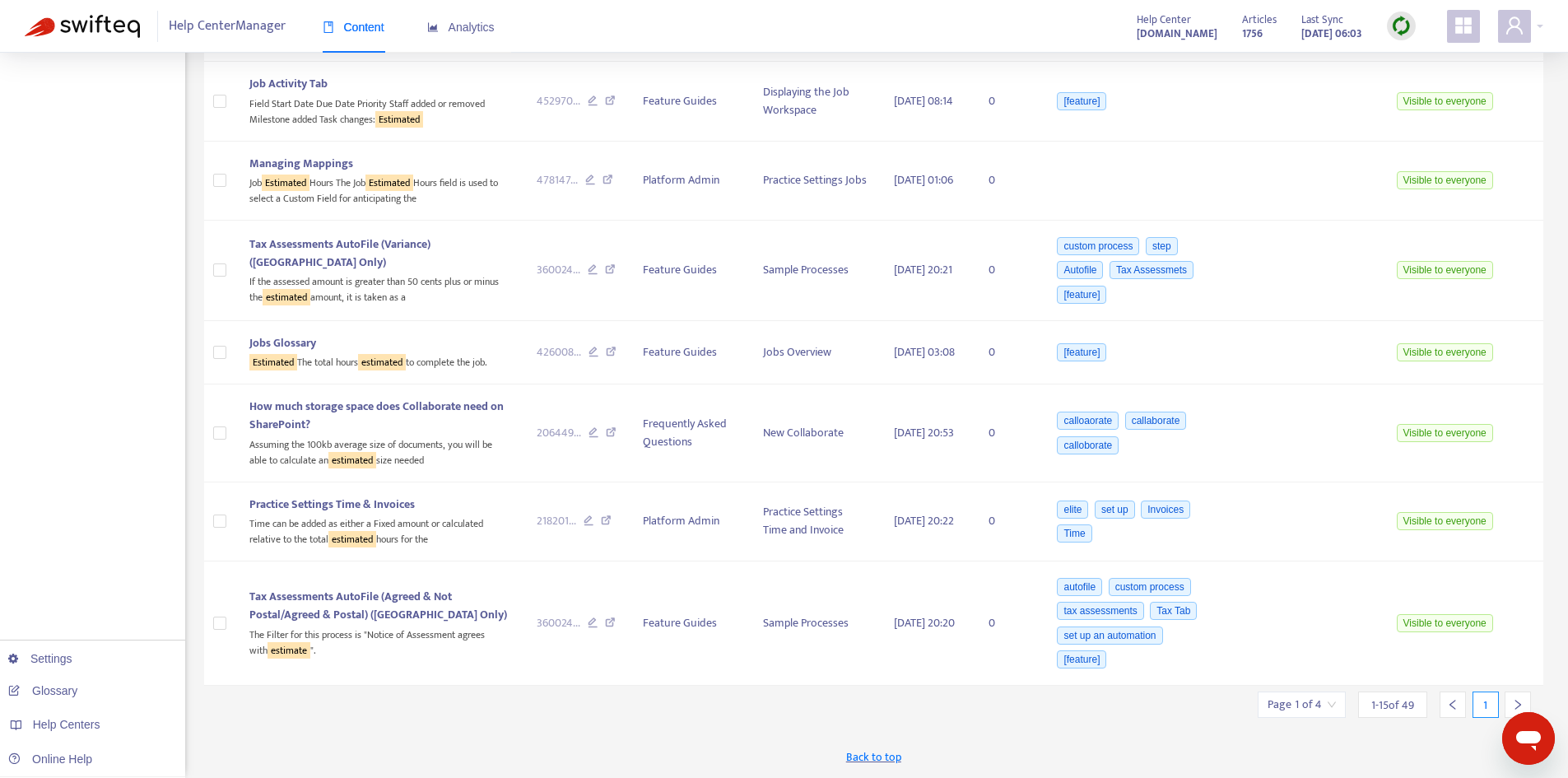
click at [1320, 710] on input "search" at bounding box center [1301, 704] width 68 height 25
click at [1249, 670] on span "15" at bounding box center [1261, 682] width 104 height 25
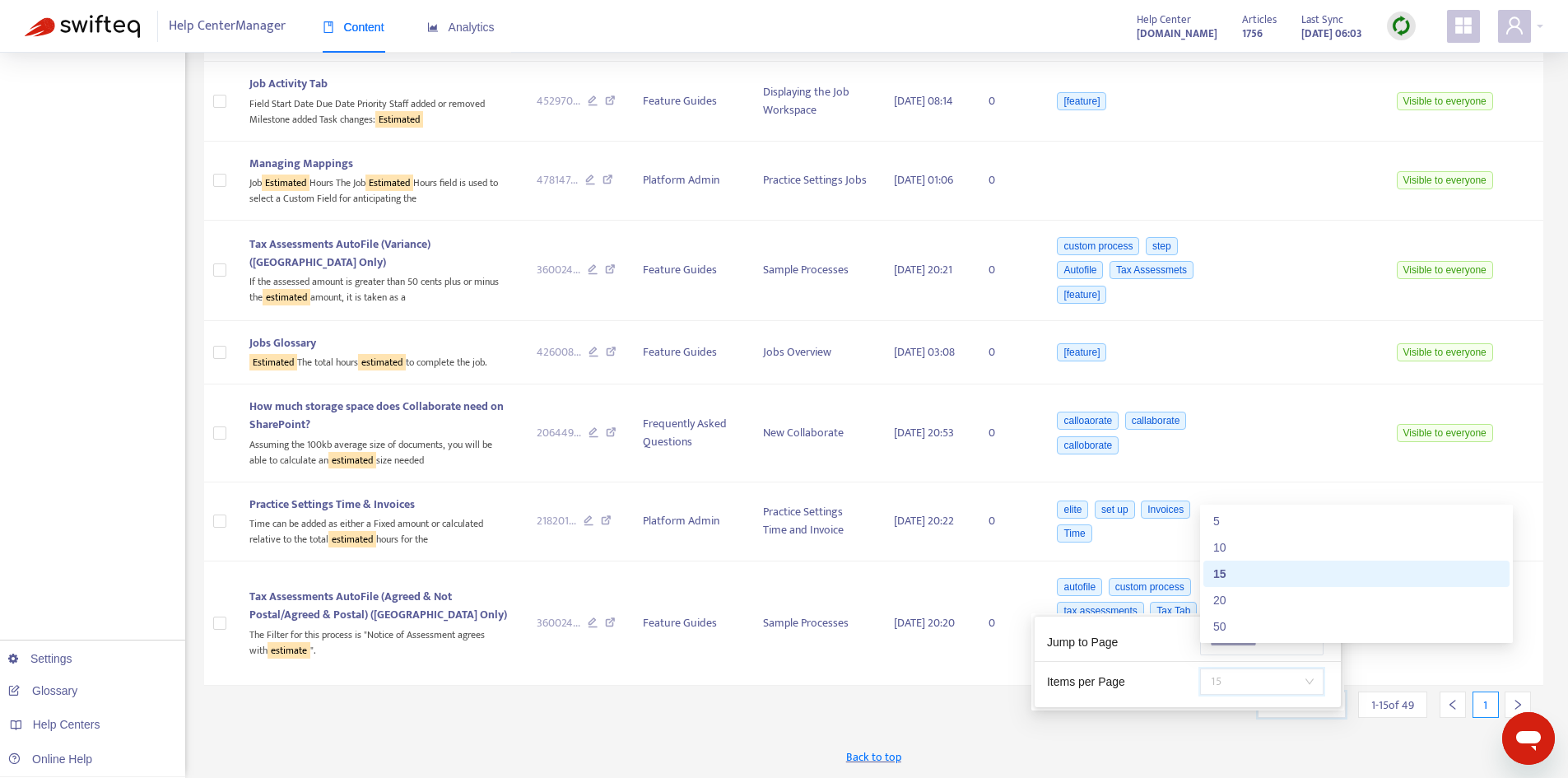
click at [1223, 626] on div "50" at bounding box center [1356, 626] width 287 height 18
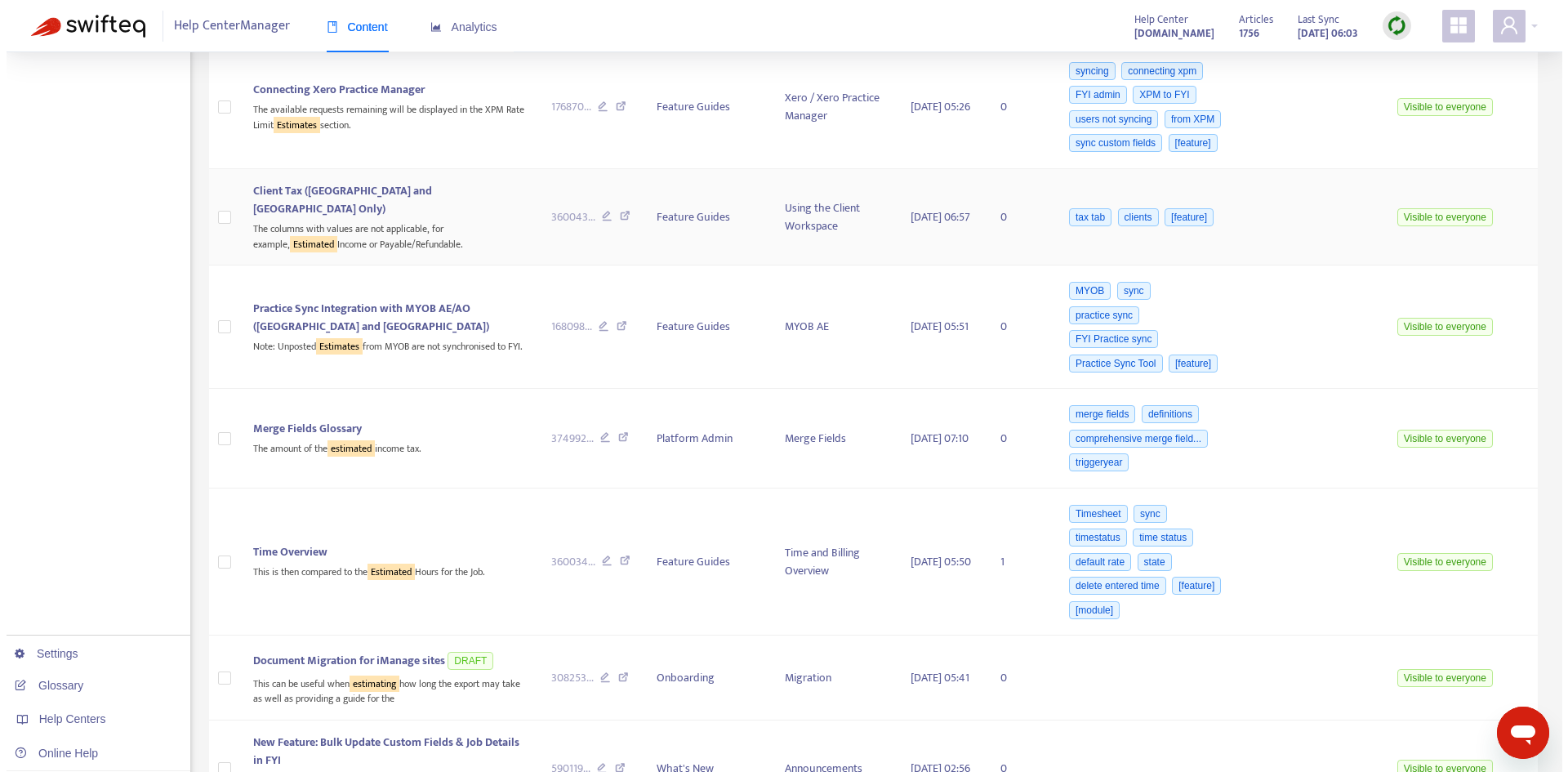
scroll to position [2278, 0]
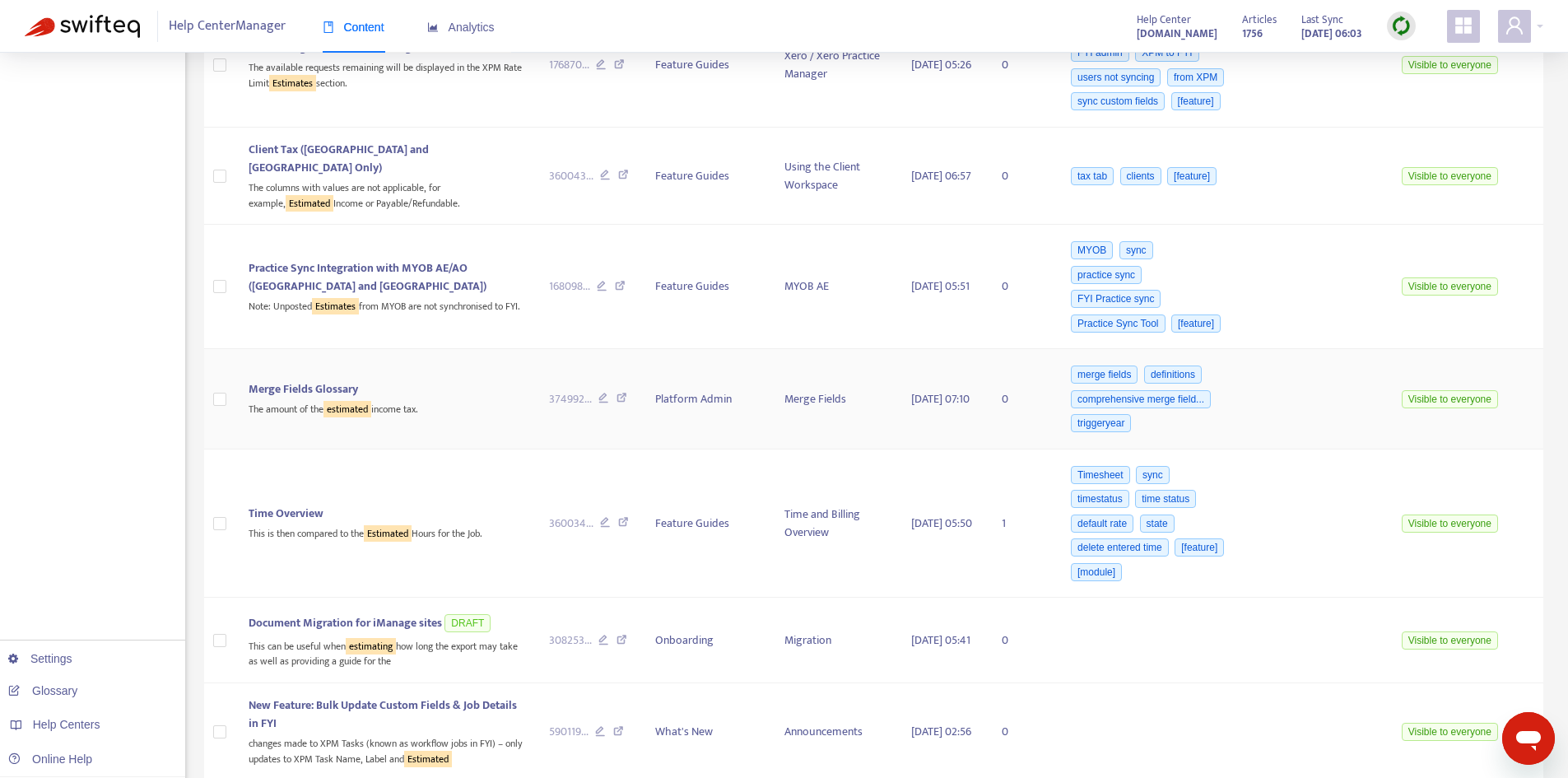
click at [326, 379] on span "Merge Fields Glossary" at bounding box center [303, 389] width 109 height 19
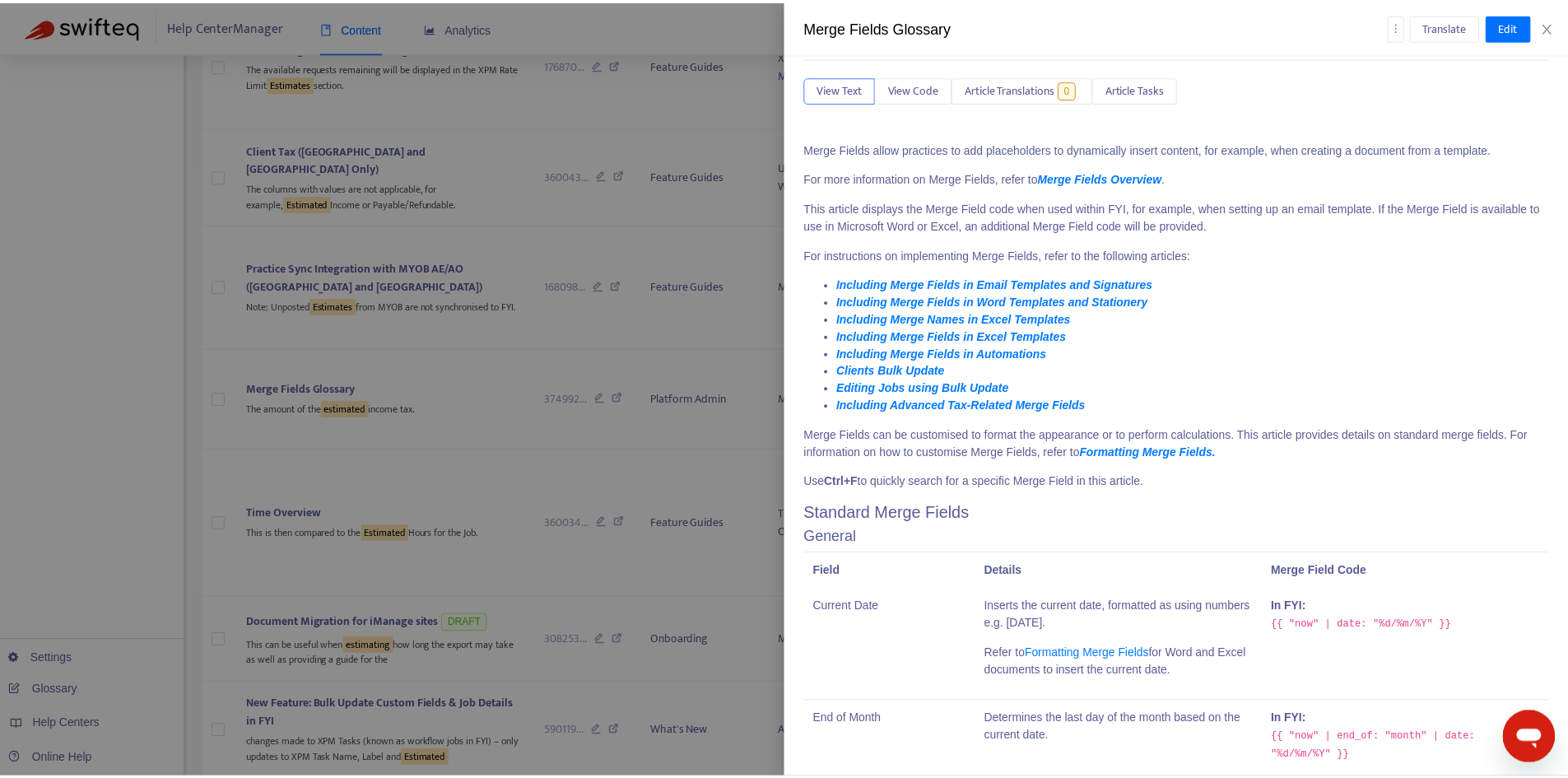
scroll to position [0, 0]
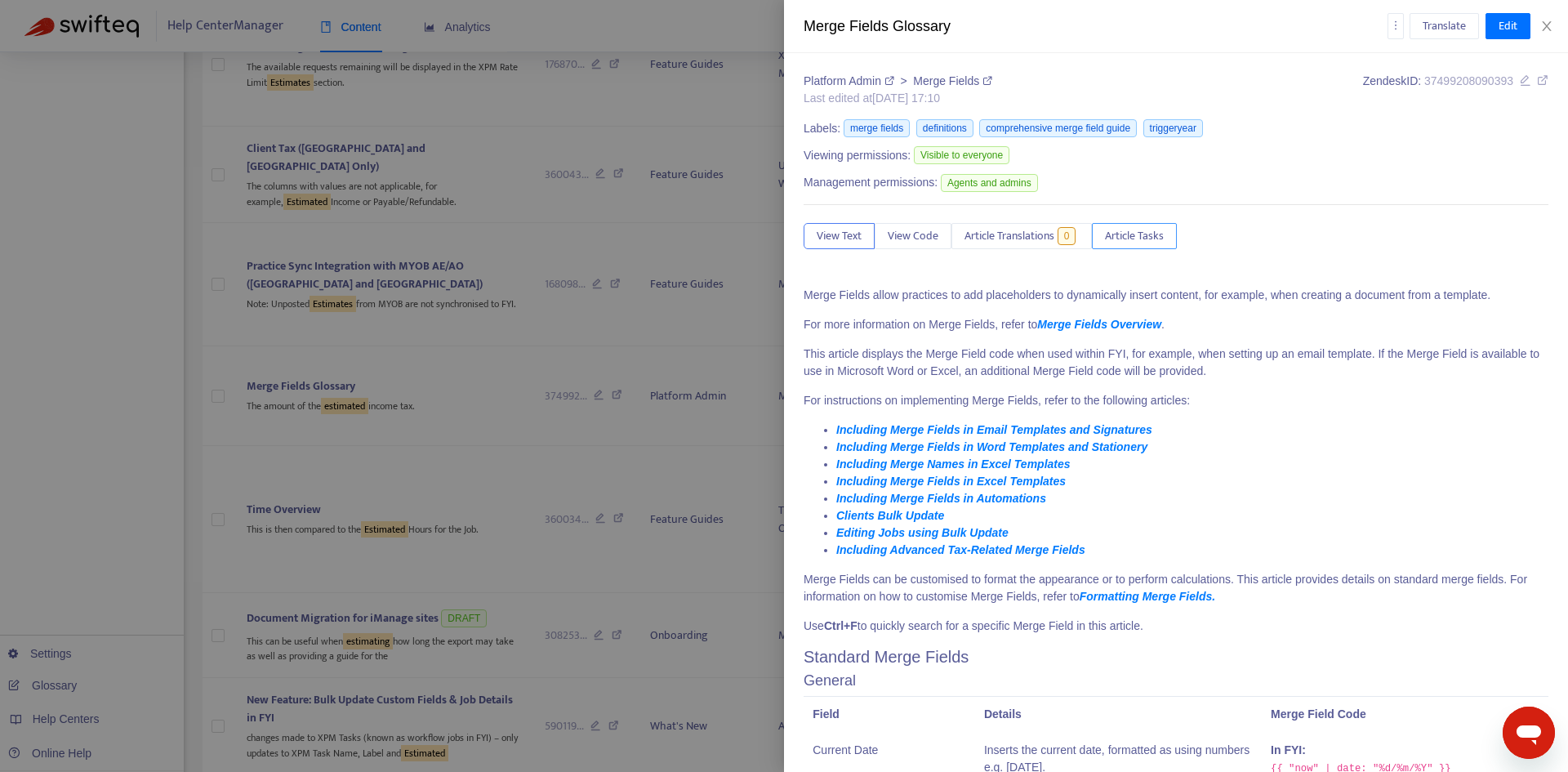
click at [1126, 228] on span "Article Tasks" at bounding box center [1134, 236] width 58 height 18
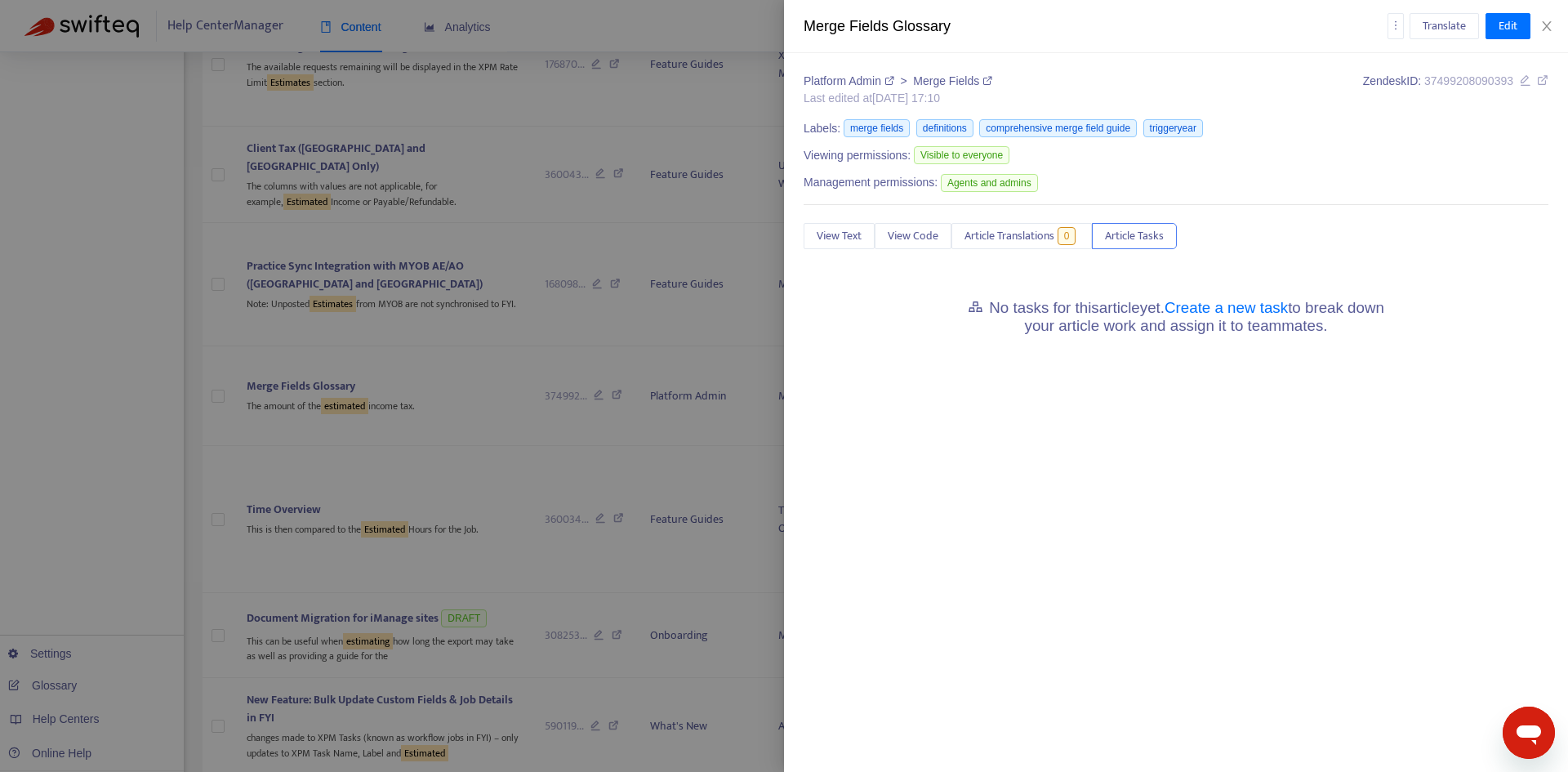
click at [1223, 291] on div "No tasks for this article yet. Create a new task to break down your article wor…" at bounding box center [1175, 315] width 745 height 56
click at [1223, 306] on link "Create a new task" at bounding box center [1227, 308] width 124 height 17
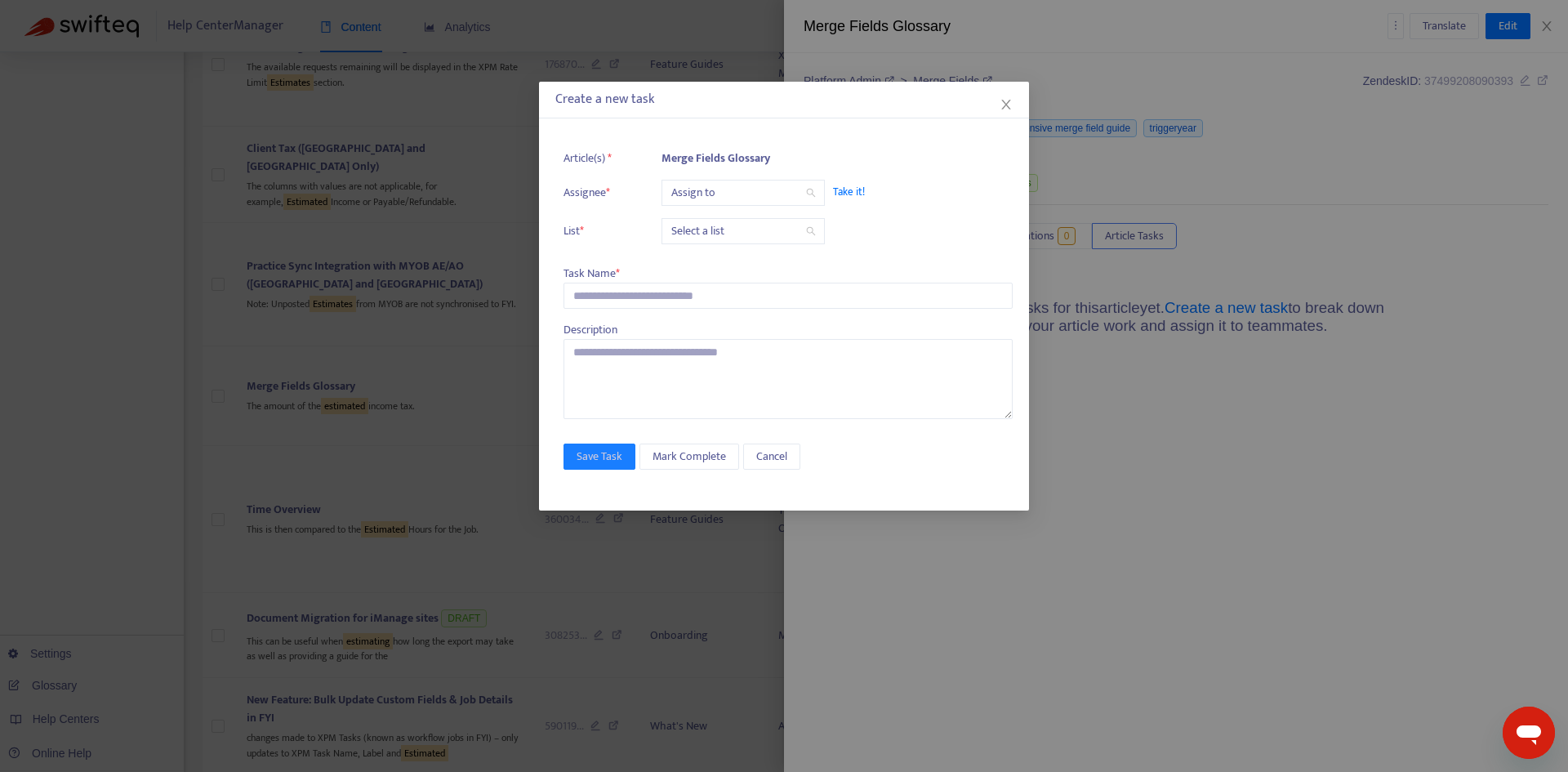
click at [730, 193] on input "search" at bounding box center [742, 193] width 143 height 25
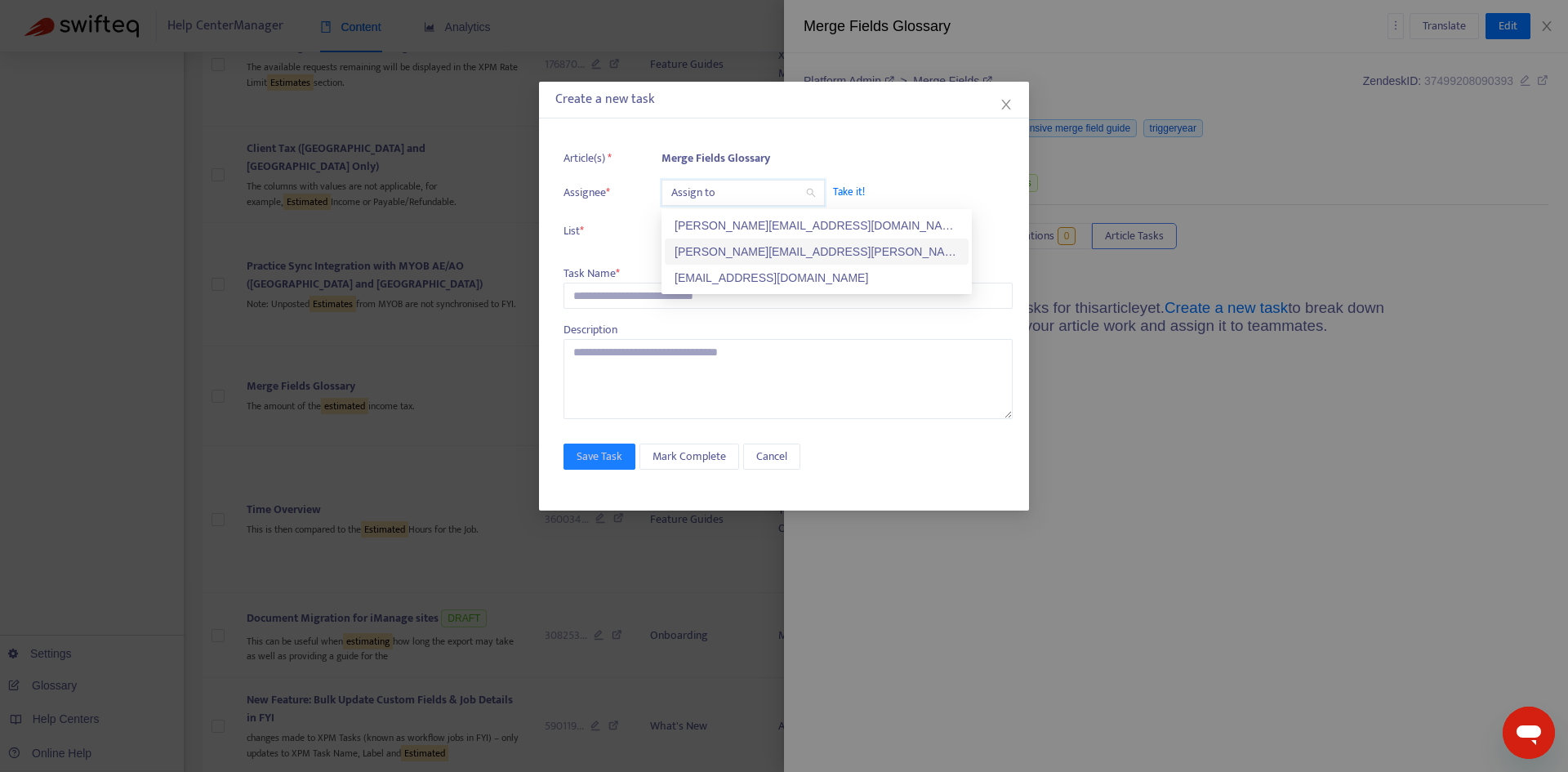
click at [720, 248] on div "[PERSON_NAME][EMAIL_ADDRESS][PERSON_NAME][DOMAIN_NAME]" at bounding box center [816, 251] width 284 height 18
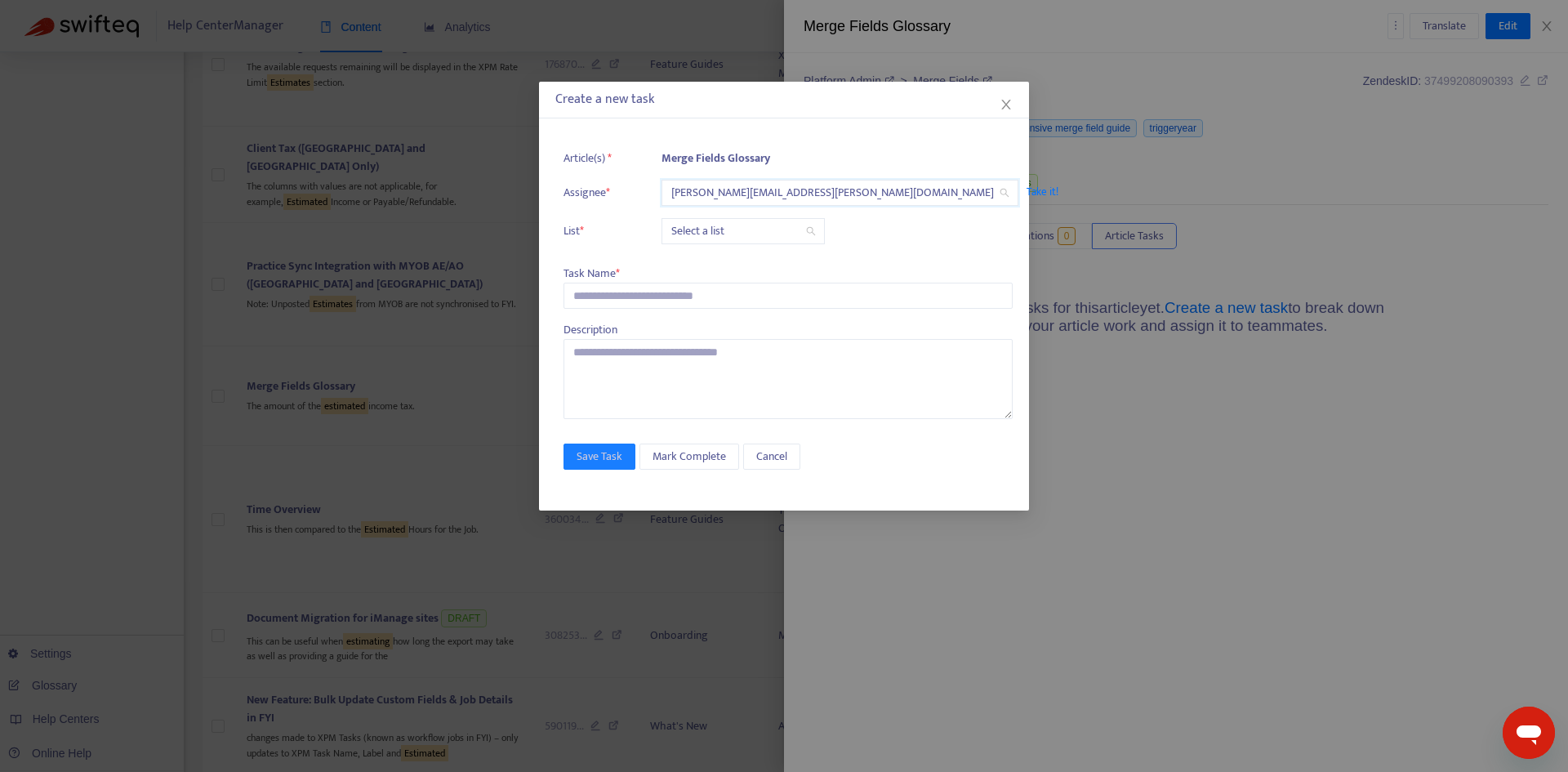
click at [711, 230] on input "search" at bounding box center [742, 231] width 143 height 25
click at [711, 267] on div "Release | Current" at bounding box center [816, 264] width 284 height 18
click at [591, 286] on input "text" at bounding box center [788, 296] width 449 height 26
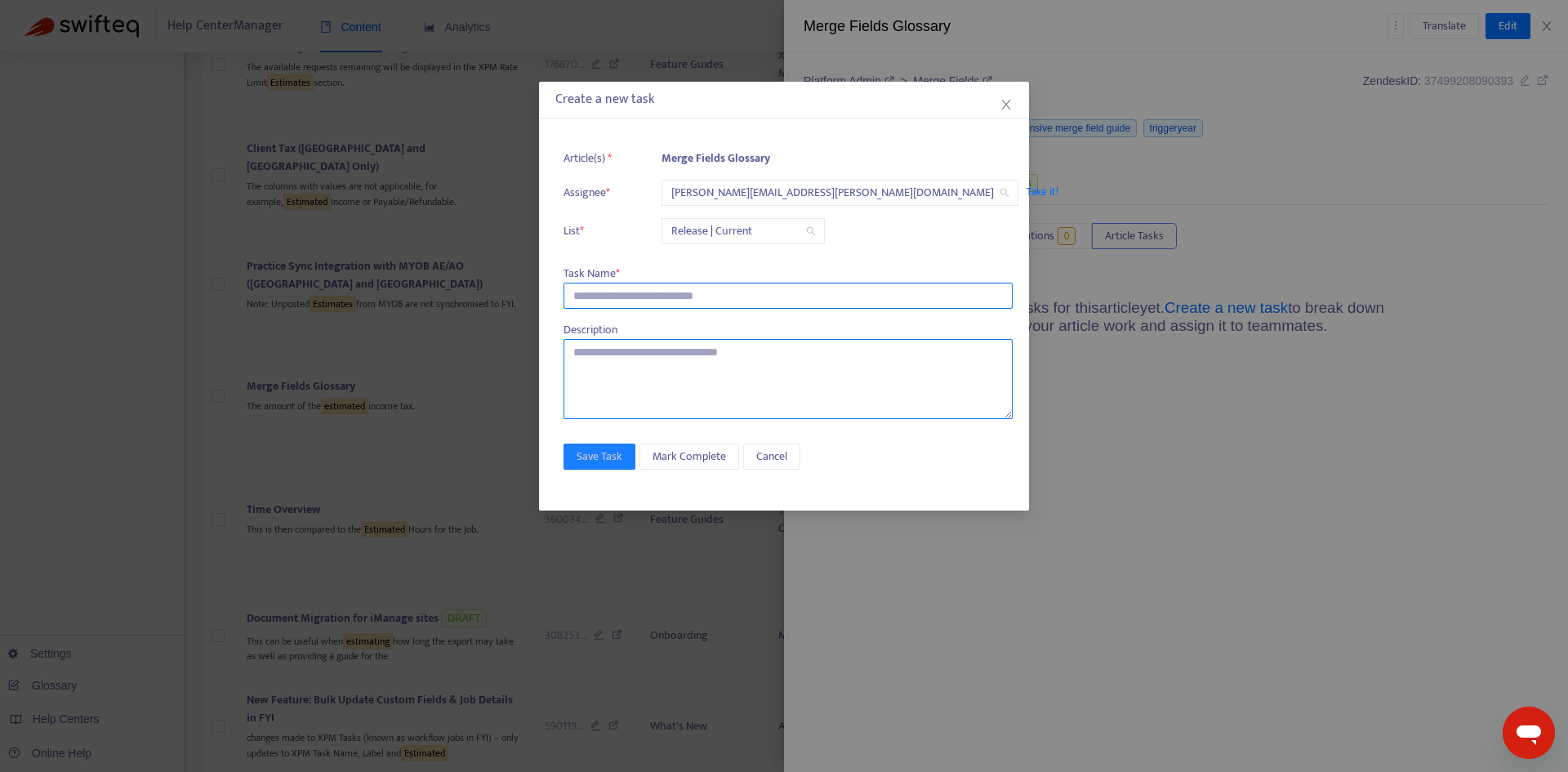
paste input "**********"
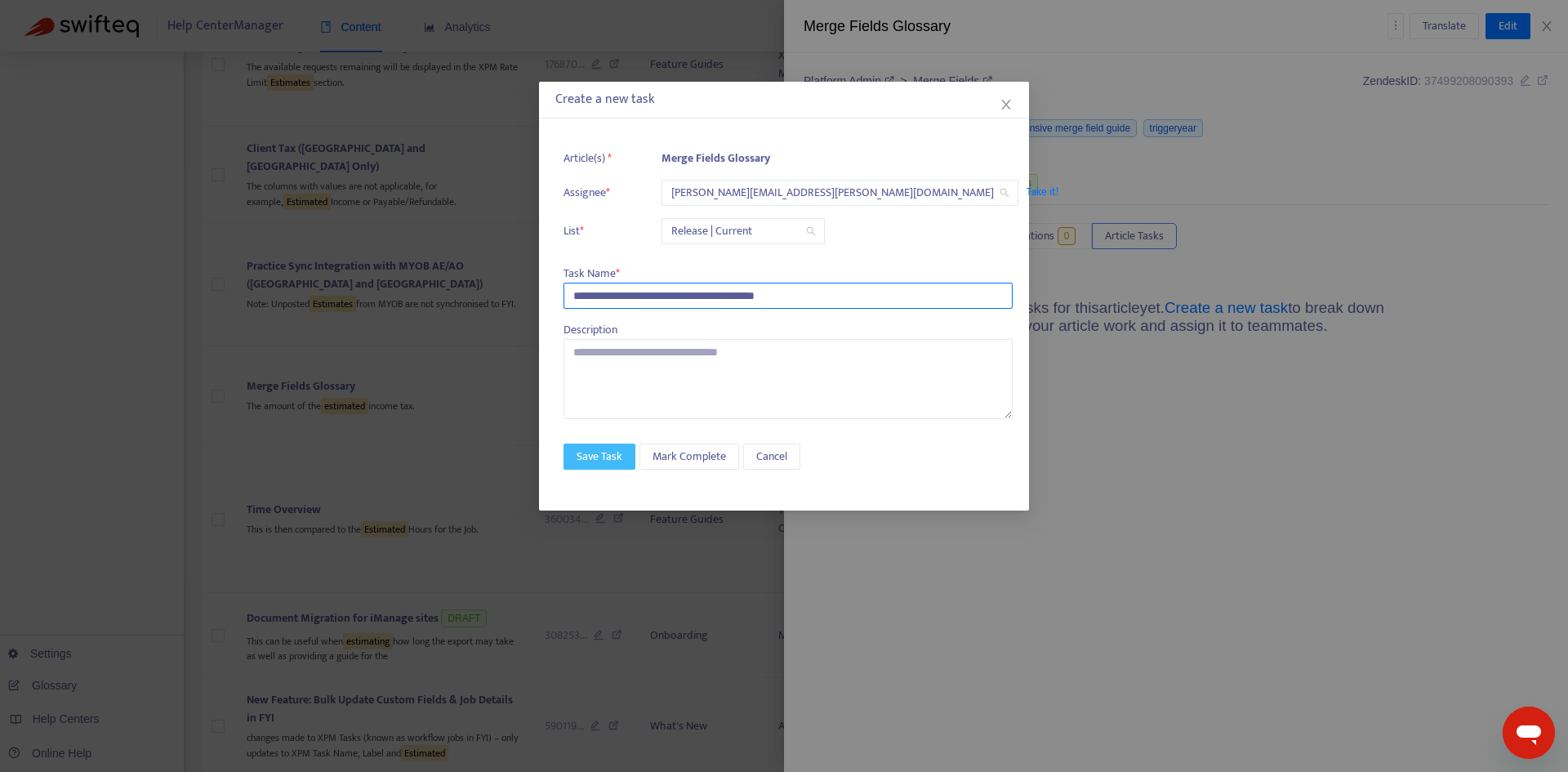
type input "**********"
click at [604, 462] on span "Save Task" at bounding box center [599, 456] width 46 height 18
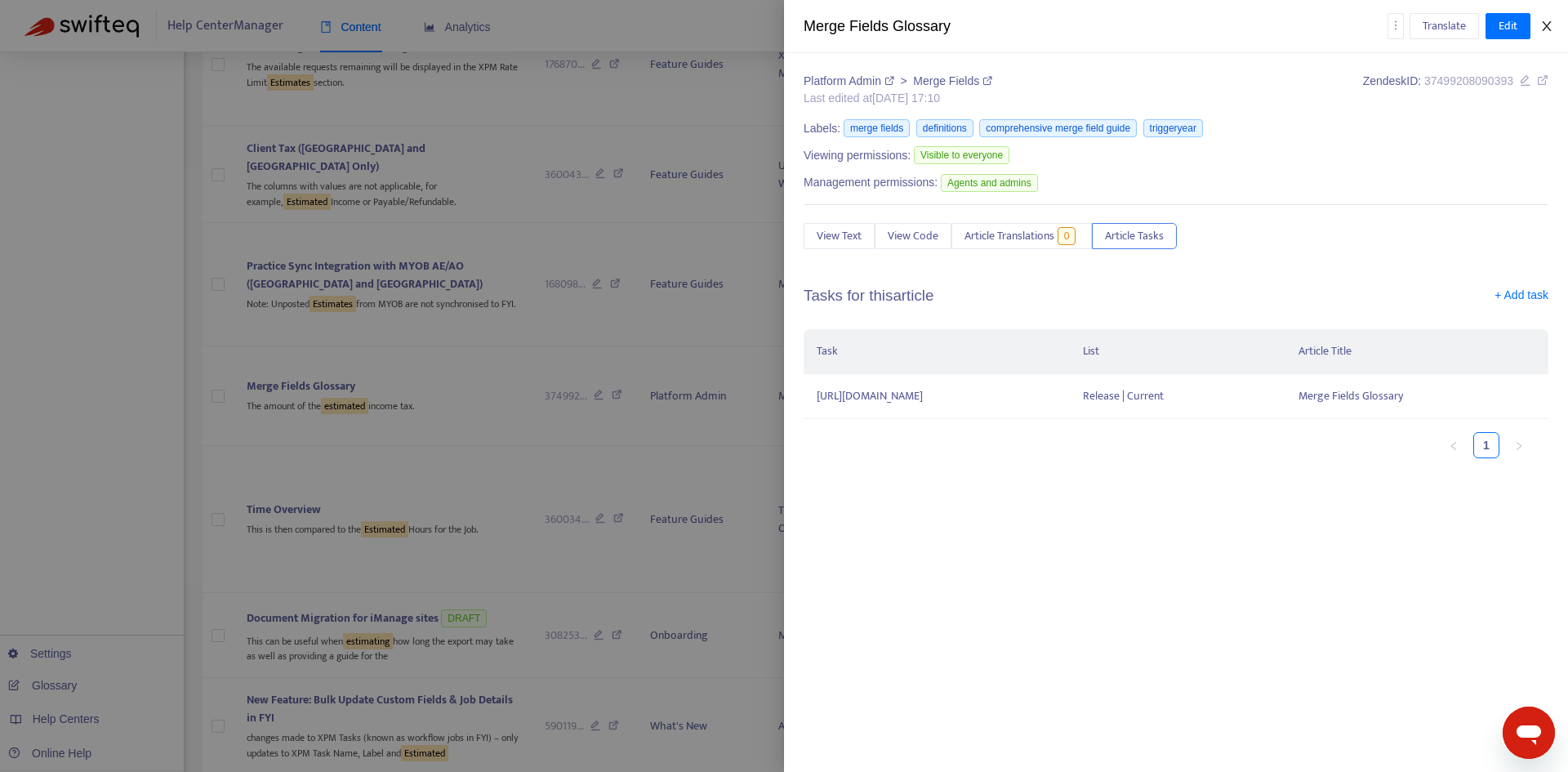
click at [1553, 29] on icon "close" at bounding box center [1547, 26] width 13 height 13
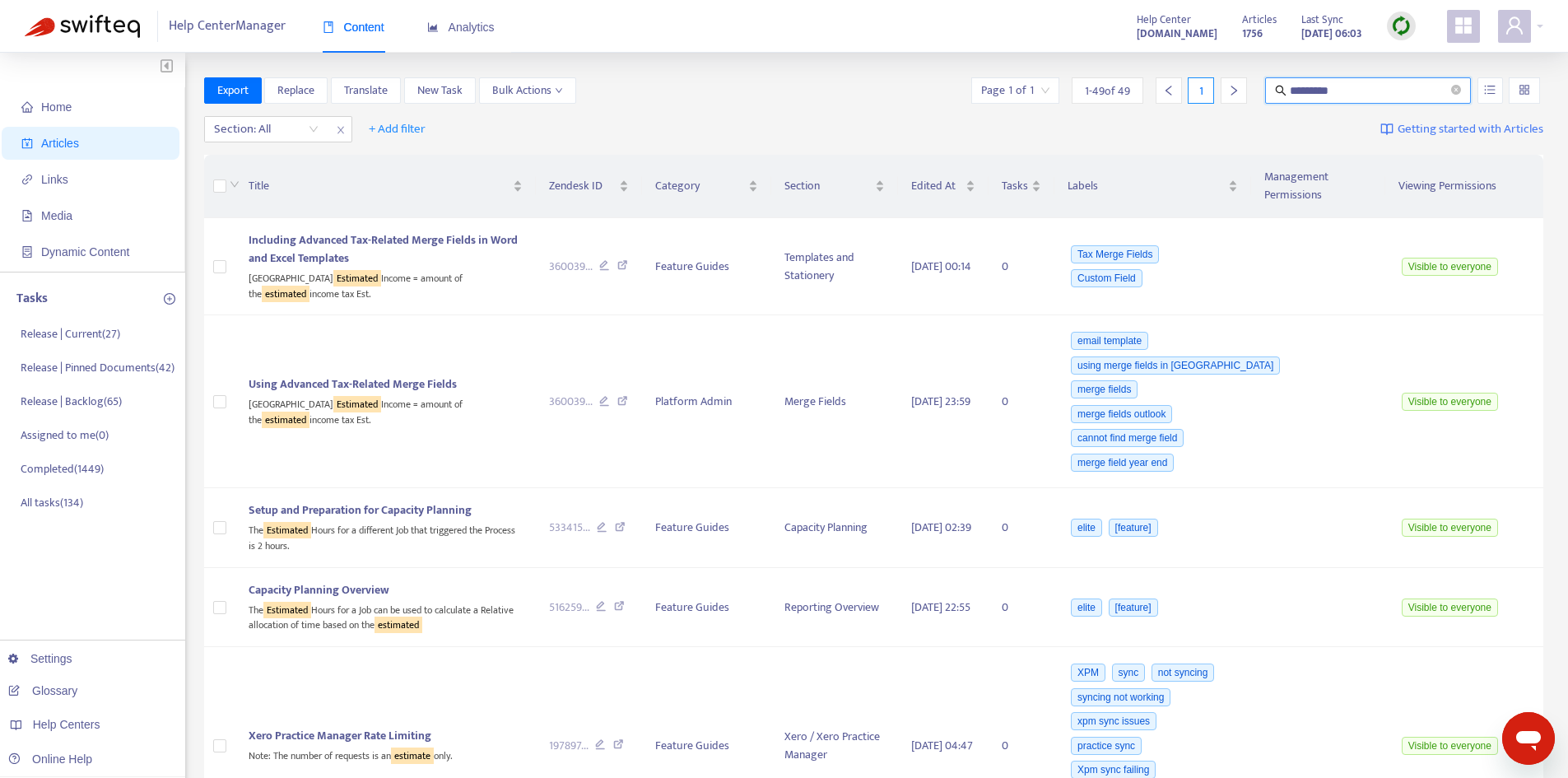
drag, startPoint x: 1347, startPoint y: 87, endPoint x: 1254, endPoint y: 86, distance: 93.0
click at [1254, 86] on div "Page 1 of 1 1 - 49 of 49 1 *********" at bounding box center [1255, 90] width 575 height 26
type input "**********"
click at [1492, 89] on icon "unordered-list" at bounding box center [1489, 89] width 11 height 11
click at [1449, 141] on span "Match Exact Phrase" at bounding box center [1436, 146] width 107 height 18
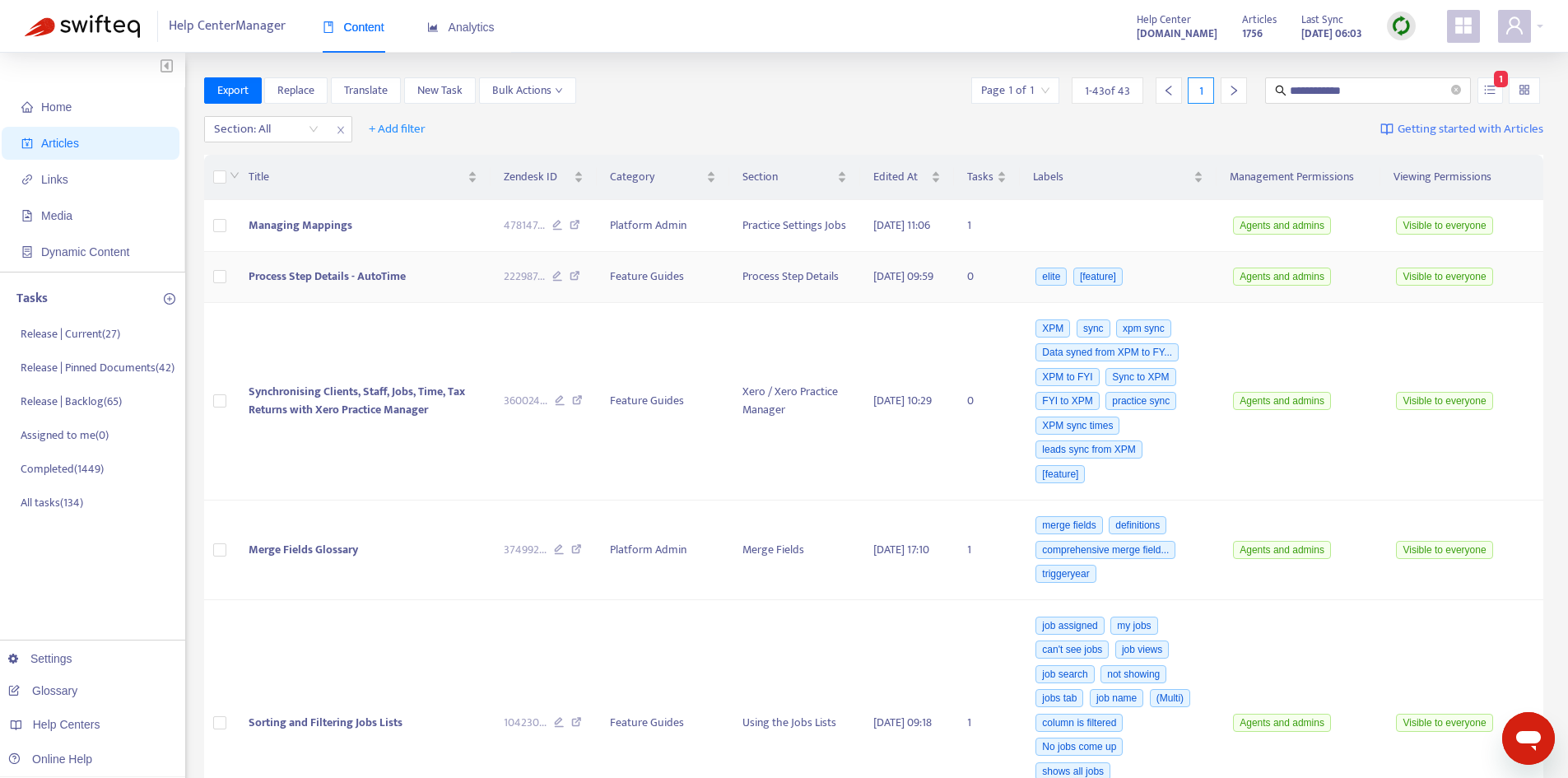
click at [345, 286] on span "Process Step Details - AutoTime" at bounding box center [327, 276] width 158 height 19
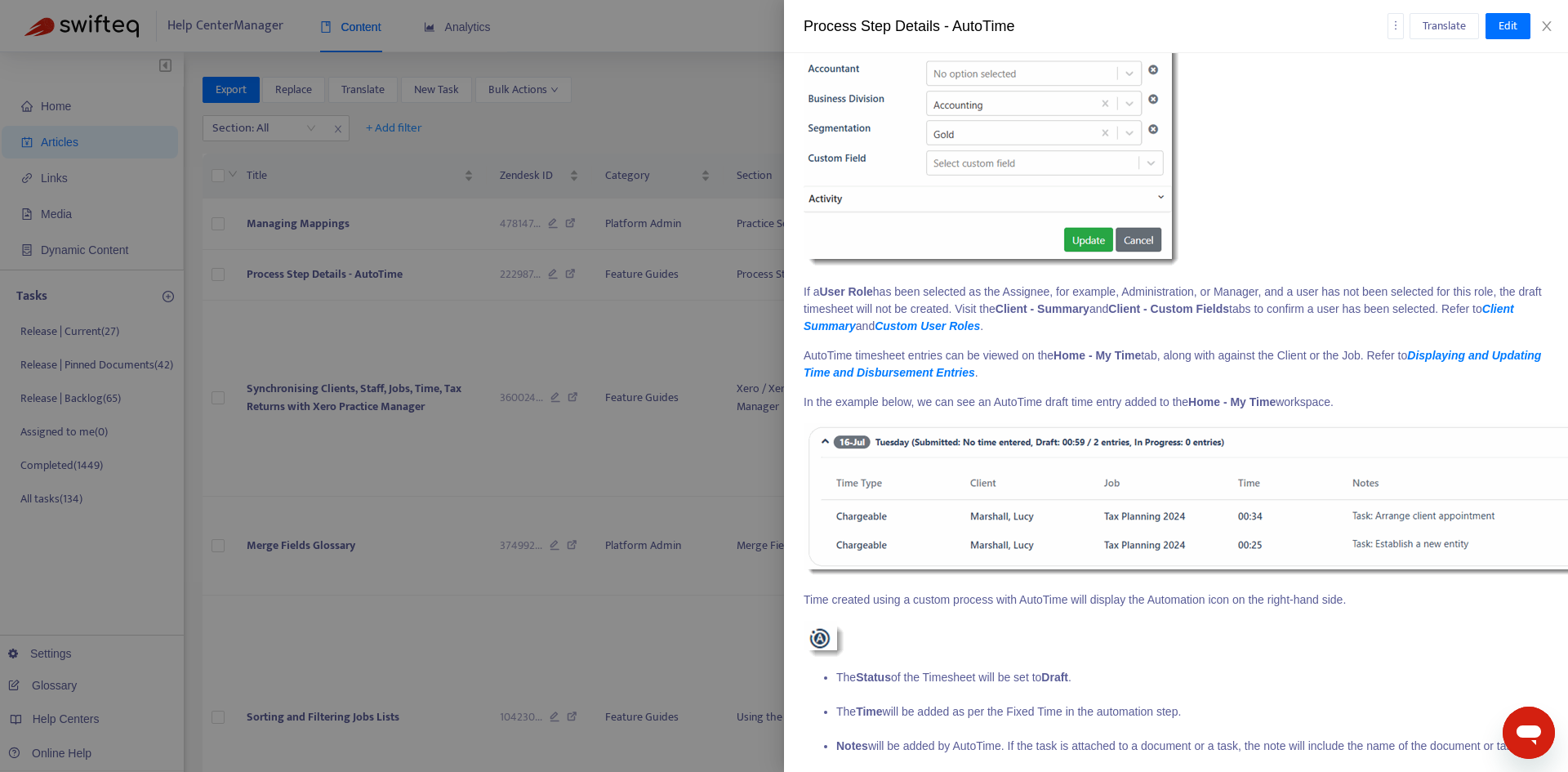
scroll to position [5346, 0]
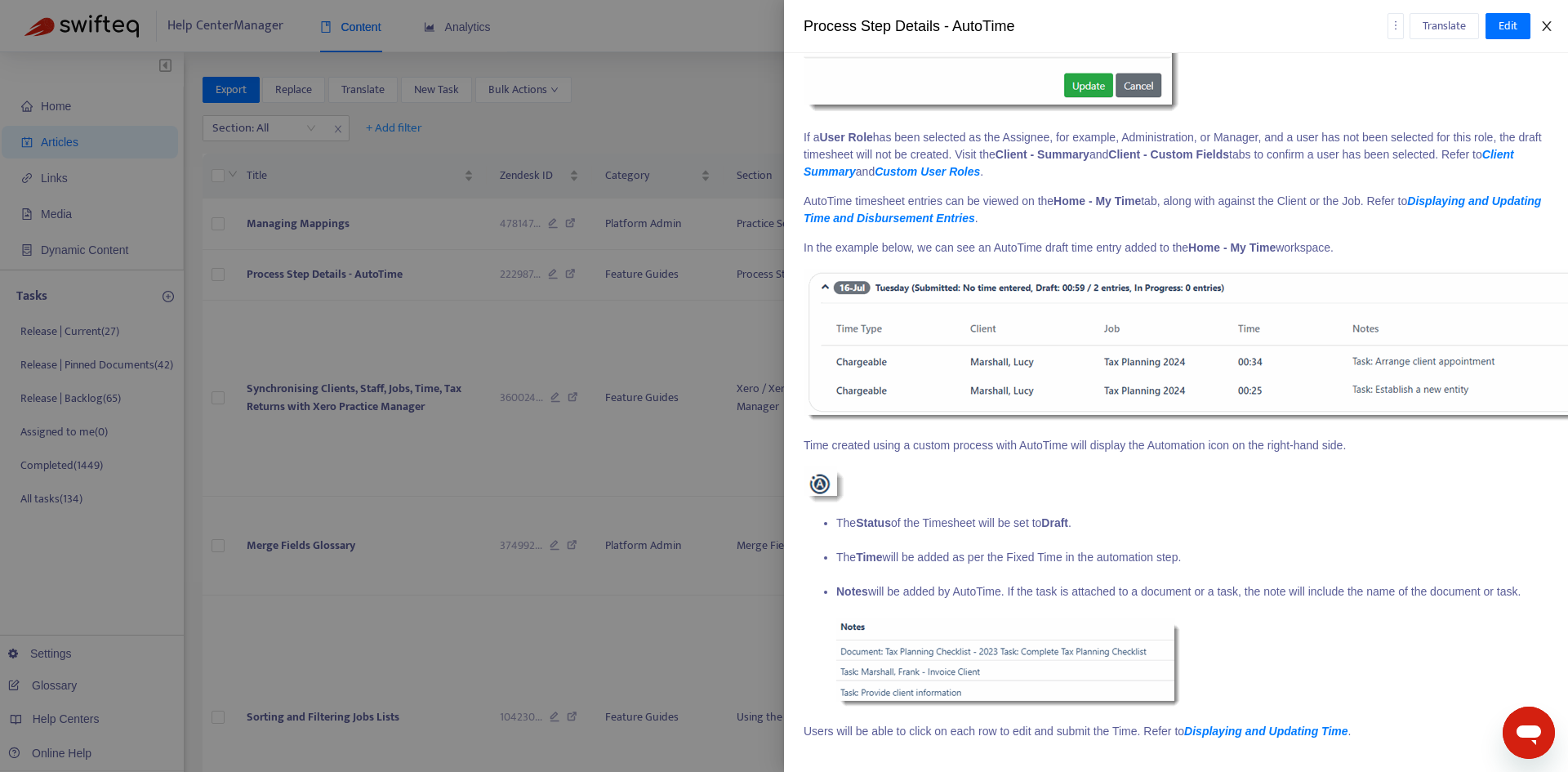
click at [1548, 25] on icon "close" at bounding box center [1547, 26] width 13 height 13
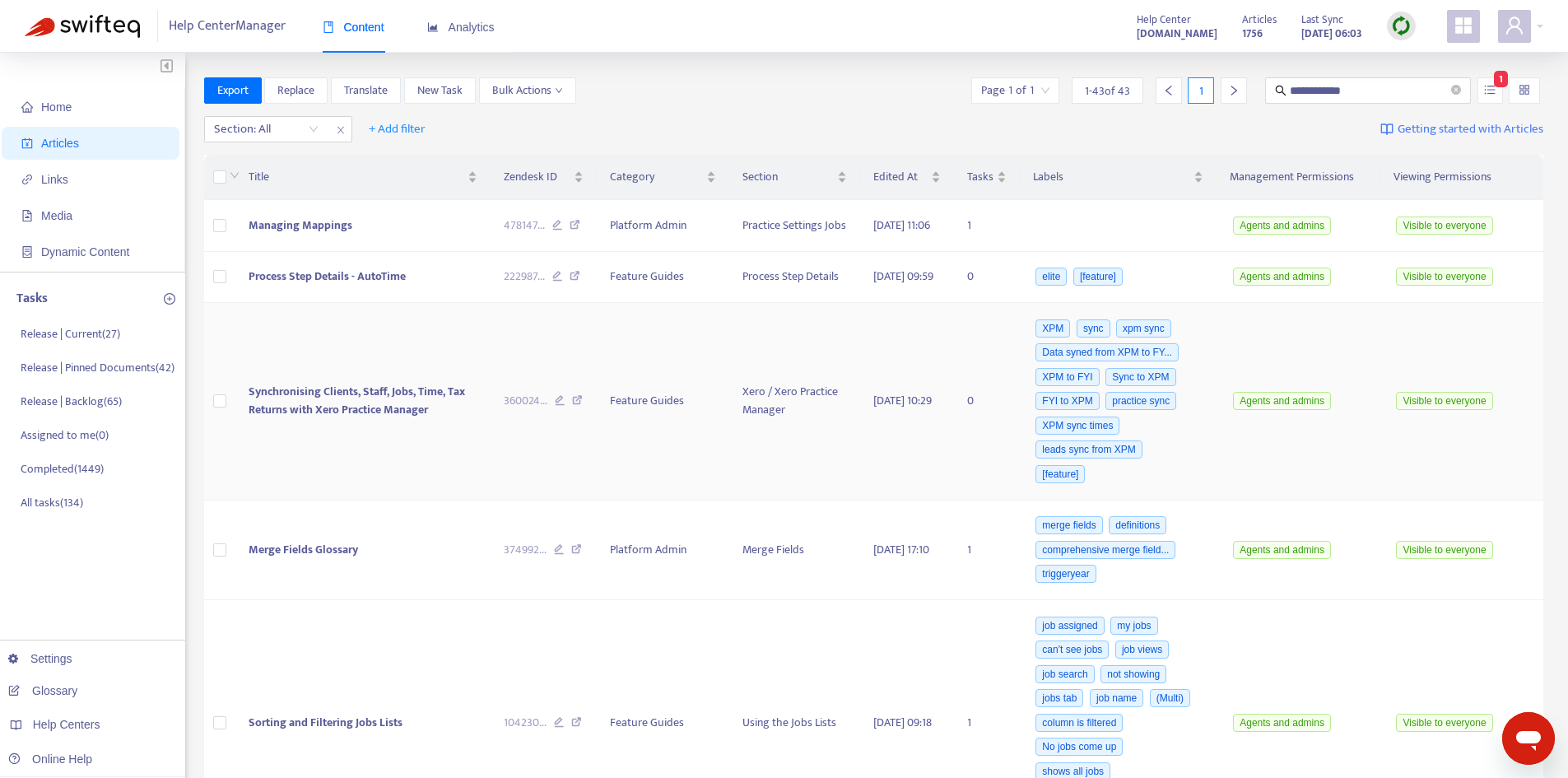
click at [348, 416] on span "Synchronising Clients, Staff, Jobs, Time, Tax Returns with Xero Practice Manager" at bounding box center [357, 400] width 216 height 37
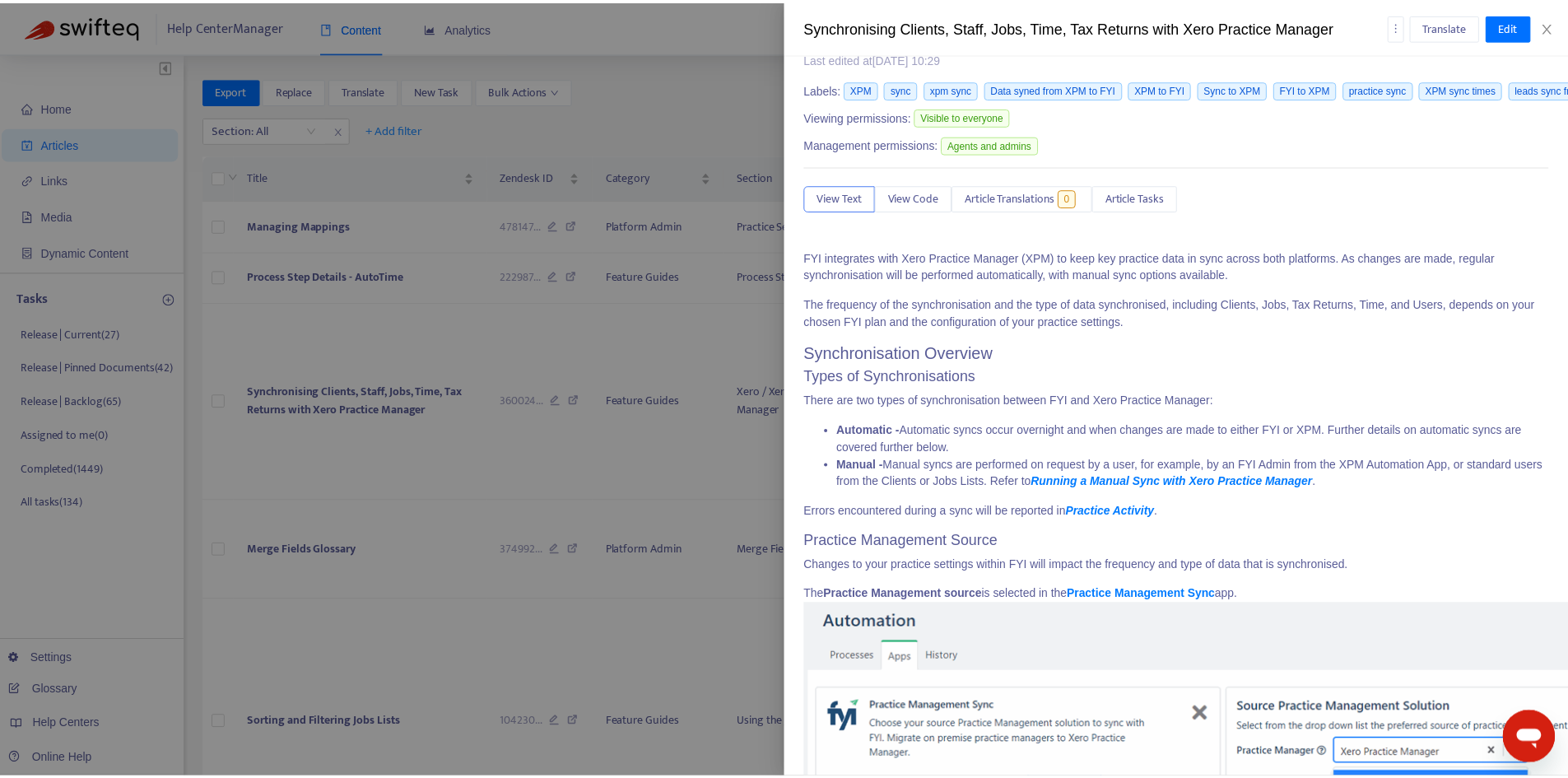
scroll to position [0, 0]
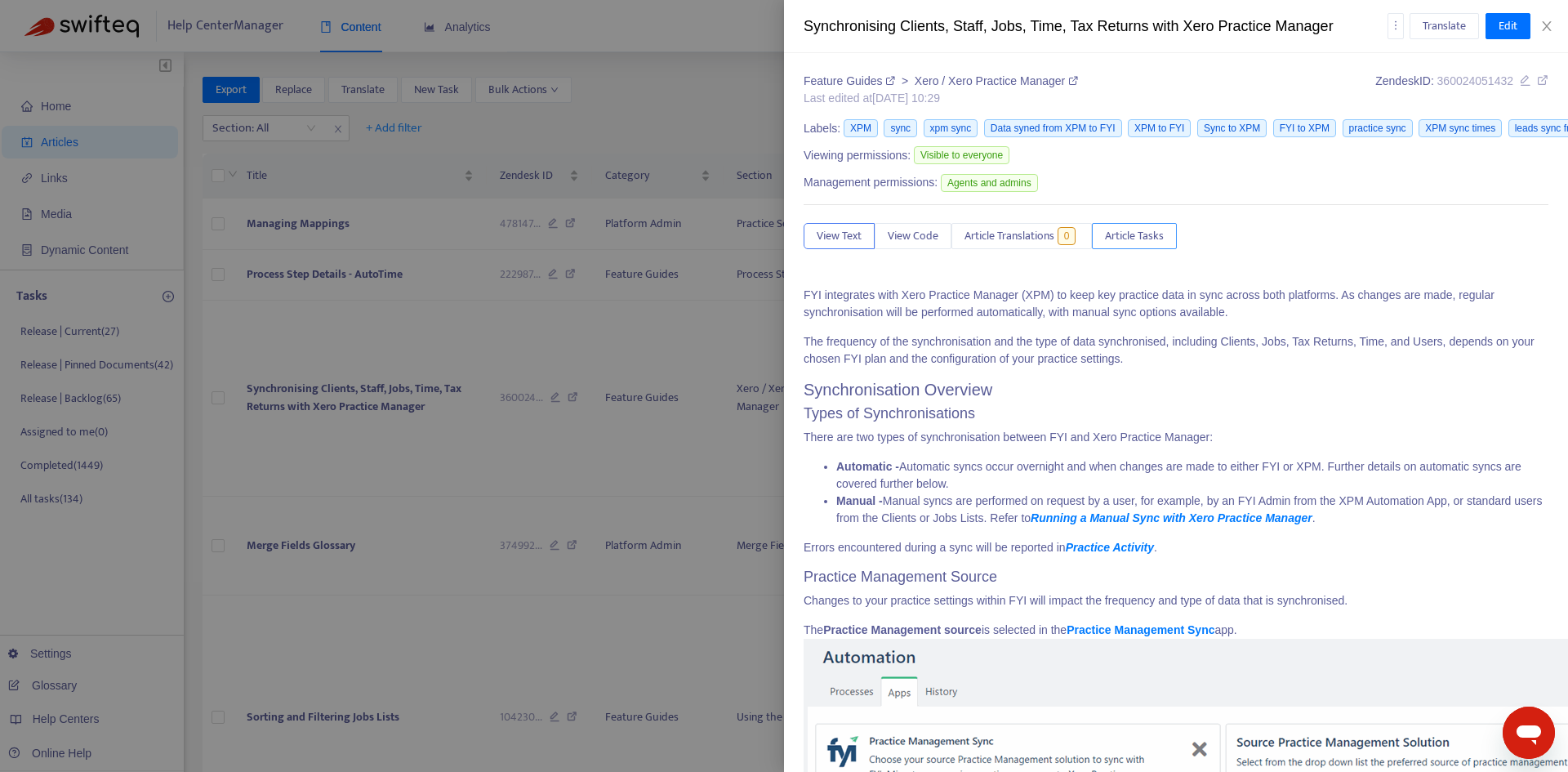
click at [1124, 233] on span "Article Tasks" at bounding box center [1134, 236] width 58 height 18
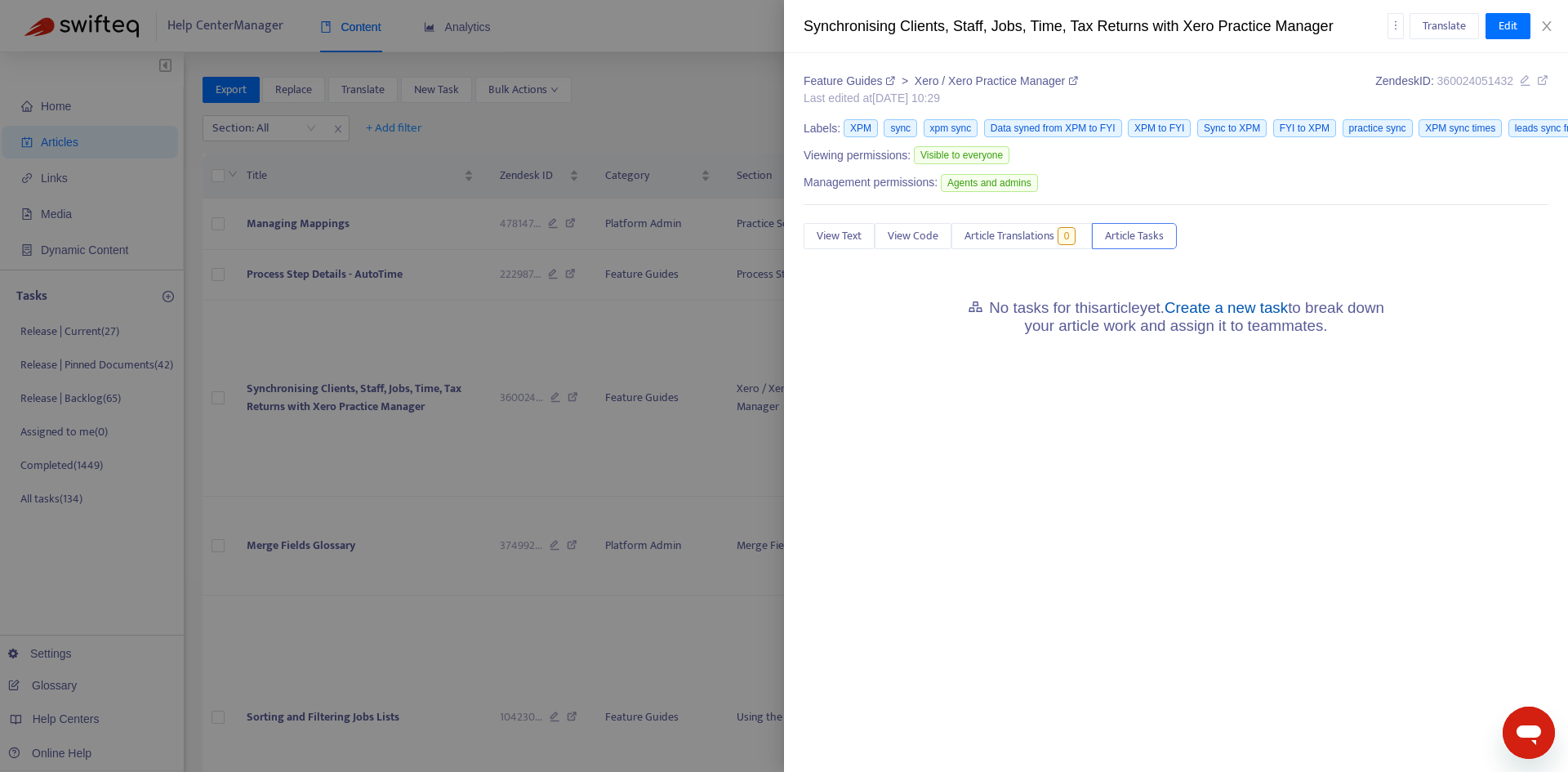
click at [1195, 309] on link "Create a new task" at bounding box center [1227, 308] width 124 height 17
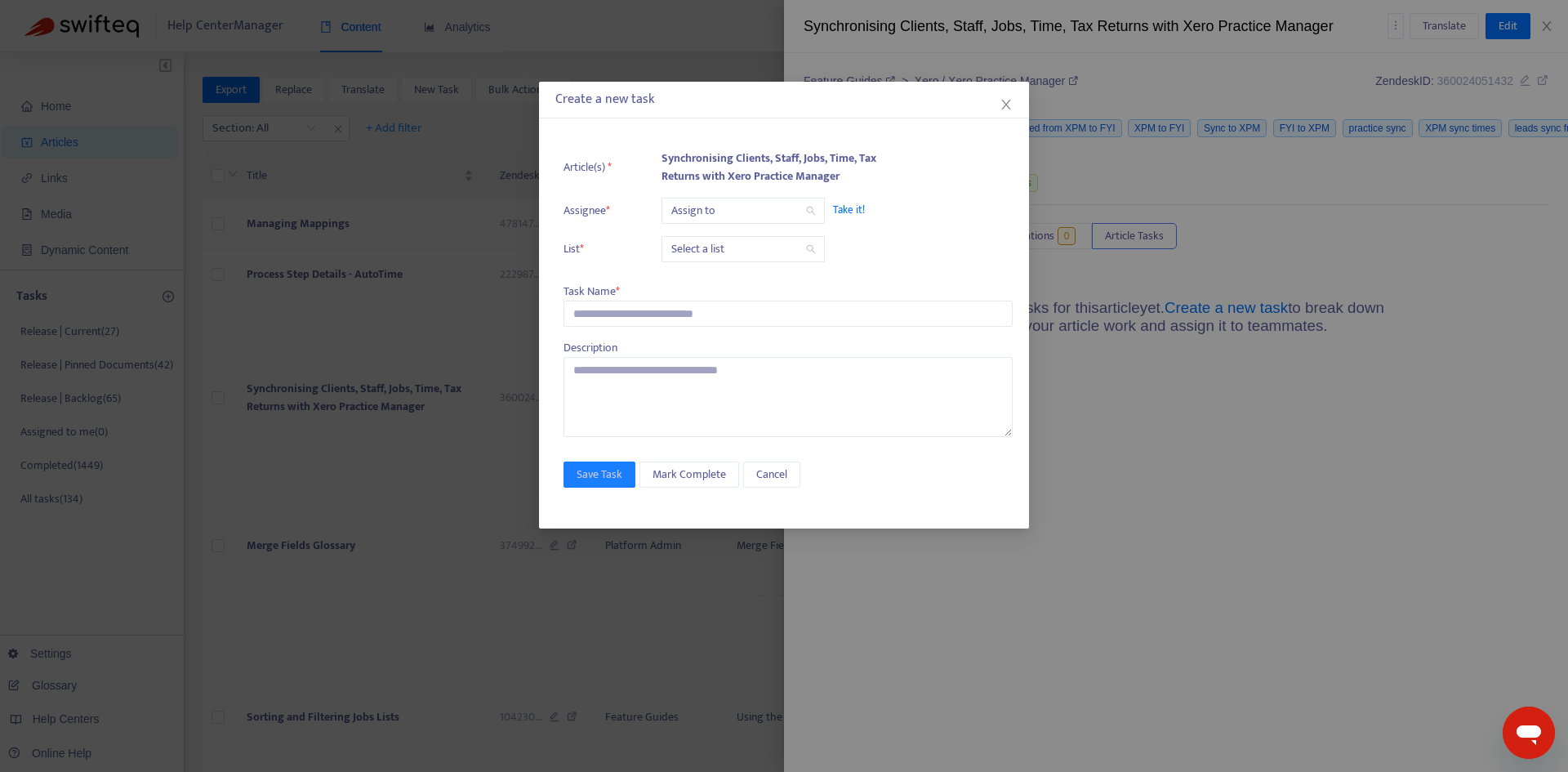
click at [720, 209] on input "search" at bounding box center [742, 211] width 143 height 25
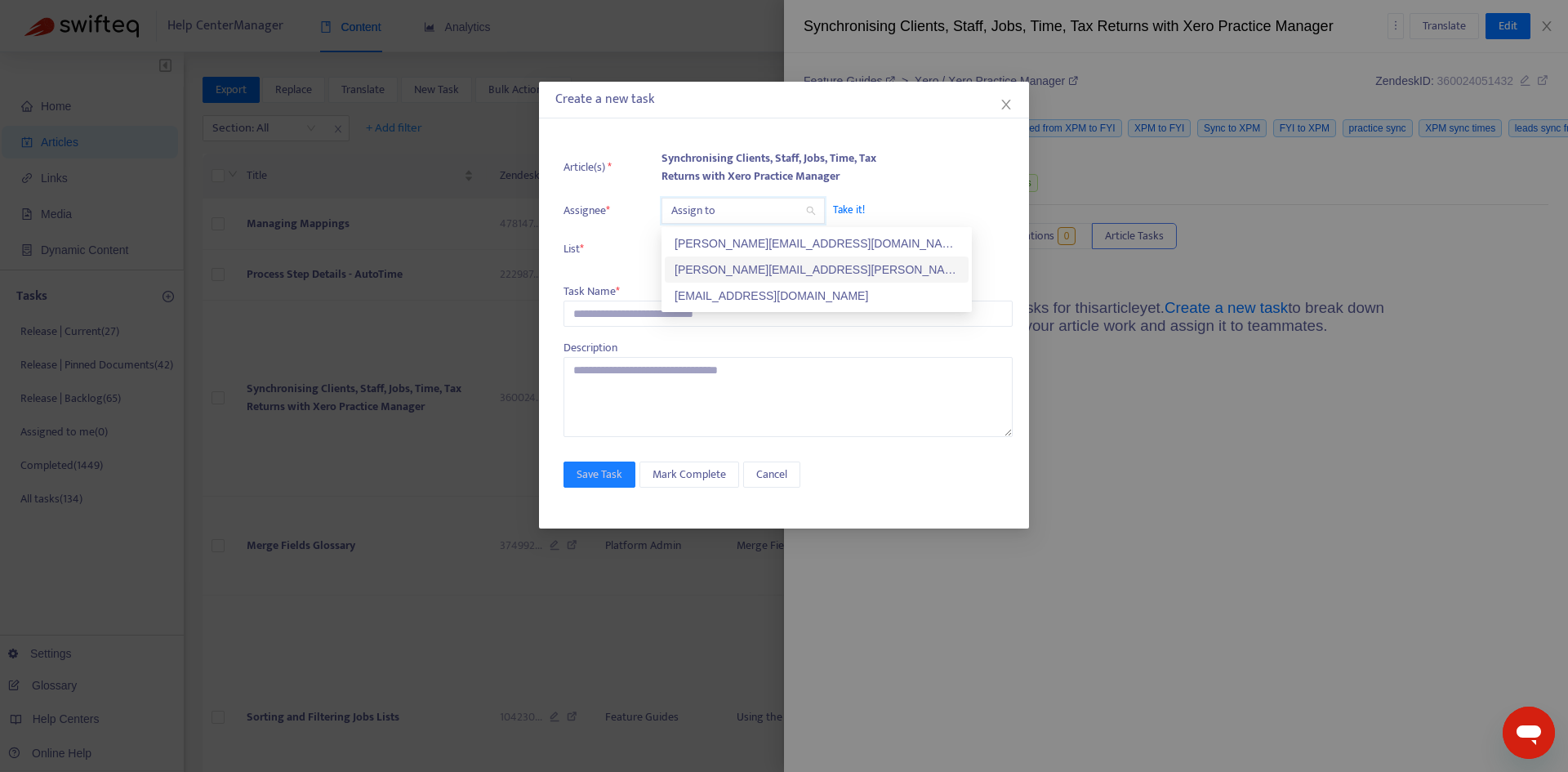
click at [706, 270] on div "[PERSON_NAME][EMAIL_ADDRESS][PERSON_NAME][DOMAIN_NAME]" at bounding box center [816, 269] width 284 height 18
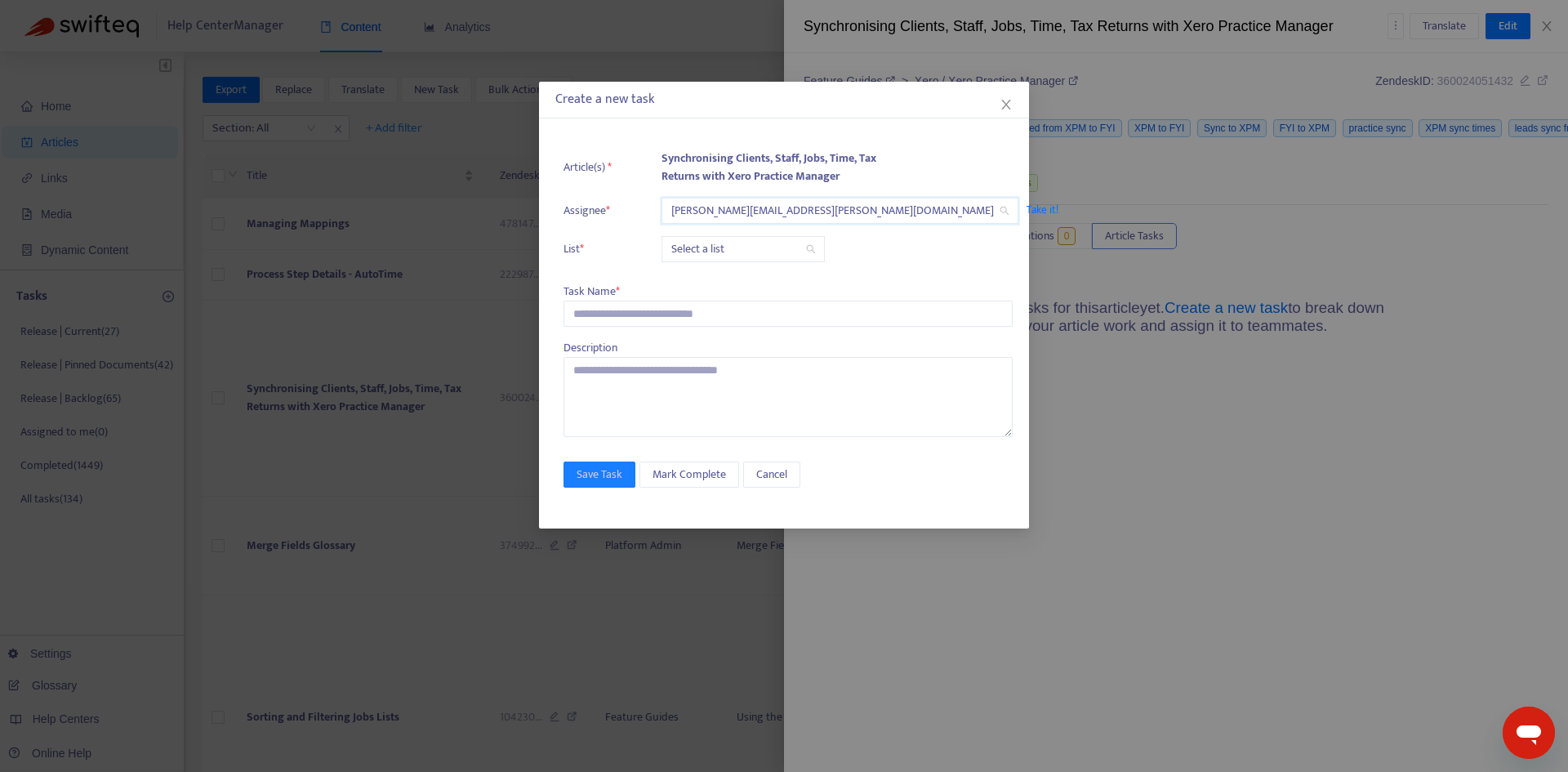
click at [696, 248] on input "search" at bounding box center [742, 249] width 143 height 25
click at [705, 282] on div "Release | Current" at bounding box center [816, 282] width 284 height 18
click at [644, 303] on input "text" at bounding box center [788, 314] width 449 height 26
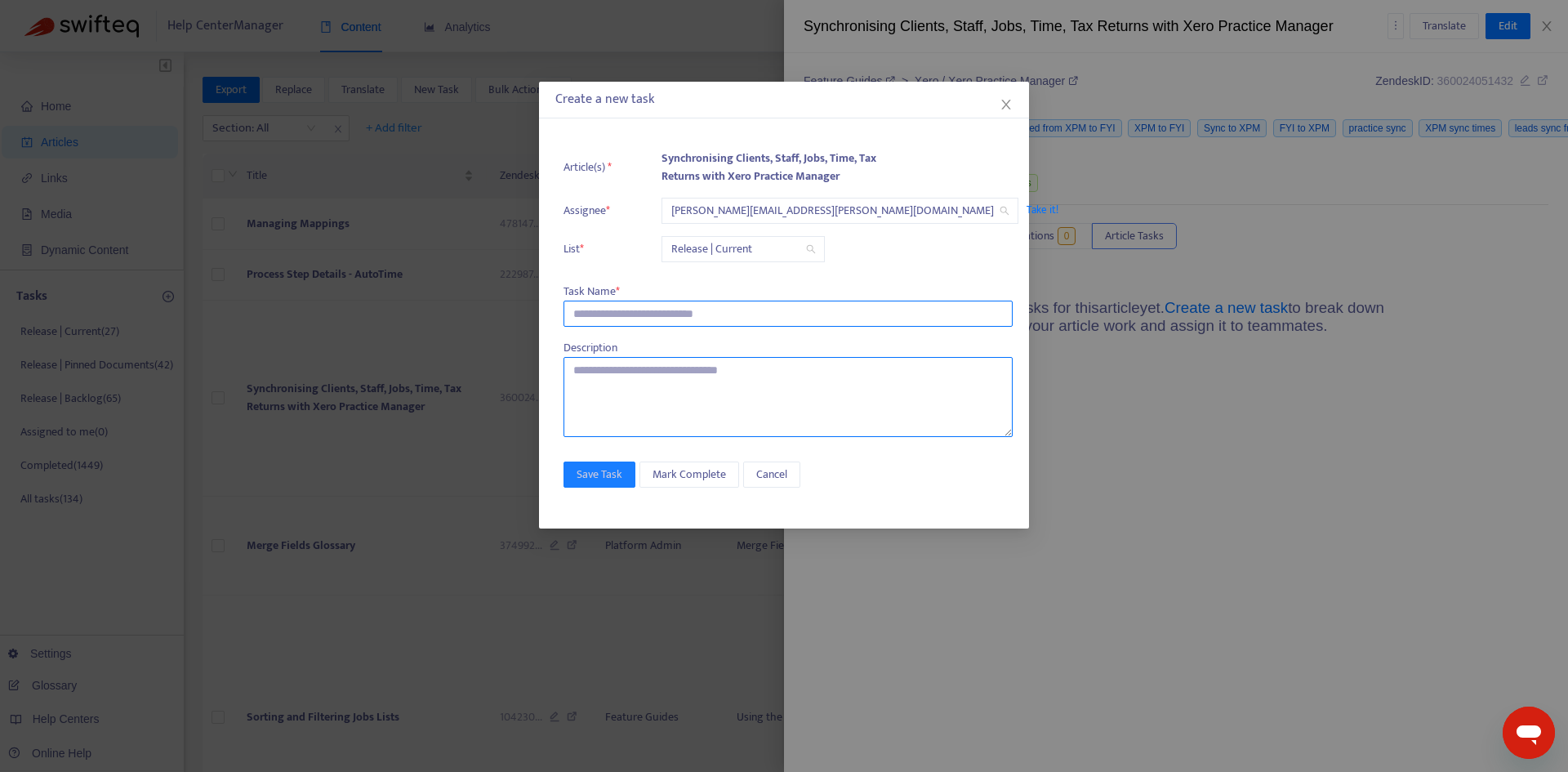
paste input "**********"
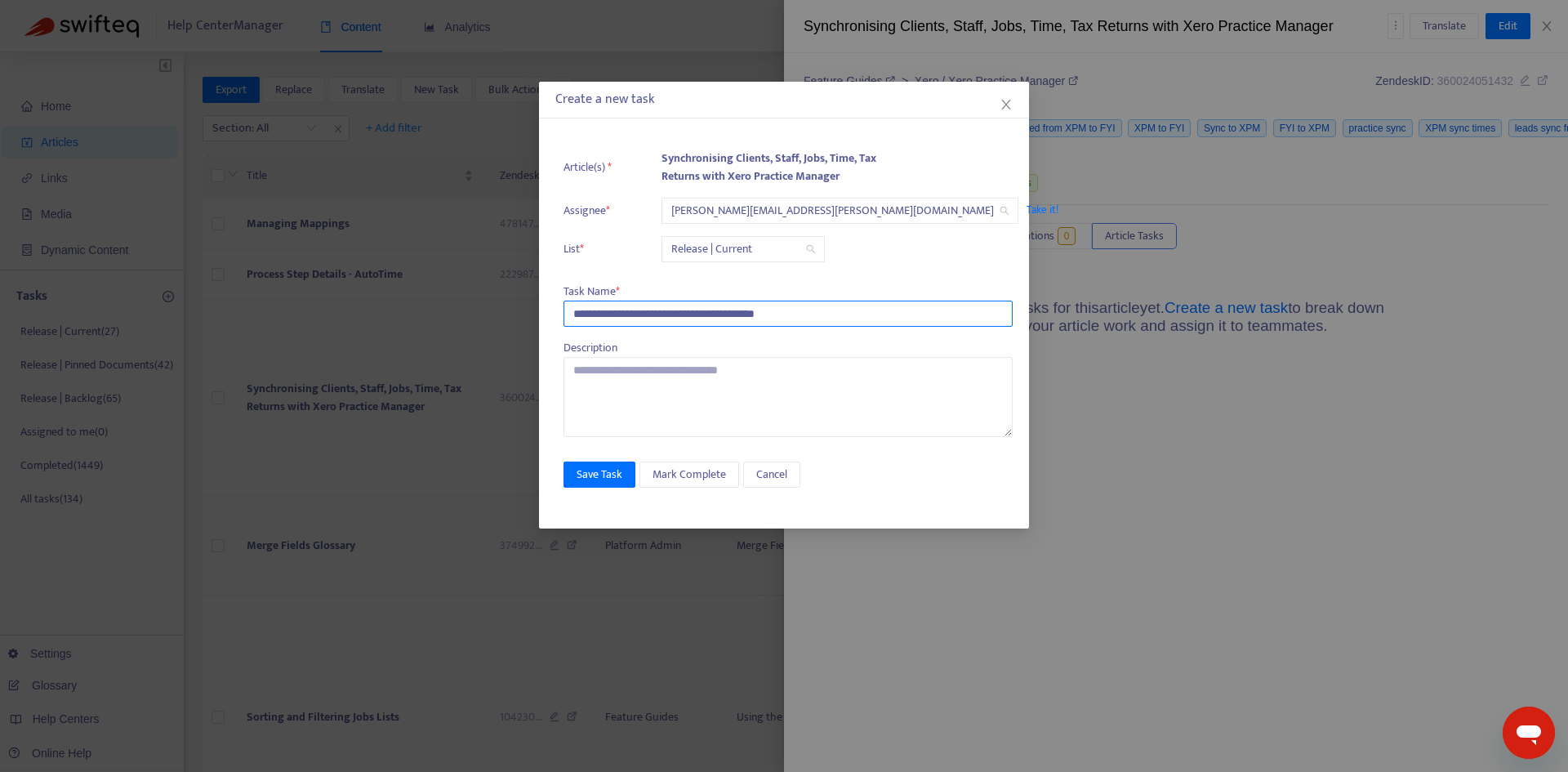
type input "**********"
click at [607, 458] on div "**********" at bounding box center [784, 327] width 490 height 404
click at [607, 466] on span "Save Task" at bounding box center [599, 475] width 46 height 18
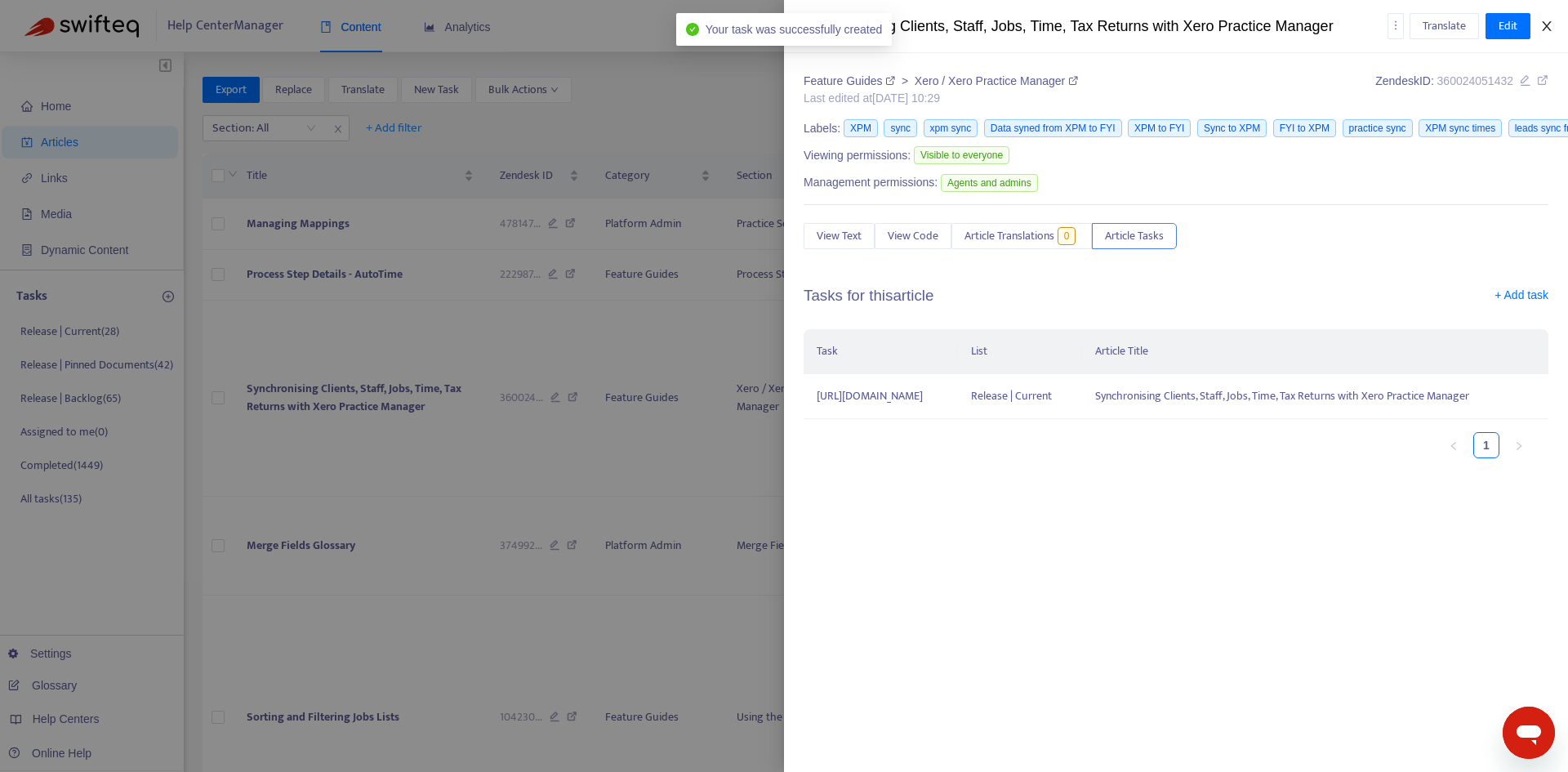
click at [1542, 22] on icon "close" at bounding box center [1547, 26] width 13 height 13
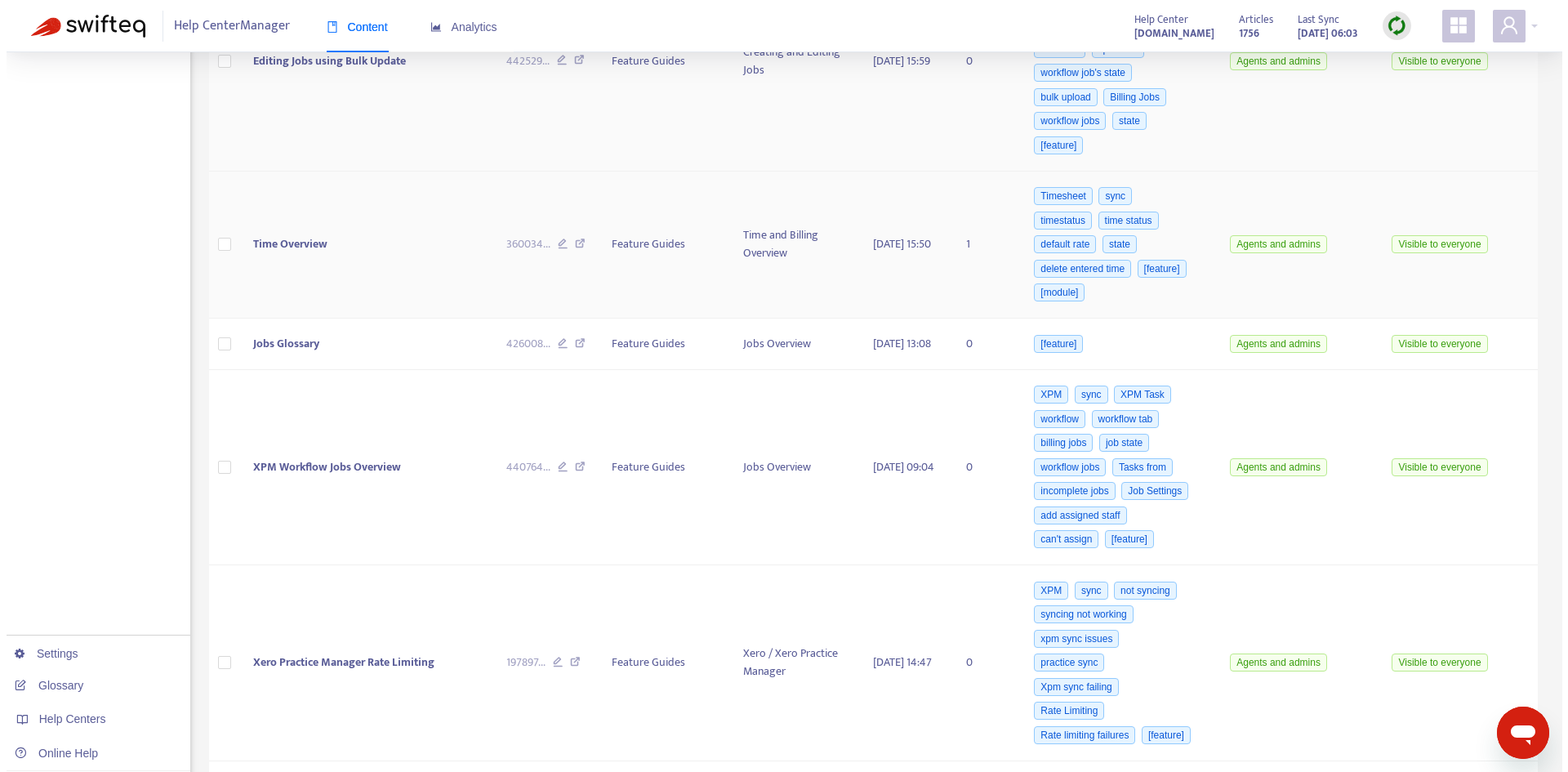
scroll to position [899, 0]
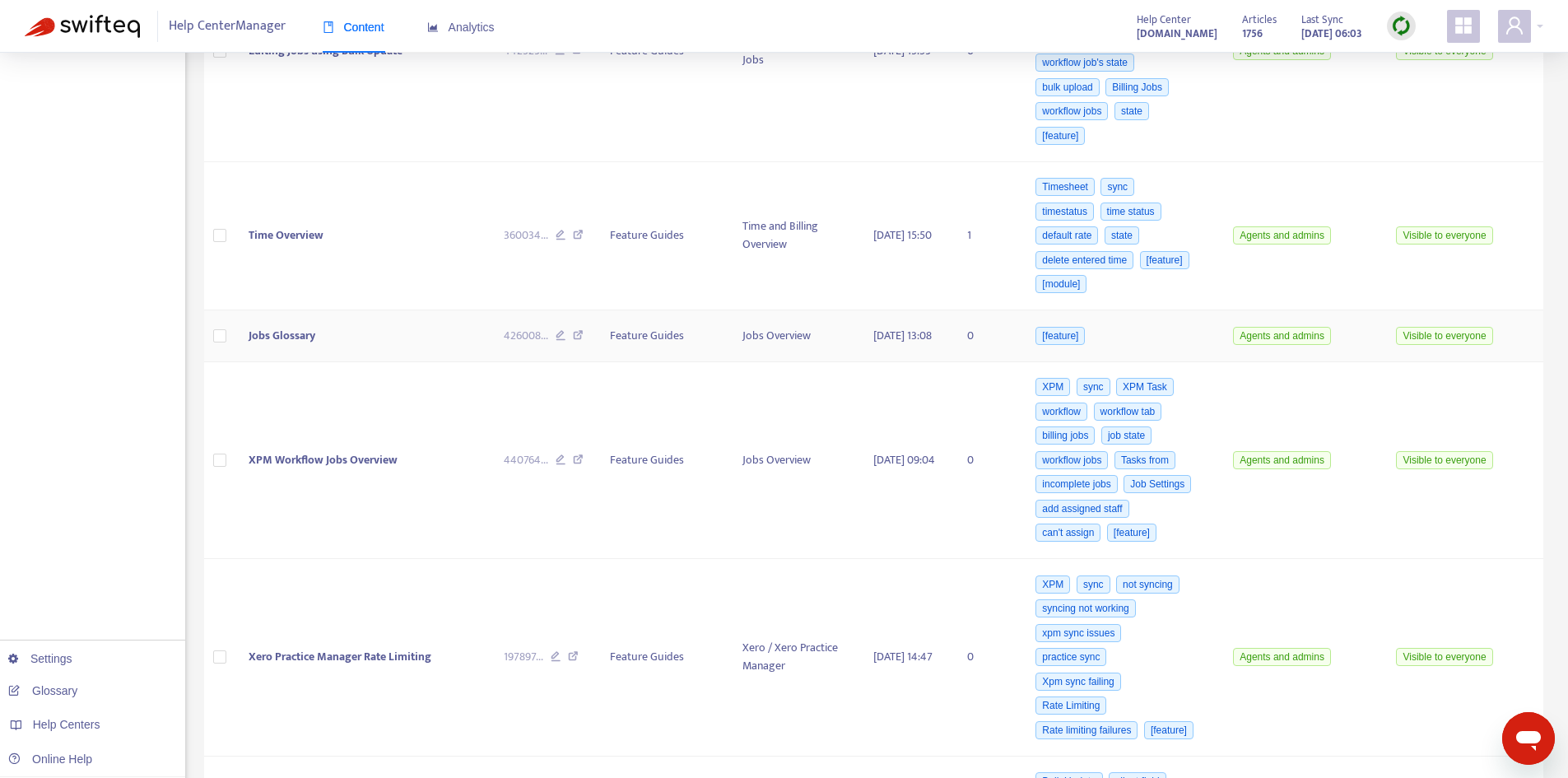
click at [369, 356] on td "Jobs Glossary" at bounding box center [363, 336] width 255 height 52
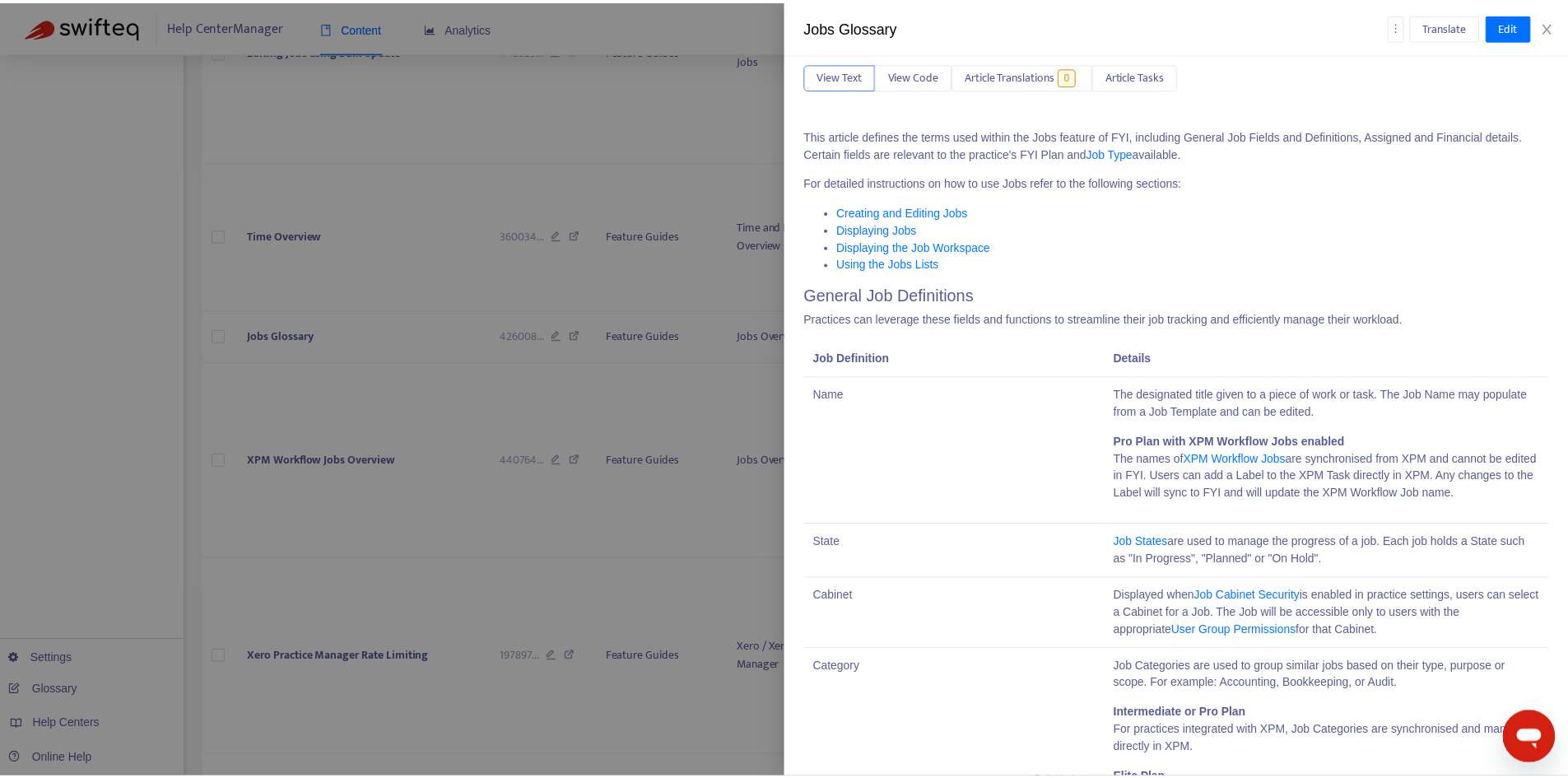
scroll to position [0, 0]
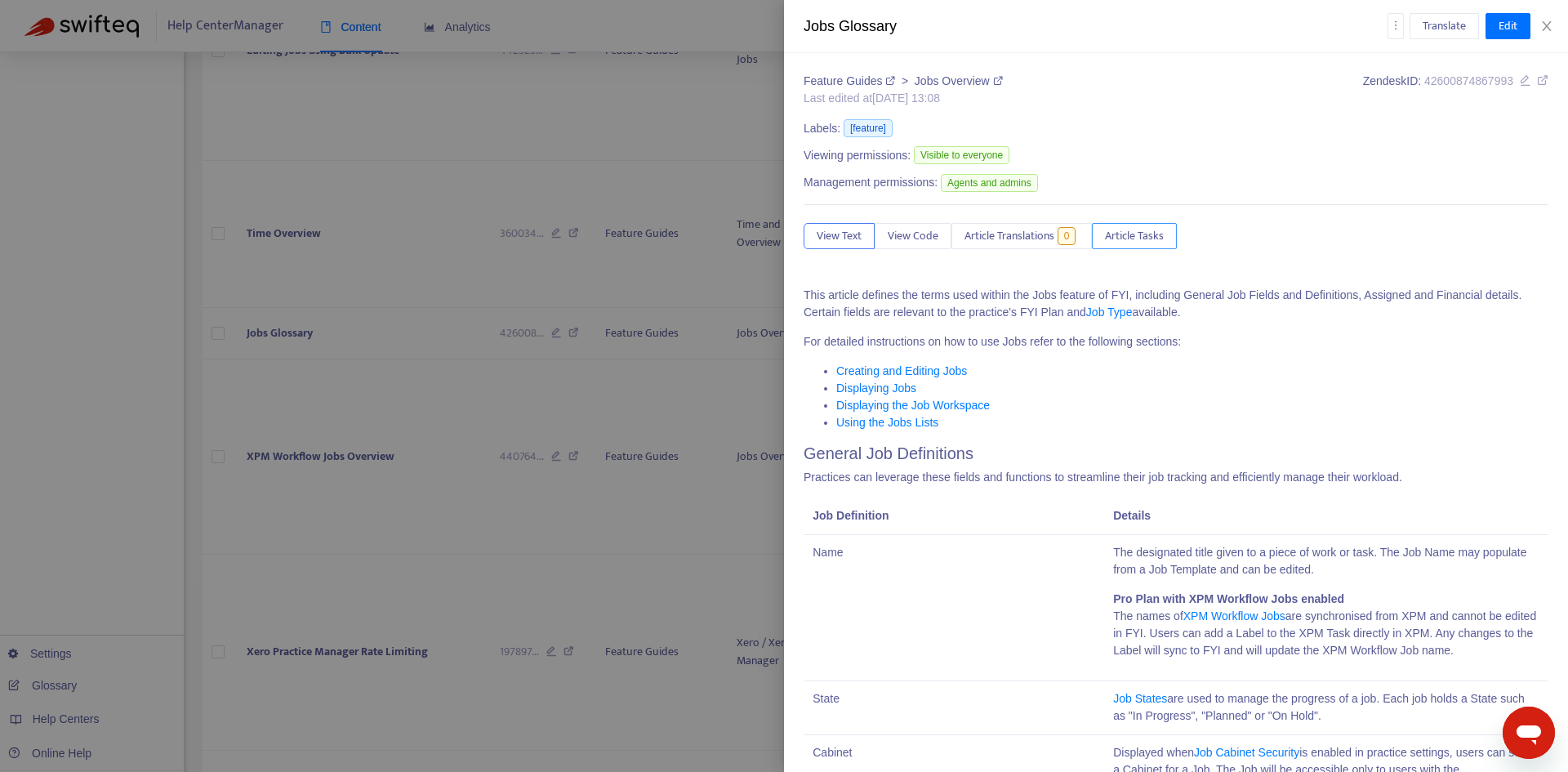
click at [1146, 243] on span "Article Tasks" at bounding box center [1134, 236] width 58 height 18
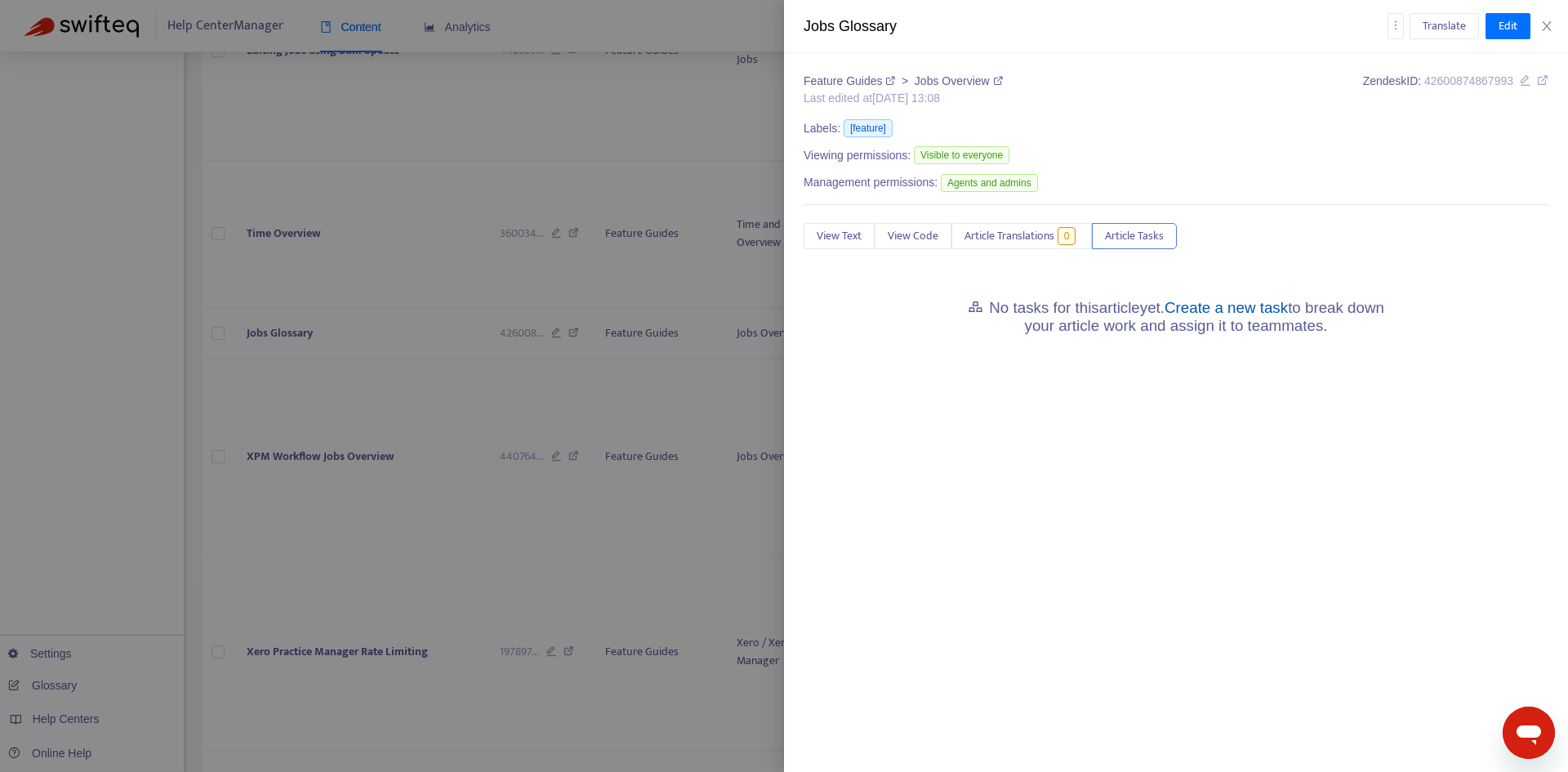
click at [1205, 309] on link "Create a new task" at bounding box center [1227, 308] width 124 height 17
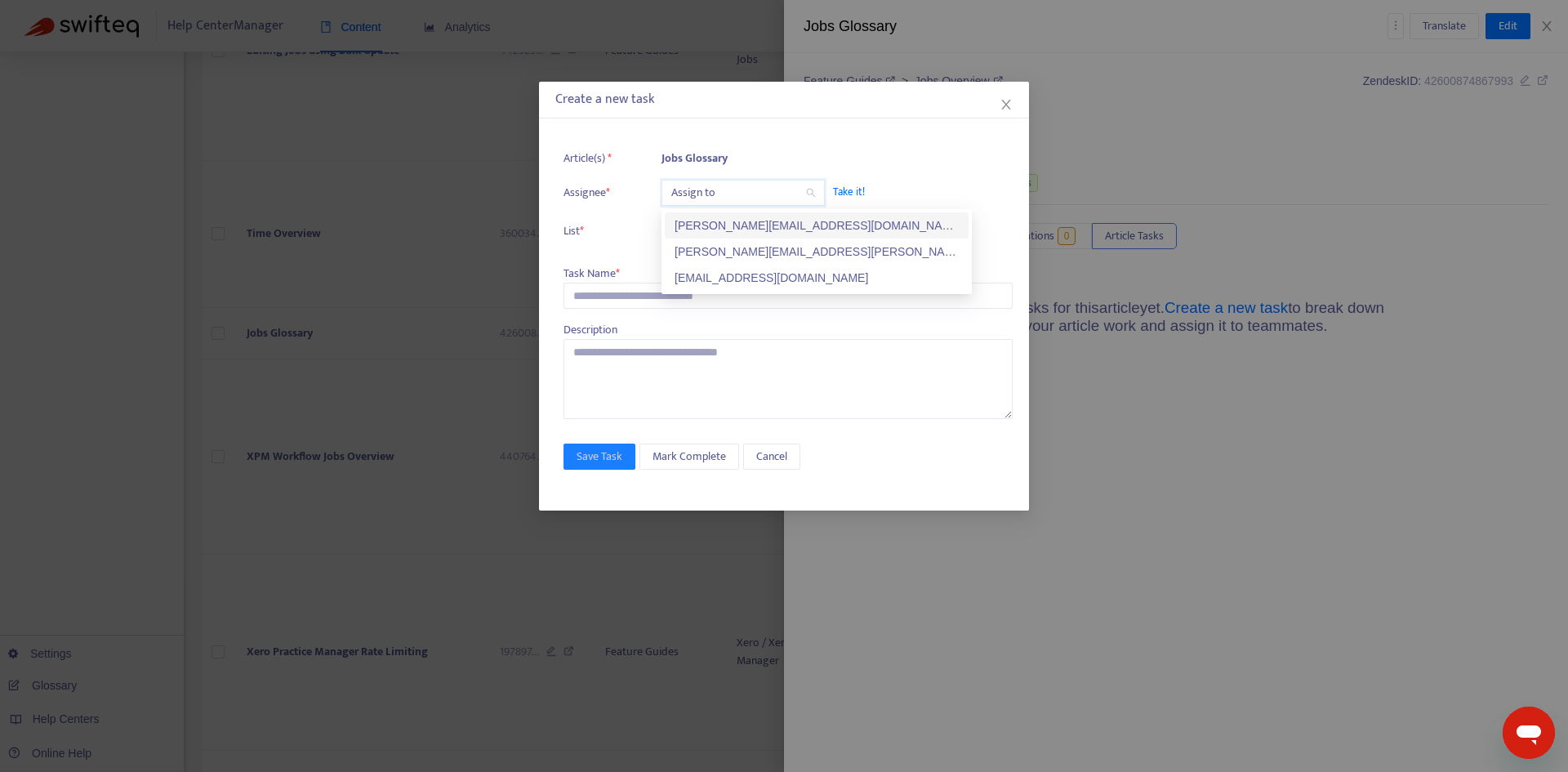
click at [712, 193] on input "search" at bounding box center [742, 193] width 143 height 25
click at [707, 256] on div "[PERSON_NAME][EMAIL_ADDRESS][PERSON_NAME][DOMAIN_NAME]" at bounding box center [816, 251] width 284 height 18
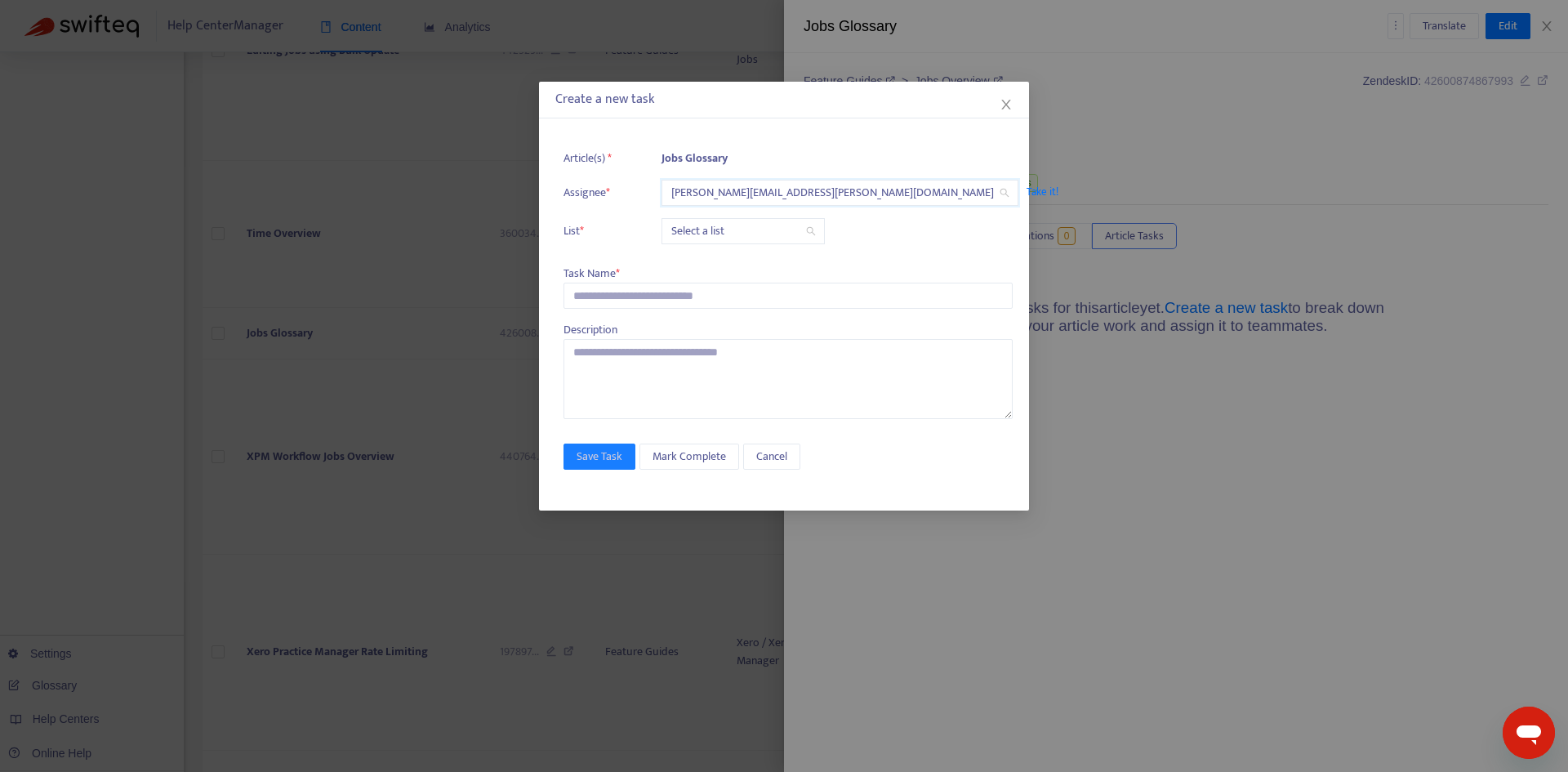
click at [705, 238] on input "search" at bounding box center [742, 231] width 143 height 25
click at [705, 258] on div "Release | Current" at bounding box center [816, 264] width 284 height 18
click at [659, 288] on input "text" at bounding box center [788, 296] width 449 height 26
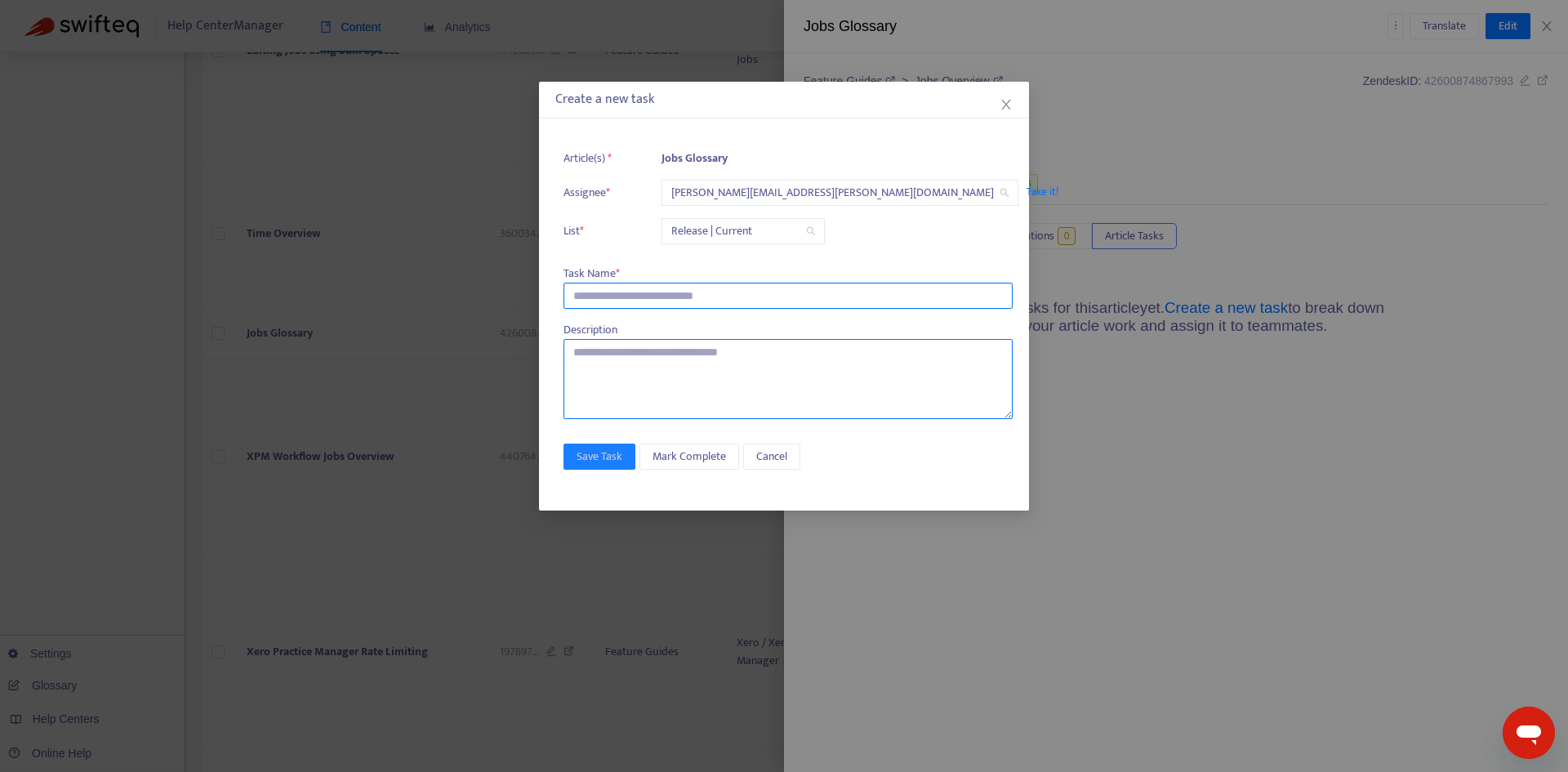
paste input "**********"
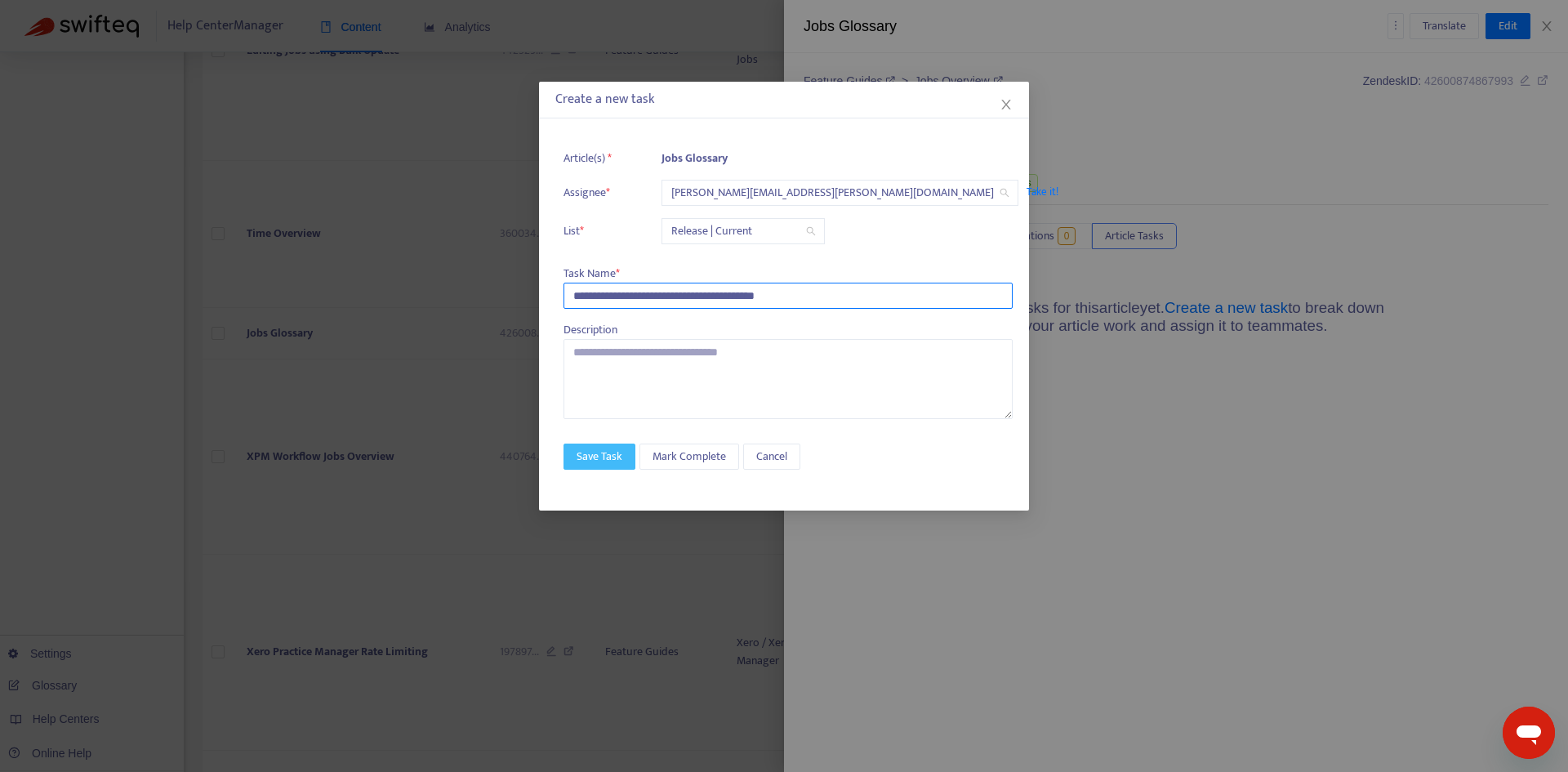
type input "**********"
click at [588, 456] on span "Save Task" at bounding box center [599, 456] width 46 height 18
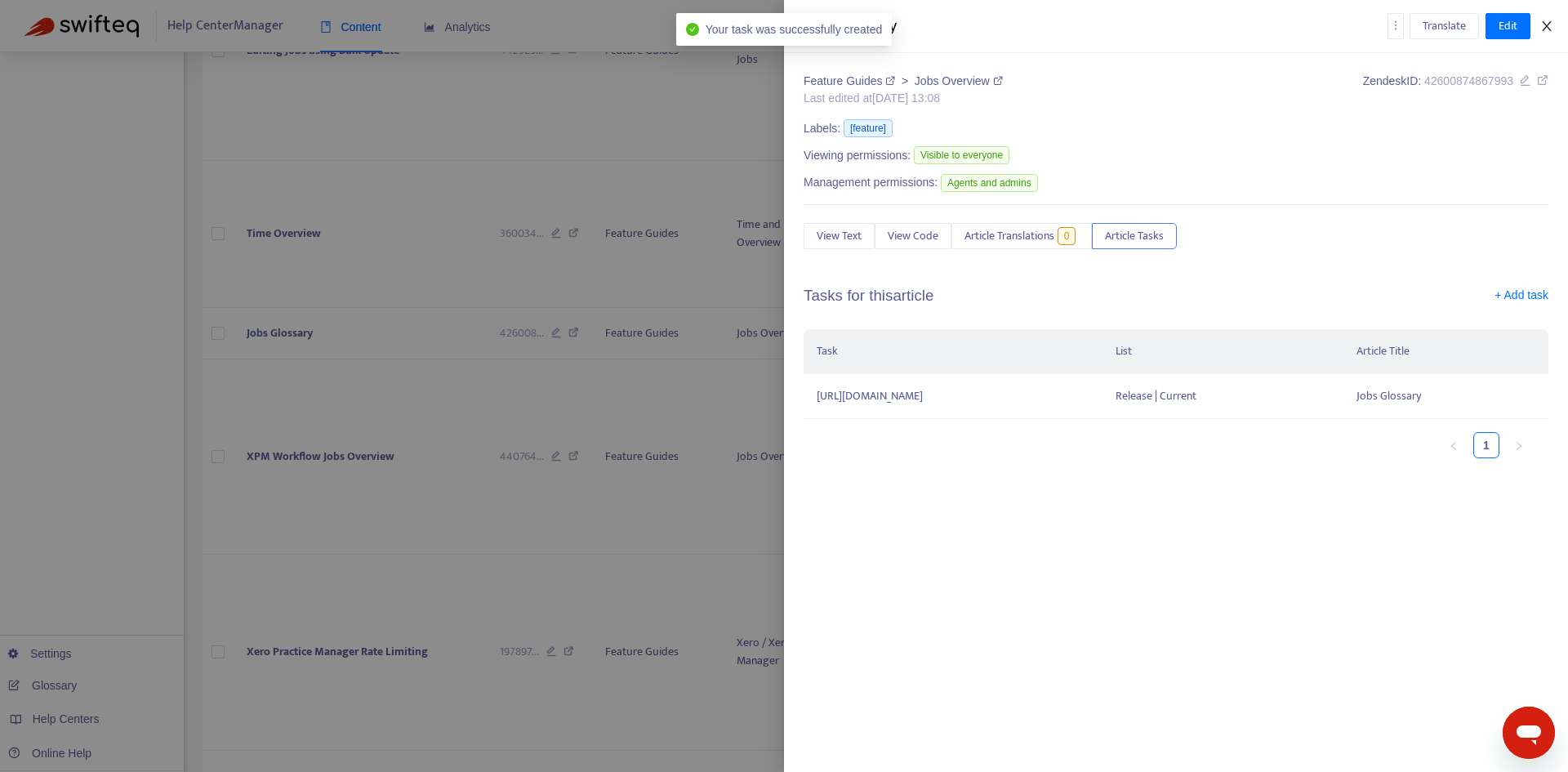
click at [1544, 21] on icon "close" at bounding box center [1547, 26] width 13 height 13
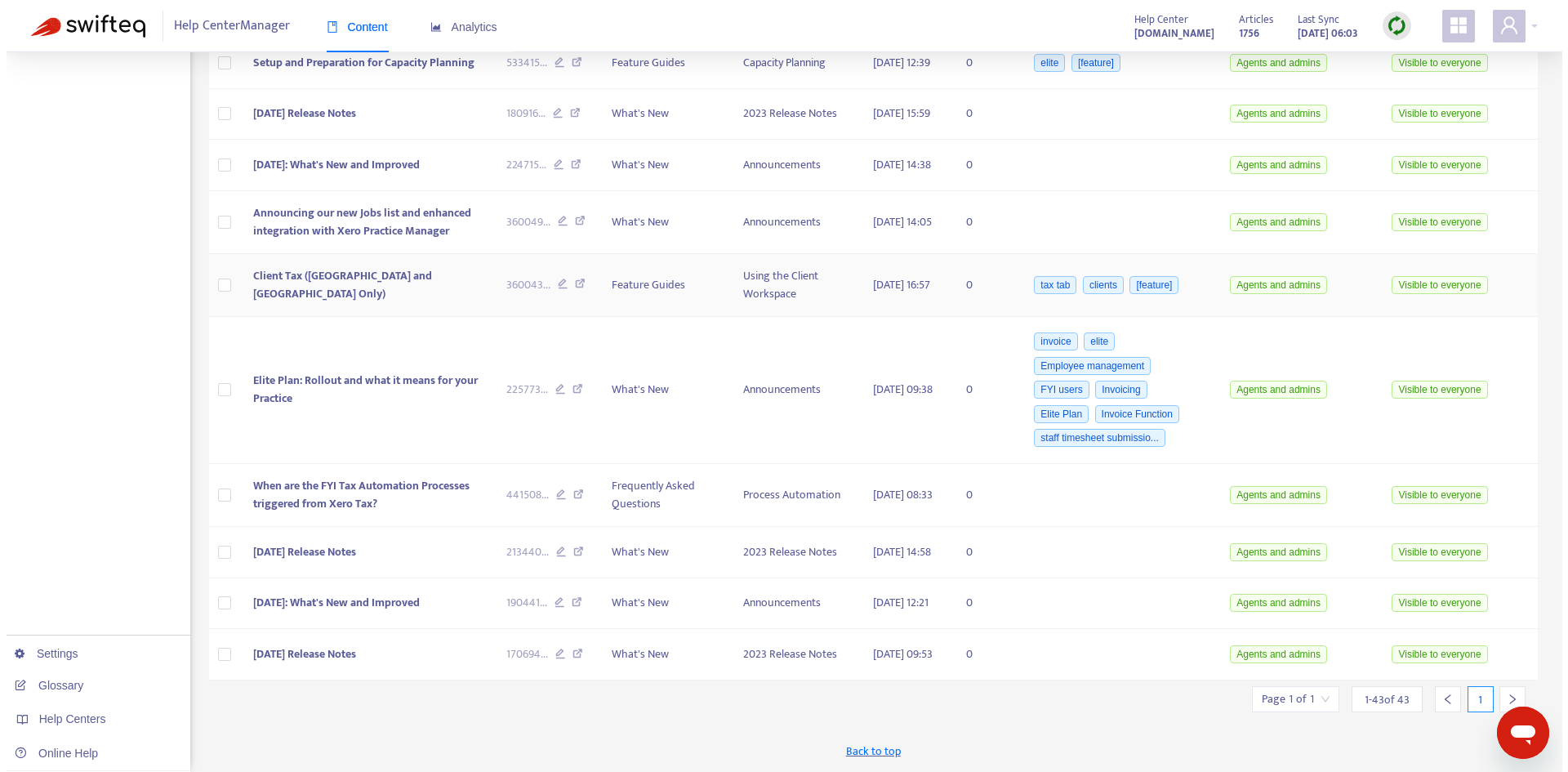
scroll to position [5454, 0]
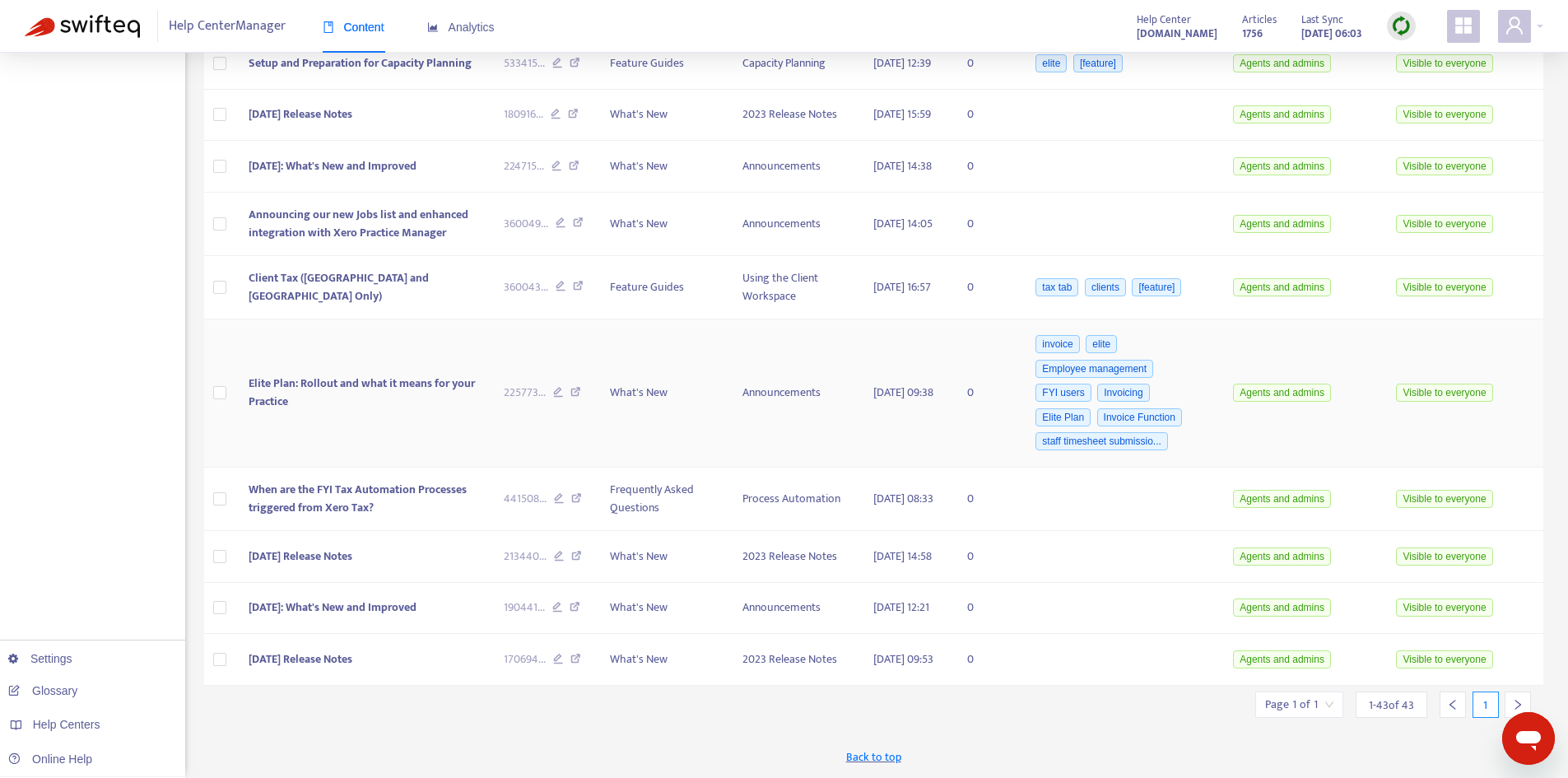
click at [377, 374] on span "Elite Plan: Rollout and what it means for your Practice" at bounding box center [361, 392] width 226 height 37
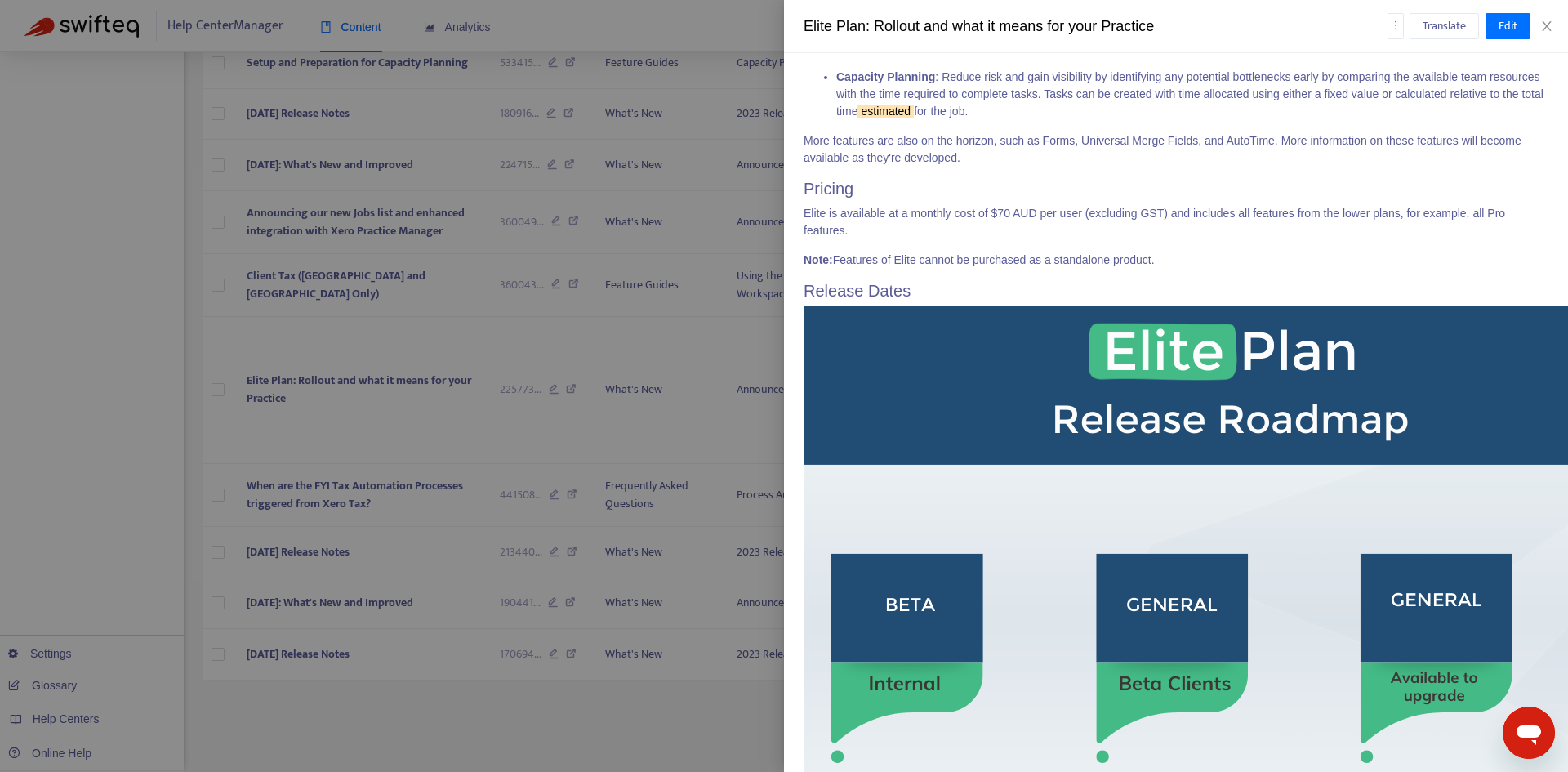
scroll to position [1195, 0]
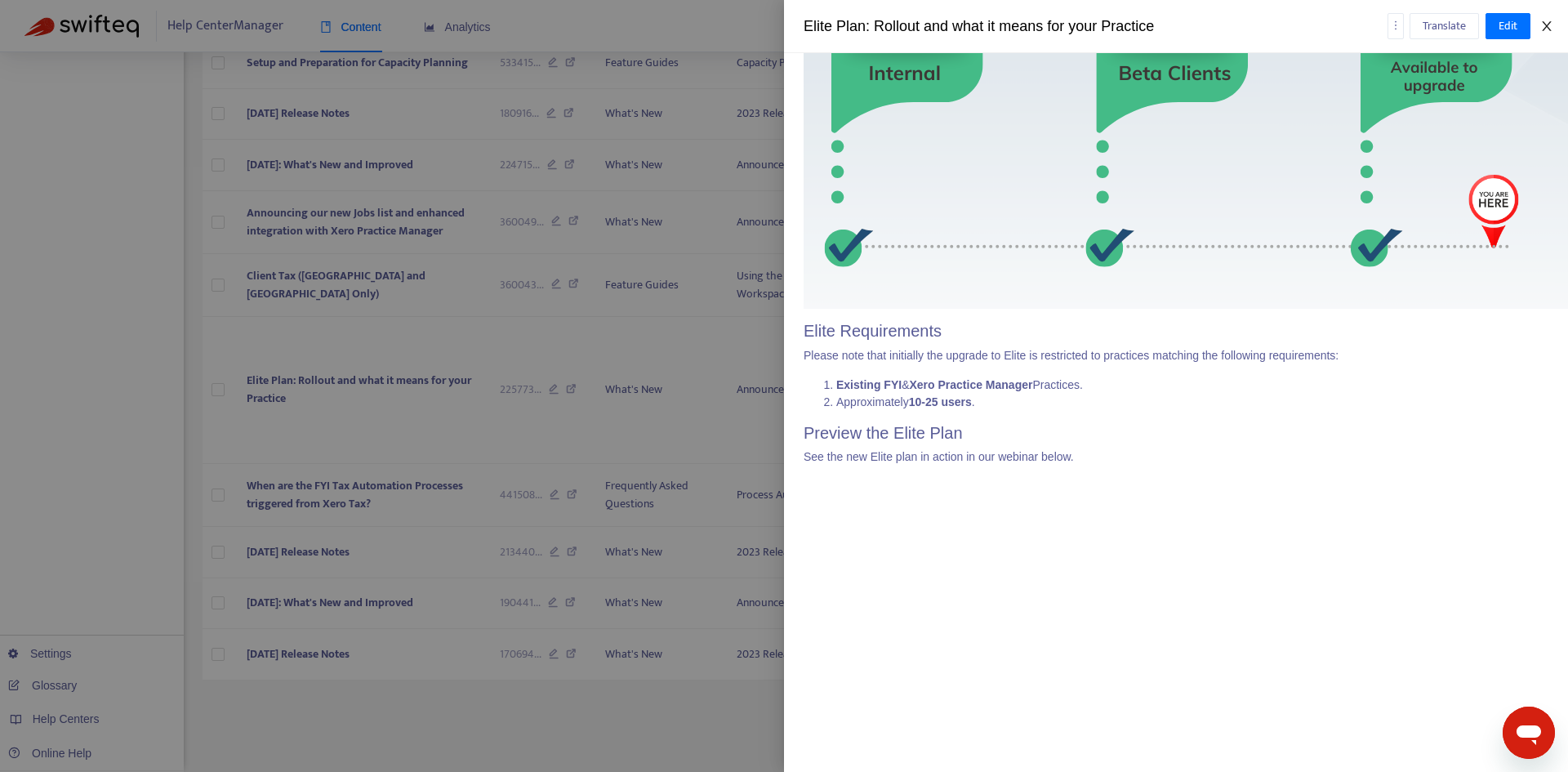
click at [1553, 27] on button "Close" at bounding box center [1547, 27] width 23 height 15
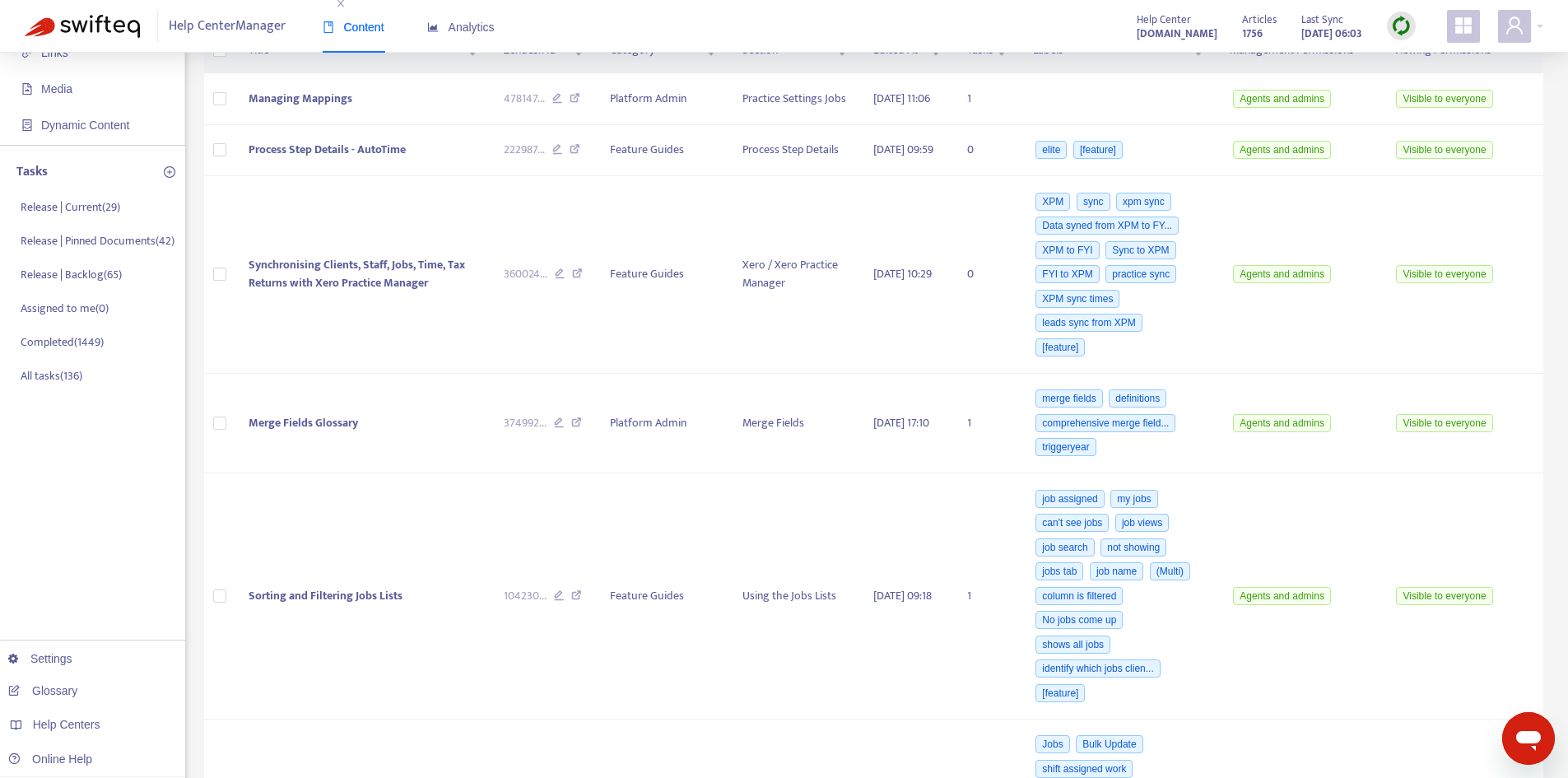
scroll to position [0, 0]
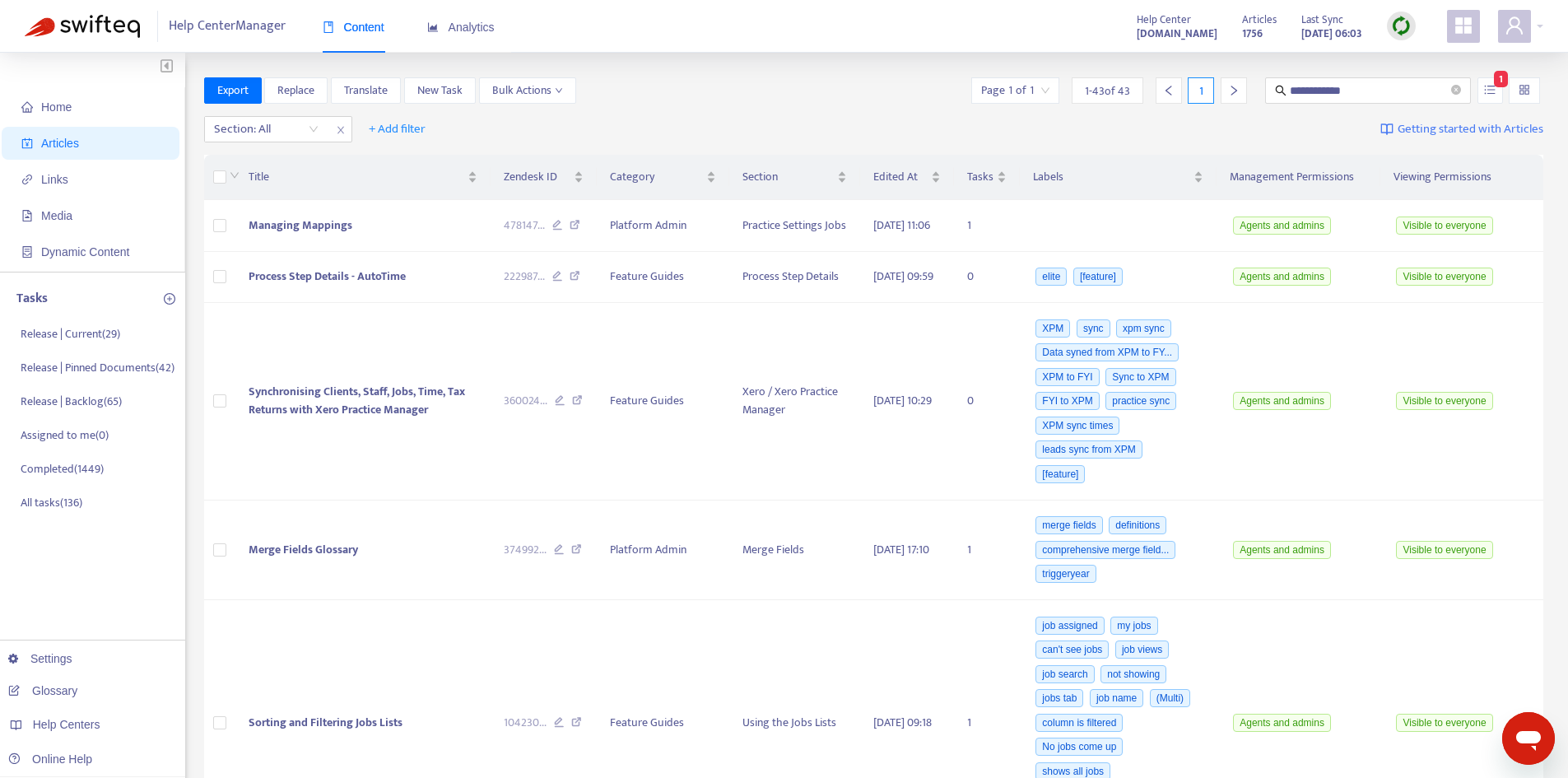
click at [69, 149] on span "Articles" at bounding box center [61, 143] width 38 height 13
drag, startPoint x: 1395, startPoint y: 99, endPoint x: 1265, endPoint y: 93, distance: 130.1
click at [1265, 93] on span "**********" at bounding box center [1368, 90] width 206 height 26
type input "****"
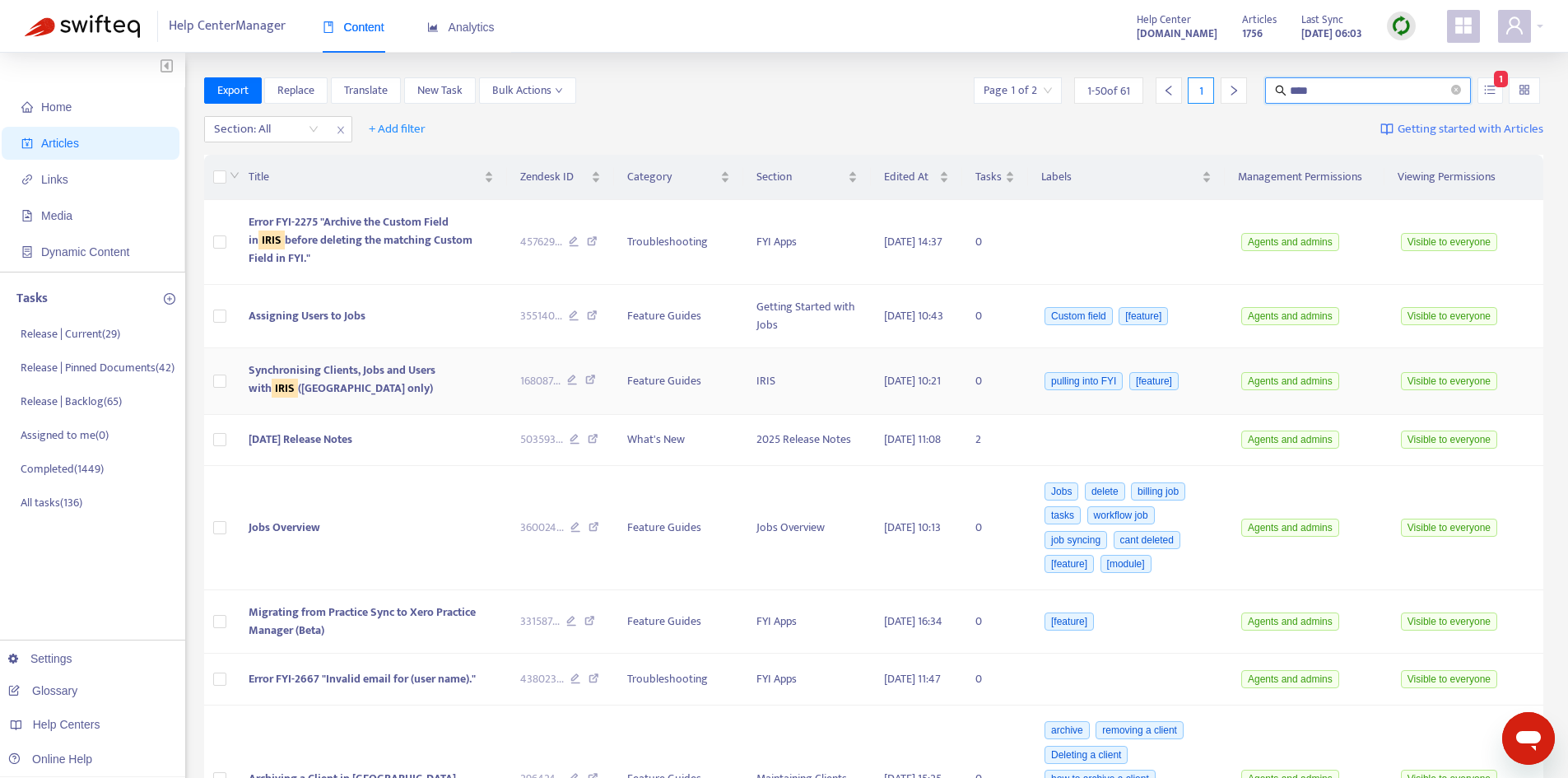
click at [287, 370] on span "Synchronising Clients, Jobs and Users with IRIS ([GEOGRAPHIC_DATA] only)" at bounding box center [342, 379] width 187 height 37
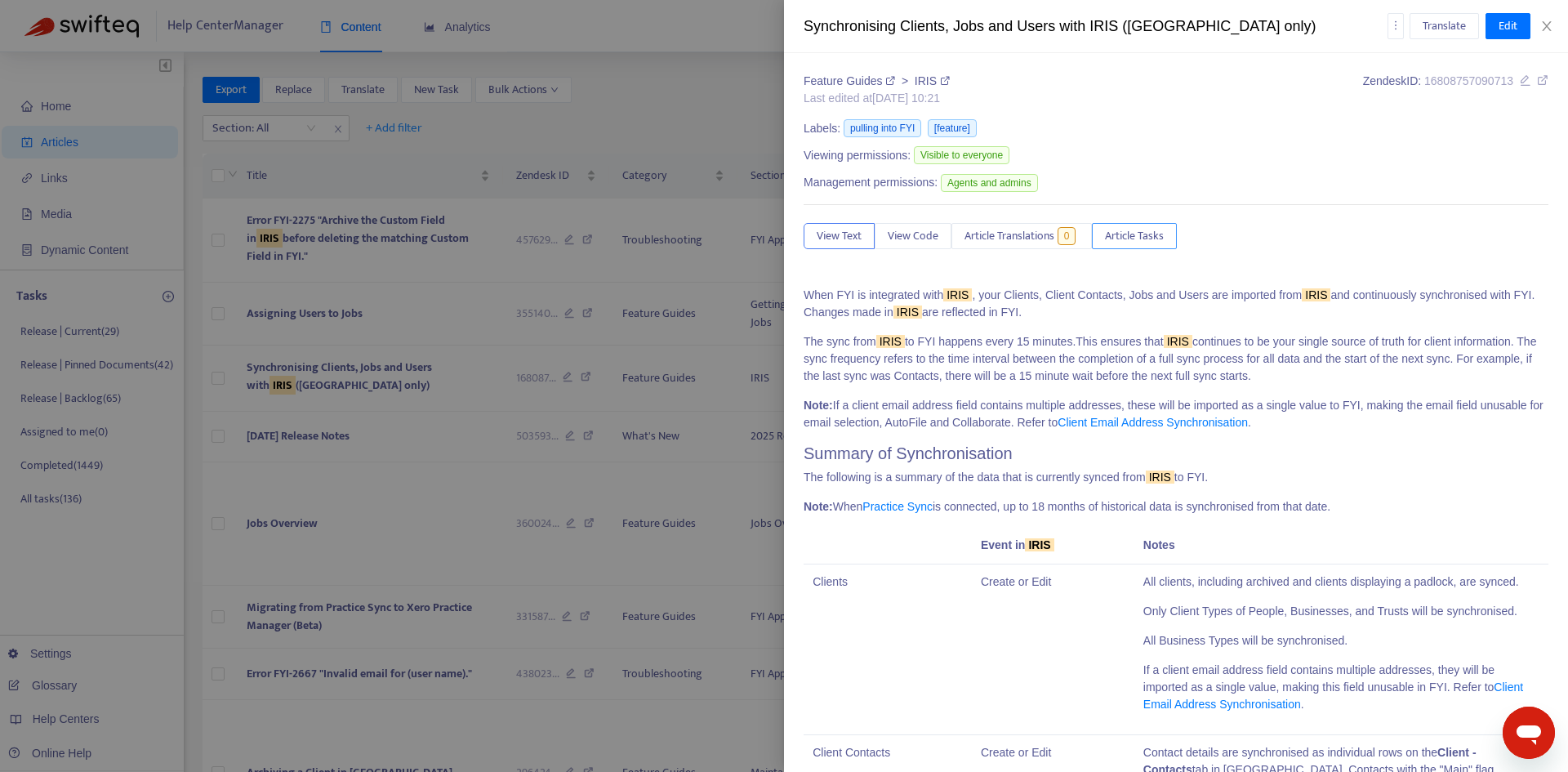
click at [1152, 225] on button "Article Tasks" at bounding box center [1134, 236] width 85 height 26
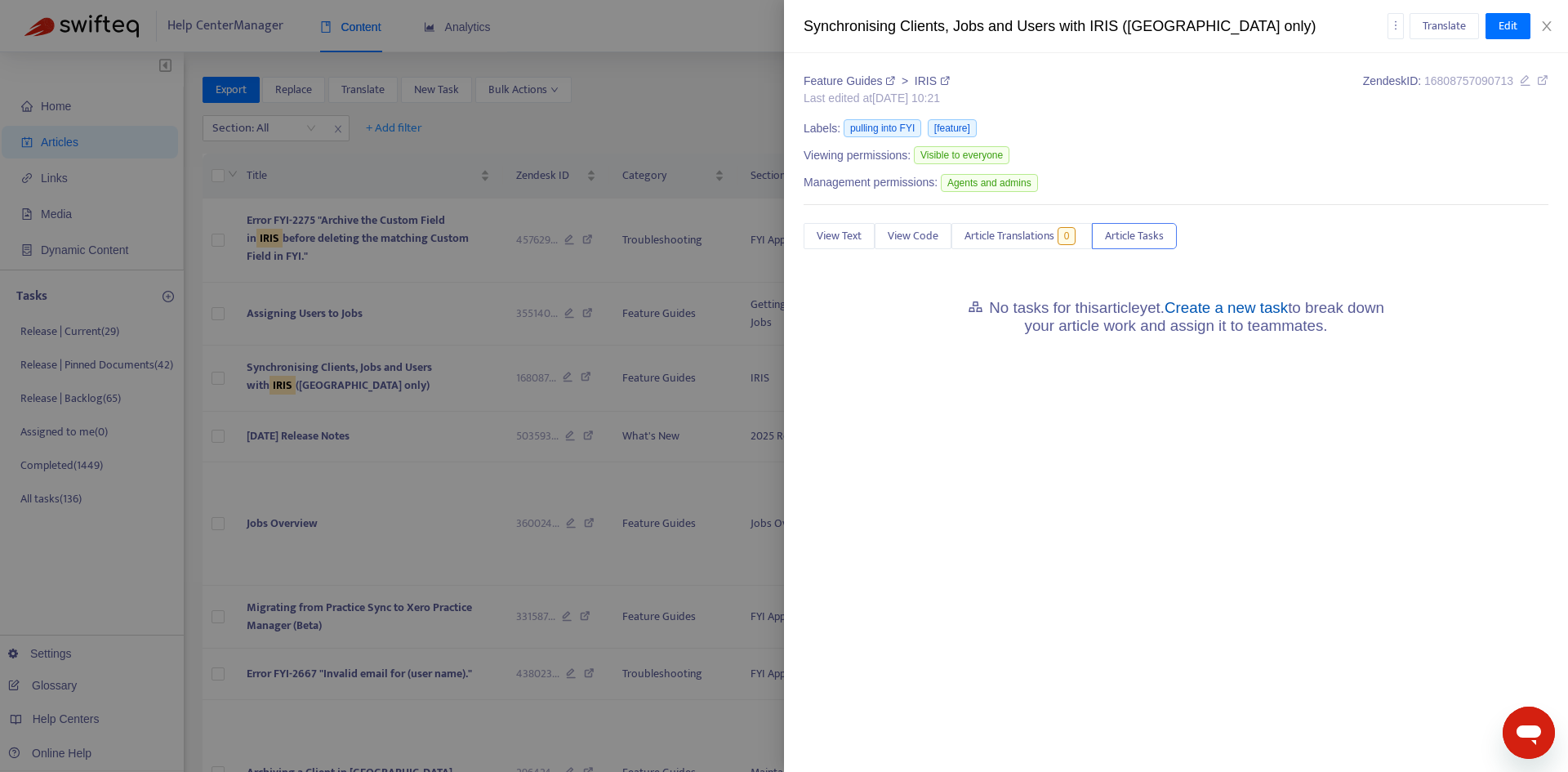
click at [1243, 301] on link "Create a new task" at bounding box center [1227, 308] width 124 height 17
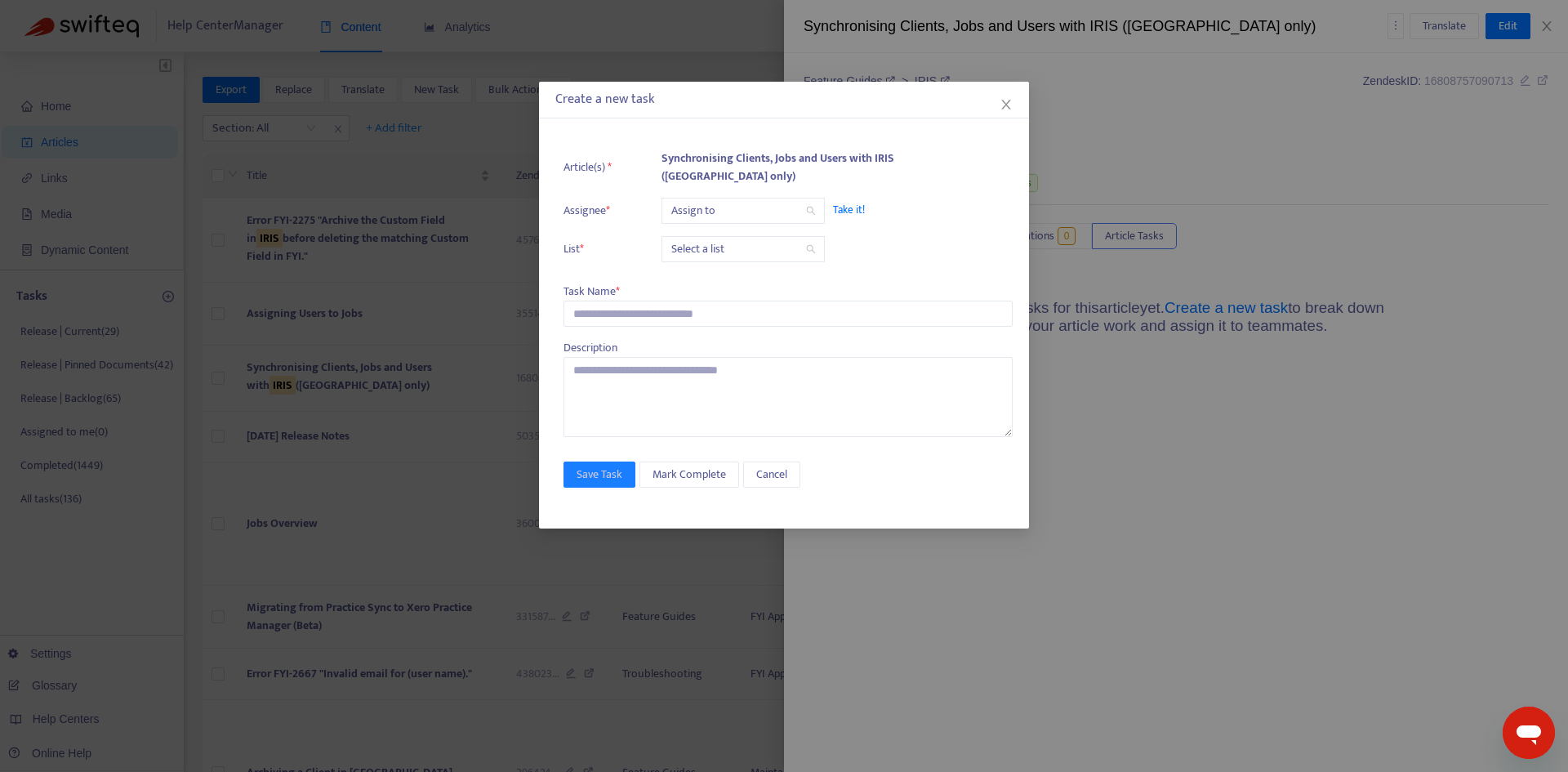
click at [712, 212] on input "search" at bounding box center [742, 211] width 143 height 25
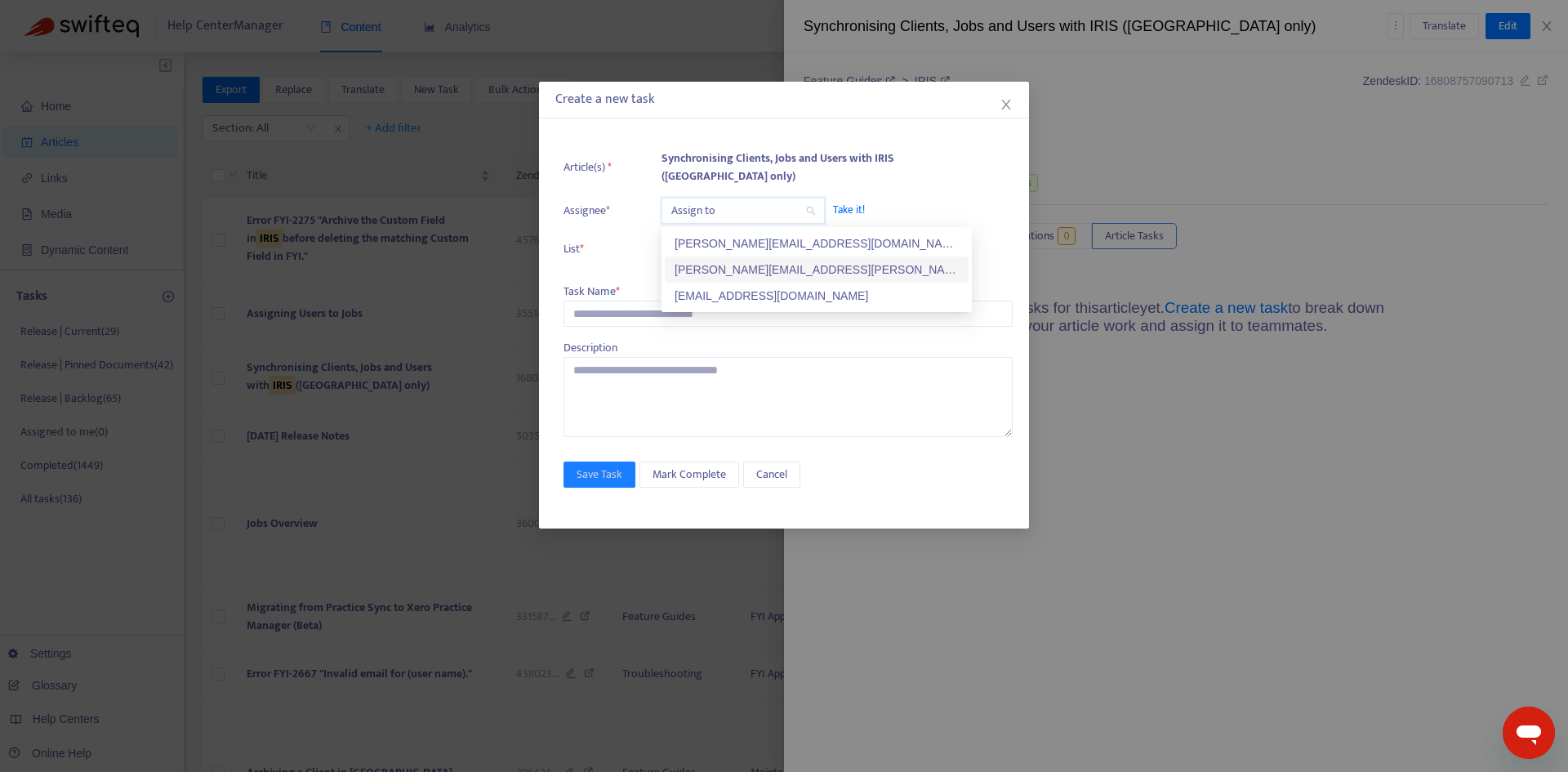
click at [711, 257] on div "[PERSON_NAME][EMAIL_ADDRESS][PERSON_NAME][DOMAIN_NAME]" at bounding box center [817, 269] width 304 height 26
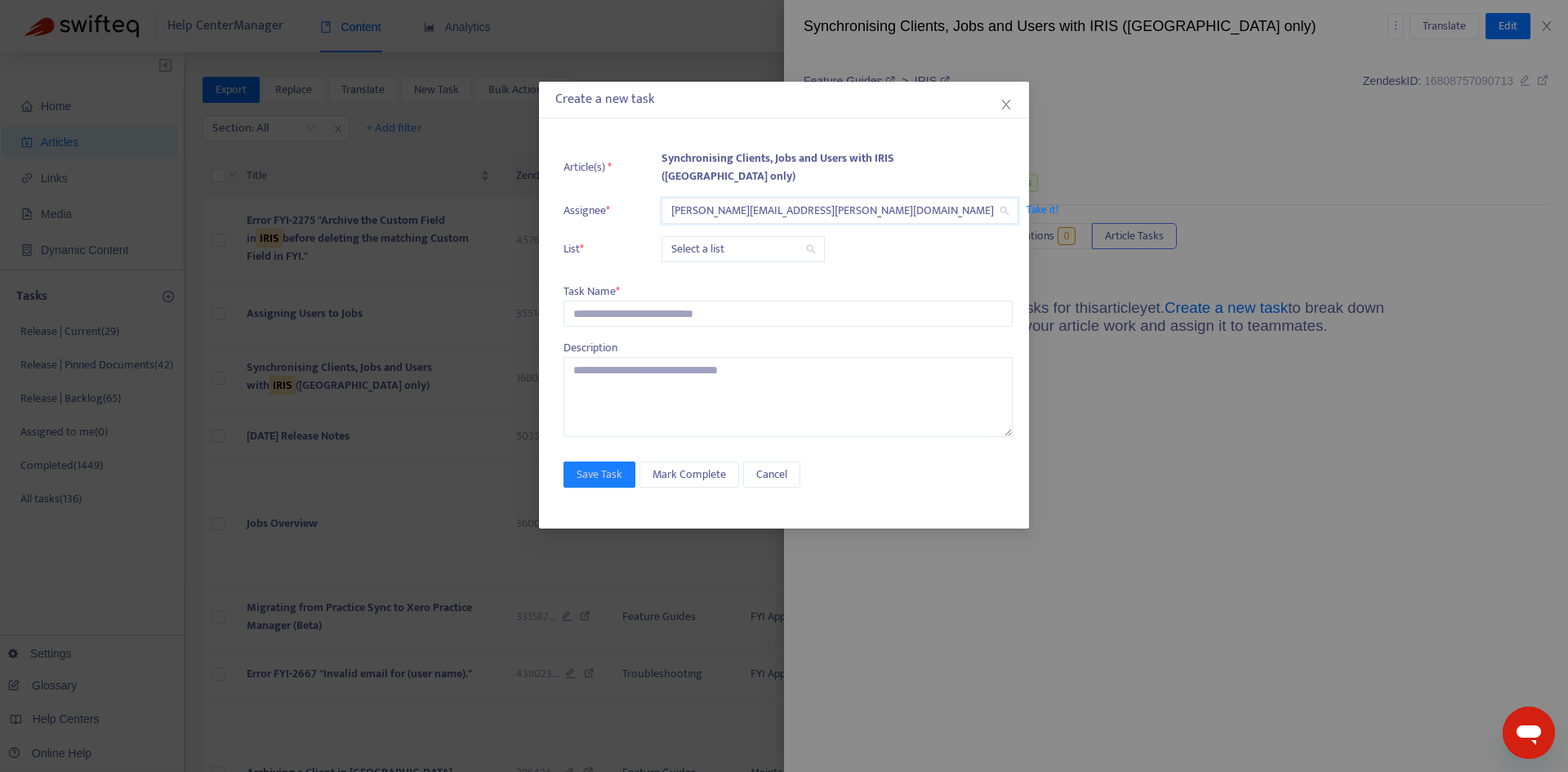
click at [707, 242] on input "search" at bounding box center [742, 249] width 143 height 25
click at [715, 281] on div "Release | Current" at bounding box center [816, 282] width 284 height 18
click at [619, 308] on input "text" at bounding box center [788, 314] width 449 height 26
paste input "**********"
type input "**********"
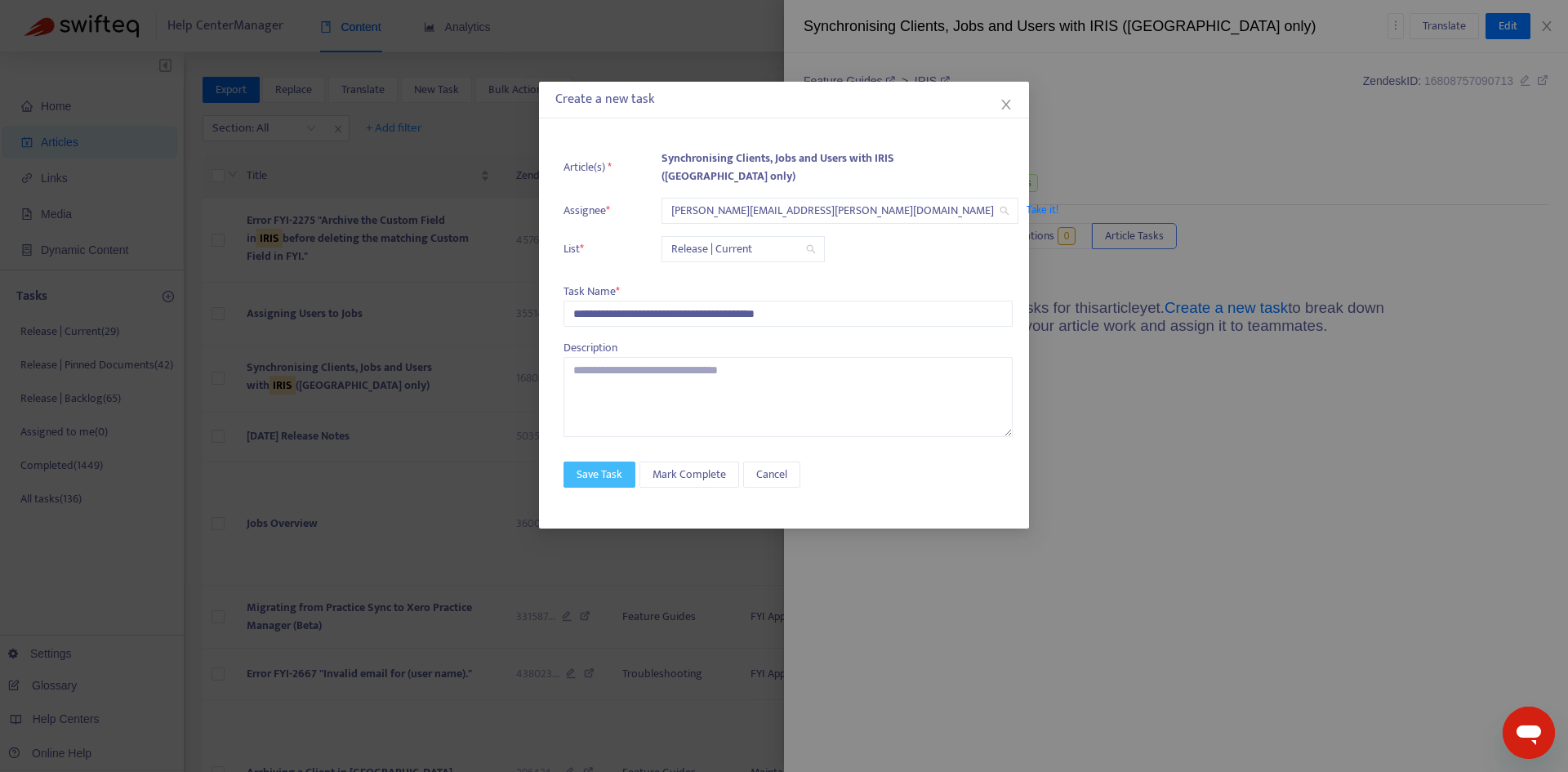
click at [594, 472] on span "Save Task" at bounding box center [599, 475] width 46 height 18
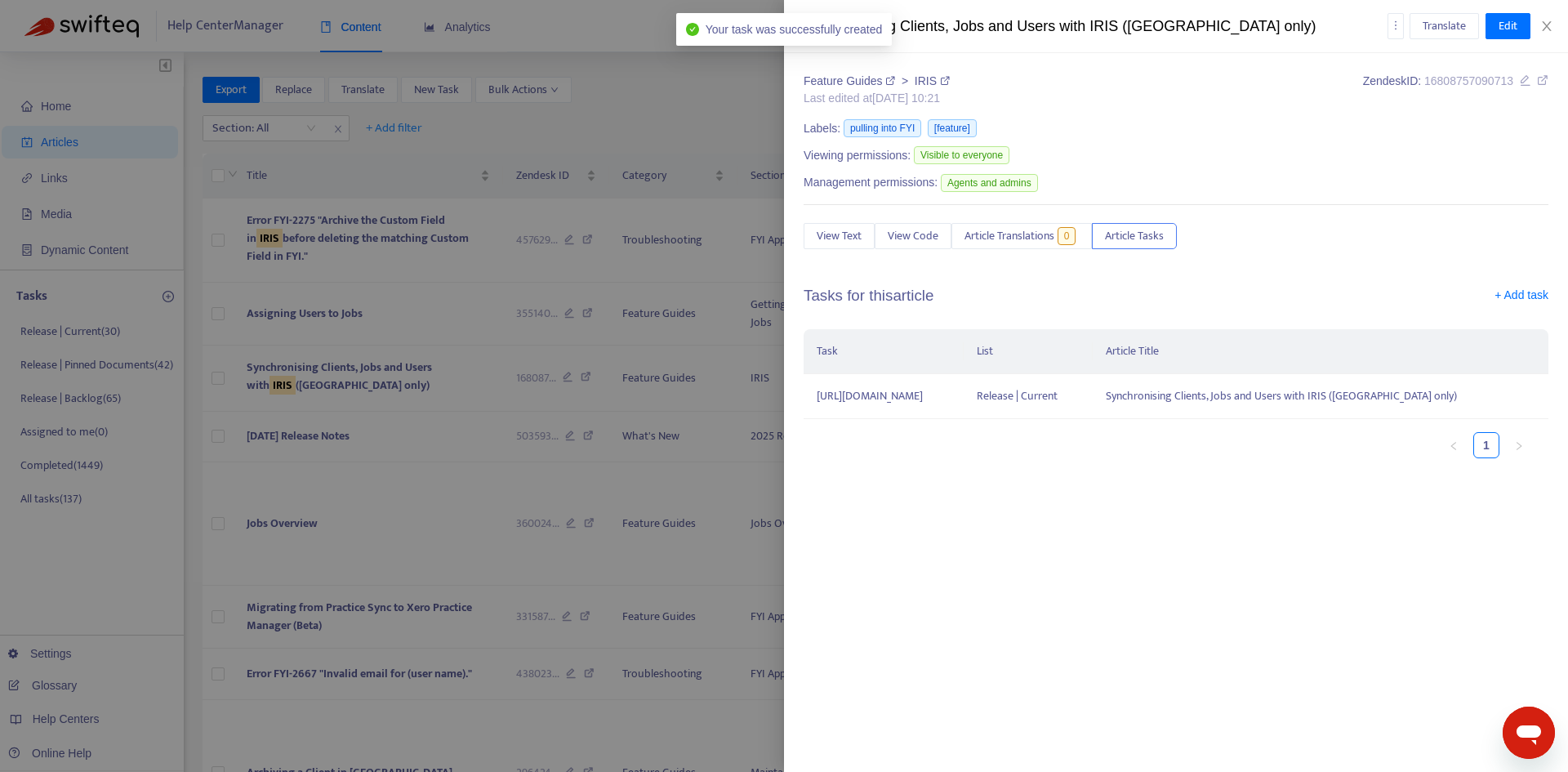
click at [1545, 85] on icon at bounding box center [1542, 80] width 11 height 11
click at [1549, 22] on icon "close" at bounding box center [1547, 26] width 13 height 13
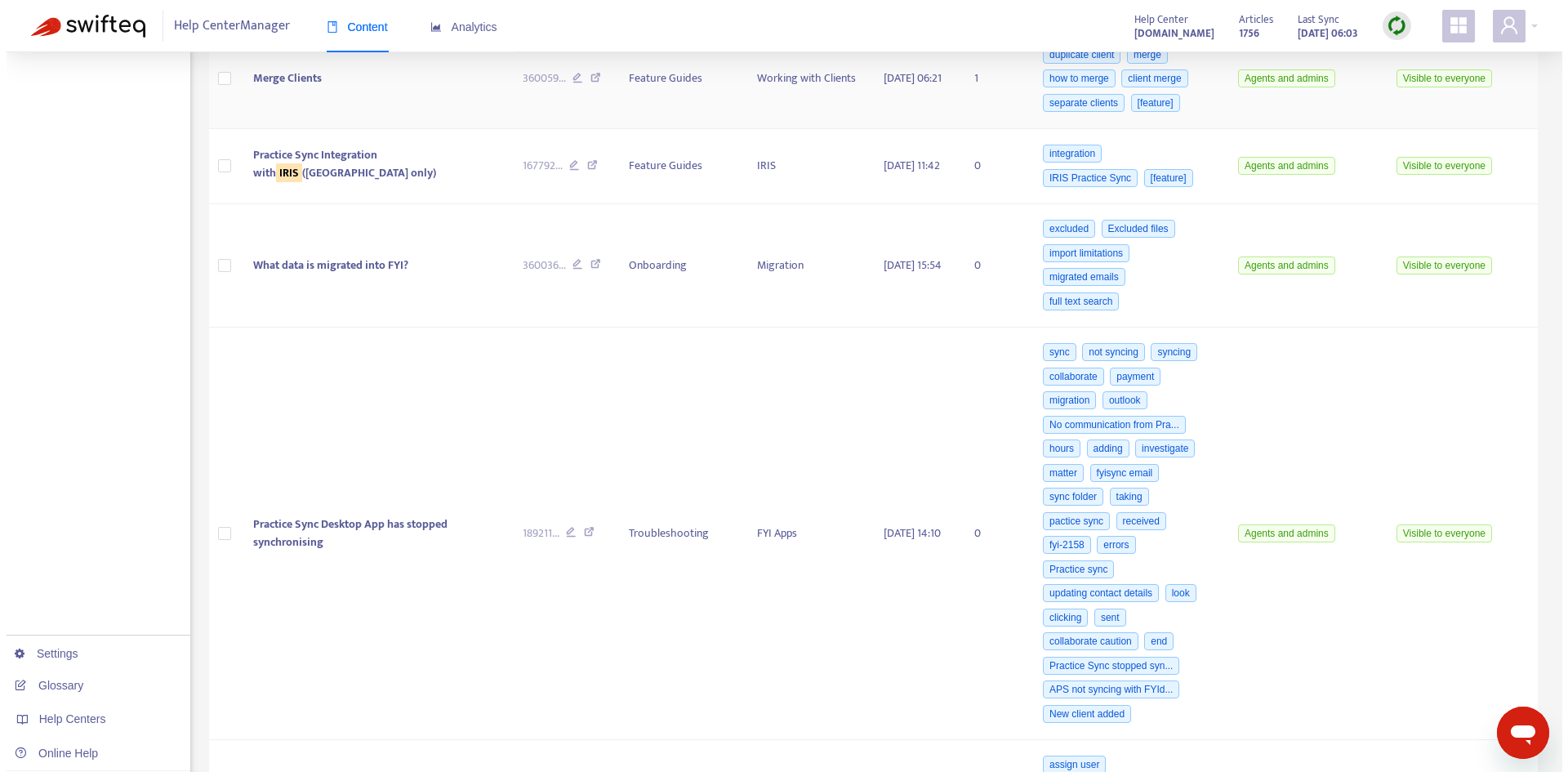
scroll to position [3351, 0]
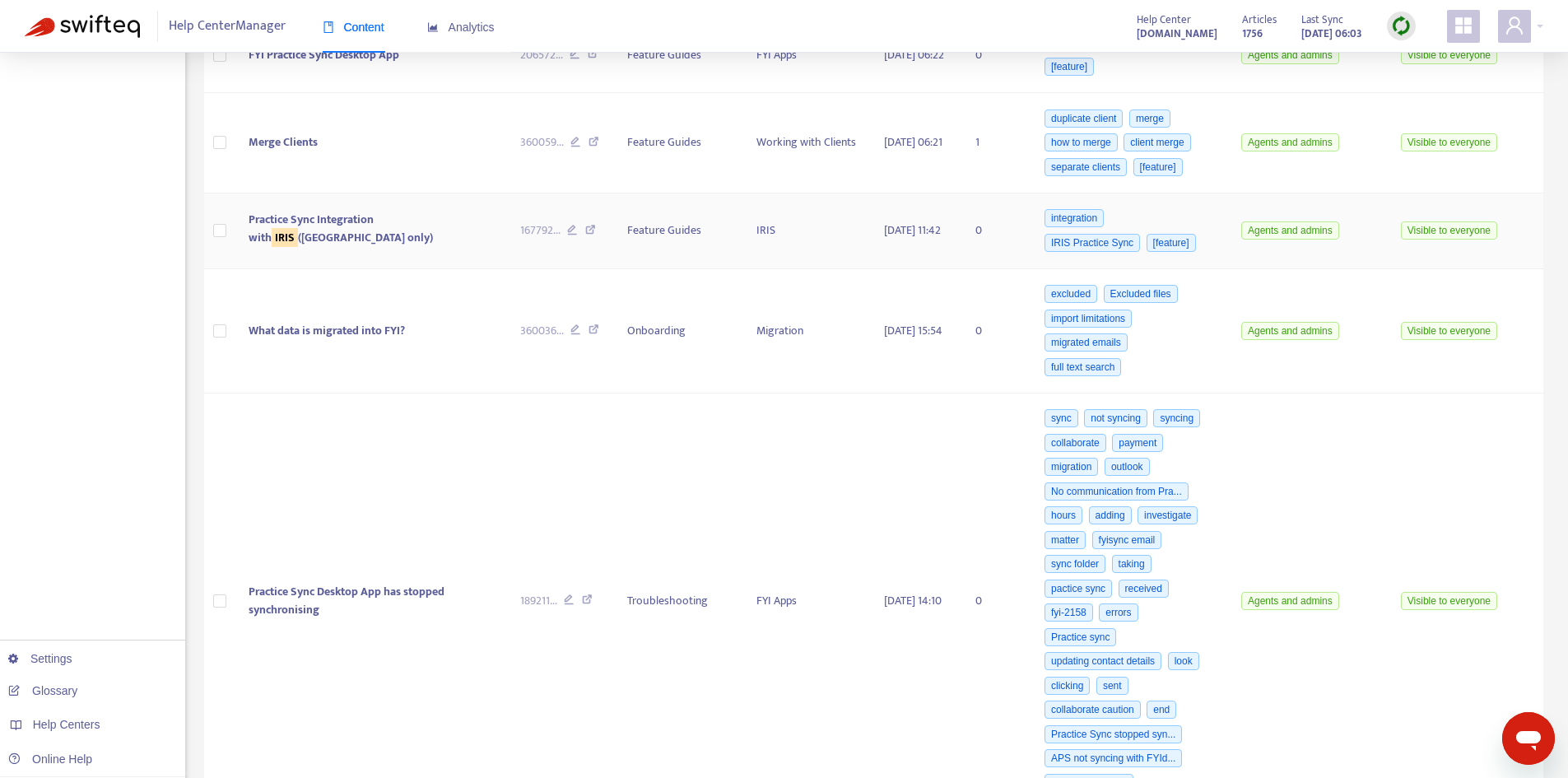
click at [393, 247] on span "Practice Sync Integration with IRIS ([GEOGRAPHIC_DATA] only)" at bounding box center [340, 228] width 184 height 37
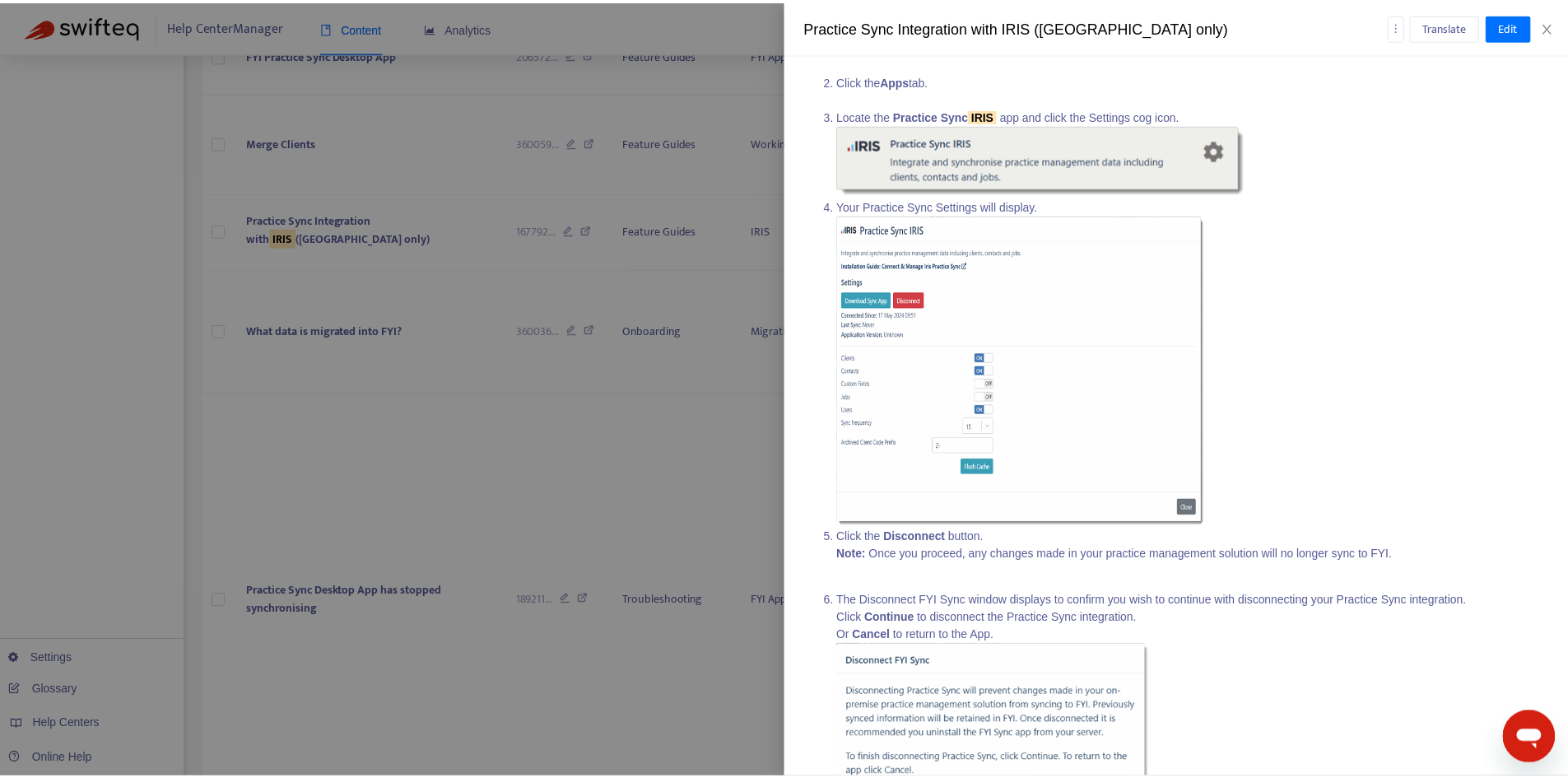
scroll to position [4918, 0]
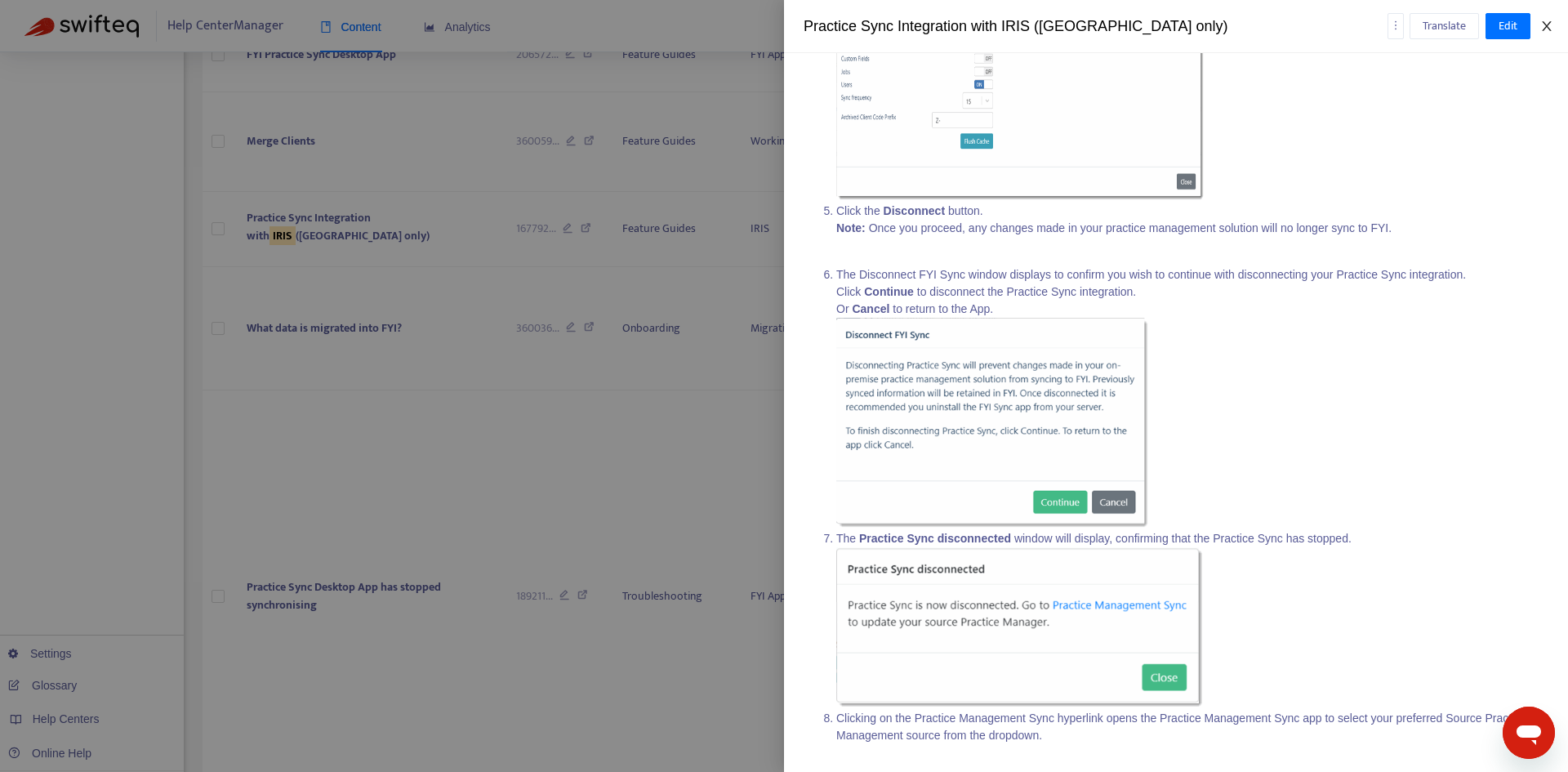
drag, startPoint x: 1544, startPoint y: 21, endPoint x: 1530, endPoint y: 33, distance: 18.4
click at [1545, 21] on icon "close" at bounding box center [1547, 26] width 13 height 13
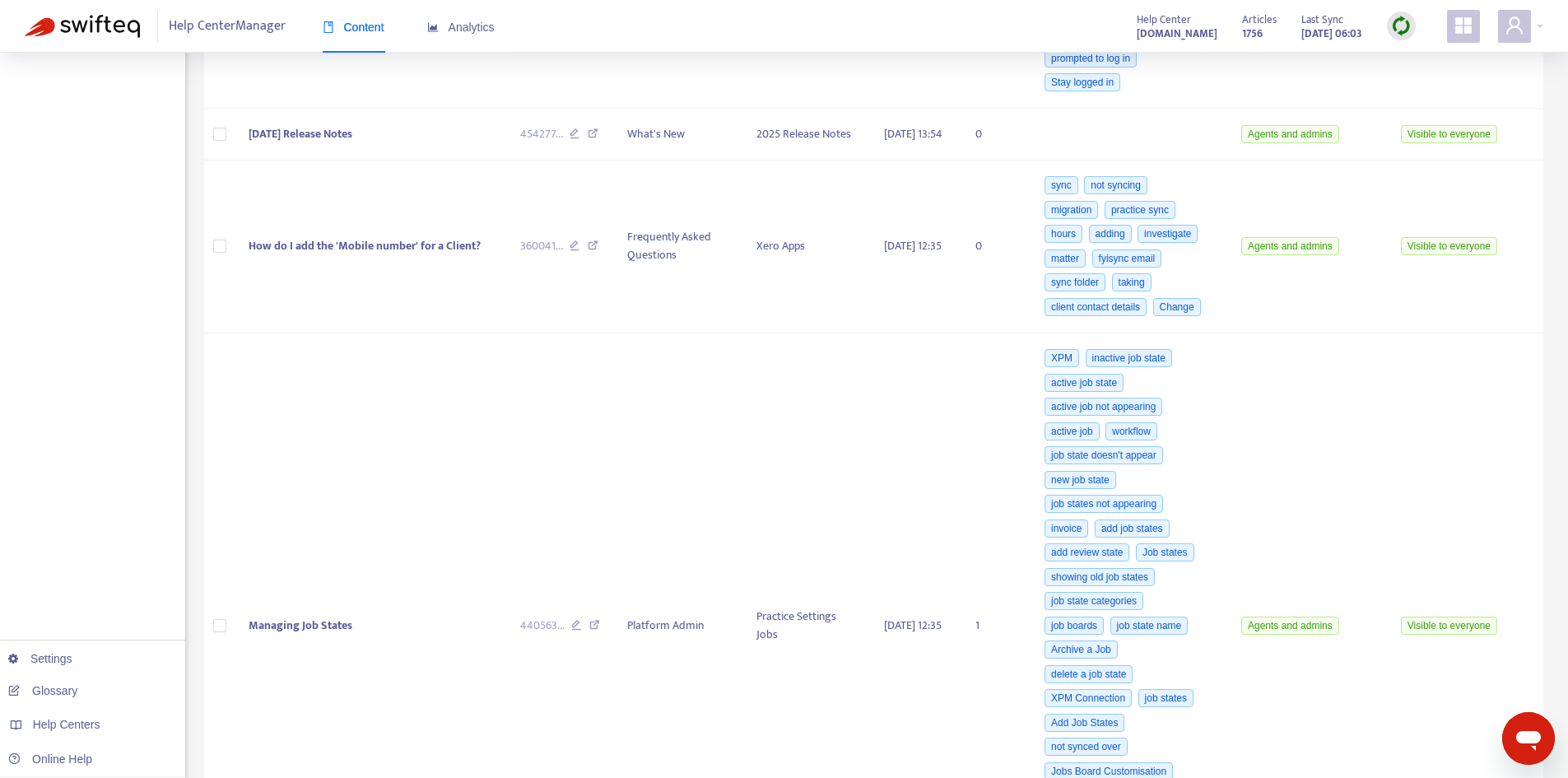
scroll to position [0, 0]
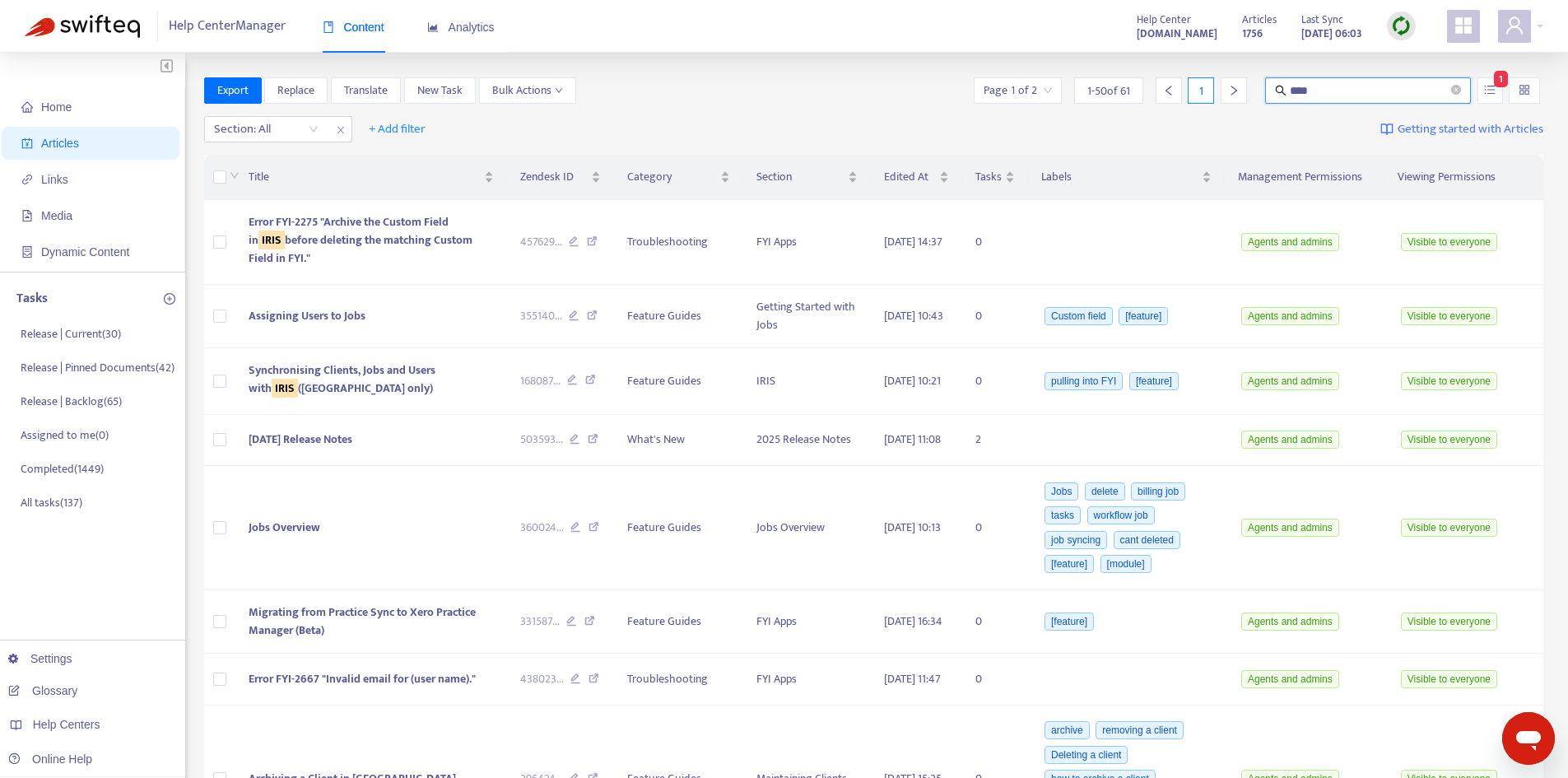
drag, startPoint x: 1325, startPoint y: 81, endPoint x: 1269, endPoint y: 81, distance: 56.0
click at [1269, 81] on span "****" at bounding box center [1368, 90] width 206 height 26
type input "***"
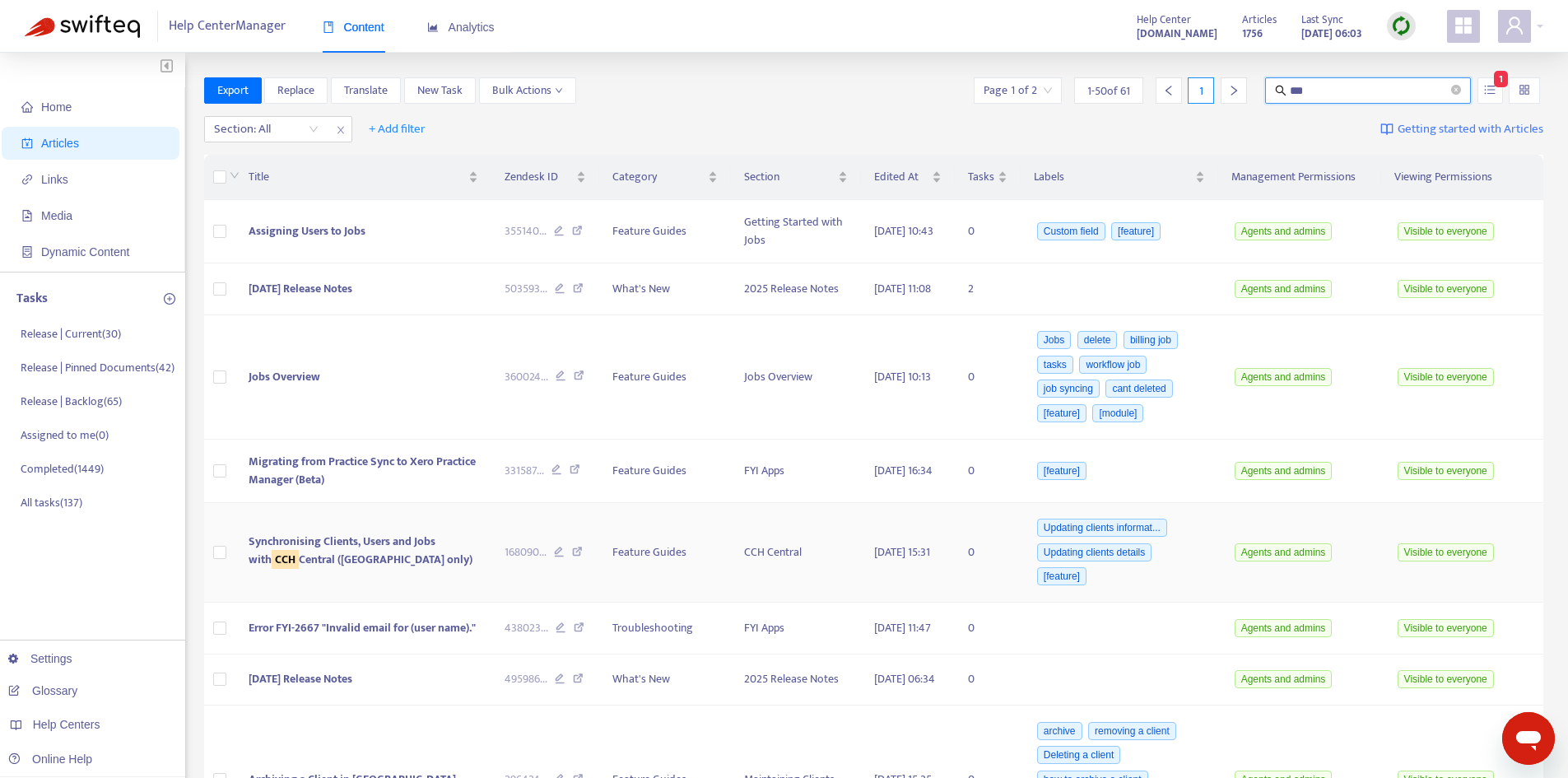
click at [366, 543] on span "Synchronising Clients, Users and Jobs with CCH Central ([GEOGRAPHIC_DATA] only)" at bounding box center [360, 550] width 224 height 37
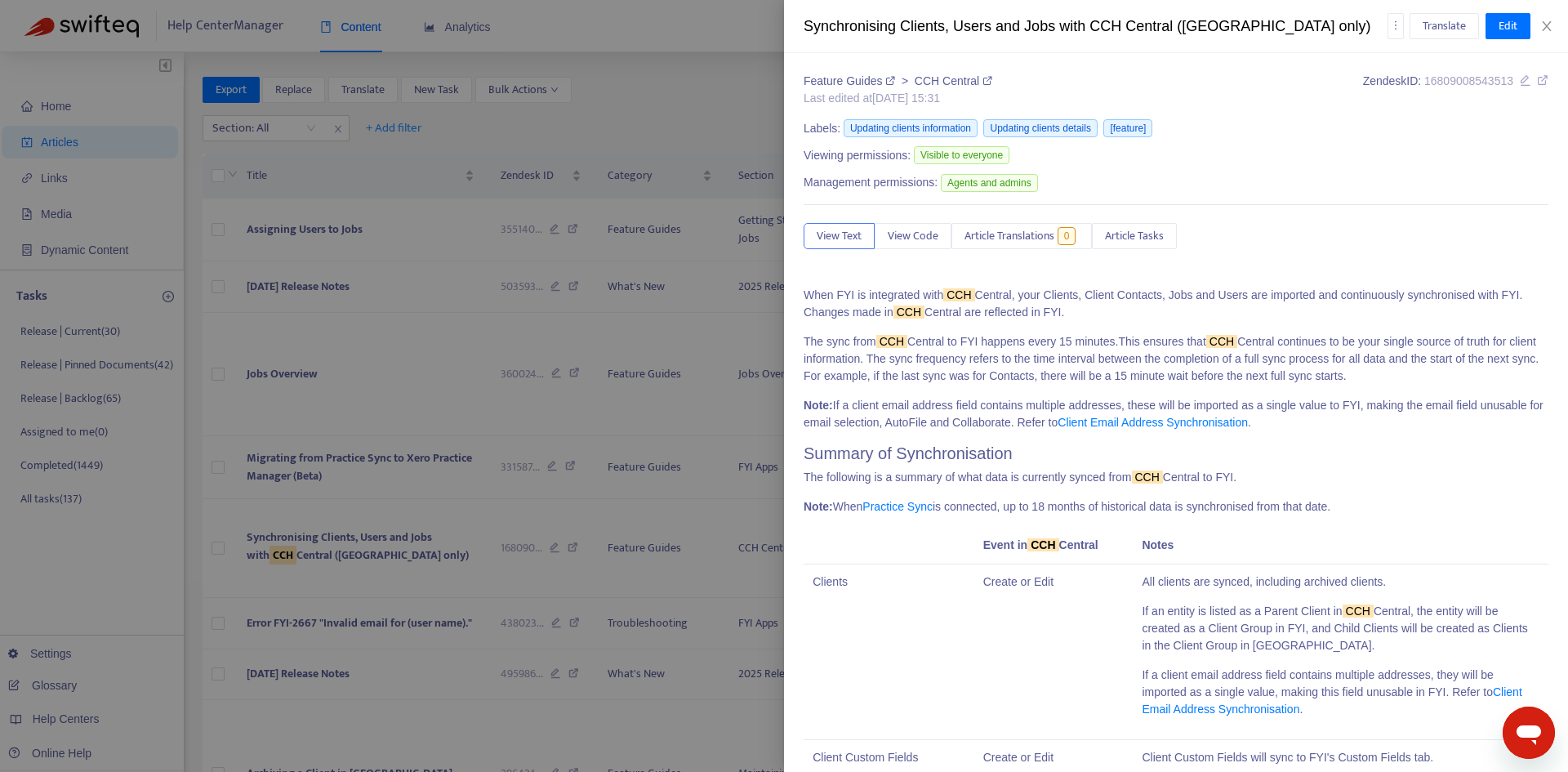
click at [1148, 231] on span "Article Tasks" at bounding box center [1134, 236] width 58 height 18
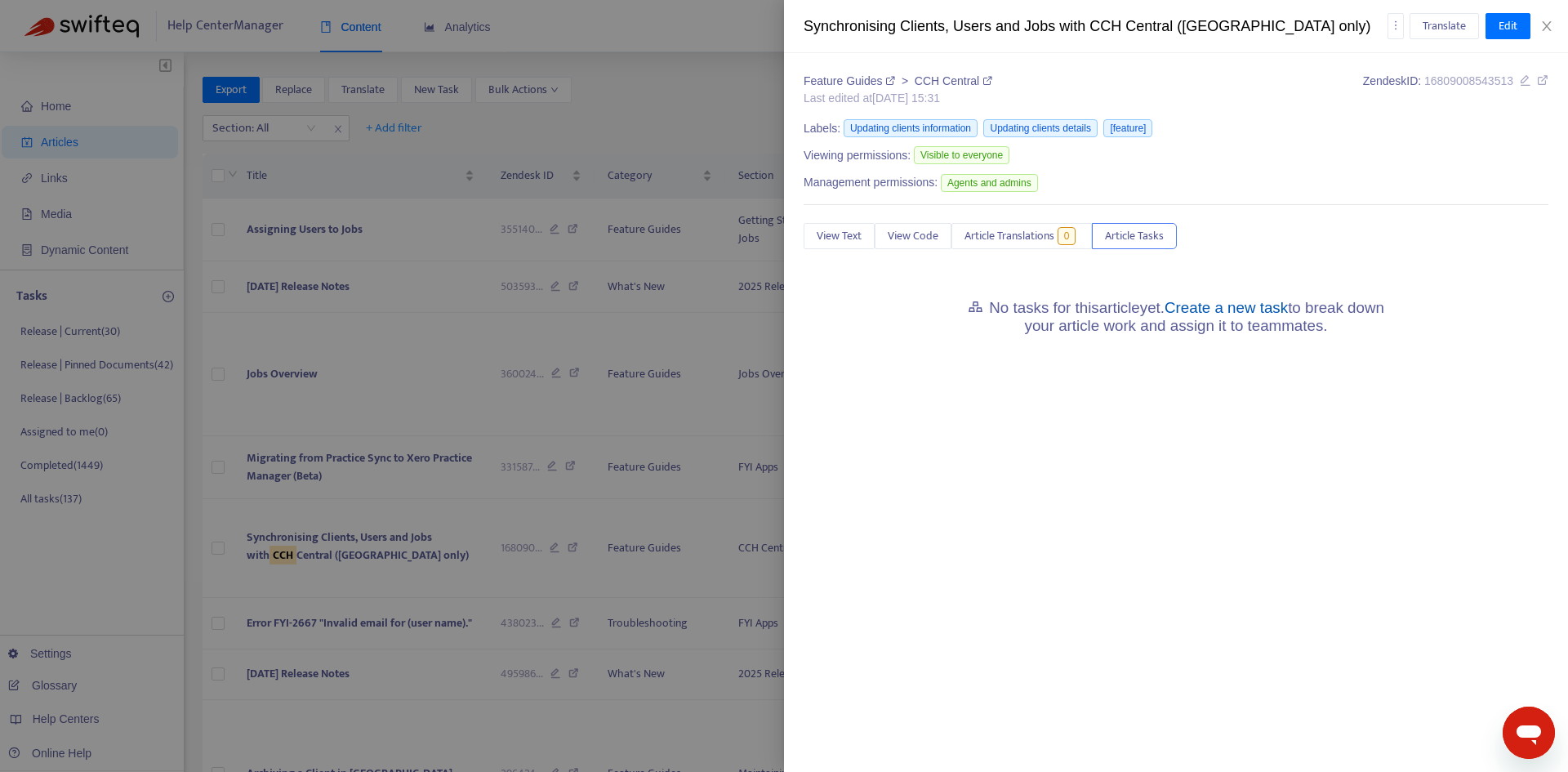
click at [1236, 314] on link "Create a new task" at bounding box center [1227, 308] width 124 height 17
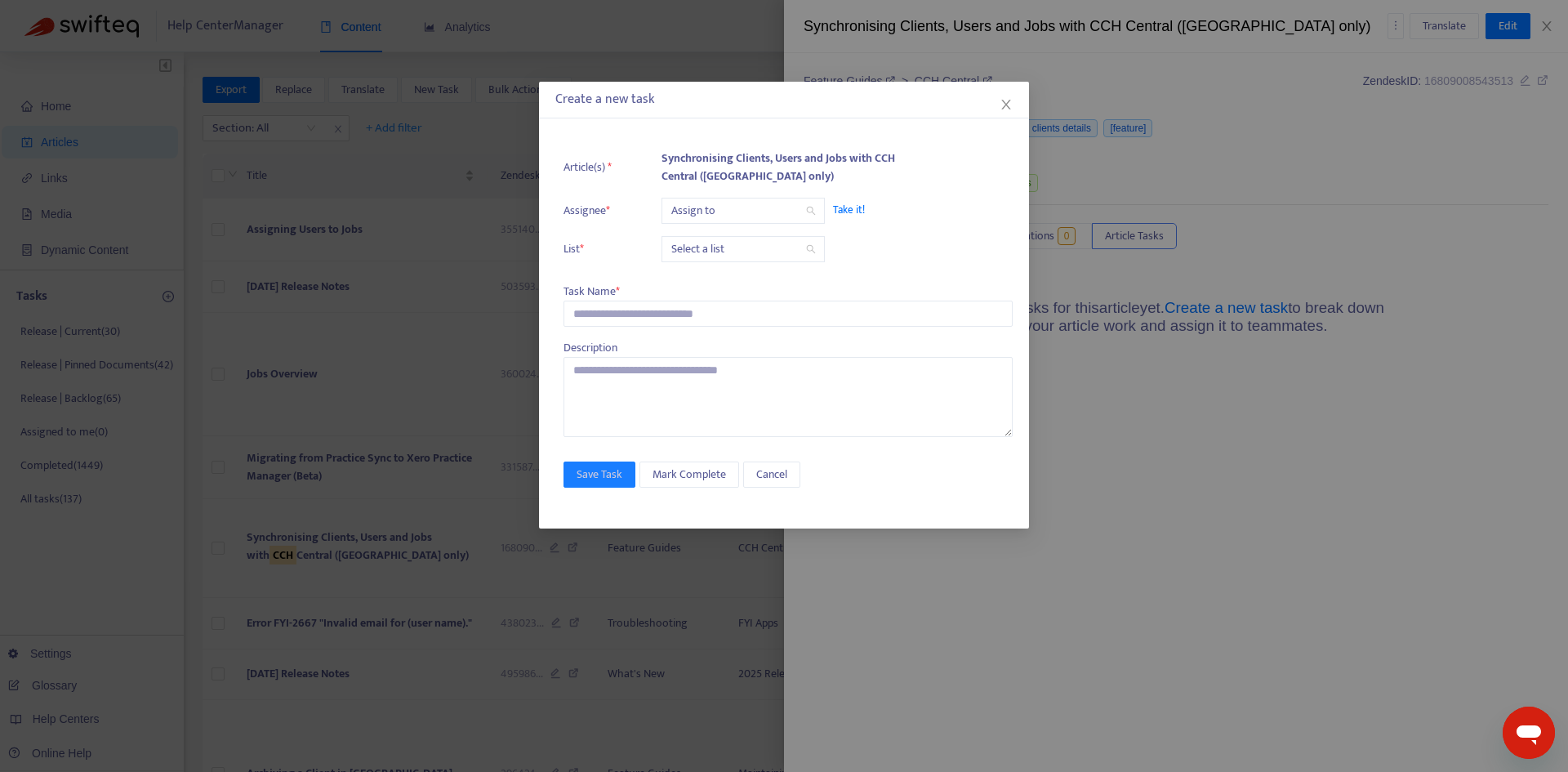
click at [715, 208] on input "search" at bounding box center [742, 211] width 143 height 25
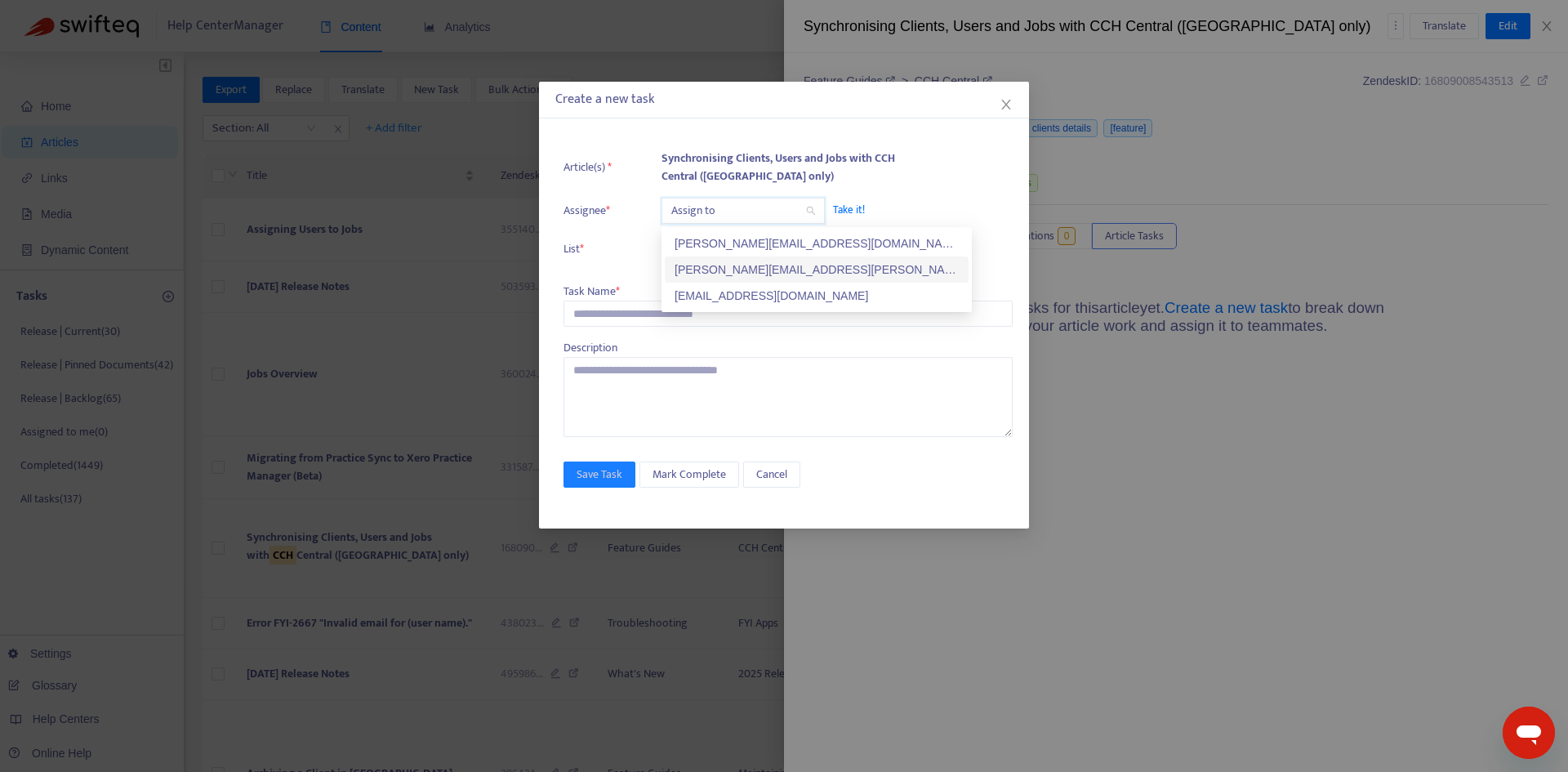
click at [709, 274] on div "[PERSON_NAME][EMAIL_ADDRESS][PERSON_NAME][DOMAIN_NAME]" at bounding box center [816, 269] width 284 height 18
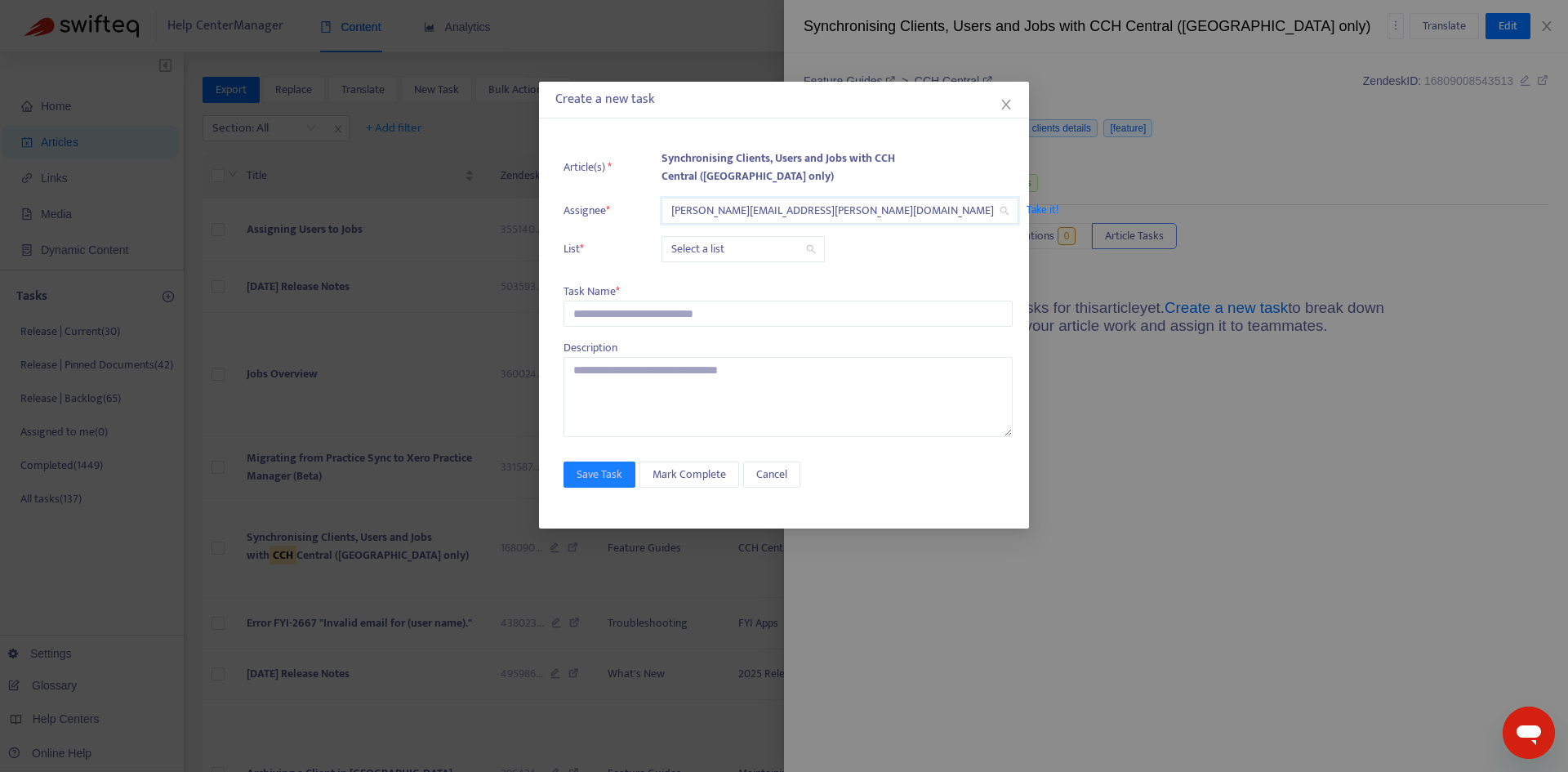
click at [706, 244] on input "search" at bounding box center [742, 249] width 143 height 25
click at [708, 277] on div "Release | Current" at bounding box center [816, 282] width 284 height 18
click at [617, 316] on input "text" at bounding box center [788, 314] width 449 height 26
paste input "**********"
type input "**********"
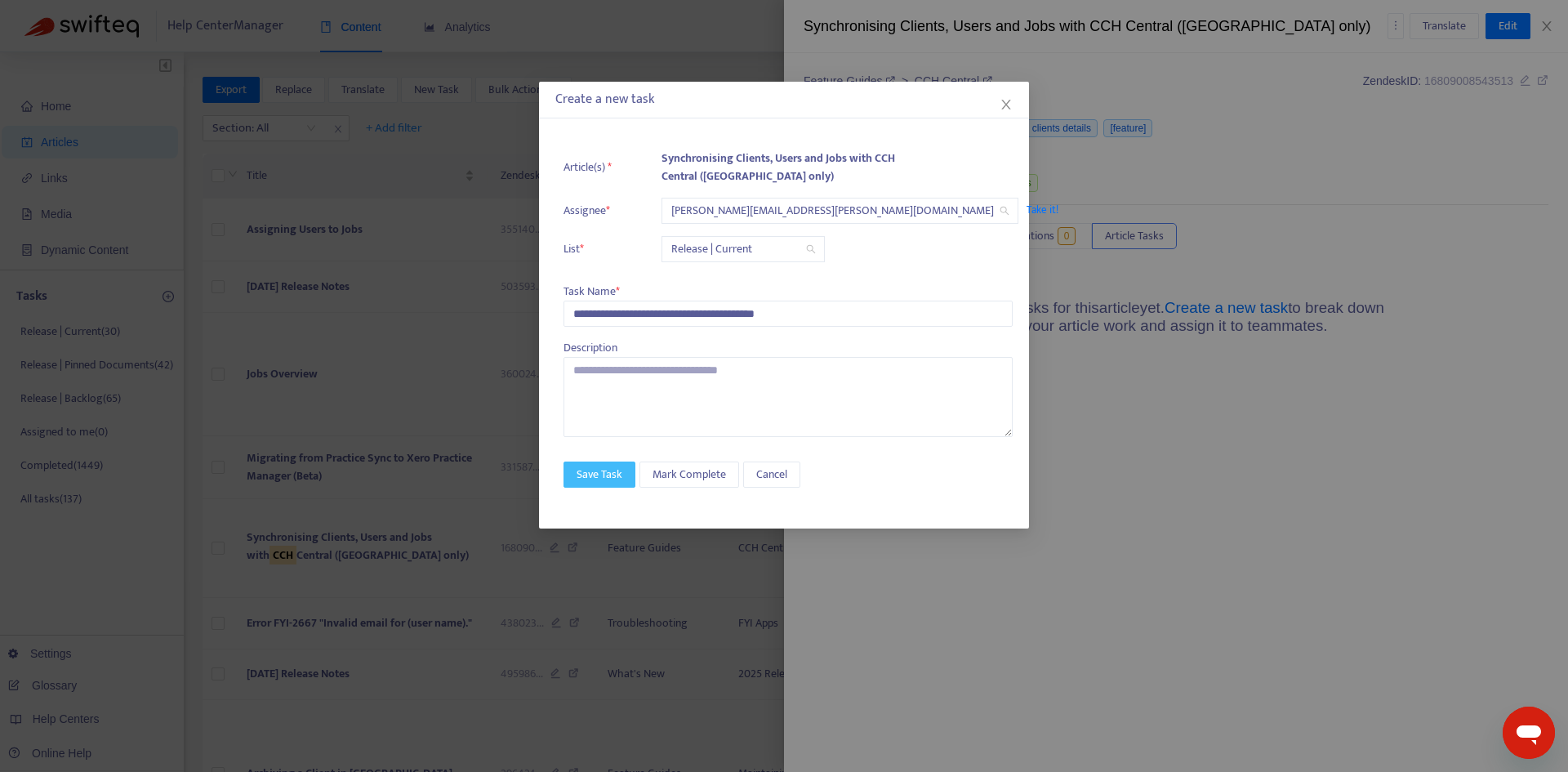
click at [586, 484] on button "Save Task" at bounding box center [600, 475] width 72 height 26
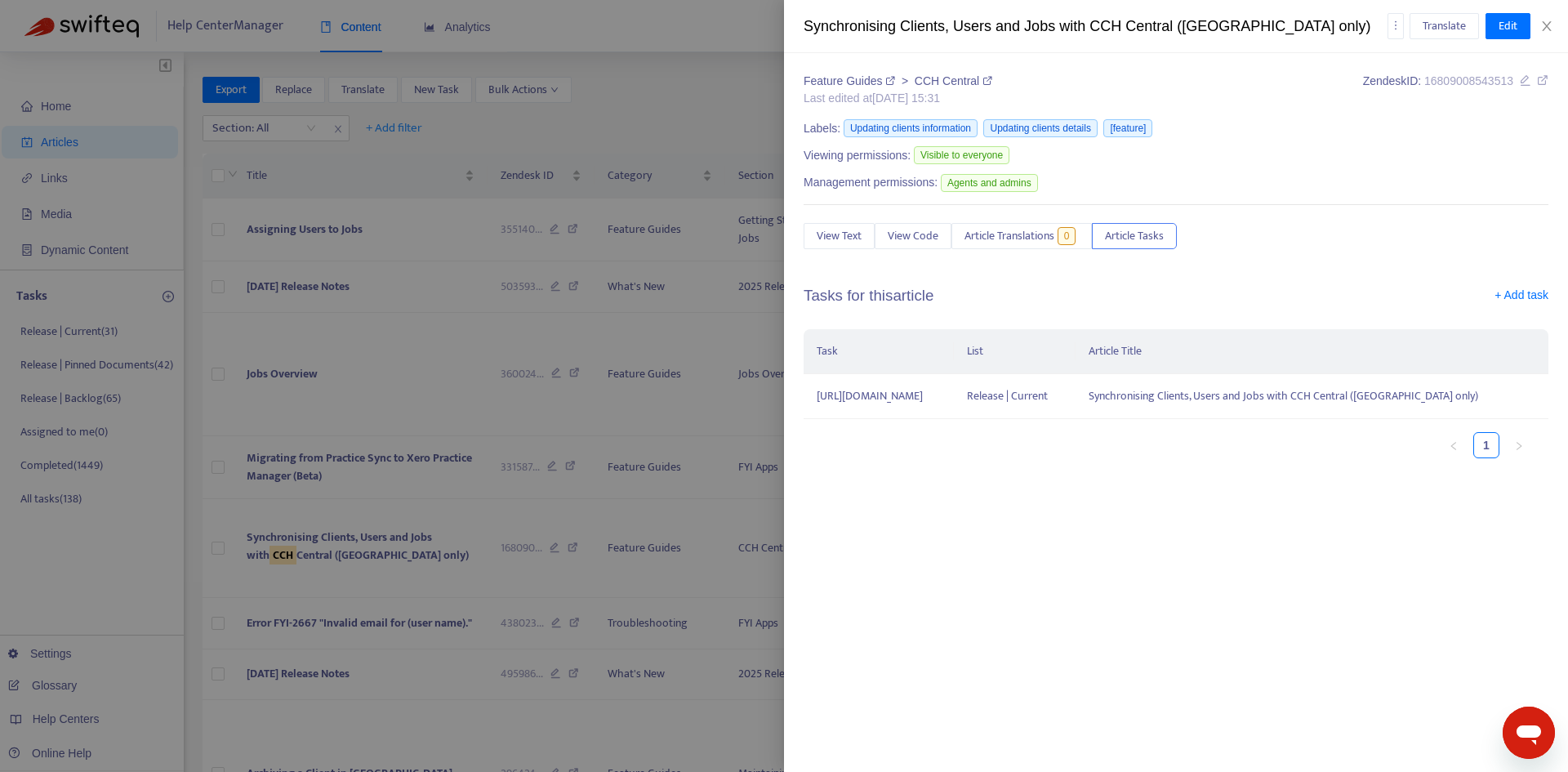
click at [1542, 83] on icon at bounding box center [1542, 80] width 11 height 11
click at [1553, 24] on icon "close" at bounding box center [1547, 26] width 13 height 13
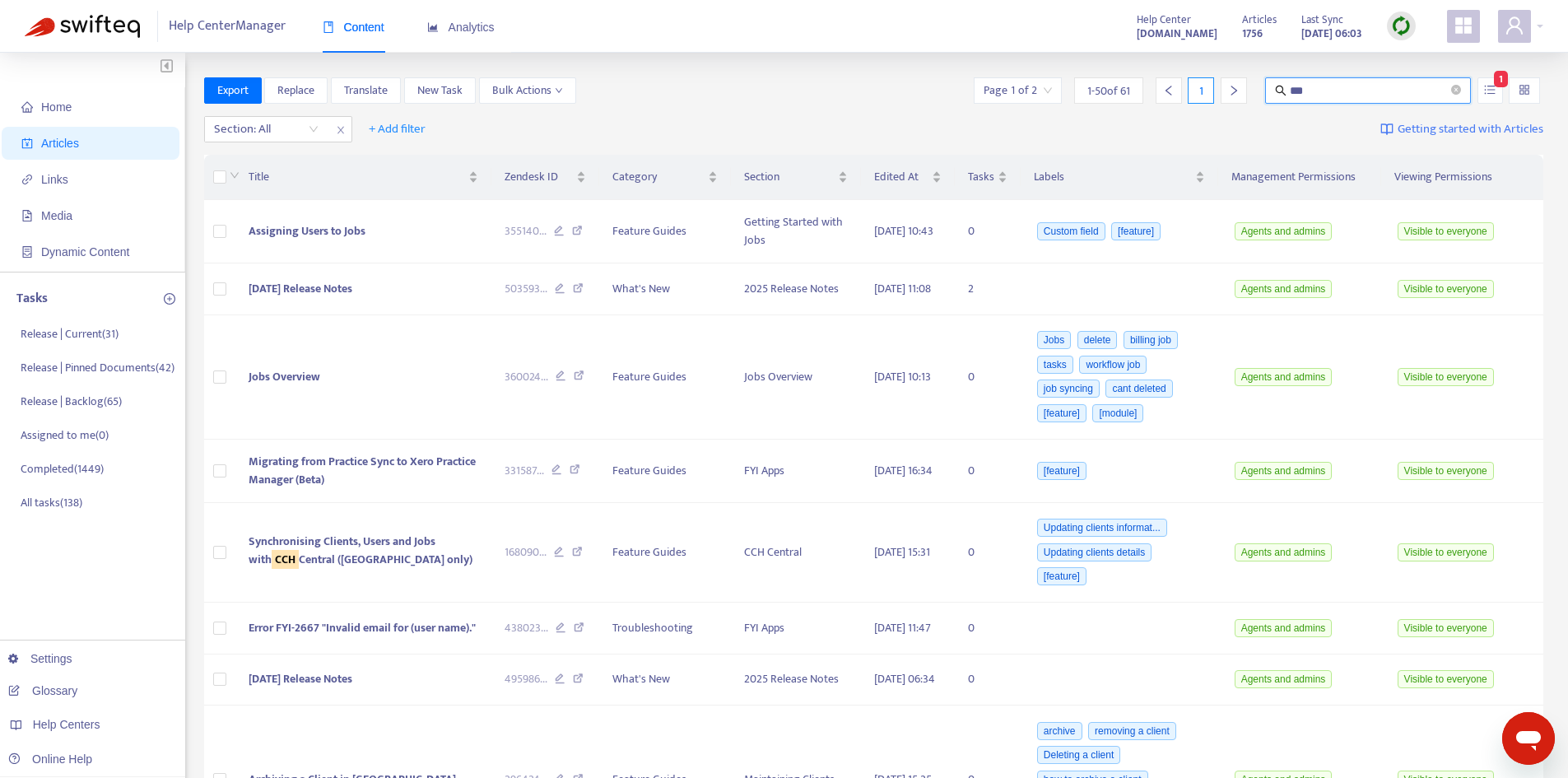
drag, startPoint x: 1389, startPoint y: 81, endPoint x: 1254, endPoint y: 83, distance: 135.0
click at [1254, 83] on div "Page 1 of 2 1 - 50 of 61 1 *** 1" at bounding box center [1257, 90] width 573 height 26
type input "***"
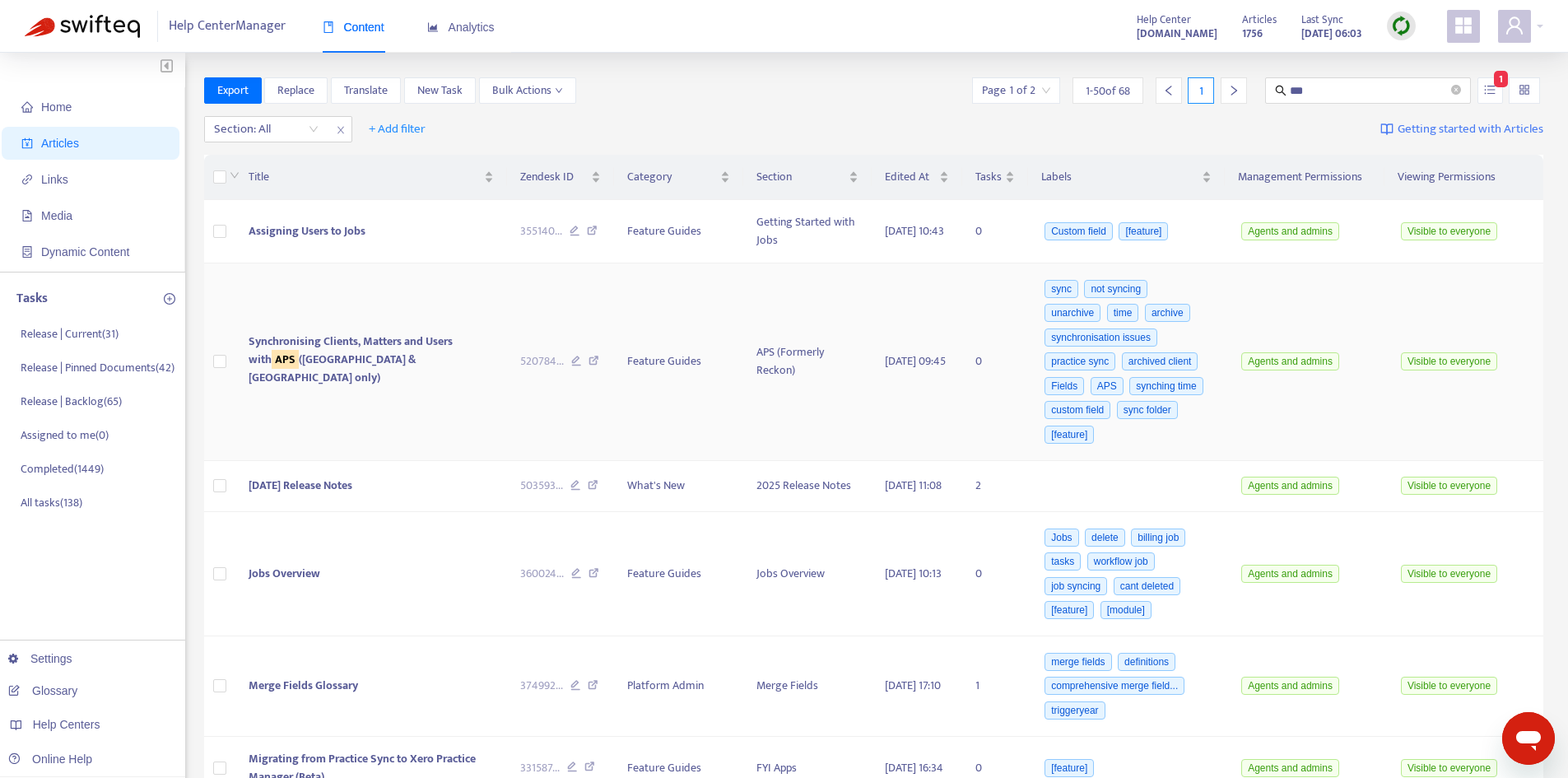
click at [379, 365] on span "Synchronising Clients, Matters and Users with APS ([GEOGRAPHIC_DATA] & [GEOGRAP…" at bounding box center [351, 360] width 204 height 55
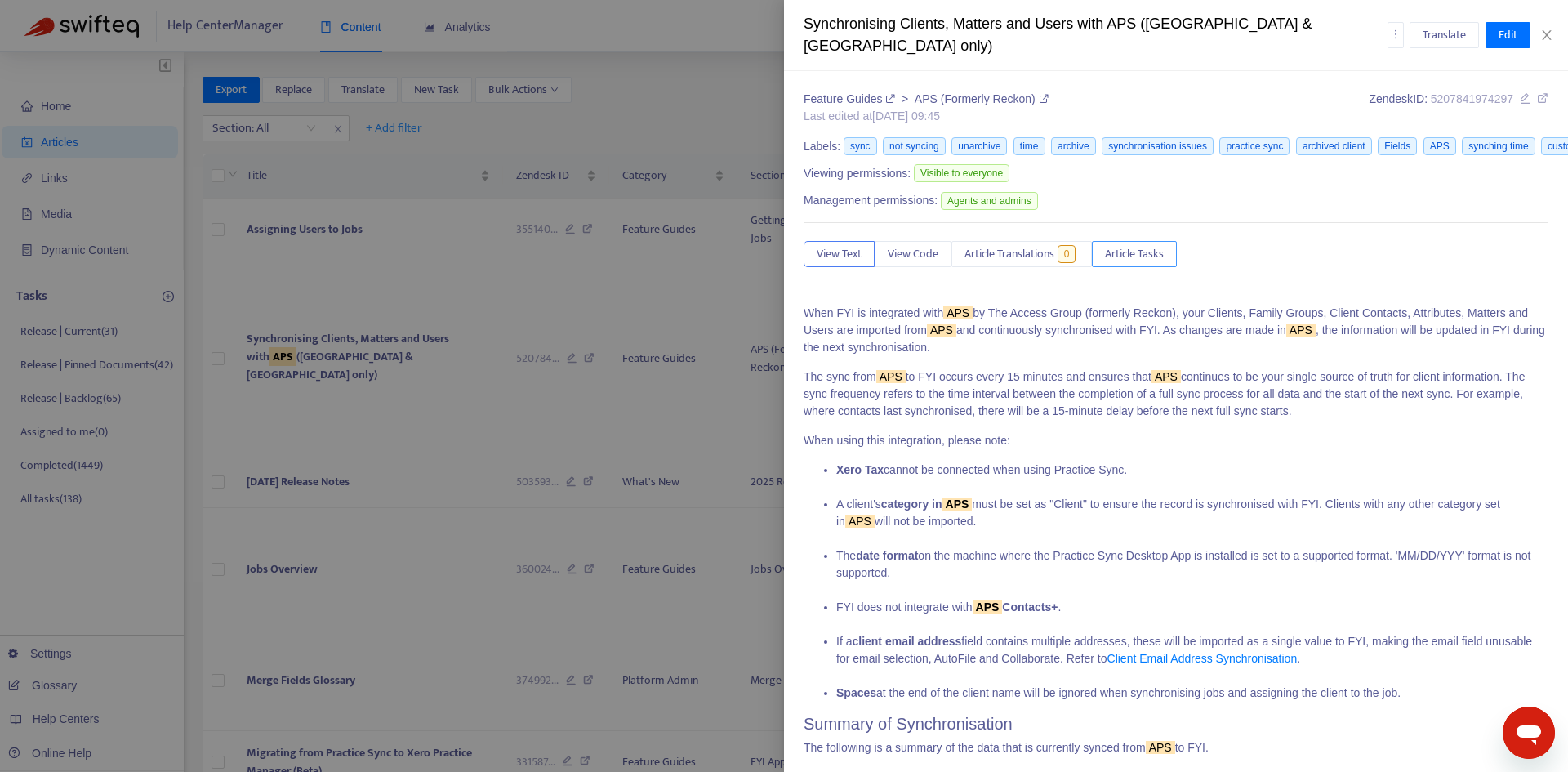
click at [1150, 245] on span "Article Tasks" at bounding box center [1134, 254] width 58 height 18
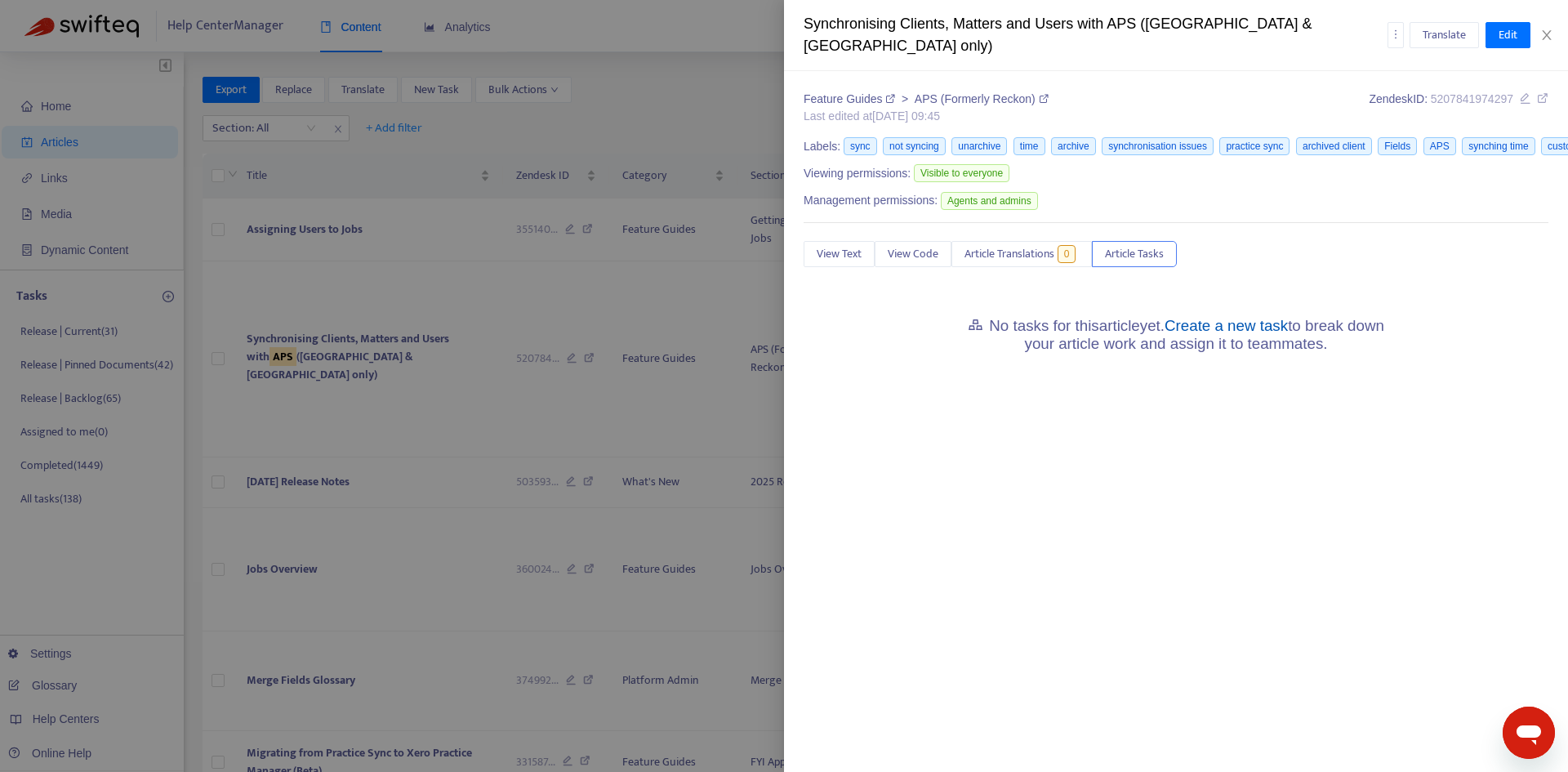
click at [1218, 317] on link "Create a new task" at bounding box center [1227, 326] width 124 height 17
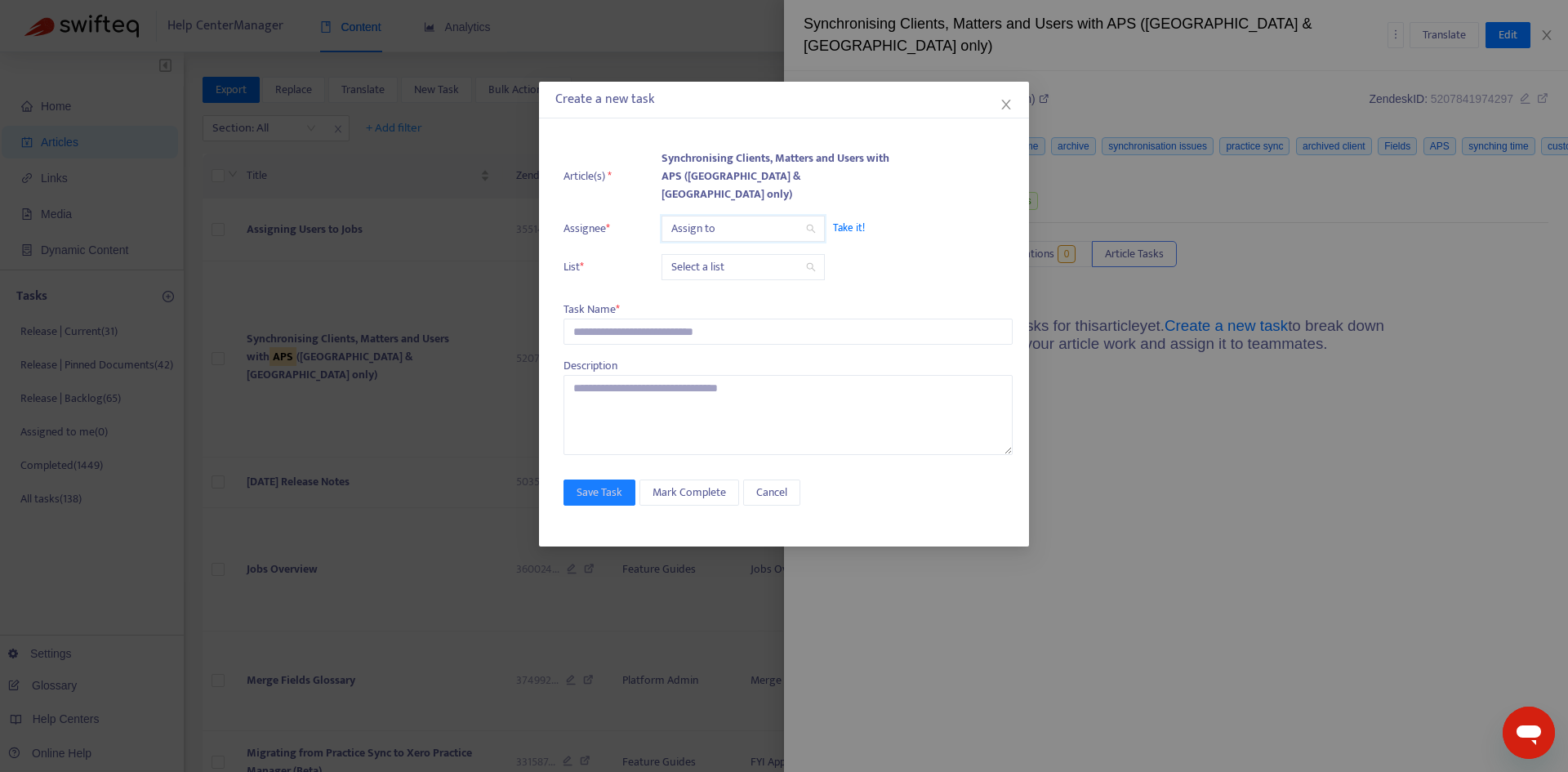
click at [706, 217] on input "search" at bounding box center [742, 229] width 143 height 25
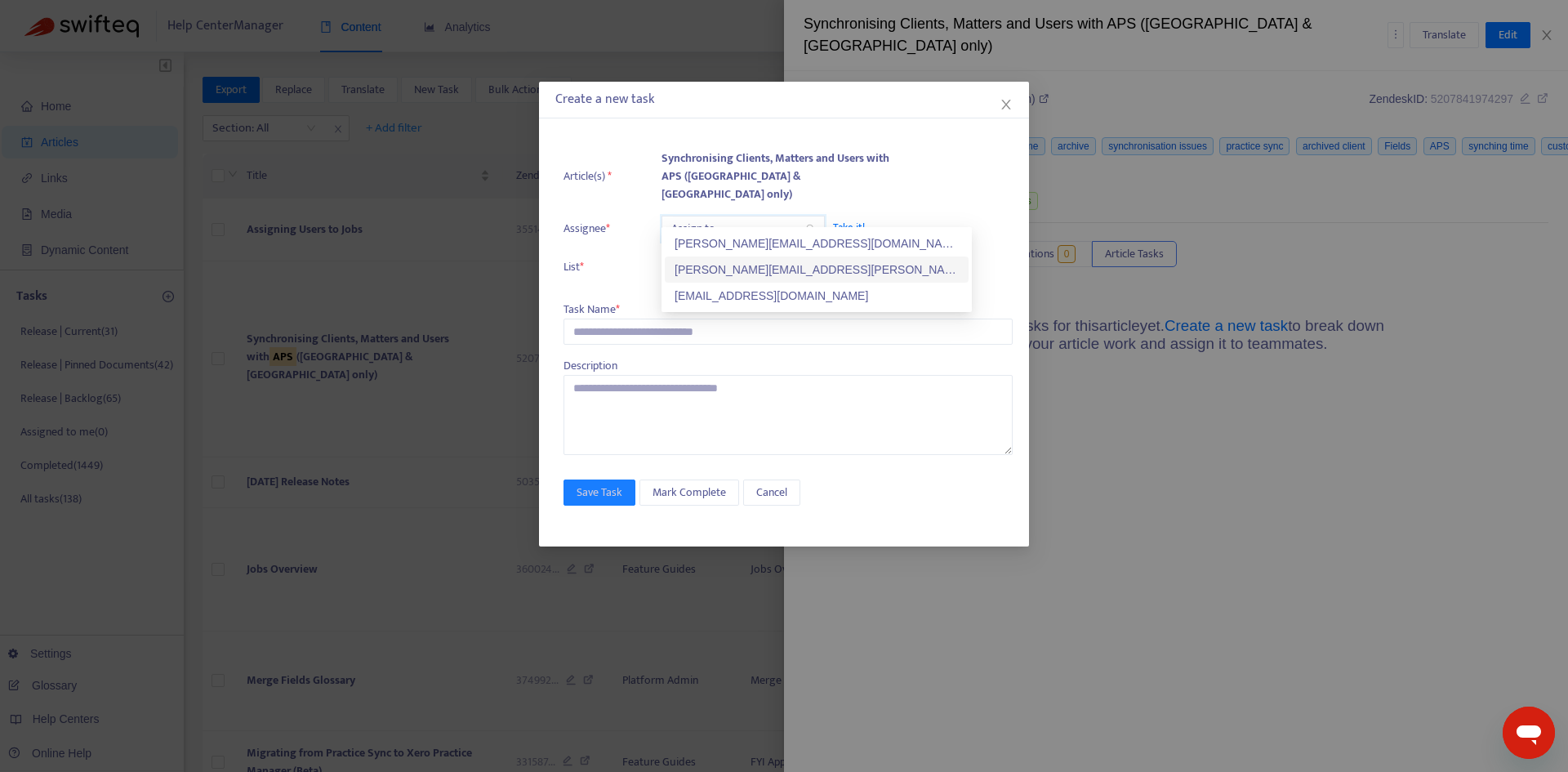
drag, startPoint x: 706, startPoint y: 267, endPoint x: 691, endPoint y: 263, distance: 15.5
click at [705, 267] on div "[PERSON_NAME][EMAIL_ADDRESS][PERSON_NAME][DOMAIN_NAME]" at bounding box center [816, 269] width 284 height 18
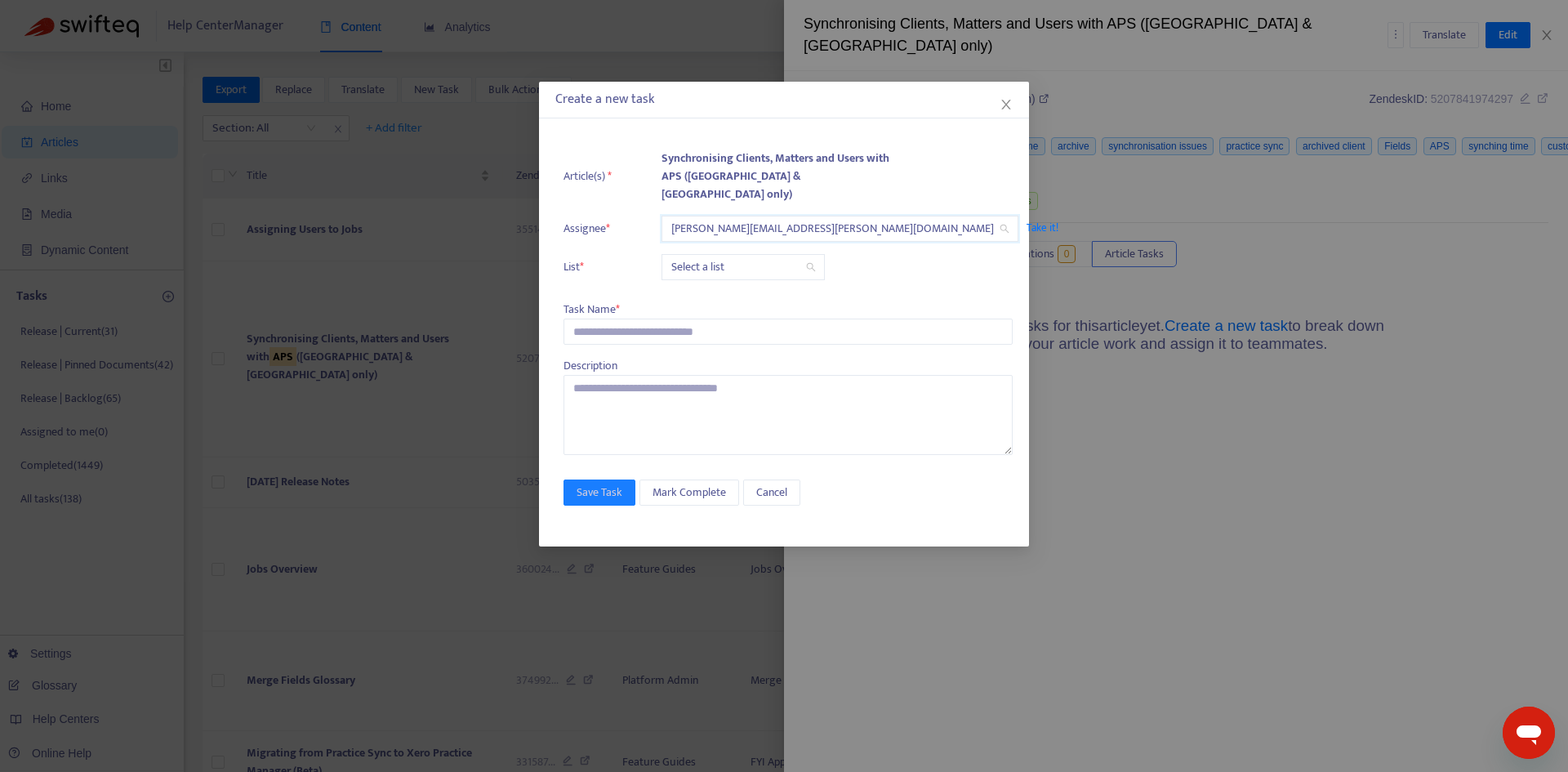
click at [683, 255] on input "search" at bounding box center [742, 267] width 143 height 25
click at [680, 284] on div "Release | Current" at bounding box center [816, 282] width 284 height 18
click at [637, 319] on input "text" at bounding box center [788, 332] width 449 height 26
paste input "**********"
type input "**********"
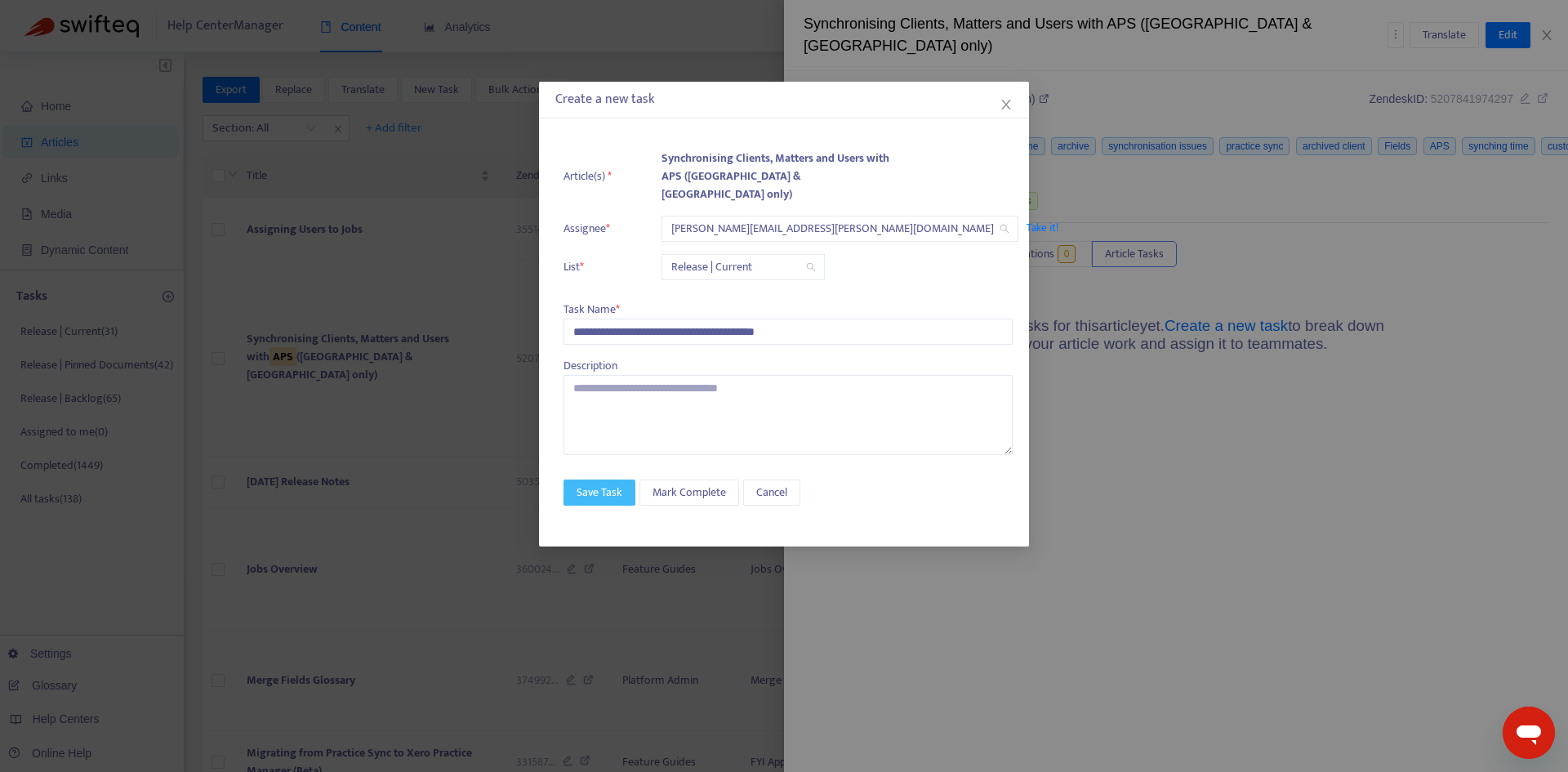
click at [607, 484] on span "Save Task" at bounding box center [599, 493] width 46 height 18
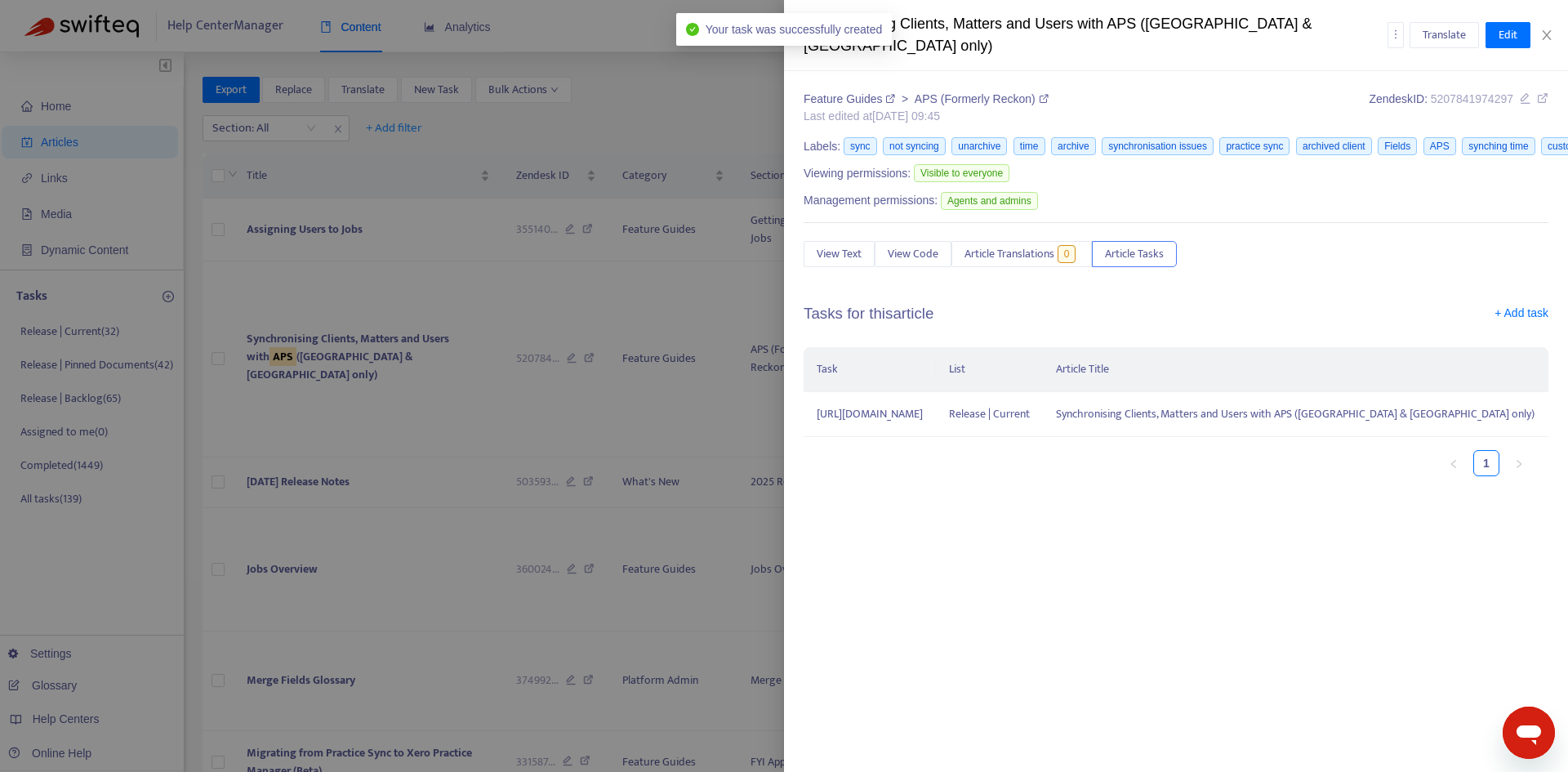
click at [1547, 92] on icon at bounding box center [1542, 97] width 11 height 11
click at [1545, 28] on icon "close" at bounding box center [1547, 34] width 13 height 13
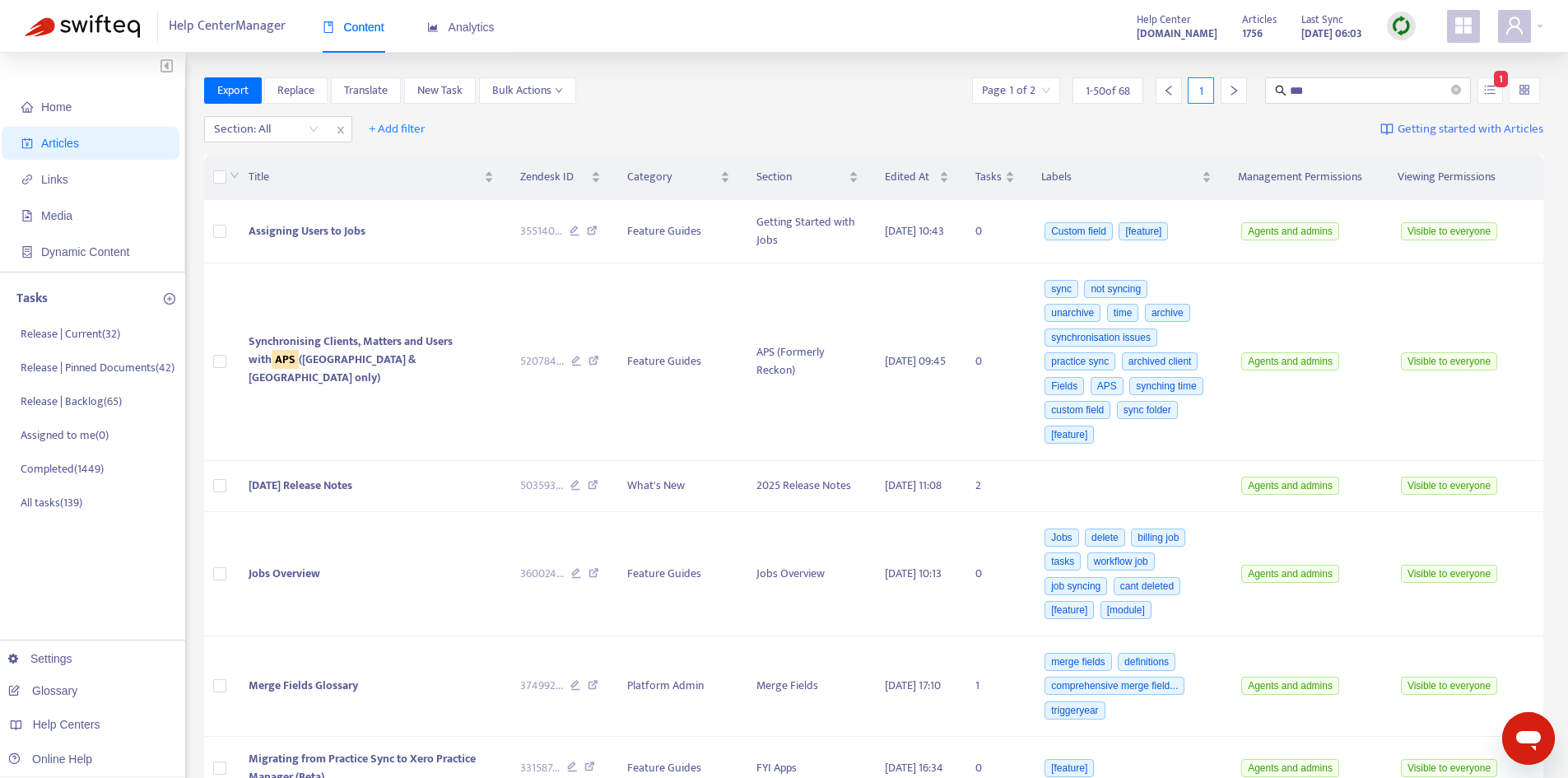
drag, startPoint x: 1271, startPoint y: 84, endPoint x: 1236, endPoint y: 84, distance: 35.0
click at [1237, 84] on div "Page 1 of 2 1 - 50 of 68 1 *** 1" at bounding box center [1256, 90] width 575 height 26
type input "****"
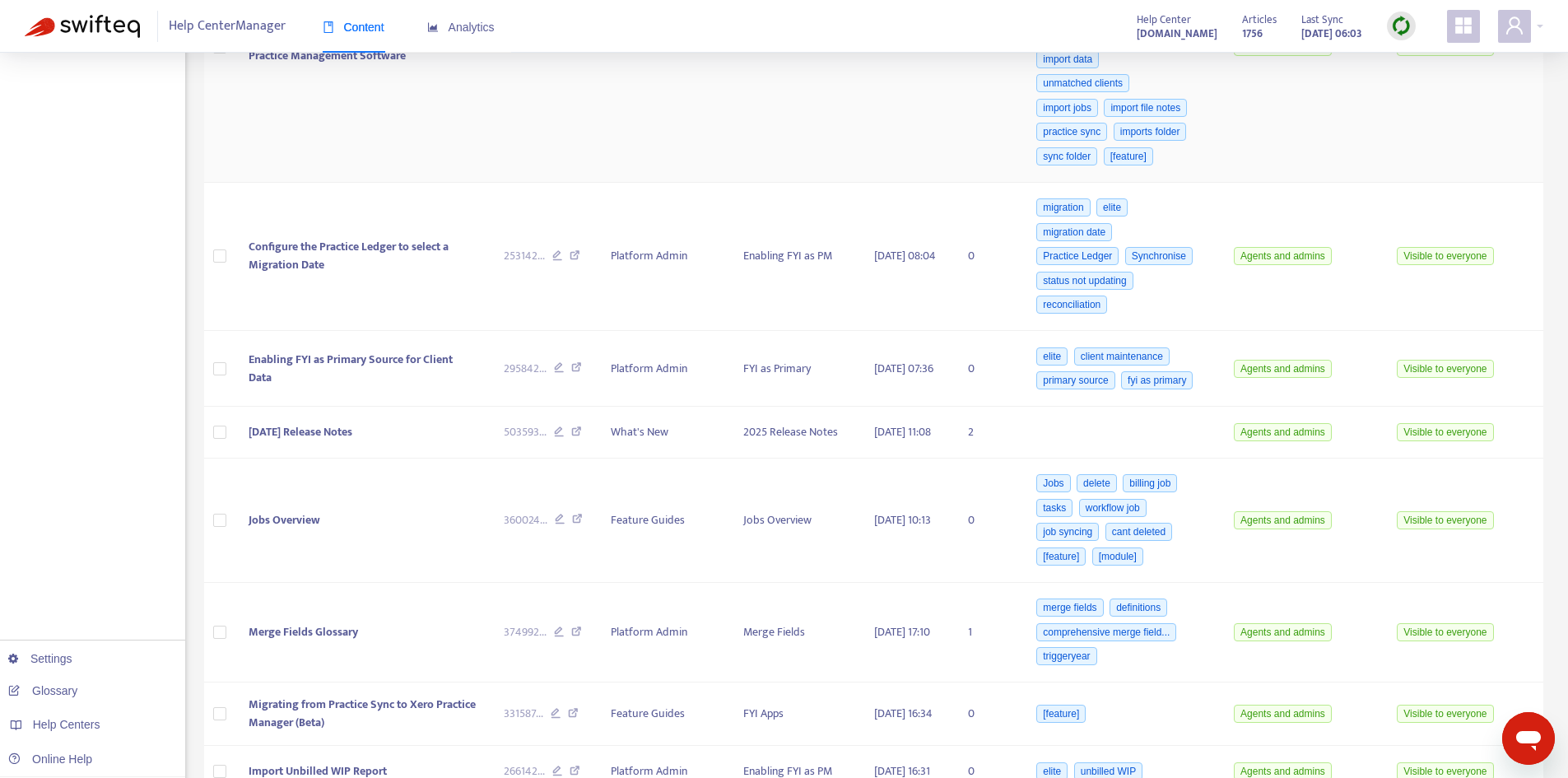
scroll to position [1482, 0]
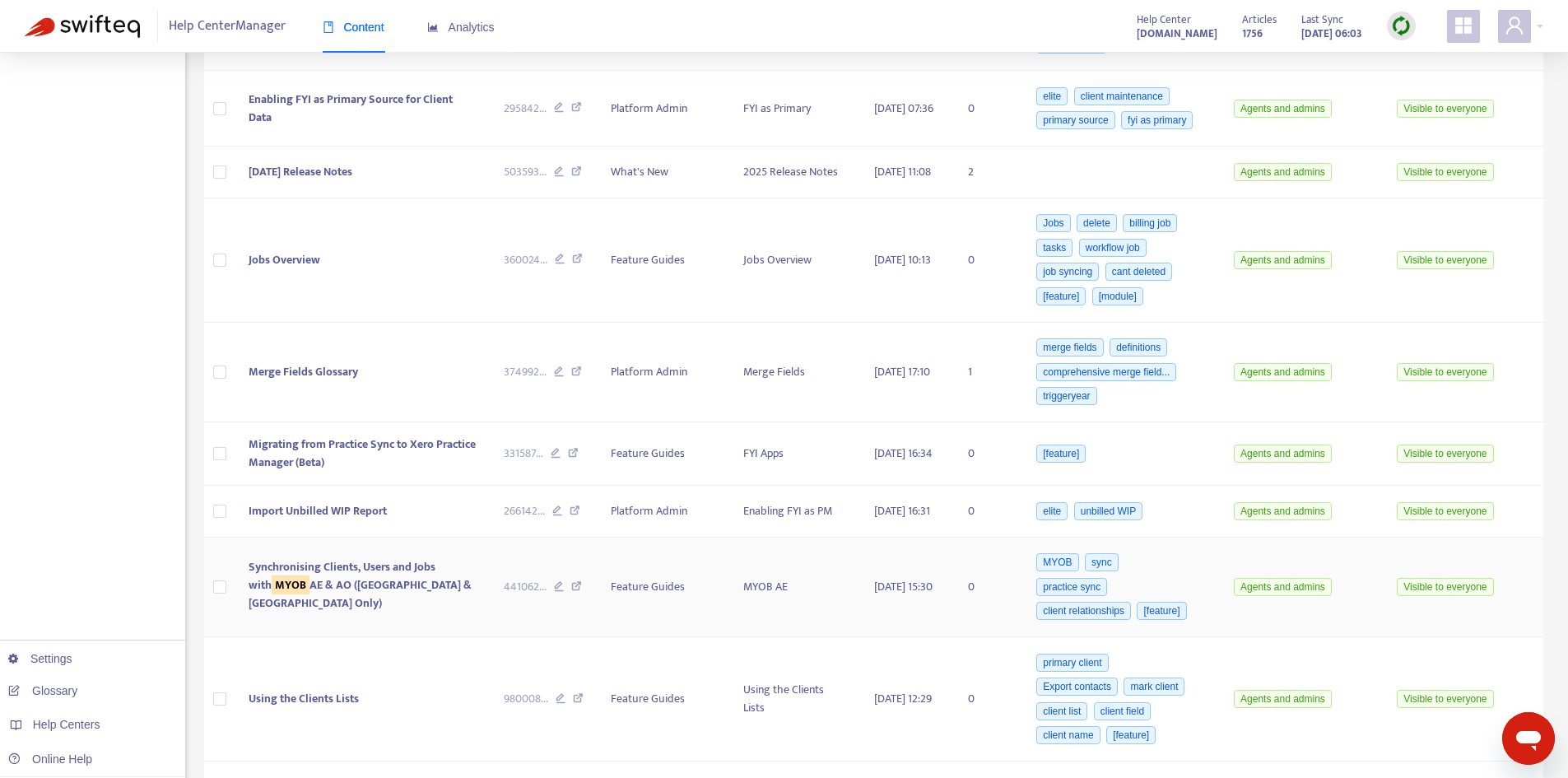
click at [328, 582] on span "Synchronising Clients, Users and Jobs with MYOB AE & AO ([GEOGRAPHIC_DATA] & [G…" at bounding box center [360, 586] width 223 height 55
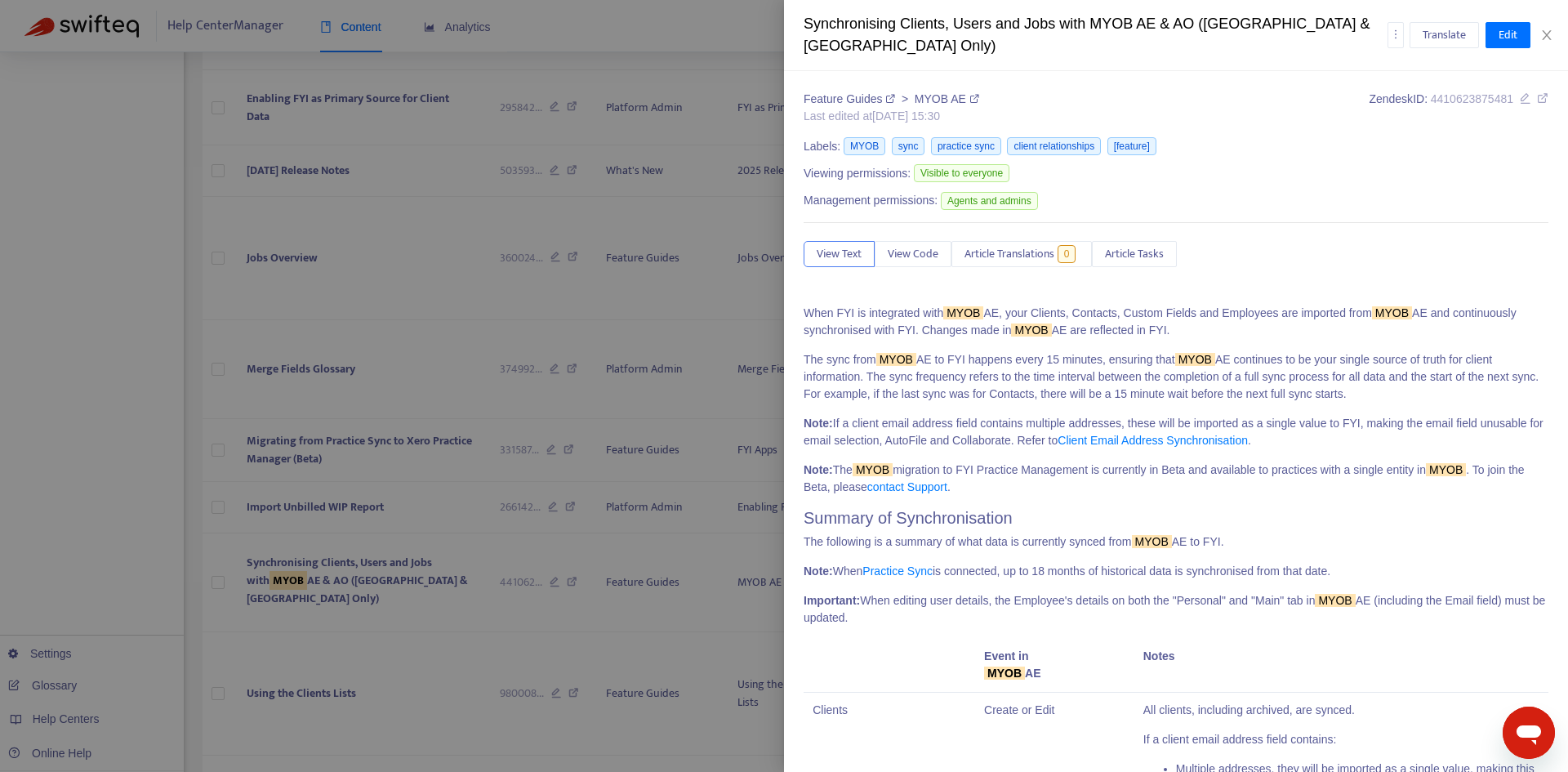
click at [1162, 256] on span "Article Tasks" at bounding box center [1134, 254] width 58 height 18
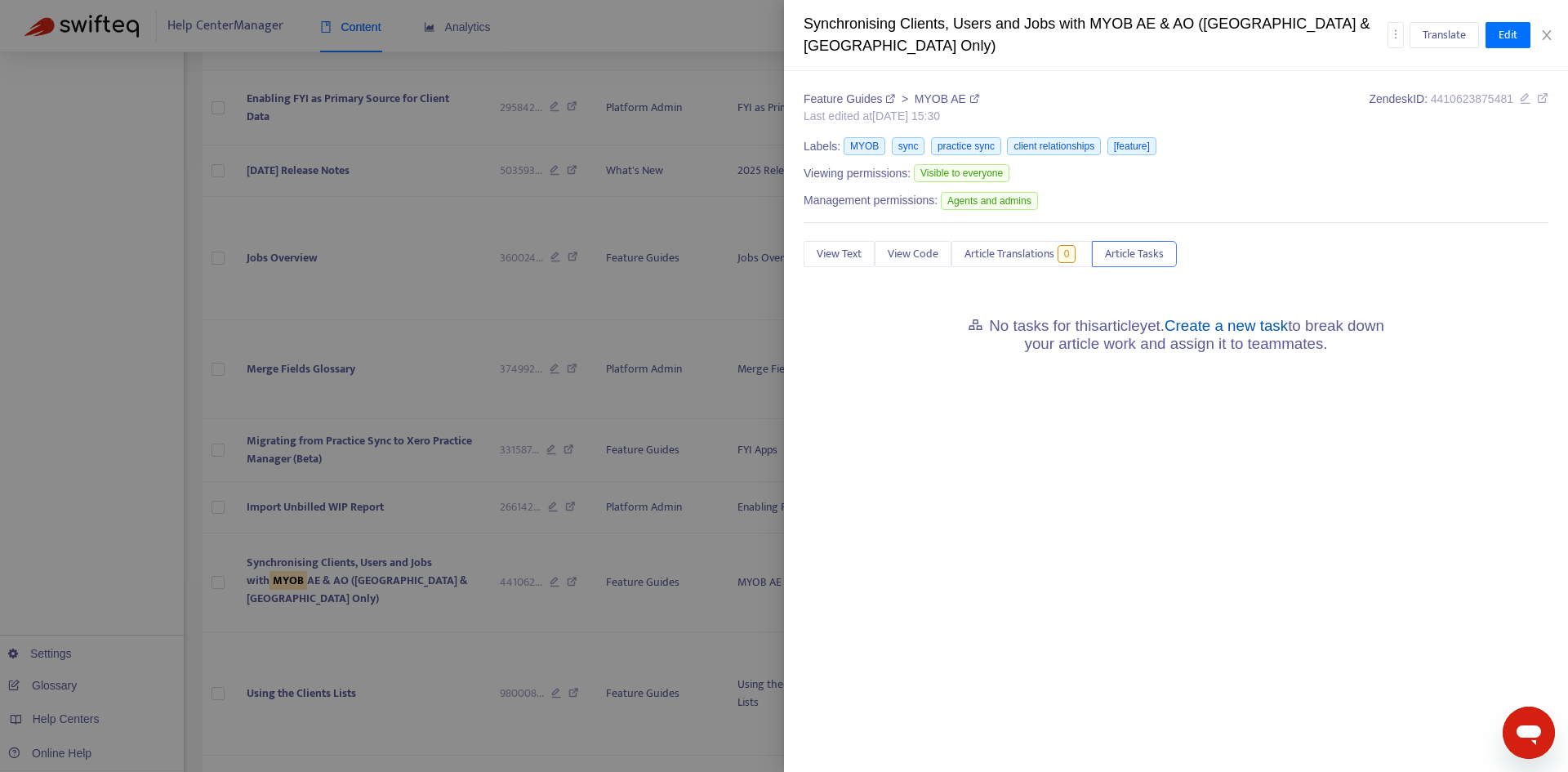
click at [1286, 327] on link "Create a new task" at bounding box center [1227, 326] width 124 height 17
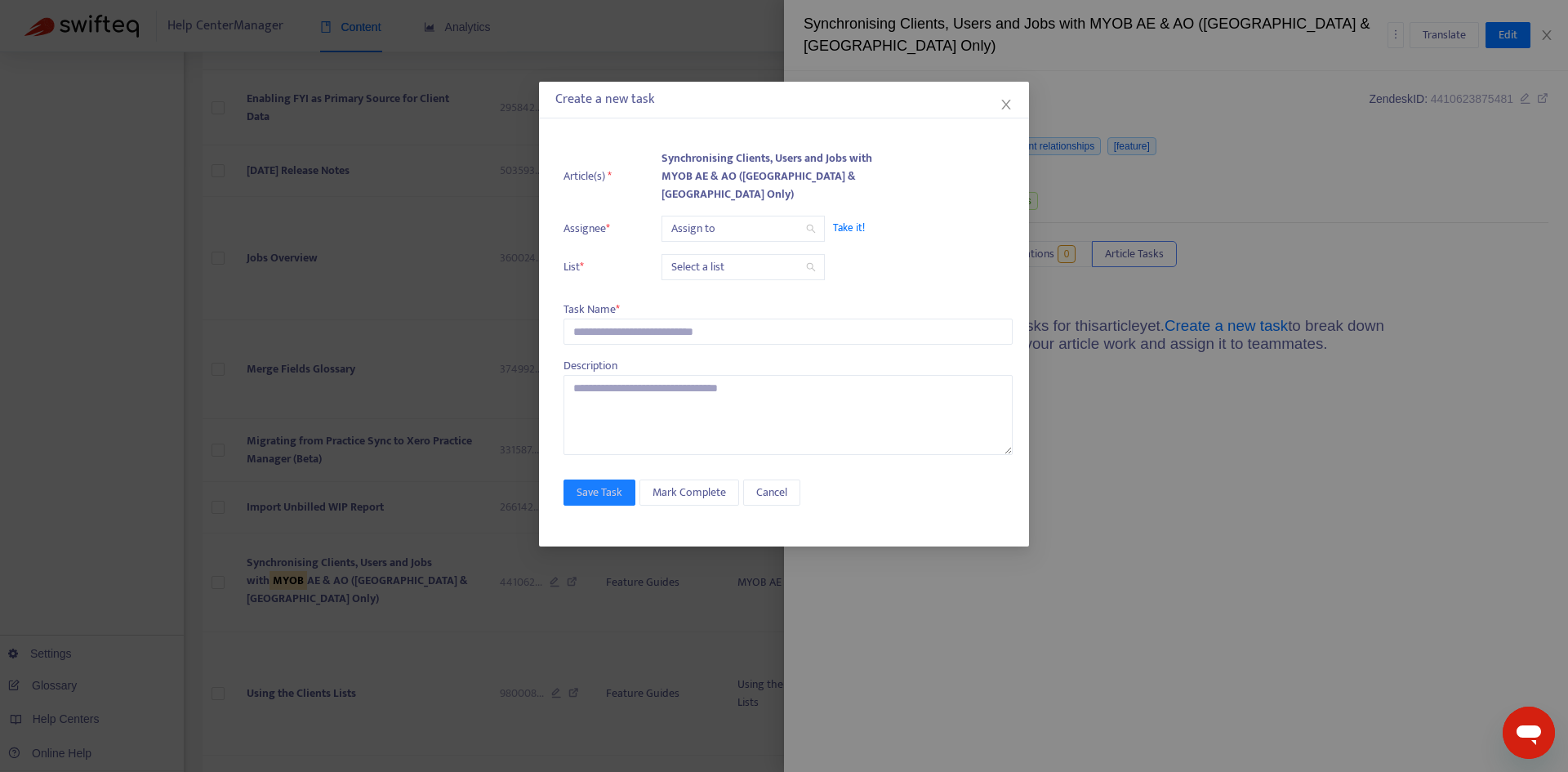
click at [705, 222] on input "search" at bounding box center [742, 229] width 143 height 25
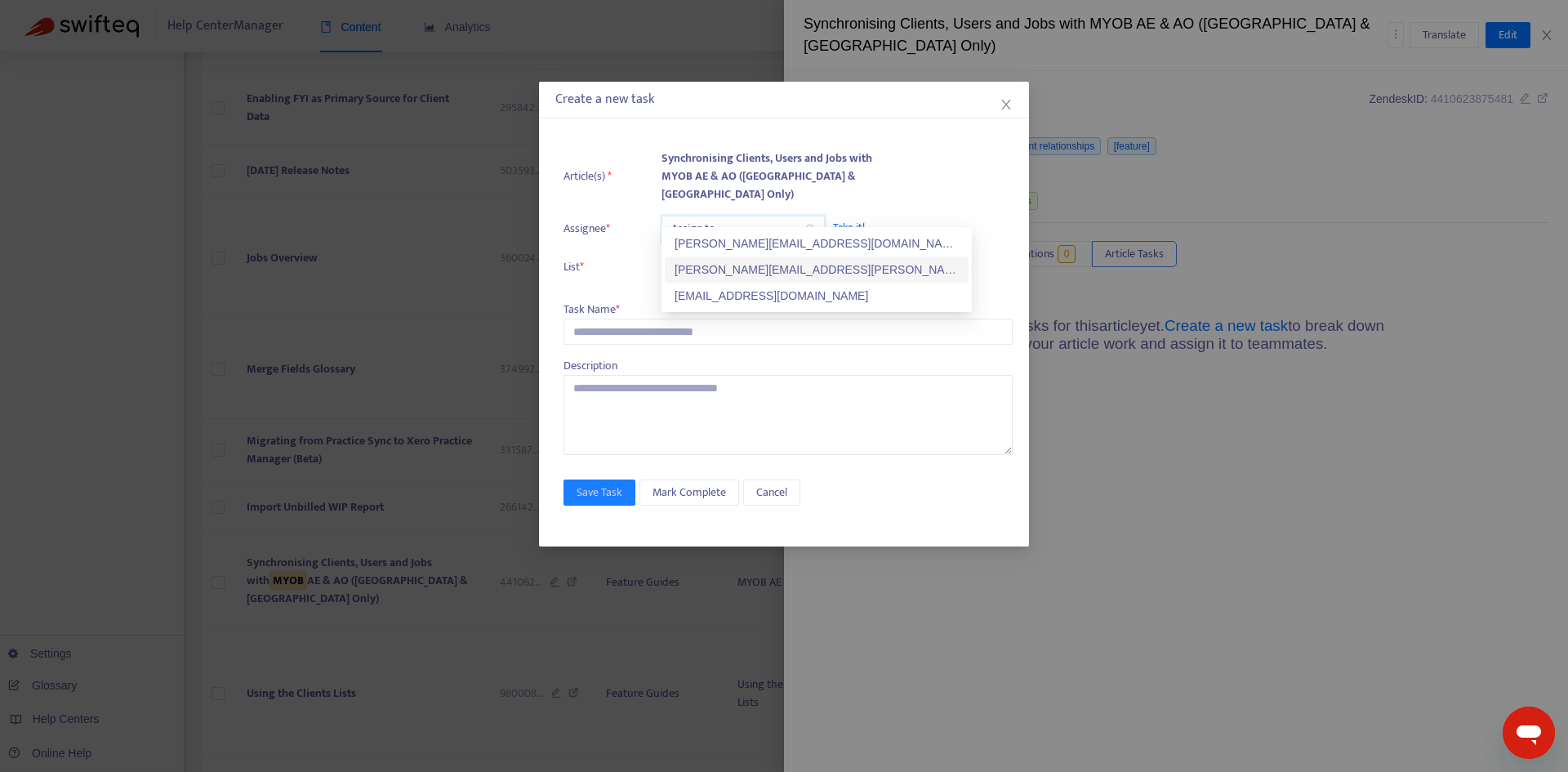
click at [705, 272] on div "[PERSON_NAME][EMAIL_ADDRESS][PERSON_NAME][DOMAIN_NAME]" at bounding box center [816, 269] width 284 height 18
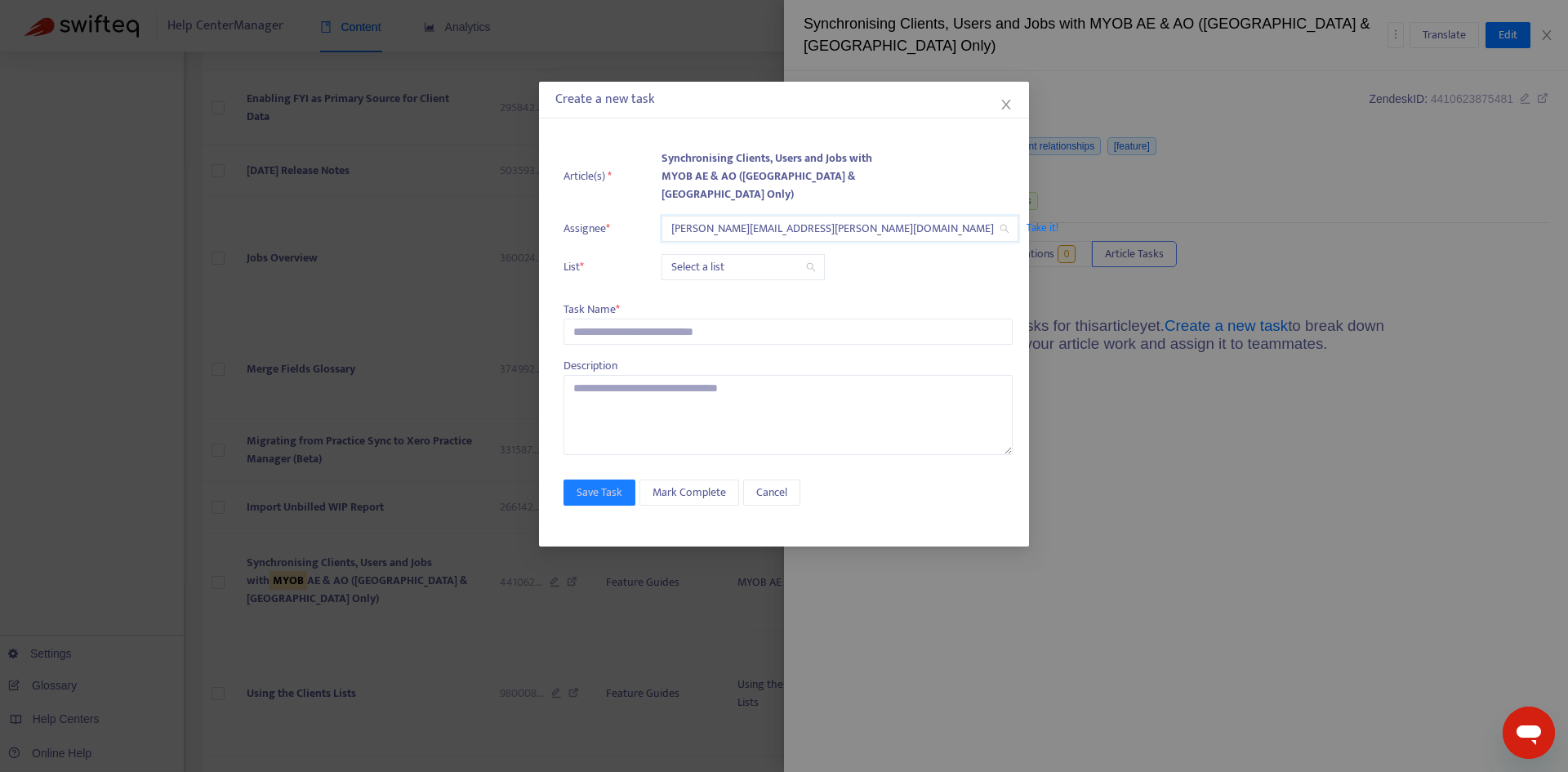
click at [699, 255] on input "search" at bounding box center [742, 267] width 143 height 25
click at [698, 281] on div "Release | Current" at bounding box center [816, 282] width 284 height 18
click at [608, 319] on input "text" at bounding box center [788, 332] width 449 height 26
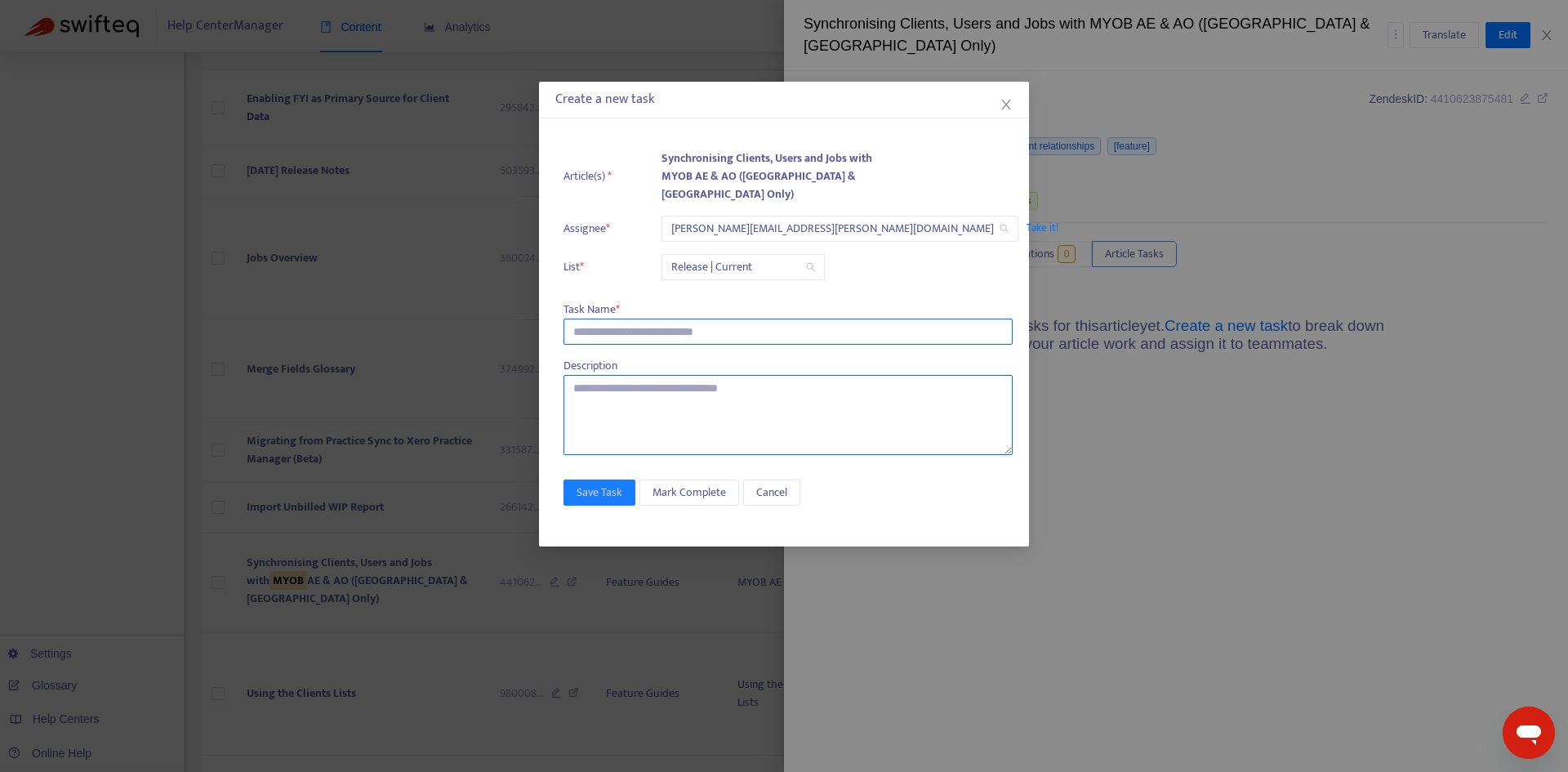
paste input "**********"
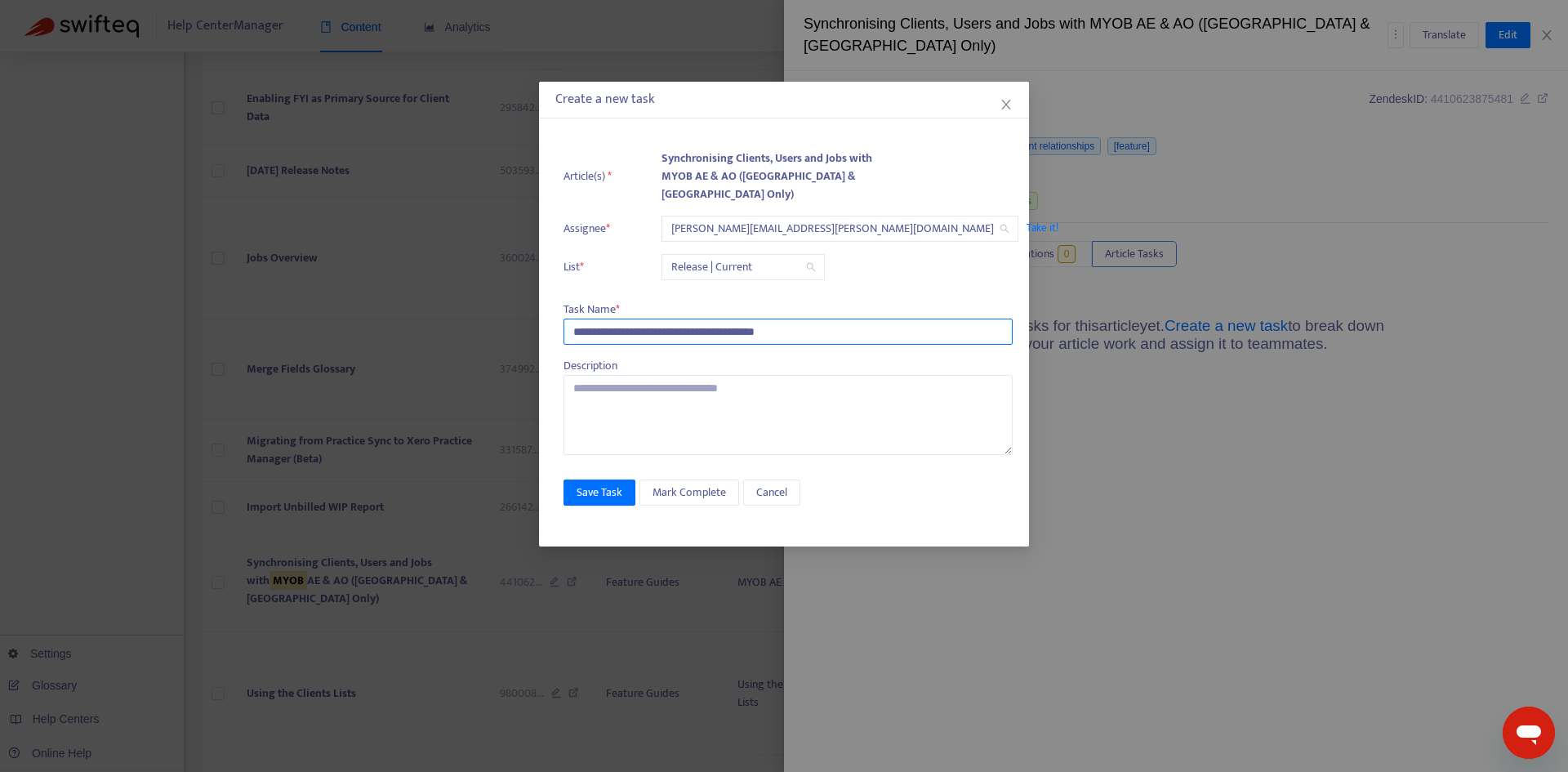
type input "**********"
click at [599, 457] on div "**********" at bounding box center [784, 335] width 490 height 422
click at [600, 484] on span "Save Task" at bounding box center [599, 493] width 46 height 18
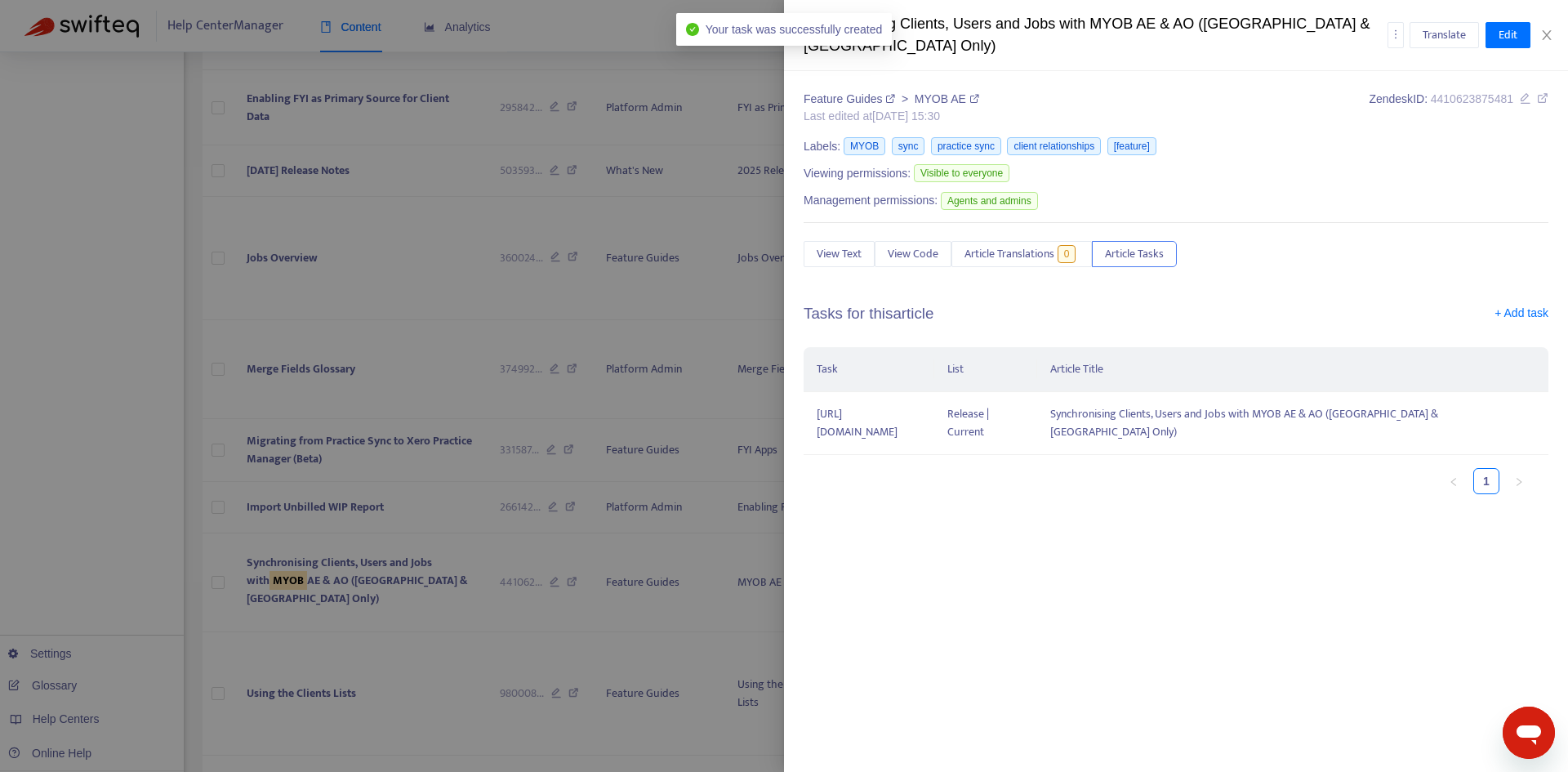
click at [1542, 96] on icon at bounding box center [1542, 97] width 11 height 11
click at [1541, 40] on icon "close" at bounding box center [1547, 34] width 13 height 13
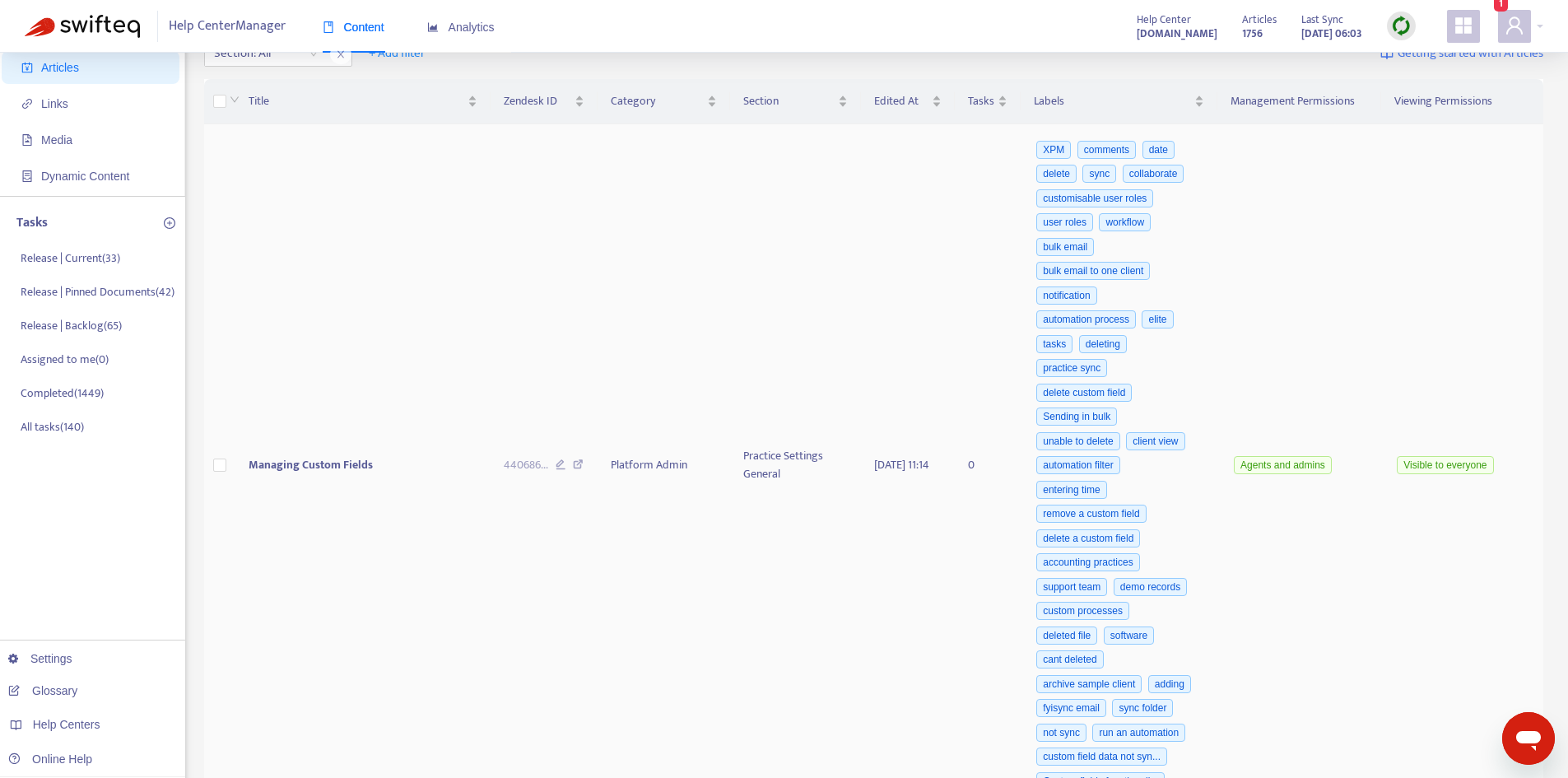
scroll to position [0, 0]
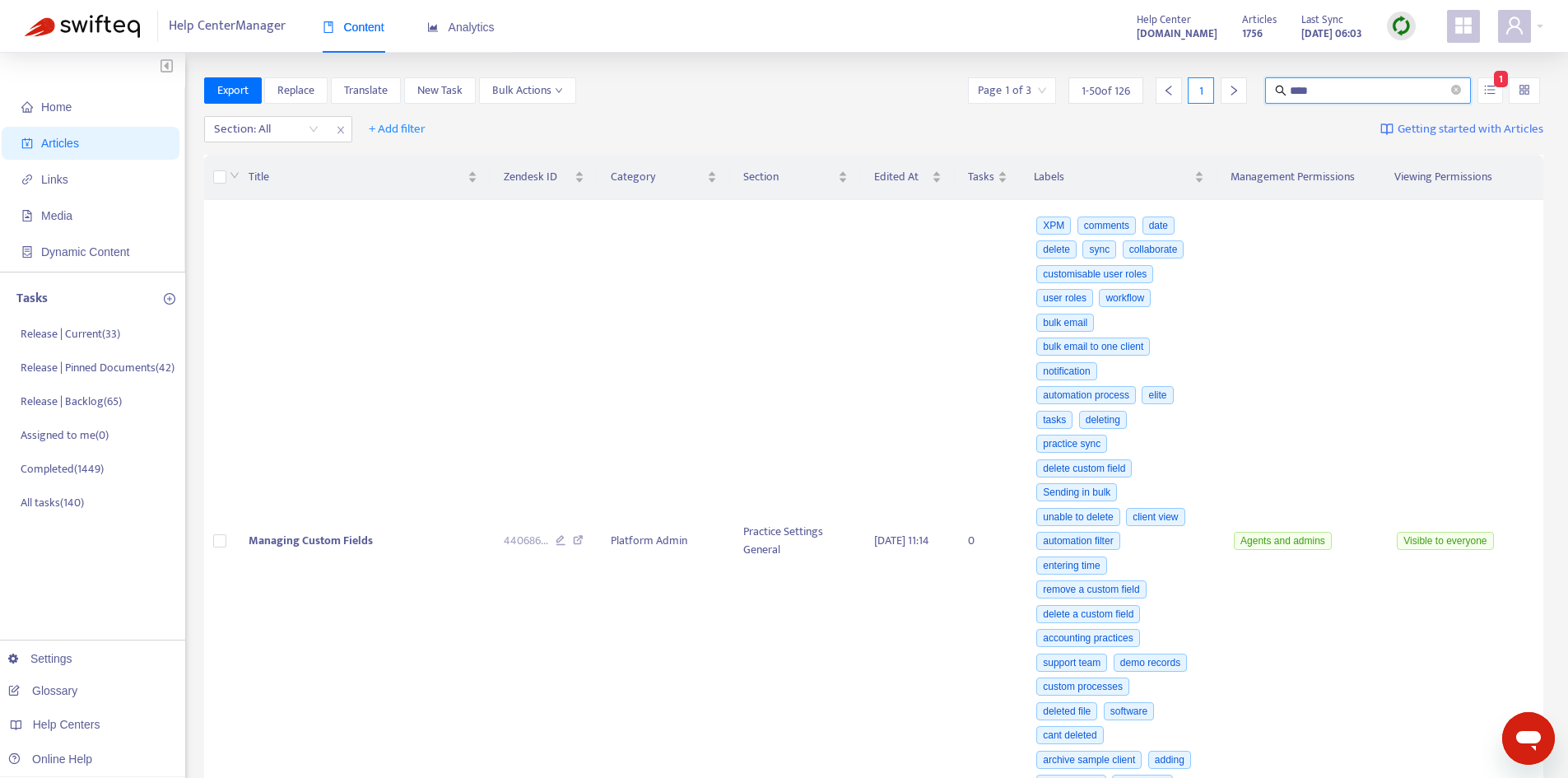
drag, startPoint x: 1328, startPoint y: 92, endPoint x: 1220, endPoint y: 89, distance: 108.0
click at [1220, 89] on div "Page 1 of 3 1 - 50 of 126 1 **** 1" at bounding box center [1254, 90] width 578 height 26
type input "**********"
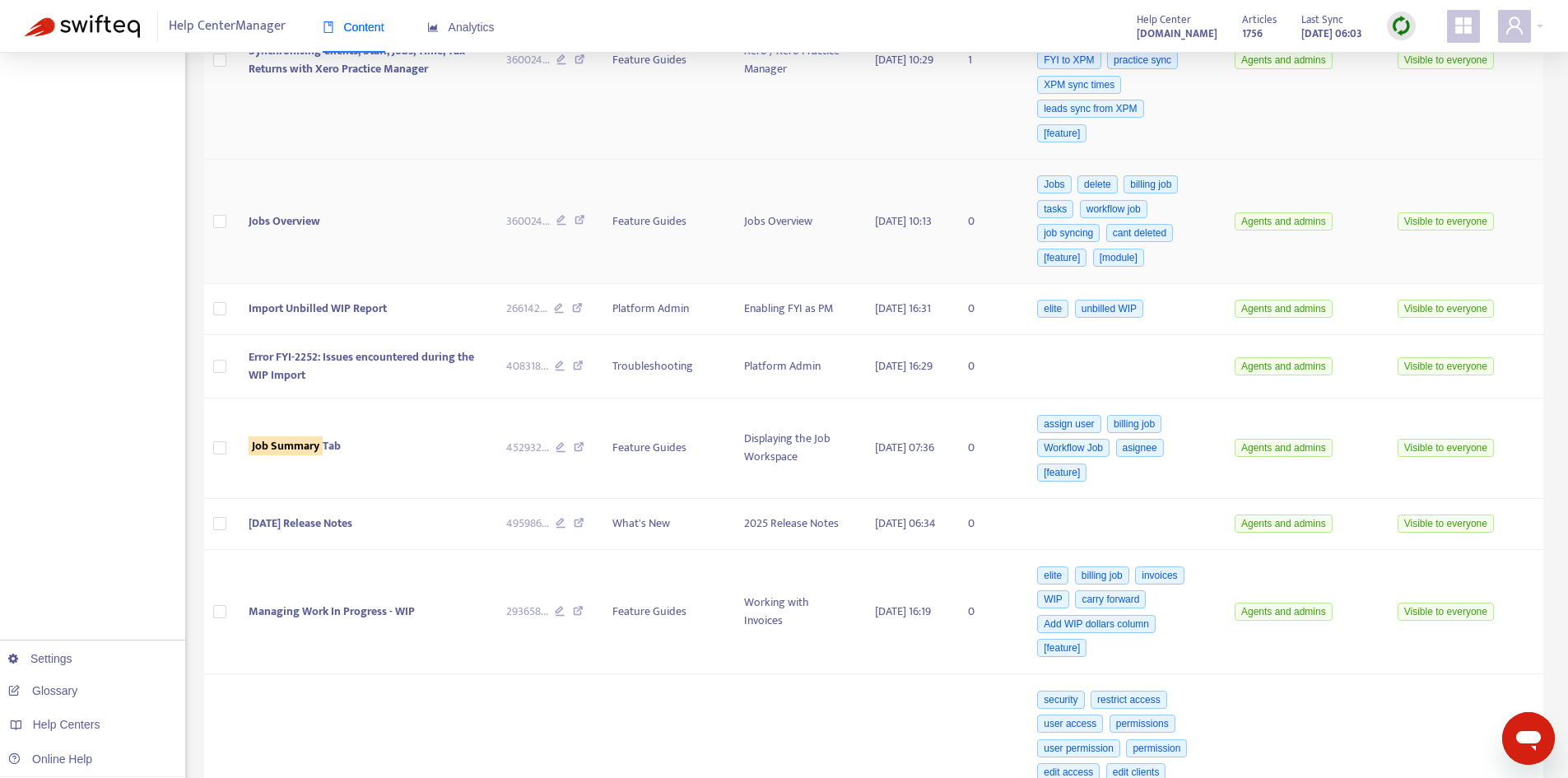
scroll to position [906, 0]
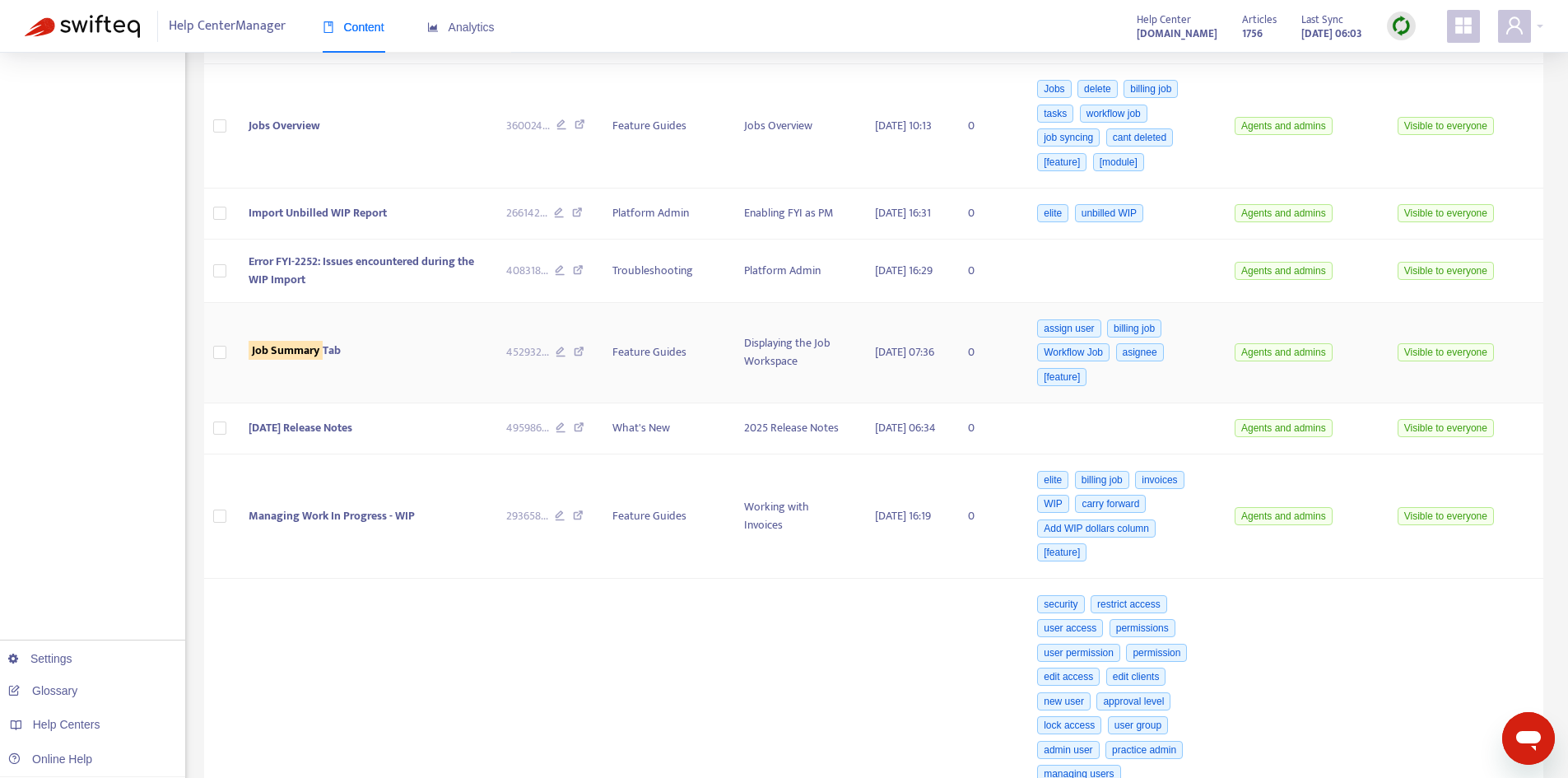
click at [347, 360] on div "Job Summary Tab" at bounding box center [364, 351] width 230 height 18
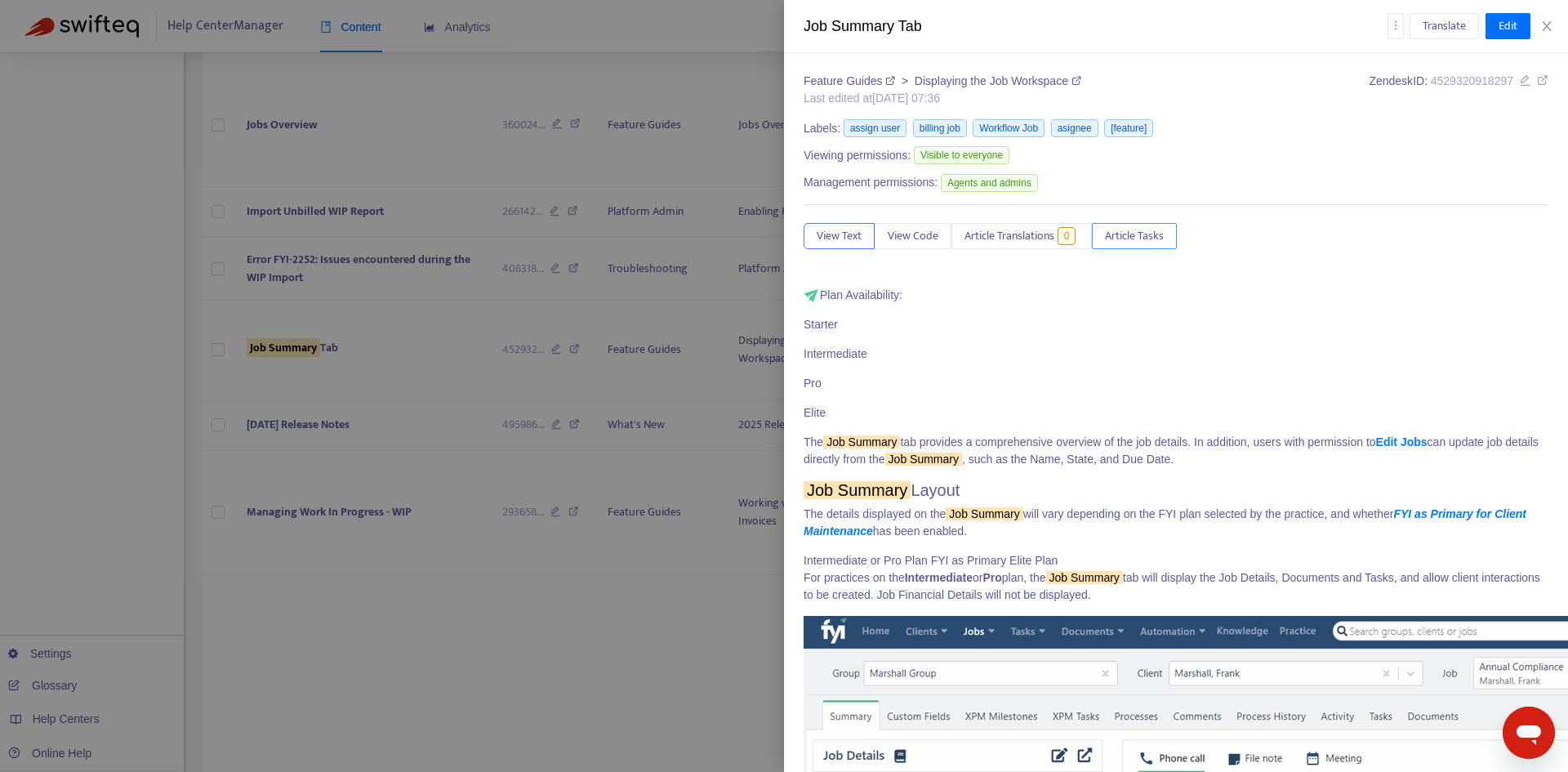
click at [1168, 231] on button "Article Tasks" at bounding box center [1134, 236] width 85 height 26
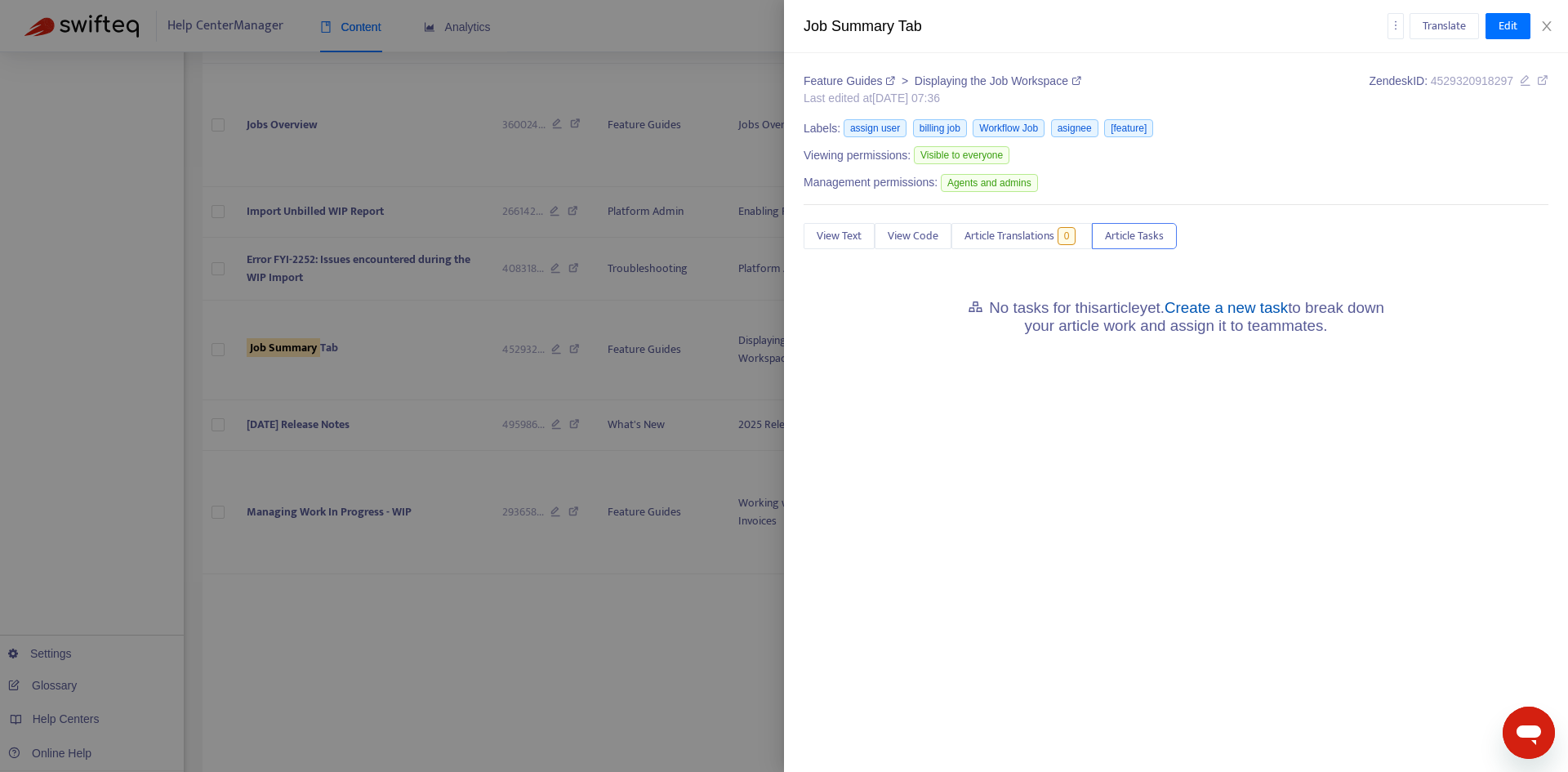
click at [1276, 307] on link "Create a new task" at bounding box center [1227, 308] width 124 height 17
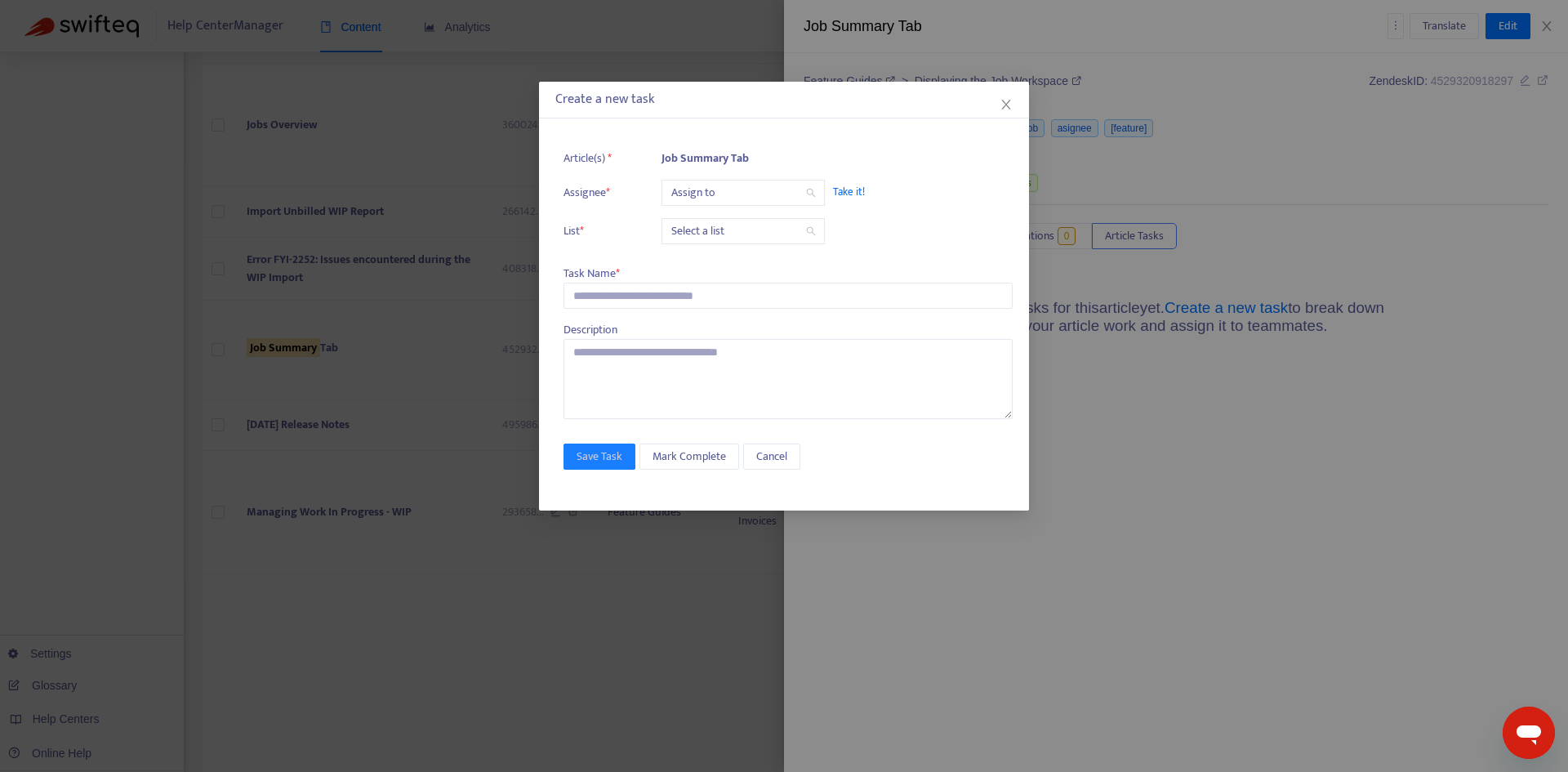
click at [710, 191] on input "search" at bounding box center [742, 193] width 143 height 25
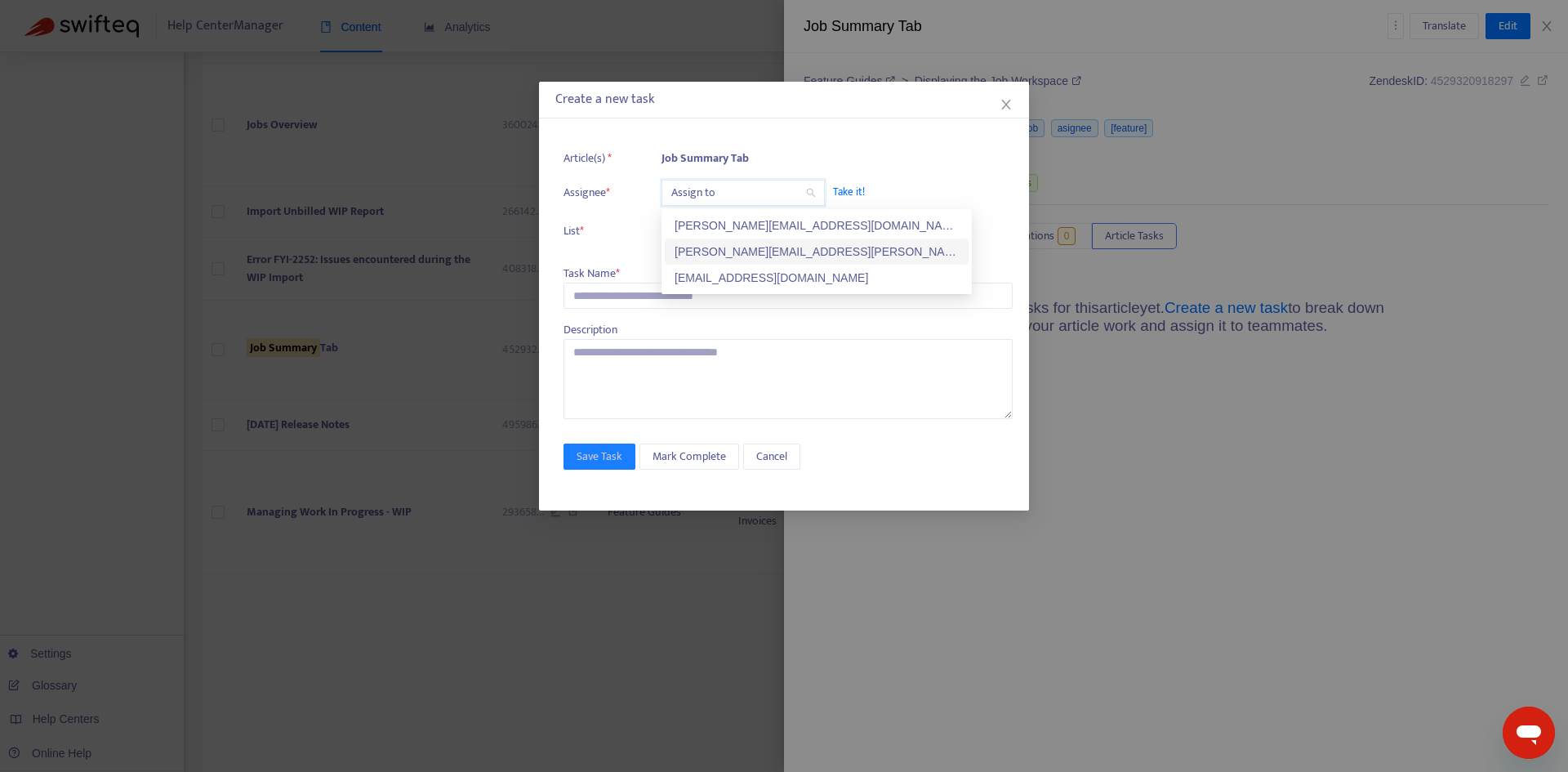
click at [732, 242] on div "[PERSON_NAME][EMAIL_ADDRESS][PERSON_NAME][DOMAIN_NAME]" at bounding box center [816, 251] width 284 height 18
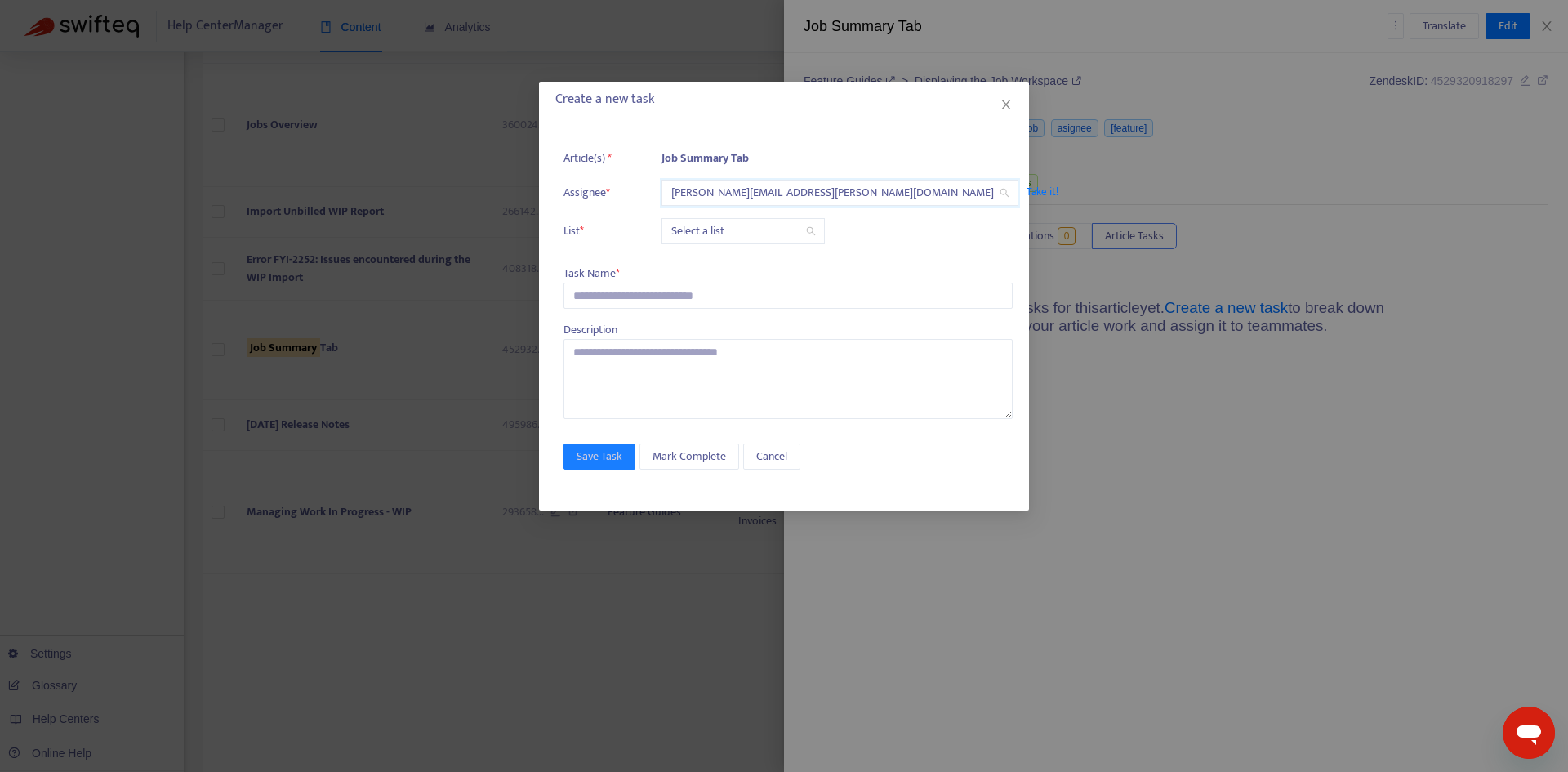
click at [701, 228] on input "search" at bounding box center [742, 231] width 143 height 25
click at [706, 260] on div "Release | Current" at bounding box center [816, 264] width 284 height 18
click at [601, 291] on input "text" at bounding box center [788, 296] width 449 height 26
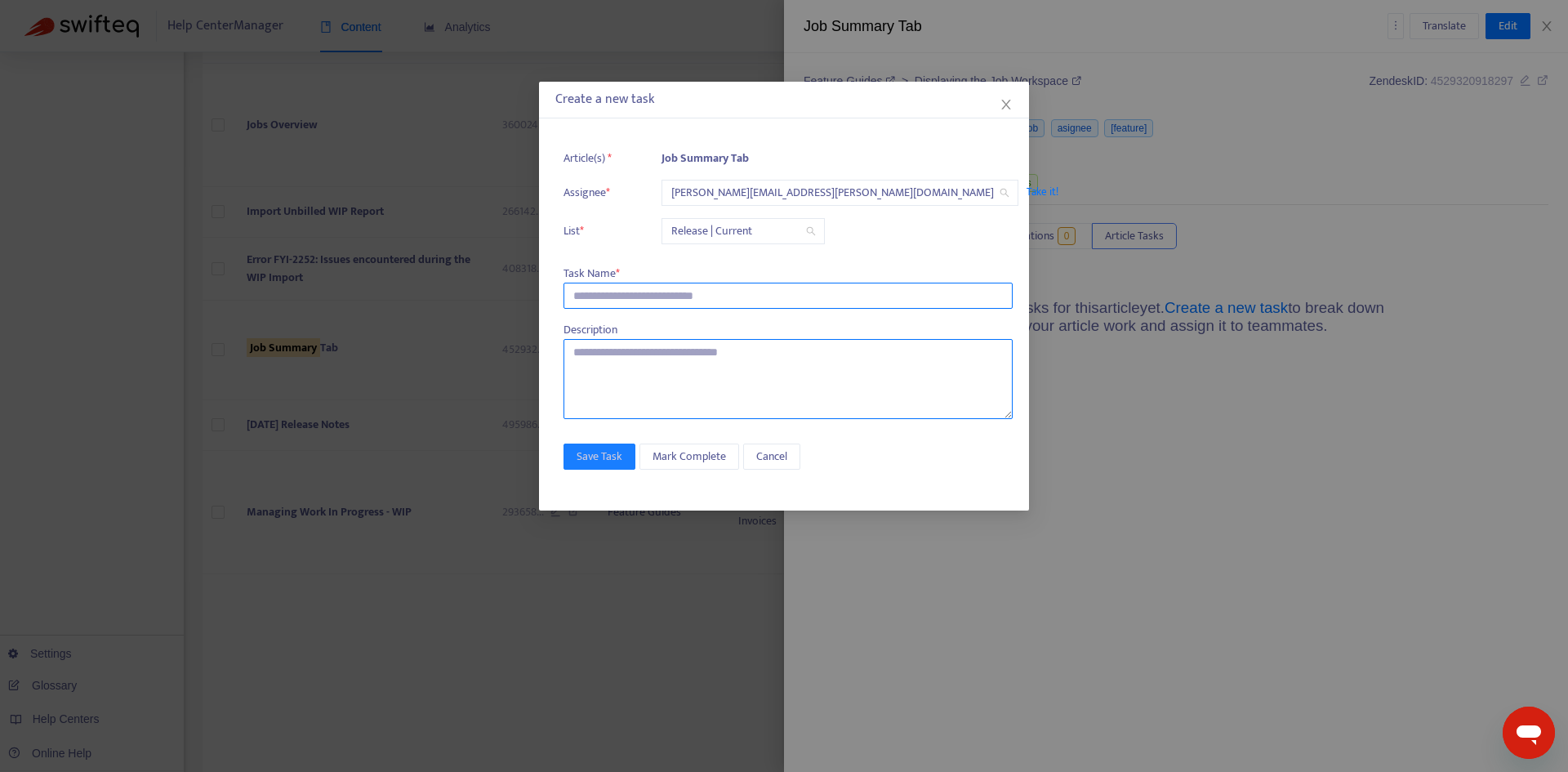
paste input "**********"
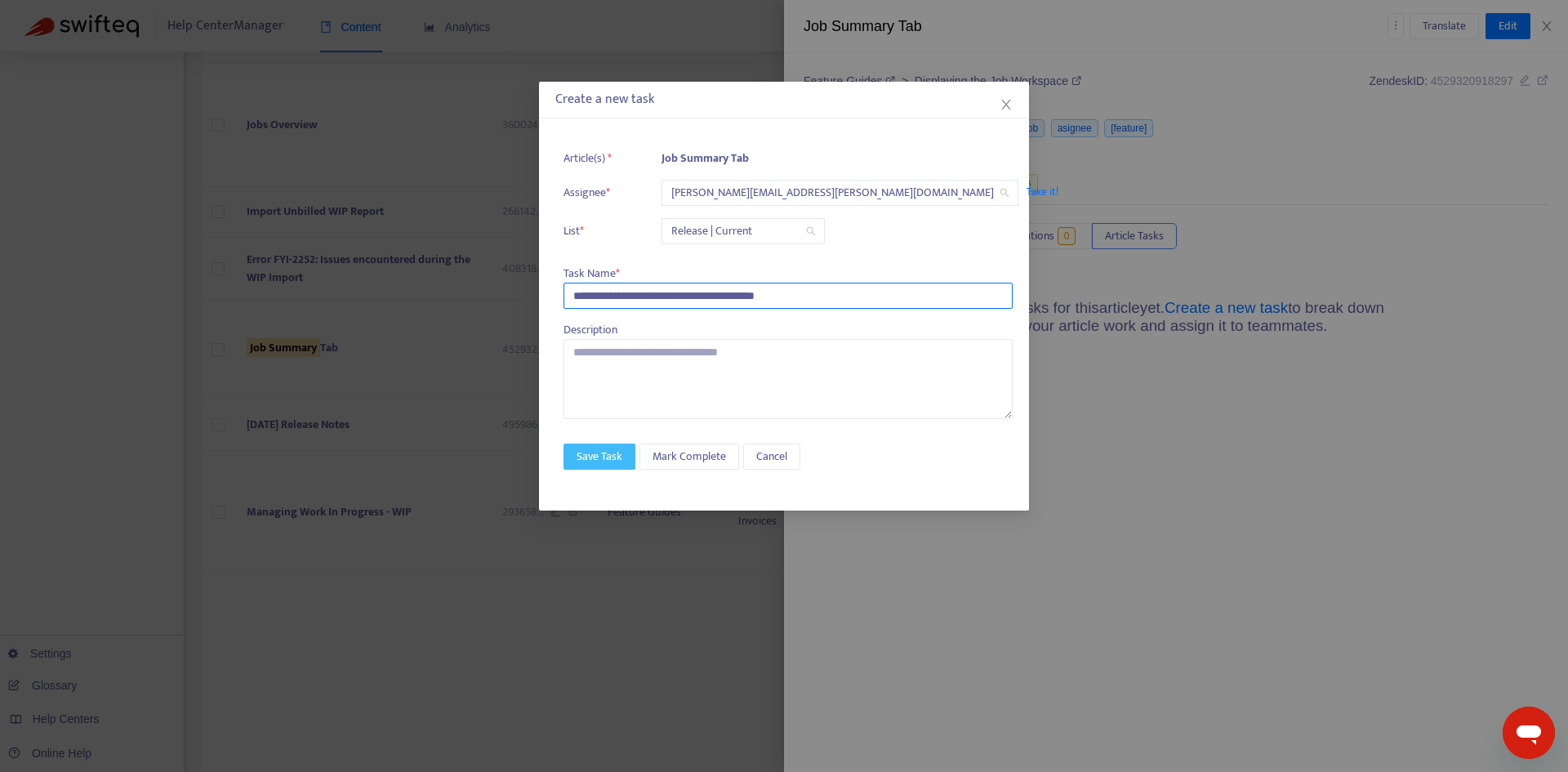
type input "**********"
click at [604, 461] on span "Save Task" at bounding box center [599, 456] width 46 height 18
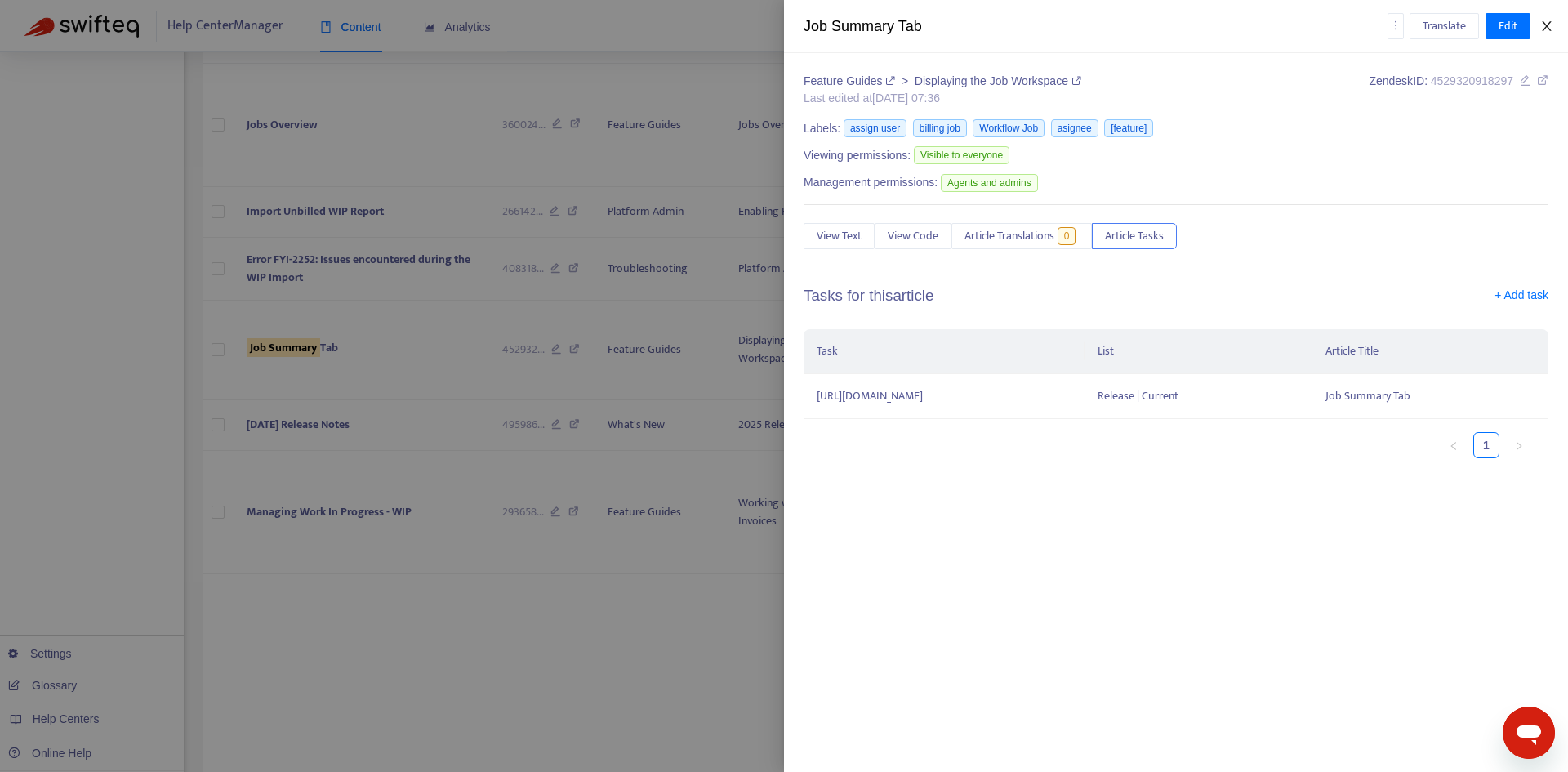
click at [1555, 21] on button "Close" at bounding box center [1547, 27] width 23 height 15
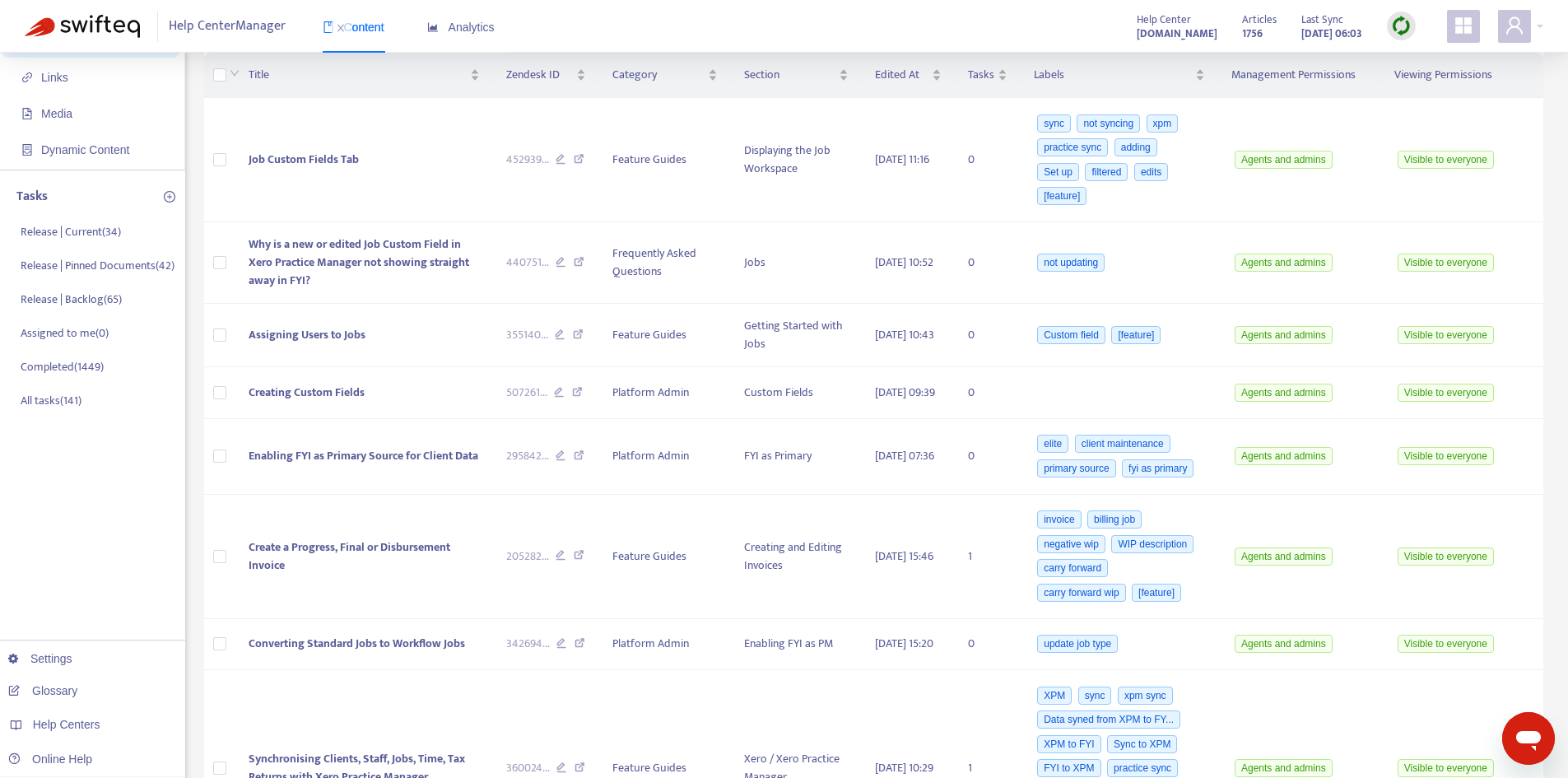
scroll to position [0, 0]
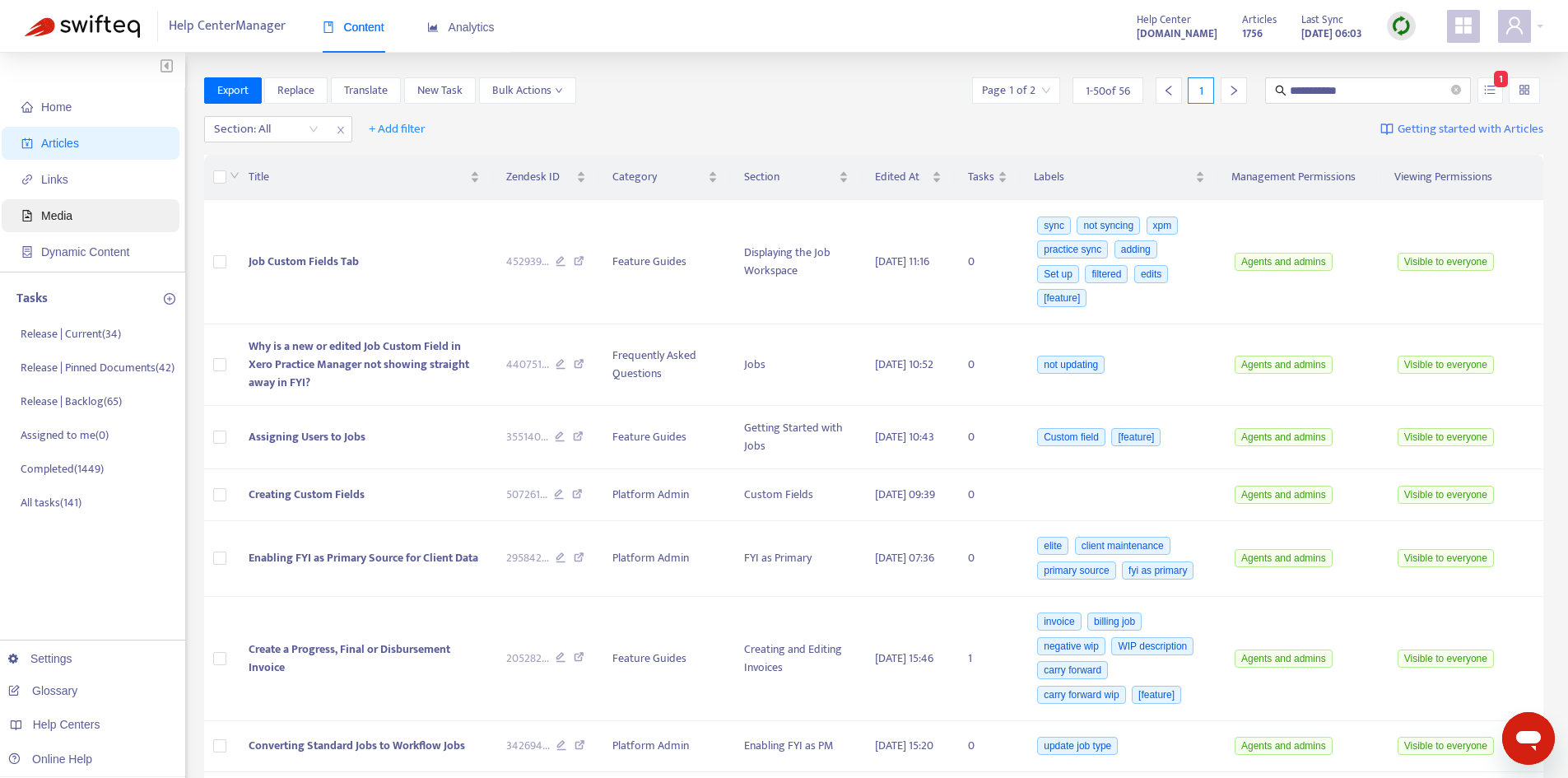
click at [49, 217] on span "Media" at bounding box center [57, 215] width 31 height 13
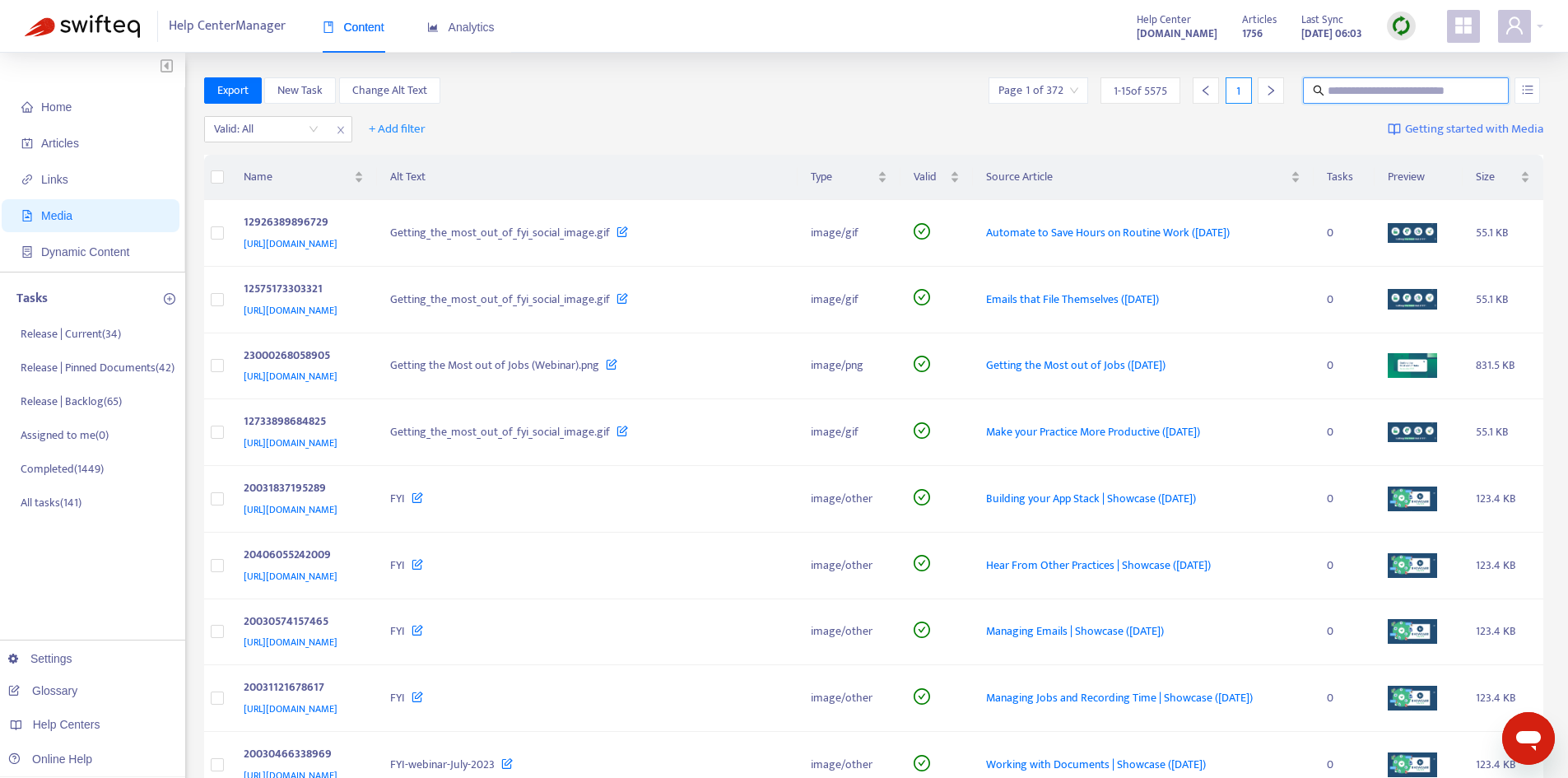
click at [1351, 81] on input "text" at bounding box center [1406, 90] width 158 height 18
type input "**********"
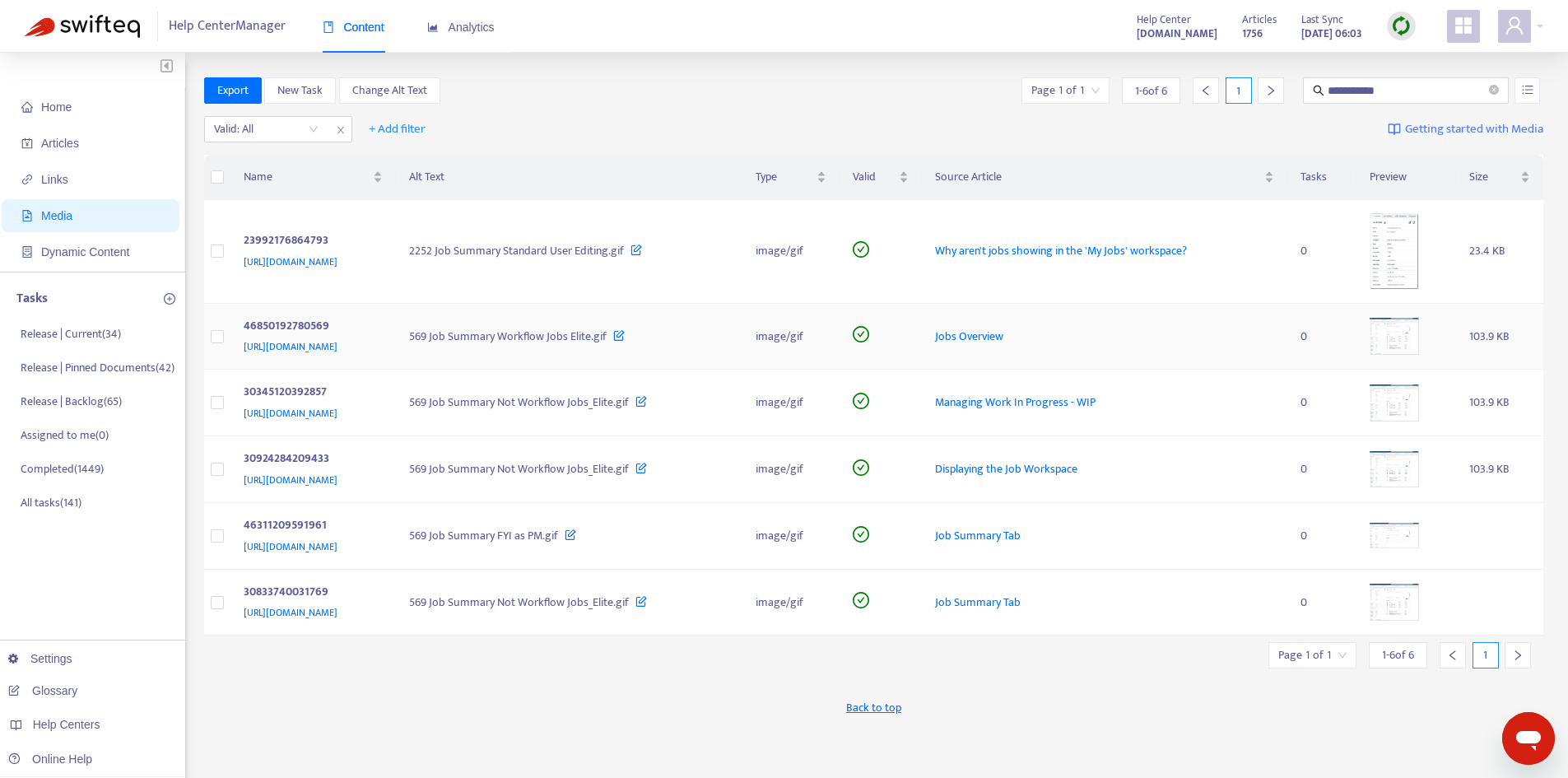
click at [1003, 340] on span "Jobs Overview" at bounding box center [969, 336] width 68 height 19
click at [338, 351] on span "[URL][DOMAIN_NAME]" at bounding box center [290, 347] width 94 height 16
click at [42, 137] on span "Articles" at bounding box center [61, 143] width 38 height 13
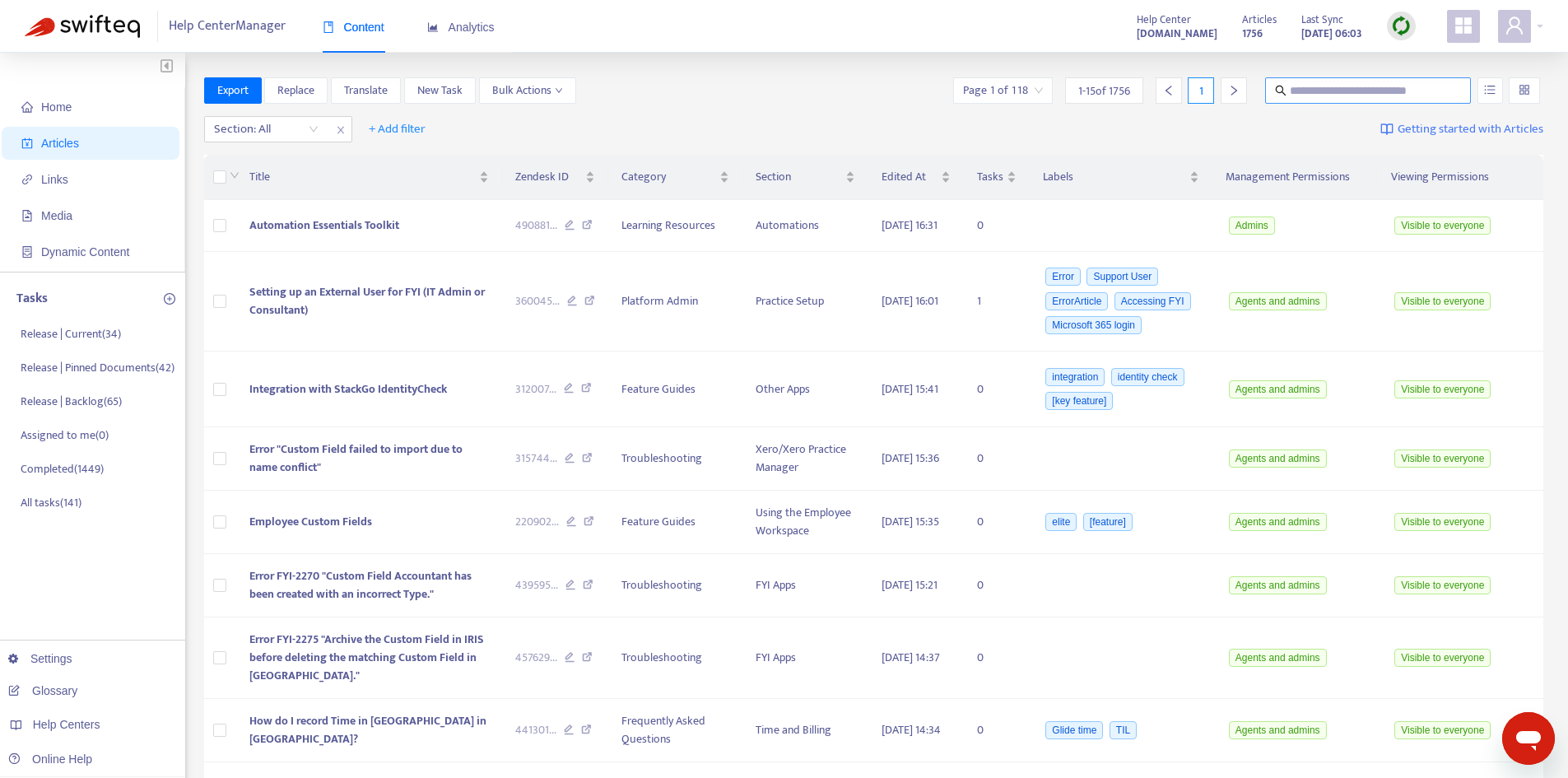
click at [1343, 89] on input "text" at bounding box center [1369, 90] width 158 height 18
type input "**********"
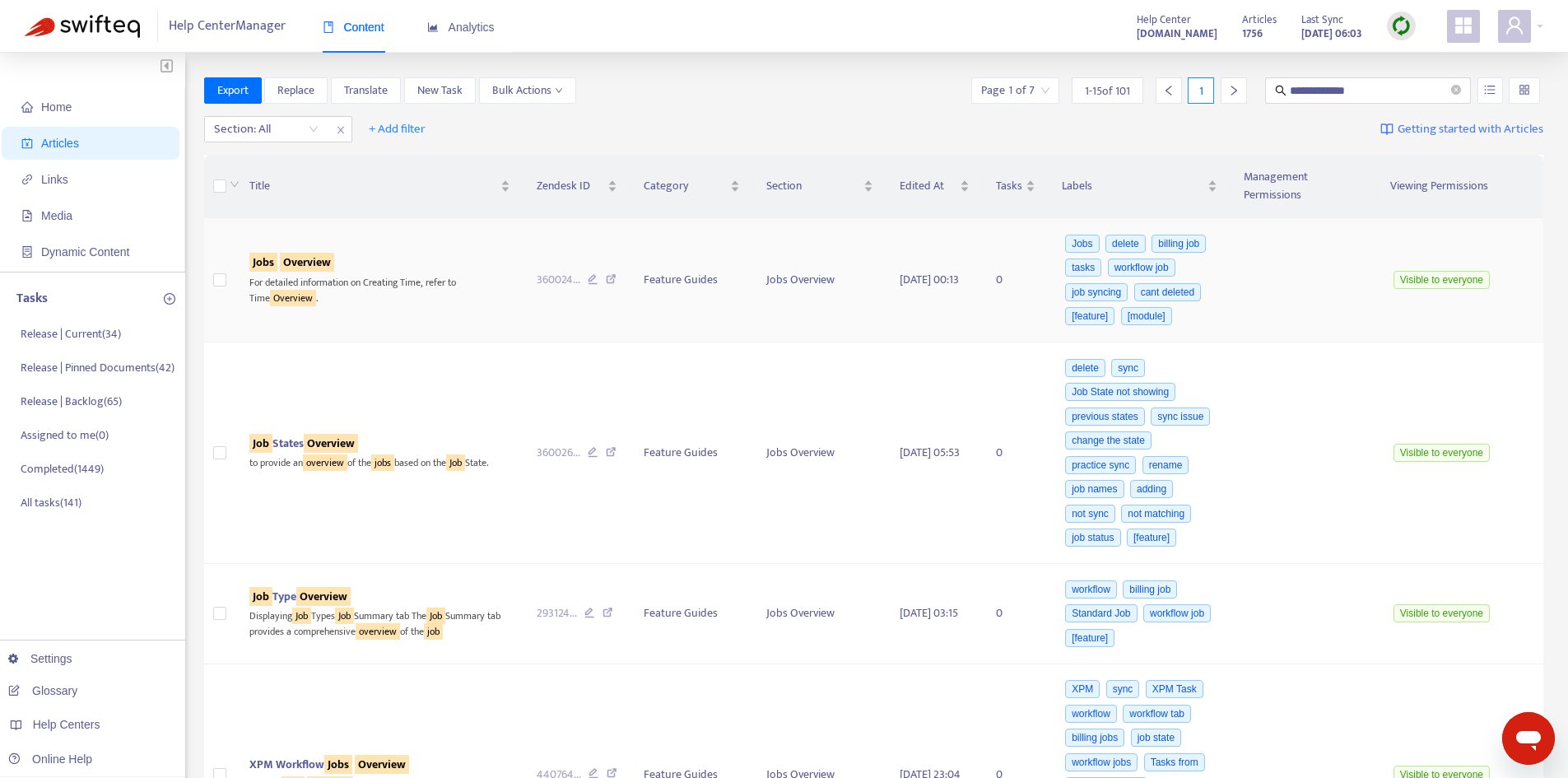
click at [402, 228] on td "Jobs Overview For detailed information on Creating Time, refer to Time Overview…" at bounding box center [380, 281] width 287 height 125
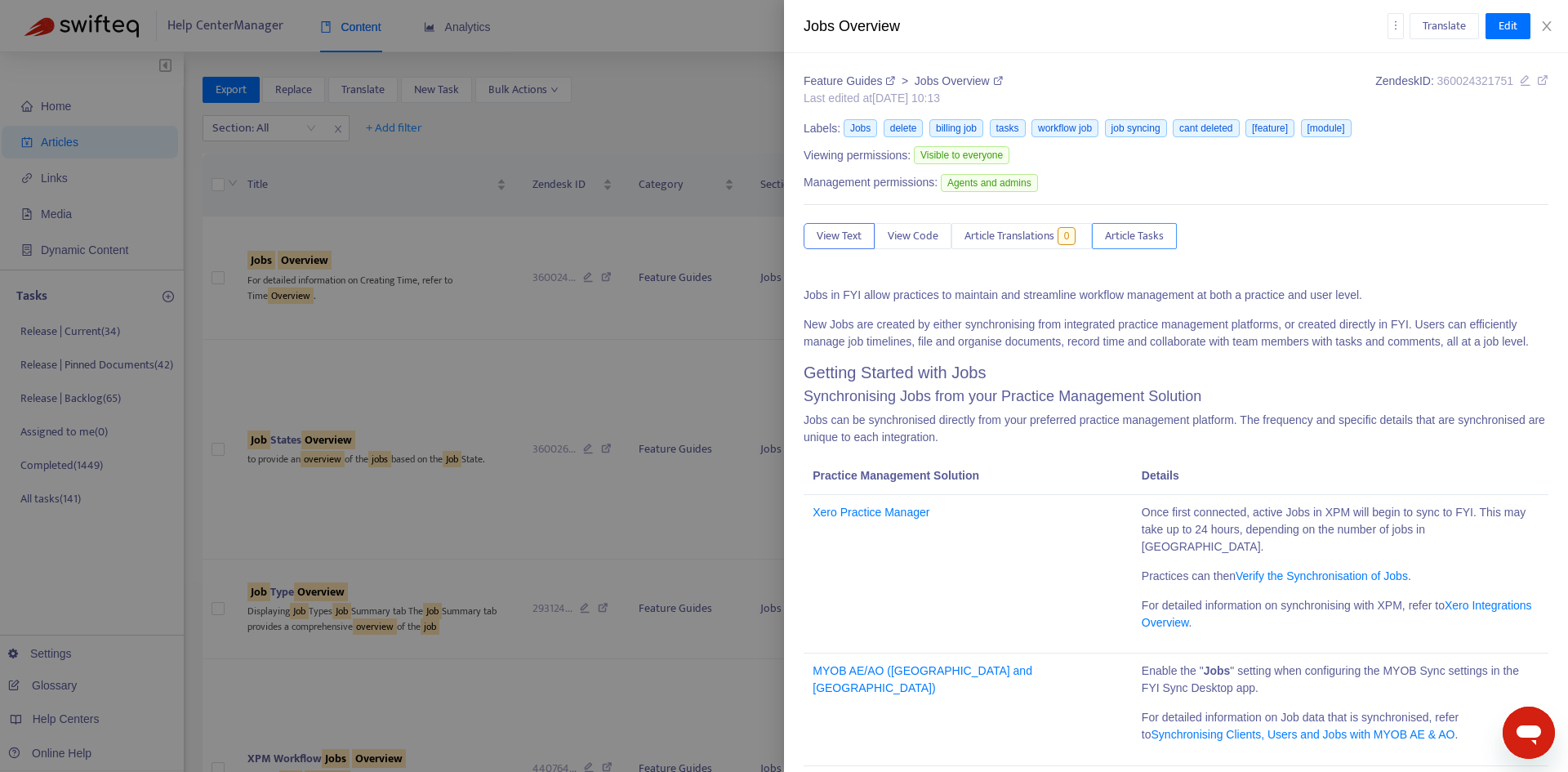
click at [1146, 240] on span "Article Tasks" at bounding box center [1134, 236] width 58 height 18
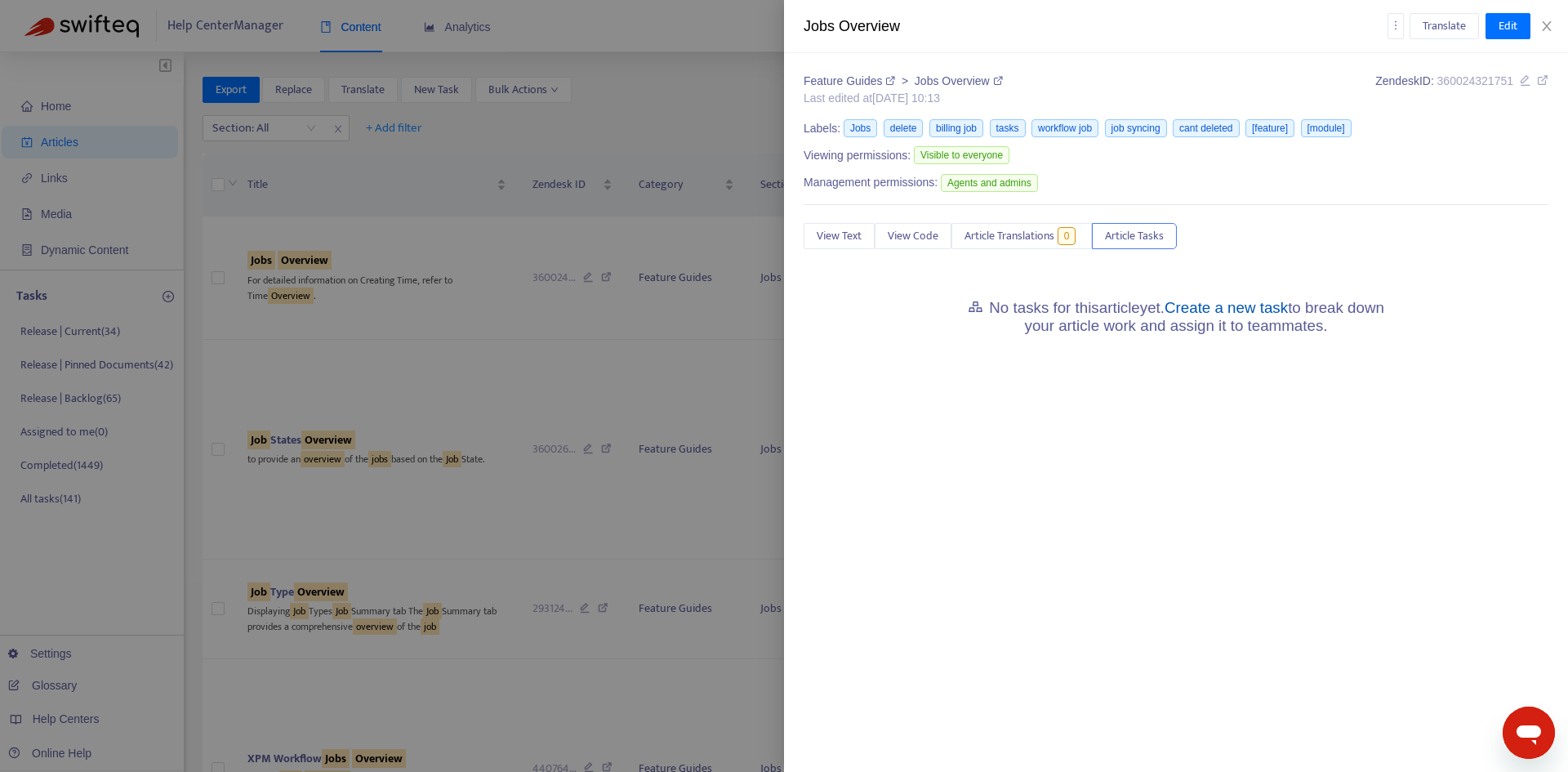
click at [1264, 300] on link "Create a new task" at bounding box center [1227, 308] width 124 height 17
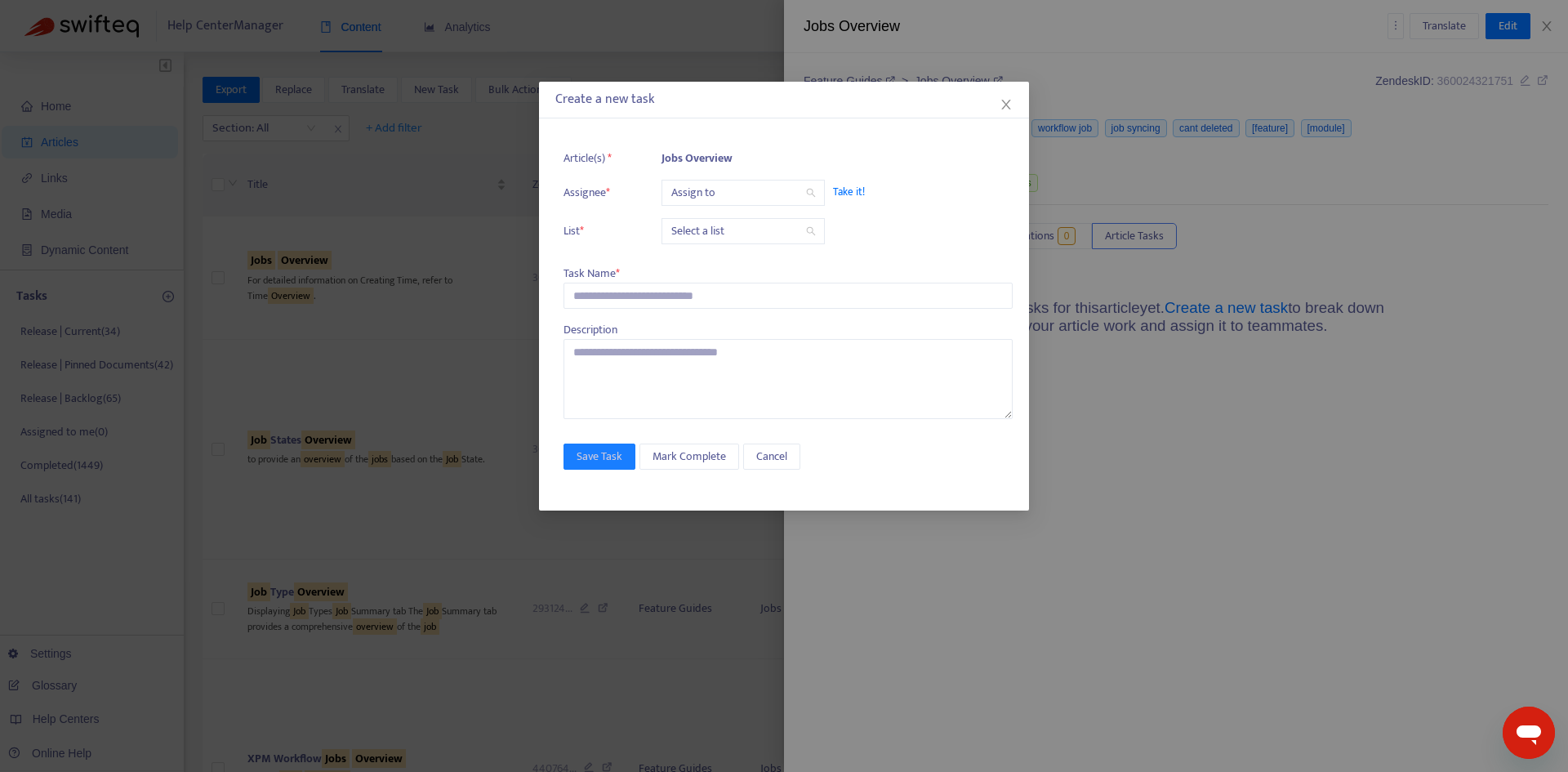
click at [692, 192] on input "search" at bounding box center [742, 193] width 143 height 25
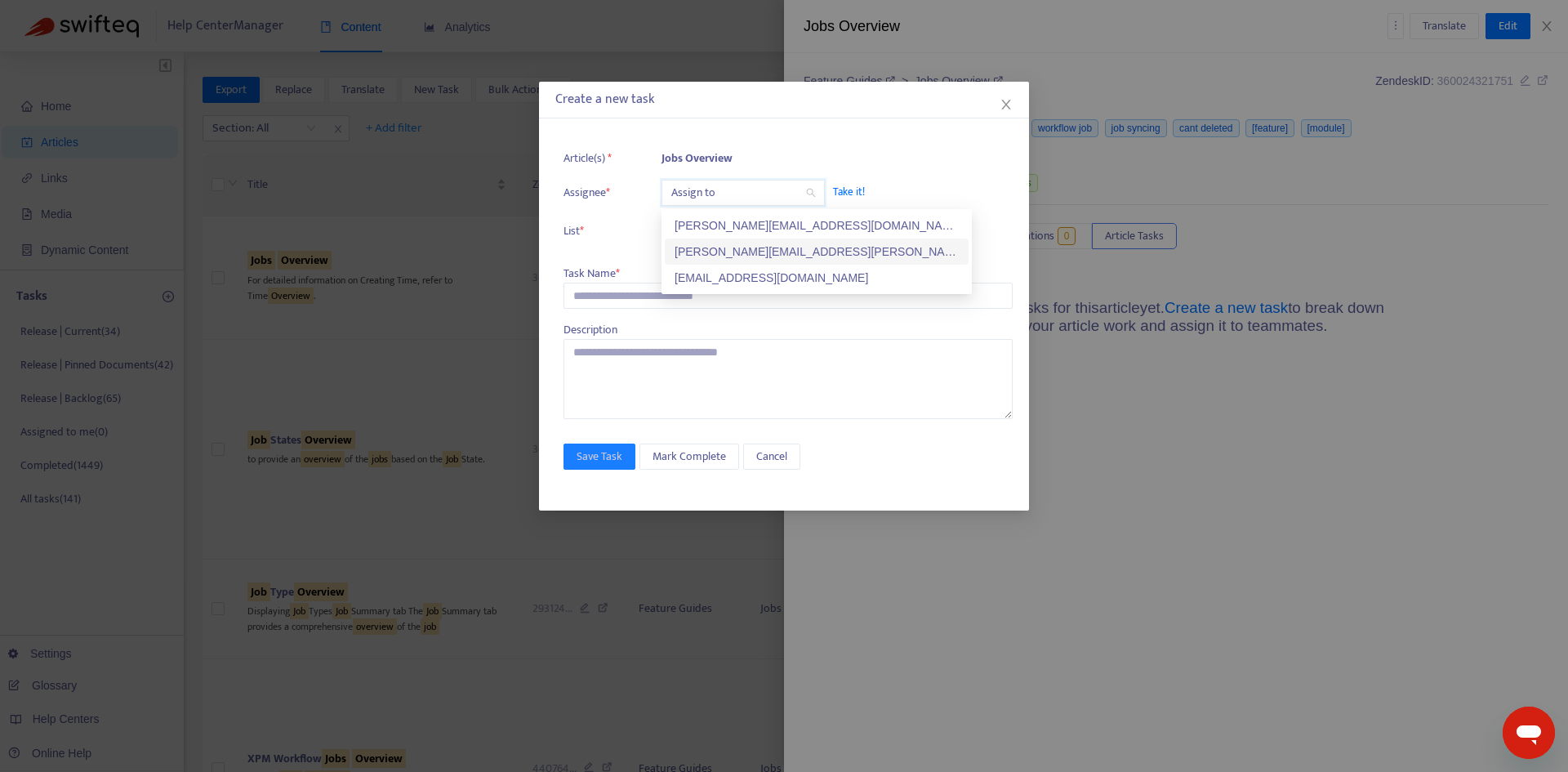
click at [707, 242] on div "[PERSON_NAME][EMAIL_ADDRESS][PERSON_NAME][DOMAIN_NAME]" at bounding box center [816, 251] width 284 height 18
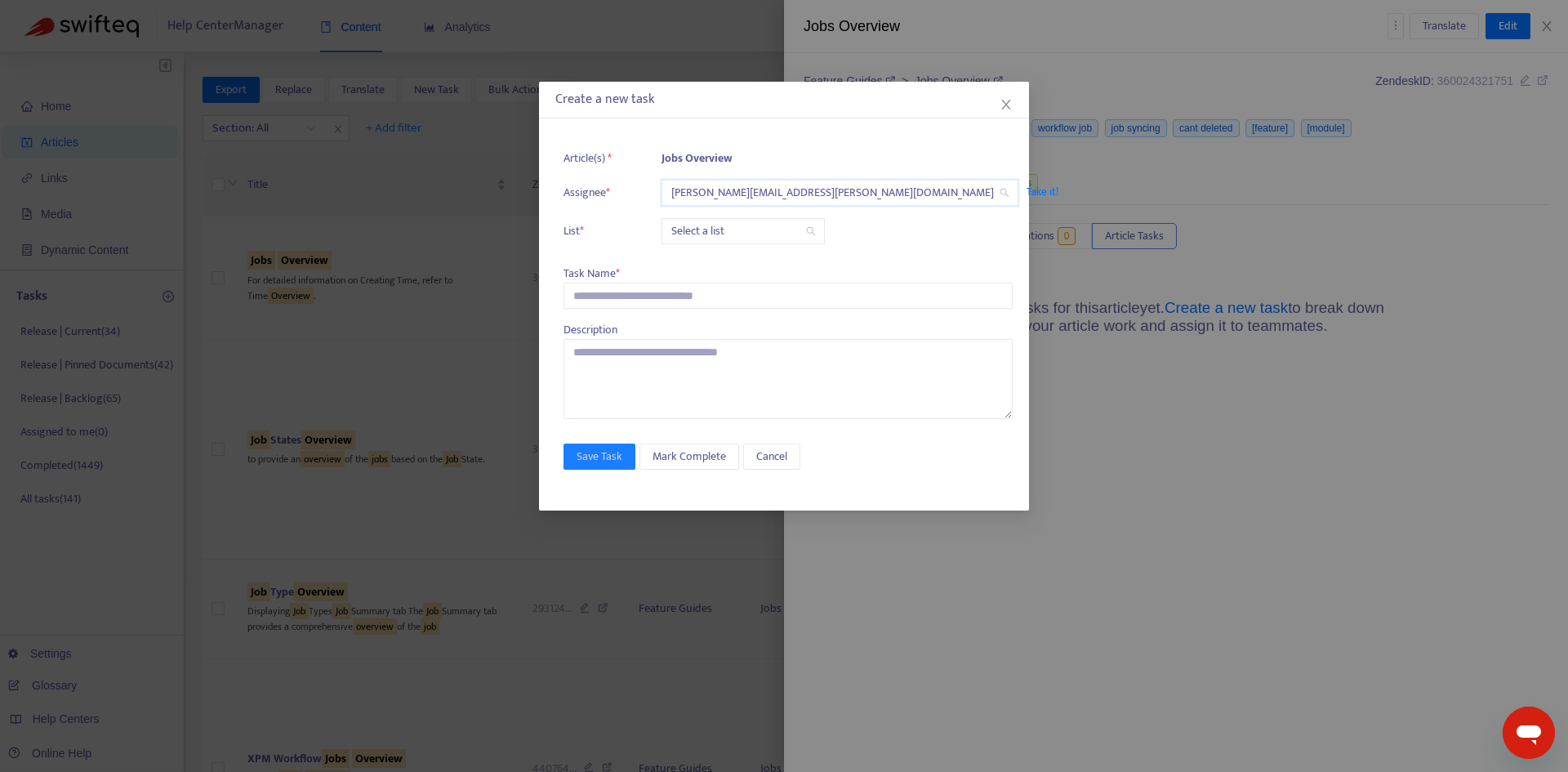
click at [686, 232] on input "search" at bounding box center [742, 231] width 143 height 25
click at [693, 263] on div "Release | Current" at bounding box center [816, 264] width 284 height 18
click at [610, 296] on input "text" at bounding box center [788, 296] width 449 height 26
paste input "**********"
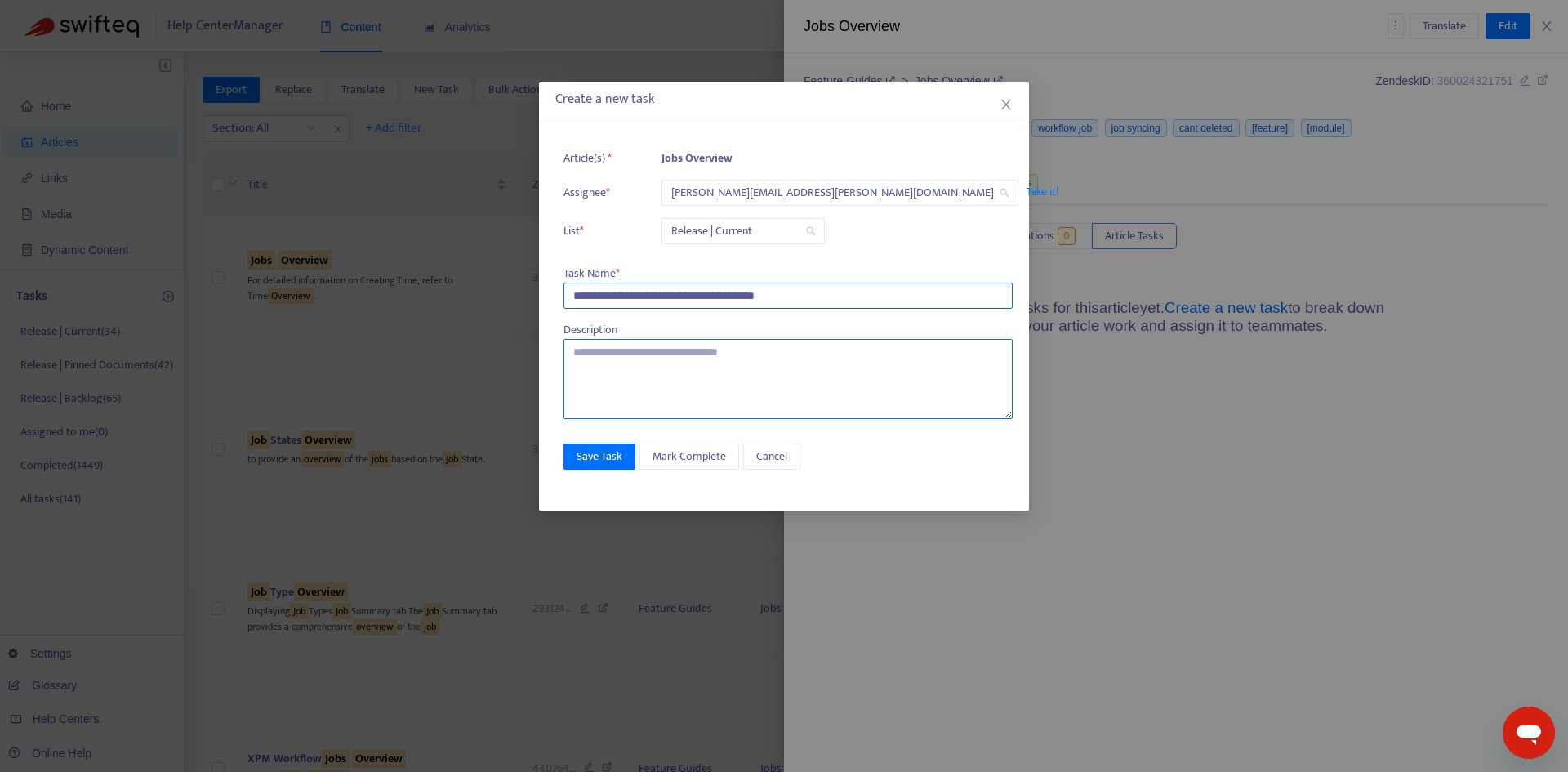
type input "**********"
click at [601, 361] on textarea at bounding box center [788, 379] width 449 height 80
type textarea "**********"
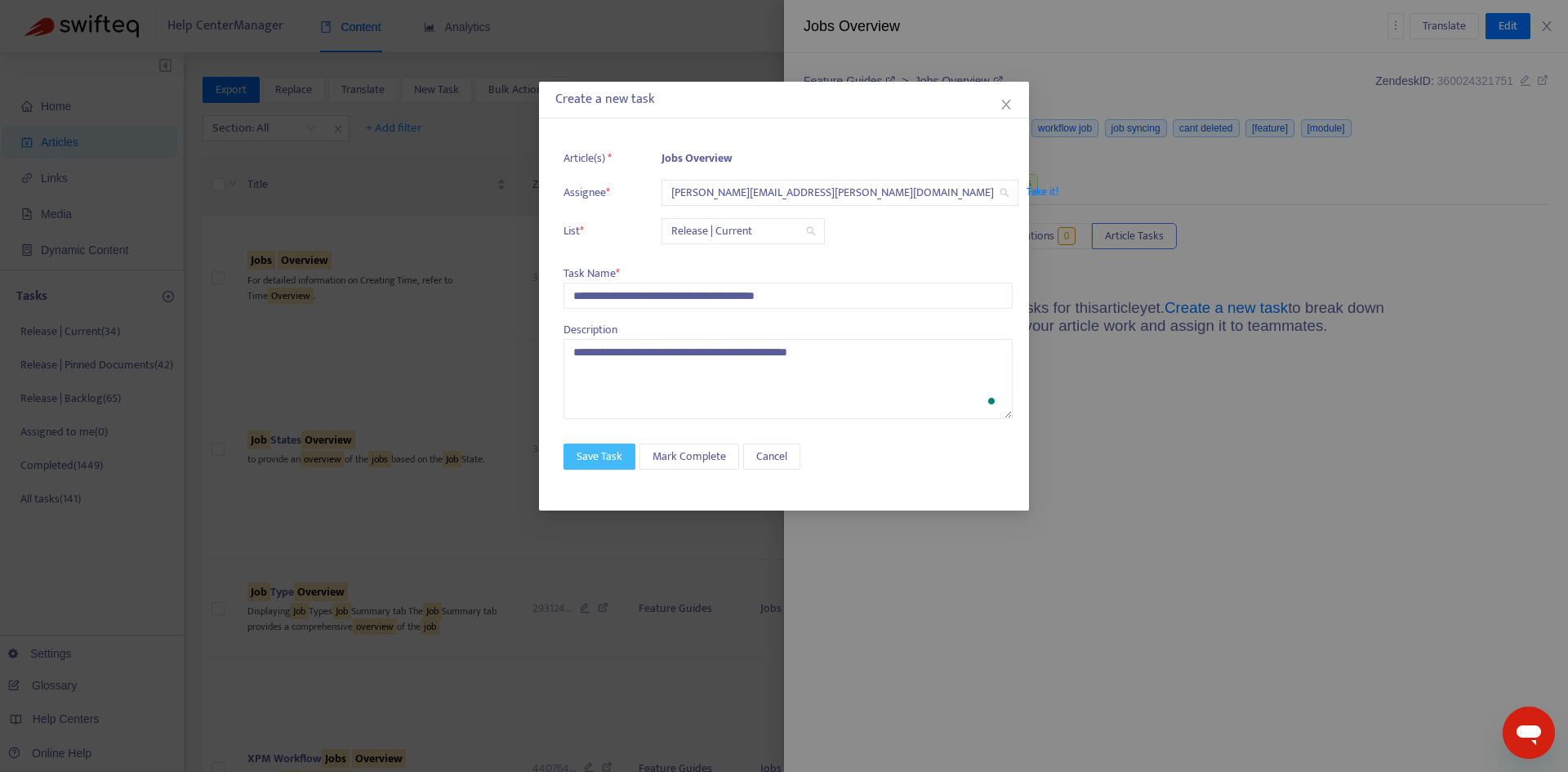
click at [592, 461] on span "Save Task" at bounding box center [599, 456] width 46 height 18
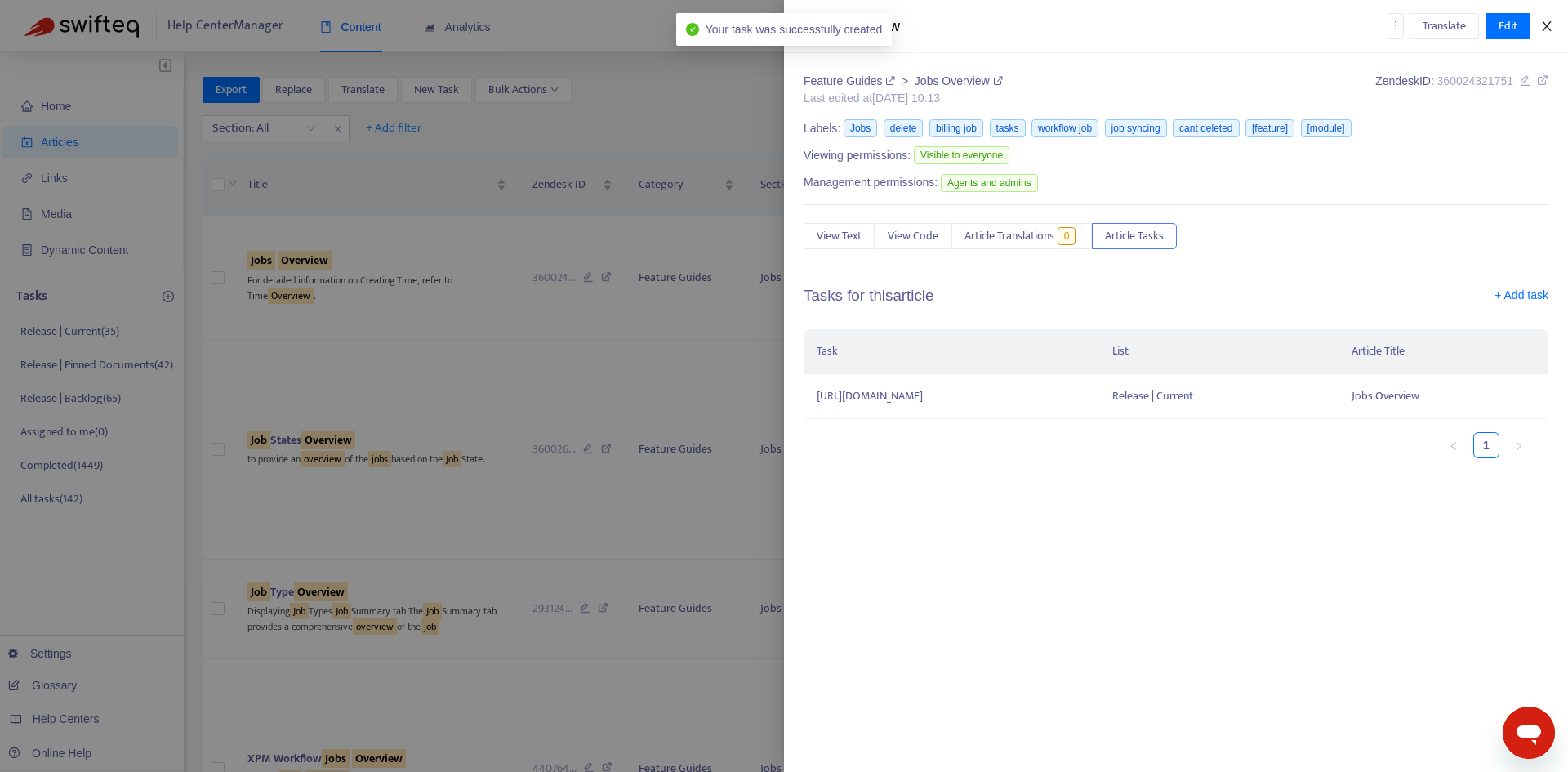
click at [1541, 20] on icon "close" at bounding box center [1547, 26] width 13 height 13
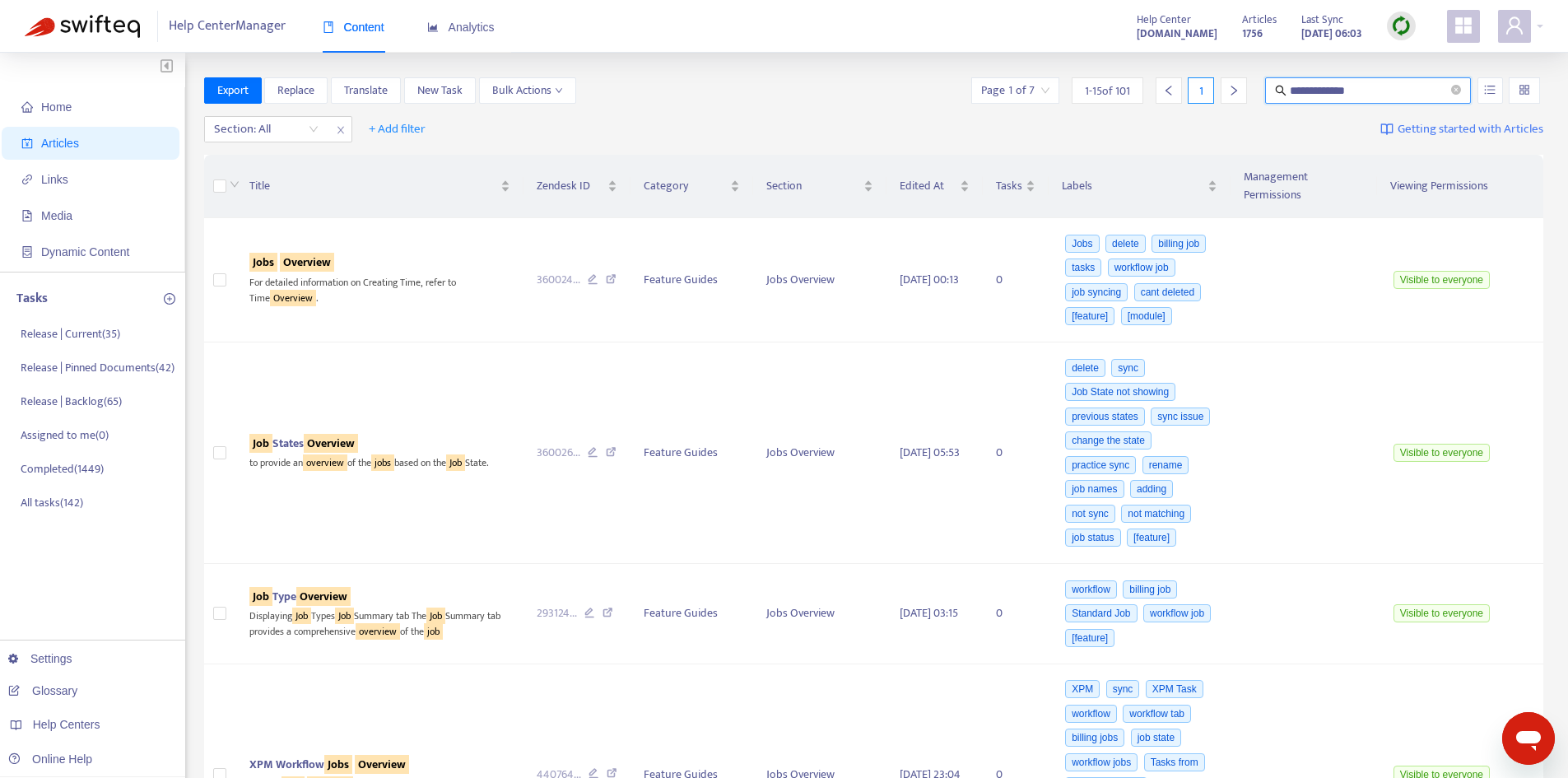
drag, startPoint x: 1307, startPoint y: 88, endPoint x: 1398, endPoint y: 88, distance: 91.0
click at [1398, 88] on input "**********" at bounding box center [1369, 90] width 158 height 18
type input "**********"
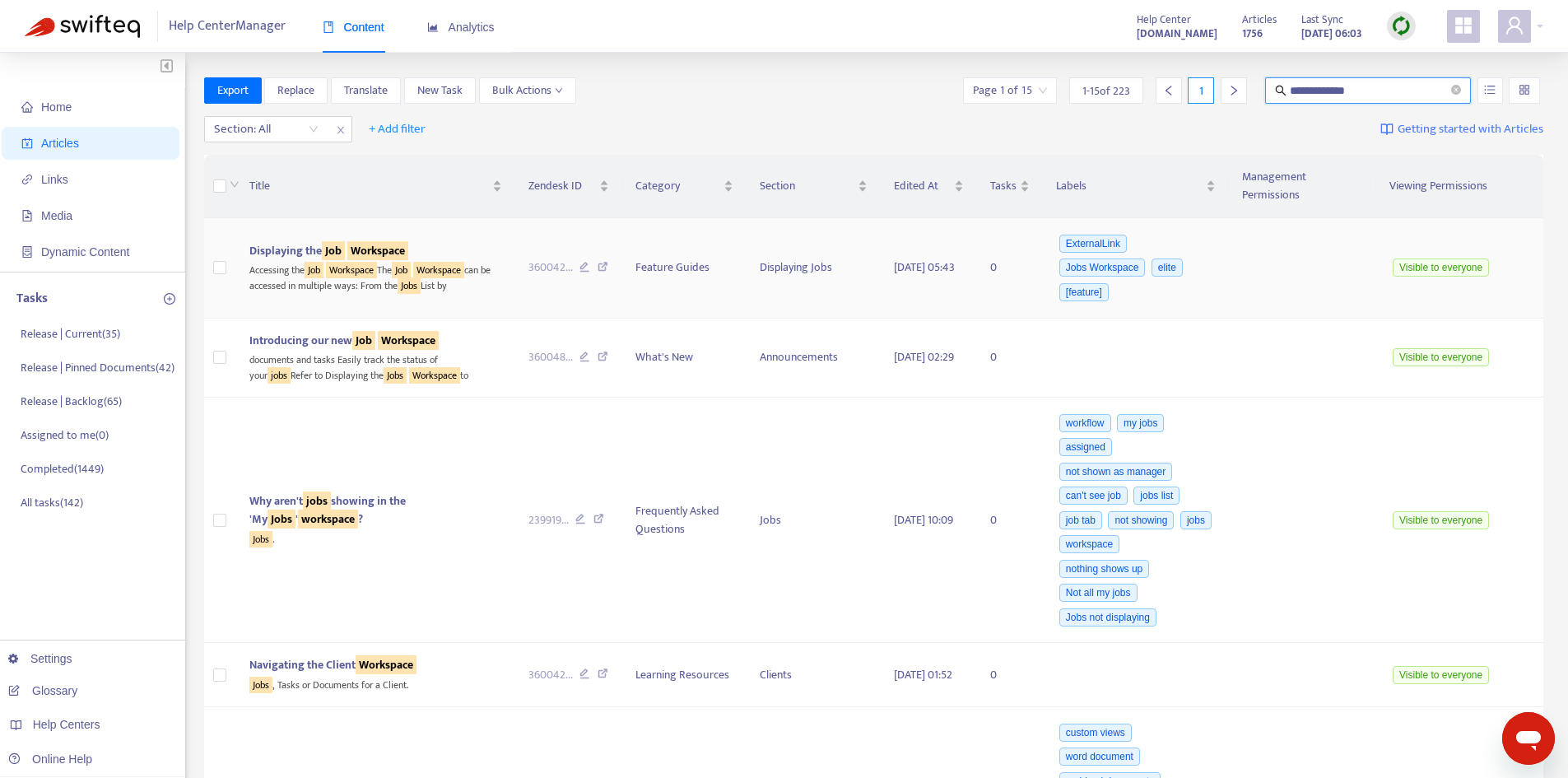
click at [324, 262] on sqkw "Job" at bounding box center [314, 269] width 19 height 16
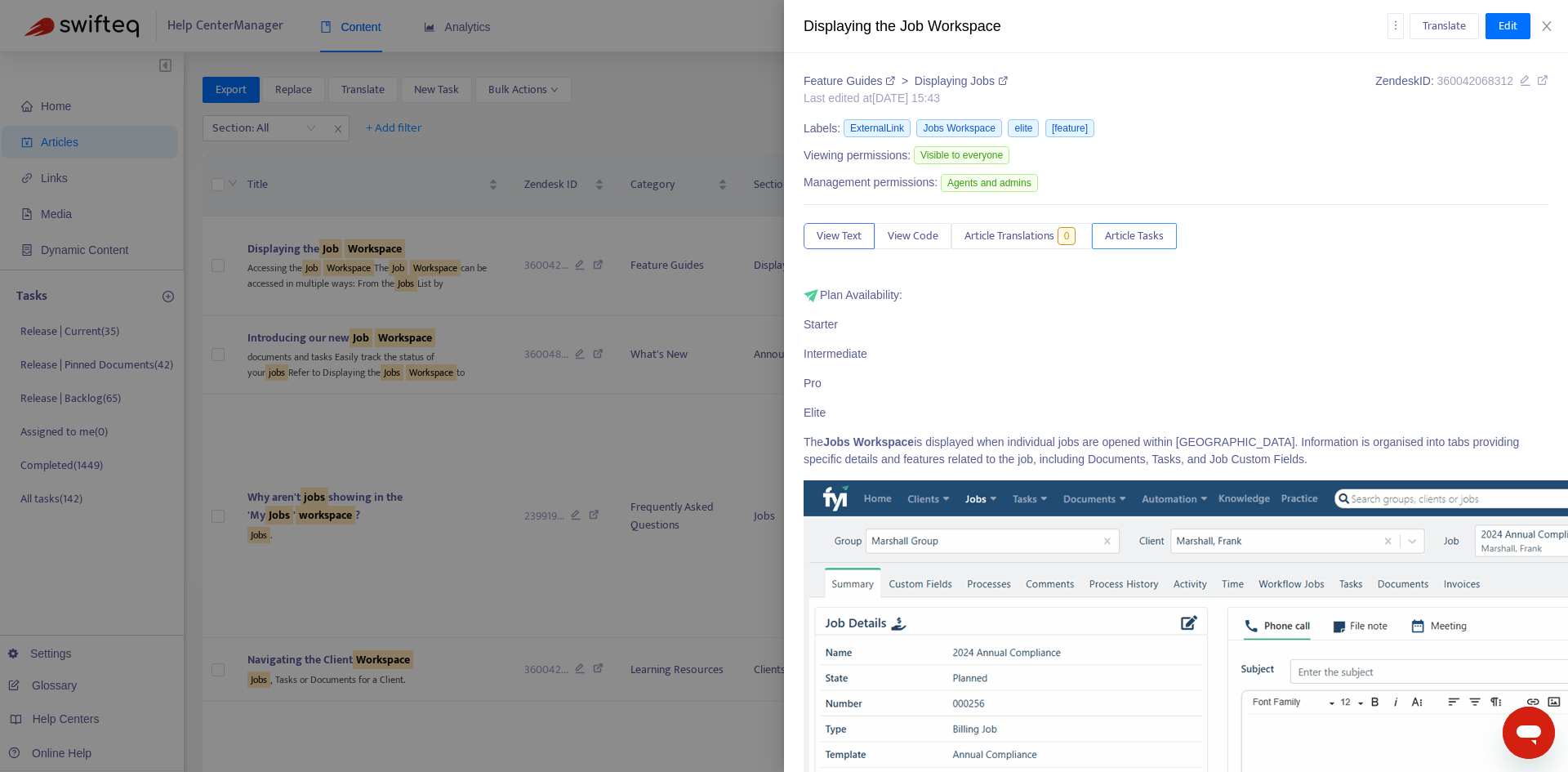
click at [1164, 233] on span "Article Tasks" at bounding box center [1134, 236] width 58 height 18
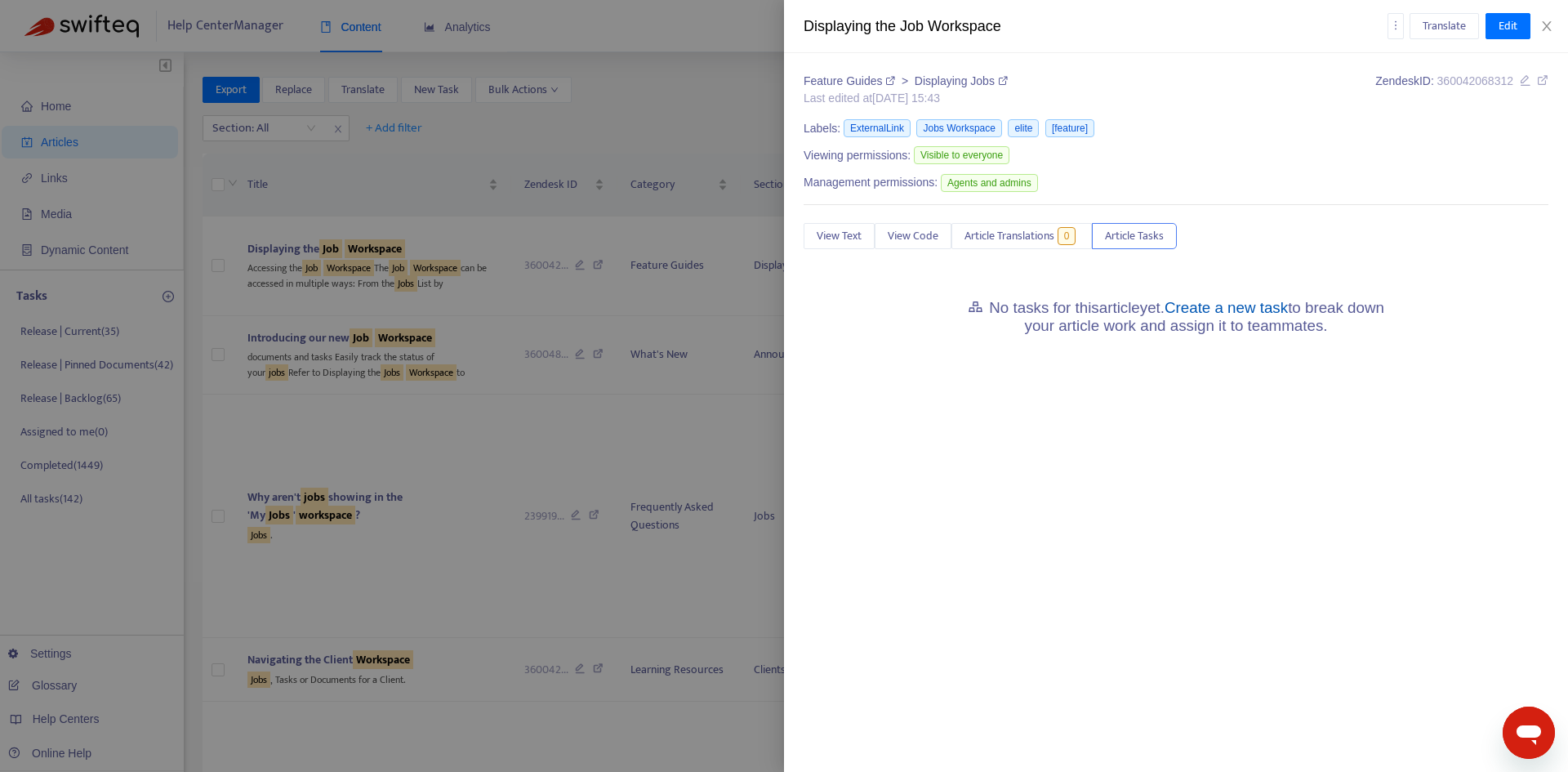
click at [1208, 299] on link "Create a new task" at bounding box center [1227, 308] width 124 height 17
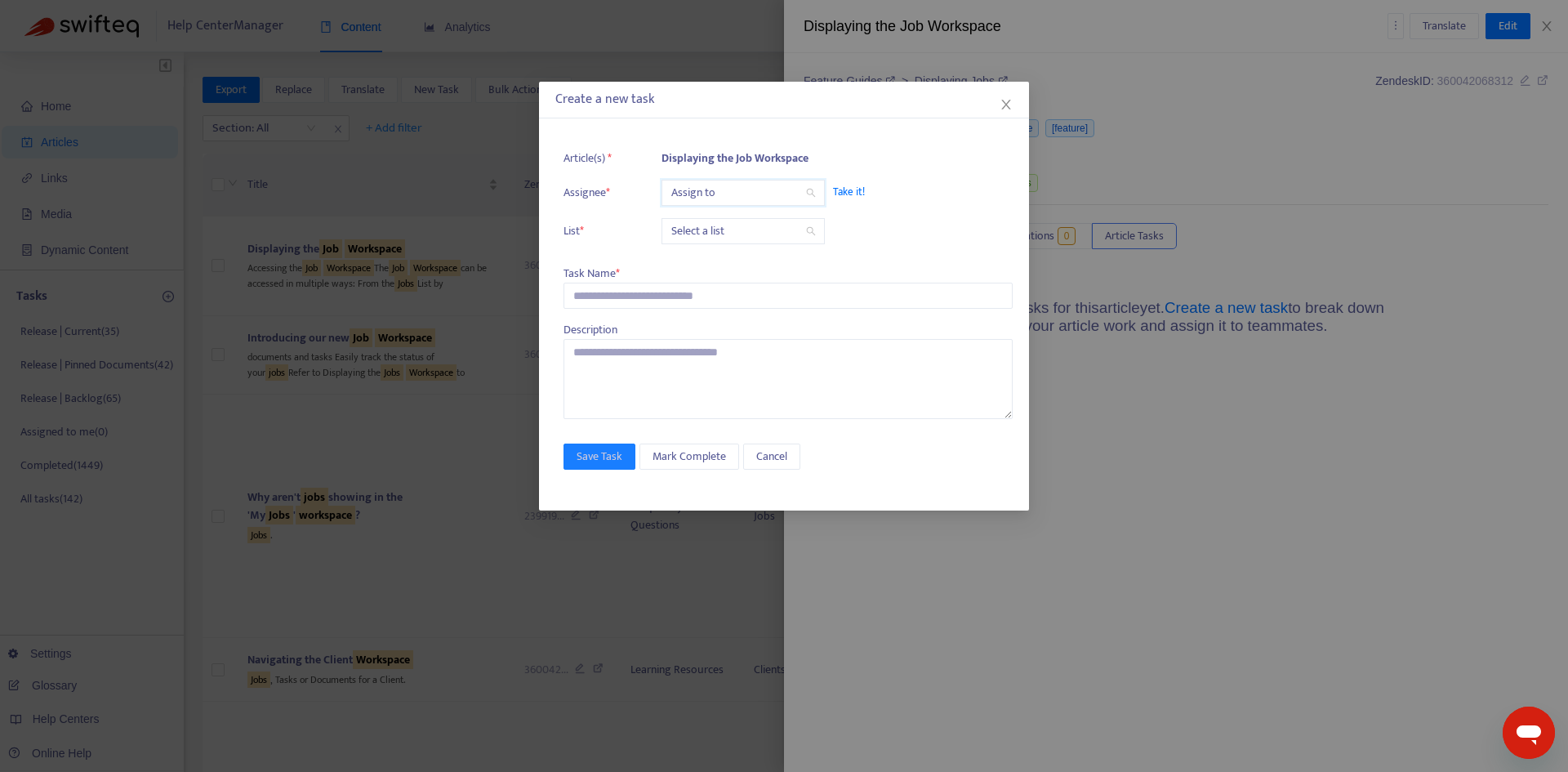
click at [702, 199] on input "search" at bounding box center [742, 193] width 143 height 25
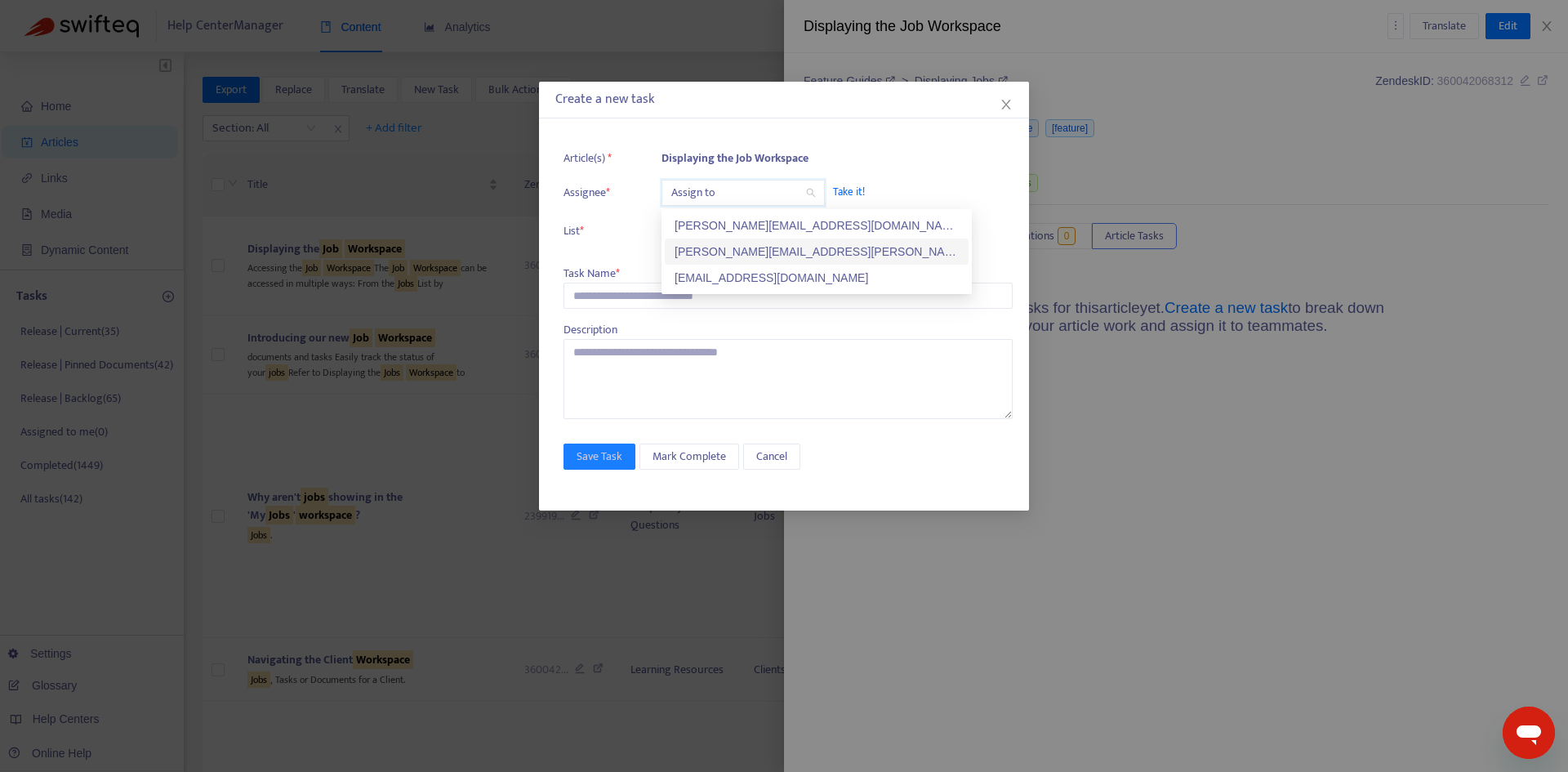
click at [705, 247] on div "[PERSON_NAME][EMAIL_ADDRESS][PERSON_NAME][DOMAIN_NAME]" at bounding box center [816, 251] width 284 height 18
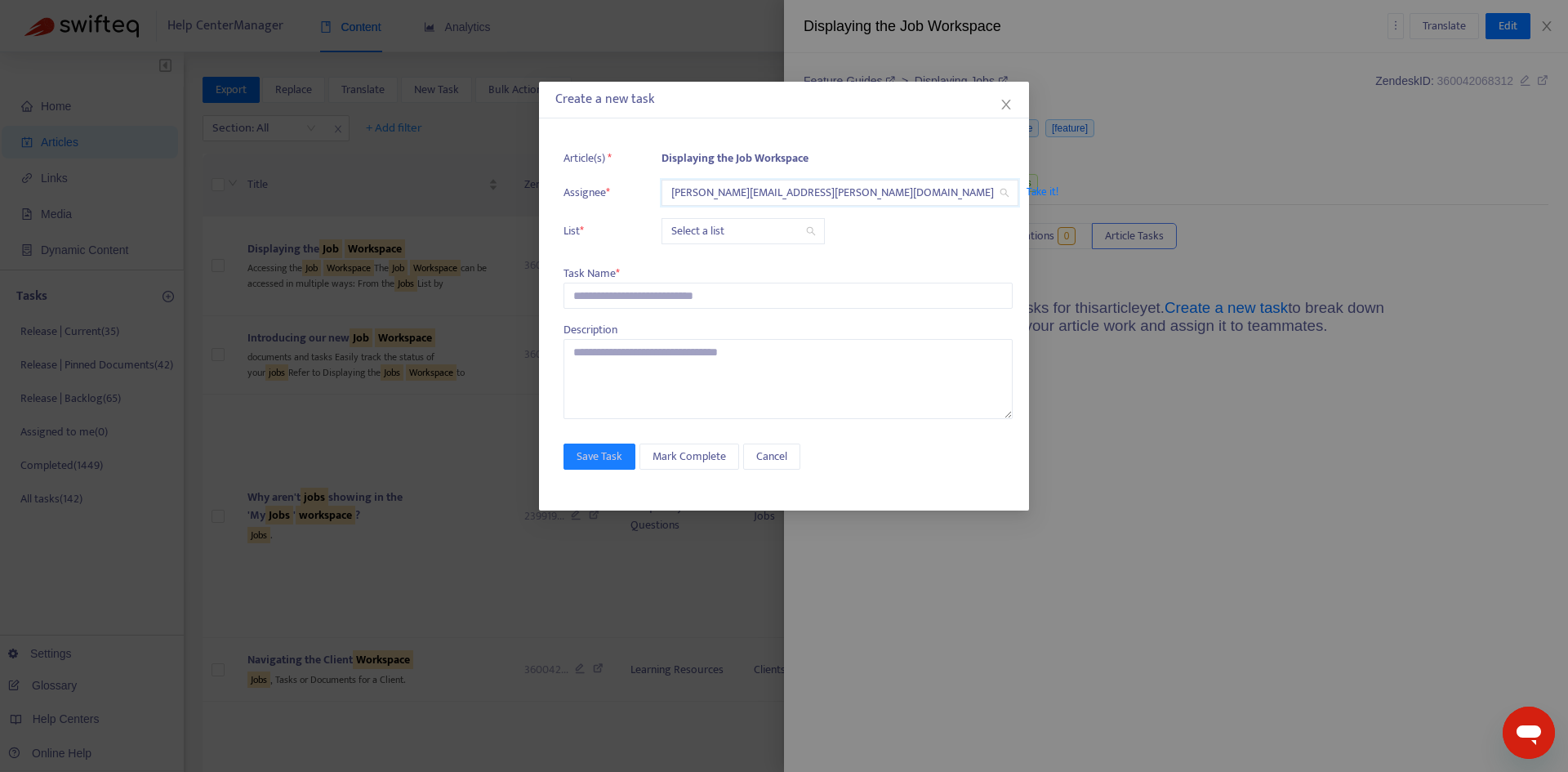
click at [705, 230] on input "search" at bounding box center [742, 231] width 143 height 25
click at [710, 258] on div "Release | Current" at bounding box center [816, 264] width 284 height 18
click at [634, 293] on input "text" at bounding box center [788, 296] width 449 height 26
paste input "**********"
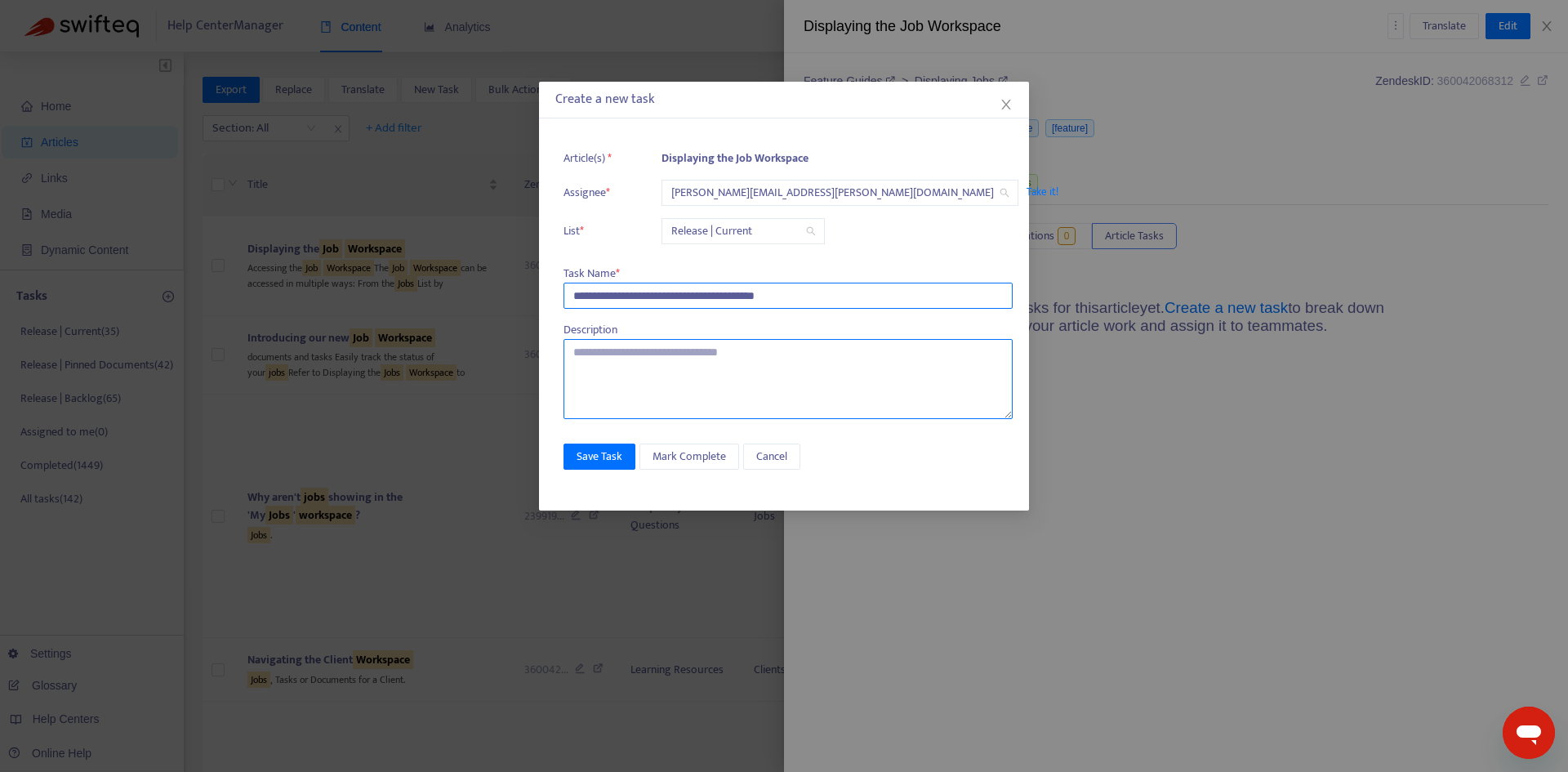
type input "**********"
click at [656, 371] on textarea "To enrich screen reader interactions, please activate Accessibility in Grammarl…" at bounding box center [788, 379] width 449 height 80
type textarea "**********"
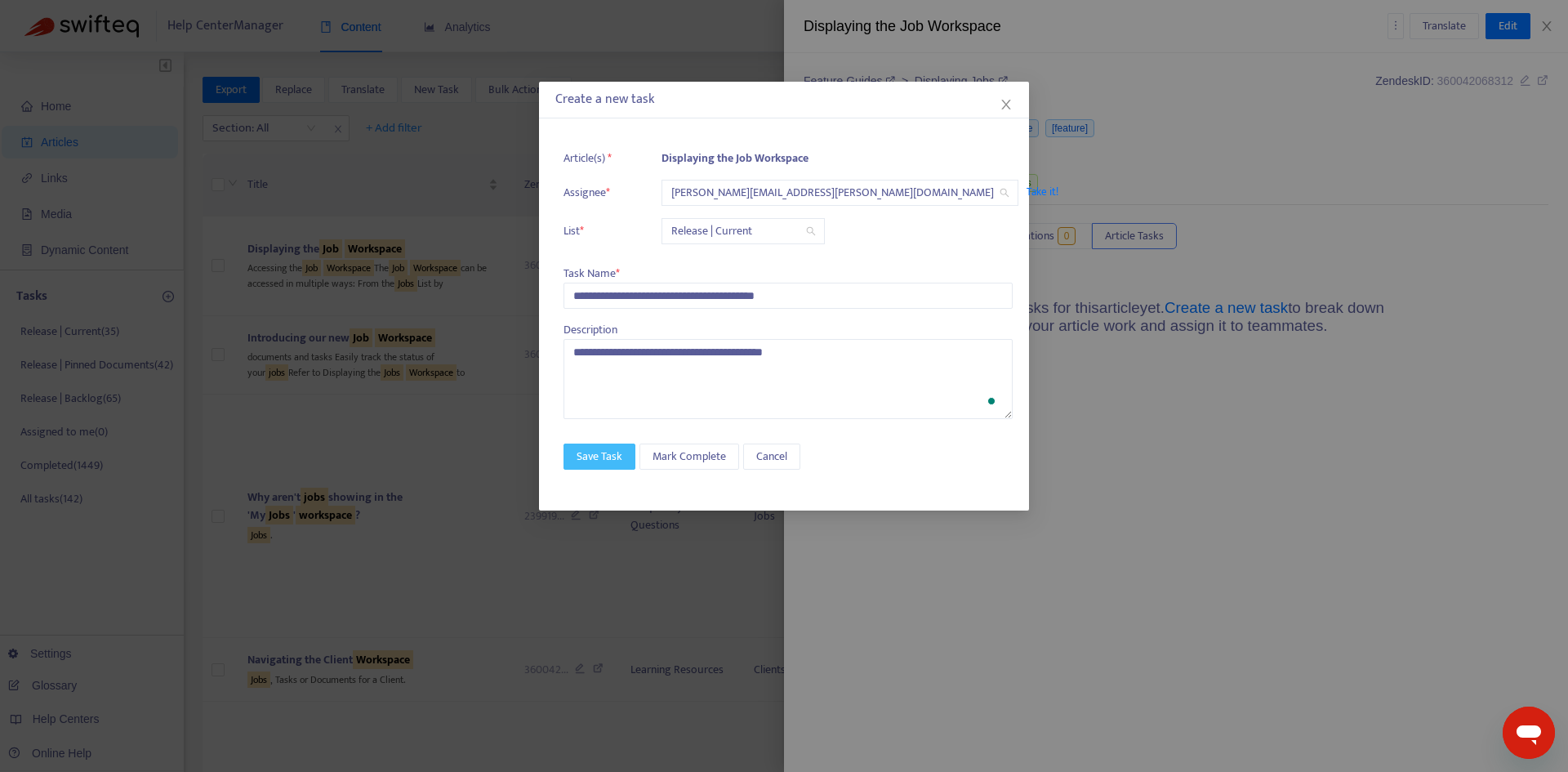
click at [625, 451] on button "Save Task" at bounding box center [600, 456] width 72 height 26
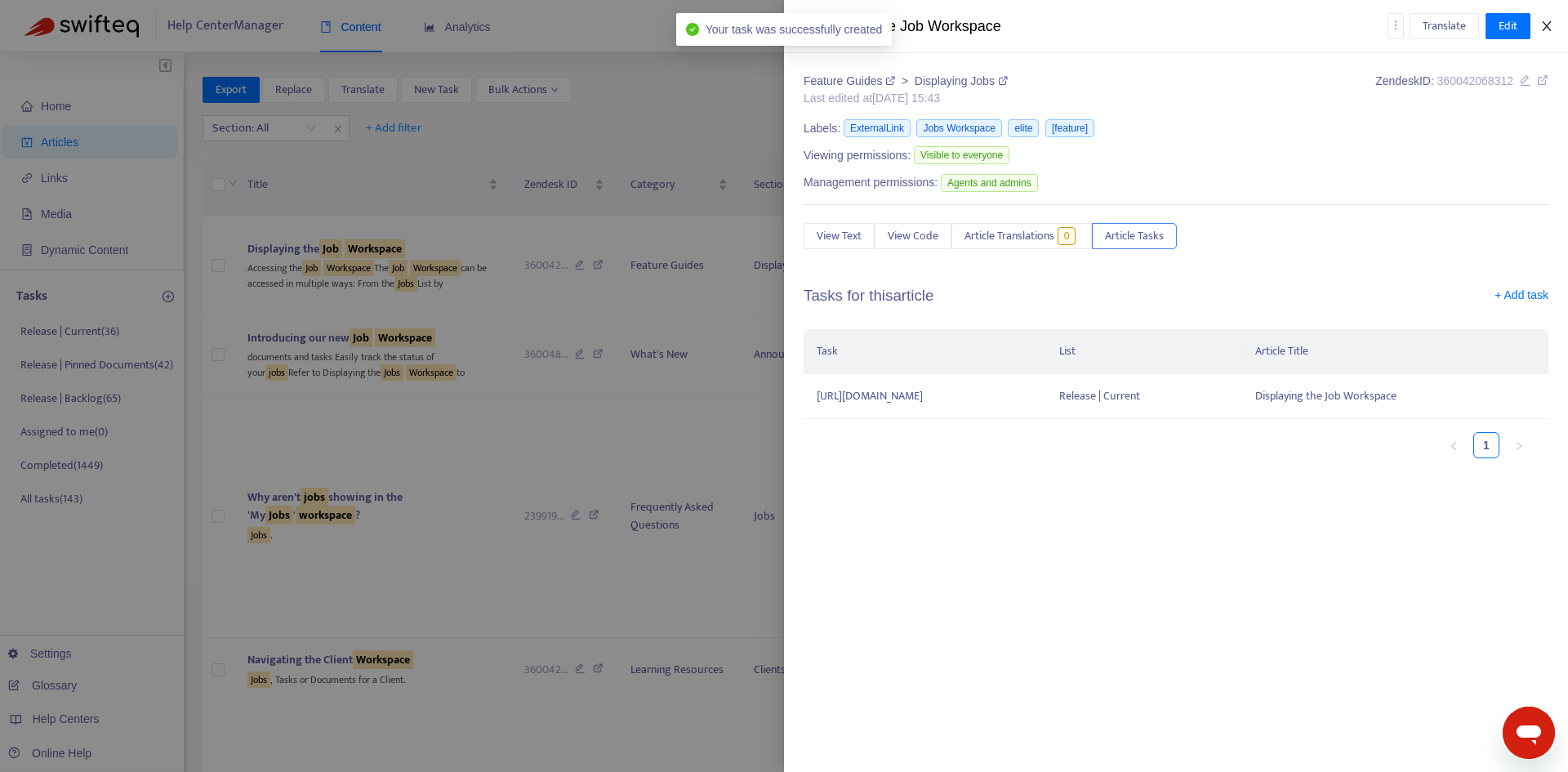
drag, startPoint x: 1555, startPoint y: 29, endPoint x: 1510, endPoint y: 38, distance: 45.9
click at [1554, 29] on button "Close" at bounding box center [1547, 27] width 23 height 15
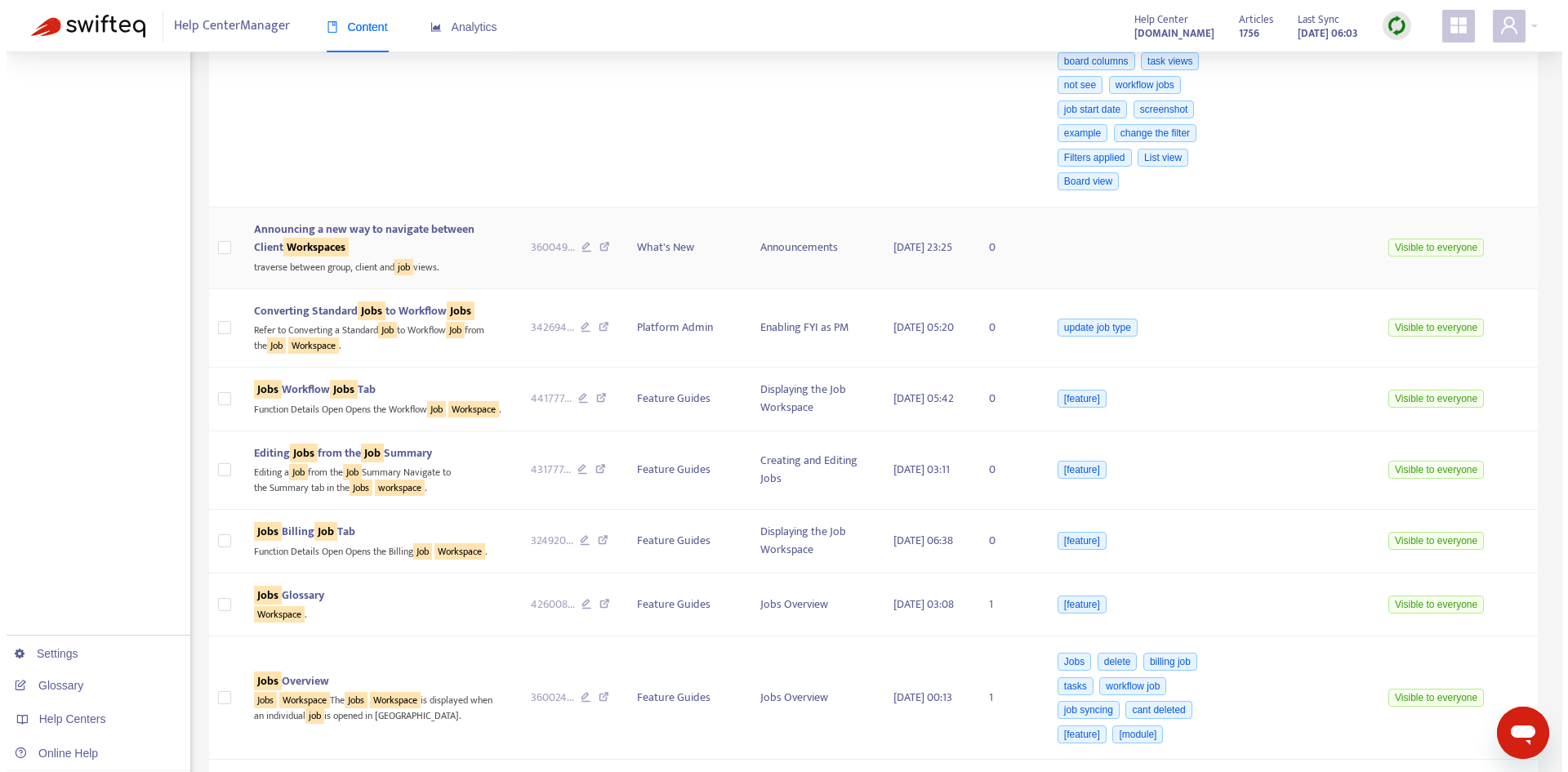
scroll to position [1634, 0]
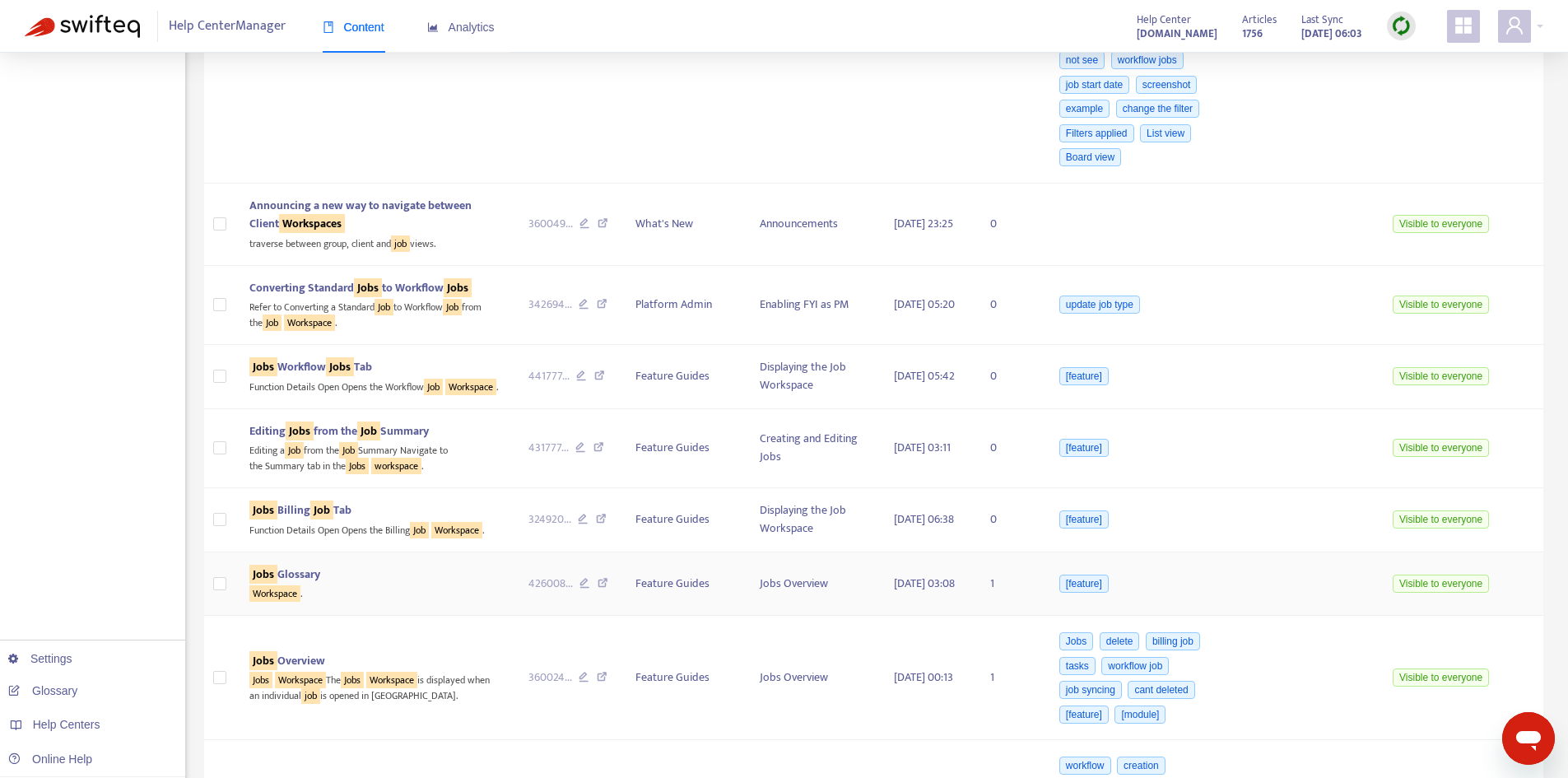
click at [348, 556] on td "Jobs Glossary Workspace ." at bounding box center [375, 585] width 278 height 64
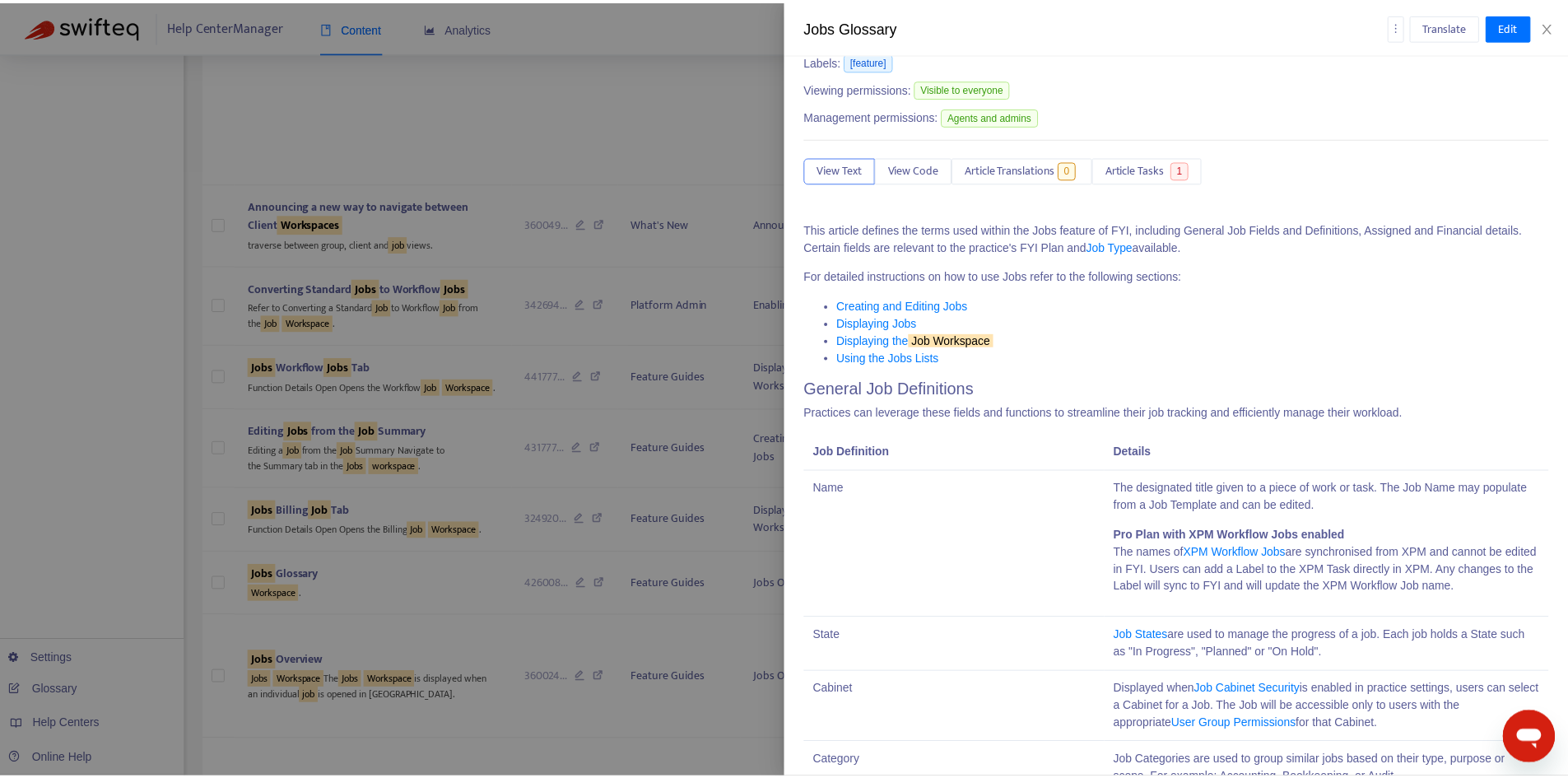
scroll to position [0, 0]
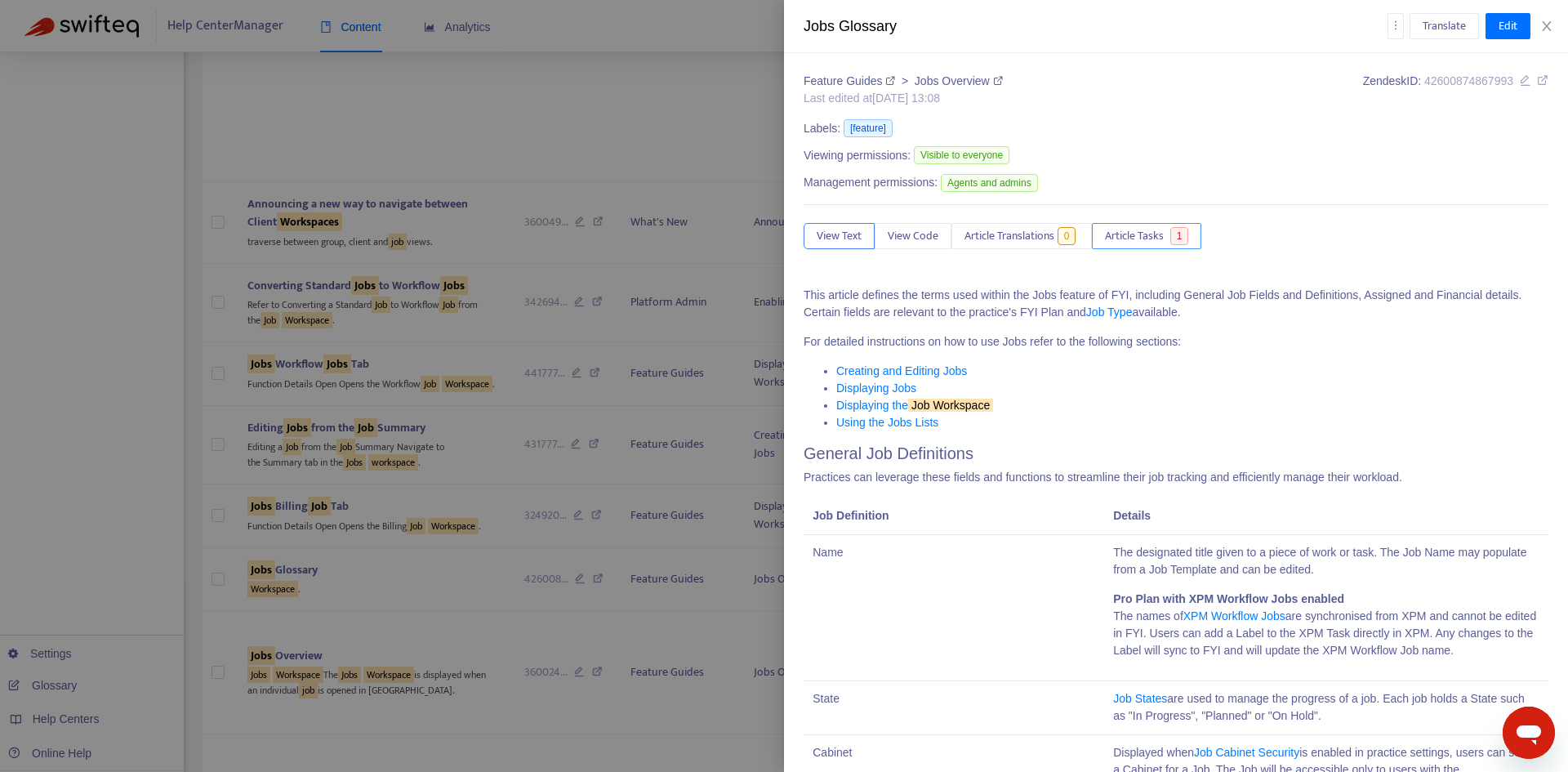
click at [1177, 242] on span "1" at bounding box center [1180, 236] width 19 height 18
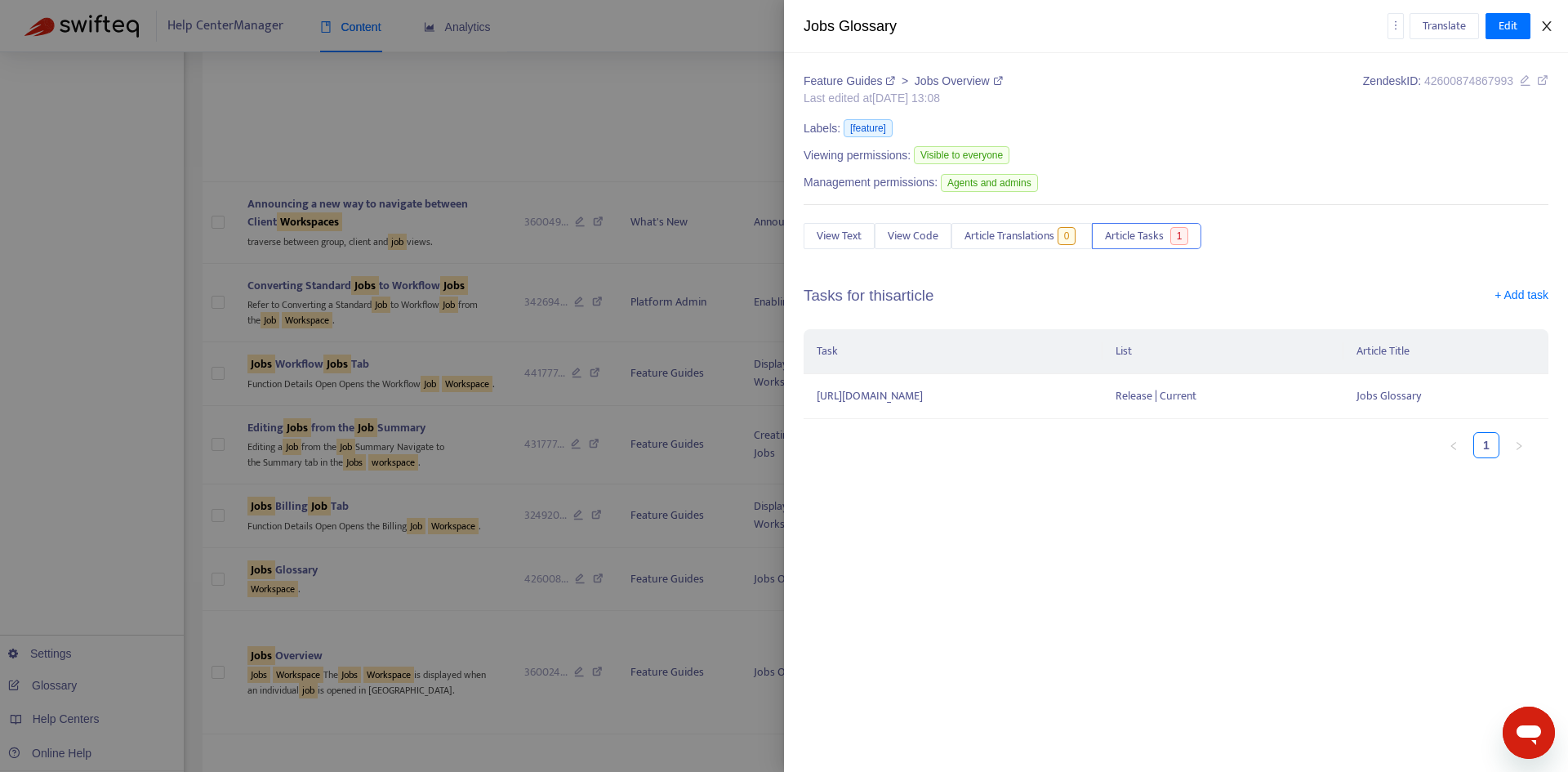
click at [1556, 28] on button "Close" at bounding box center [1547, 27] width 23 height 15
